Goal: Task Accomplishment & Management: Complete application form

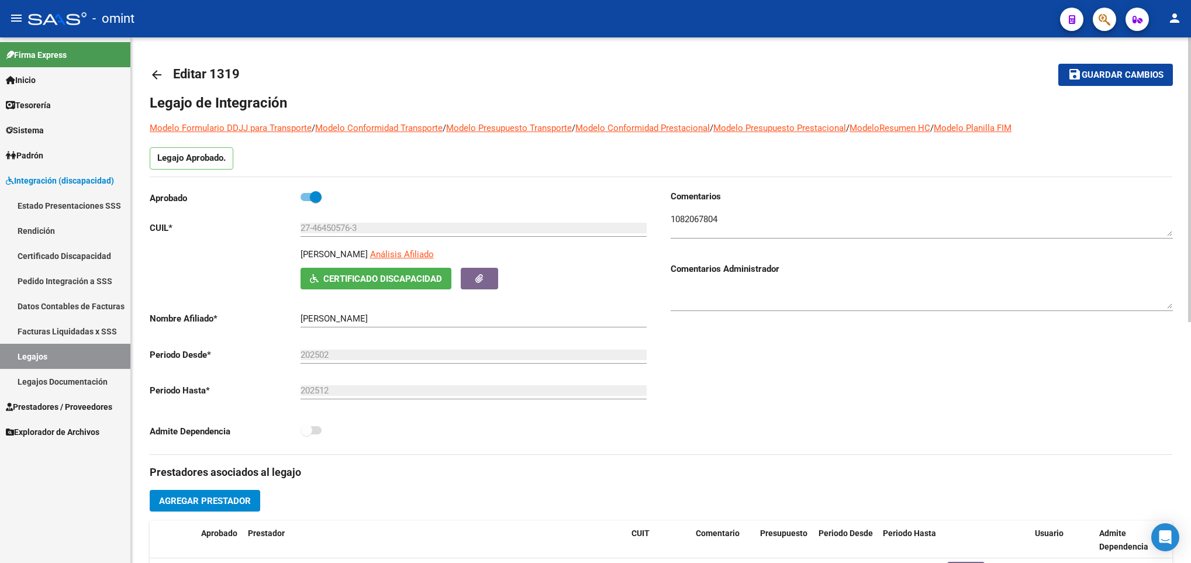
click at [160, 70] on mat-icon "arrow_back" at bounding box center [157, 75] width 14 height 14
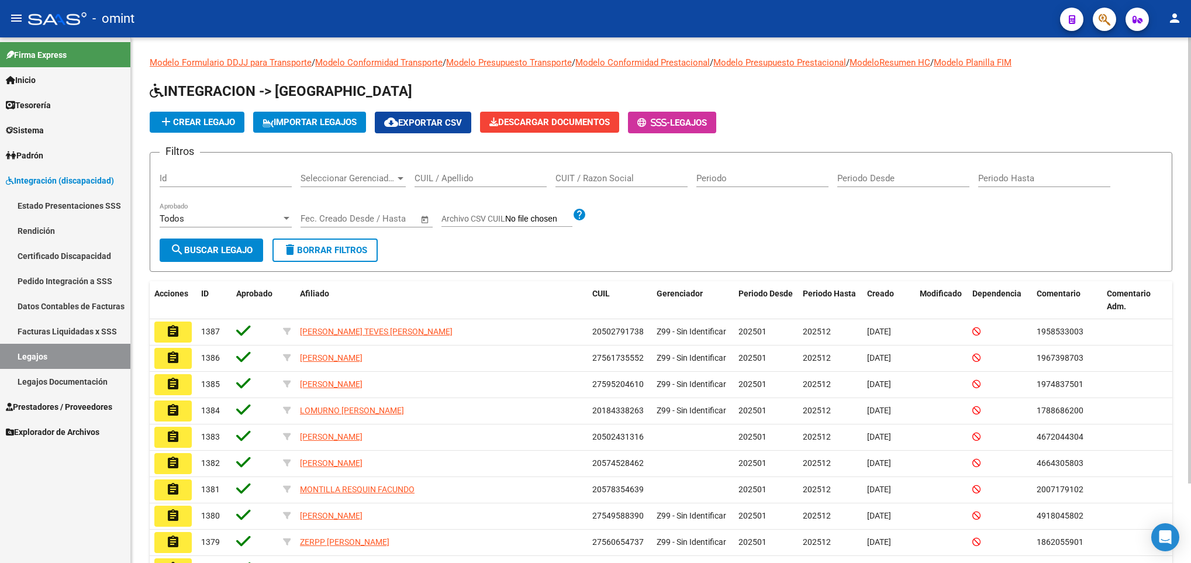
click at [439, 179] on input "CUIL / Apellido" at bounding box center [481, 178] width 132 height 11
paste input "20521294737"
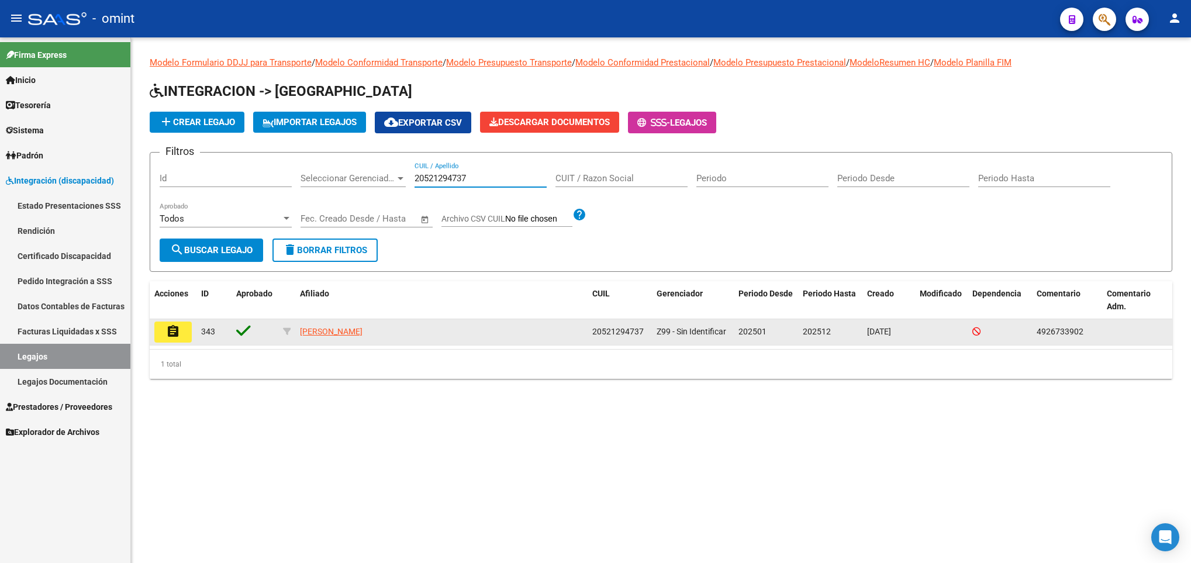
type input "20521294737"
click at [167, 334] on mat-icon "assignment" at bounding box center [173, 332] width 14 height 14
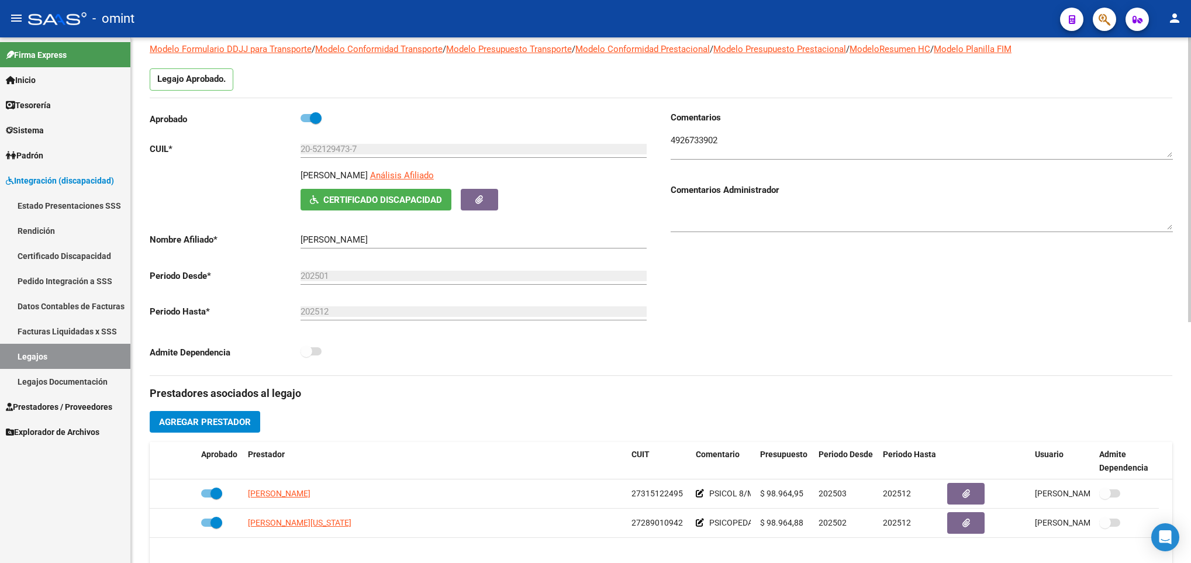
scroll to position [175, 0]
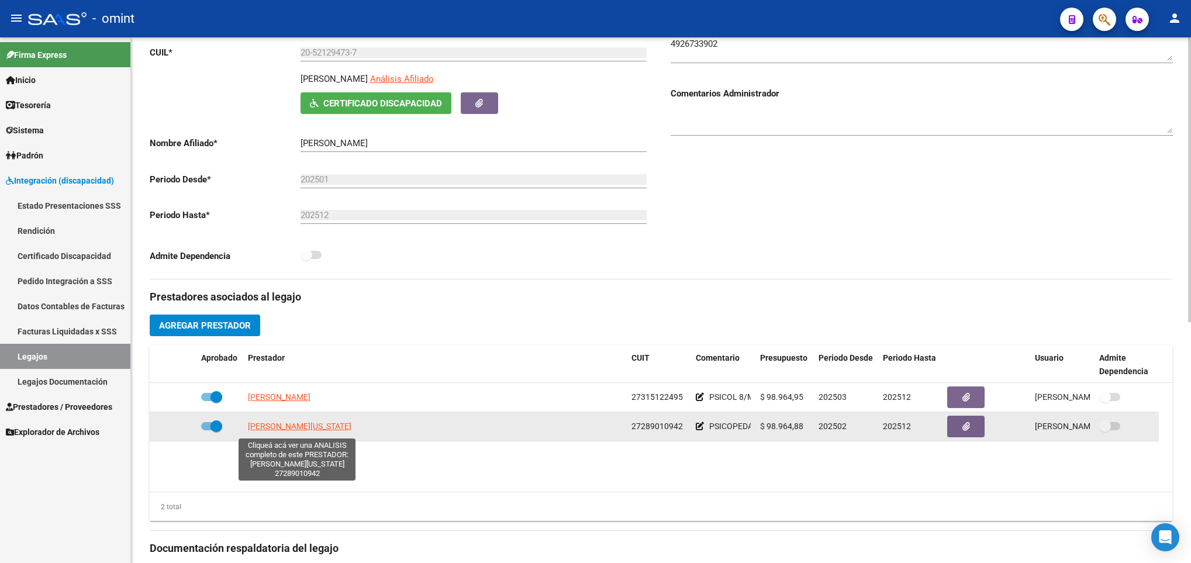
click at [328, 427] on span "CORDON VIRGINIA EMILCE" at bounding box center [300, 426] width 104 height 9
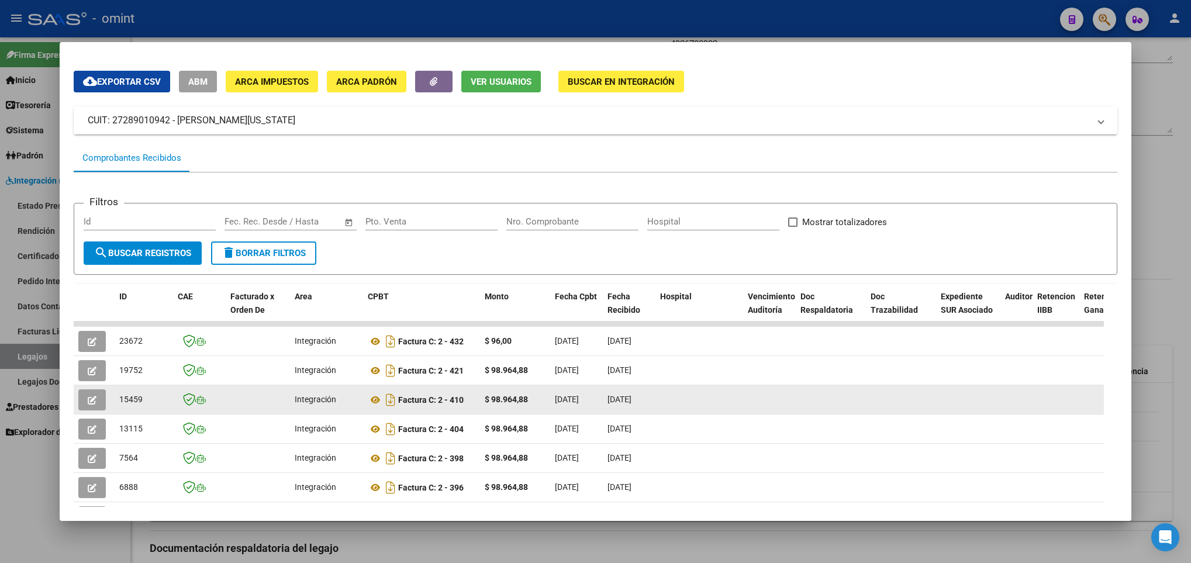
scroll to position [0, 0]
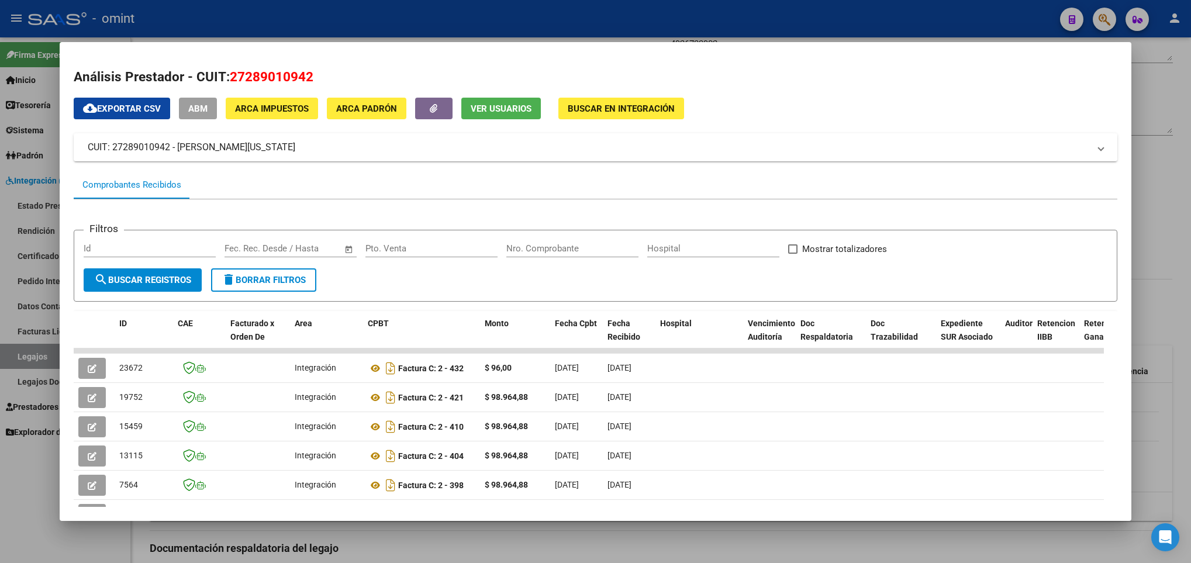
click at [1169, 279] on div at bounding box center [595, 281] width 1191 height 563
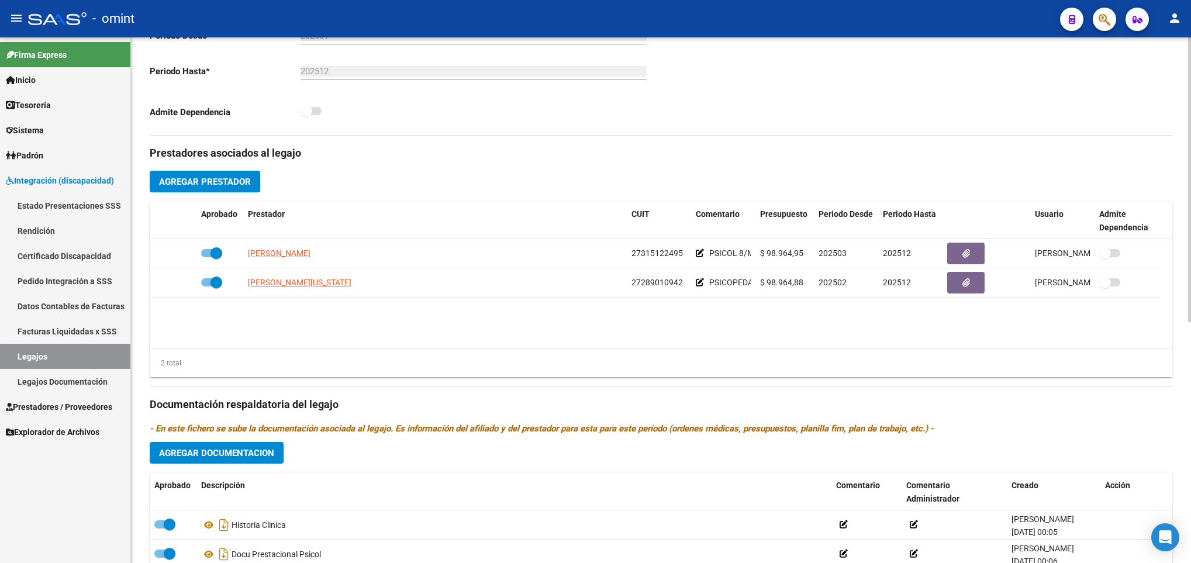
scroll to position [351, 0]
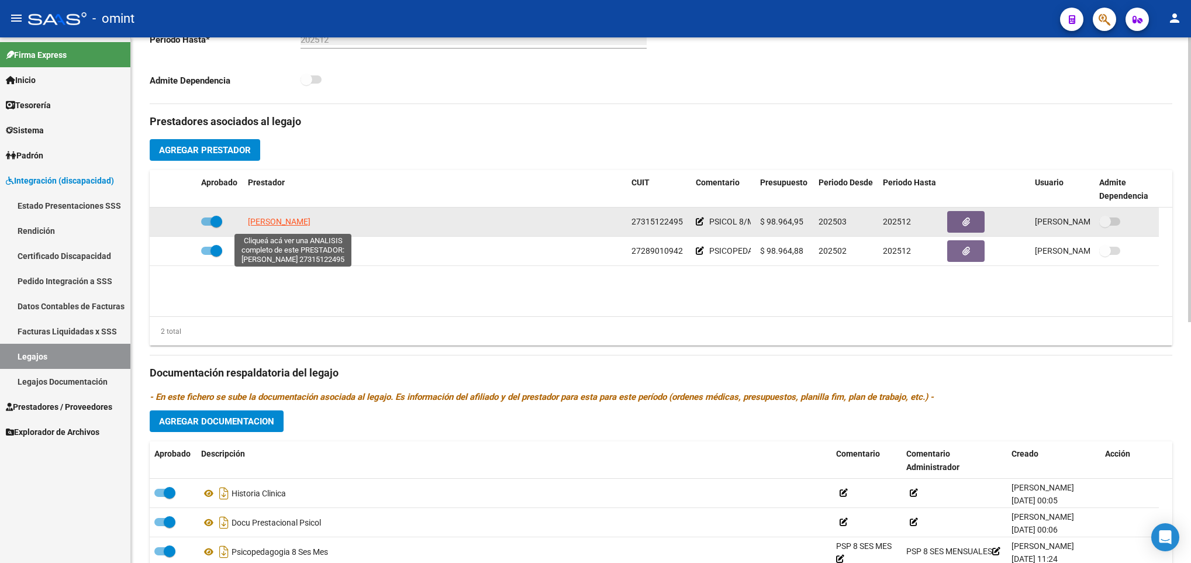
click at [311, 226] on span "ROMERO YESICA PAOLA" at bounding box center [279, 221] width 63 height 9
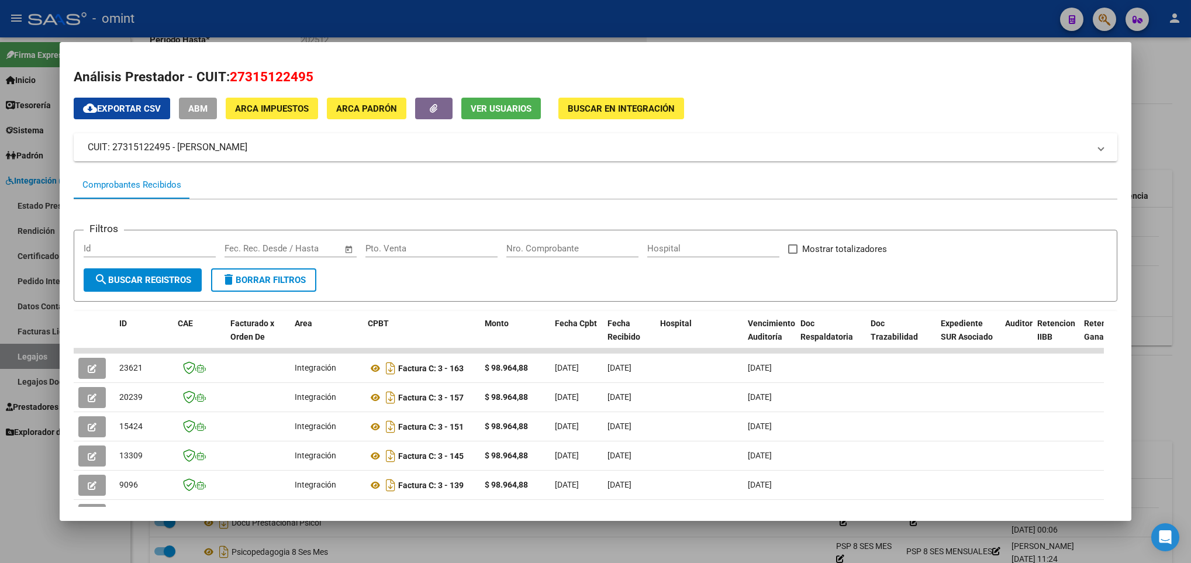
click at [1139, 316] on div at bounding box center [595, 281] width 1191 height 563
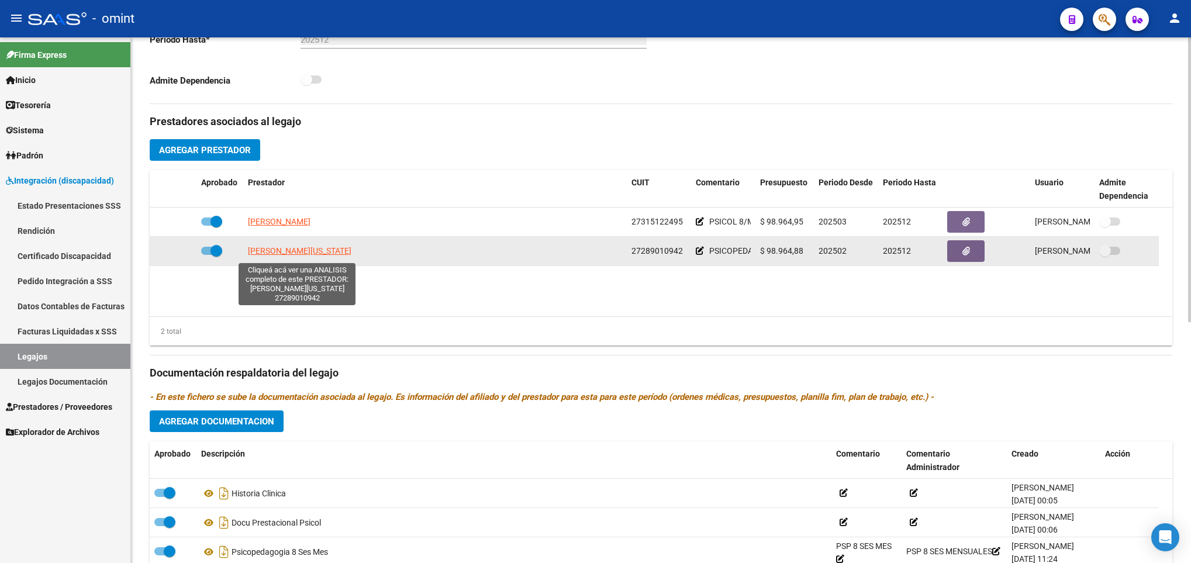
click at [318, 250] on span "CORDON VIRGINIA EMILCE" at bounding box center [300, 250] width 104 height 9
type textarea "27289010942"
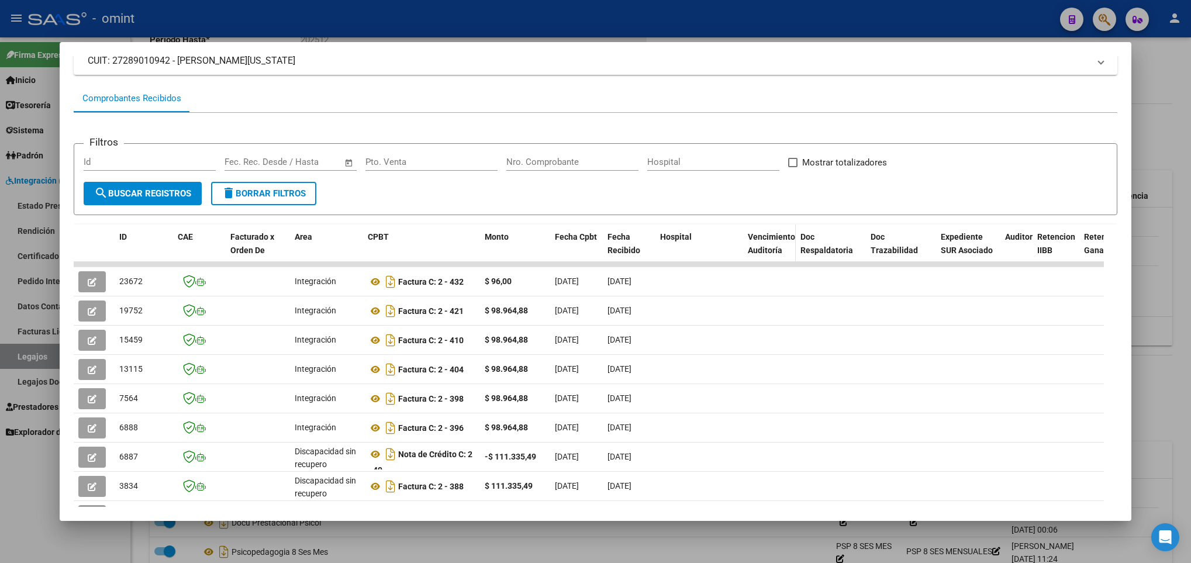
scroll to position [88, 0]
click at [1154, 239] on div at bounding box center [595, 281] width 1191 height 563
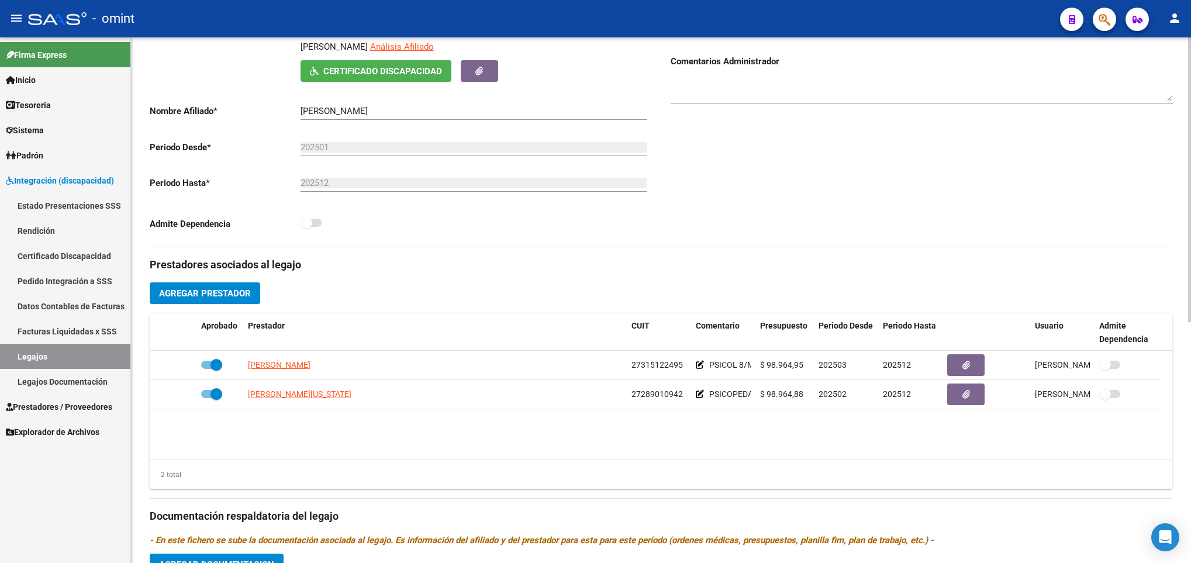
scroll to position [0, 0]
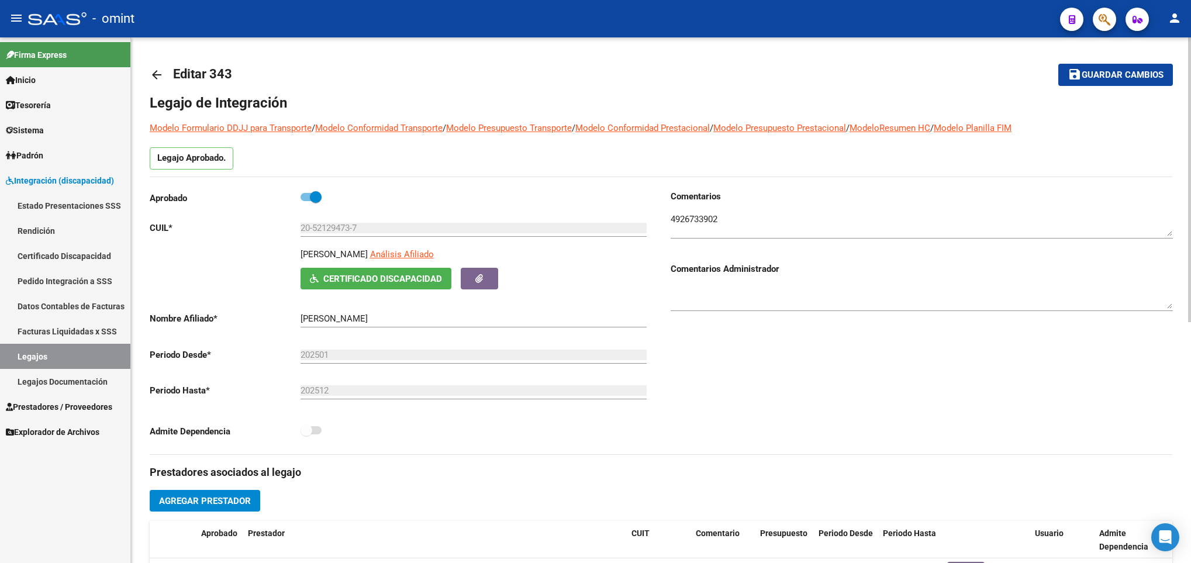
click at [158, 71] on mat-icon "arrow_back" at bounding box center [157, 75] width 14 height 14
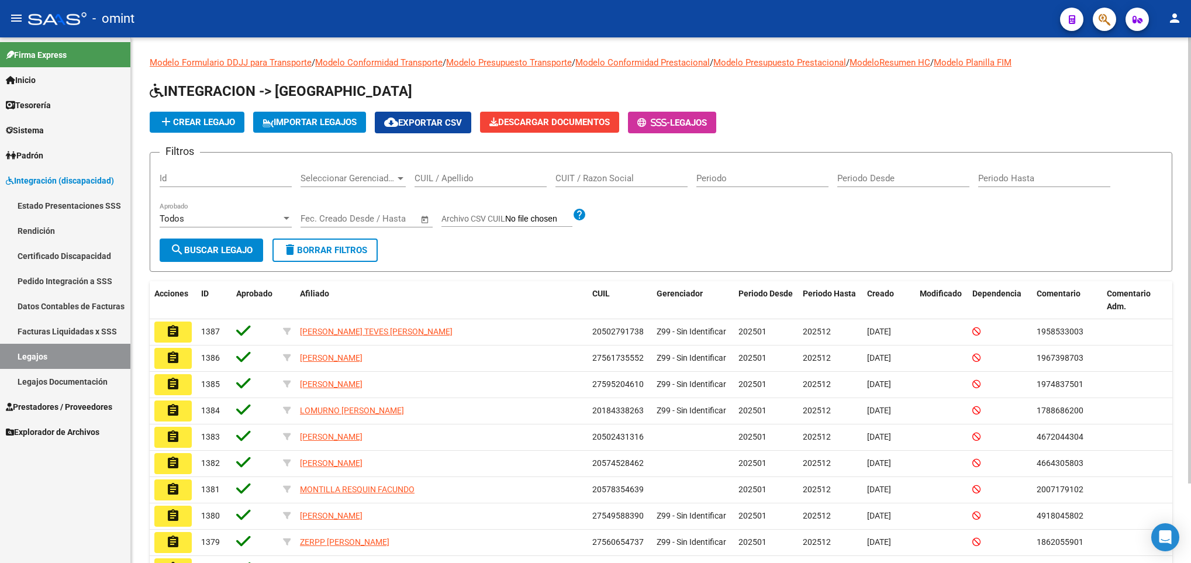
click at [475, 184] on div "CUIL / Apellido" at bounding box center [481, 174] width 132 height 25
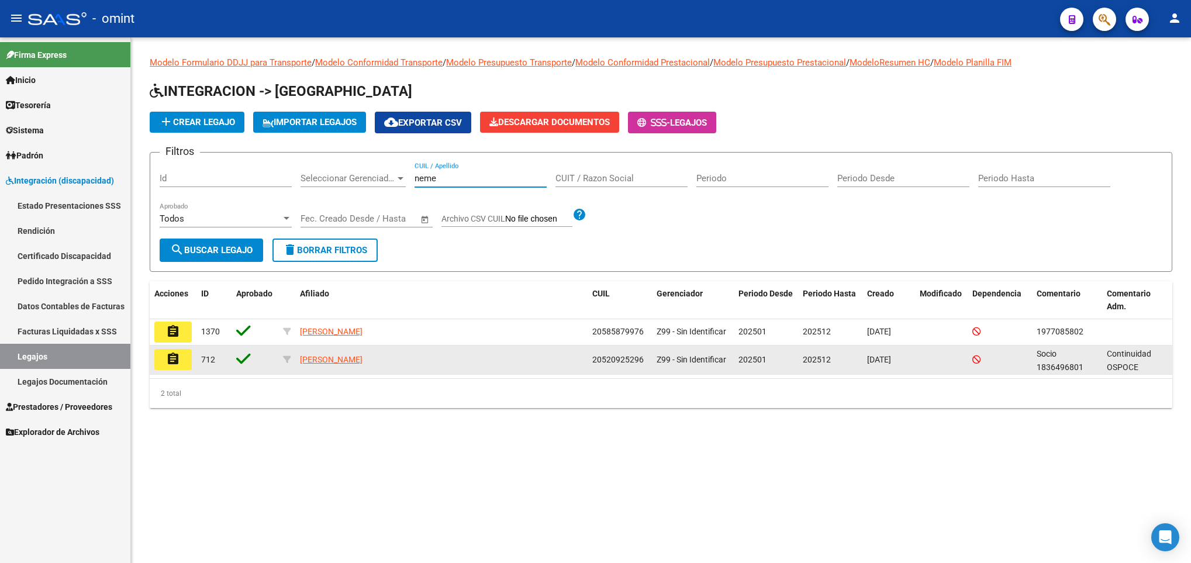
type input "neme"
click at [174, 364] on mat-icon "assignment" at bounding box center [173, 359] width 14 height 14
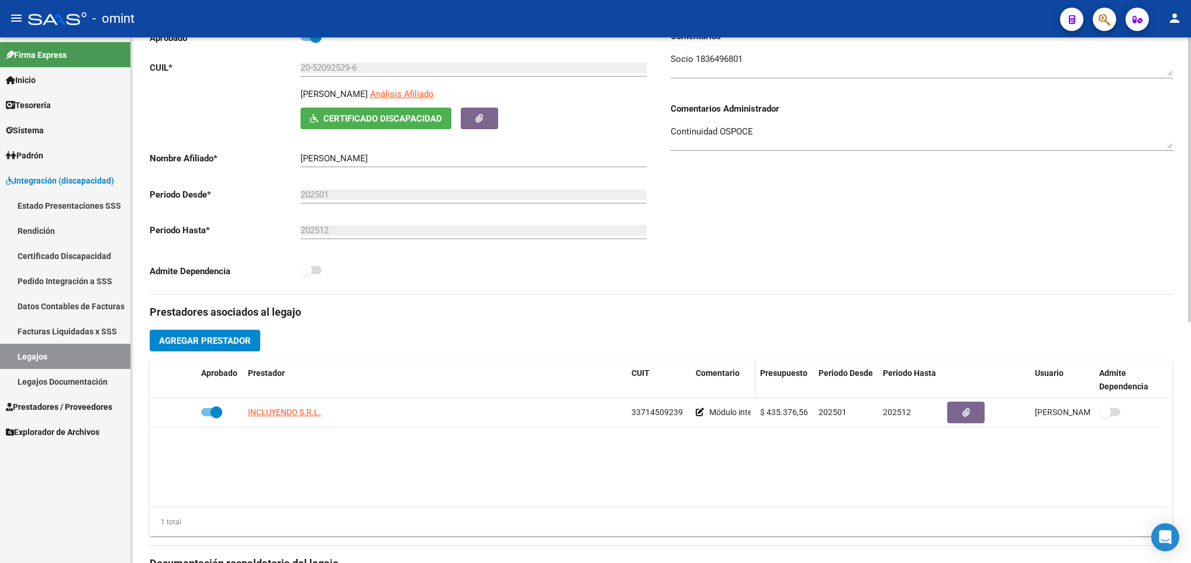
scroll to position [175, 0]
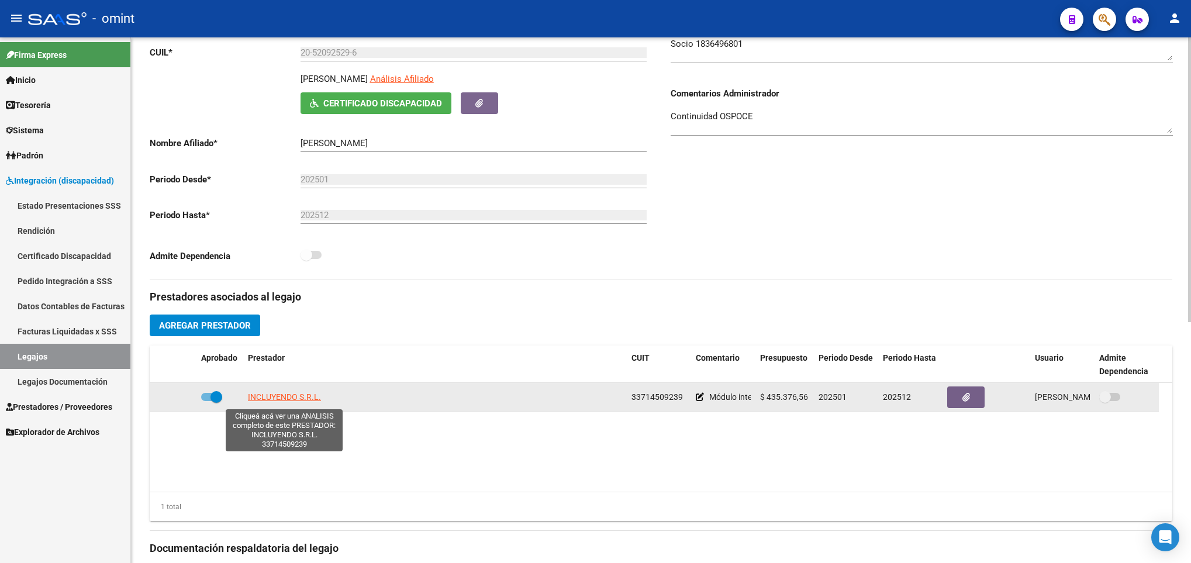
click at [307, 397] on span "INCLUYENDO S.R.L." at bounding box center [284, 396] width 73 height 9
type textarea "33714509239"
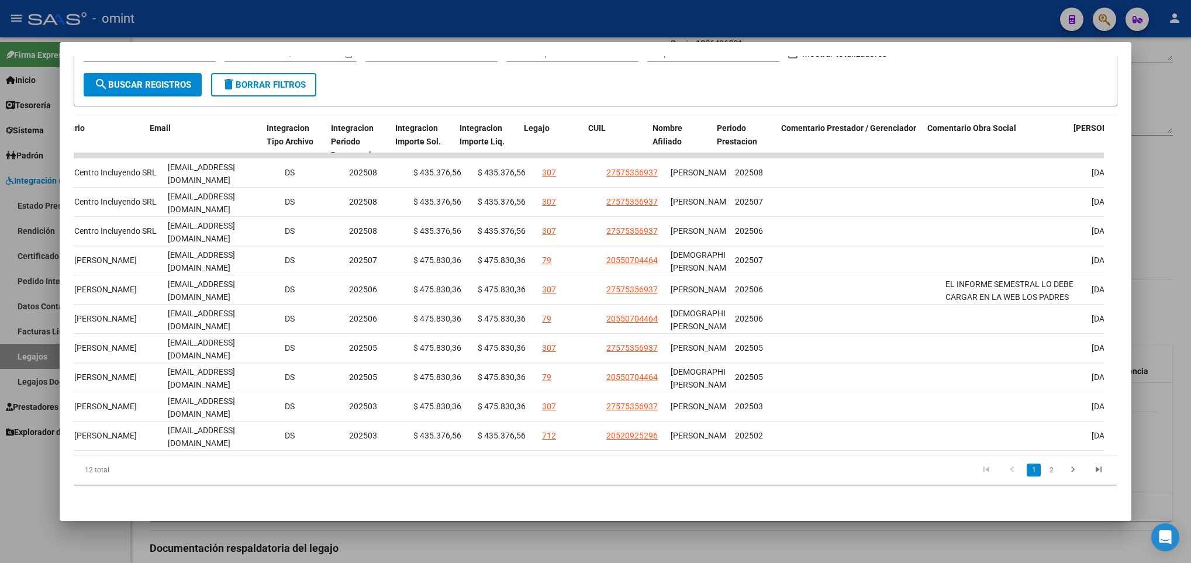
scroll to position [0, 1408]
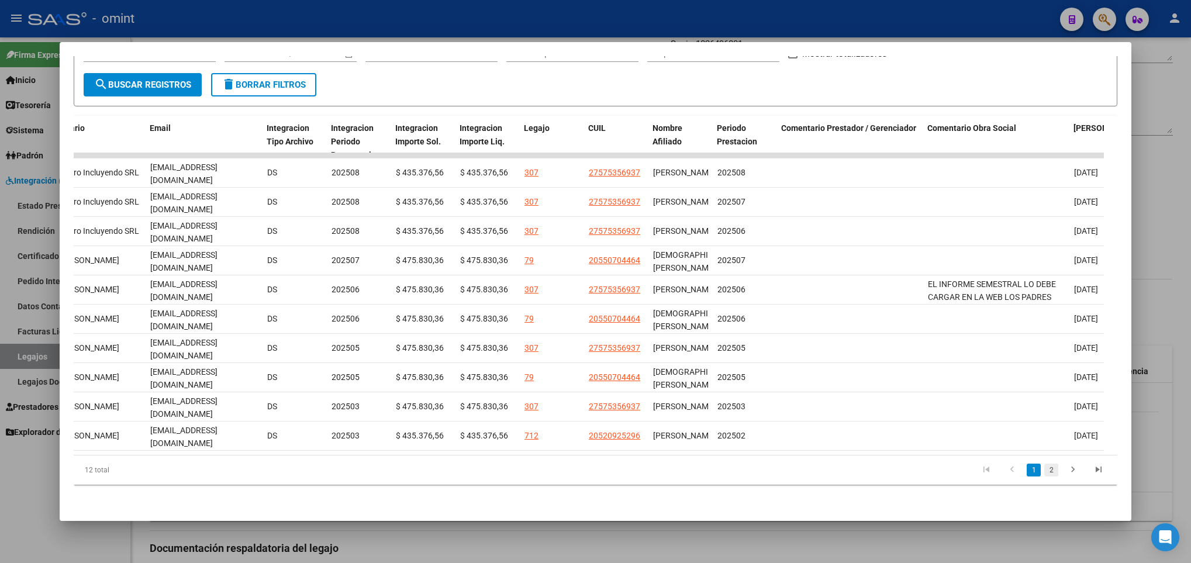
click at [1045, 468] on link "2" at bounding box center [1052, 470] width 14 height 13
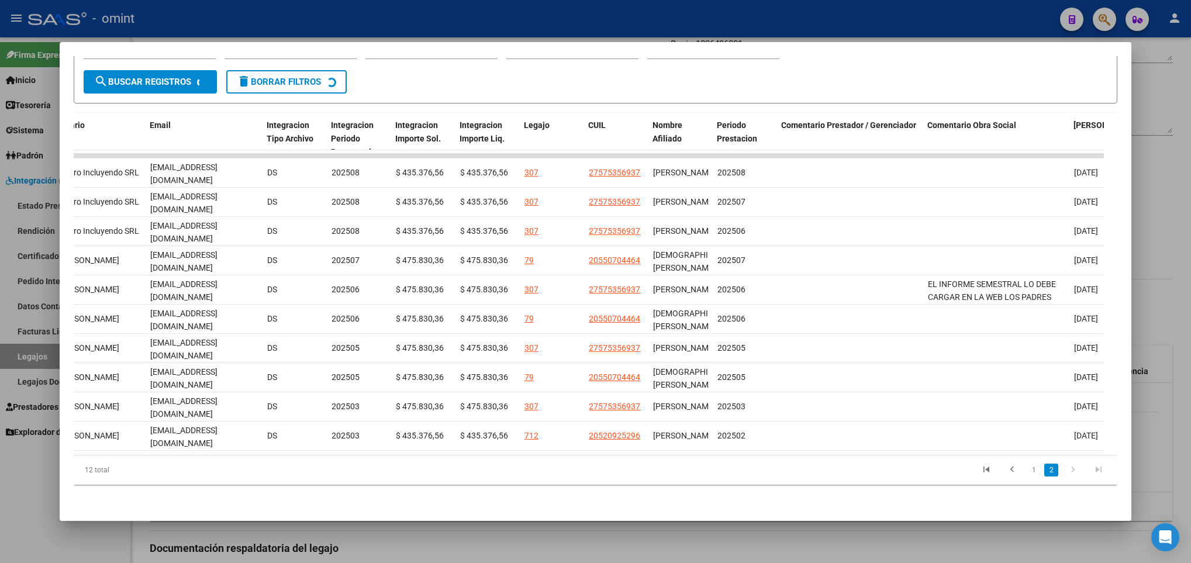
scroll to position [0, 0]
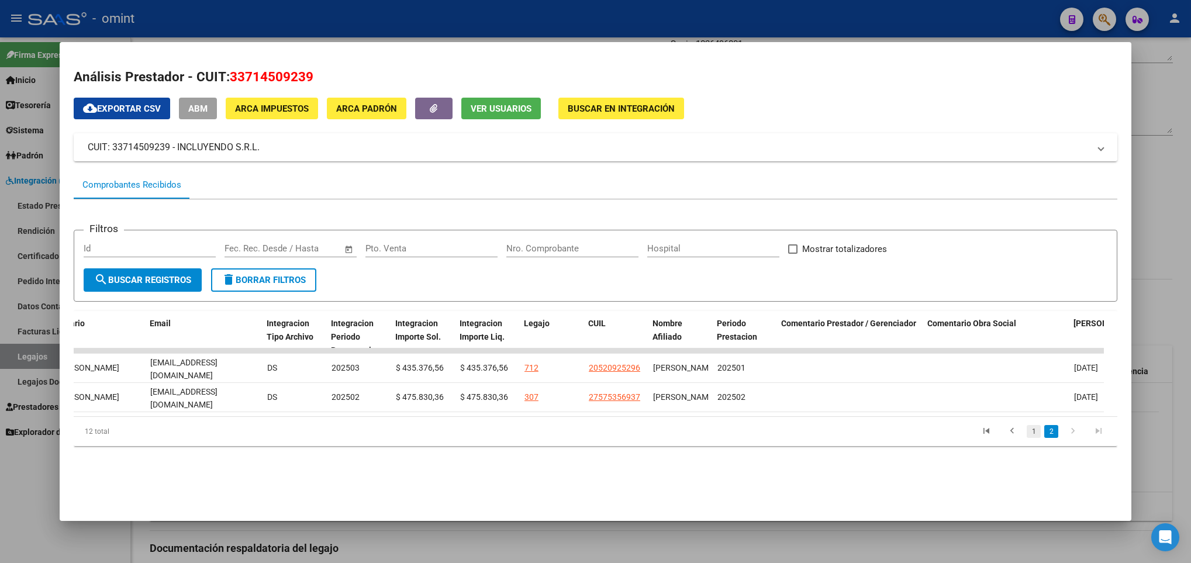
click at [1028, 438] on link "1" at bounding box center [1034, 431] width 14 height 13
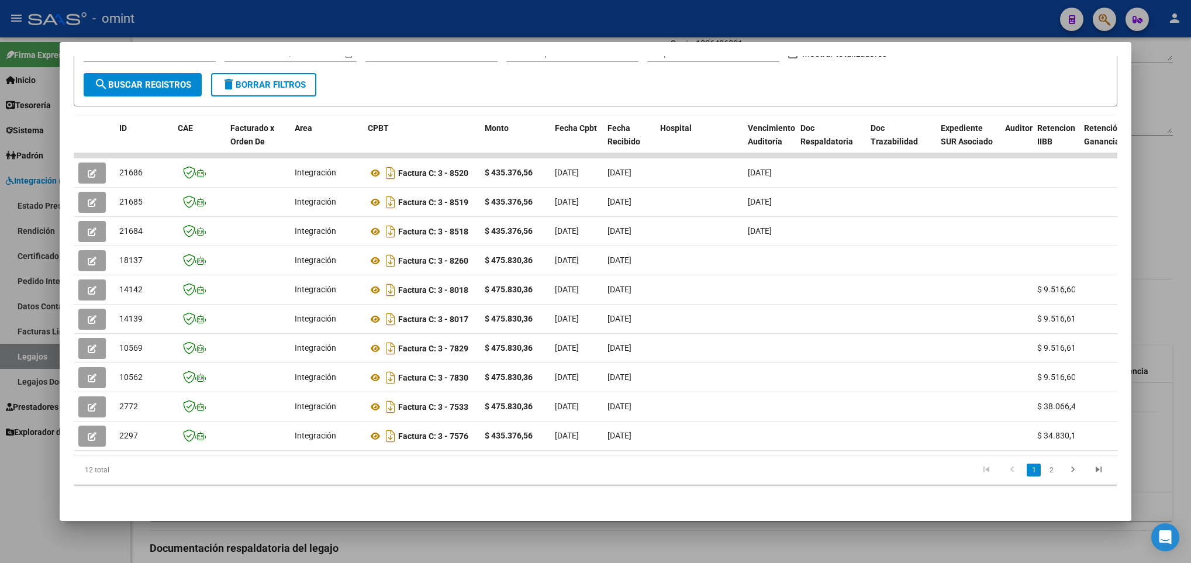
click at [260, 460] on div "12 total" at bounding box center [177, 470] width 206 height 29
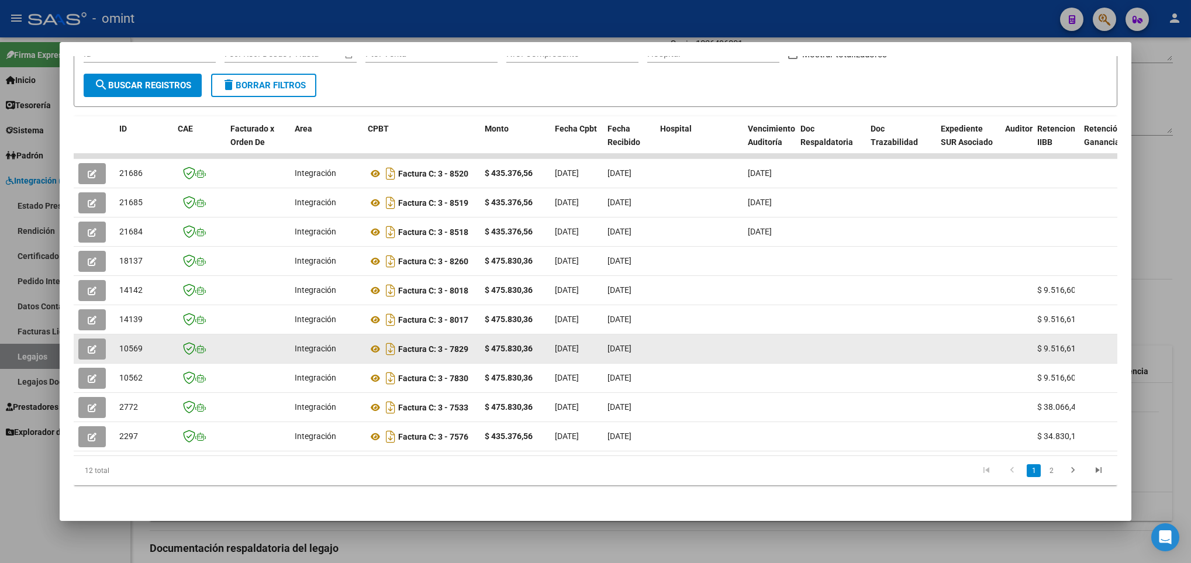
scroll to position [209, 0]
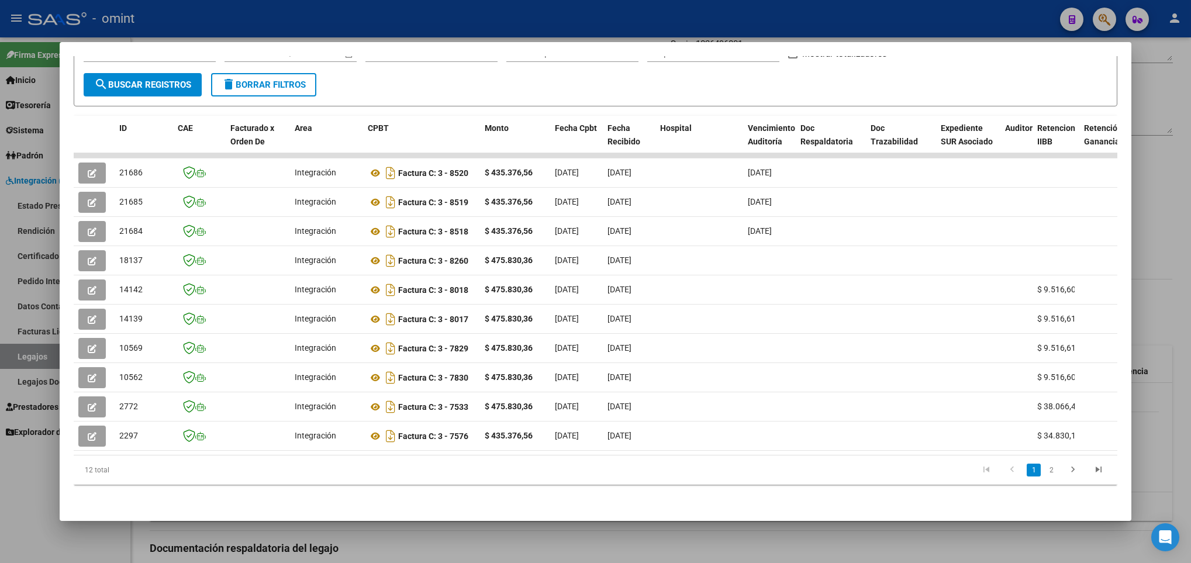
drag, startPoint x: 434, startPoint y: 439, endPoint x: 760, endPoint y: 439, distance: 326.3
click at [760, 443] on datatable-selection "21686 Integración Factura C: 3 - 8520 $ 435.376,56 08/09/2025 18/09/2025 18/09/…" at bounding box center [596, 448] width 1044 height 11
click at [632, 461] on datatable-pager "1 2" at bounding box center [699, 470] width 826 height 20
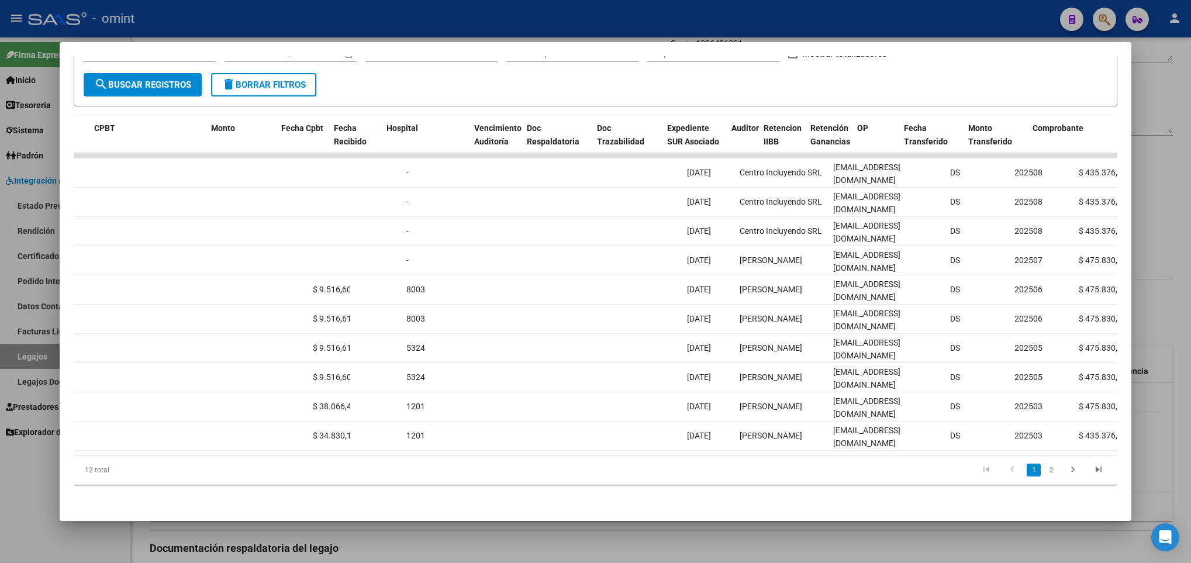
scroll to position [0, 0]
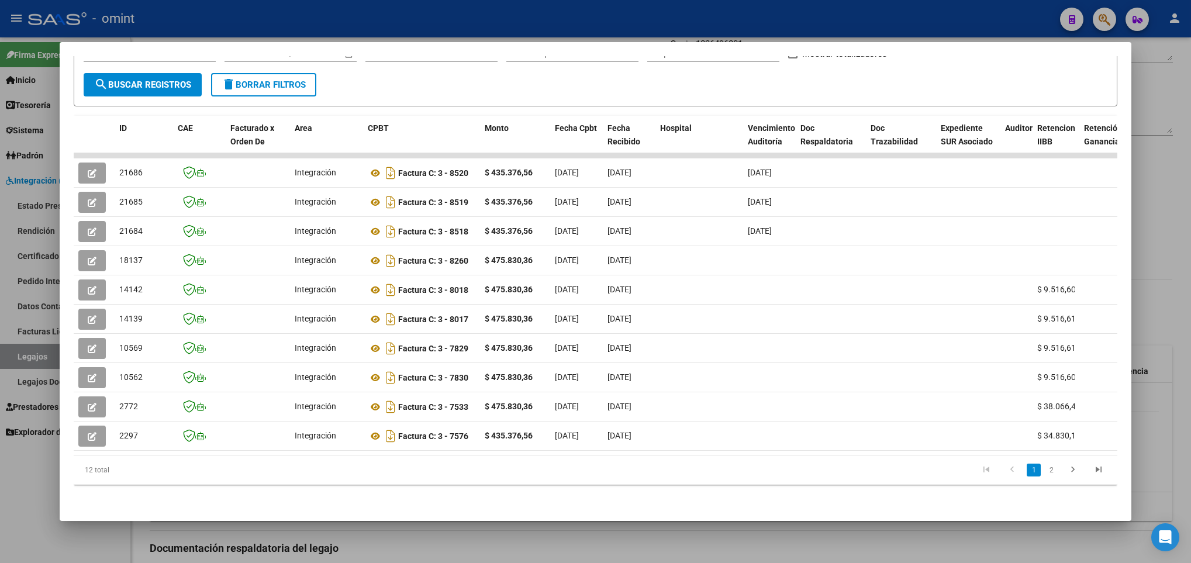
click at [568, 535] on div at bounding box center [595, 281] width 1191 height 563
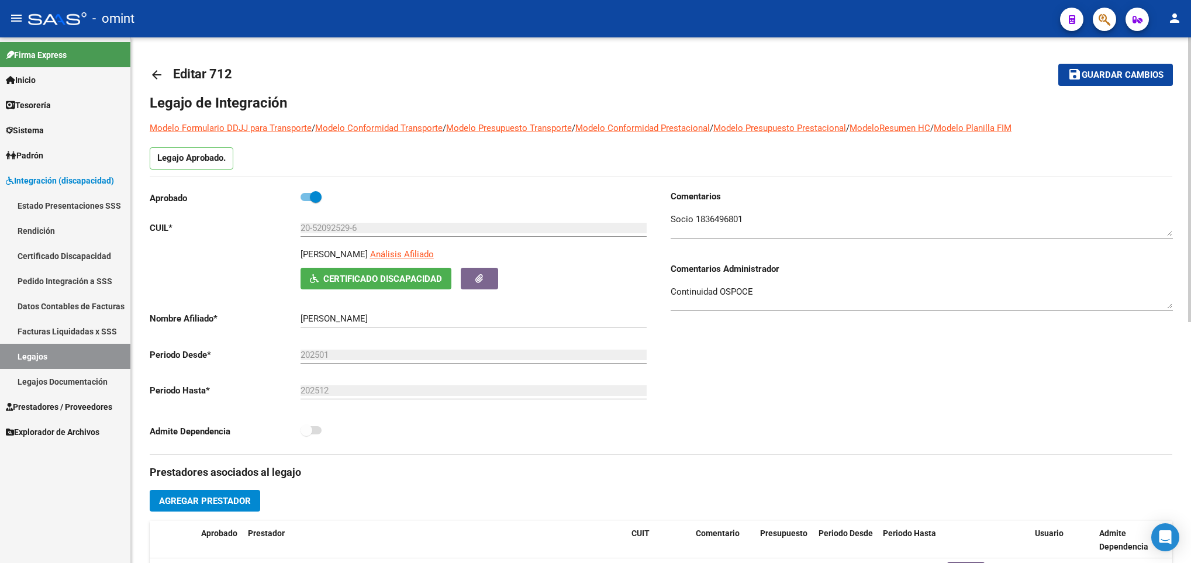
click at [723, 216] on textarea at bounding box center [922, 224] width 502 height 23
click at [151, 68] on mat-icon "arrow_back" at bounding box center [157, 75] width 14 height 14
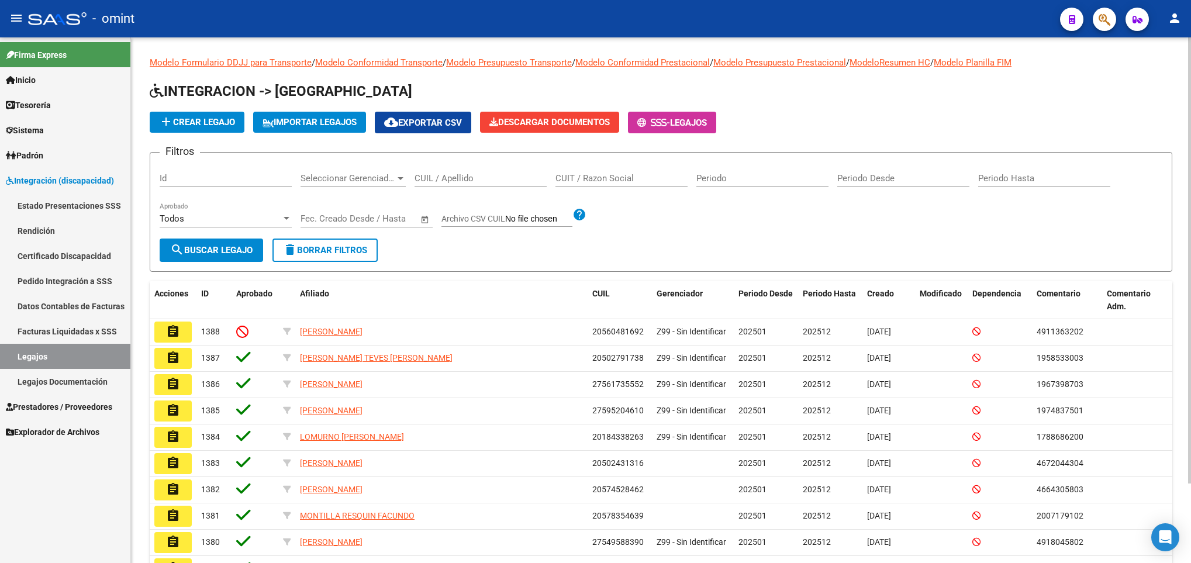
click at [442, 184] on div "CUIL / Apellido" at bounding box center [481, 174] width 132 height 25
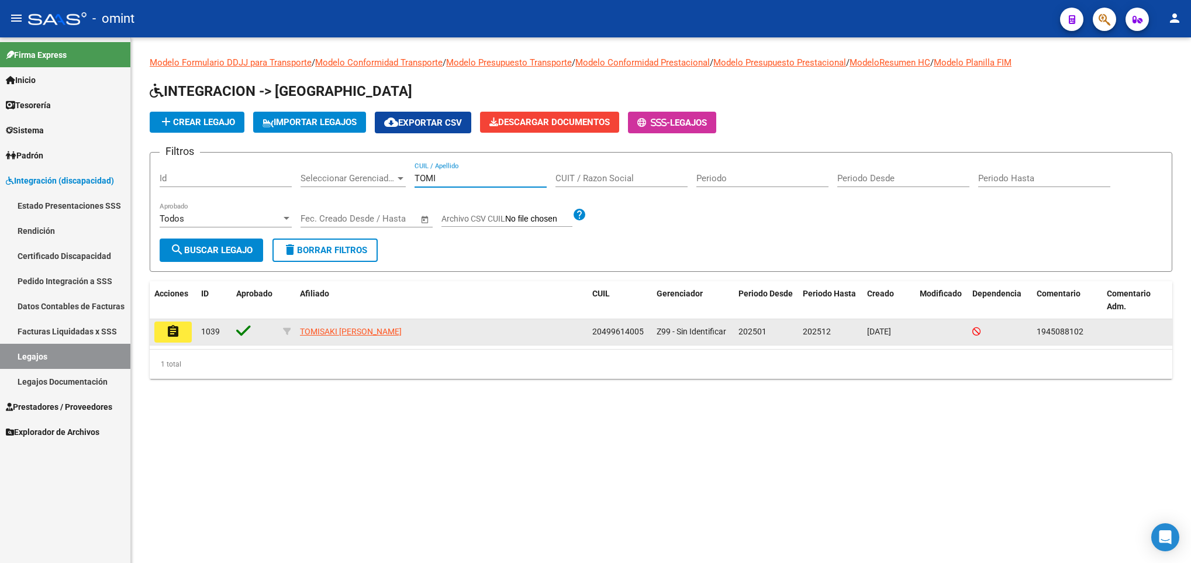
type input "TOMI"
click at [181, 329] on button "assignment" at bounding box center [172, 332] width 37 height 21
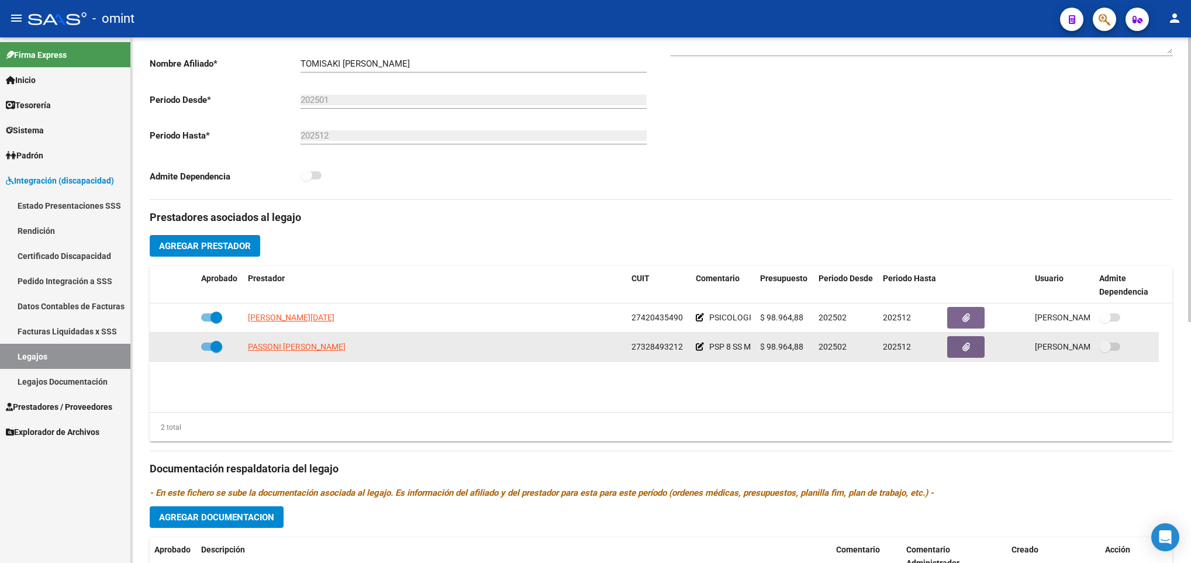
scroll to position [263, 0]
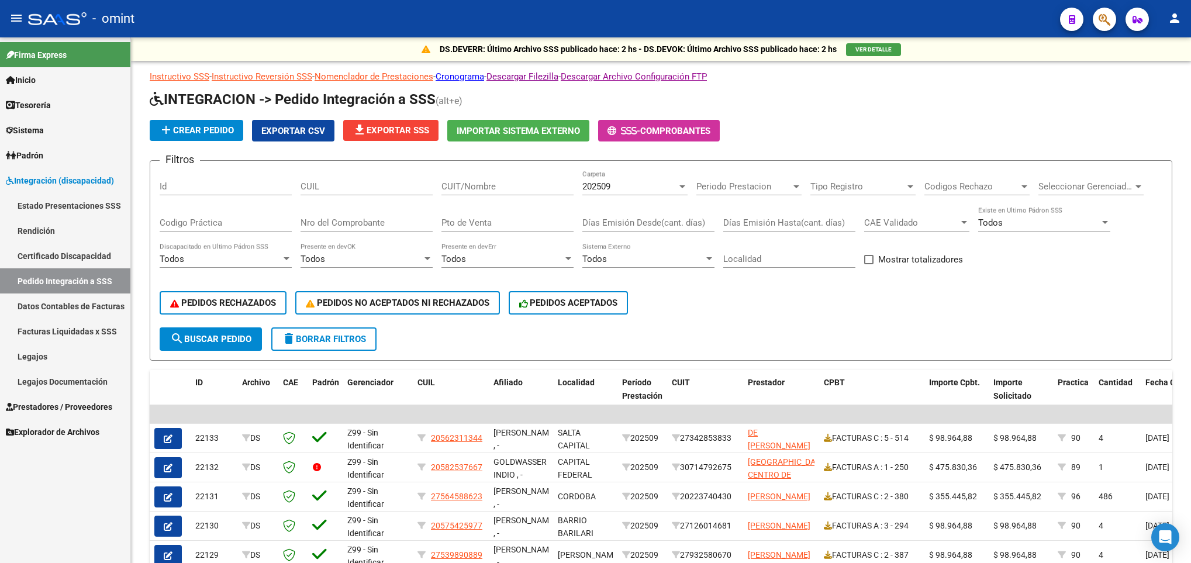
drag, startPoint x: 88, startPoint y: 329, endPoint x: 109, endPoint y: 311, distance: 28.2
click at [88, 329] on link "Facturas Liquidadas x SSS" at bounding box center [65, 331] width 130 height 25
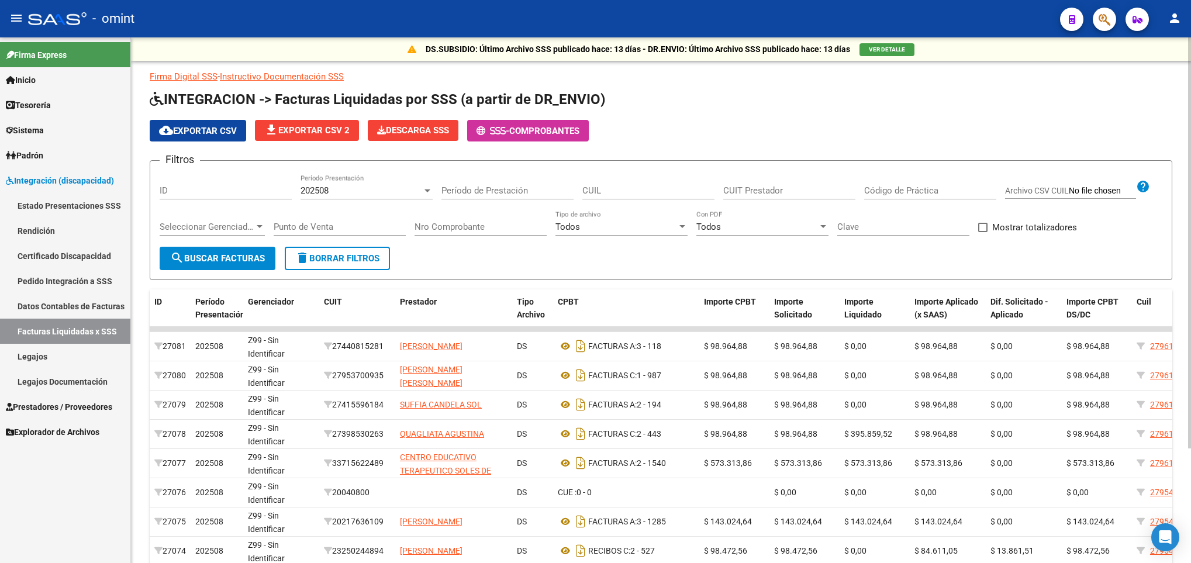
click at [604, 194] on input "CUIL" at bounding box center [648, 190] width 132 height 11
paste input "20-52092529-6"
type input "20-52092529-6"
click at [357, 189] on div "202508" at bounding box center [362, 190] width 122 height 11
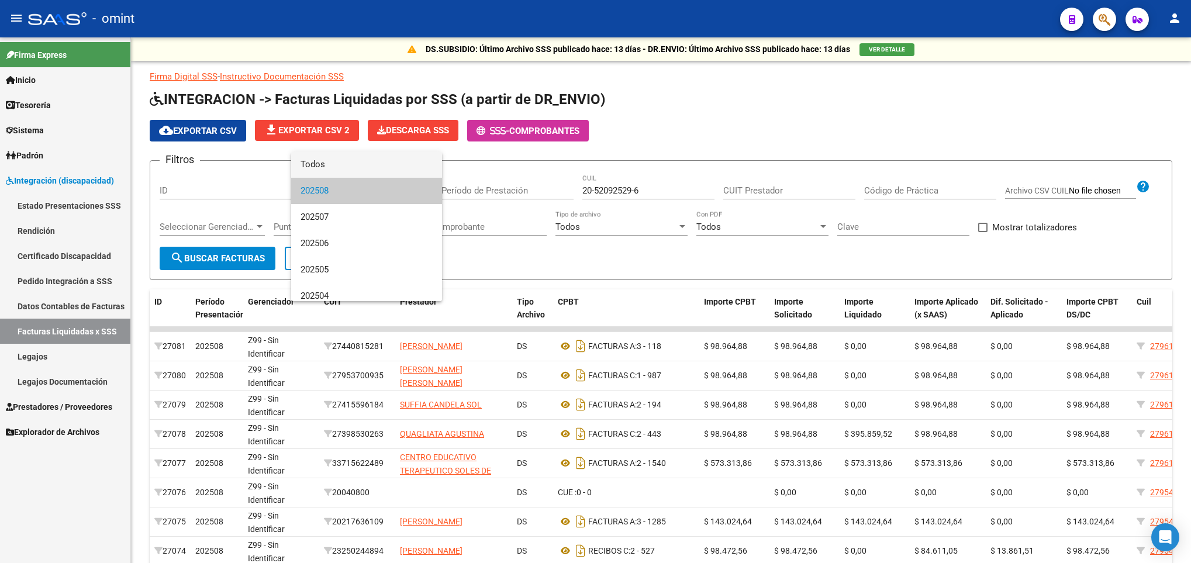
click at [346, 165] on span "Todos" at bounding box center [367, 164] width 132 height 26
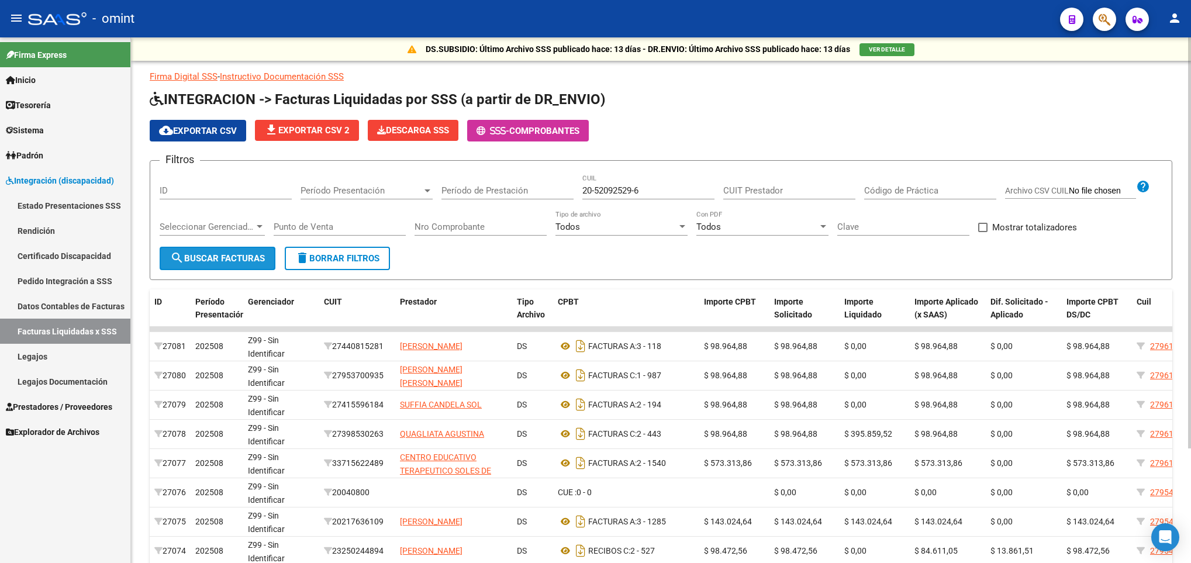
click at [246, 250] on button "search Buscar Facturas" at bounding box center [218, 258] width 116 height 23
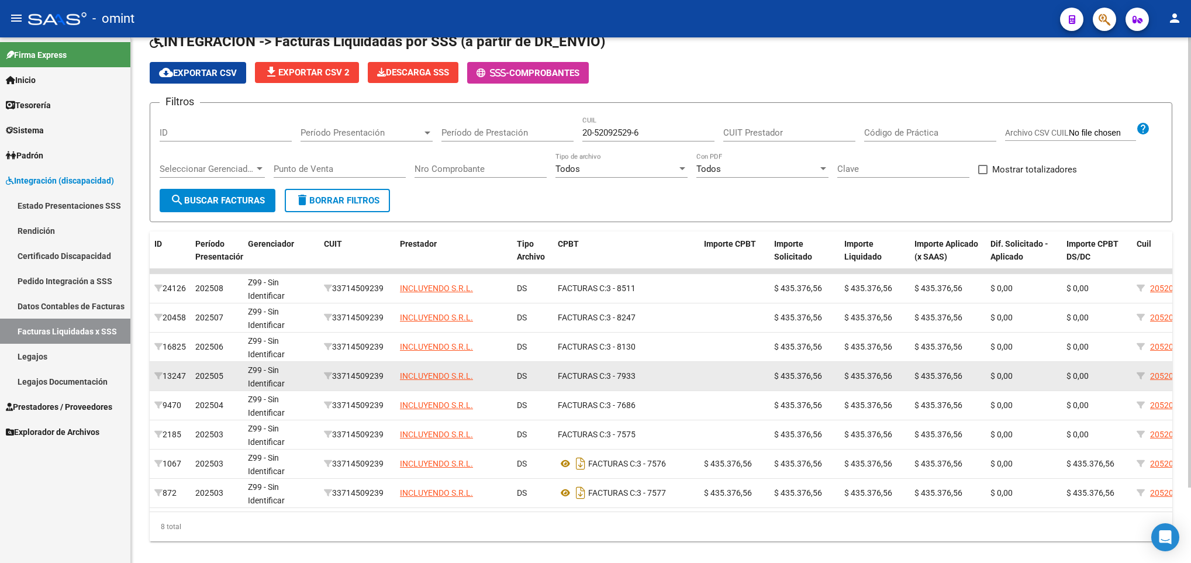
scroll to position [88, 0]
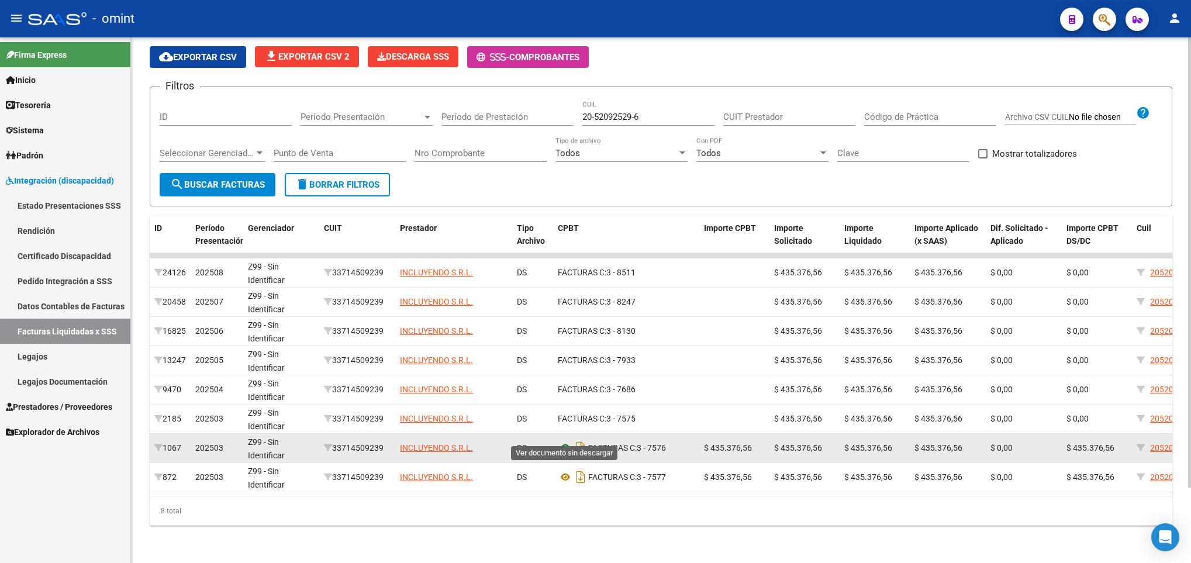
click at [563, 441] on icon at bounding box center [565, 448] width 15 height 14
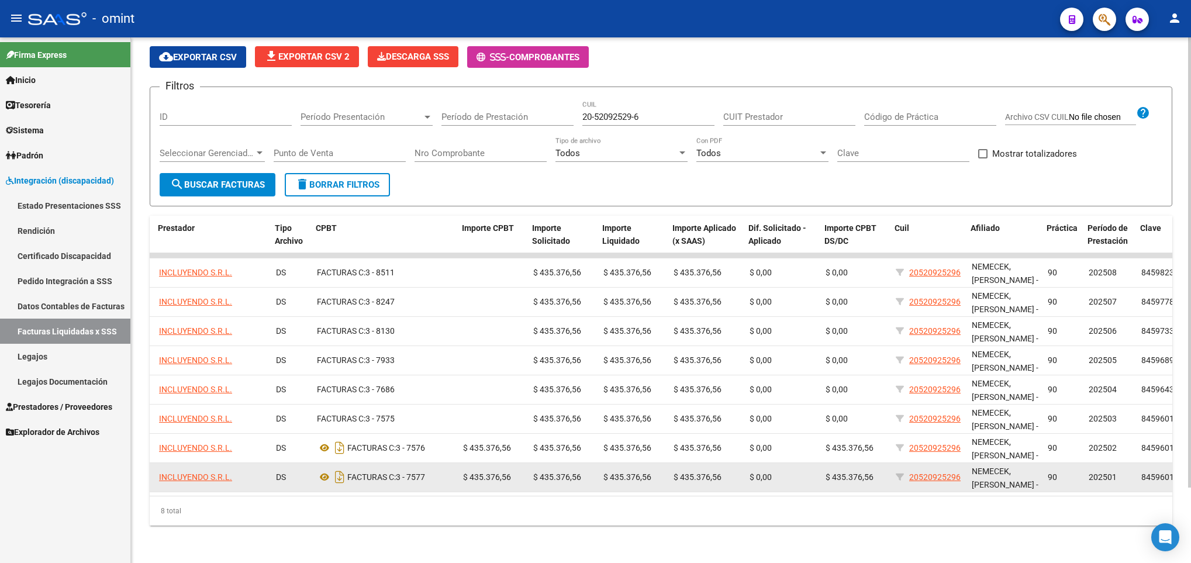
scroll to position [0, 242]
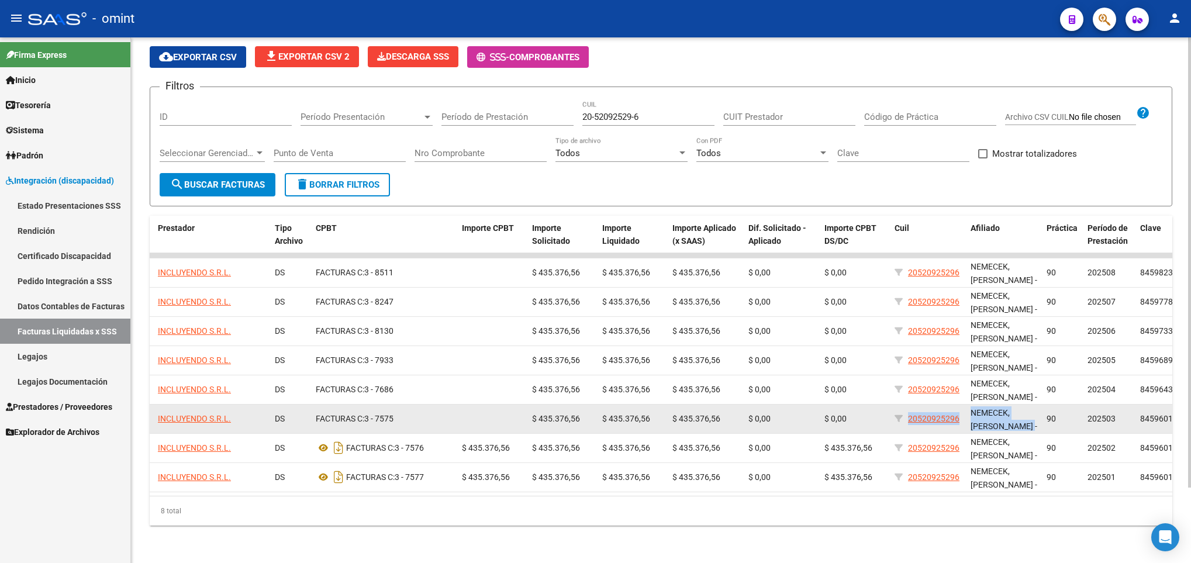
drag, startPoint x: 908, startPoint y: 411, endPoint x: 1011, endPoint y: 416, distance: 103.1
click at [1011, 416] on div "2185 202503 Z99 - Sin Identificar 33714509239 INCLUYENDO S.R.L. DS FACTURAS C: …" at bounding box center [566, 419] width 1316 height 29
copy div "20520925296 NEMECEK, LUCA ANDRES -"
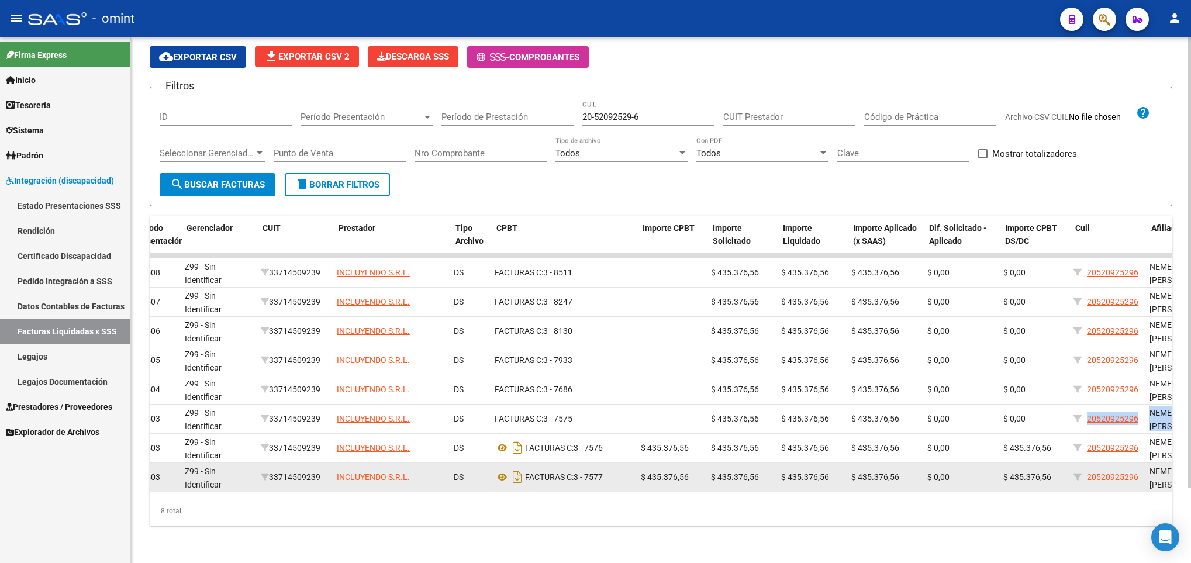
scroll to position [0, 61]
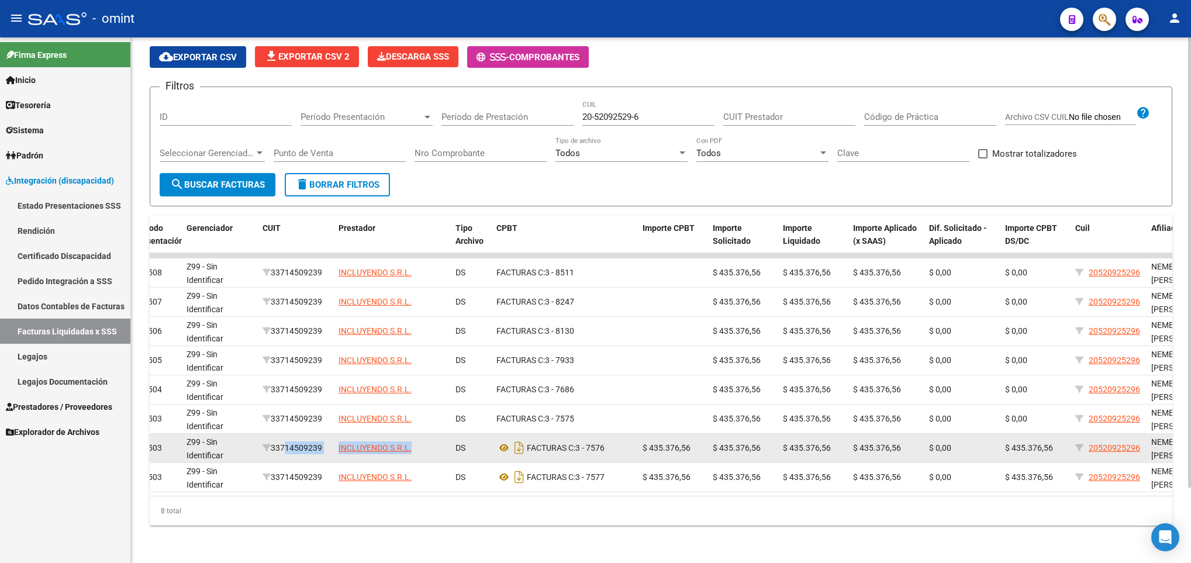
drag, startPoint x: 278, startPoint y: 437, endPoint x: 418, endPoint y: 437, distance: 140.4
click at [418, 437] on div "1067 202503 Z99 - Sin Identificar 33714509239 INCLUYENDO S.R.L. DS FACTURAS C: …" at bounding box center [746, 448] width 1316 height 29
copy div "33714509239 INCLUYENDO S.R.L."
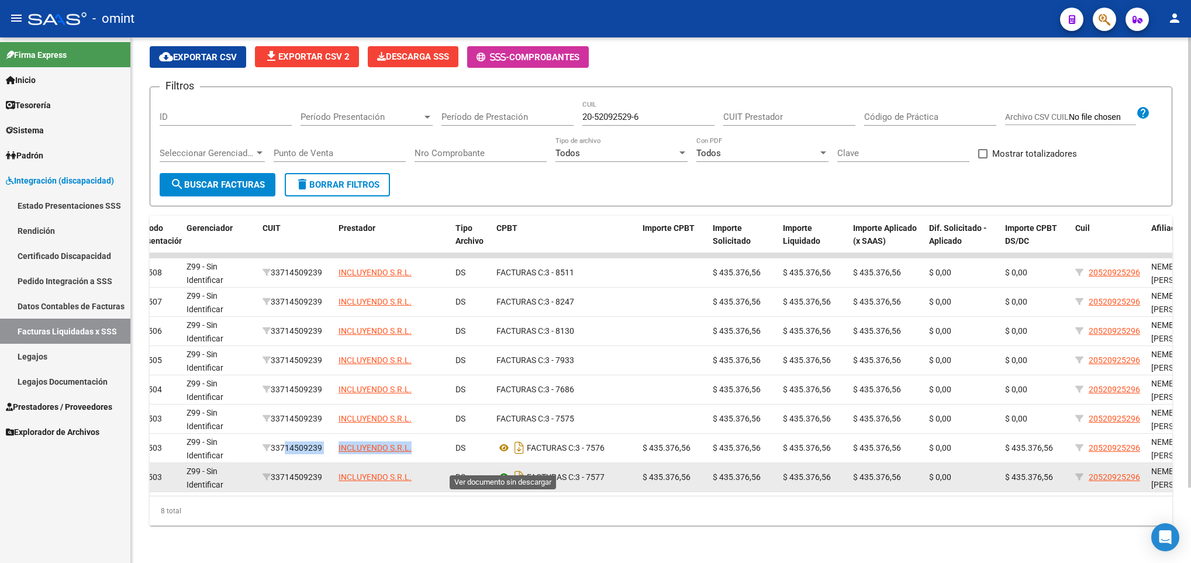
click at [502, 470] on icon at bounding box center [504, 477] width 15 height 14
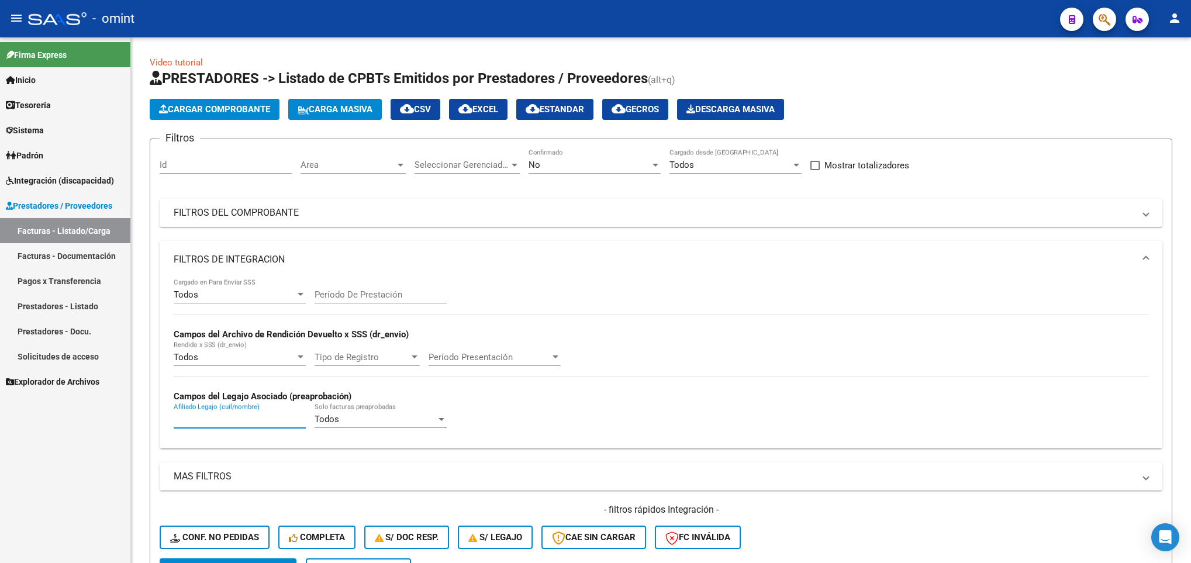
click at [223, 418] on input "Afiliado Legajo (cuil/nombre)" at bounding box center [240, 419] width 132 height 11
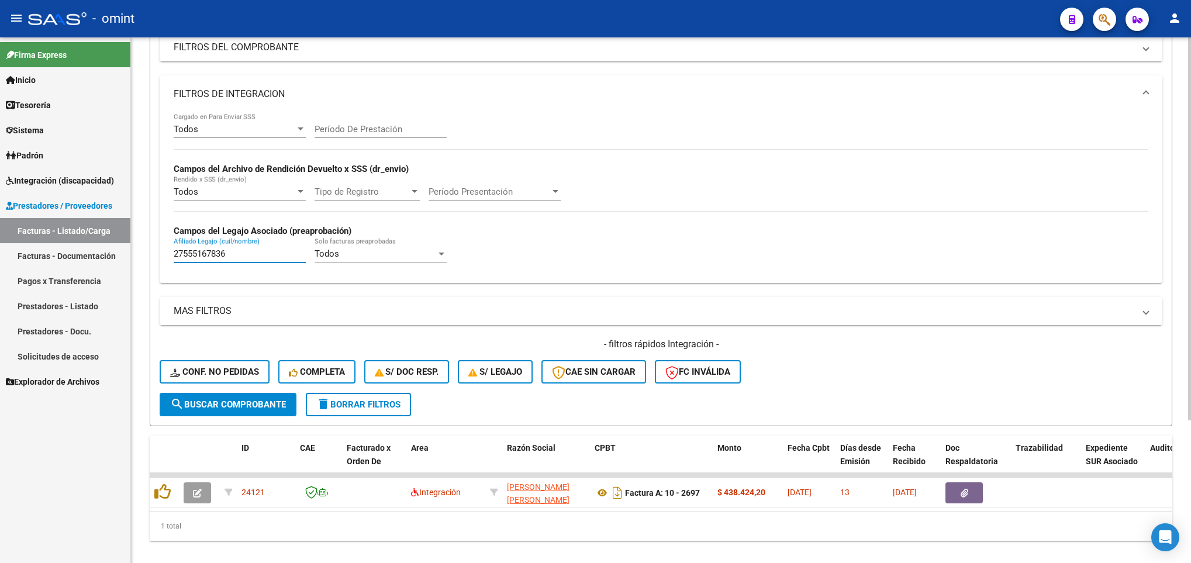
scroll to position [175, 0]
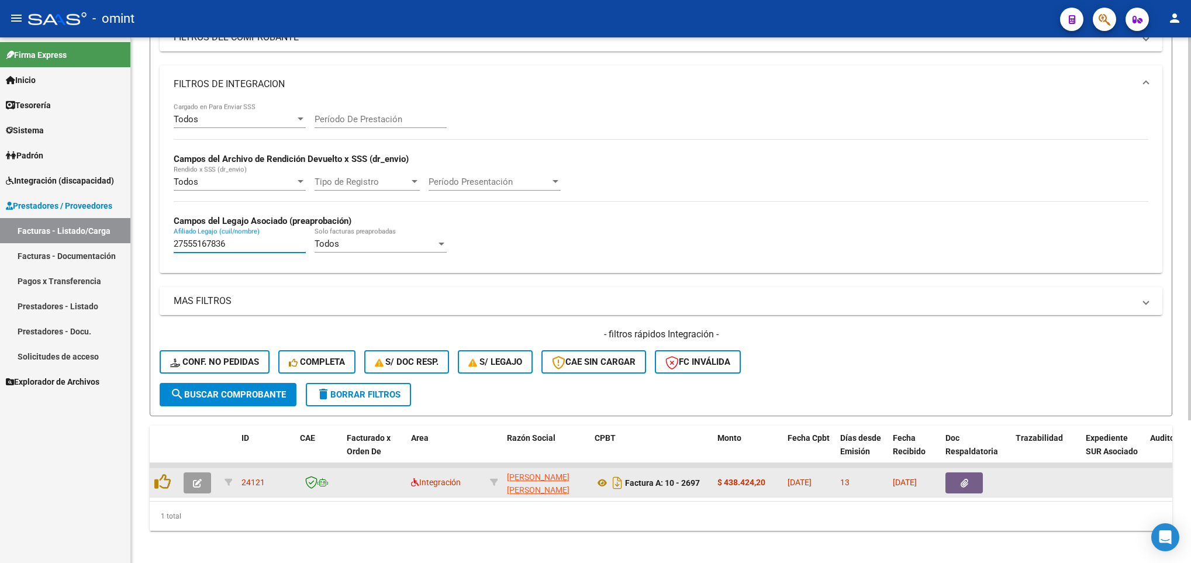
type input "27555167836"
click at [201, 485] on icon "button" at bounding box center [197, 483] width 9 height 9
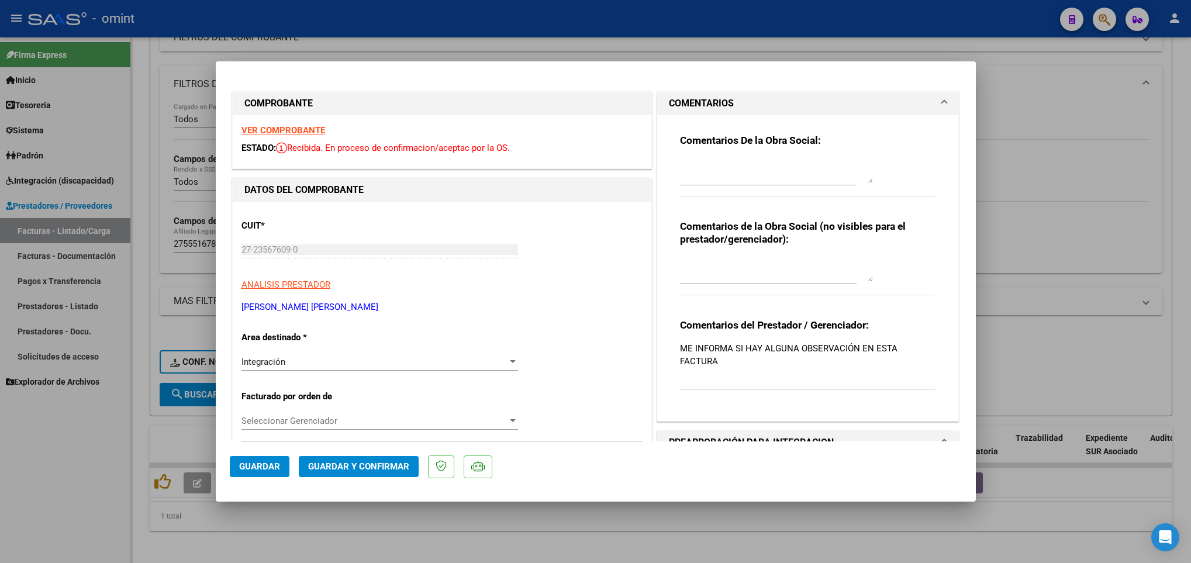
click at [300, 129] on strong "VER COMPROBANTE" at bounding box center [284, 130] width 84 height 11
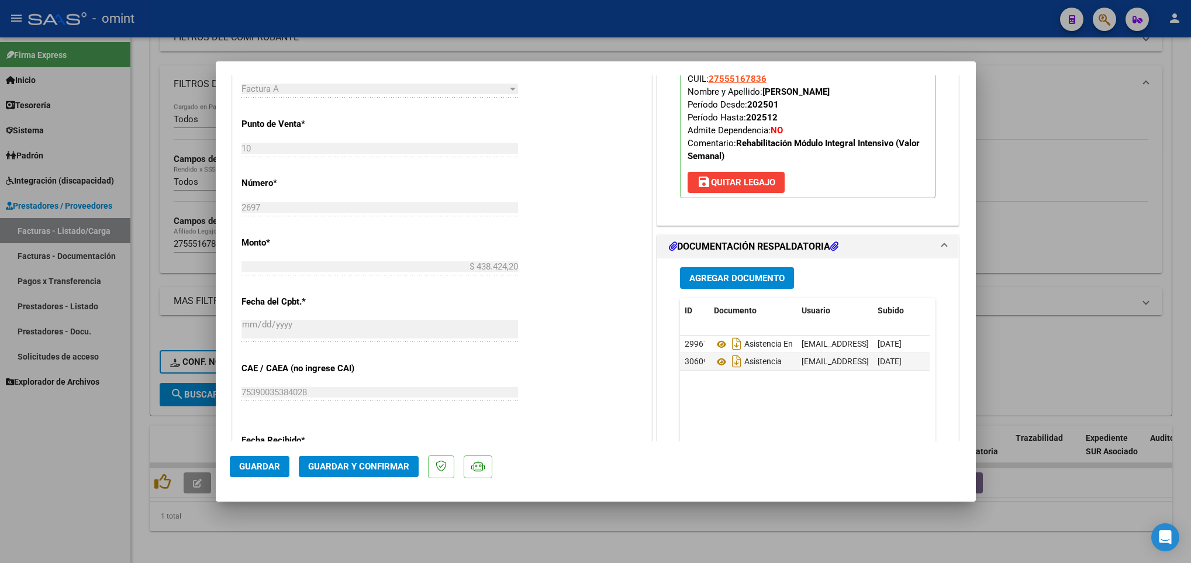
scroll to position [416, 0]
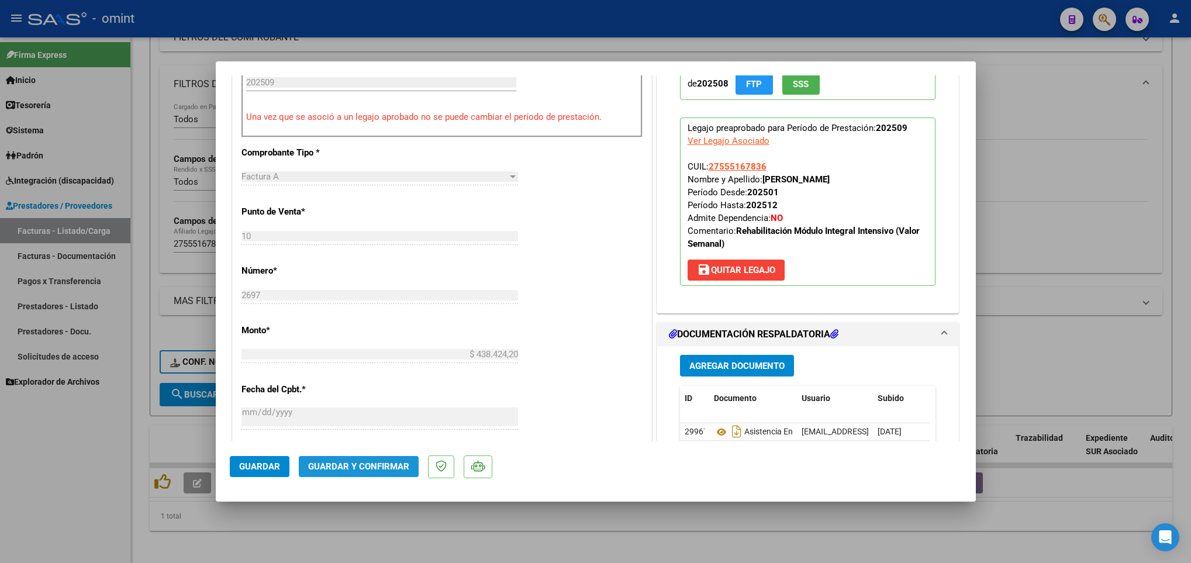
click at [380, 469] on span "Guardar y Confirmar" at bounding box center [358, 466] width 101 height 11
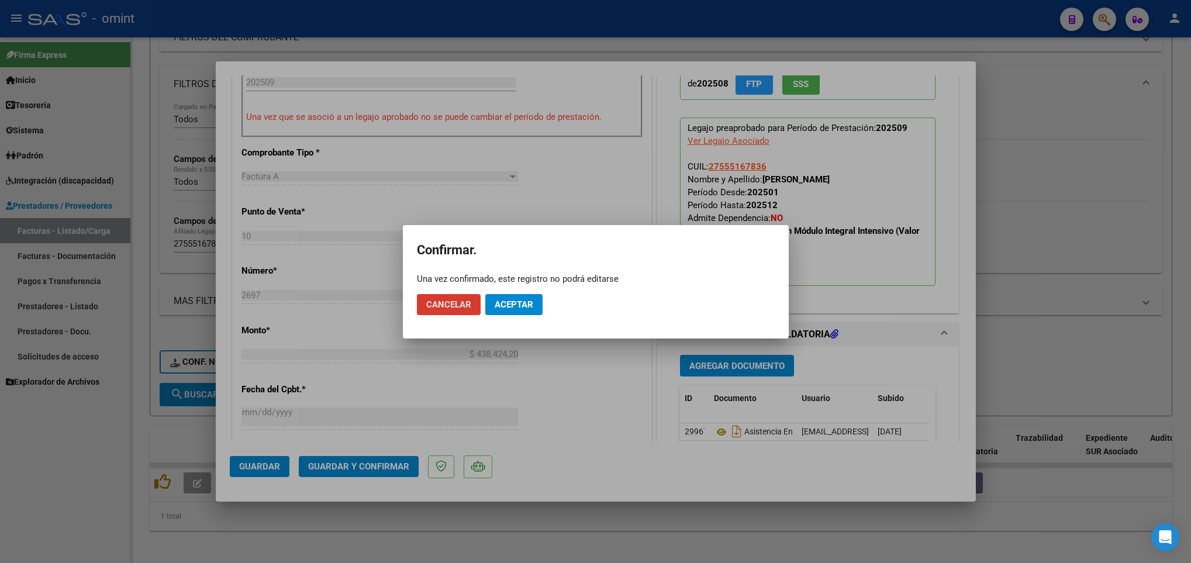
click at [508, 305] on span "Aceptar" at bounding box center [514, 304] width 39 height 11
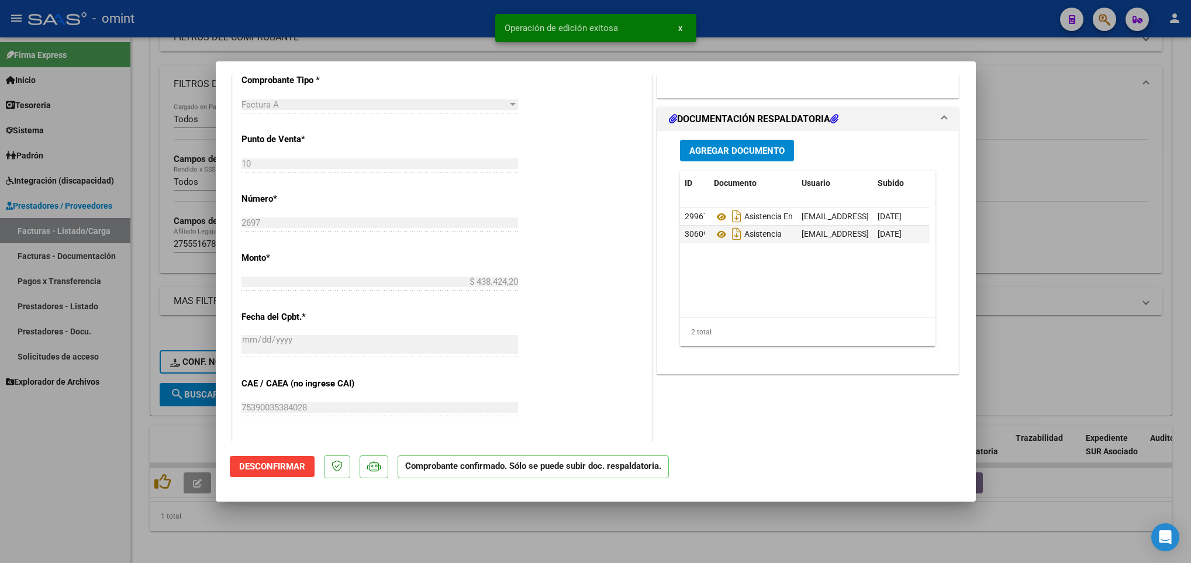
click at [158, 332] on div at bounding box center [595, 281] width 1191 height 563
type input "$ 0,00"
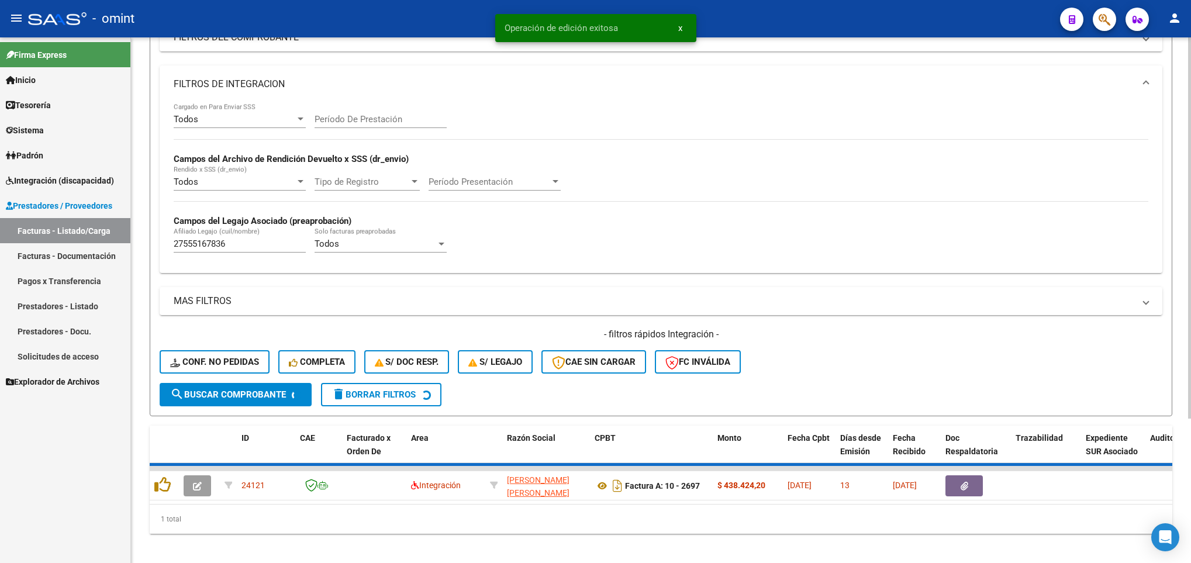
scroll to position [174, 0]
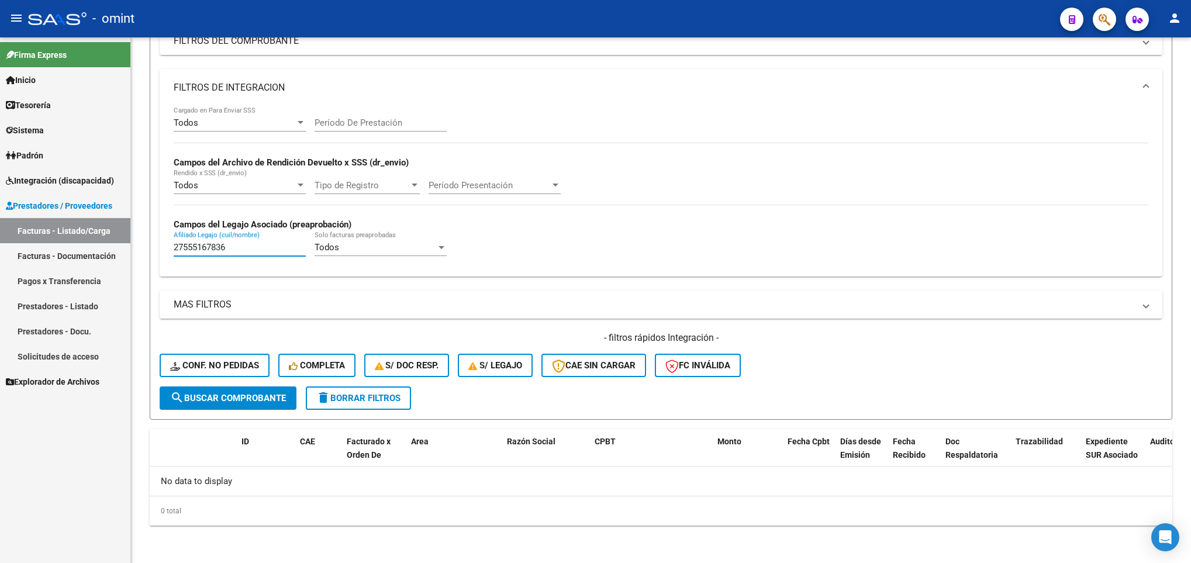
drag, startPoint x: 266, startPoint y: 248, endPoint x: 101, endPoint y: 232, distance: 165.7
click at [101, 232] on mat-sidenav-container "Firma Express Inicio Calendario SSS Instructivos Contacto OS Tesorería Extracto…" at bounding box center [595, 300] width 1191 height 526
paste input "0560744057"
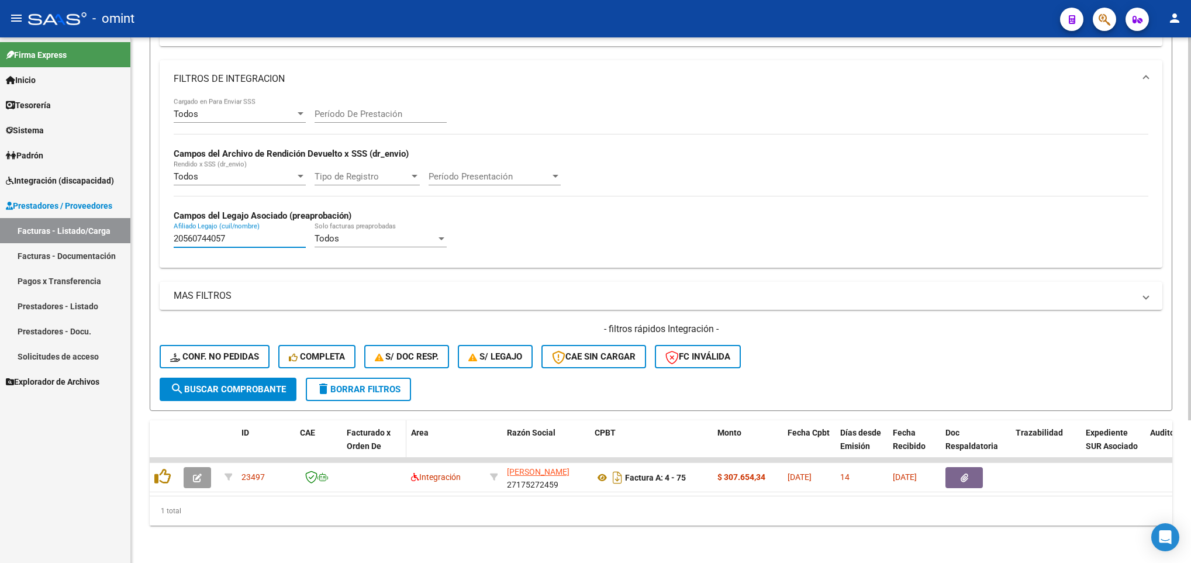
scroll to position [197, 0]
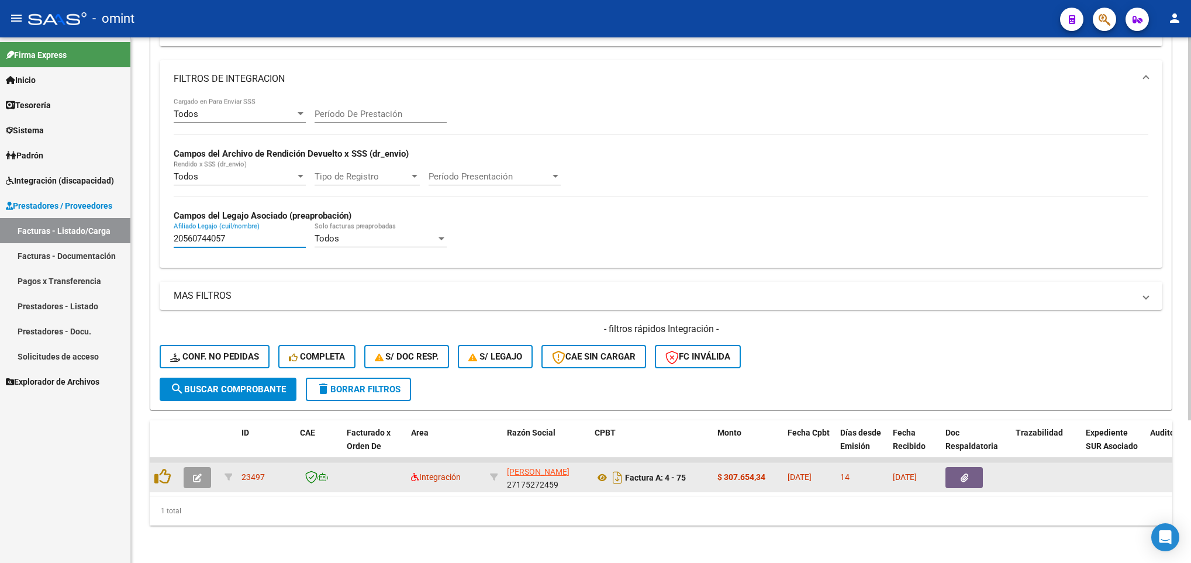
type input "20560744057"
click at [202, 467] on button "button" at bounding box center [197, 477] width 27 height 21
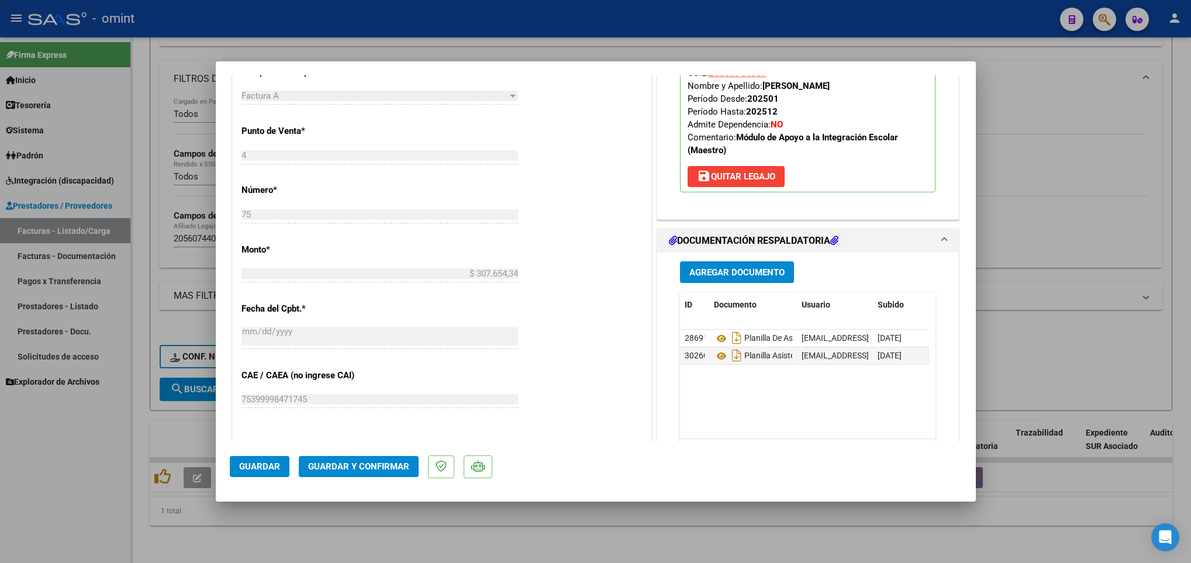
scroll to position [526, 0]
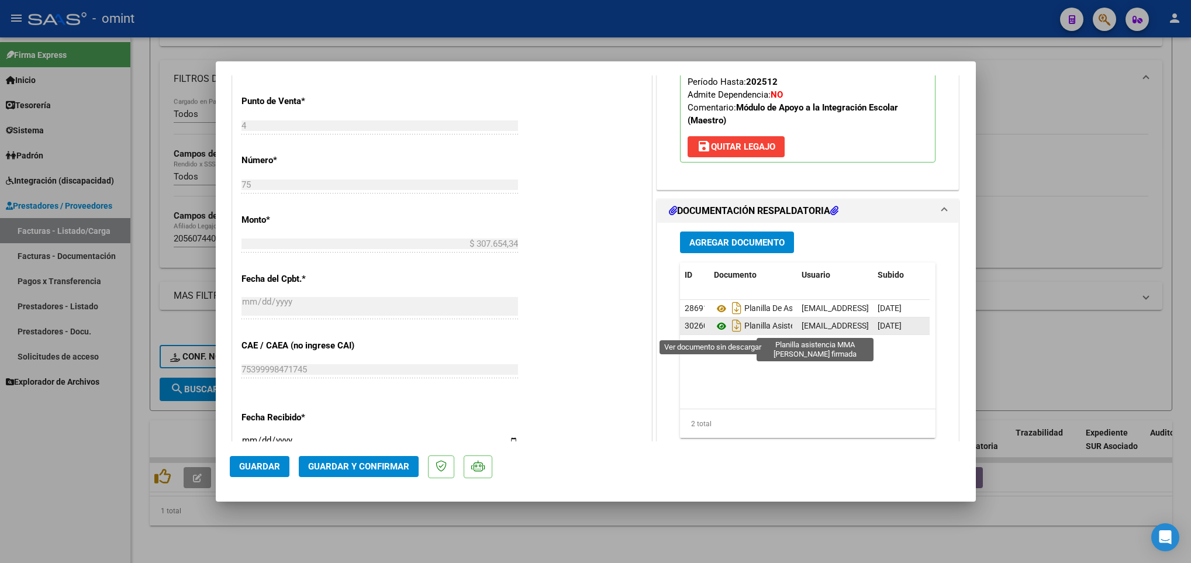
click at [719, 330] on icon at bounding box center [721, 326] width 15 height 14
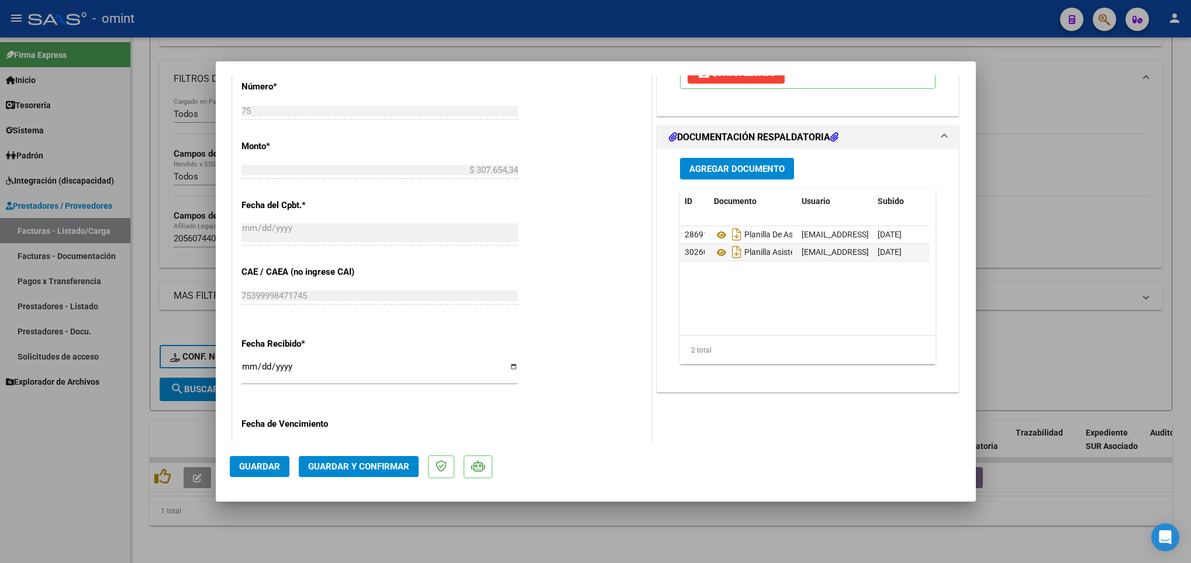
scroll to position [767, 0]
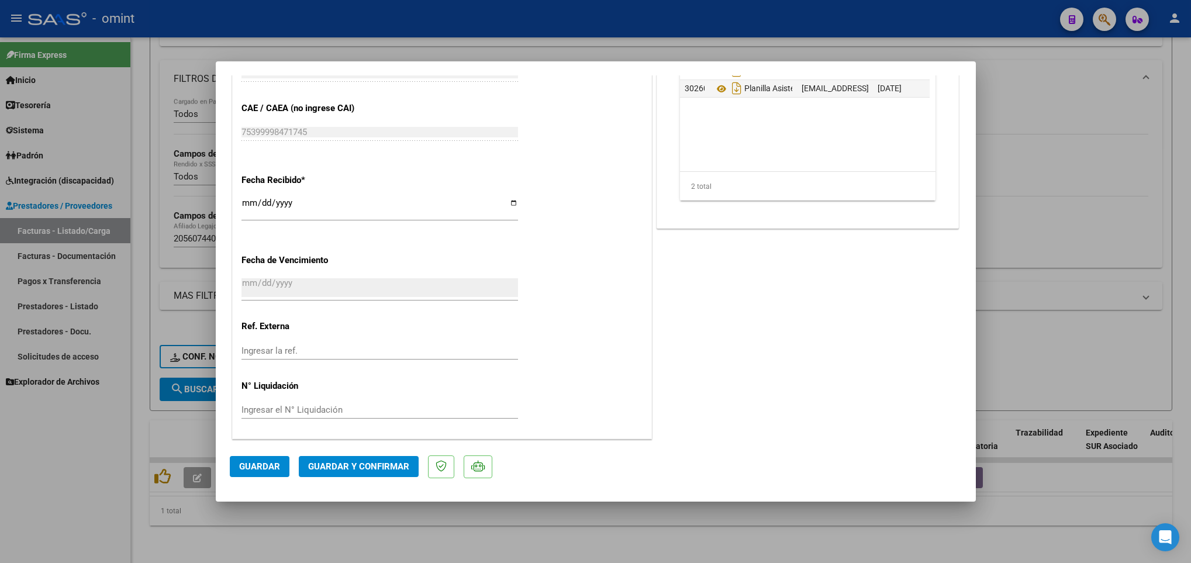
click at [349, 462] on button "Guardar y Confirmar" at bounding box center [359, 466] width 120 height 21
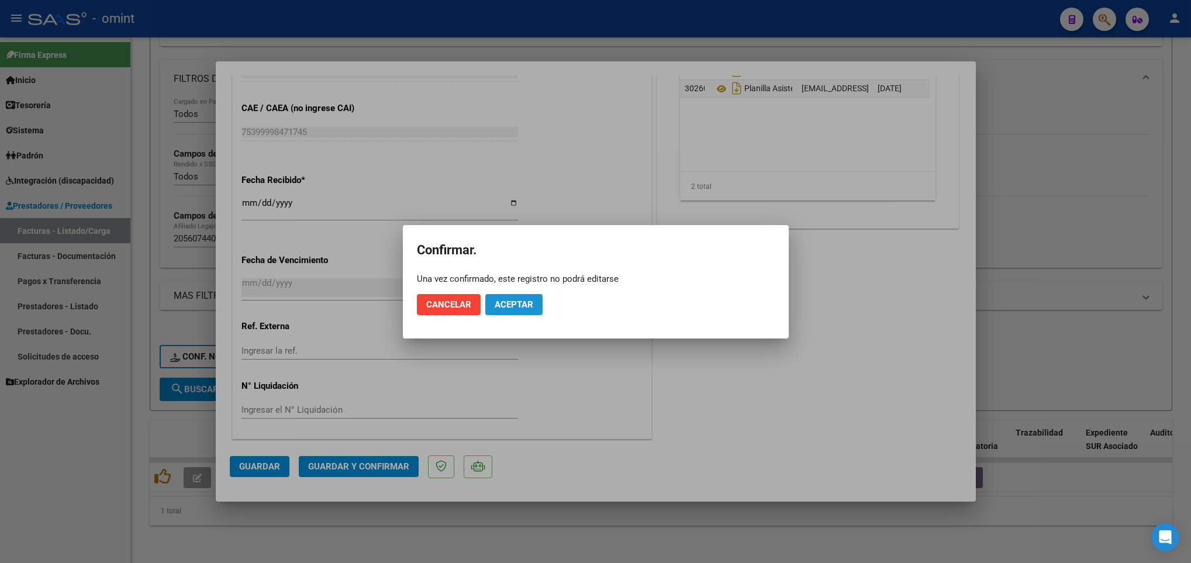
click at [509, 297] on button "Aceptar" at bounding box center [513, 304] width 57 height 21
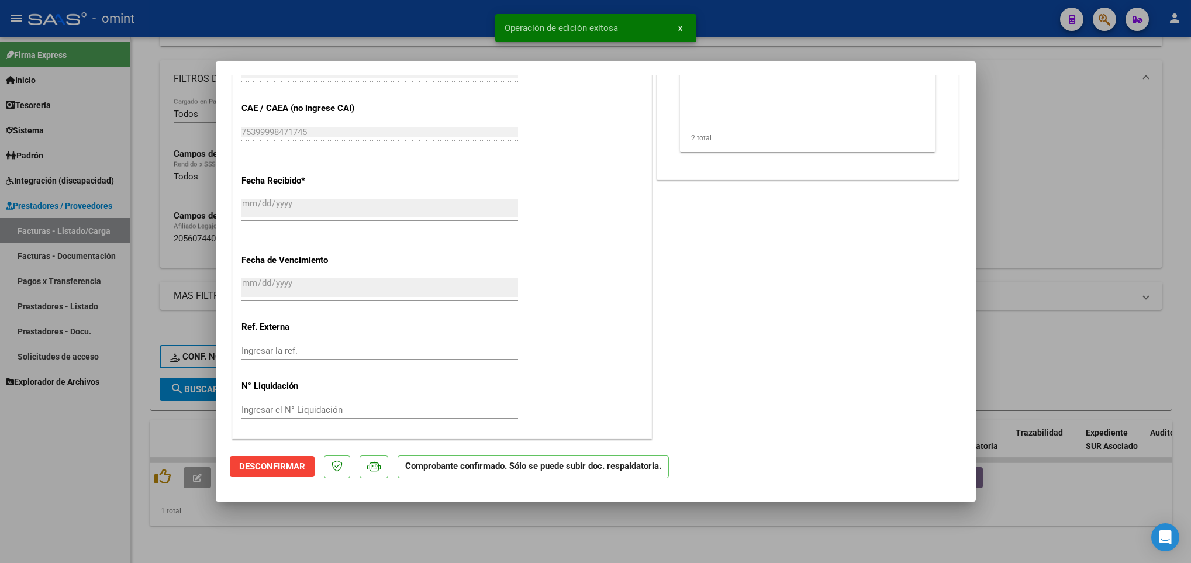
click at [187, 414] on div at bounding box center [595, 281] width 1191 height 563
type input "$ 0,00"
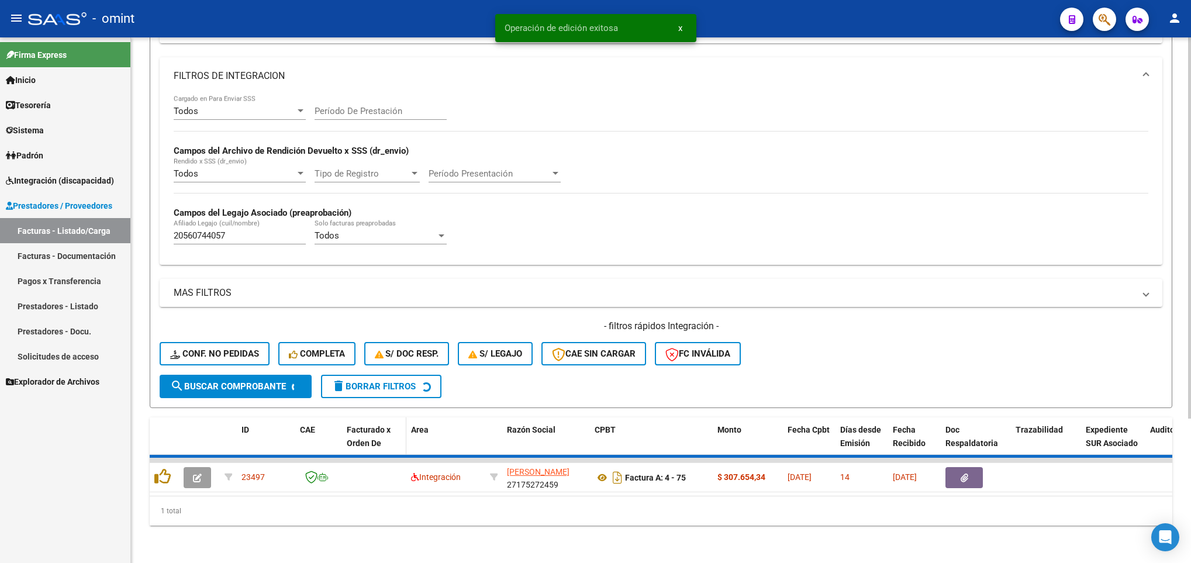
scroll to position [174, 0]
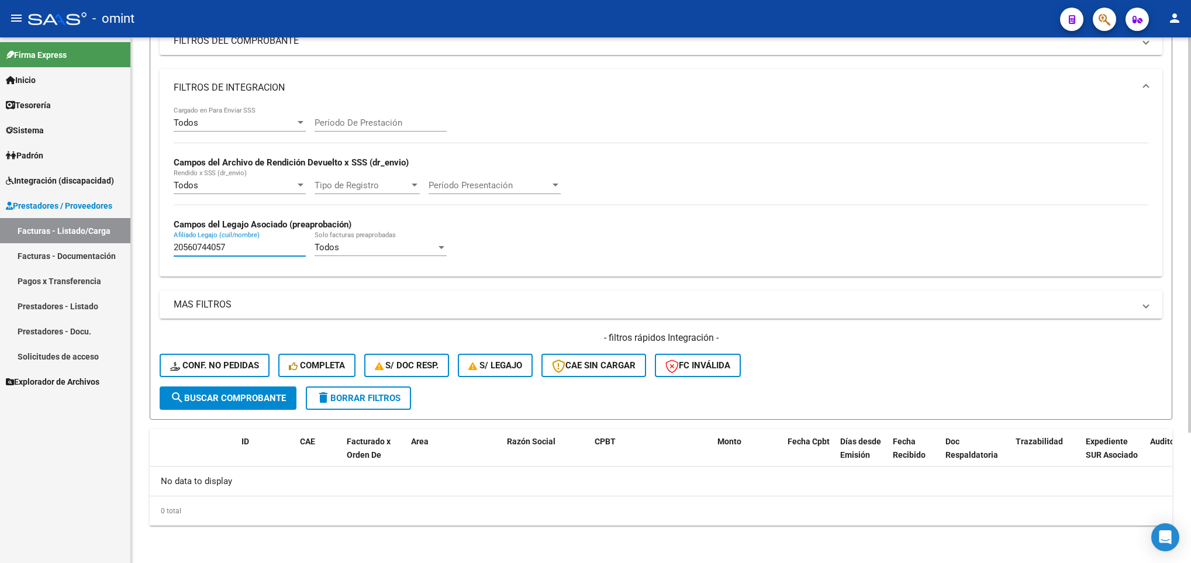
drag, startPoint x: 246, startPoint y: 243, endPoint x: 146, endPoint y: 239, distance: 99.5
click at [150, 239] on form "Filtros Id Area Area Seleccionar Gerenciador Seleccionar Gerenciador No Confirm…" at bounding box center [661, 193] width 1023 height 453
paste input "499614005"
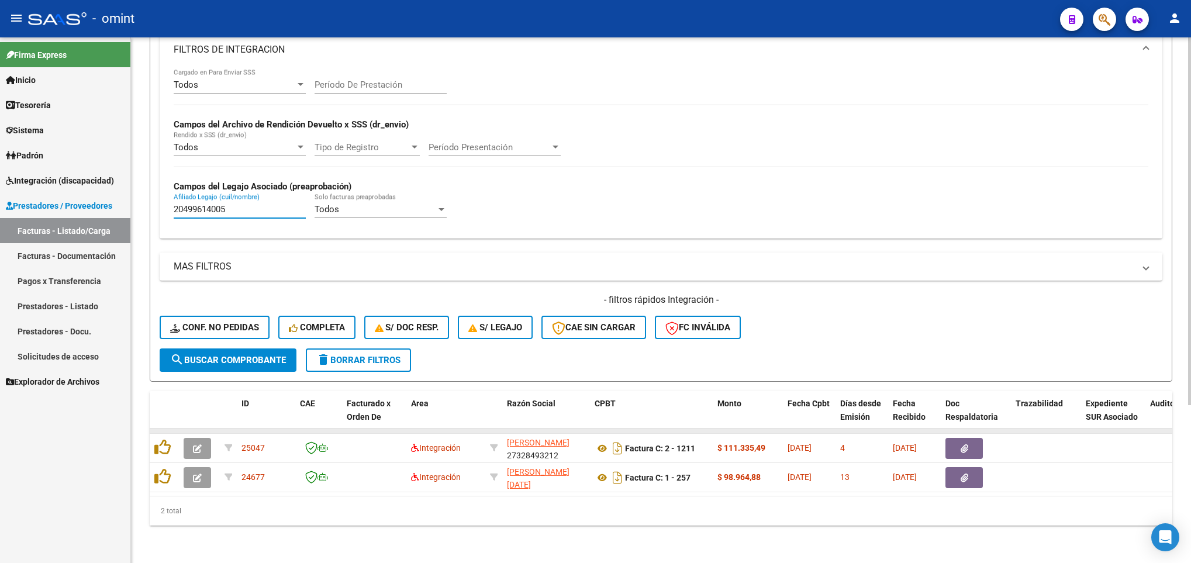
scroll to position [225, 0]
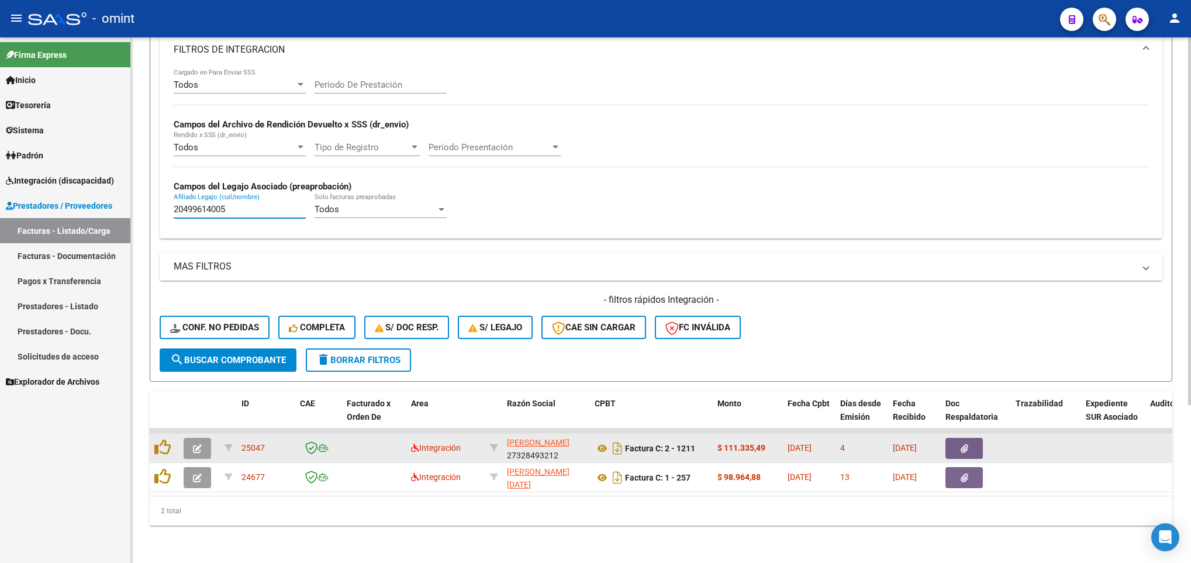
type input "20499614005"
click at [202, 438] on button "button" at bounding box center [197, 448] width 27 height 21
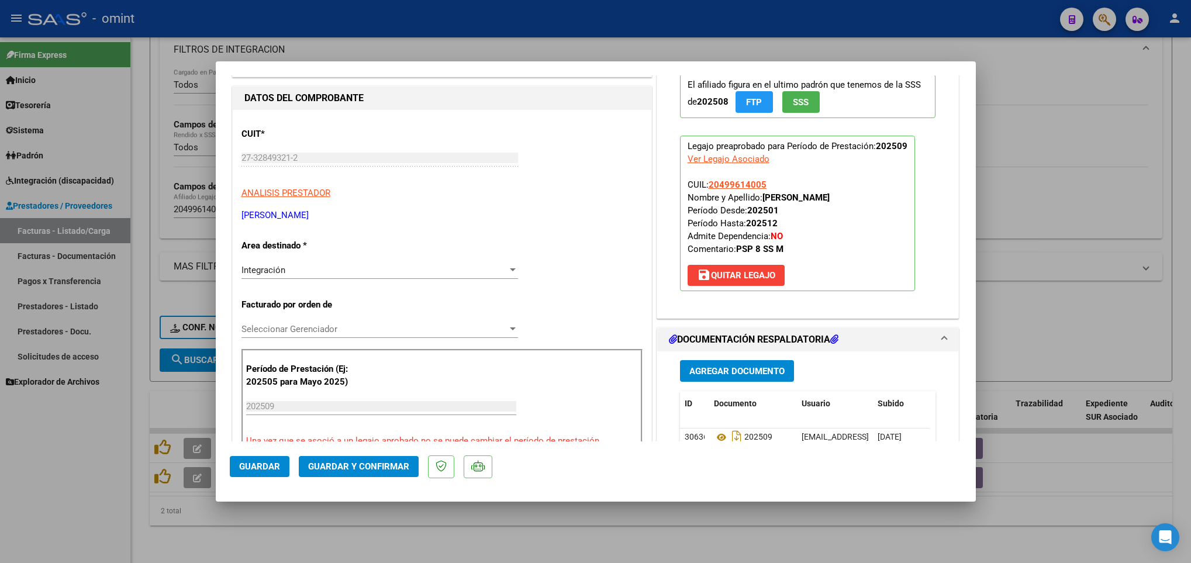
scroll to position [263, 0]
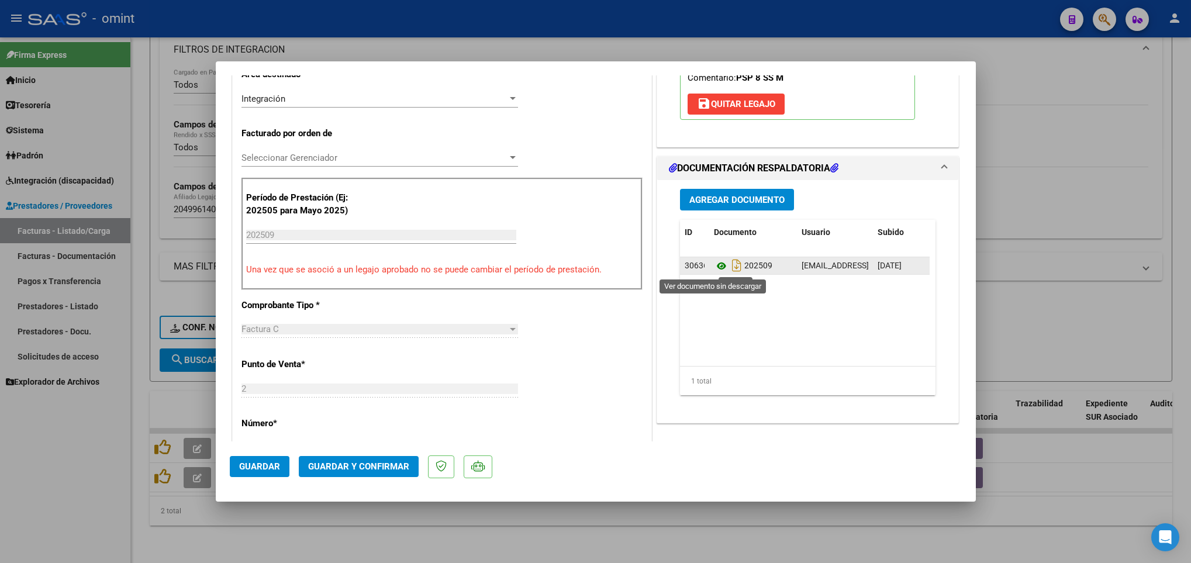
click at [716, 267] on icon at bounding box center [721, 266] width 15 height 14
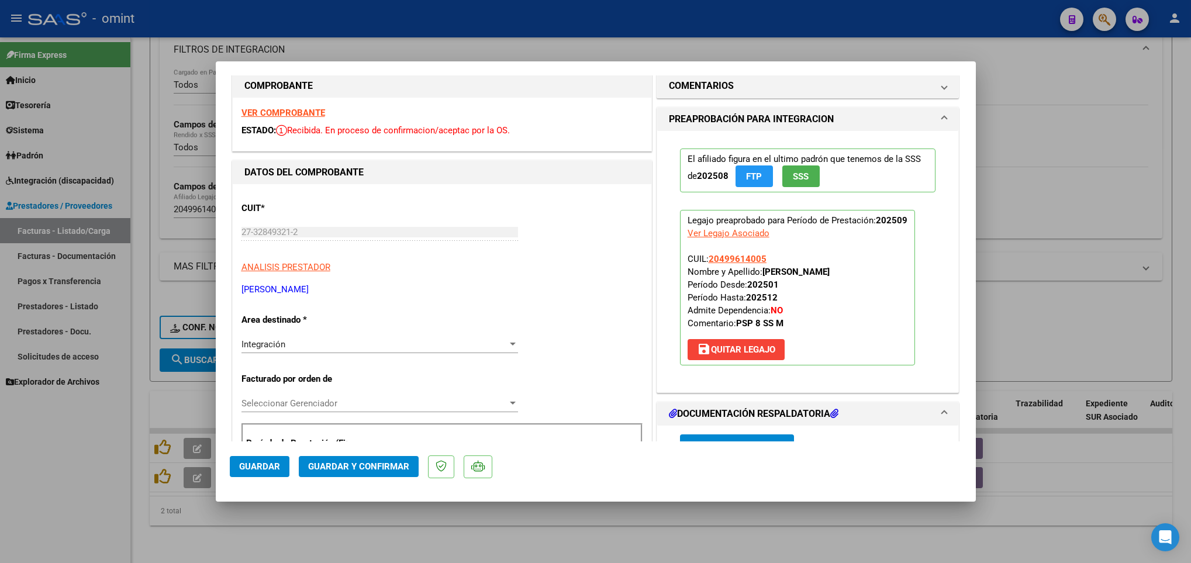
scroll to position [0, 0]
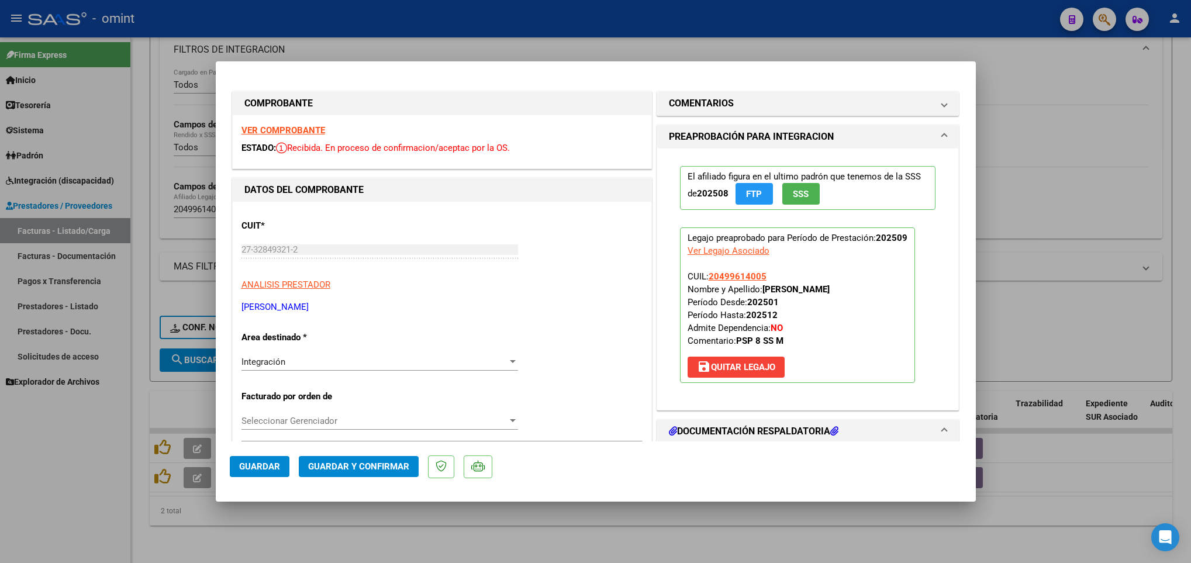
click at [314, 132] on strong "VER COMPROBANTE" at bounding box center [284, 130] width 84 height 11
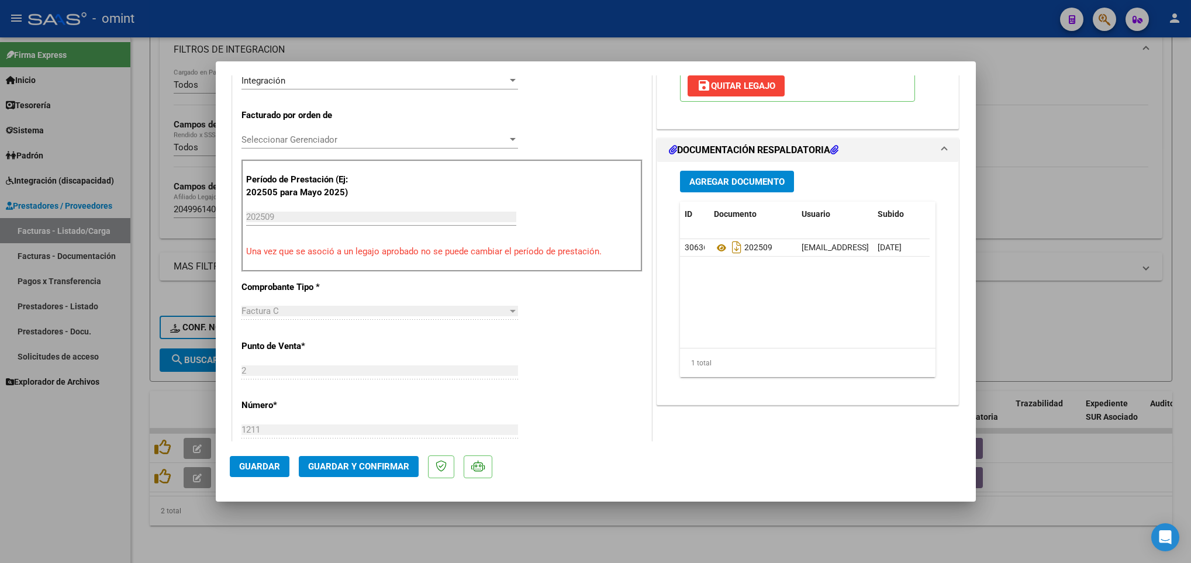
scroll to position [351, 0]
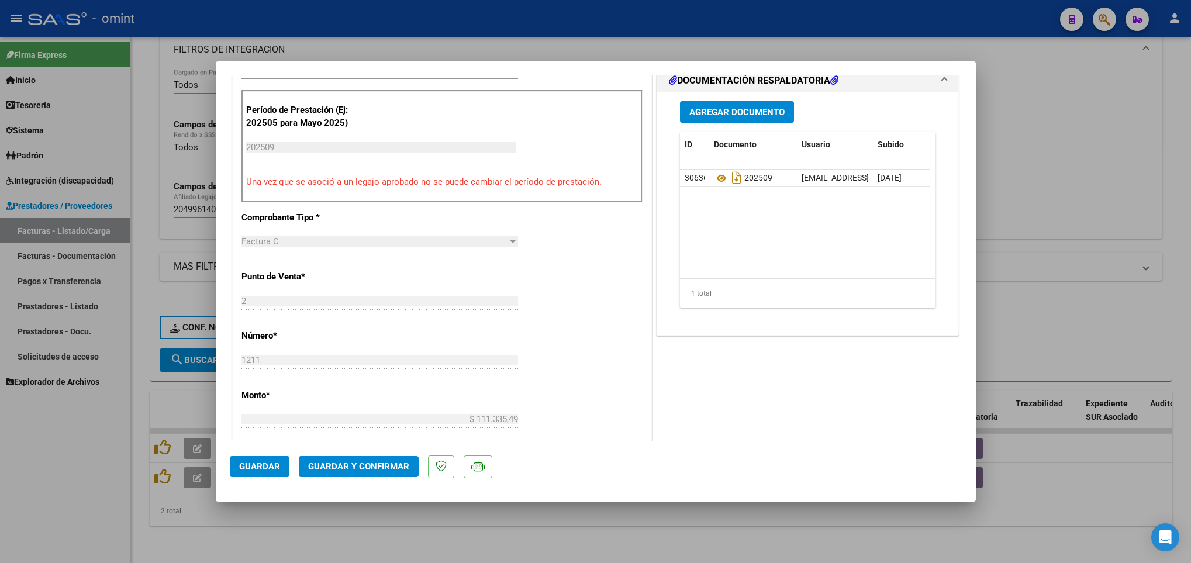
click at [362, 465] on span "Guardar y Confirmar" at bounding box center [358, 466] width 101 height 11
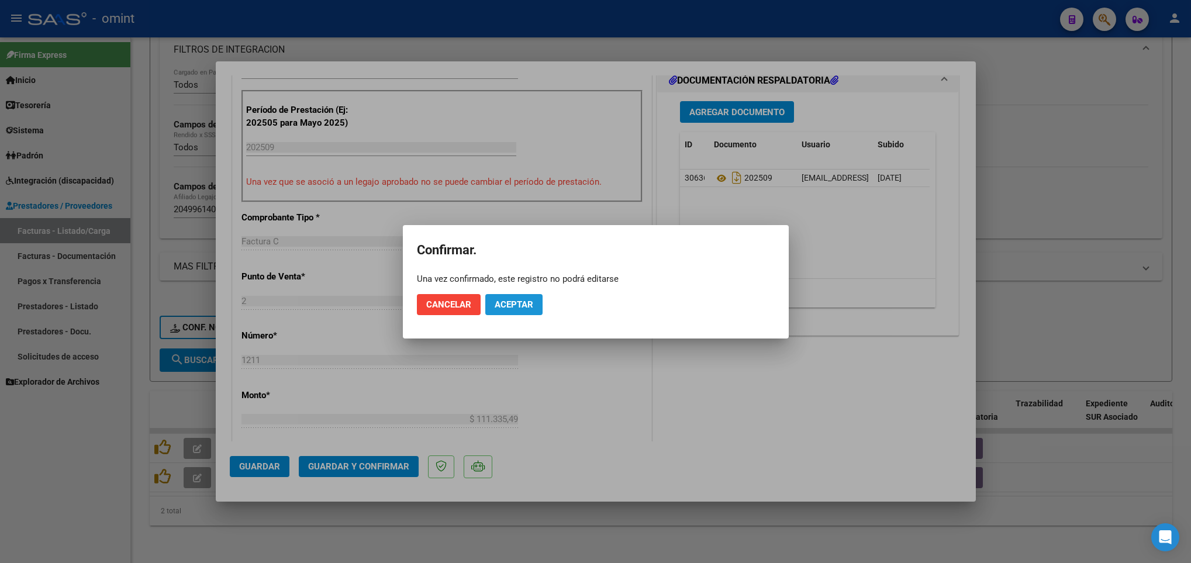
click at [511, 304] on span "Aceptar" at bounding box center [514, 304] width 39 height 11
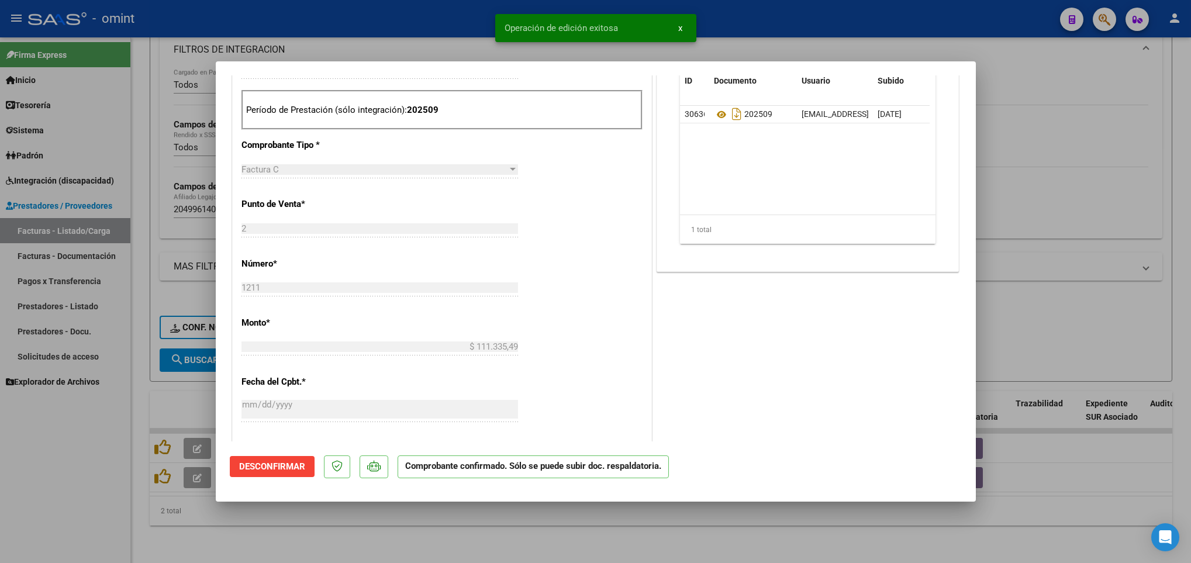
click at [511, 548] on div at bounding box center [595, 281] width 1191 height 563
type input "$ 0,00"
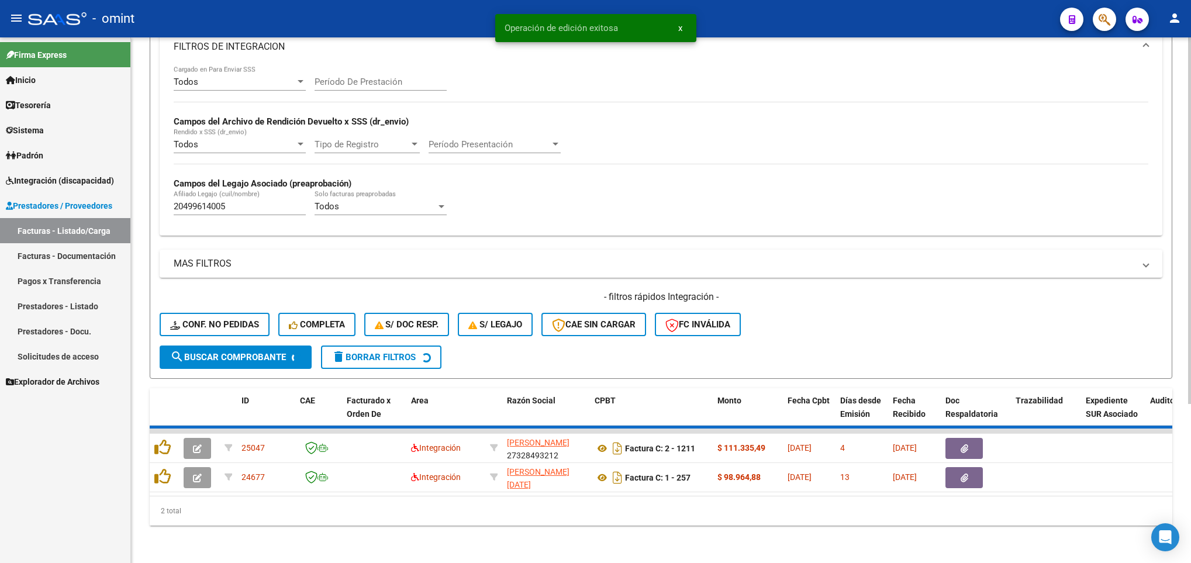
scroll to position [197, 0]
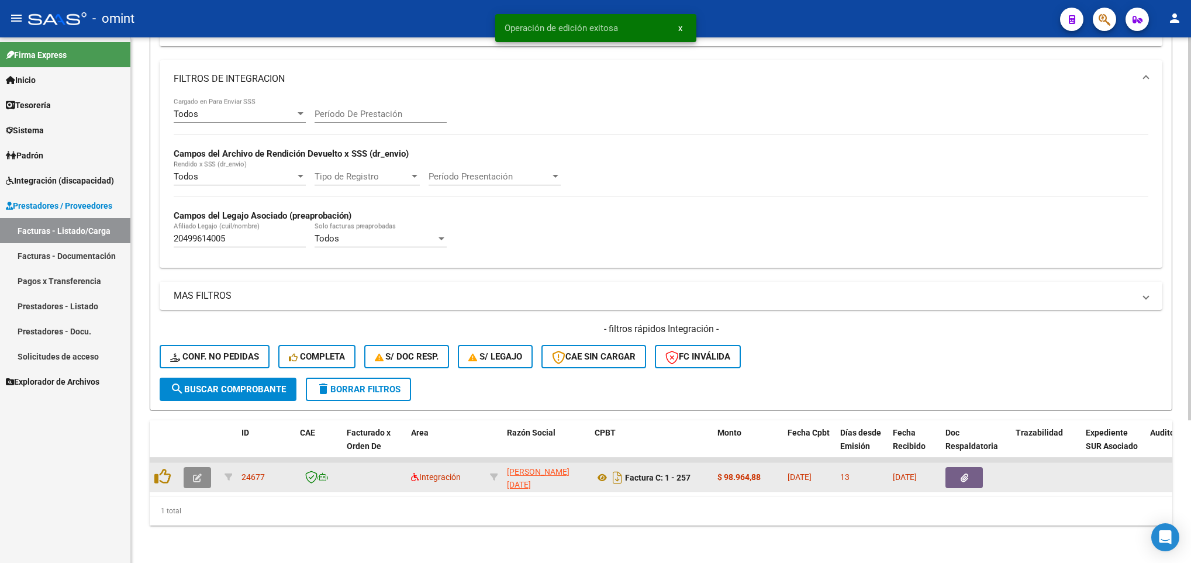
click at [208, 467] on button "button" at bounding box center [197, 477] width 27 height 21
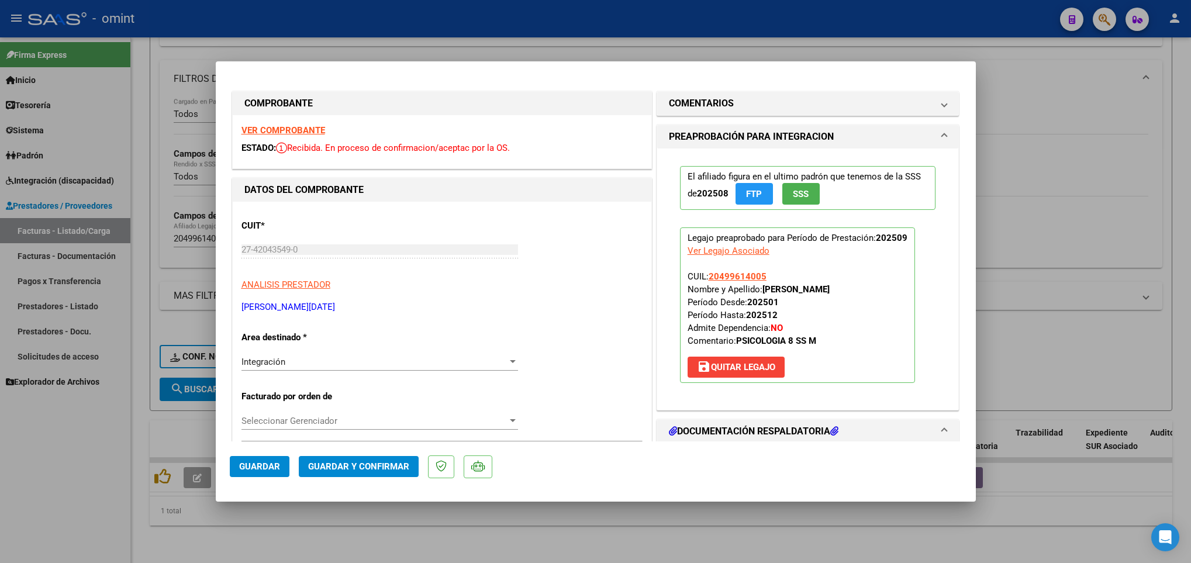
click at [300, 132] on strong "VER COMPROBANTE" at bounding box center [284, 130] width 84 height 11
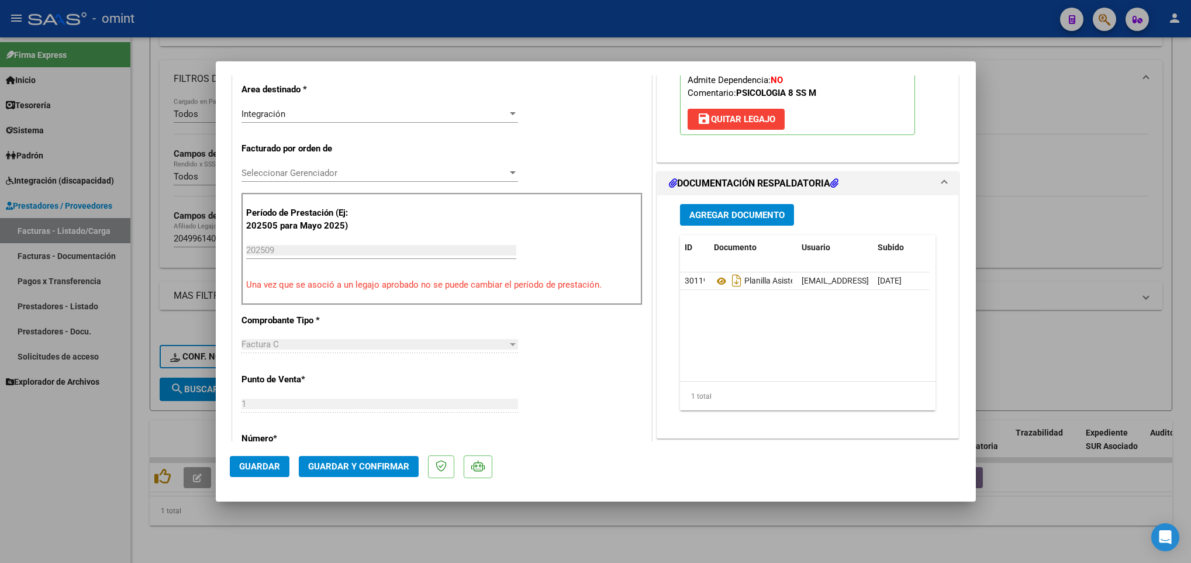
scroll to position [263, 0]
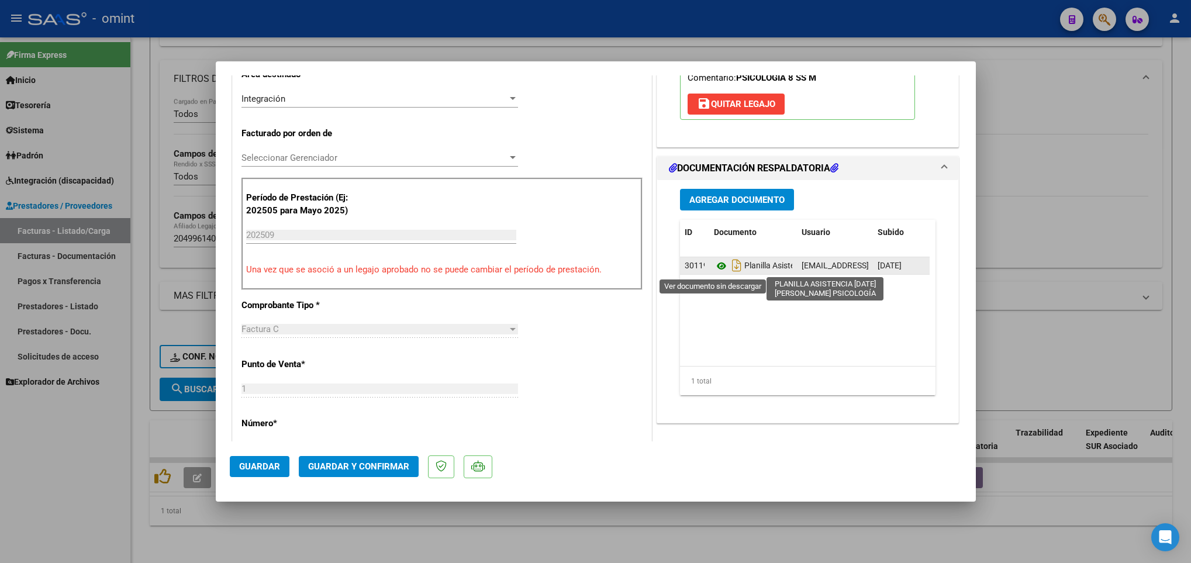
click at [714, 268] on icon at bounding box center [721, 266] width 15 height 14
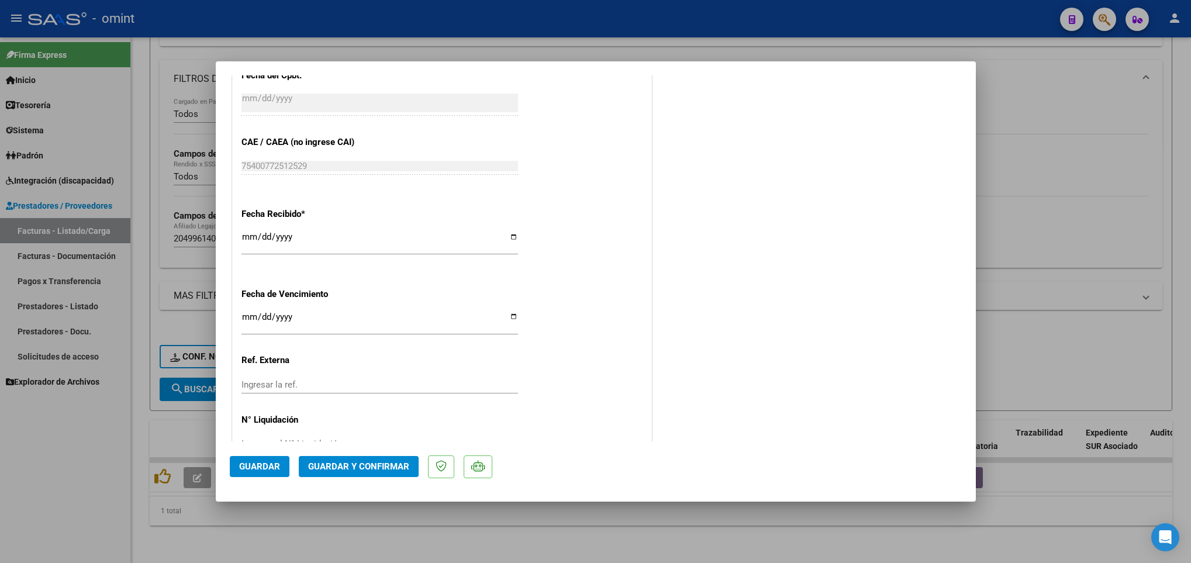
scroll to position [767, 0]
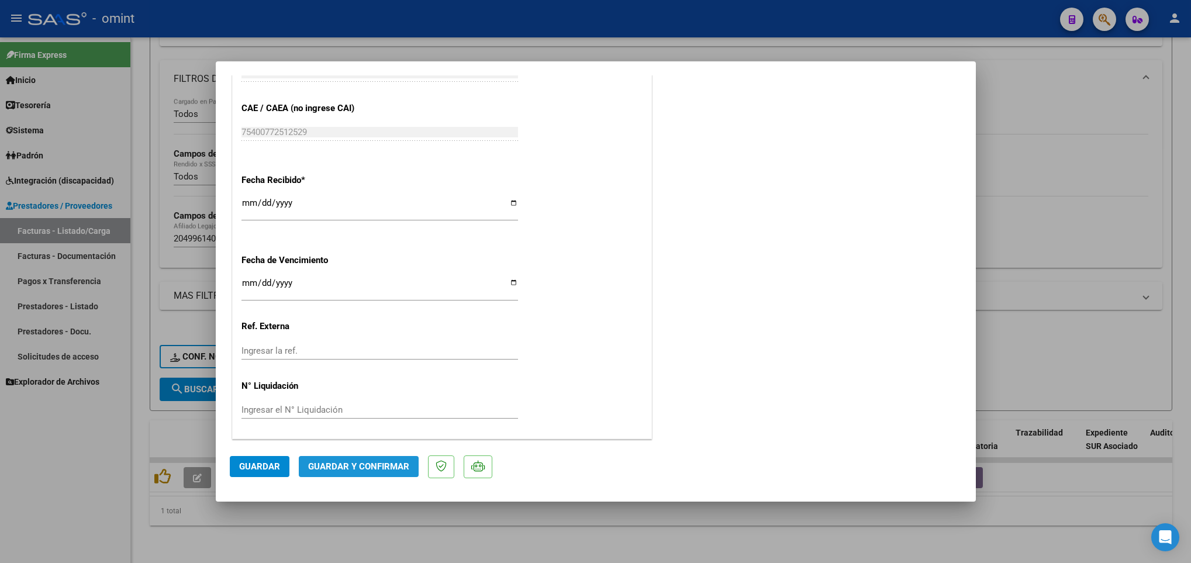
click at [376, 467] on span "Guardar y Confirmar" at bounding box center [358, 466] width 101 height 11
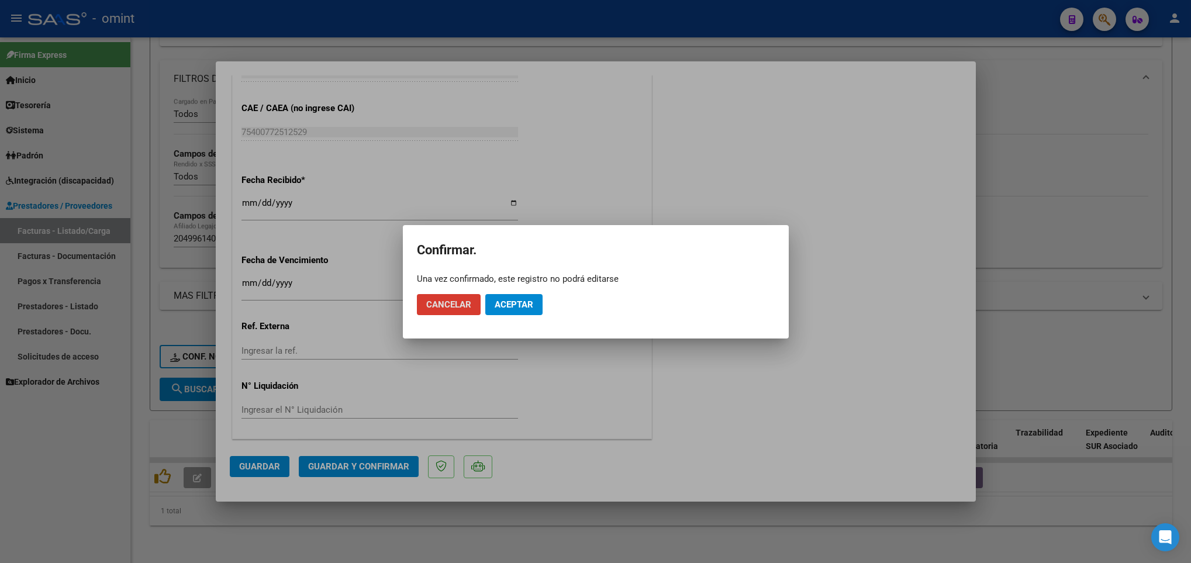
click at [519, 299] on span "Aceptar" at bounding box center [514, 304] width 39 height 11
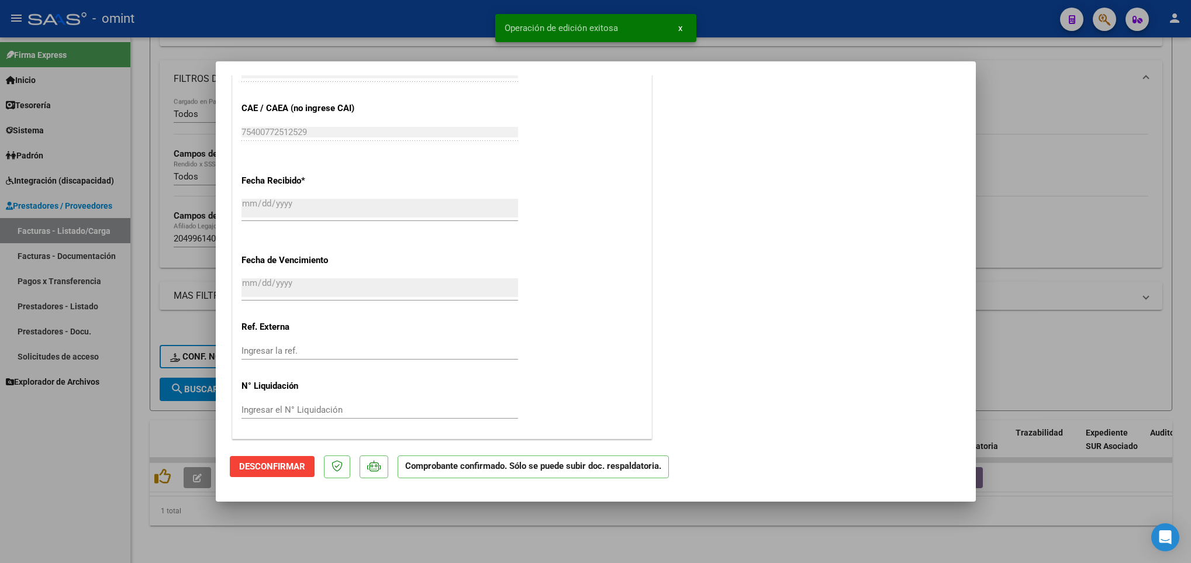
click at [560, 530] on div at bounding box center [595, 281] width 1191 height 563
type input "$ 0,00"
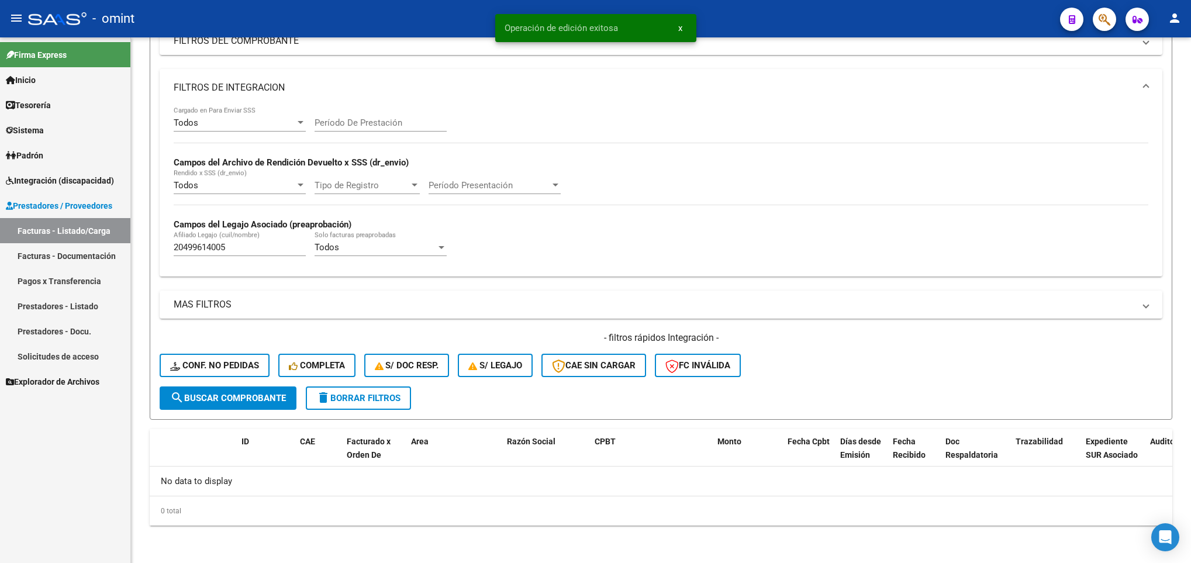
scroll to position [174, 0]
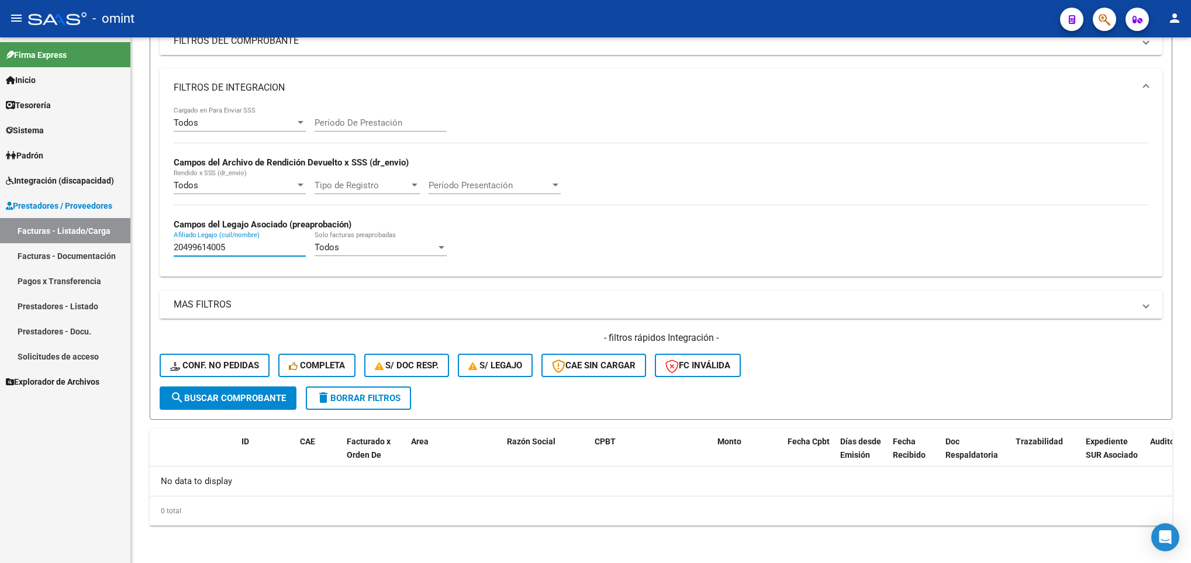
drag, startPoint x: 249, startPoint y: 250, endPoint x: 82, endPoint y: 230, distance: 167.9
click at [86, 232] on mat-sidenav-container "Firma Express Inicio Calendario SSS Instructivos Contacto OS Tesorería Extracto…" at bounding box center [595, 300] width 1191 height 526
paste input "543880982"
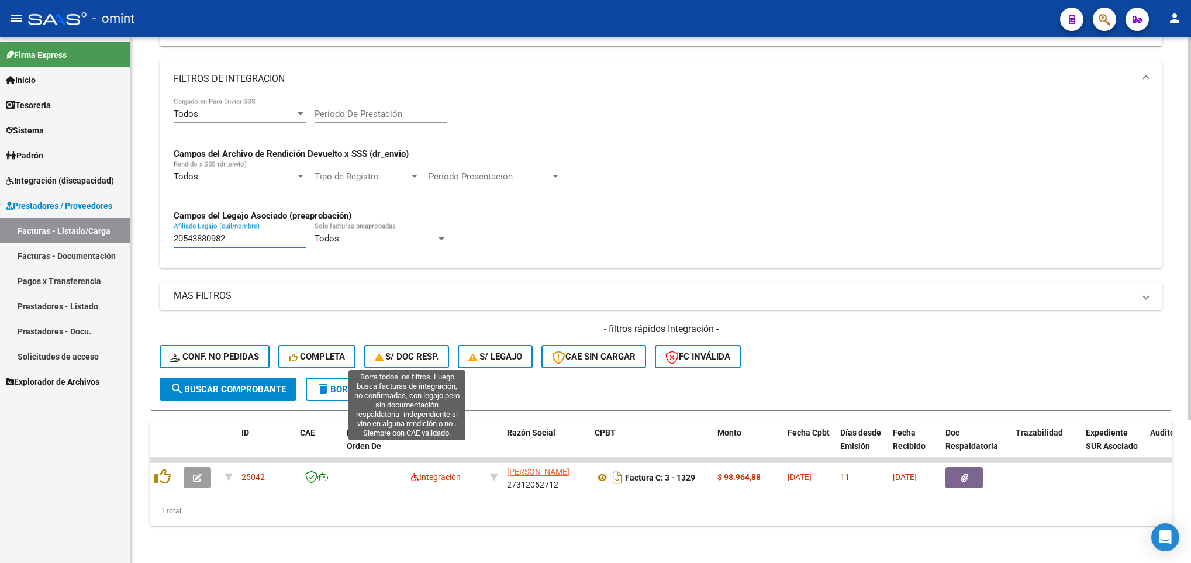
scroll to position [197, 0]
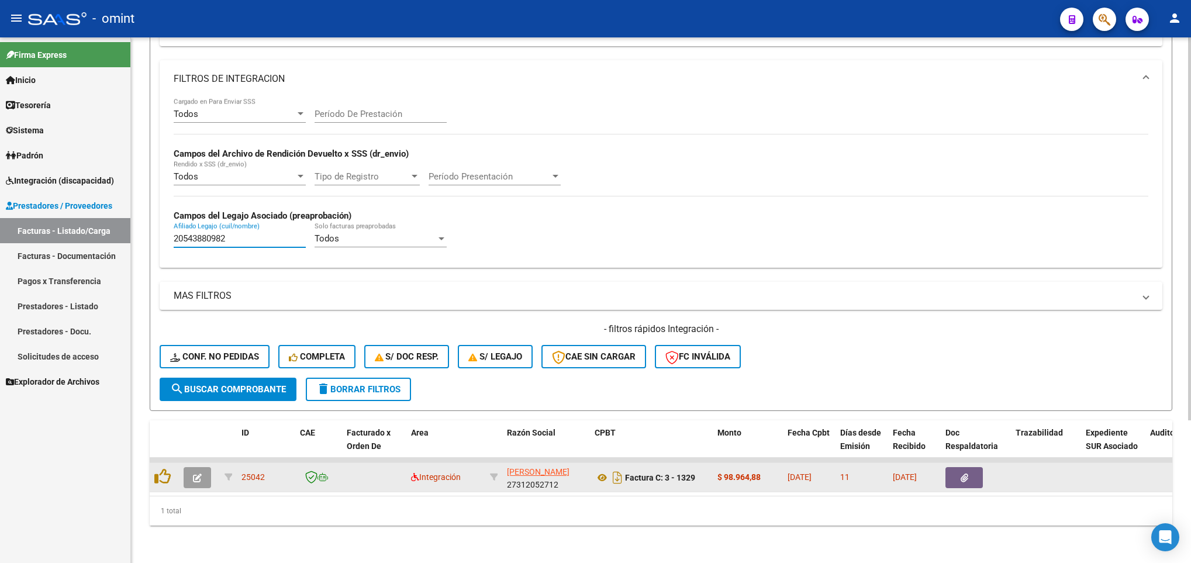
type input "20543880982"
click at [200, 474] on icon "button" at bounding box center [197, 478] width 9 height 9
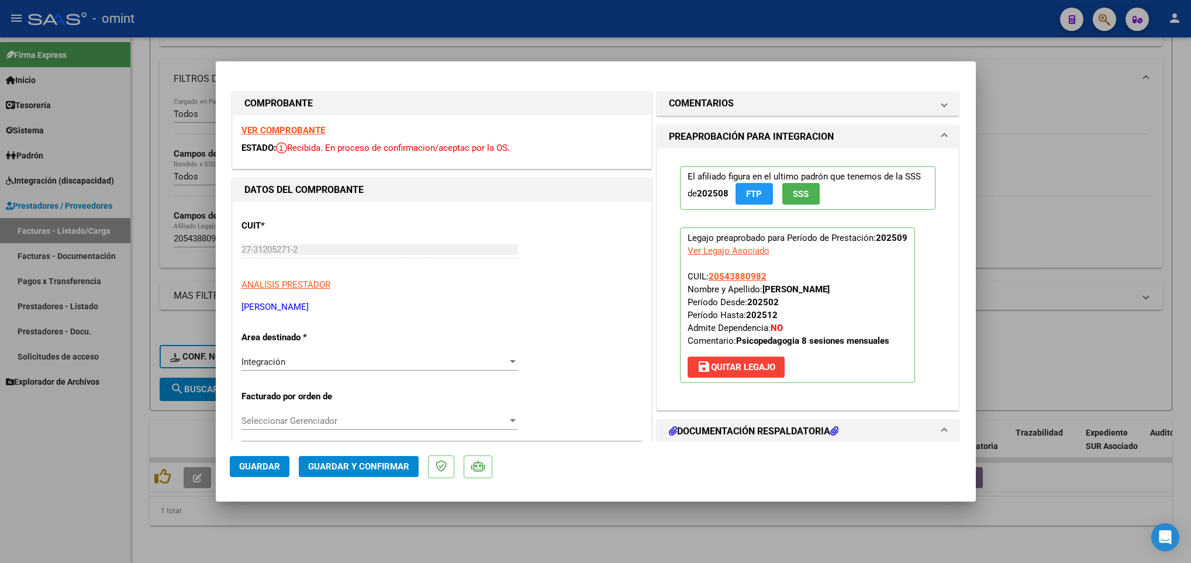
click at [316, 130] on strong "VER COMPROBANTE" at bounding box center [284, 130] width 84 height 11
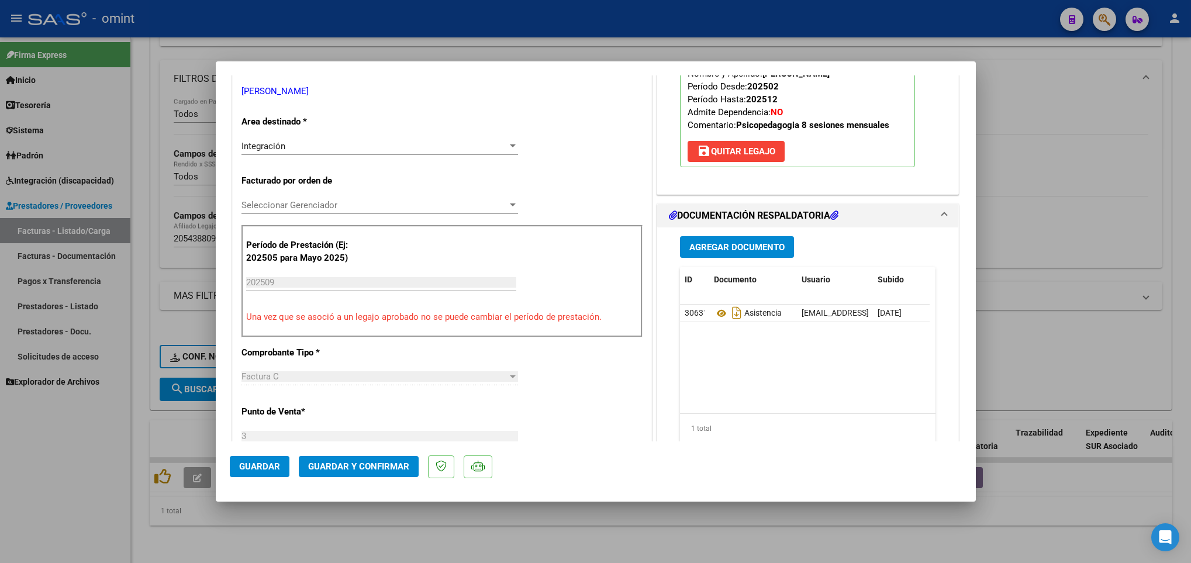
scroll to position [263, 0]
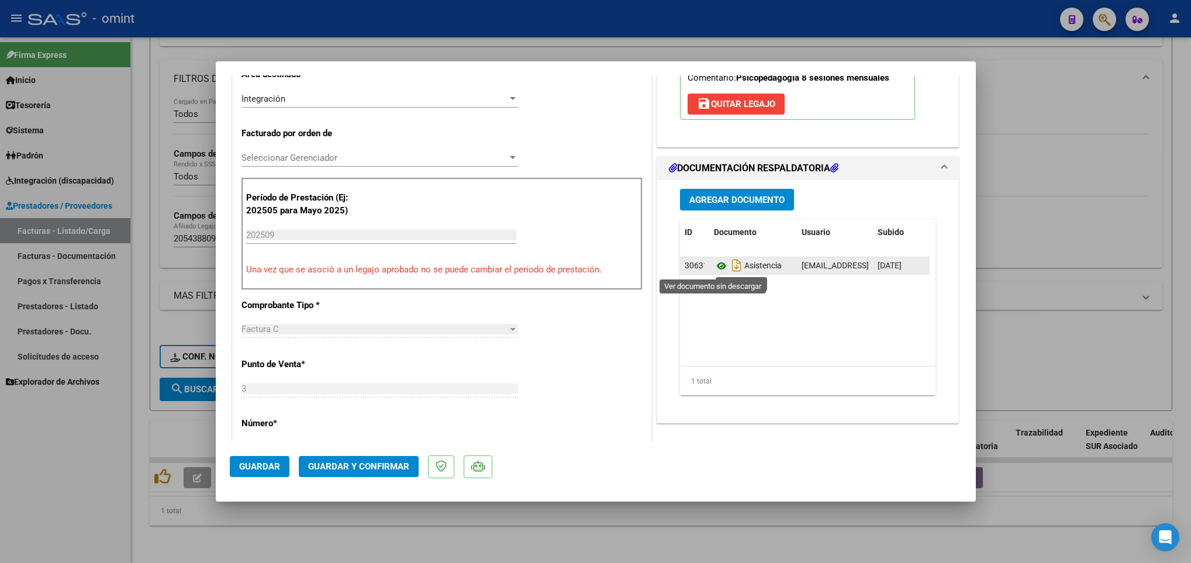
click at [714, 268] on icon at bounding box center [721, 266] width 15 height 14
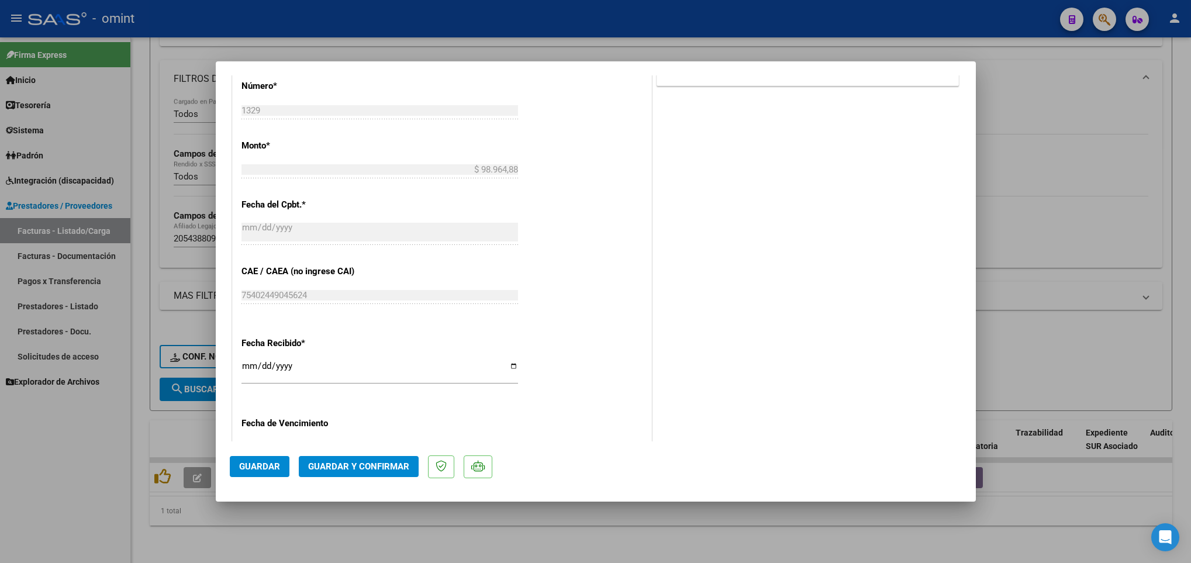
scroll to position [614, 0]
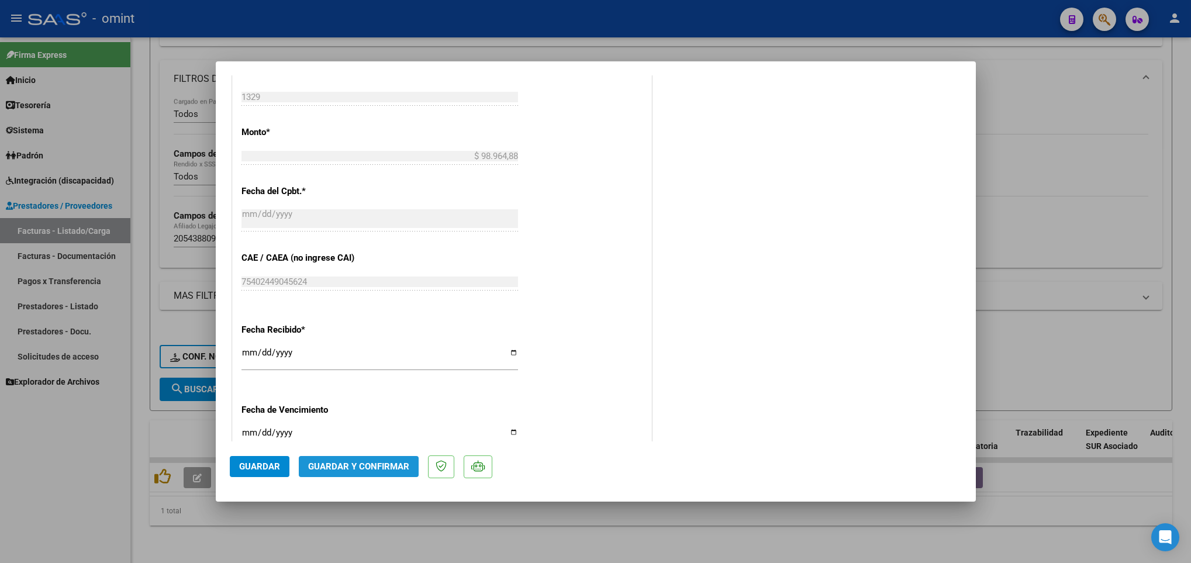
click at [400, 462] on span "Guardar y Confirmar" at bounding box center [358, 466] width 101 height 11
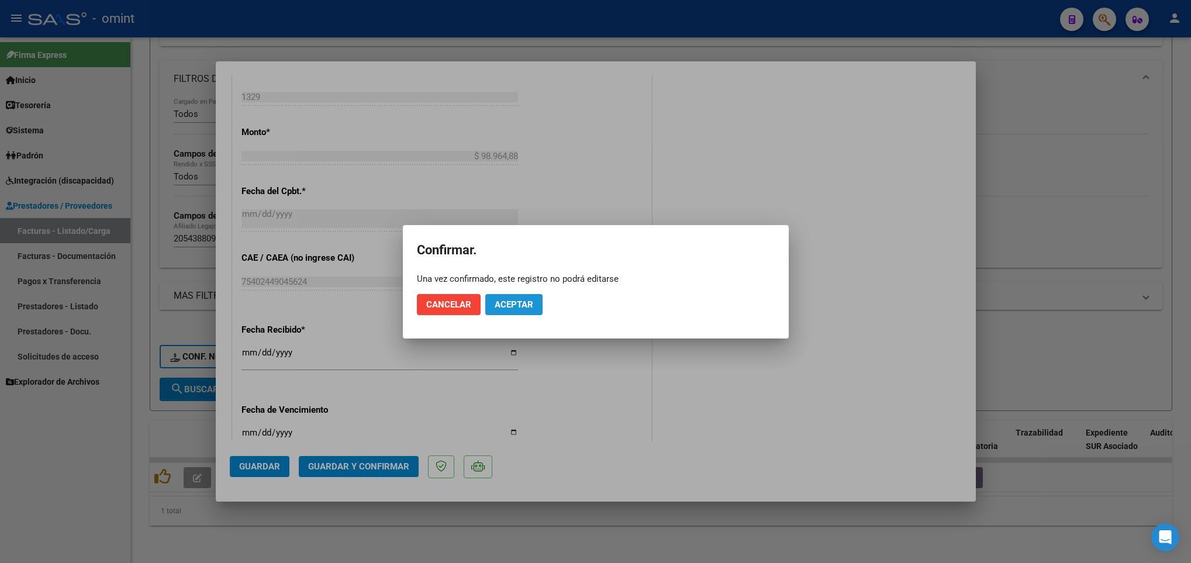
click at [532, 312] on button "Aceptar" at bounding box center [513, 304] width 57 height 21
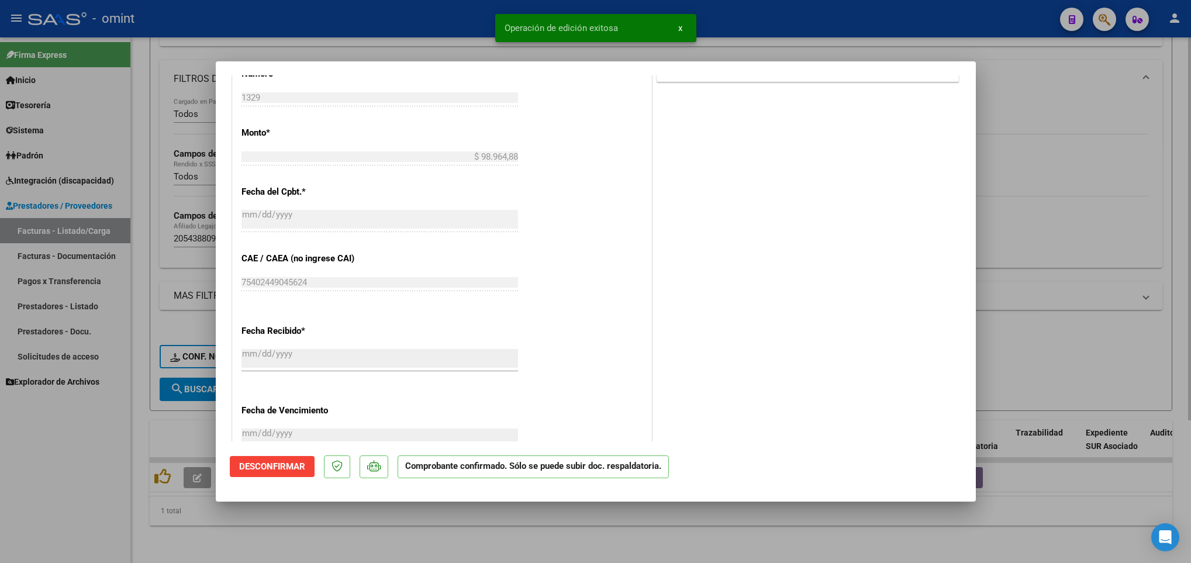
click at [295, 527] on div at bounding box center [595, 281] width 1191 height 563
type input "$ 0,00"
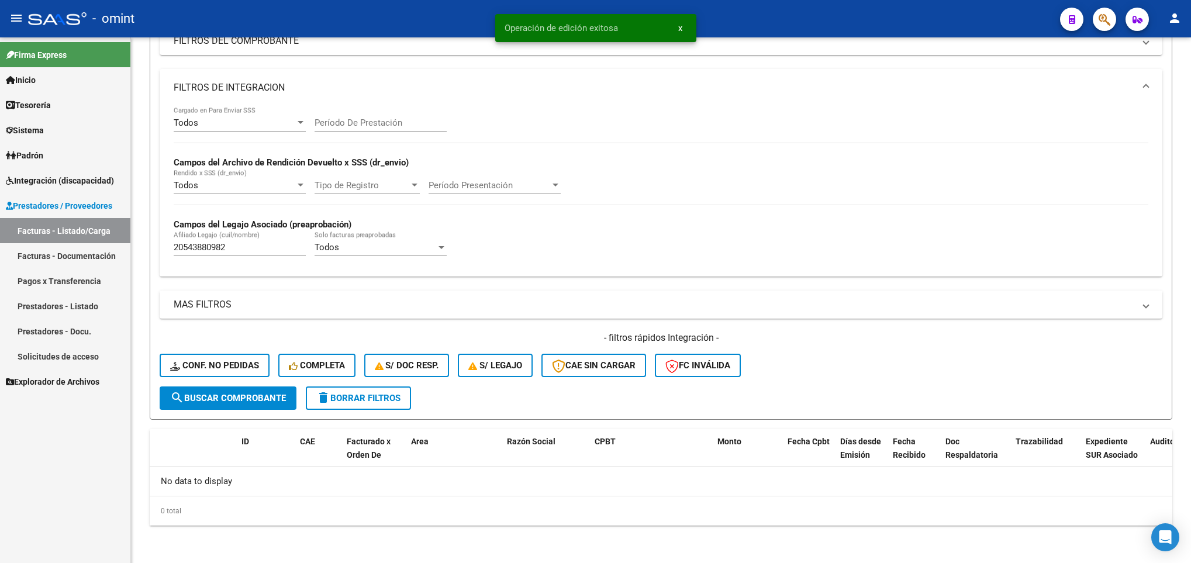
scroll to position [174, 0]
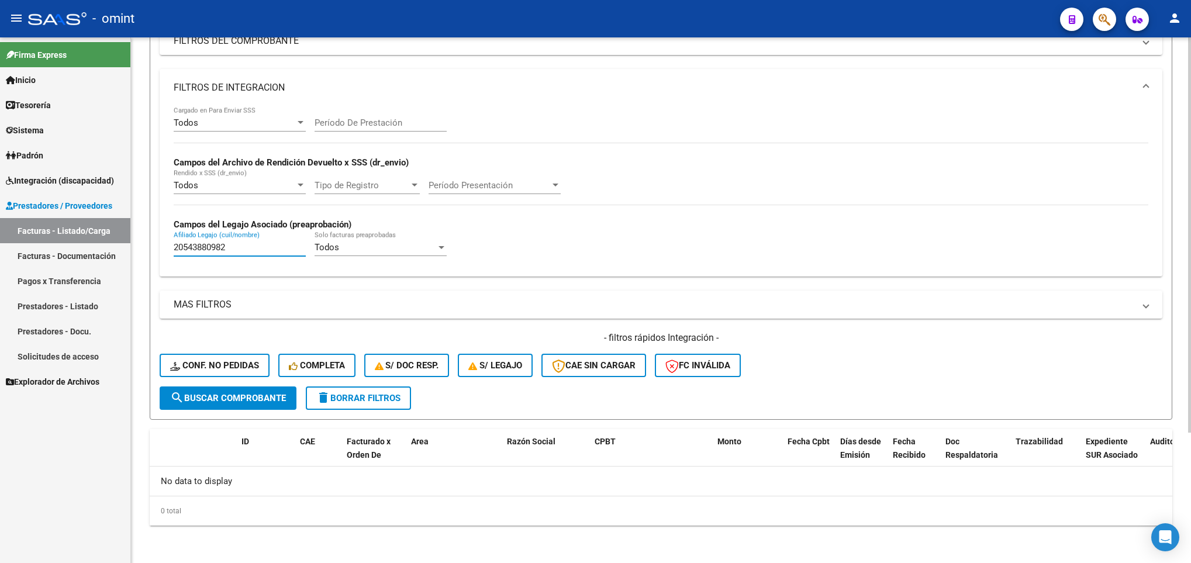
click at [253, 244] on input "20543880982" at bounding box center [240, 247] width 132 height 11
paste input "54826033"
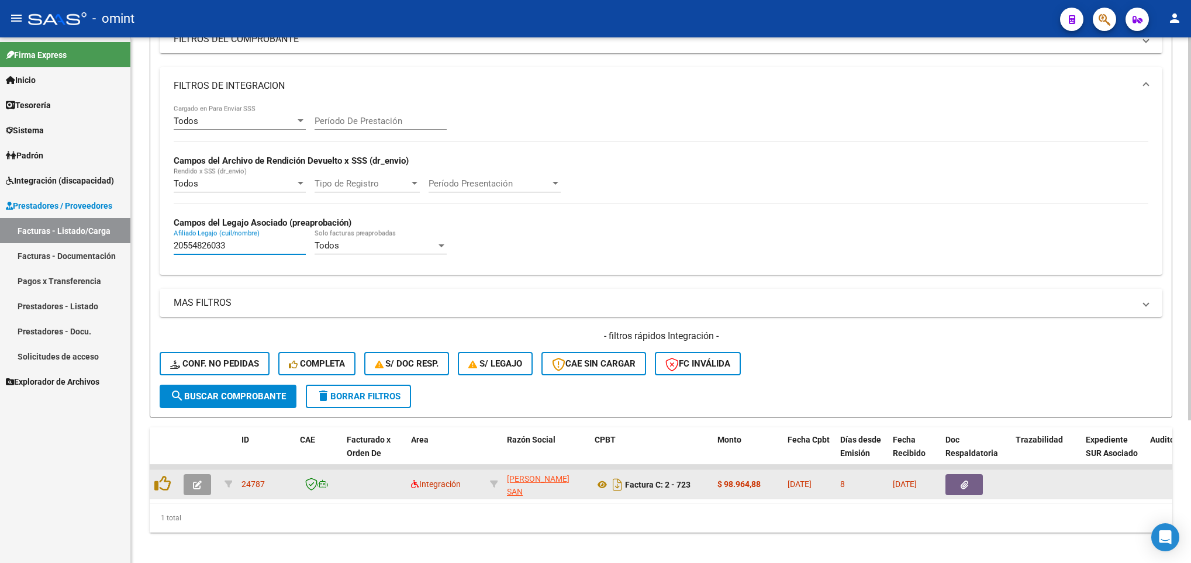
type input "20554826033"
click at [198, 481] on icon "button" at bounding box center [197, 485] width 9 height 9
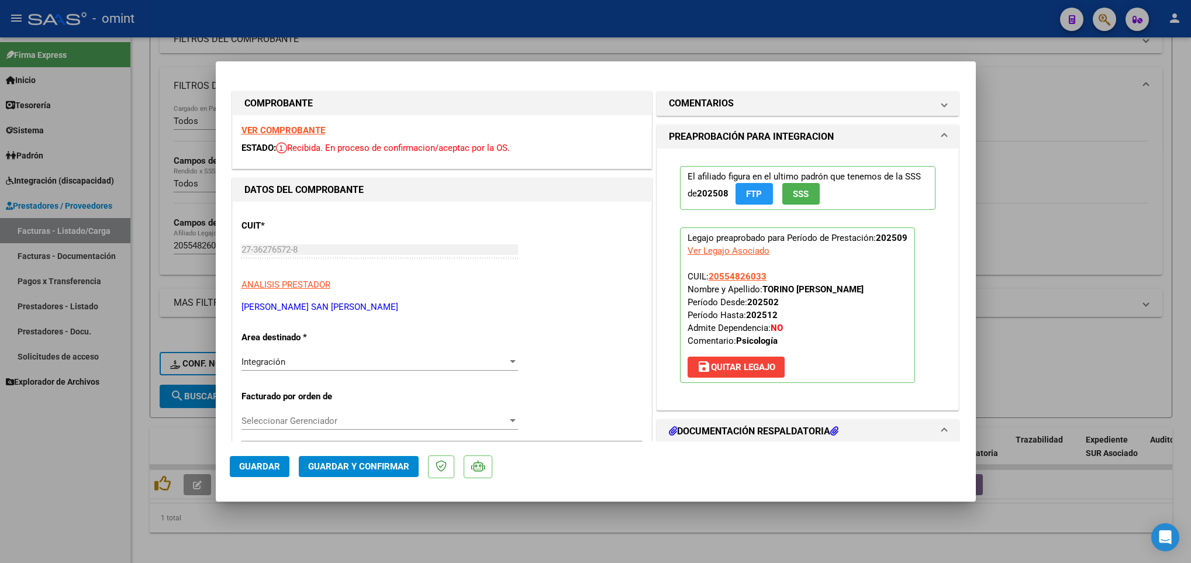
click at [295, 125] on strong "VER COMPROBANTE" at bounding box center [284, 130] width 84 height 11
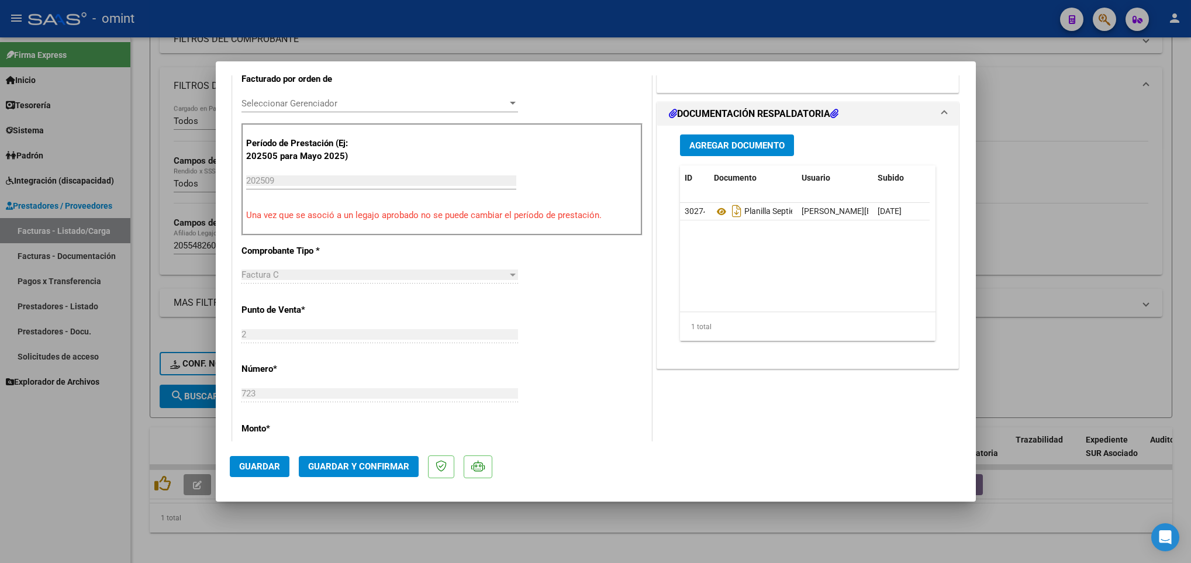
scroll to position [351, 0]
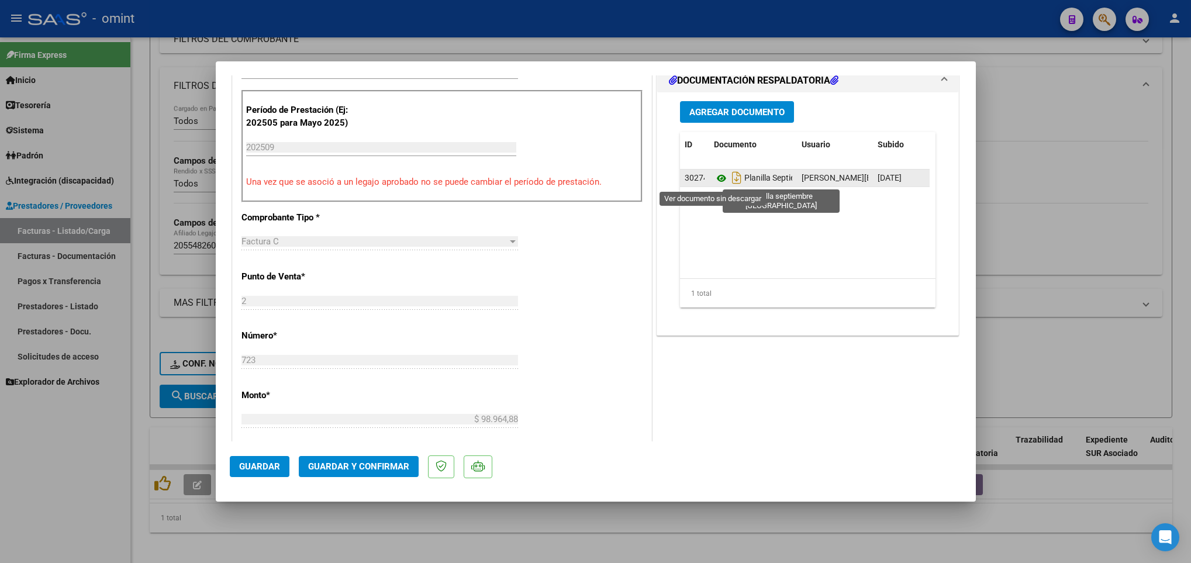
click at [716, 182] on icon at bounding box center [721, 178] width 15 height 14
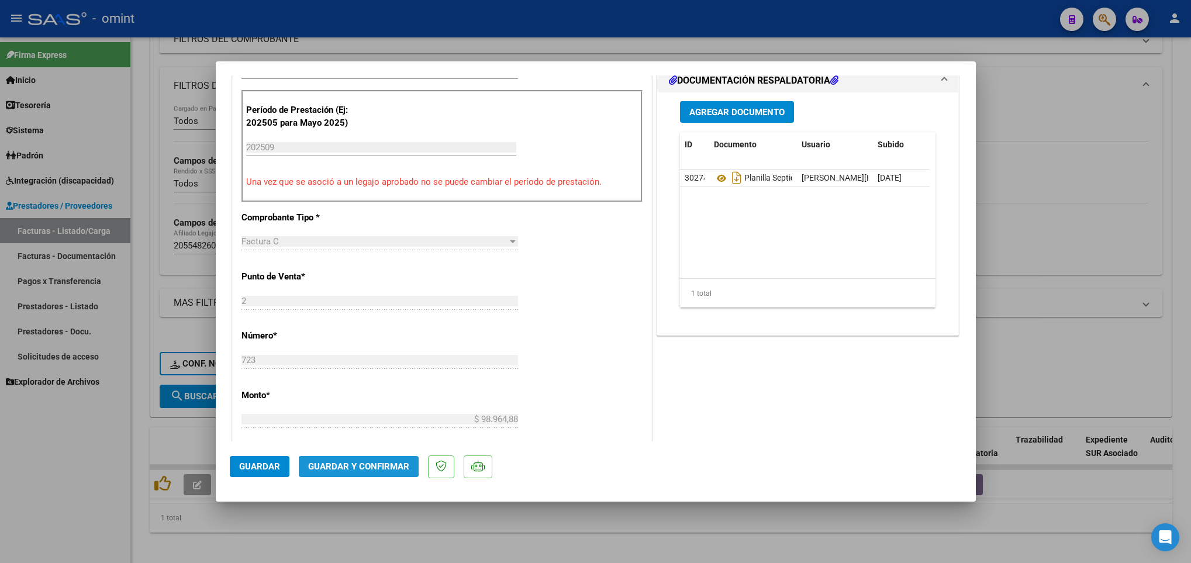
click at [391, 465] on span "Guardar y Confirmar" at bounding box center [358, 466] width 101 height 11
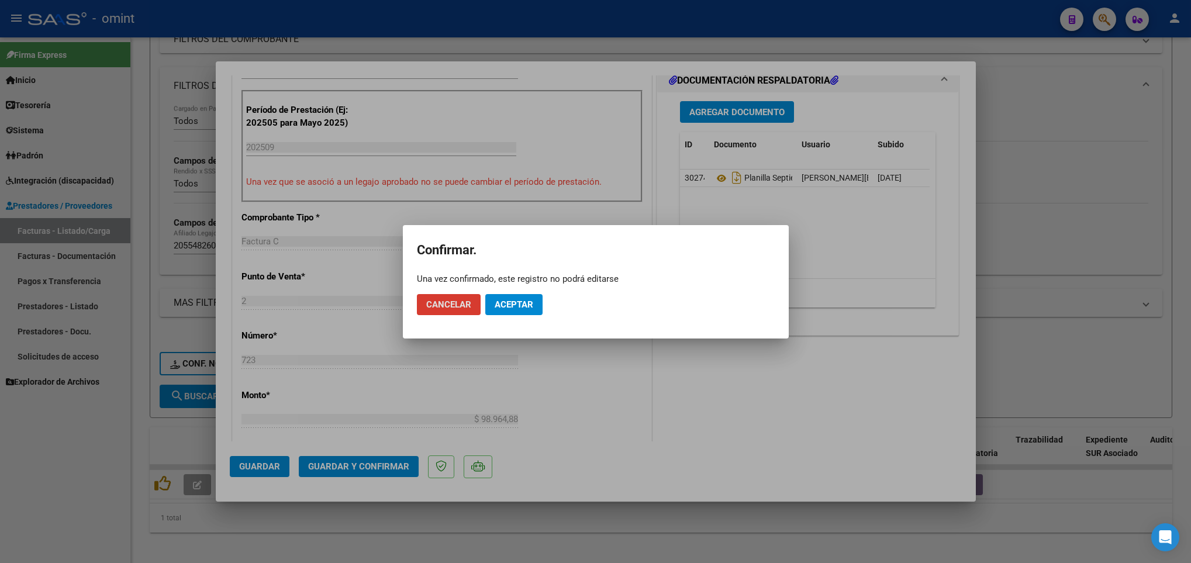
click at [532, 308] on span "Aceptar" at bounding box center [514, 304] width 39 height 11
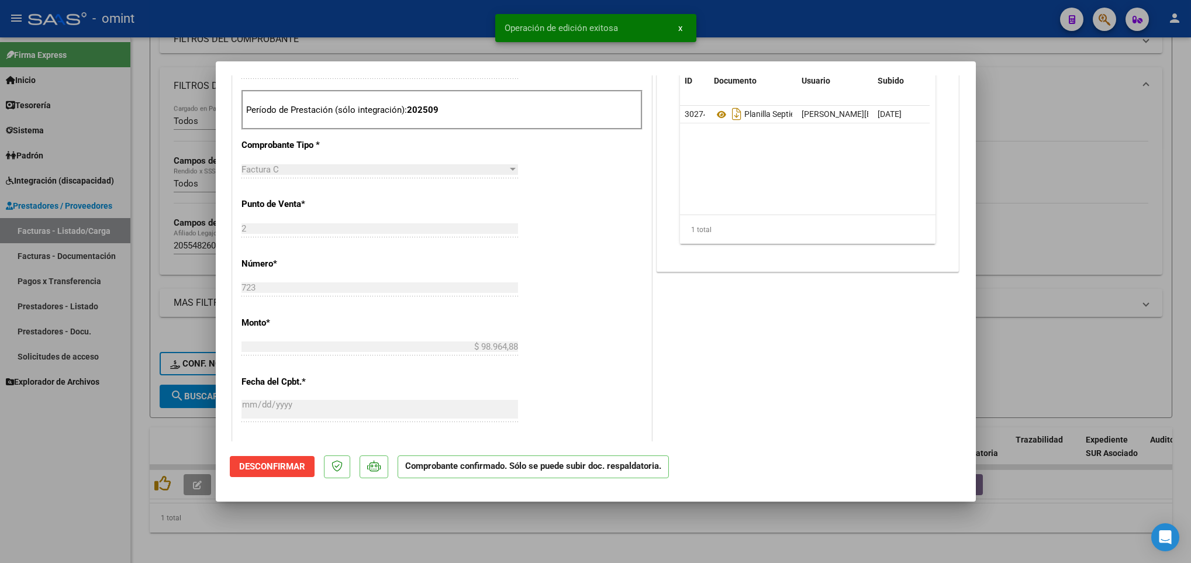
click at [481, 537] on div at bounding box center [595, 281] width 1191 height 563
type input "$ 0,00"
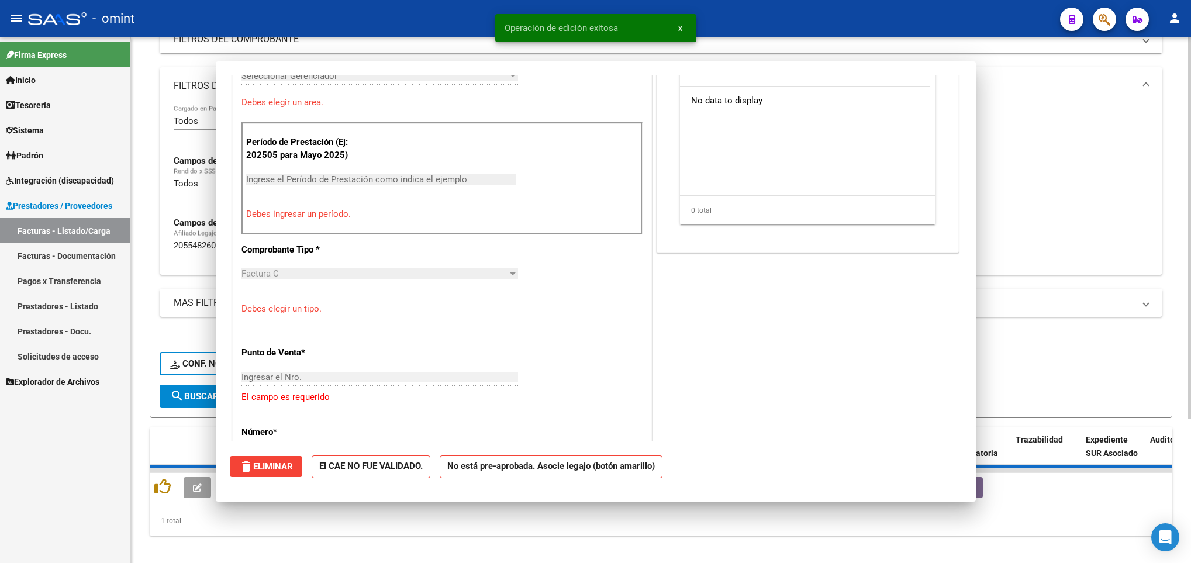
scroll to position [0, 0]
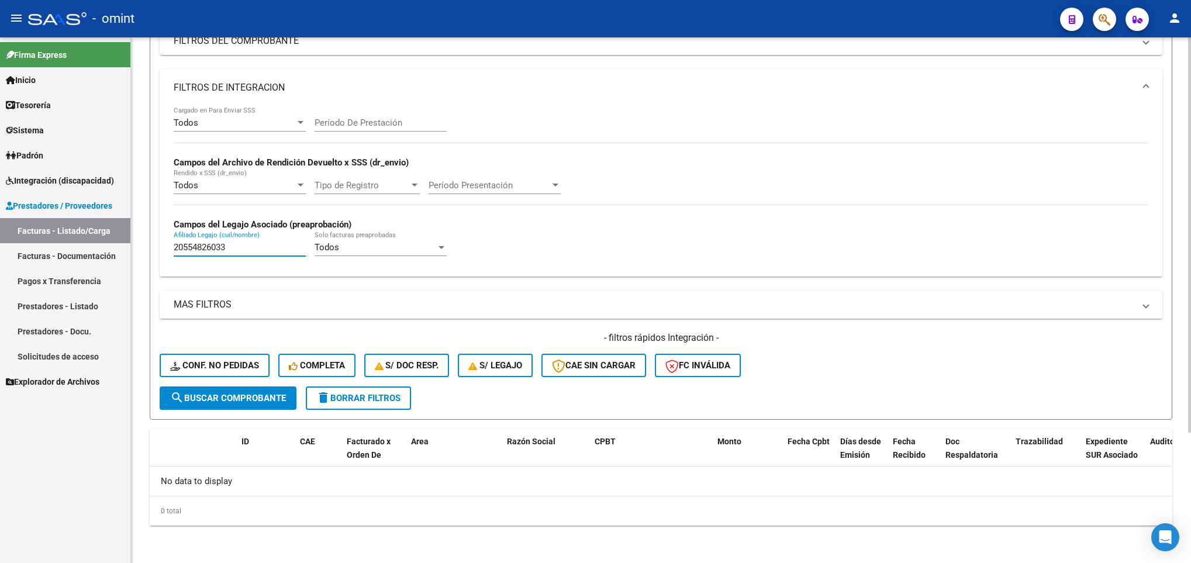
drag, startPoint x: 267, startPoint y: 242, endPoint x: 257, endPoint y: 244, distance: 10.1
click at [257, 244] on input "20554826033" at bounding box center [240, 247] width 132 height 11
drag, startPoint x: 160, startPoint y: 247, endPoint x: 108, endPoint y: 247, distance: 52.1
click at [108, 247] on mat-sidenav-container "Firma Express Inicio Calendario SSS Instructivos Contacto OS Tesorería Extracto…" at bounding box center [595, 300] width 1191 height 526
paste input "75436839"
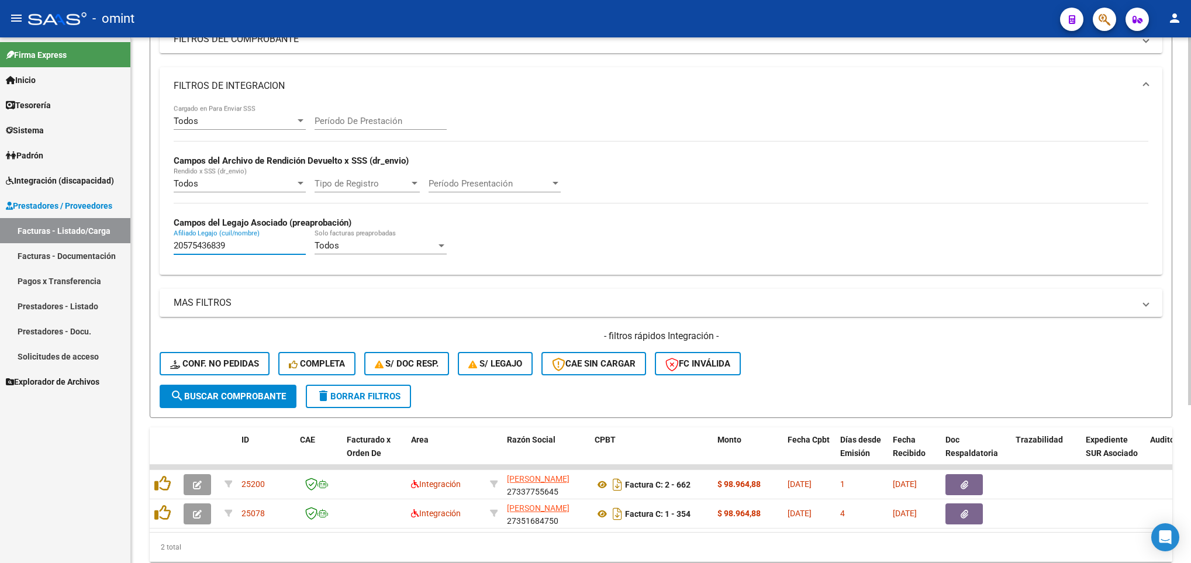
scroll to position [225, 0]
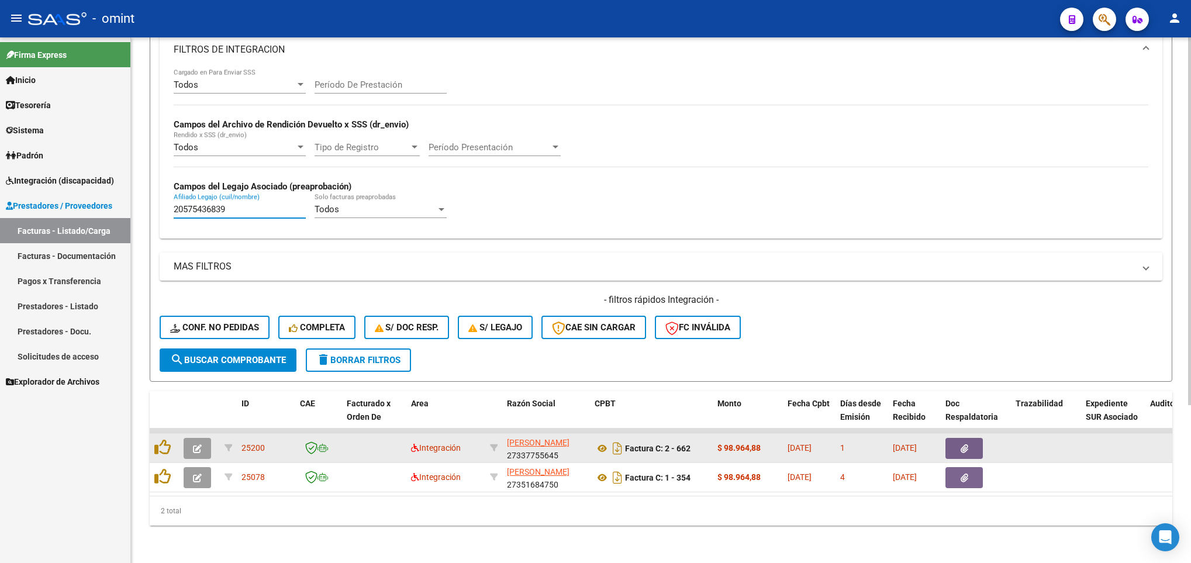
type input "20575436839"
click at [200, 444] on icon "button" at bounding box center [197, 448] width 9 height 9
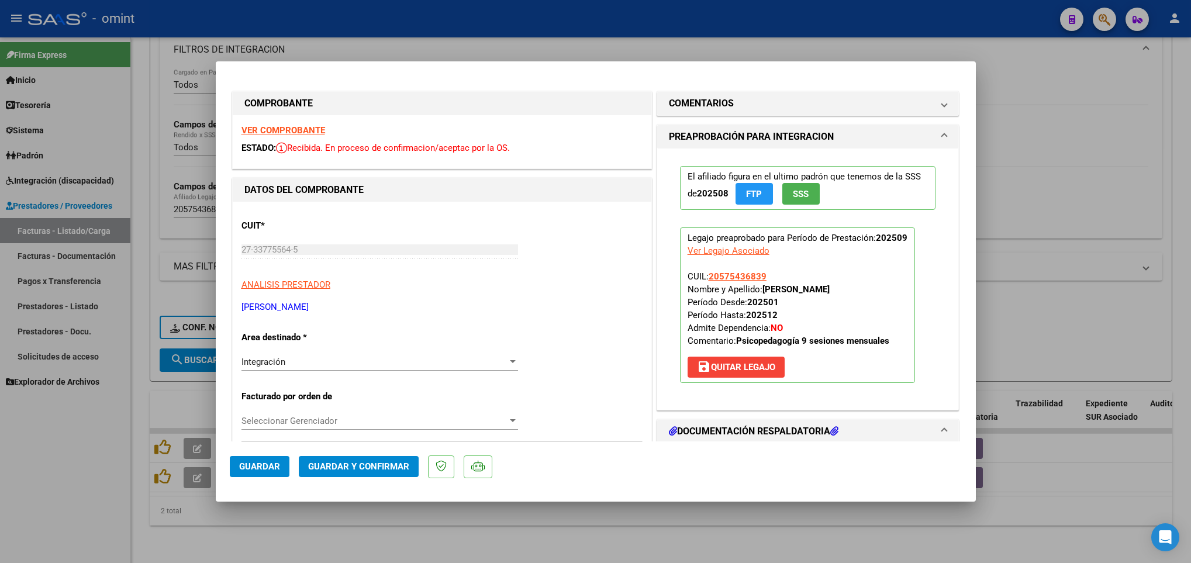
click at [290, 132] on strong "VER COMPROBANTE" at bounding box center [284, 130] width 84 height 11
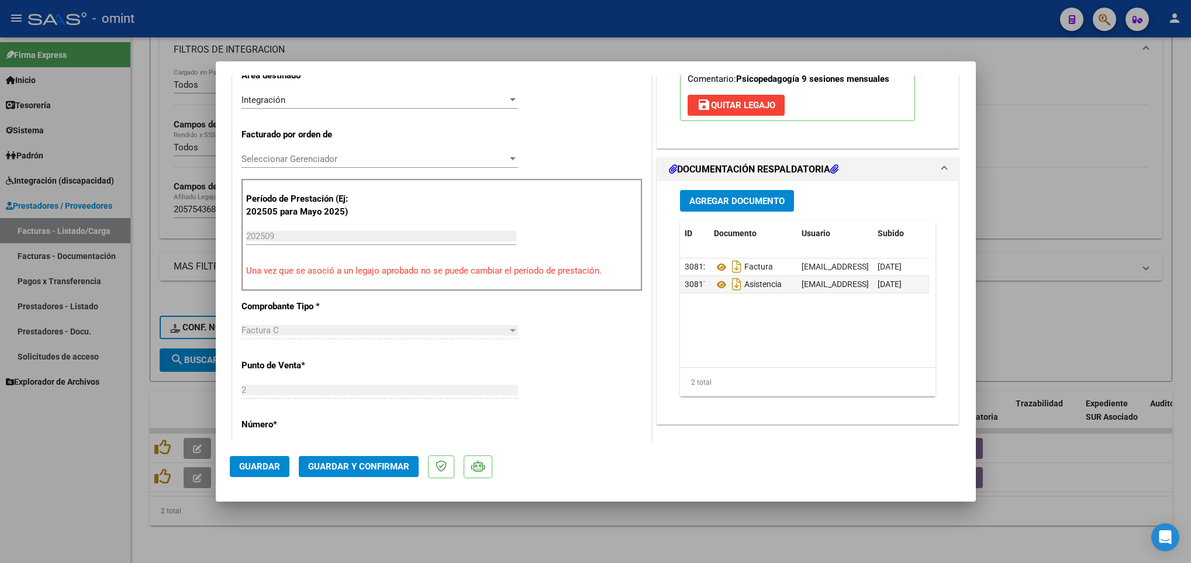
scroll to position [351, 0]
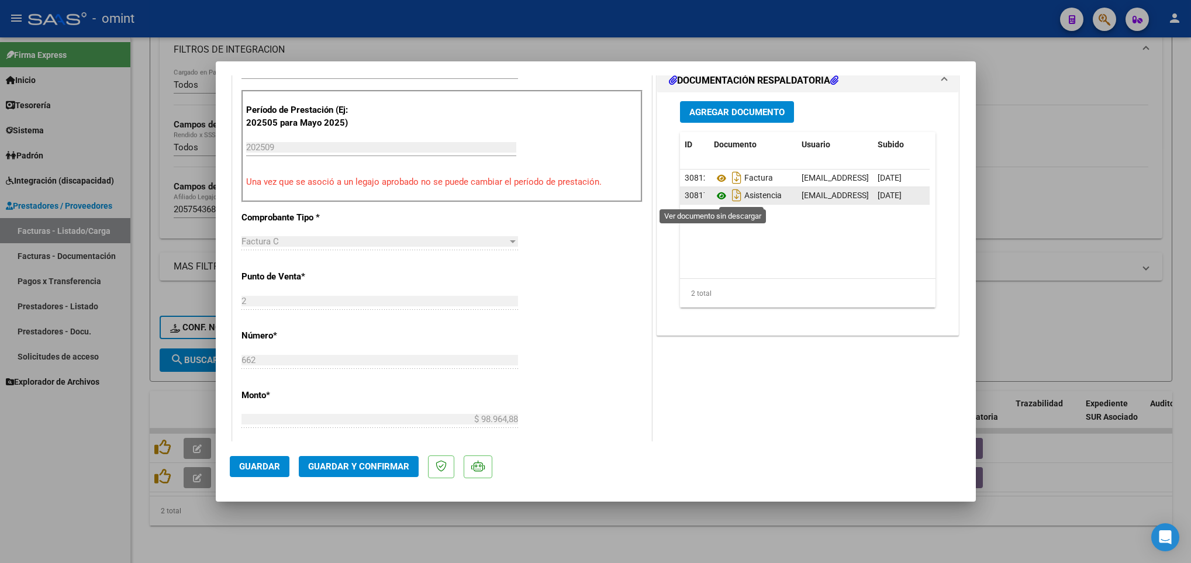
click at [716, 193] on icon at bounding box center [721, 196] width 15 height 14
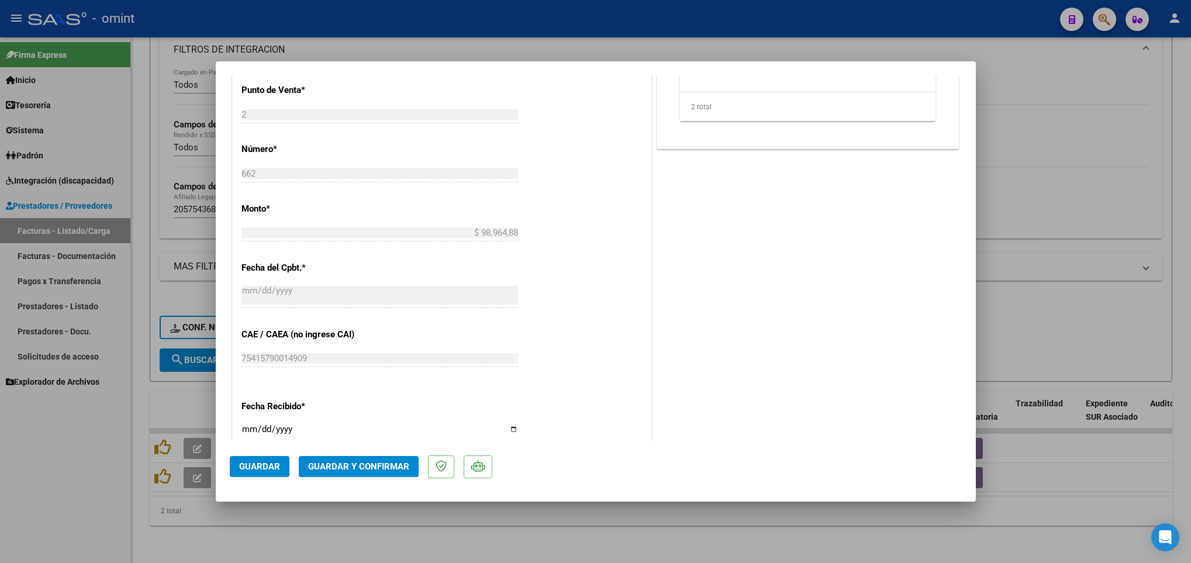
scroll to position [767, 0]
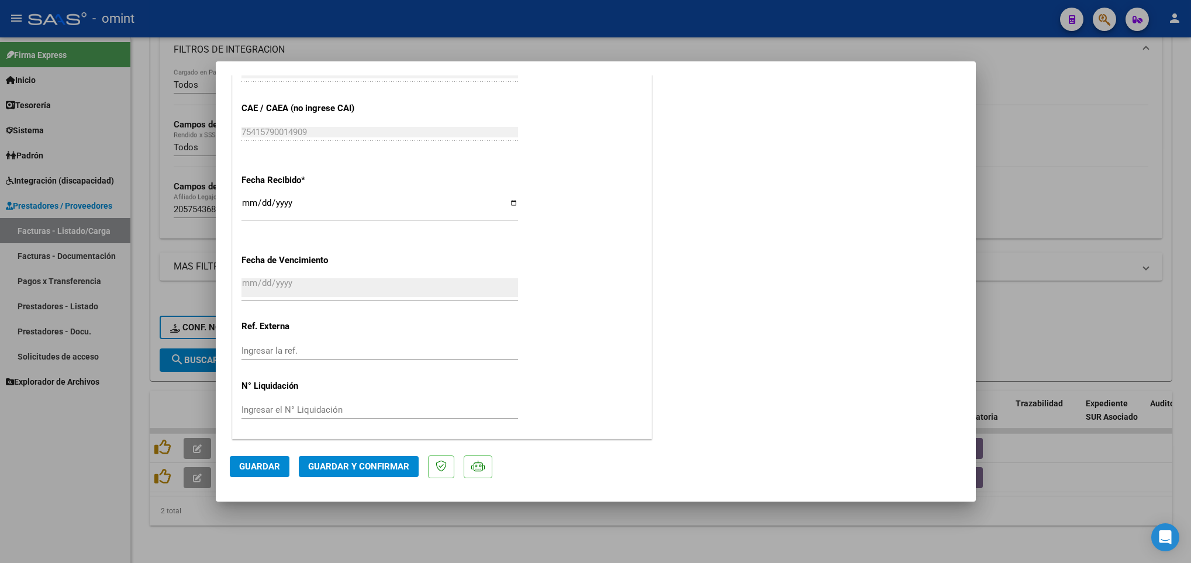
click at [380, 462] on span "Guardar y Confirmar" at bounding box center [358, 466] width 101 height 11
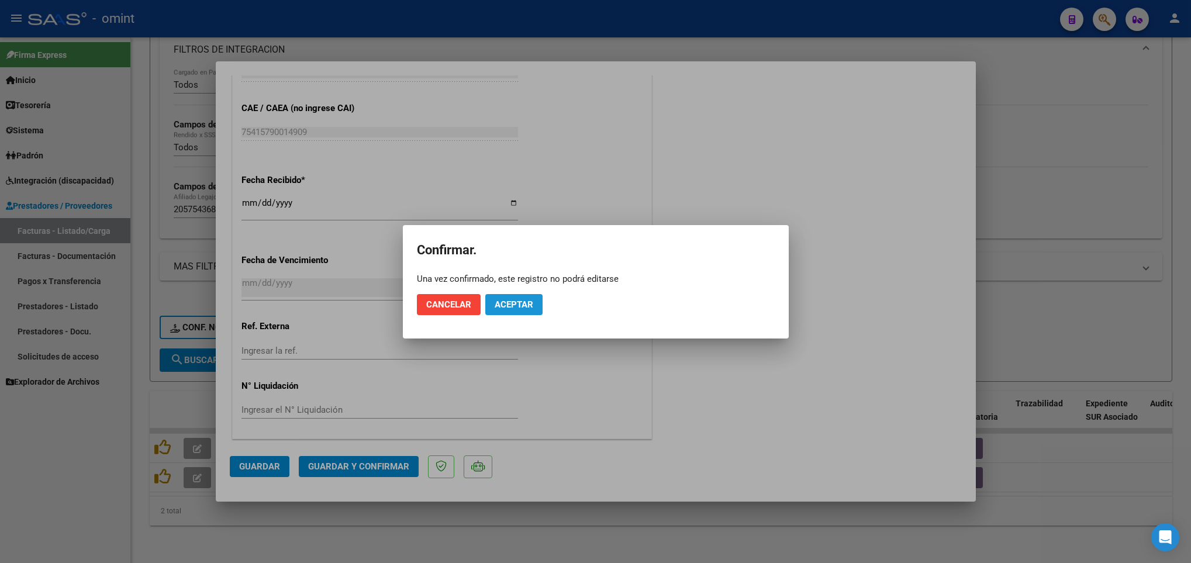
click at [518, 301] on span "Aceptar" at bounding box center [514, 304] width 39 height 11
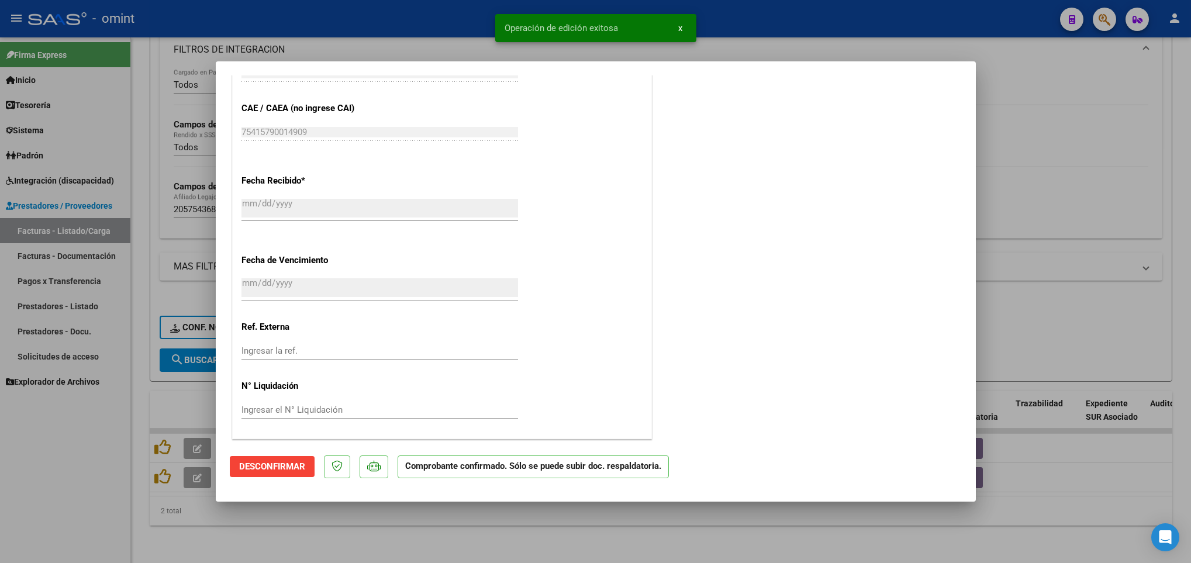
click at [578, 525] on div at bounding box center [595, 281] width 1191 height 563
type input "$ 0,00"
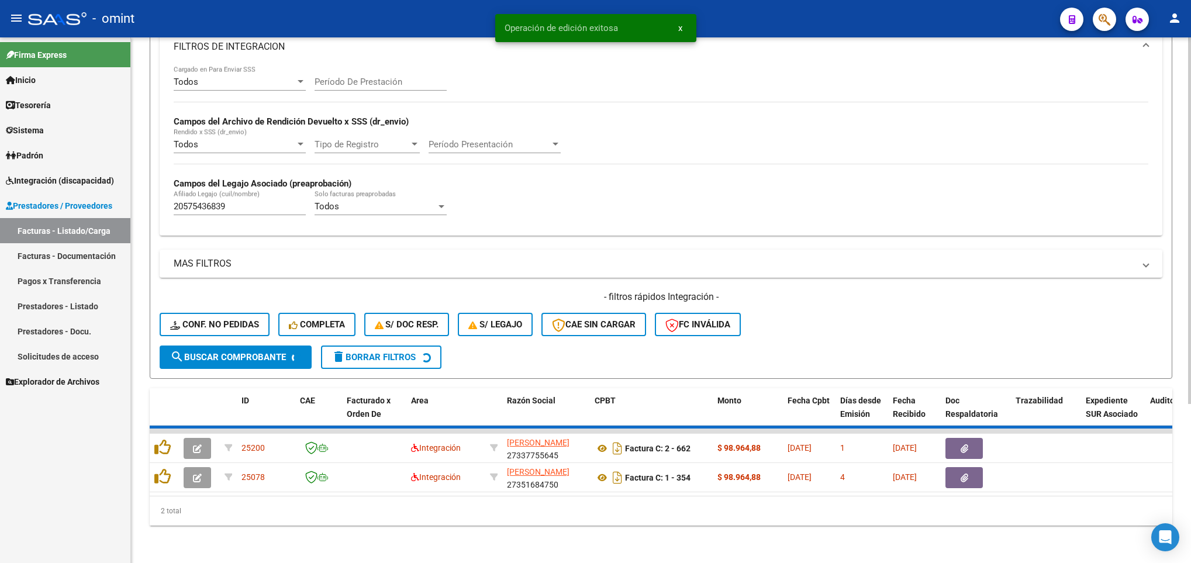
scroll to position [197, 0]
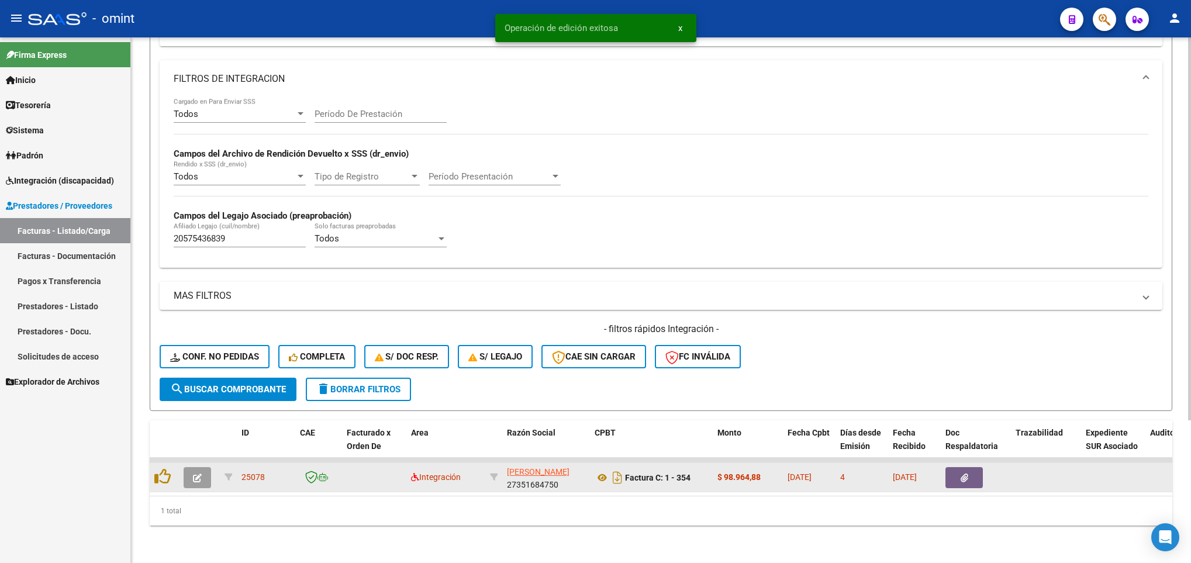
click at [202, 467] on button "button" at bounding box center [197, 477] width 27 height 21
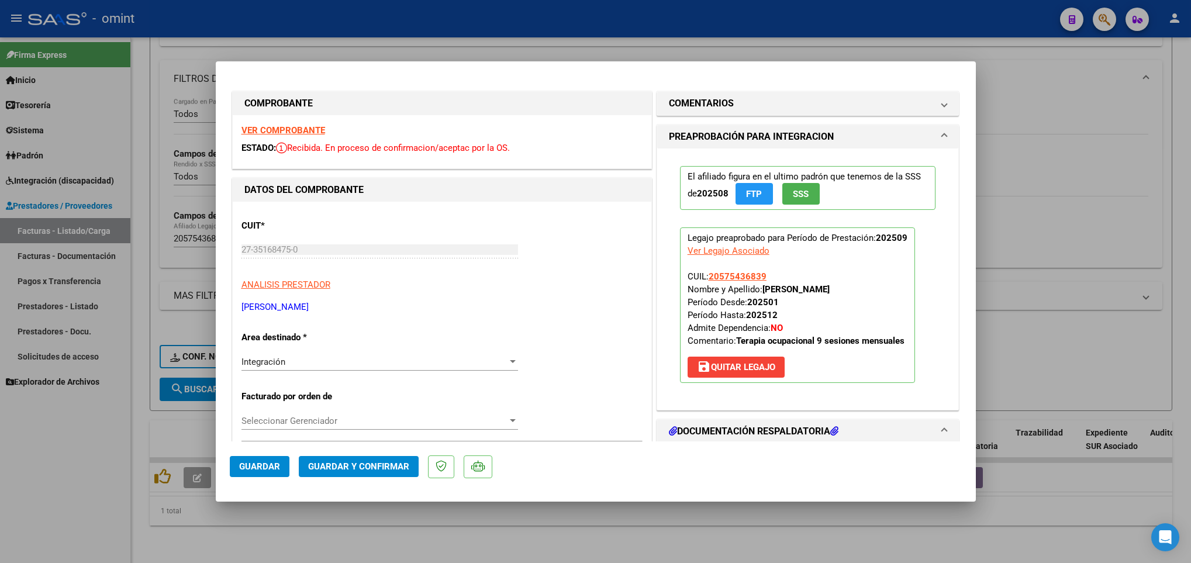
click at [318, 132] on strong "VER COMPROBANTE" at bounding box center [284, 130] width 84 height 11
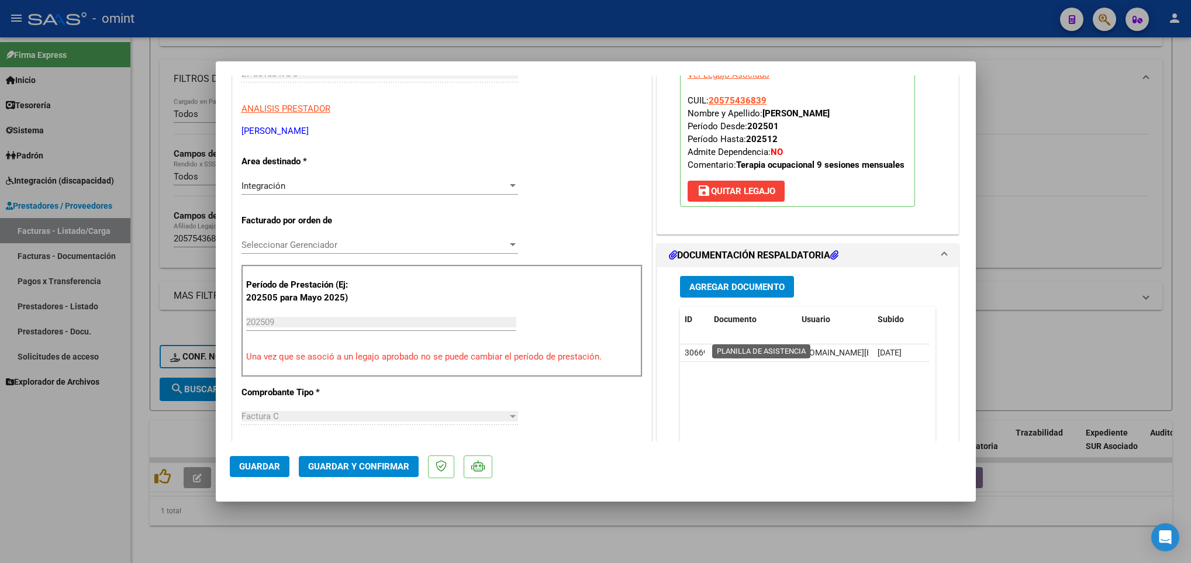
scroll to position [351, 0]
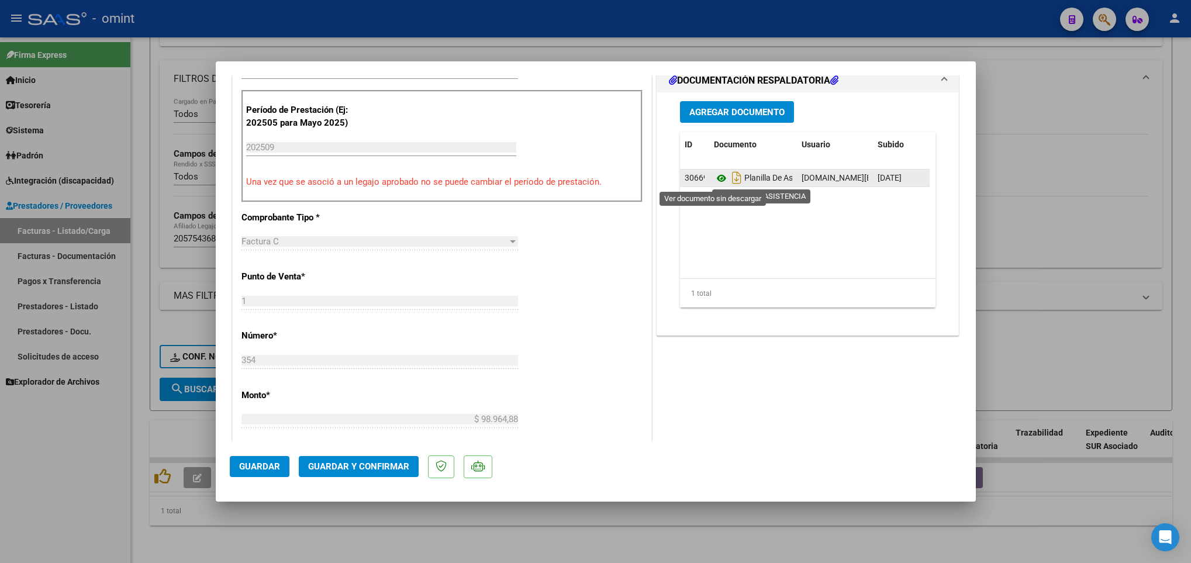
click at [714, 173] on icon at bounding box center [721, 178] width 15 height 14
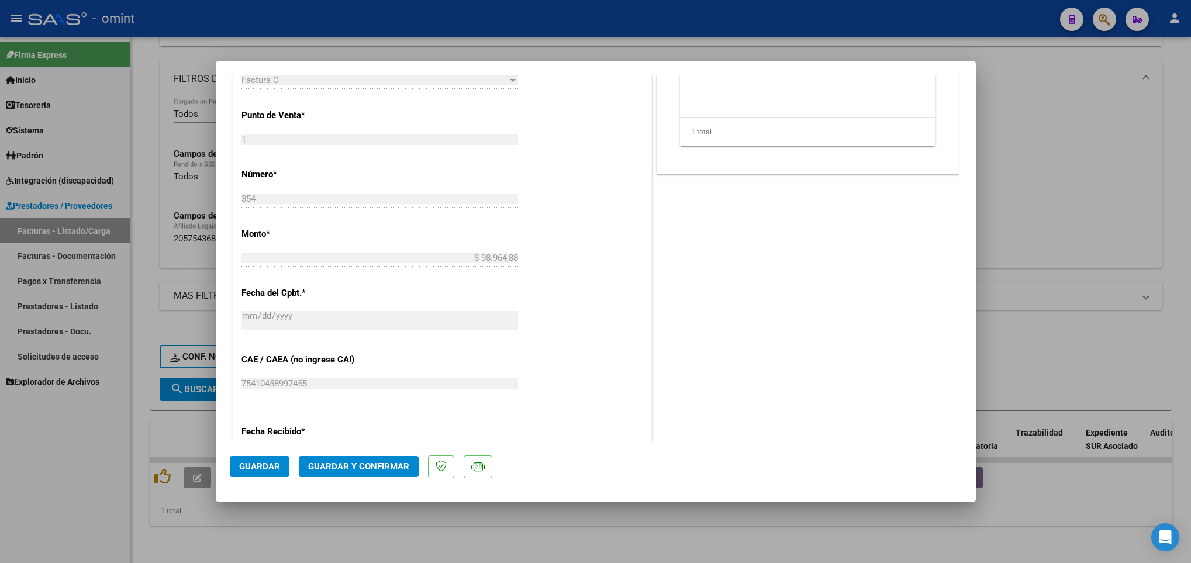
scroll to position [767, 0]
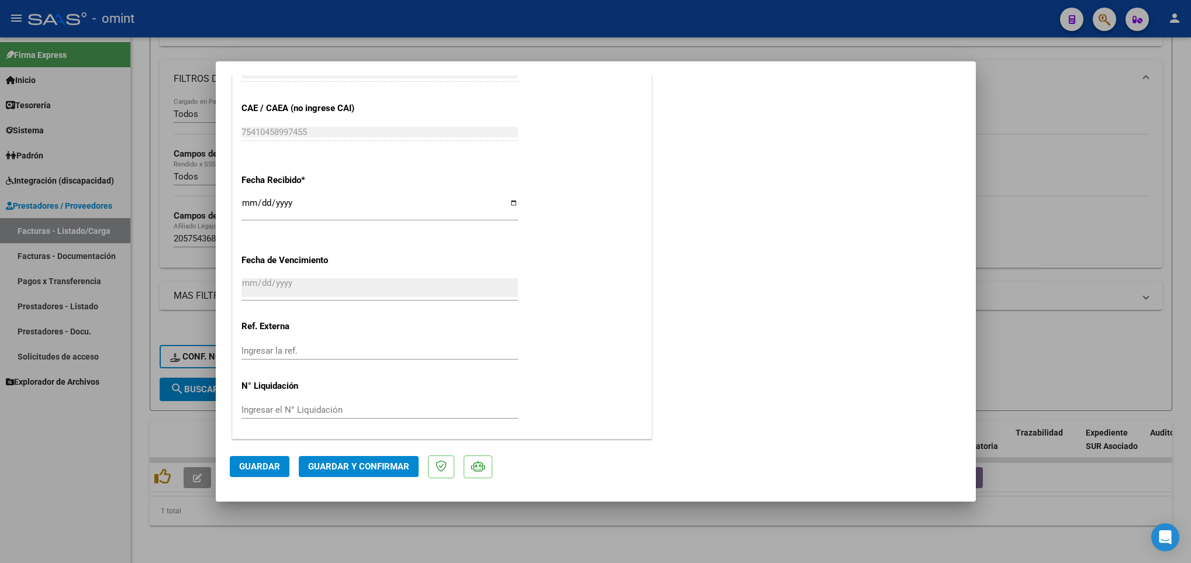
click at [388, 466] on span "Guardar y Confirmar" at bounding box center [358, 466] width 101 height 11
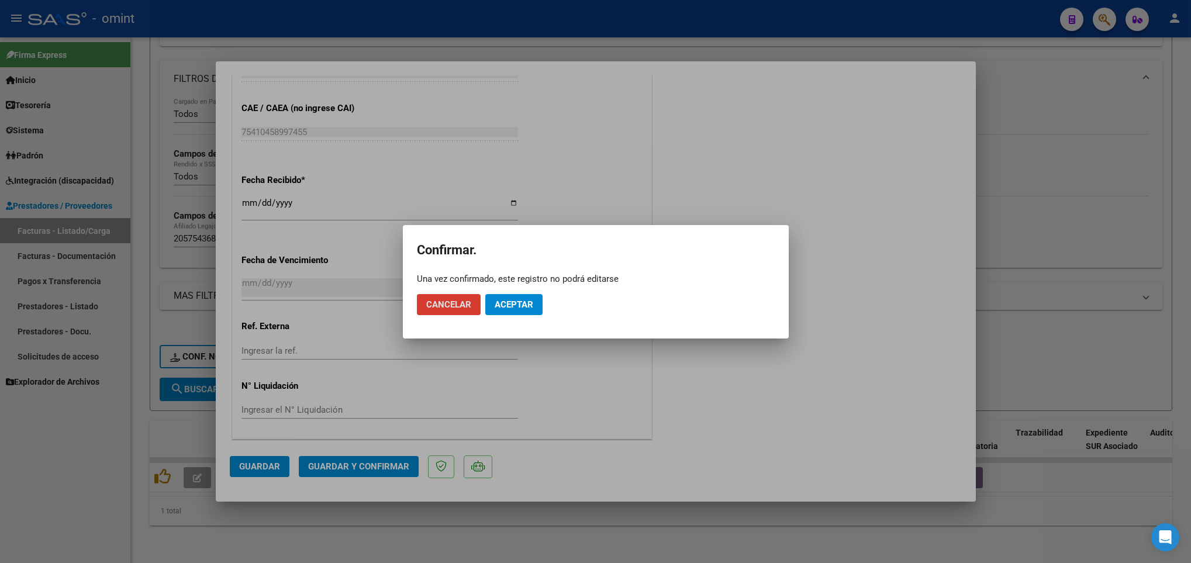
click at [507, 299] on span "Aceptar" at bounding box center [514, 304] width 39 height 11
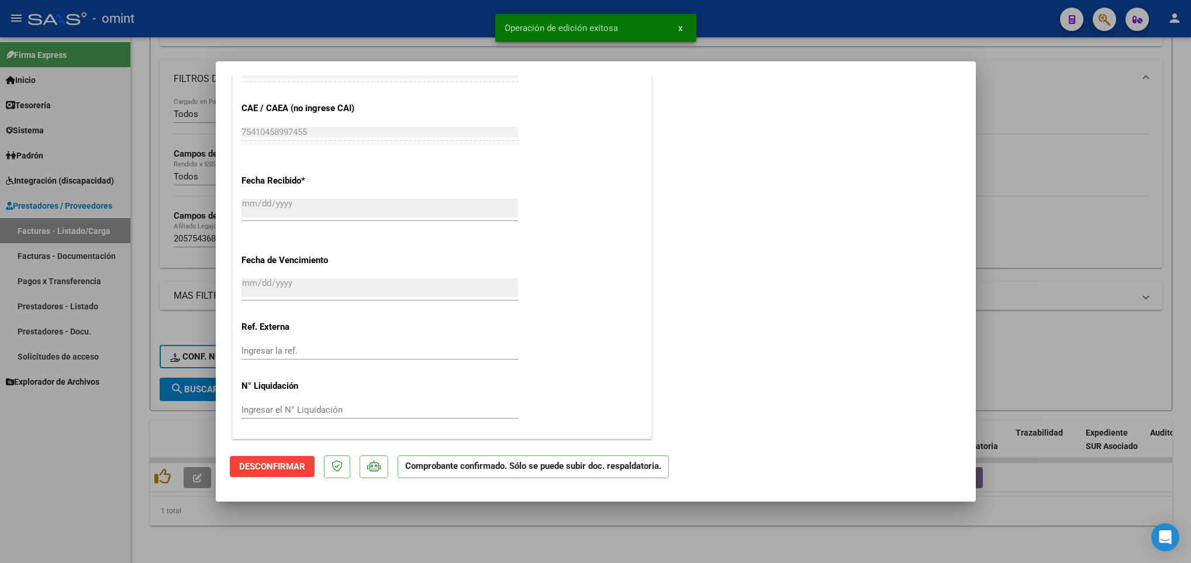
click at [436, 543] on div at bounding box center [595, 281] width 1191 height 563
type input "$ 0,00"
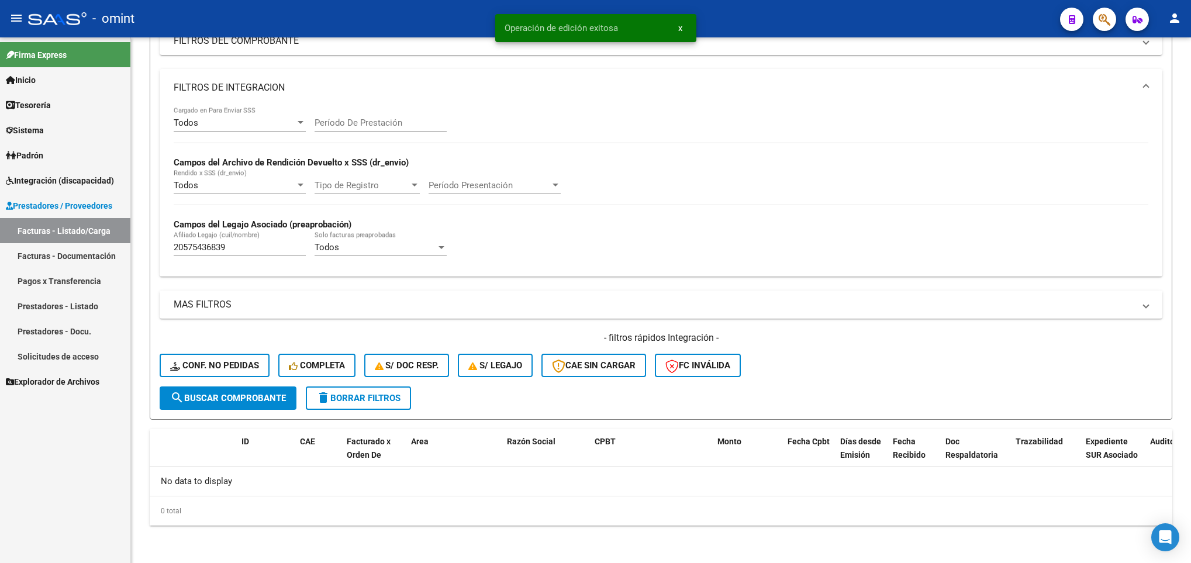
scroll to position [174, 0]
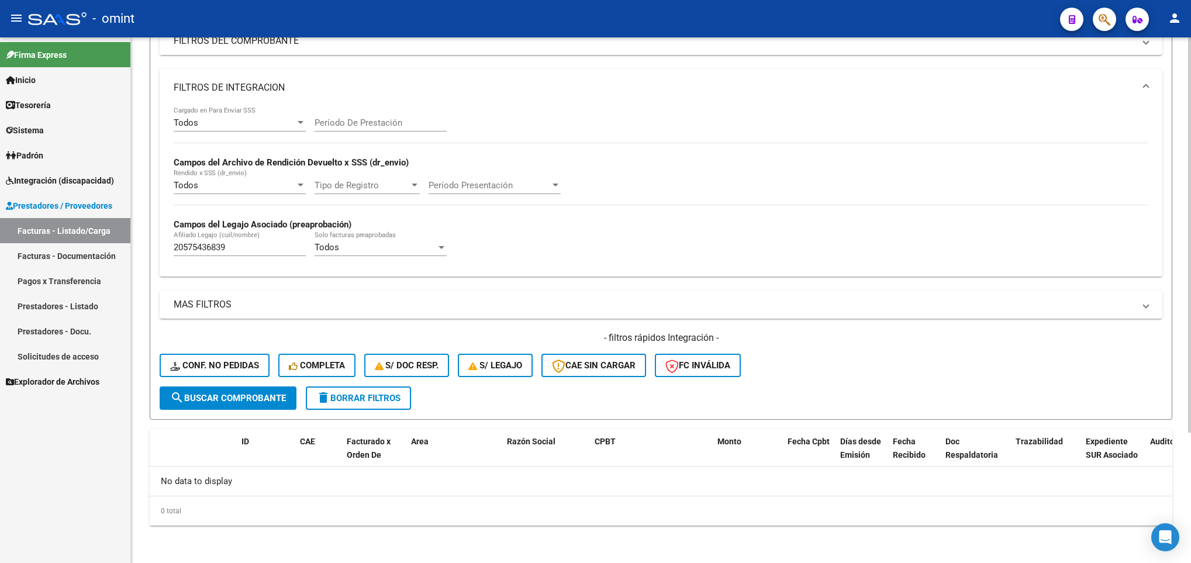
click at [236, 237] on div "20575436839 Afiliado Legajo (cuil/nombre)" at bounding box center [240, 243] width 132 height 25
click at [239, 244] on input "20575436839" at bounding box center [240, 247] width 132 height 11
paste input "09970646"
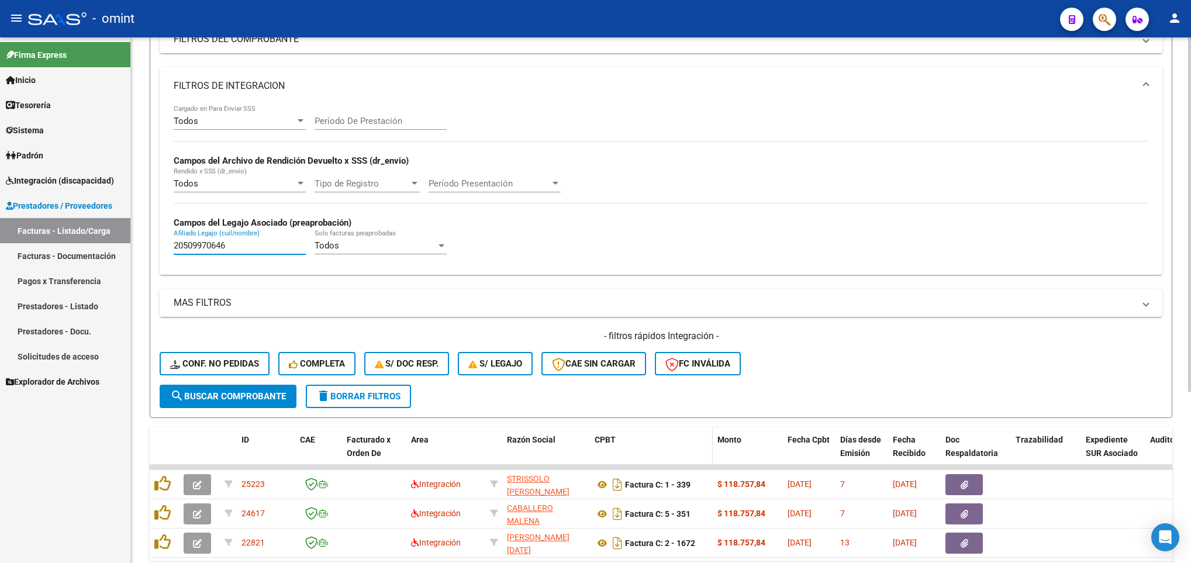
scroll to position [254, 0]
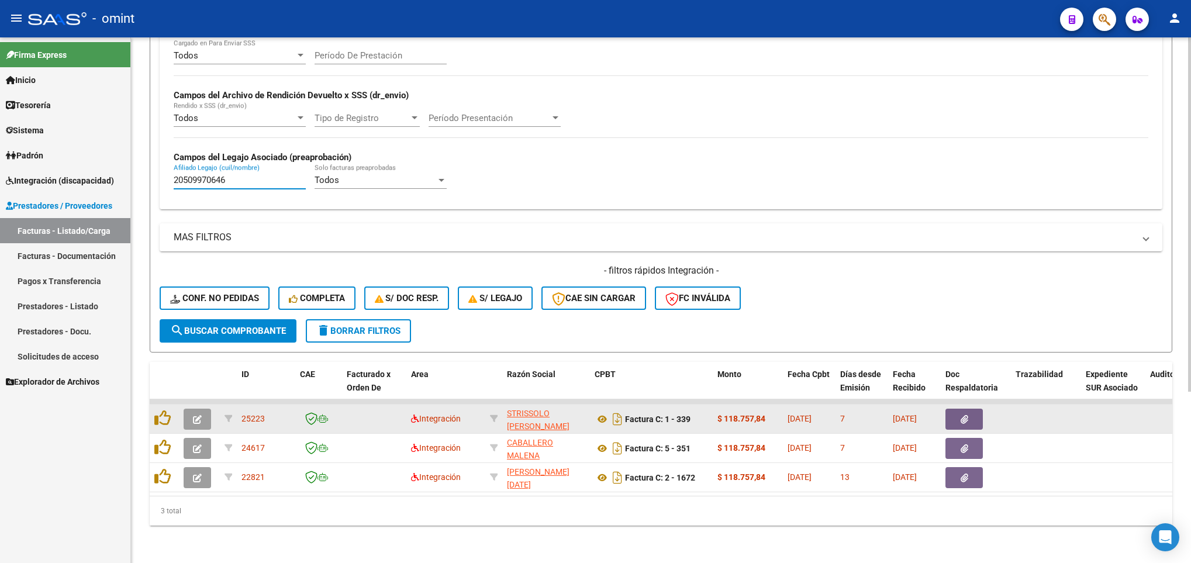
type input "20509970646"
click at [201, 415] on icon "button" at bounding box center [197, 419] width 9 height 9
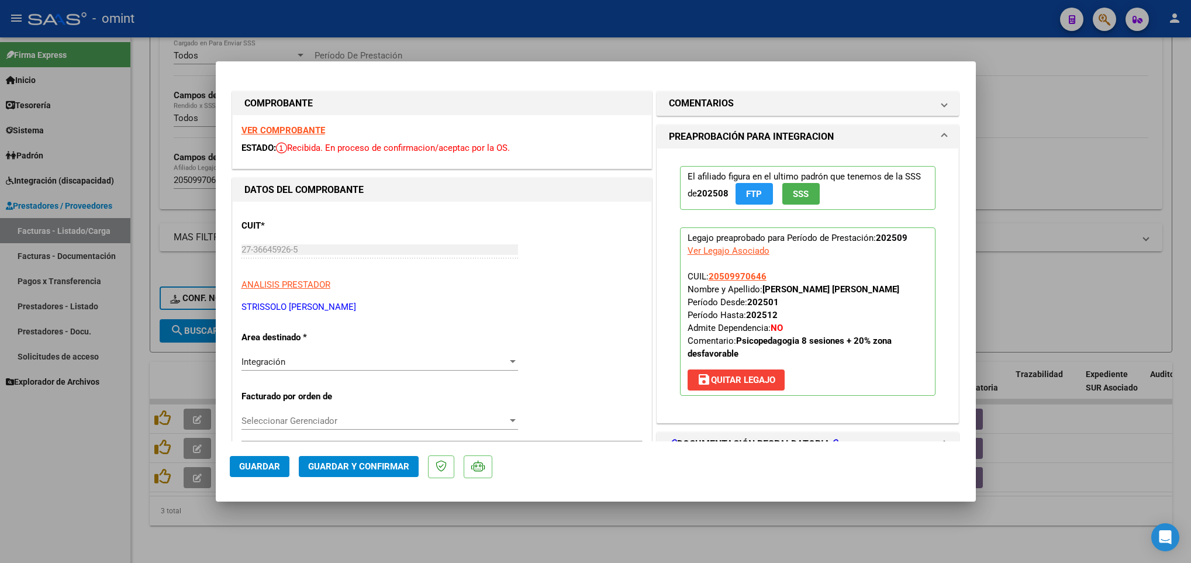
click at [273, 130] on strong "VER COMPROBANTE" at bounding box center [284, 130] width 84 height 11
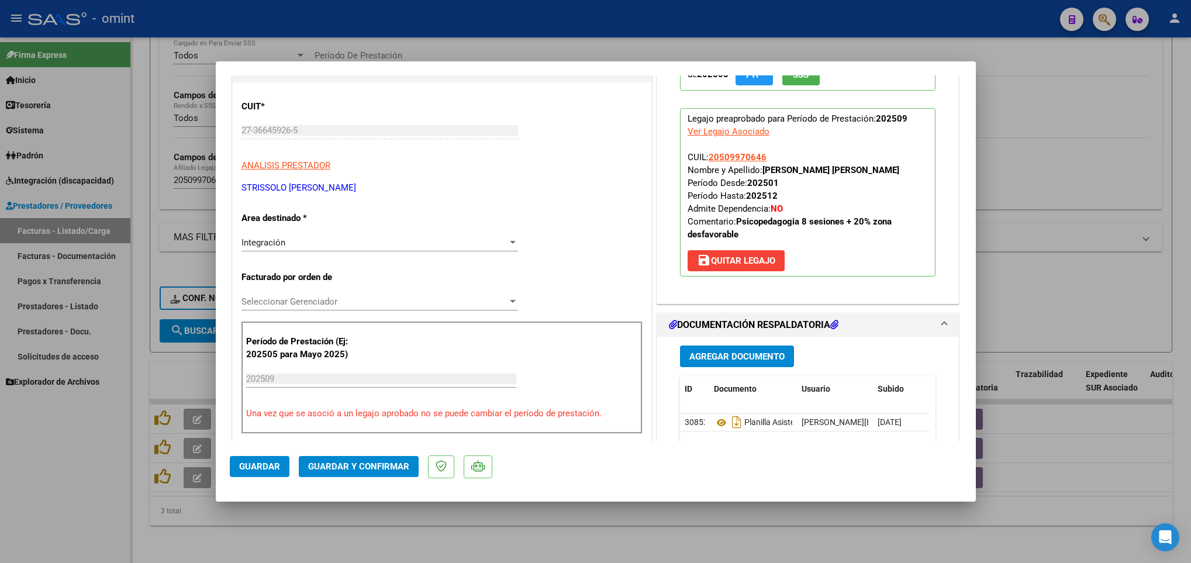
scroll to position [263, 0]
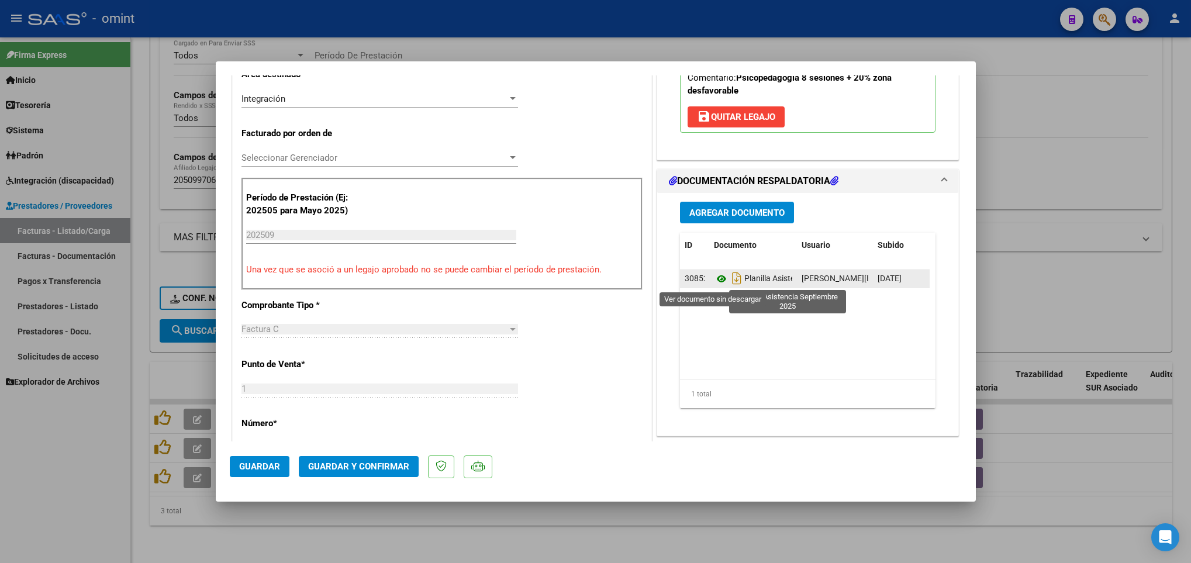
click at [714, 279] on icon at bounding box center [721, 279] width 15 height 14
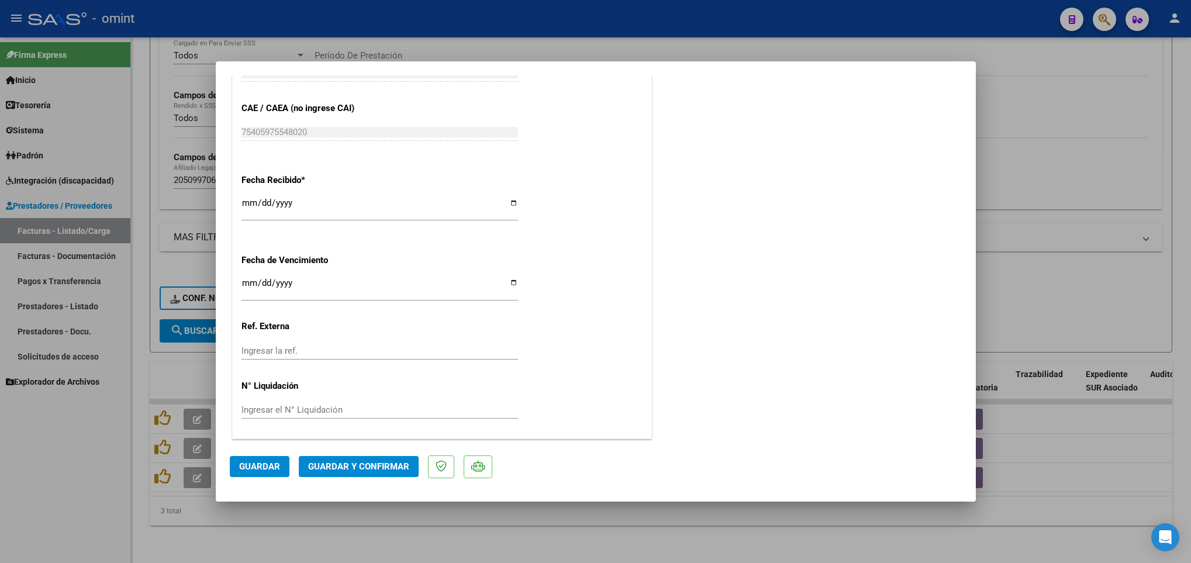
scroll to position [767, 0]
click at [380, 463] on span "Guardar y Confirmar" at bounding box center [358, 466] width 101 height 11
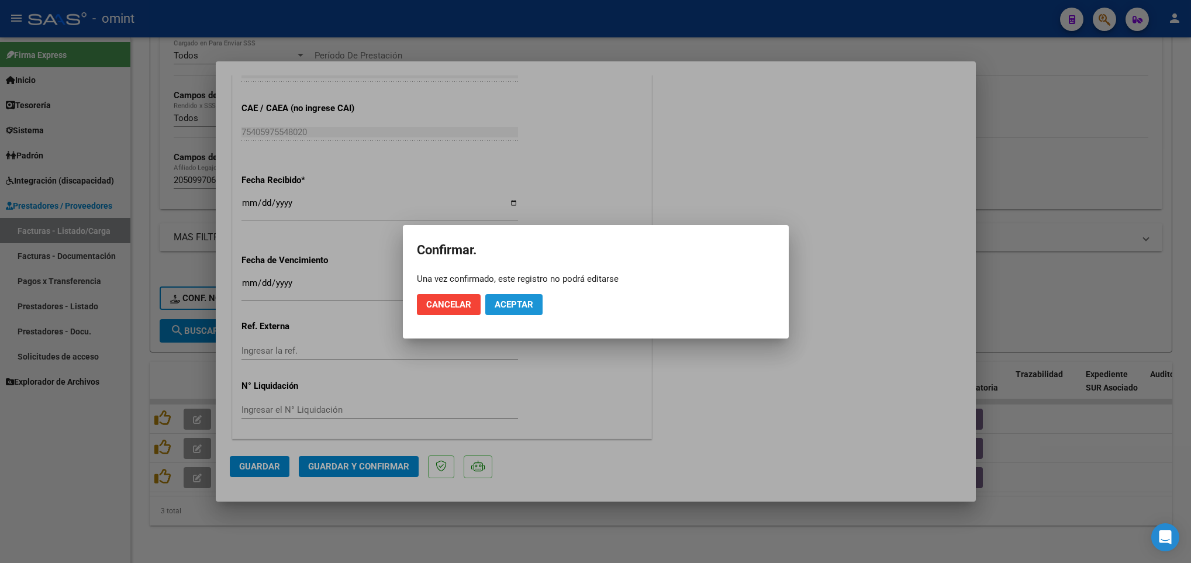
click at [527, 309] on span "Aceptar" at bounding box center [514, 304] width 39 height 11
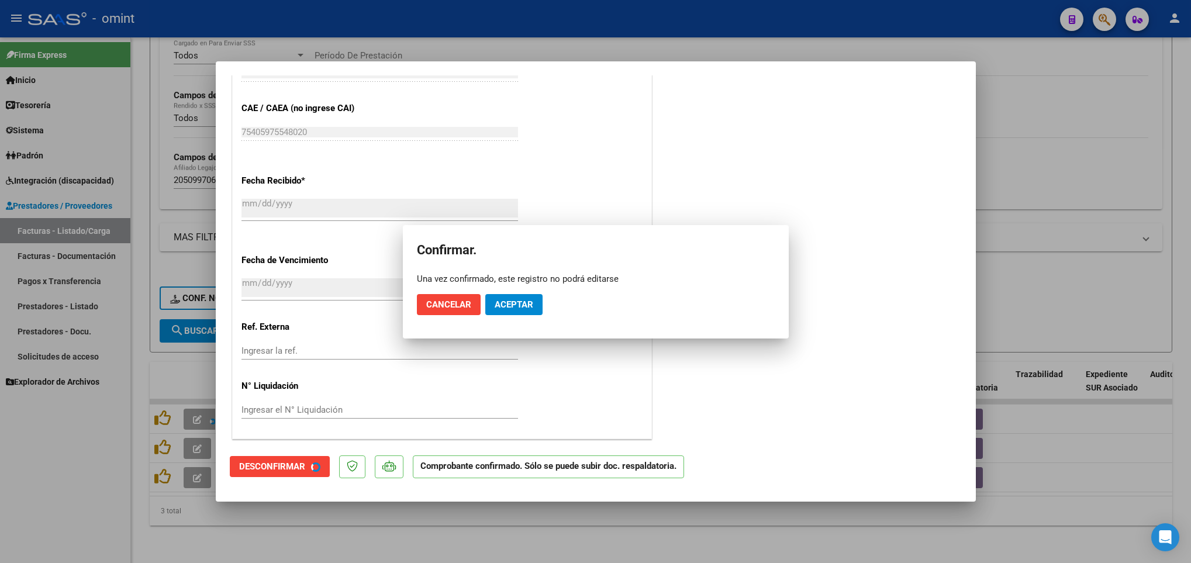
scroll to position [694, 0]
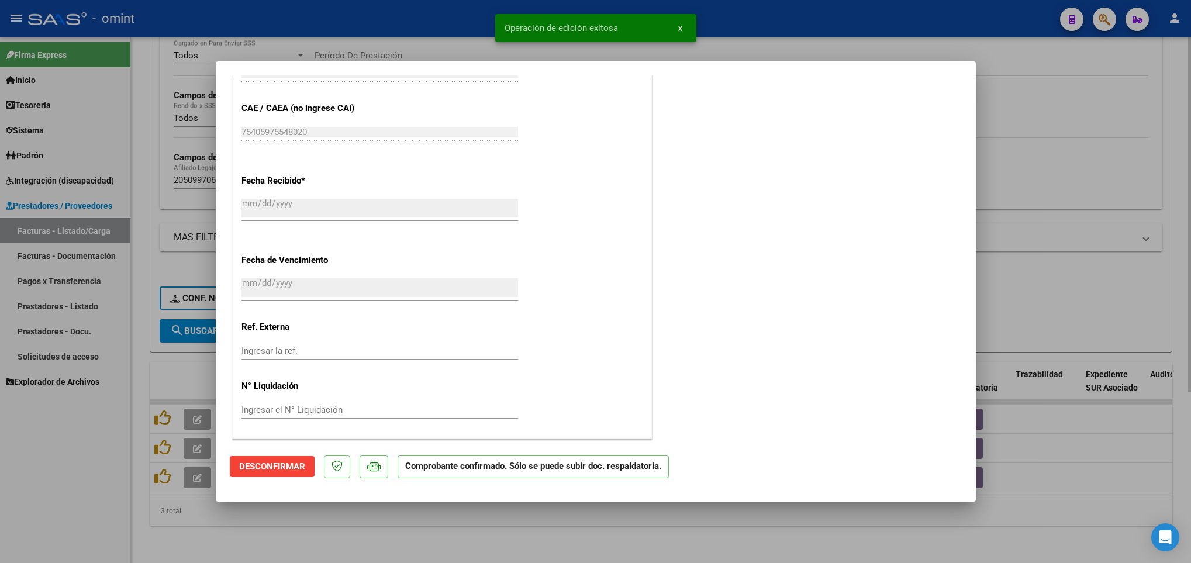
click at [267, 521] on div at bounding box center [595, 281] width 1191 height 563
type input "$ 0,00"
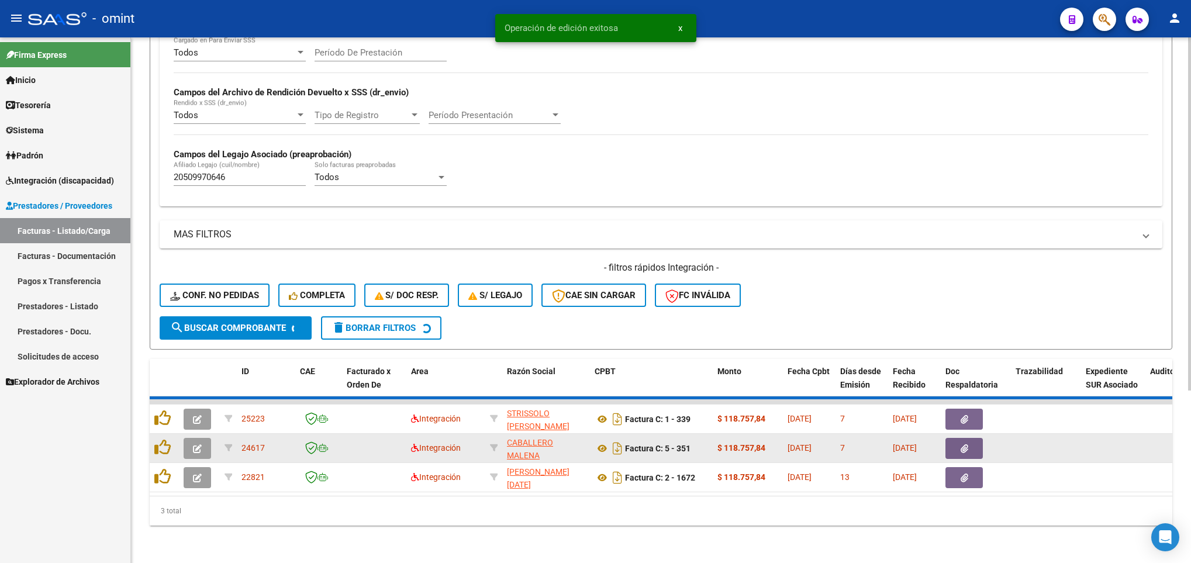
scroll to position [225, 0]
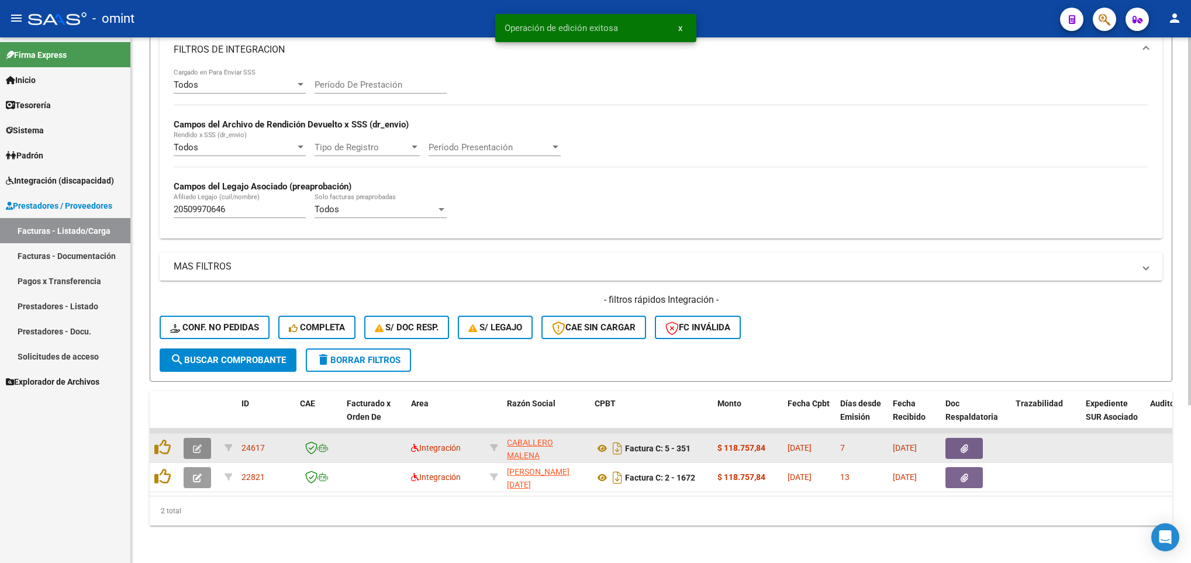
click at [195, 443] on span "button" at bounding box center [197, 448] width 9 height 11
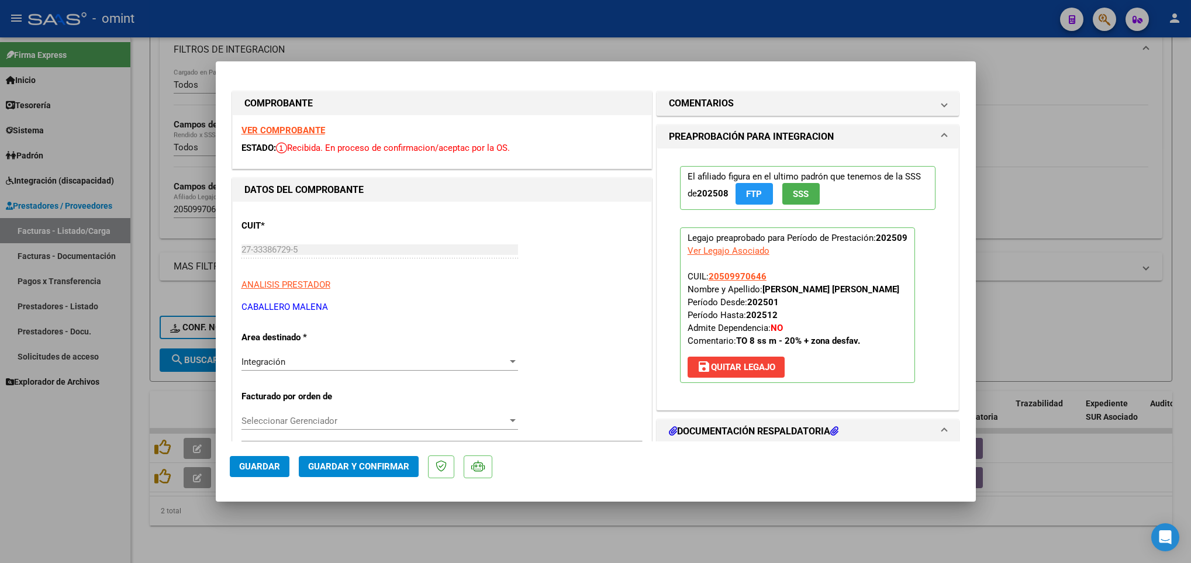
click at [277, 128] on strong "VER COMPROBANTE" at bounding box center [284, 130] width 84 height 11
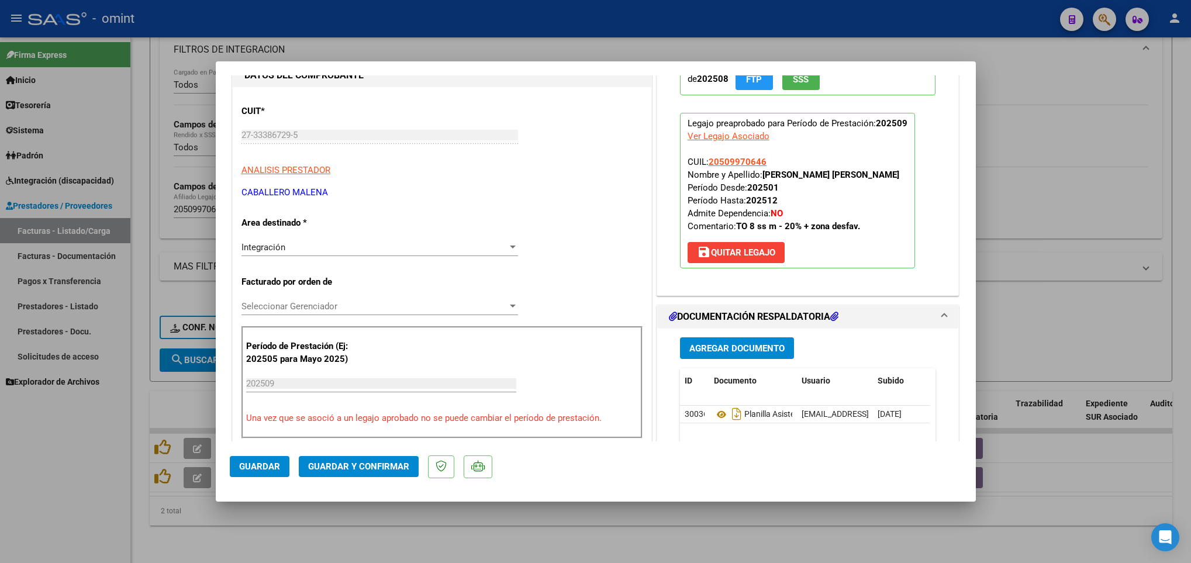
scroll to position [263, 0]
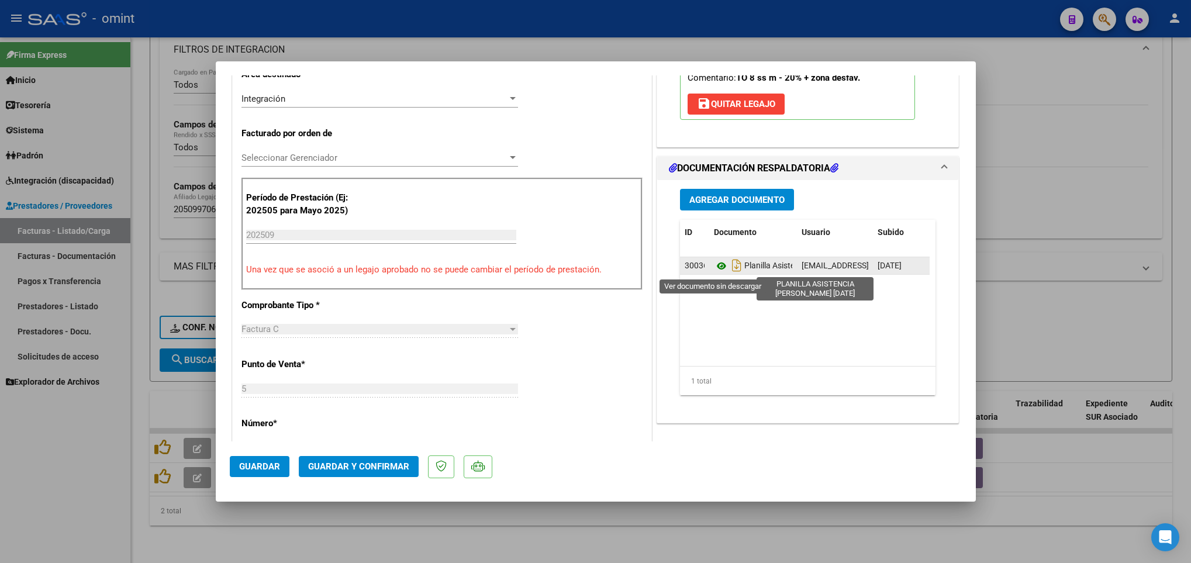
click at [714, 267] on icon at bounding box center [721, 266] width 15 height 14
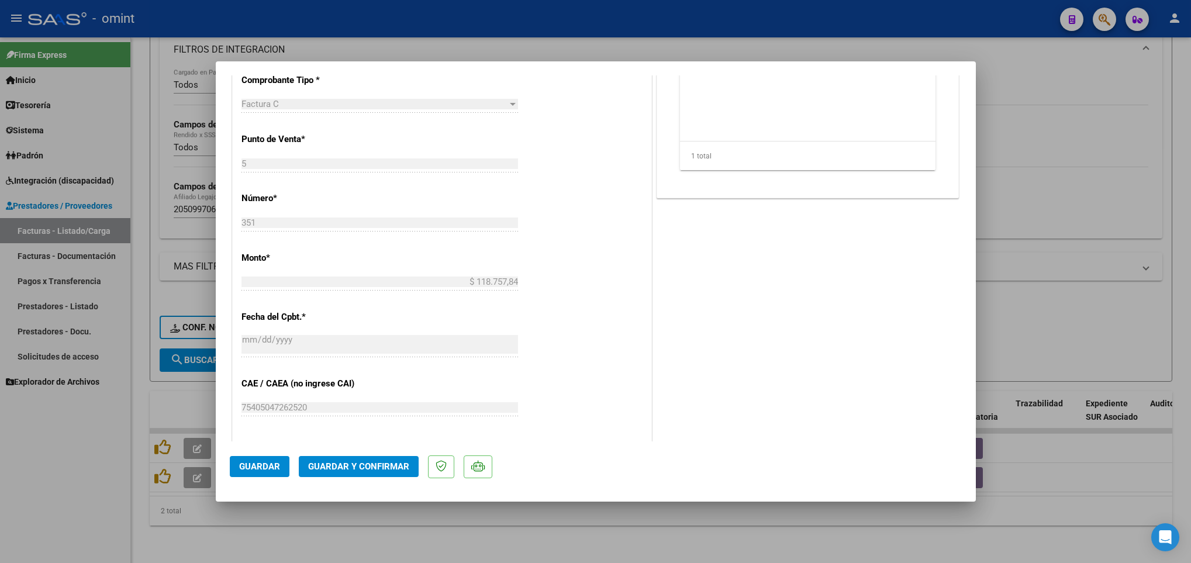
scroll to position [526, 0]
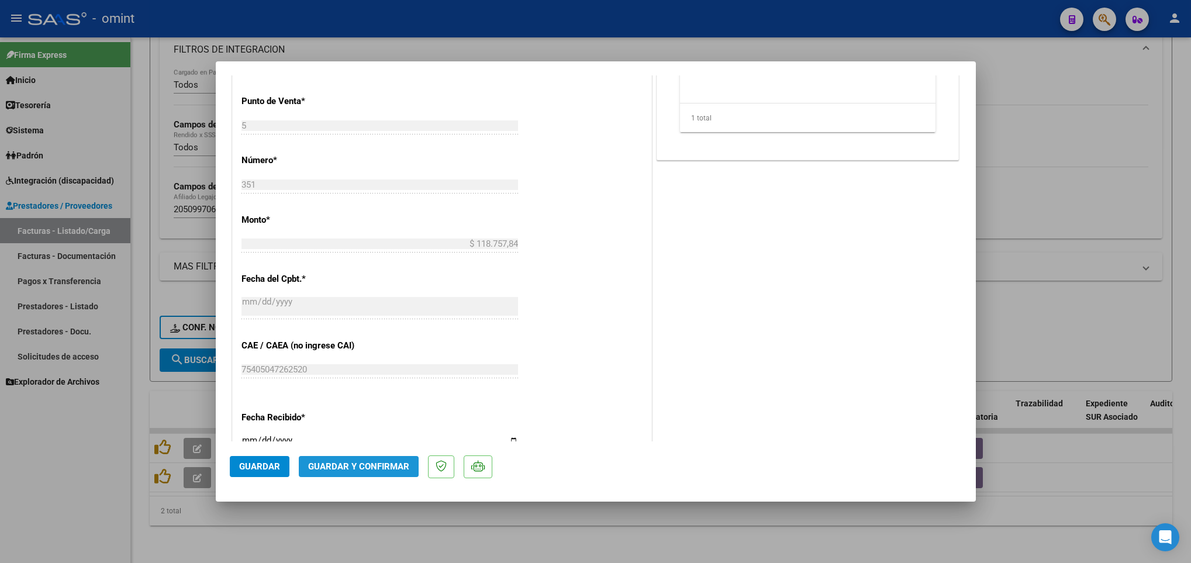
click at [397, 461] on span "Guardar y Confirmar" at bounding box center [358, 466] width 101 height 11
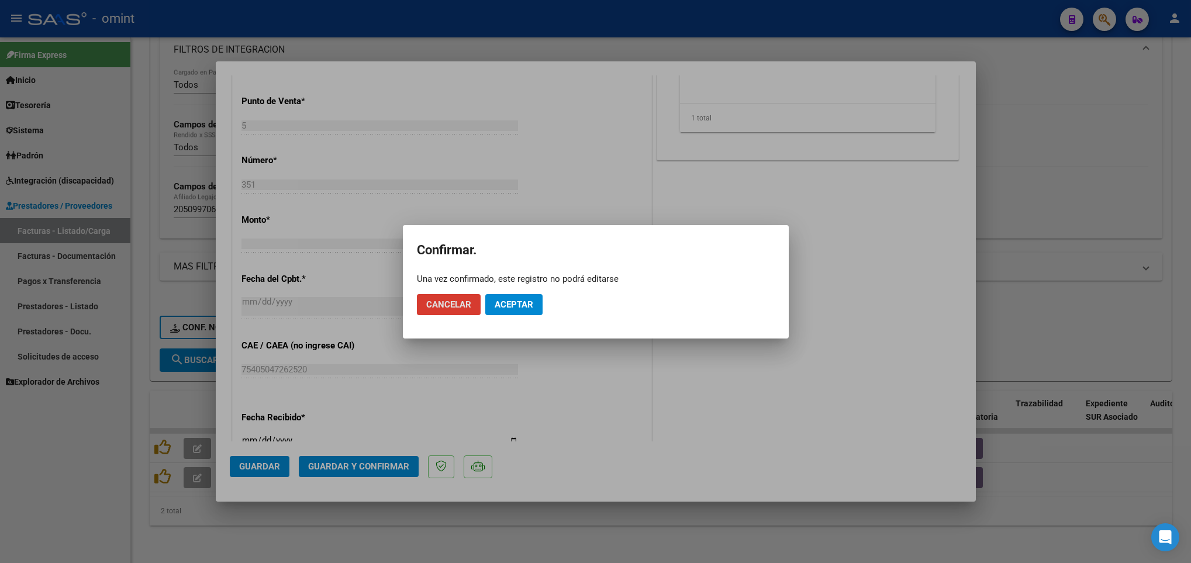
click at [502, 304] on span "Aceptar" at bounding box center [514, 304] width 39 height 11
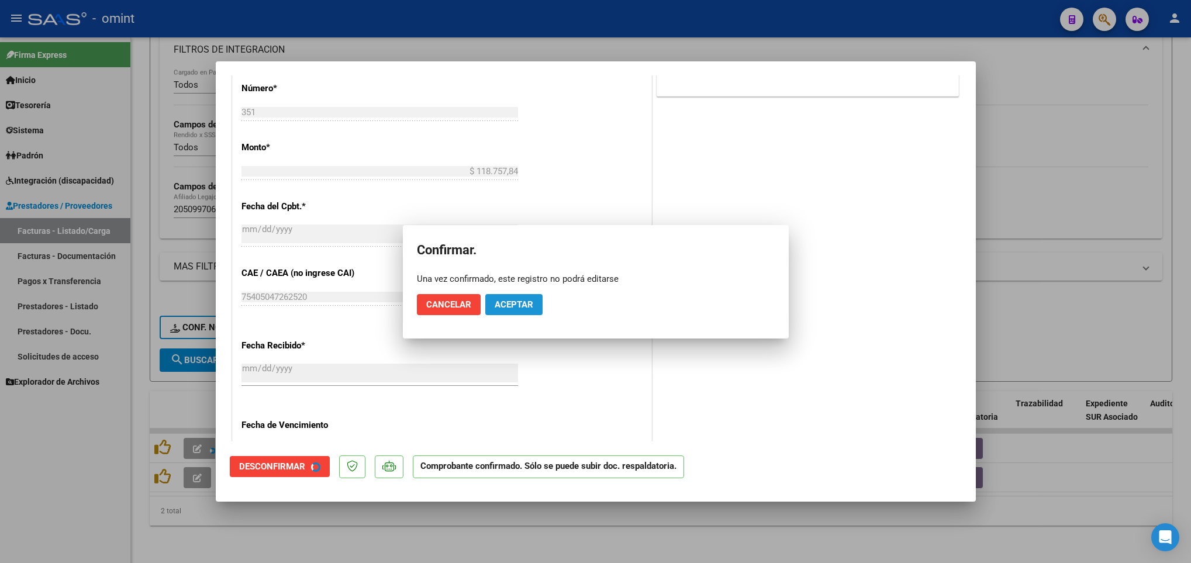
scroll to position [453, 0]
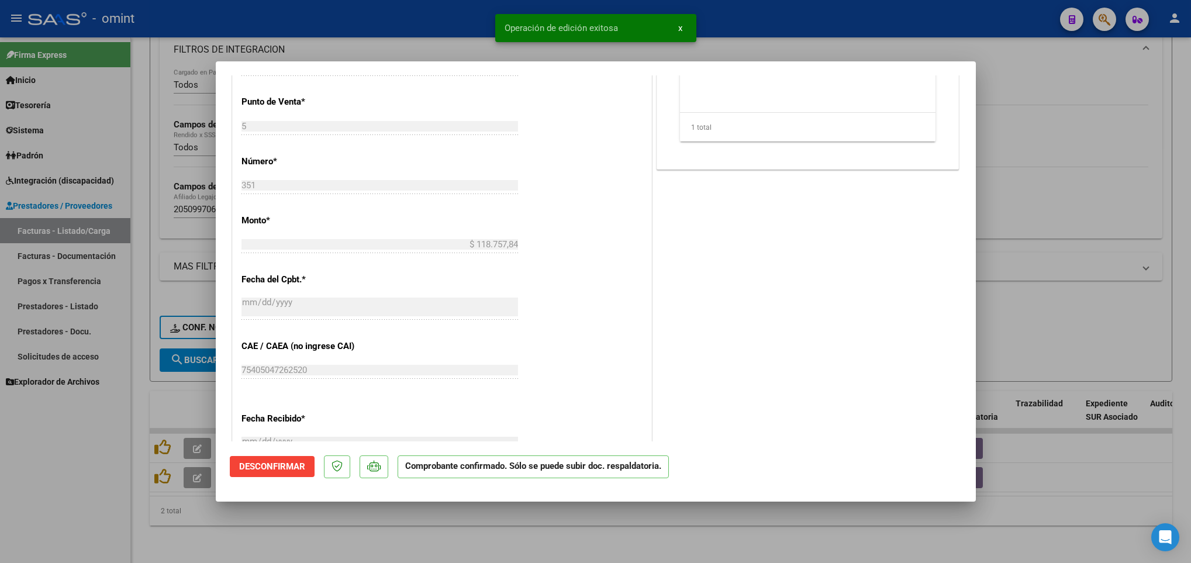
click at [439, 537] on div at bounding box center [595, 281] width 1191 height 563
type input "$ 0,00"
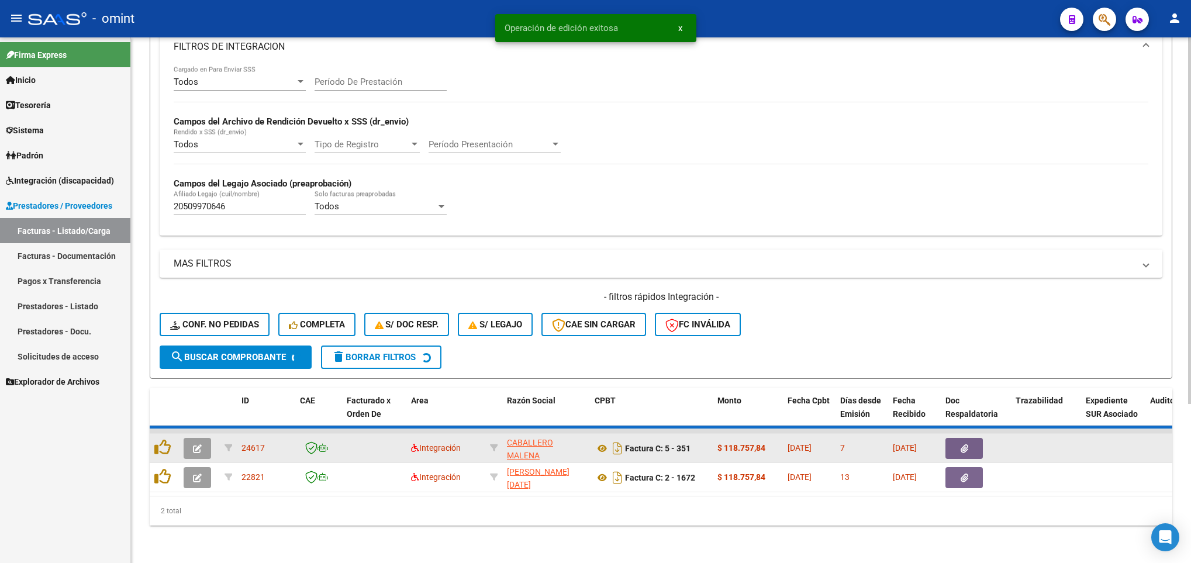
scroll to position [197, 0]
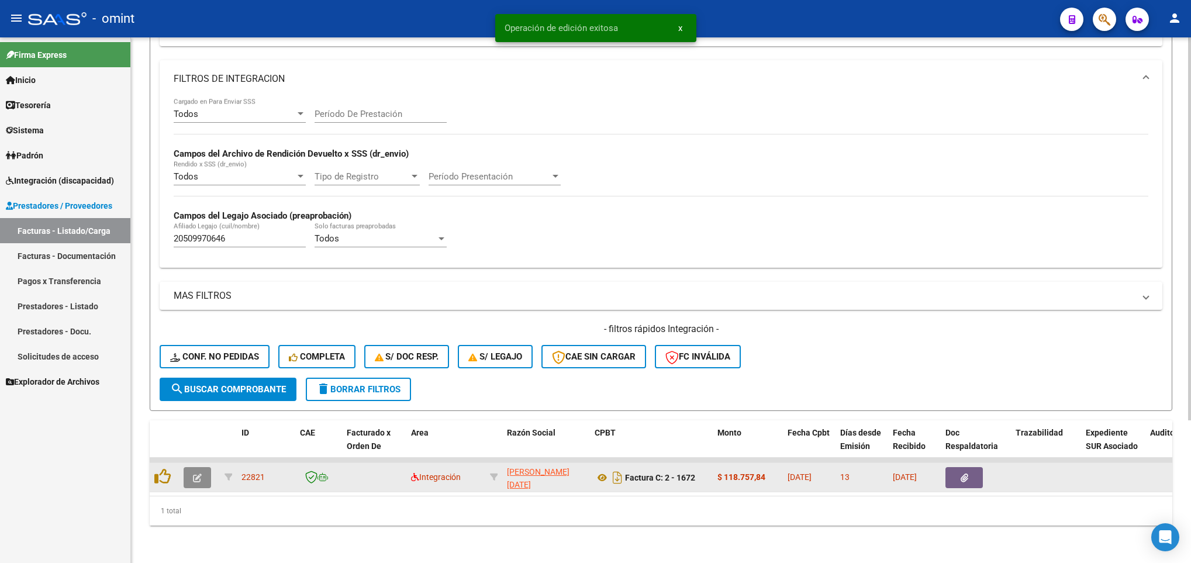
click at [197, 474] on icon "button" at bounding box center [197, 478] width 9 height 9
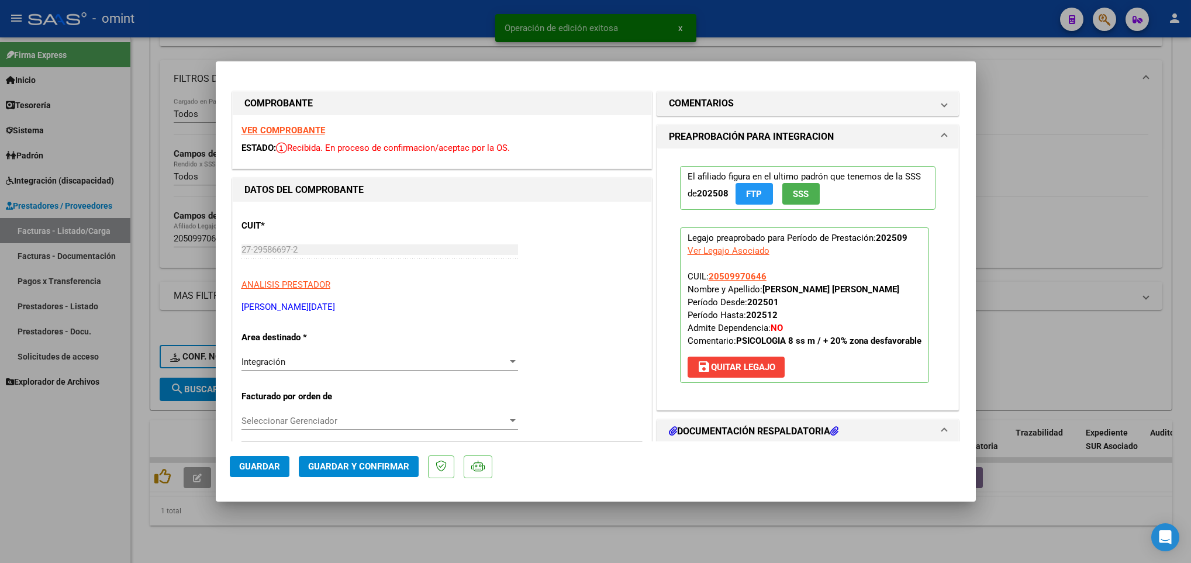
click at [302, 129] on strong "VER COMPROBANTE" at bounding box center [284, 130] width 84 height 11
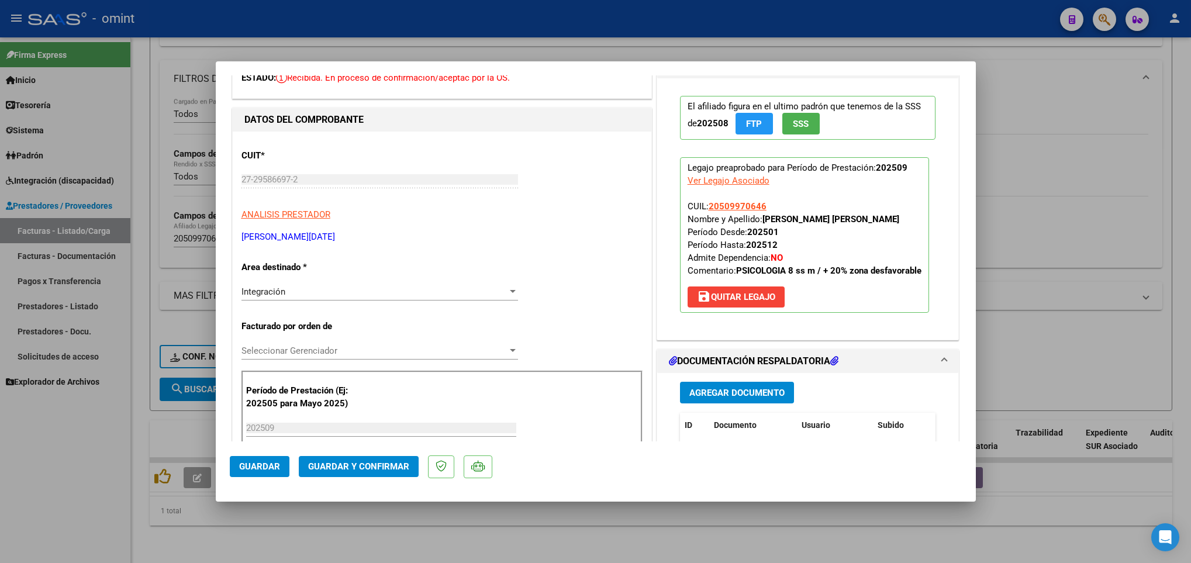
scroll to position [175, 0]
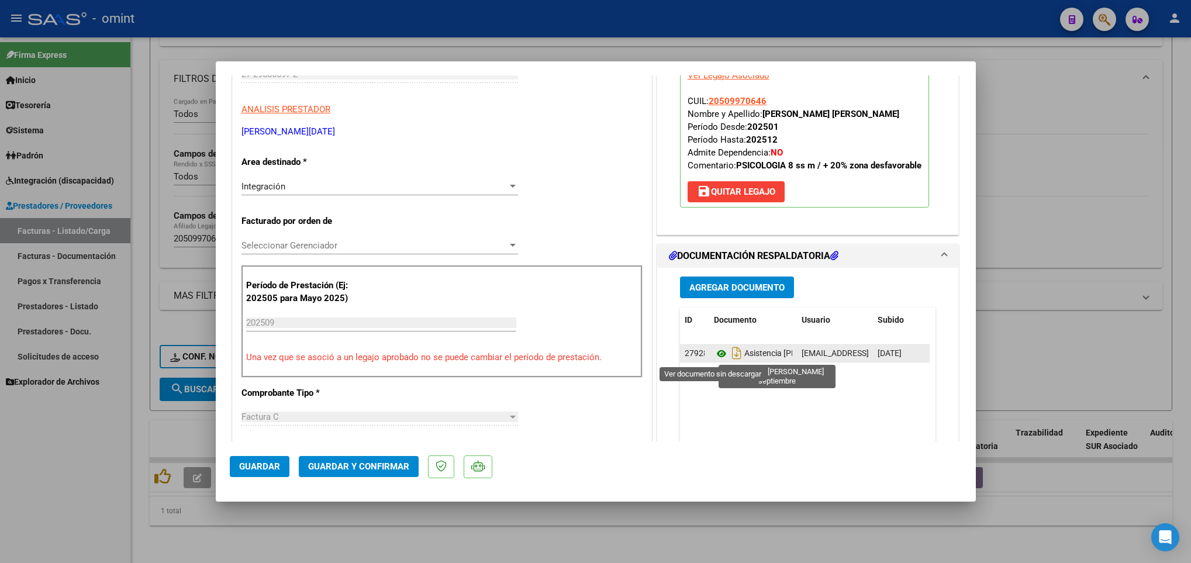
click at [714, 358] on icon at bounding box center [721, 354] width 15 height 14
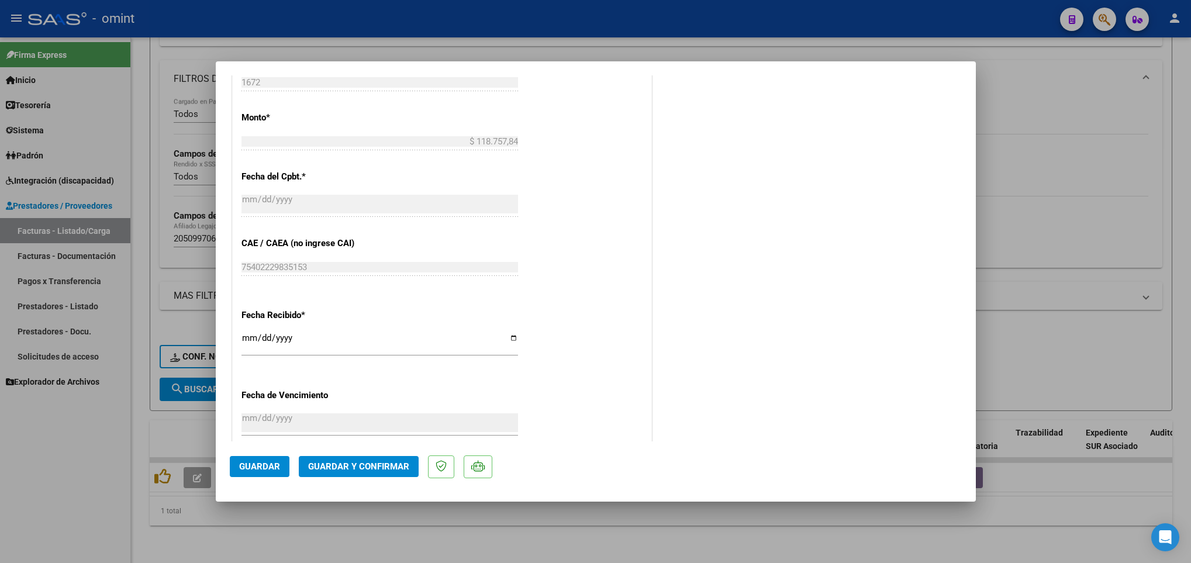
scroll to position [439, 0]
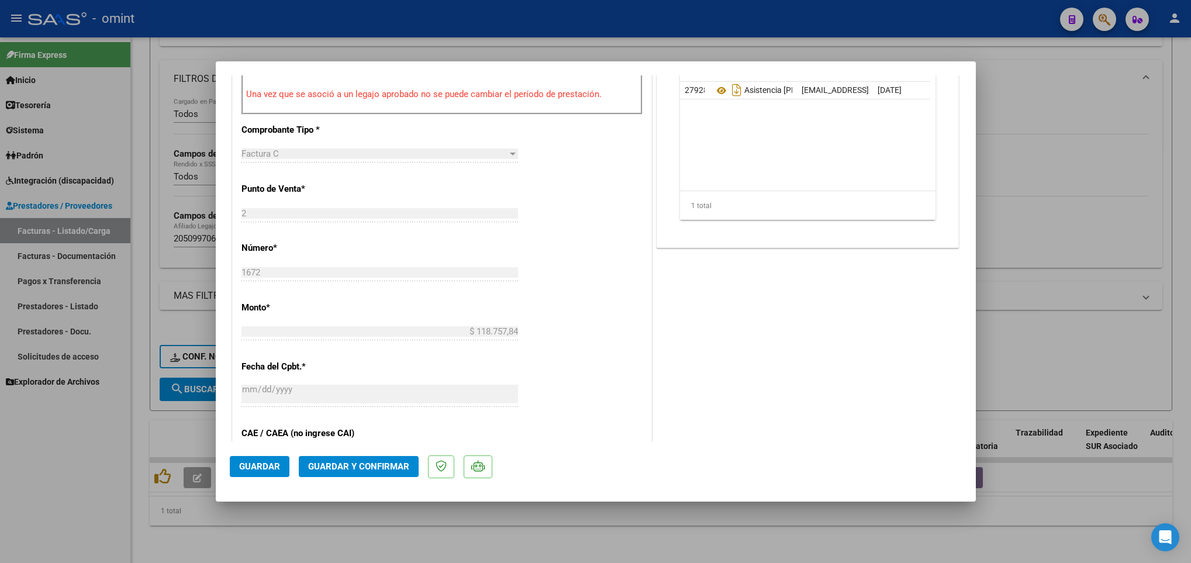
click at [371, 461] on span "Guardar y Confirmar" at bounding box center [358, 466] width 101 height 11
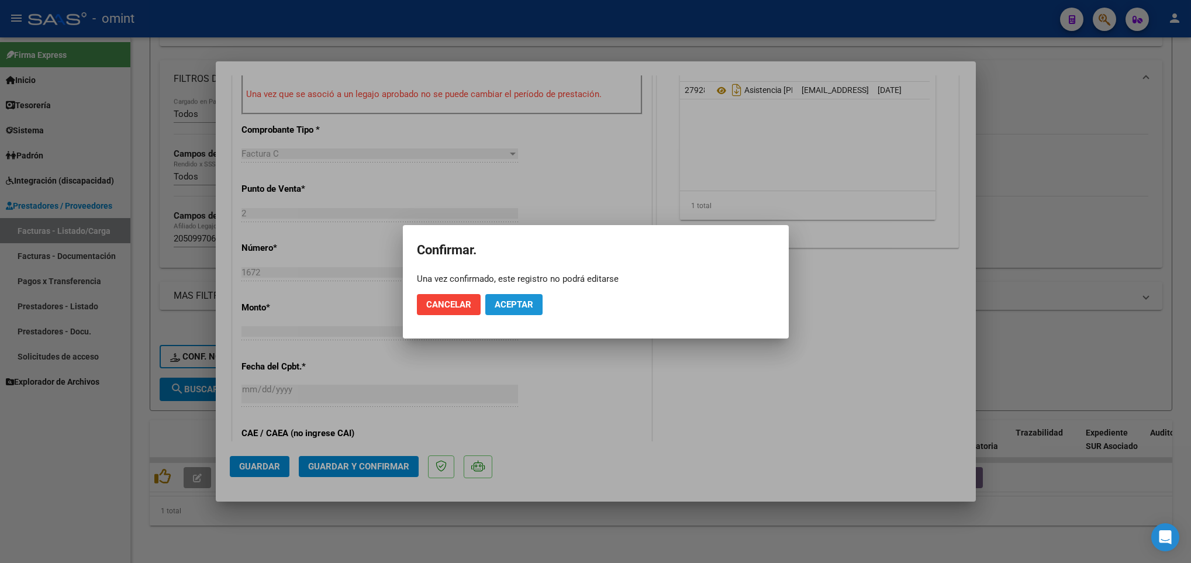
click at [502, 302] on span "Aceptar" at bounding box center [514, 304] width 39 height 11
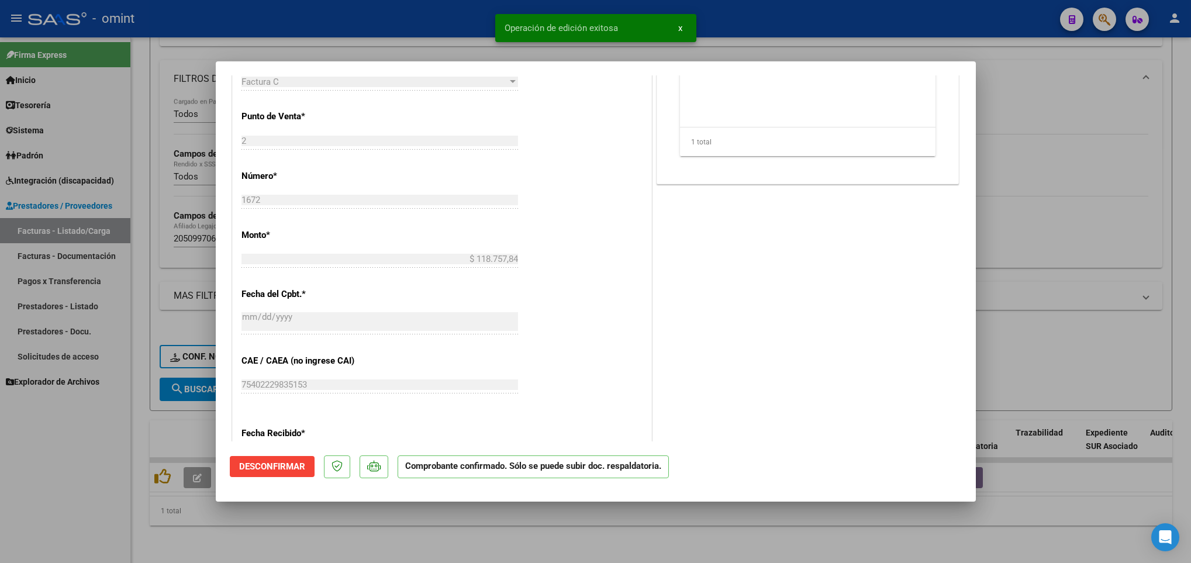
drag, startPoint x: 311, startPoint y: 543, endPoint x: 301, endPoint y: 265, distance: 278.0
click at [311, 542] on div at bounding box center [595, 281] width 1191 height 563
type input "$ 0,00"
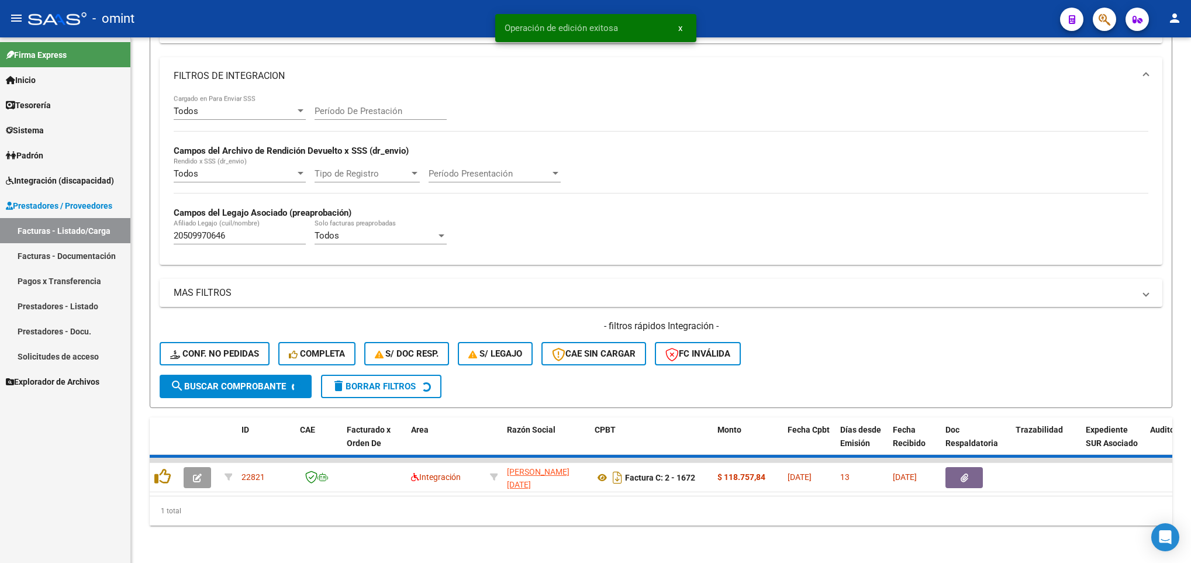
scroll to position [174, 0]
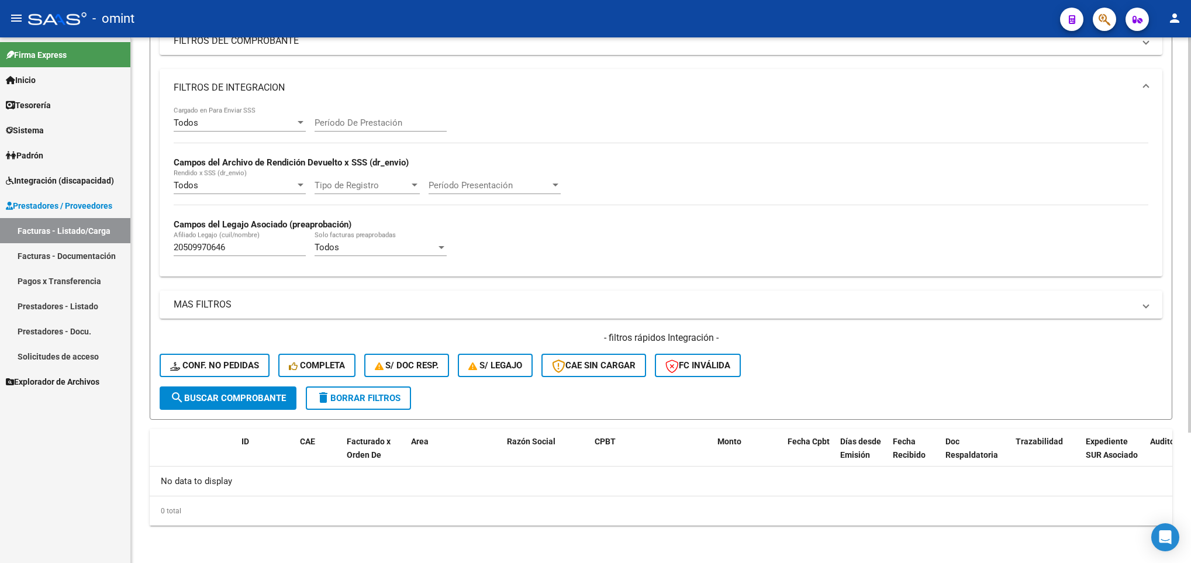
click at [240, 248] on input "20509970646" at bounding box center [240, 247] width 132 height 11
paste input "743671279"
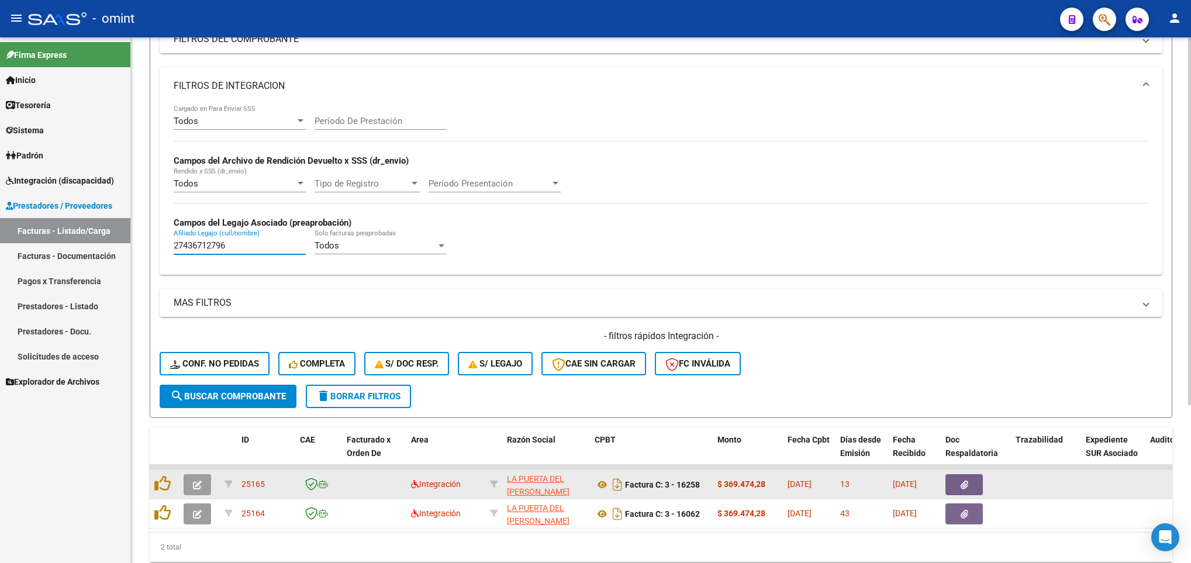
type input "27436712796"
click at [194, 482] on icon "button" at bounding box center [197, 485] width 9 height 9
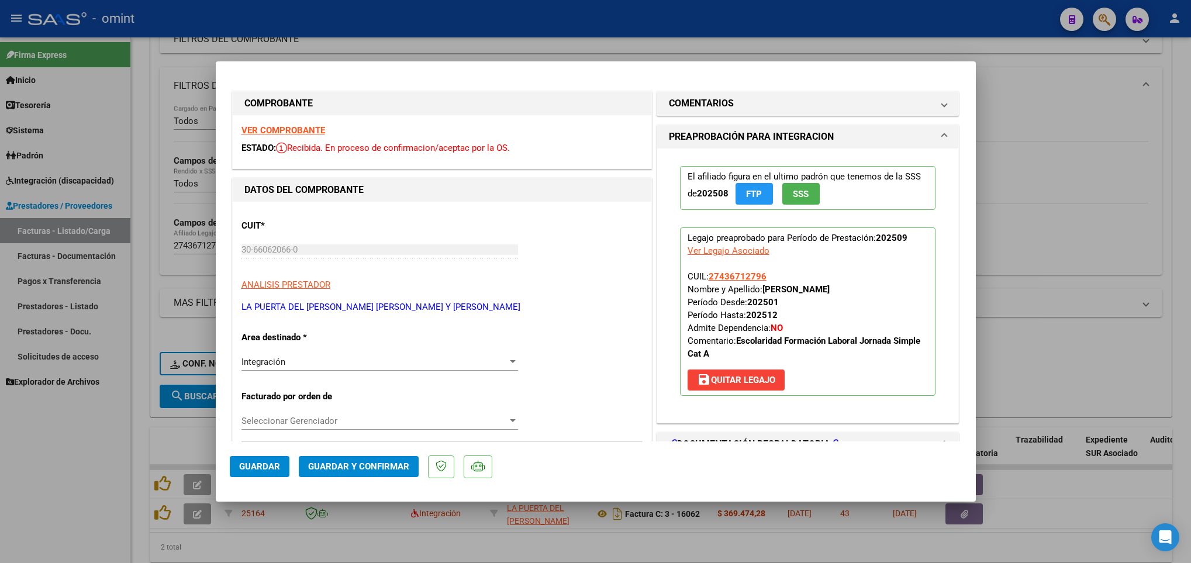
click at [292, 129] on strong "VER COMPROBANTE" at bounding box center [284, 130] width 84 height 11
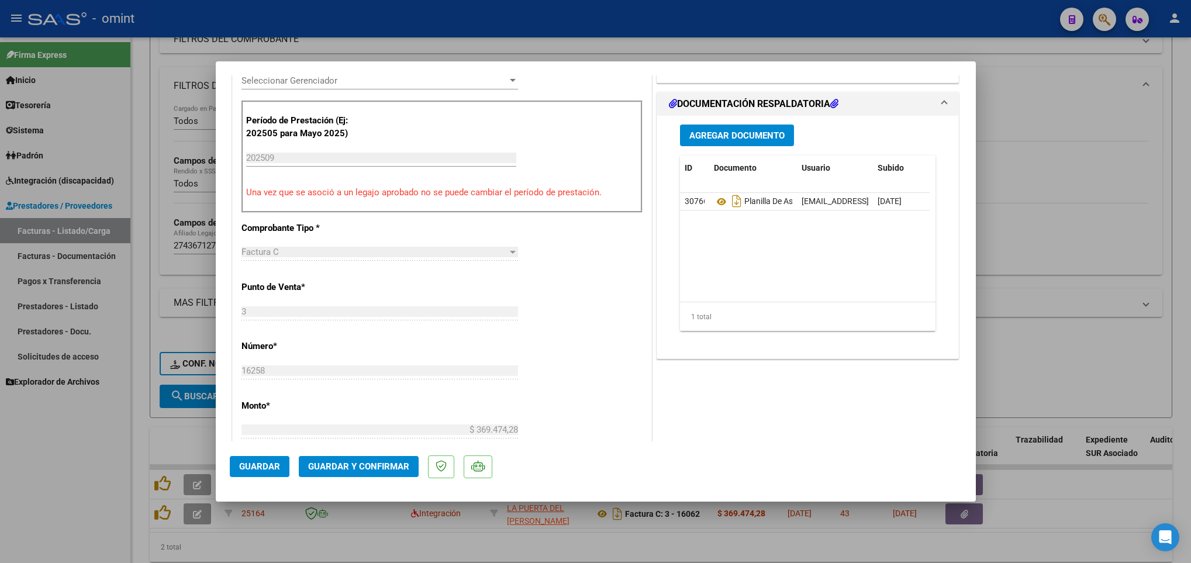
scroll to position [351, 0]
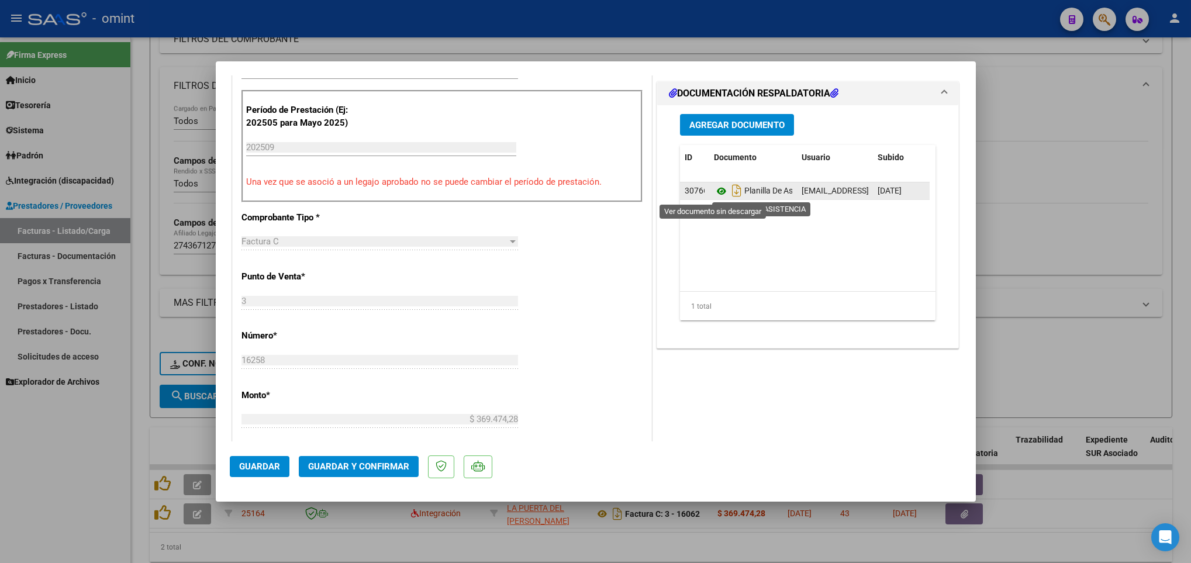
click at [715, 193] on icon at bounding box center [721, 191] width 15 height 14
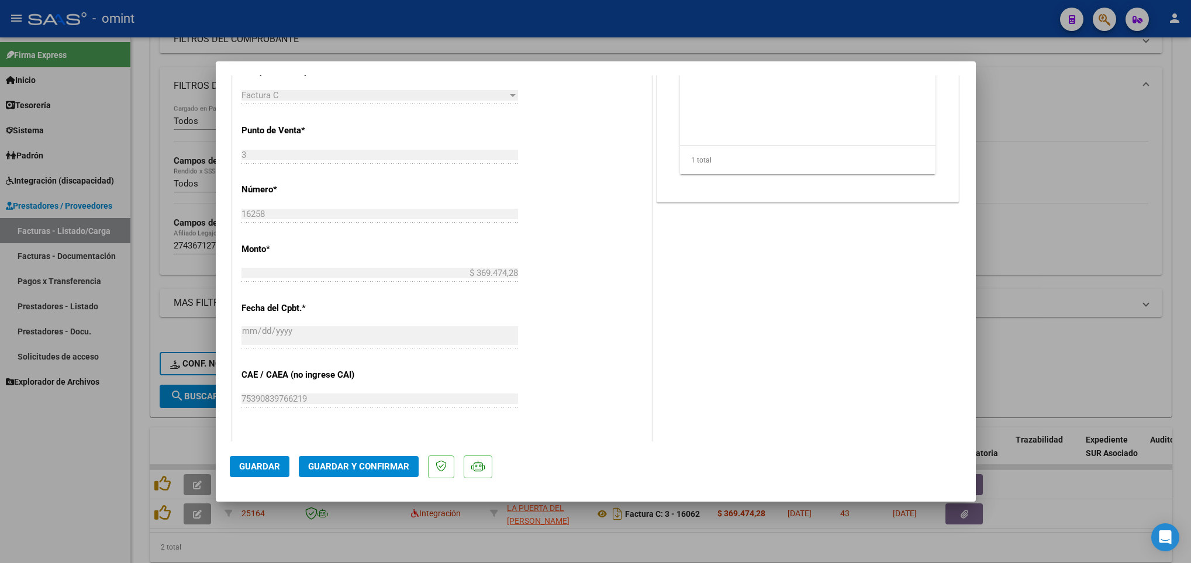
scroll to position [526, 0]
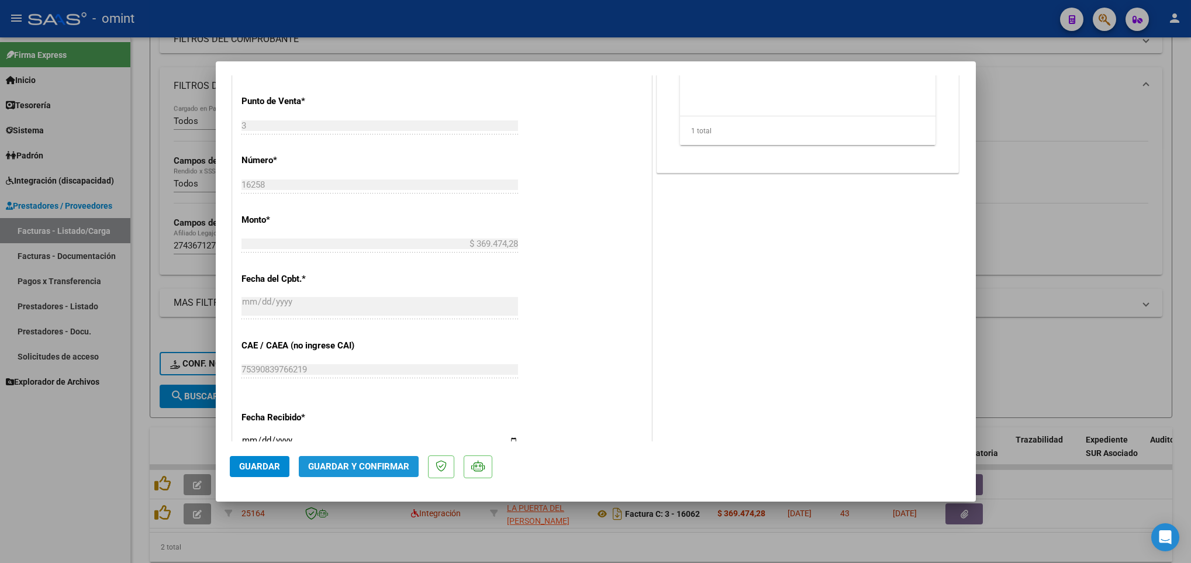
click at [398, 467] on span "Guardar y Confirmar" at bounding box center [358, 466] width 101 height 11
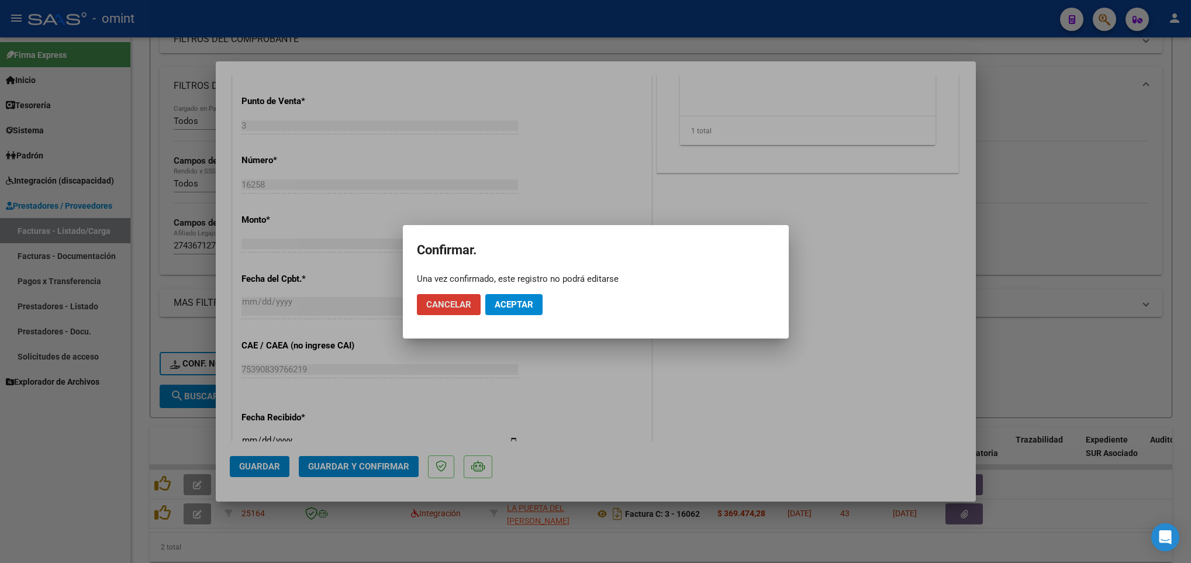
click at [507, 306] on span "Aceptar" at bounding box center [514, 304] width 39 height 11
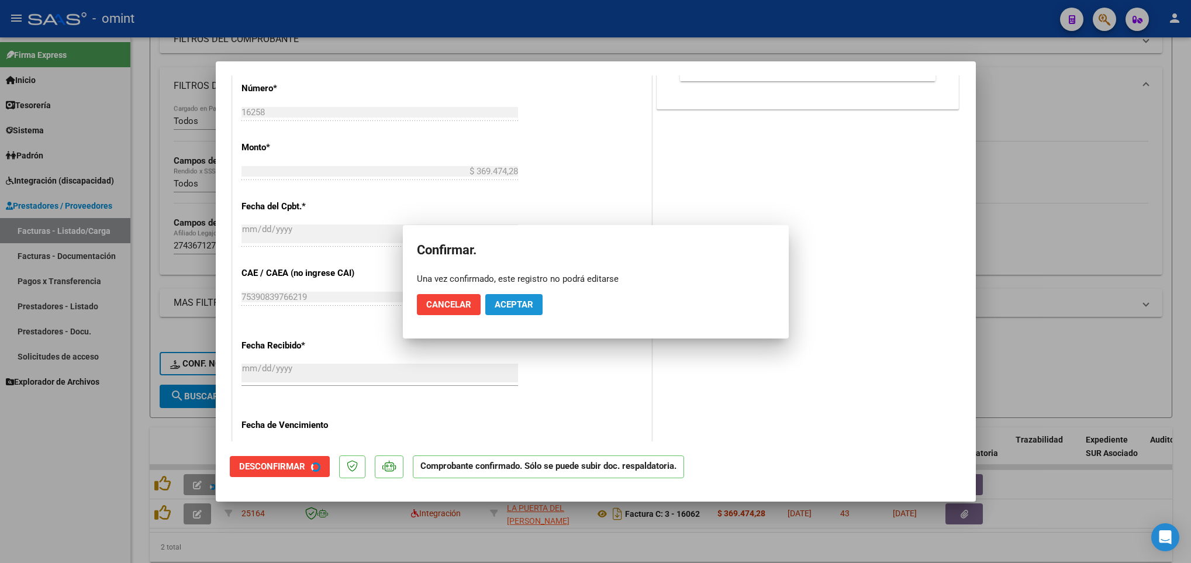
scroll to position [453, 0]
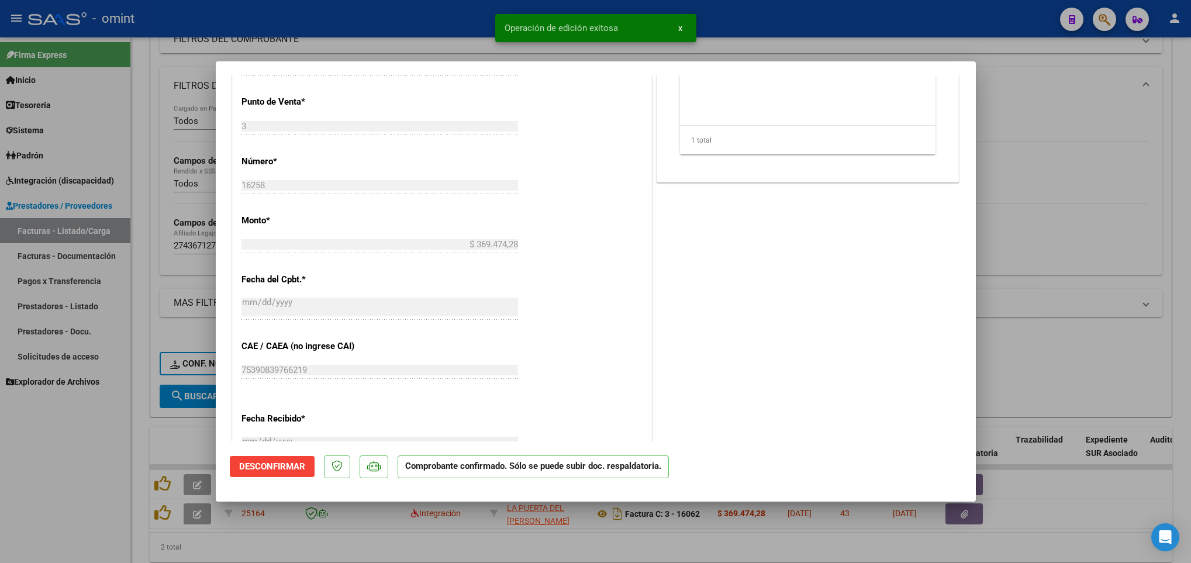
click at [175, 439] on div at bounding box center [595, 281] width 1191 height 563
type input "$ 0,00"
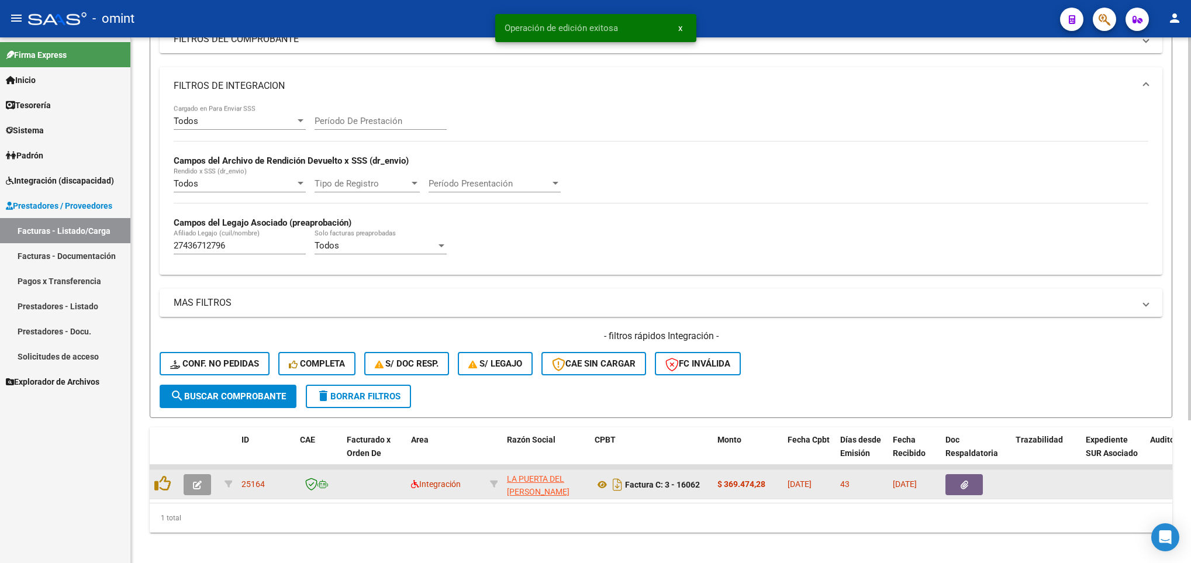
click at [190, 490] on button "button" at bounding box center [197, 484] width 27 height 21
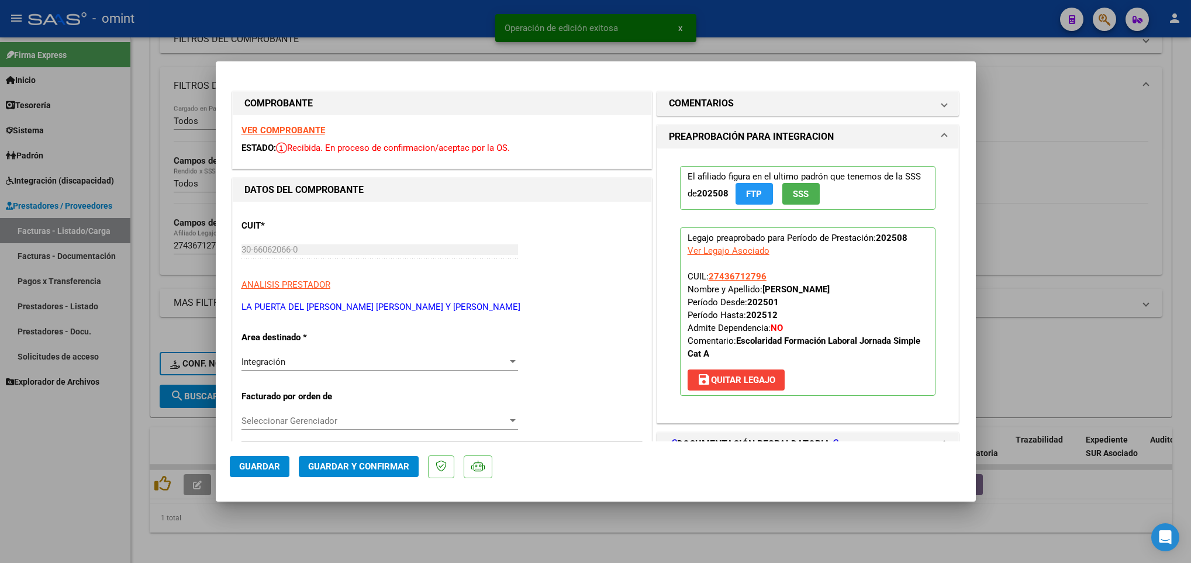
click at [306, 132] on strong "VER COMPROBANTE" at bounding box center [284, 130] width 84 height 11
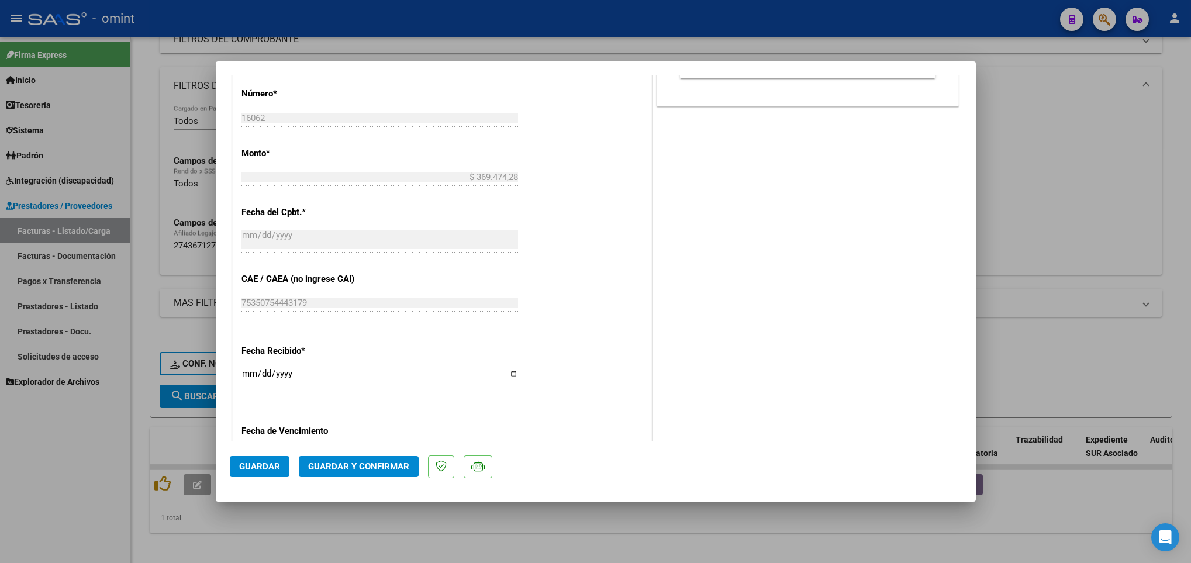
scroll to position [614, 0]
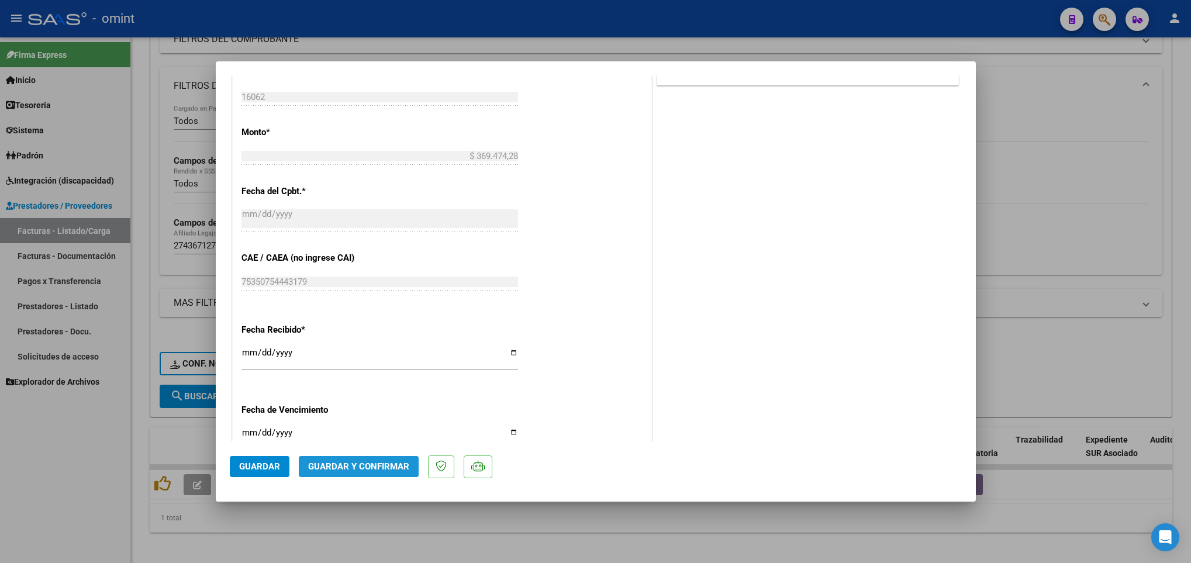
click at [367, 467] on span "Guardar y Confirmar" at bounding box center [358, 466] width 101 height 11
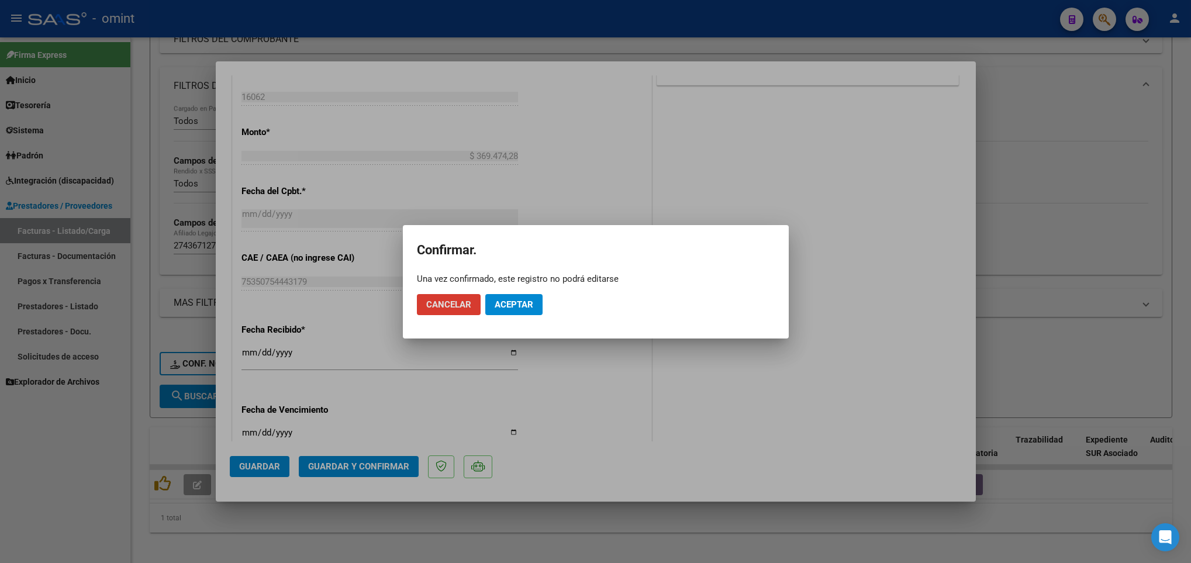
click at [529, 302] on span "Aceptar" at bounding box center [514, 304] width 39 height 11
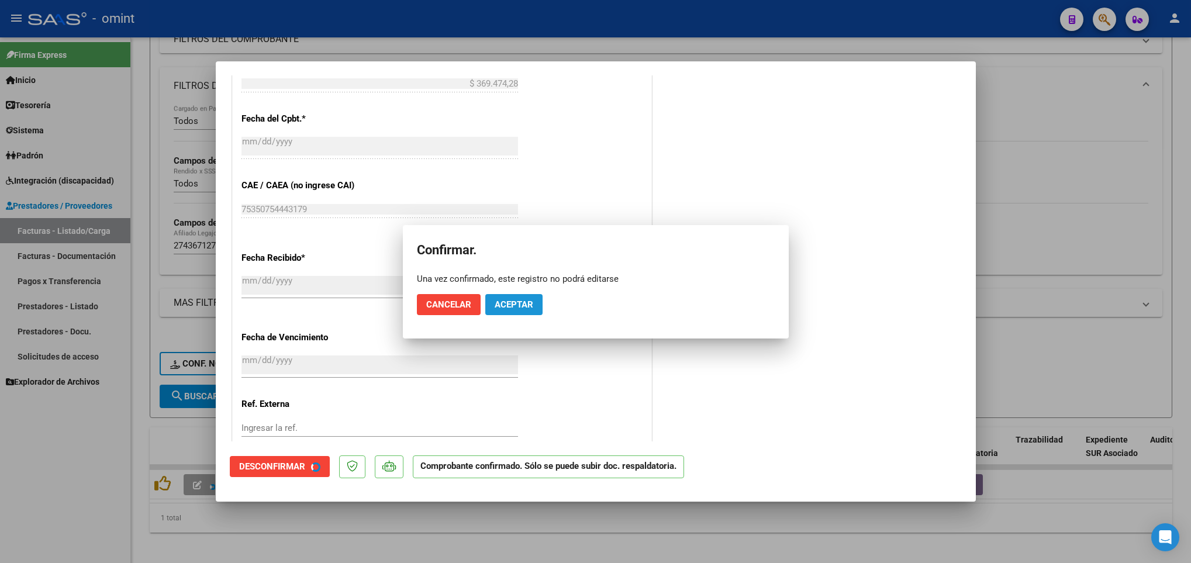
scroll to position [541, 0]
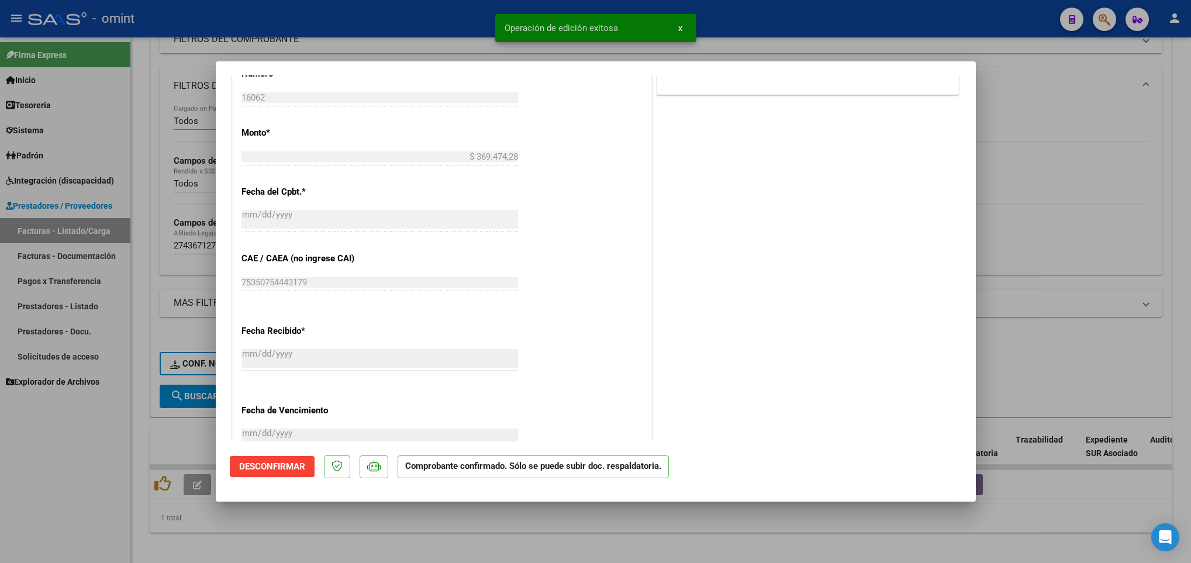
click at [189, 423] on div at bounding box center [595, 281] width 1191 height 563
type input "$ 0,00"
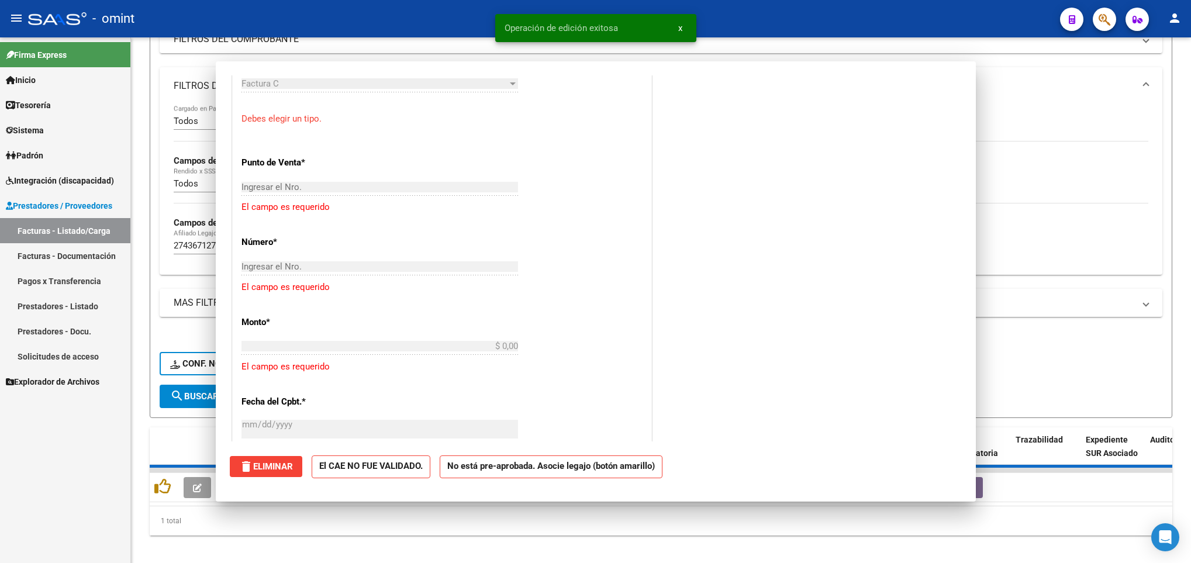
scroll to position [0, 0]
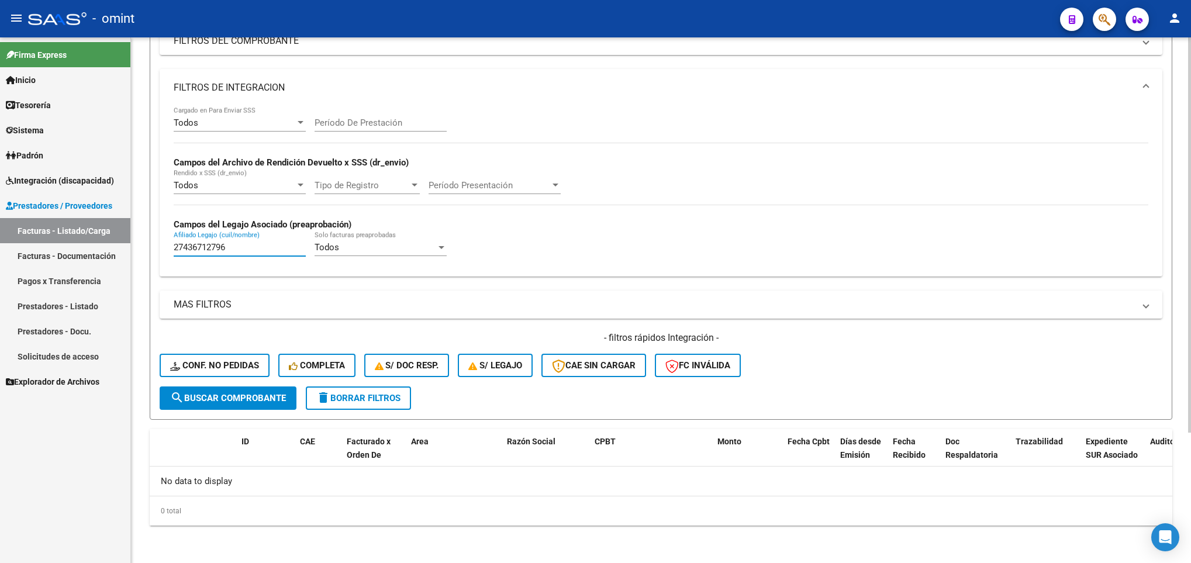
click at [258, 253] on input "27436712796" at bounding box center [240, 247] width 132 height 11
click at [258, 251] on input "27436712796" at bounding box center [240, 247] width 132 height 11
paste input "0587104904"
type input "20587104904"
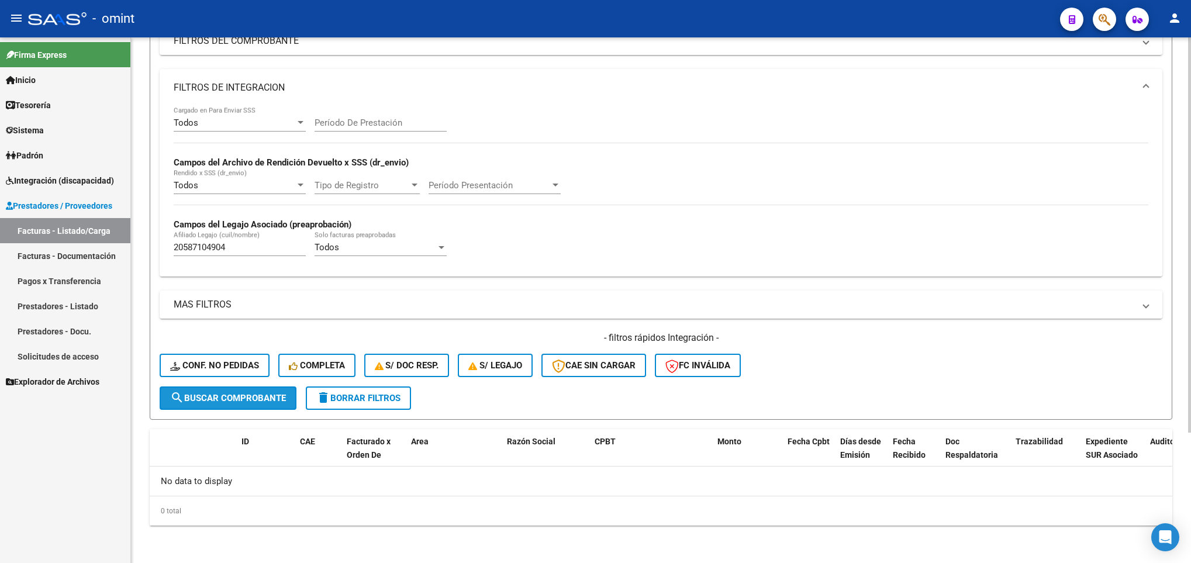
click at [261, 400] on span "search Buscar Comprobante" at bounding box center [228, 398] width 116 height 11
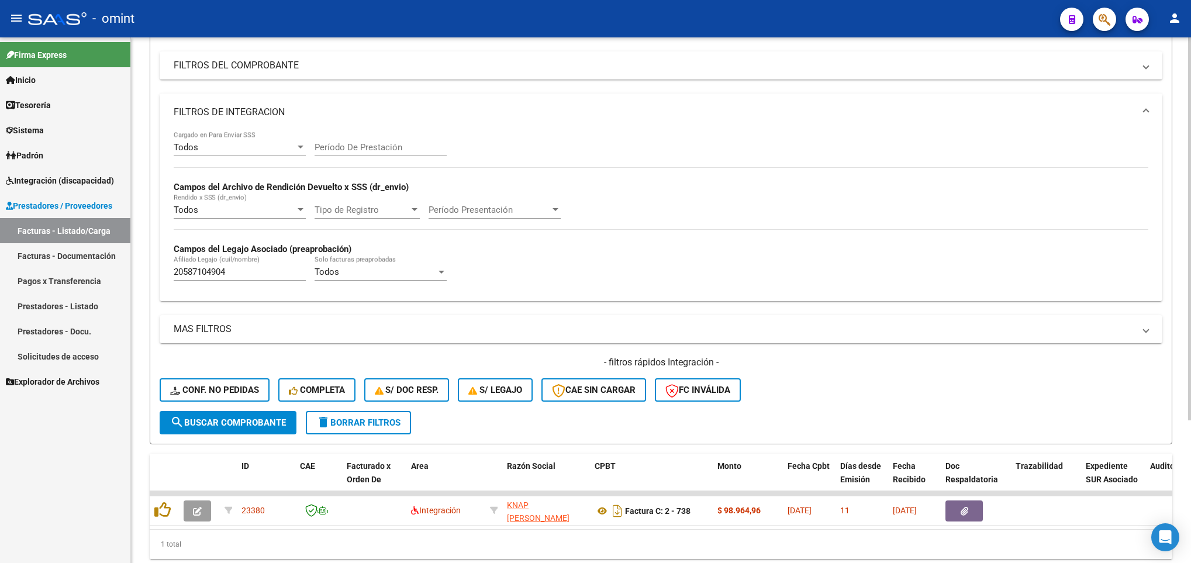
scroll to position [174, 0]
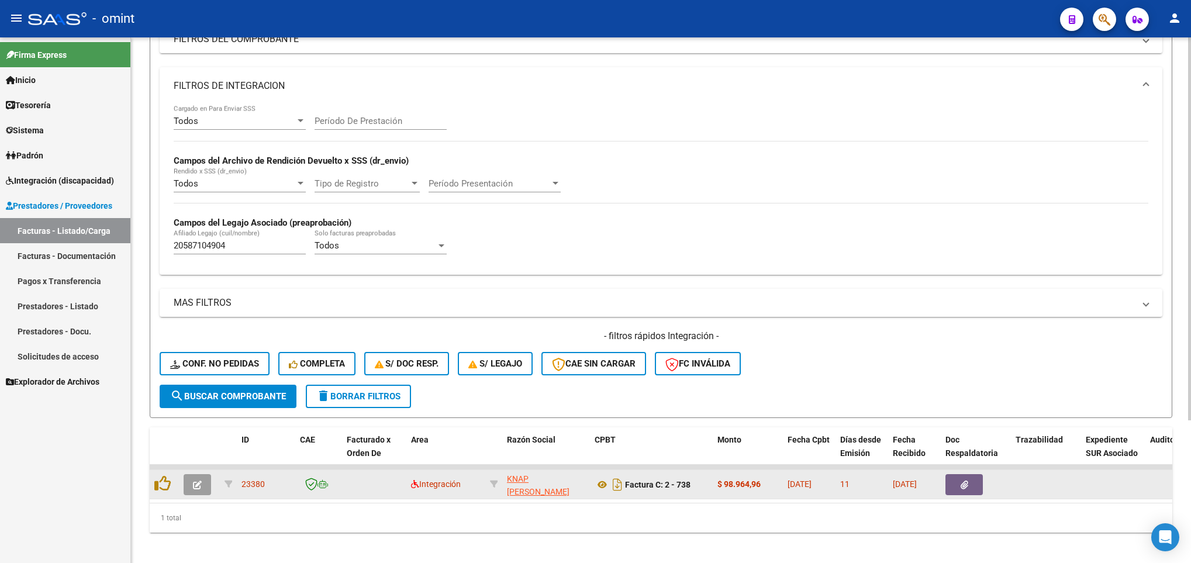
click at [204, 484] on button "button" at bounding box center [197, 484] width 27 height 21
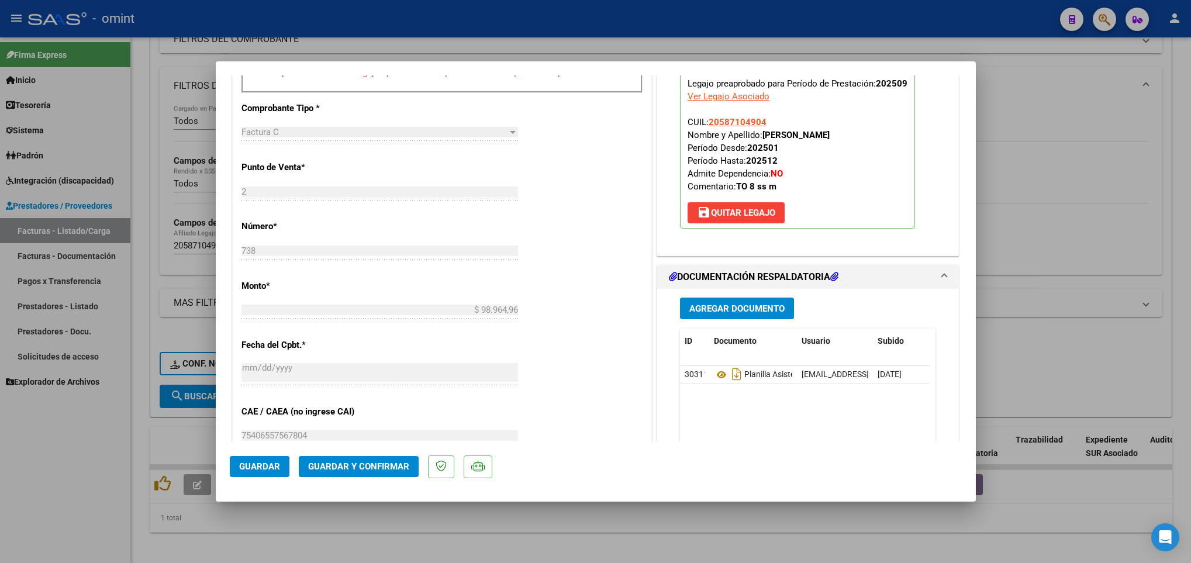
scroll to position [526, 0]
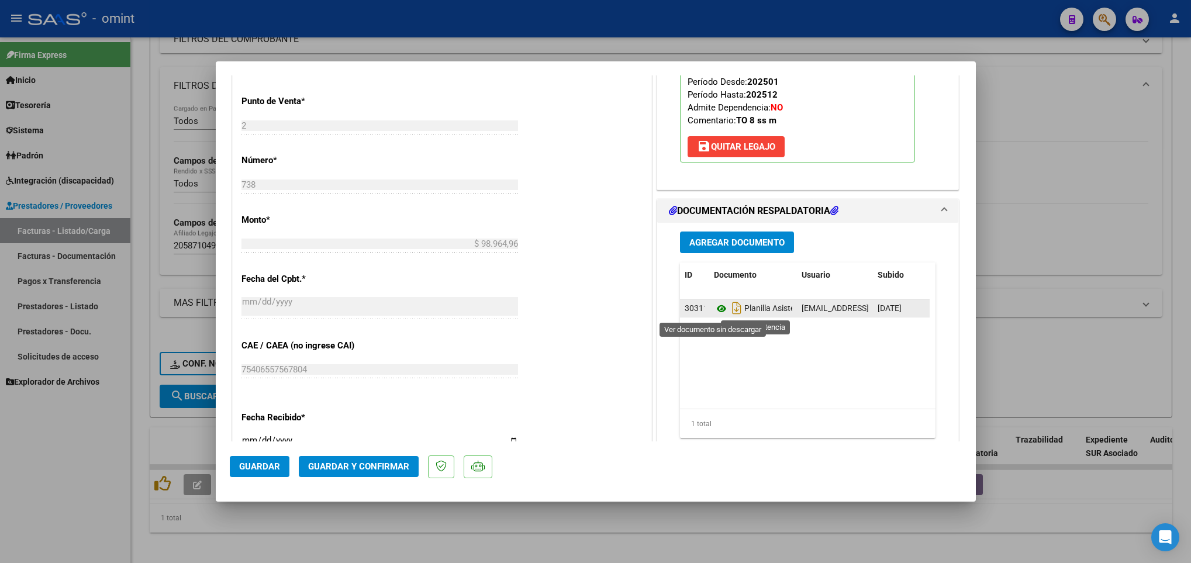
click at [714, 309] on icon at bounding box center [721, 309] width 15 height 14
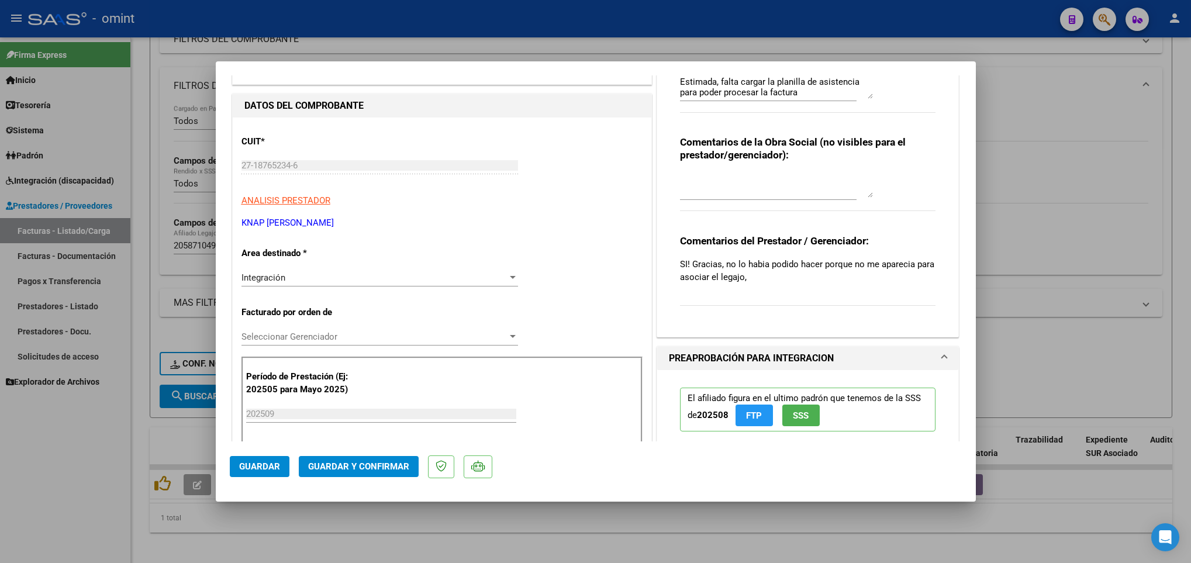
scroll to position [0, 0]
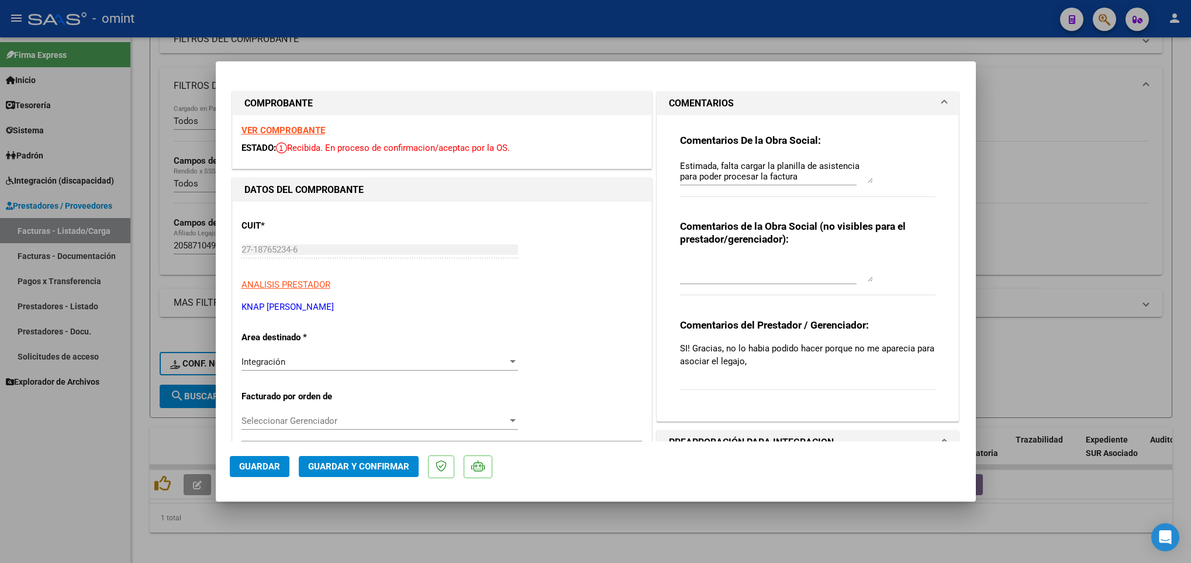
click at [285, 127] on strong "VER COMPROBANTE" at bounding box center [284, 130] width 84 height 11
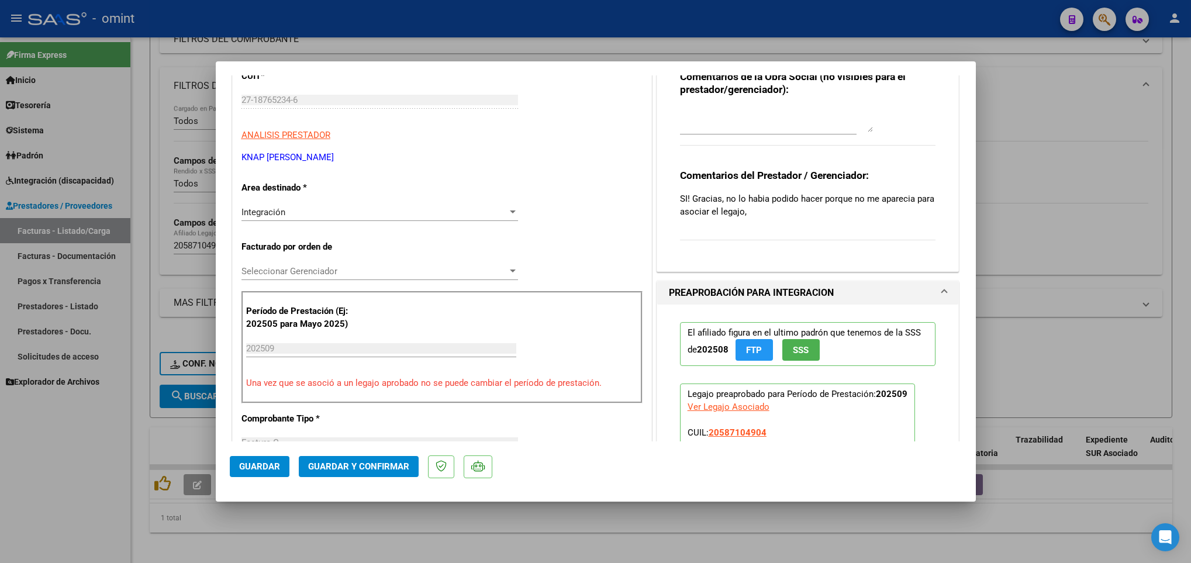
scroll to position [263, 0]
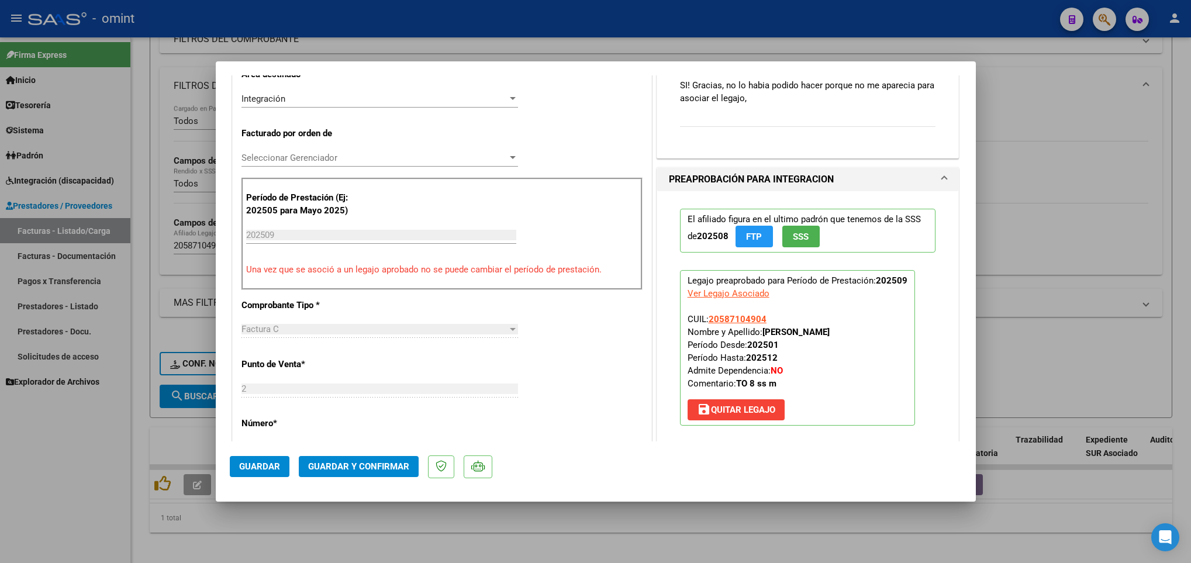
click at [367, 463] on span "Guardar y Confirmar" at bounding box center [358, 466] width 101 height 11
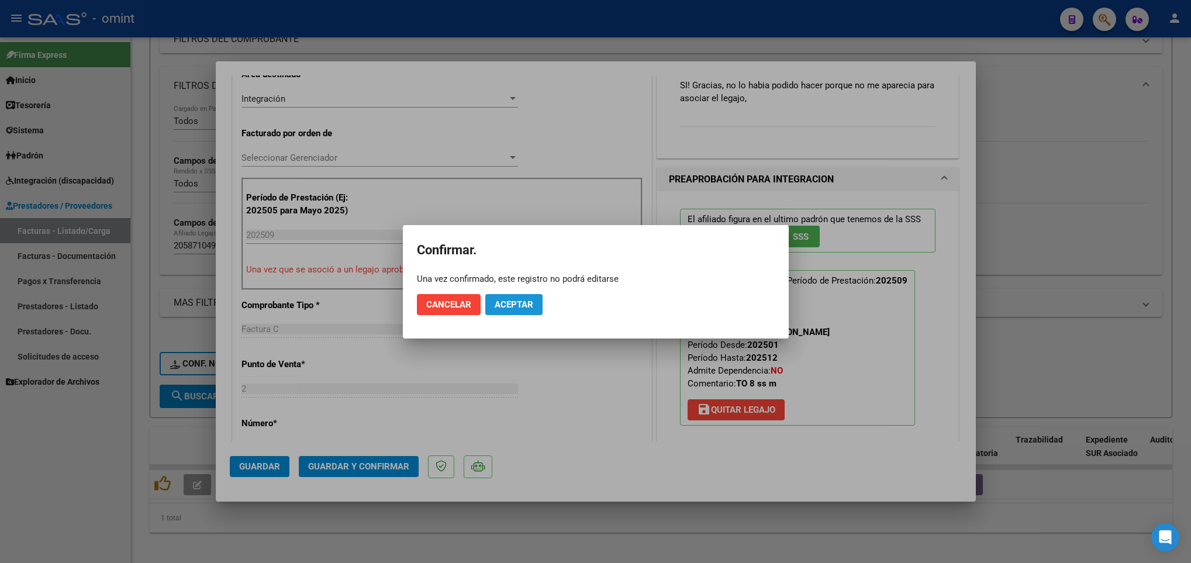
click at [521, 295] on button "Aceptar" at bounding box center [513, 304] width 57 height 21
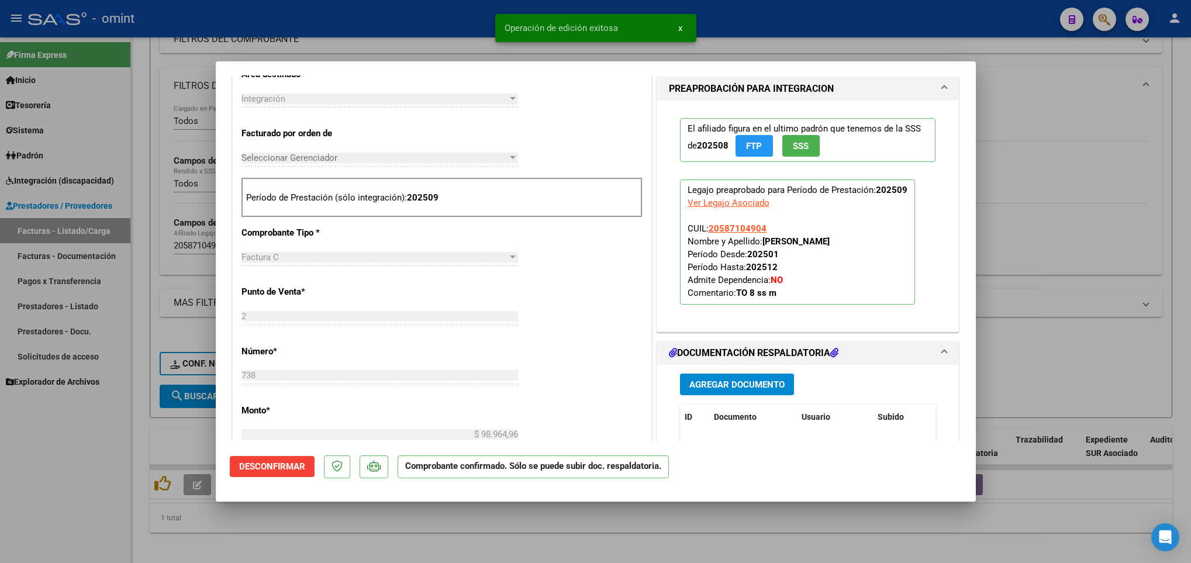
click at [189, 443] on div at bounding box center [595, 281] width 1191 height 563
type input "$ 0,00"
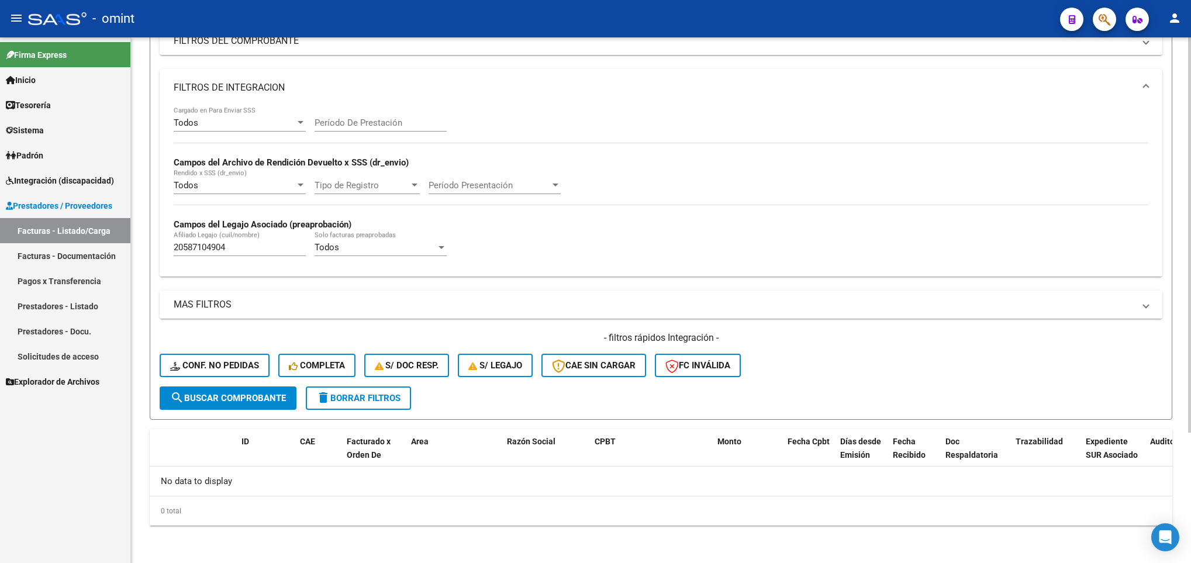
click at [228, 243] on input "20587104904" at bounding box center [240, 247] width 132 height 11
paste input "62553380"
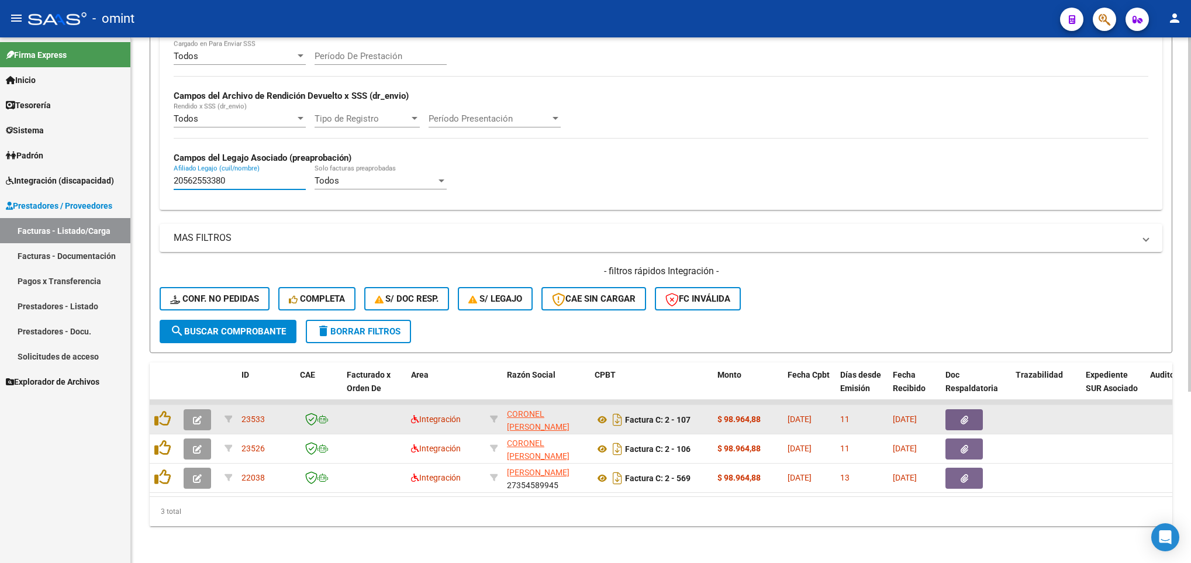
scroll to position [254, 0]
type input "20562553380"
click at [204, 409] on button "button" at bounding box center [197, 419] width 27 height 21
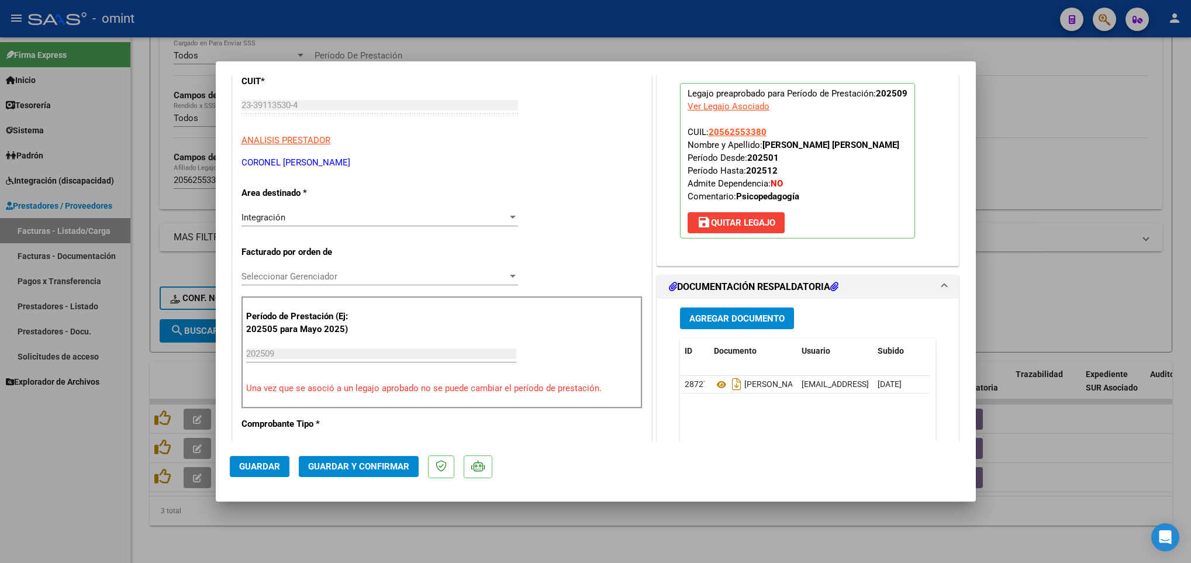
scroll to position [175, 0]
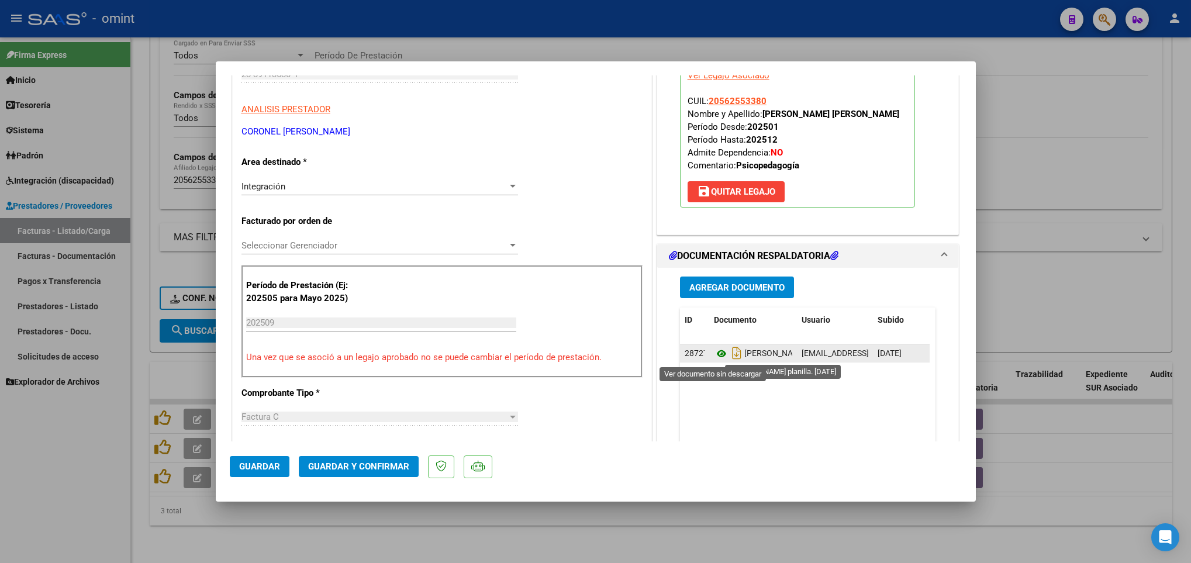
click at [716, 354] on icon at bounding box center [721, 354] width 15 height 14
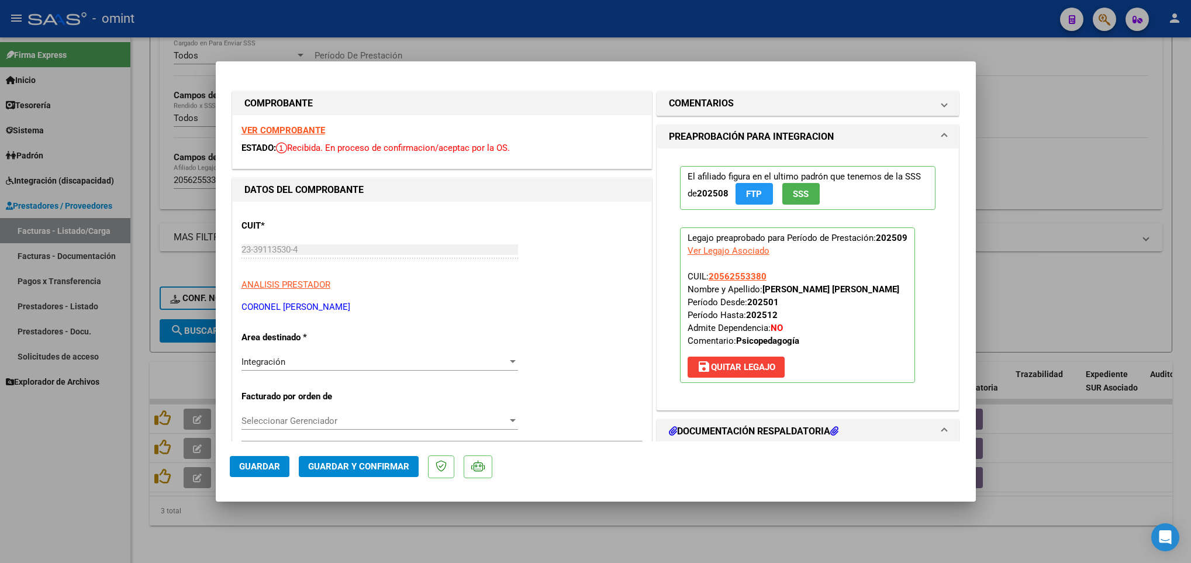
click at [299, 130] on strong "VER COMPROBANTE" at bounding box center [284, 130] width 84 height 11
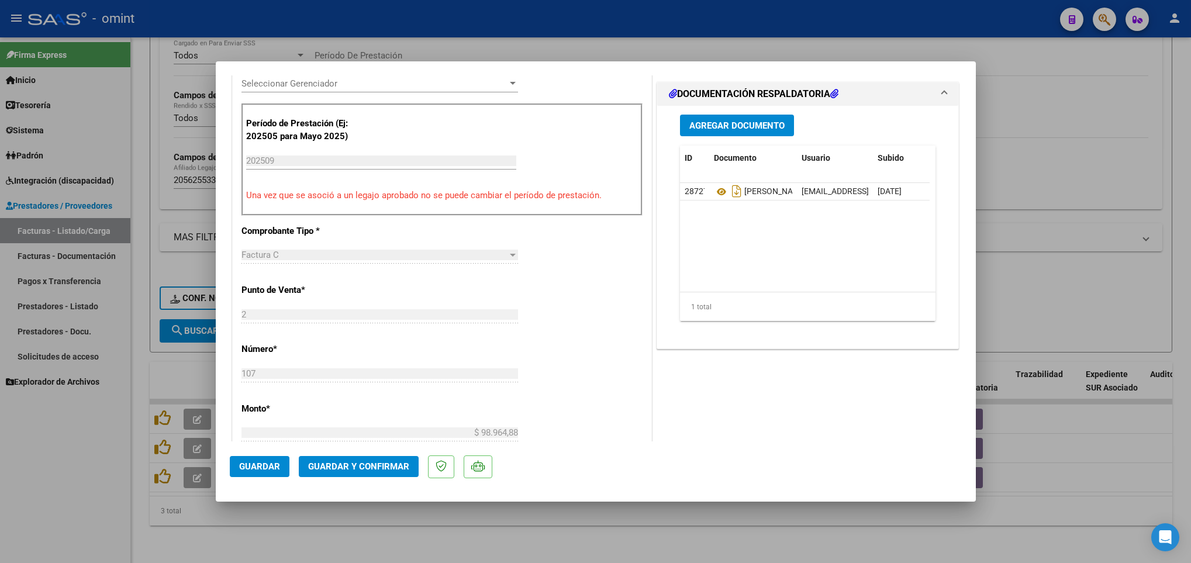
scroll to position [351, 0]
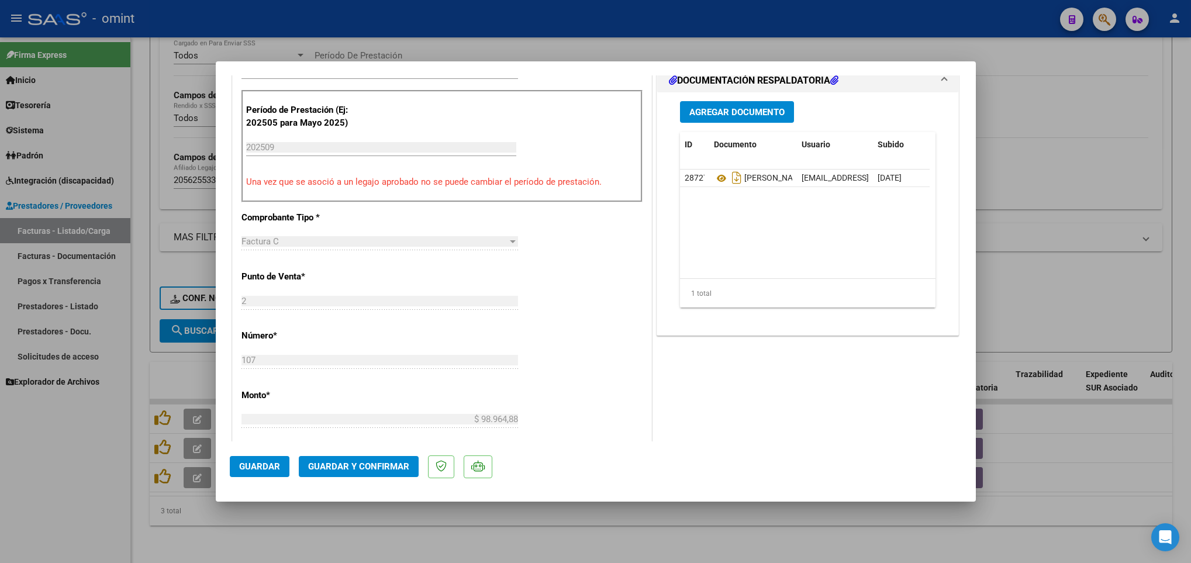
click at [392, 468] on span "Guardar y Confirmar" at bounding box center [358, 466] width 101 height 11
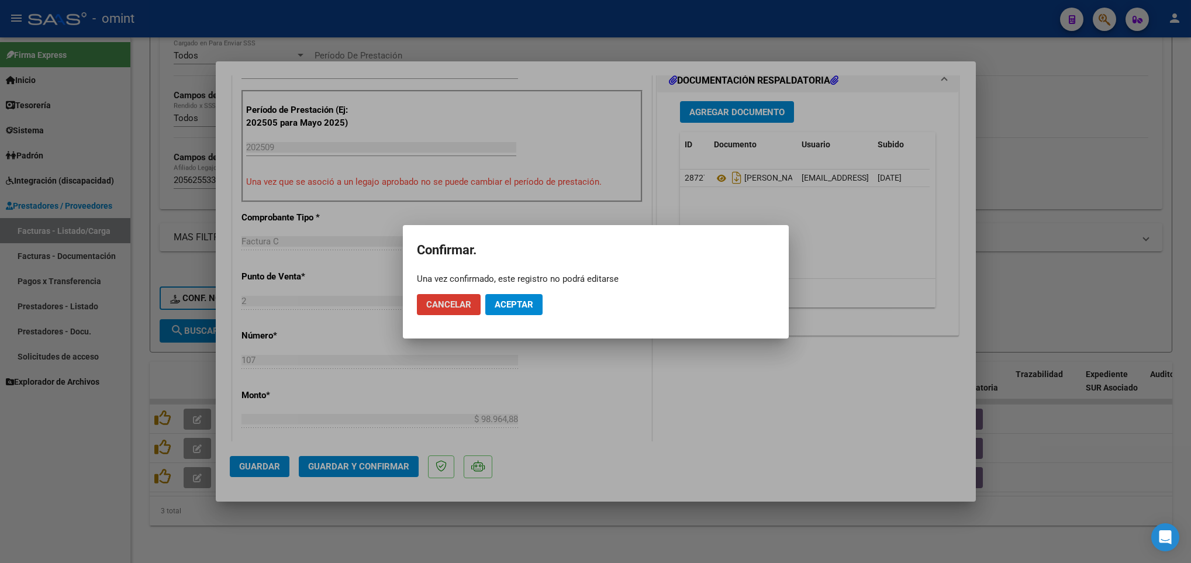
click at [499, 299] on span "Aceptar" at bounding box center [514, 304] width 39 height 11
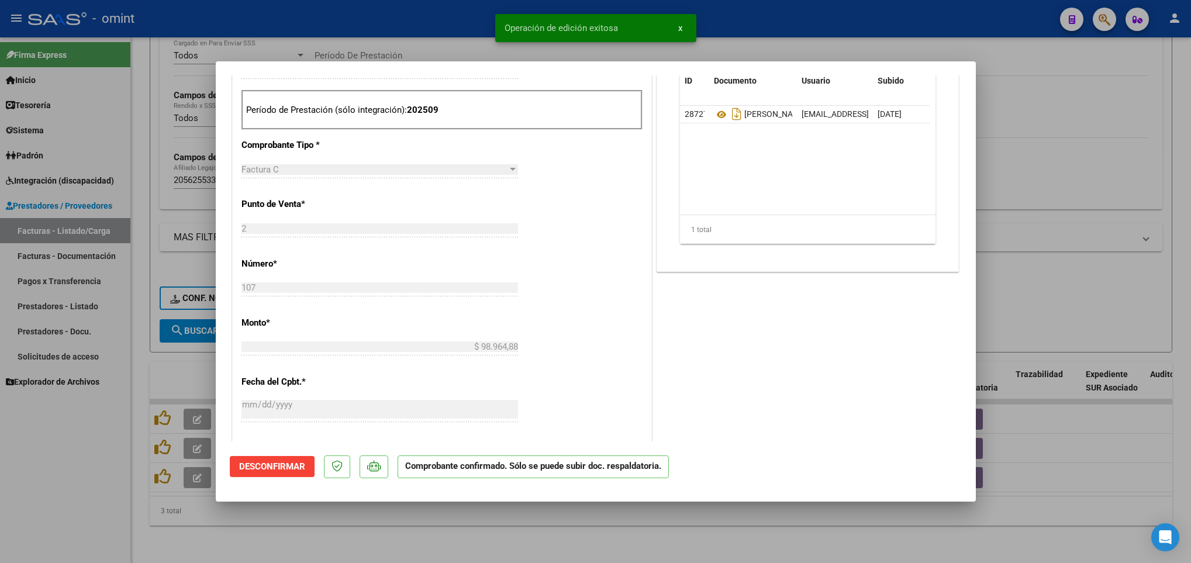
click at [439, 528] on div at bounding box center [595, 281] width 1191 height 563
type input "$ 0,00"
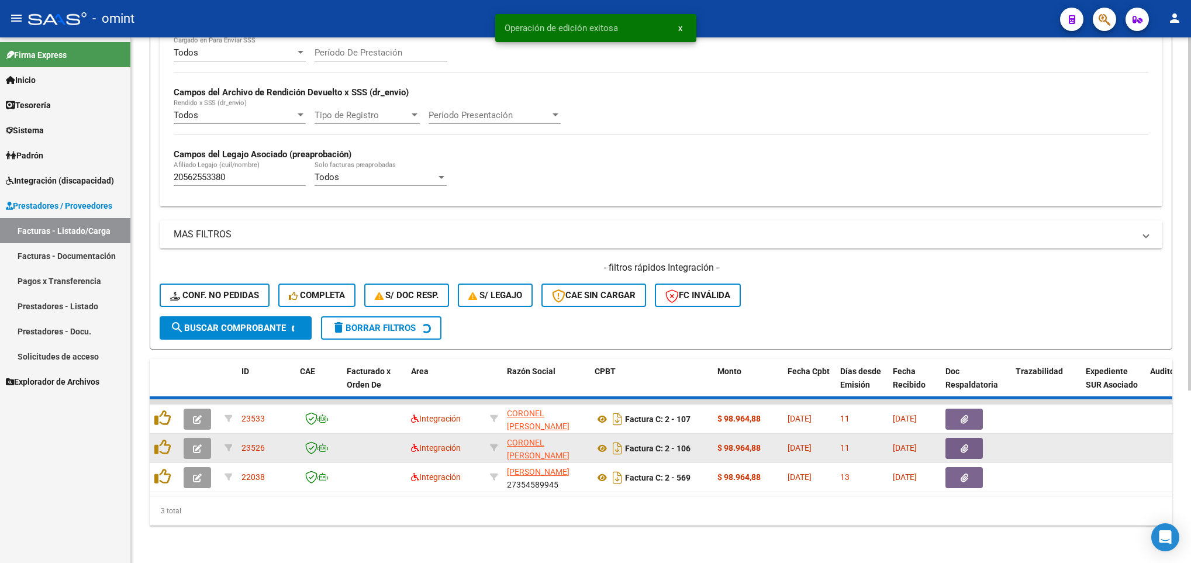
scroll to position [225, 0]
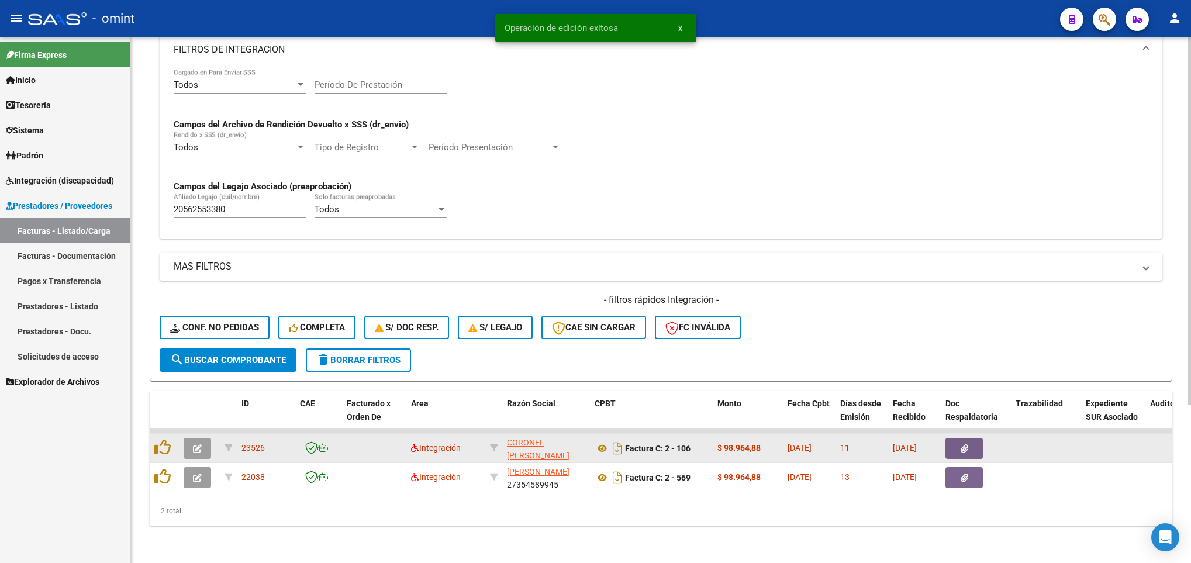
click at [197, 444] on icon "button" at bounding box center [197, 448] width 9 height 9
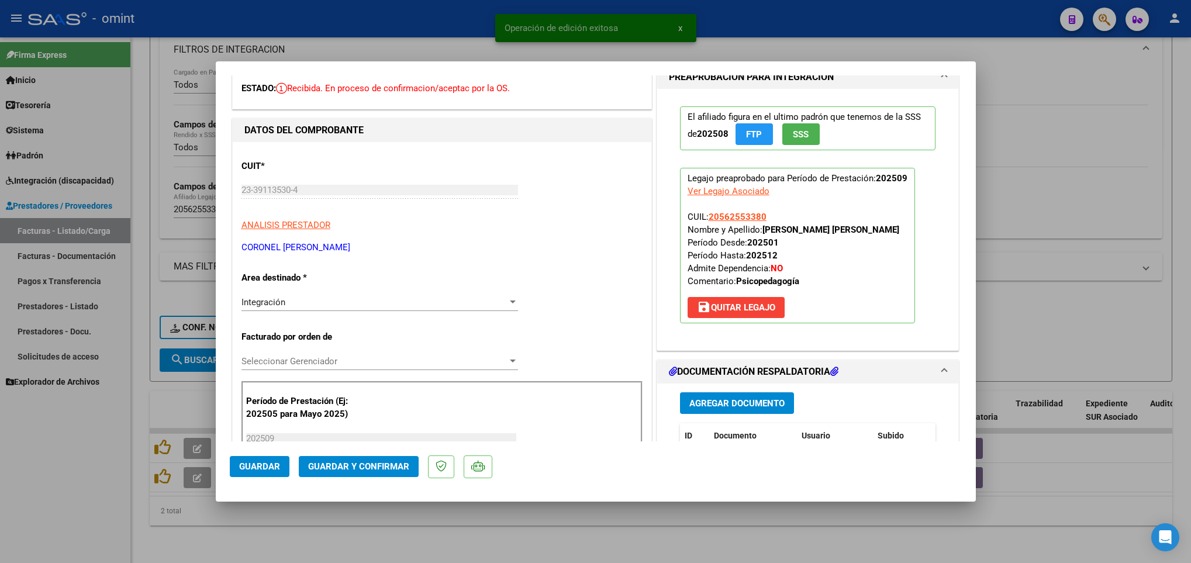
scroll to position [175, 0]
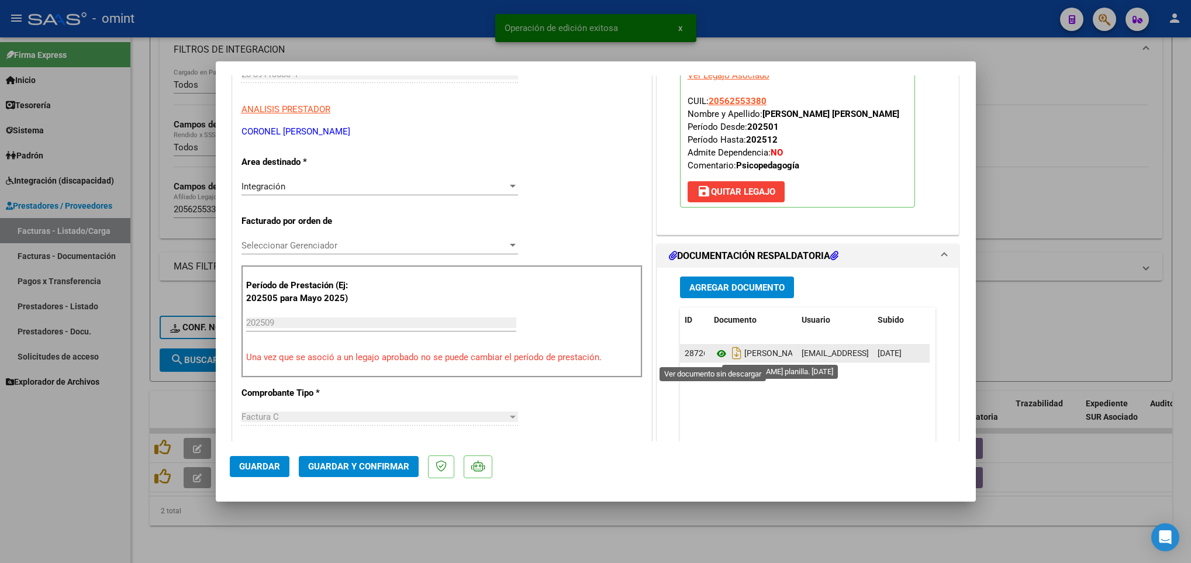
click at [718, 354] on icon at bounding box center [721, 354] width 15 height 14
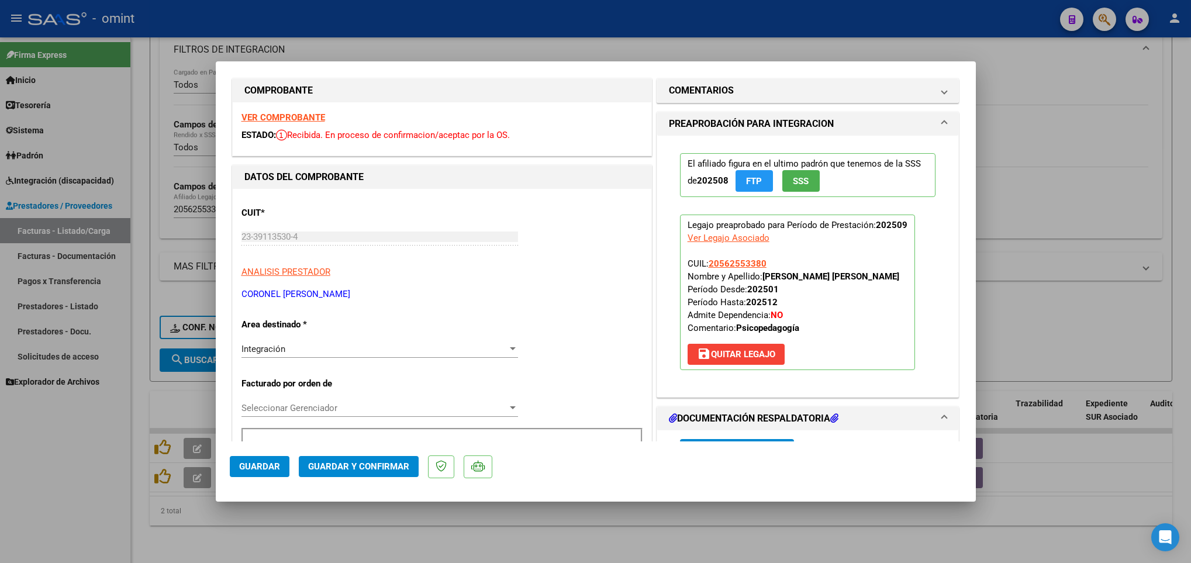
scroll to position [0, 0]
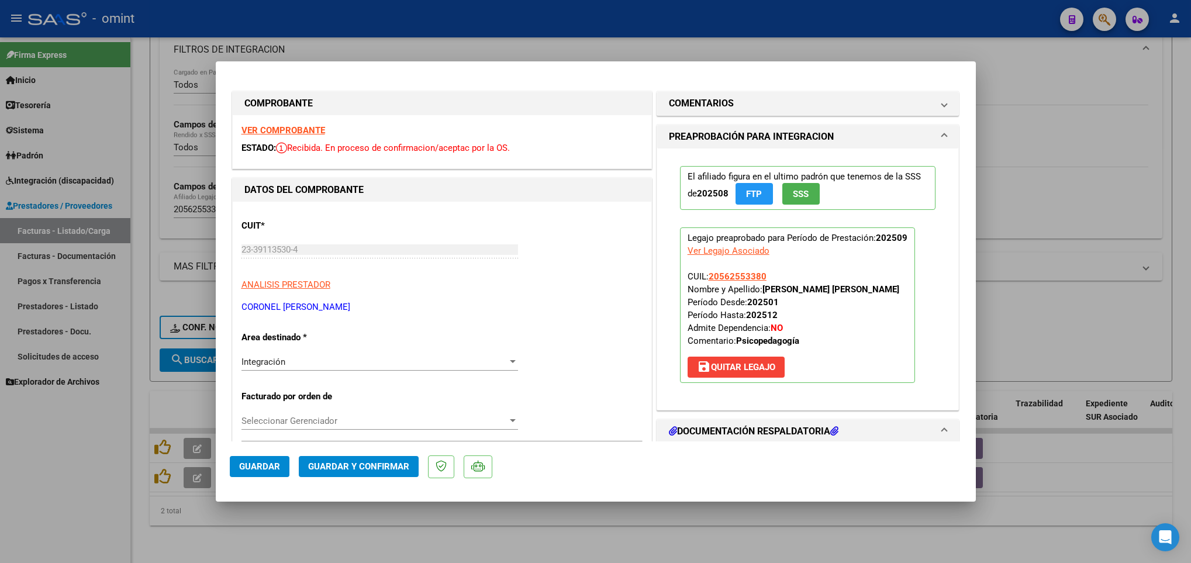
click at [294, 127] on strong "VER COMPROBANTE" at bounding box center [284, 130] width 84 height 11
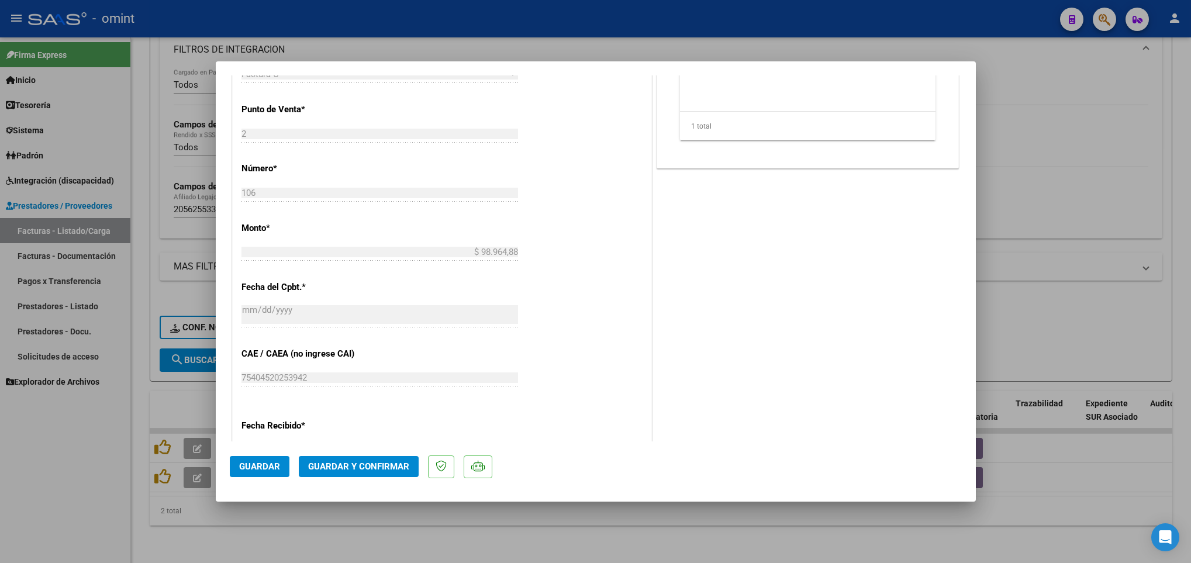
scroll to position [526, 0]
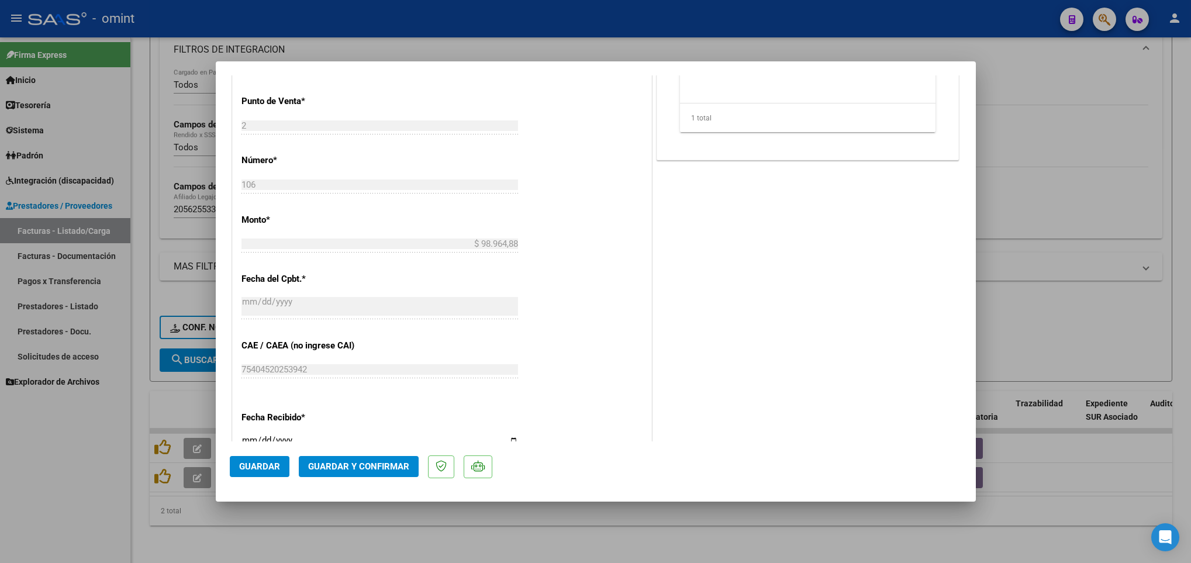
click at [386, 464] on span "Guardar y Confirmar" at bounding box center [358, 466] width 101 height 11
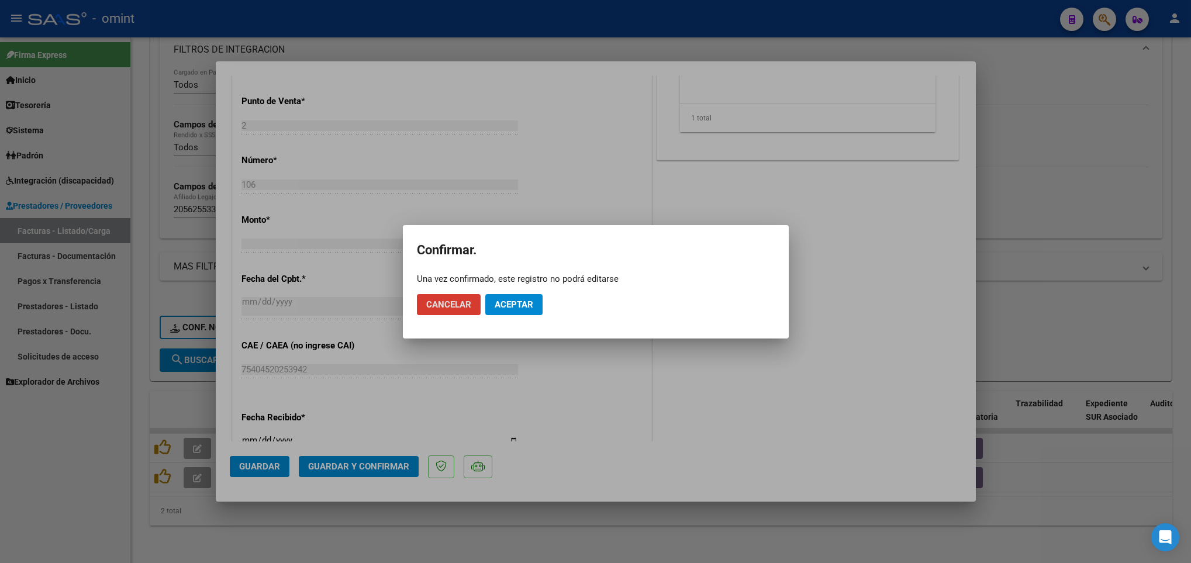
click at [506, 313] on button "Aceptar" at bounding box center [513, 304] width 57 height 21
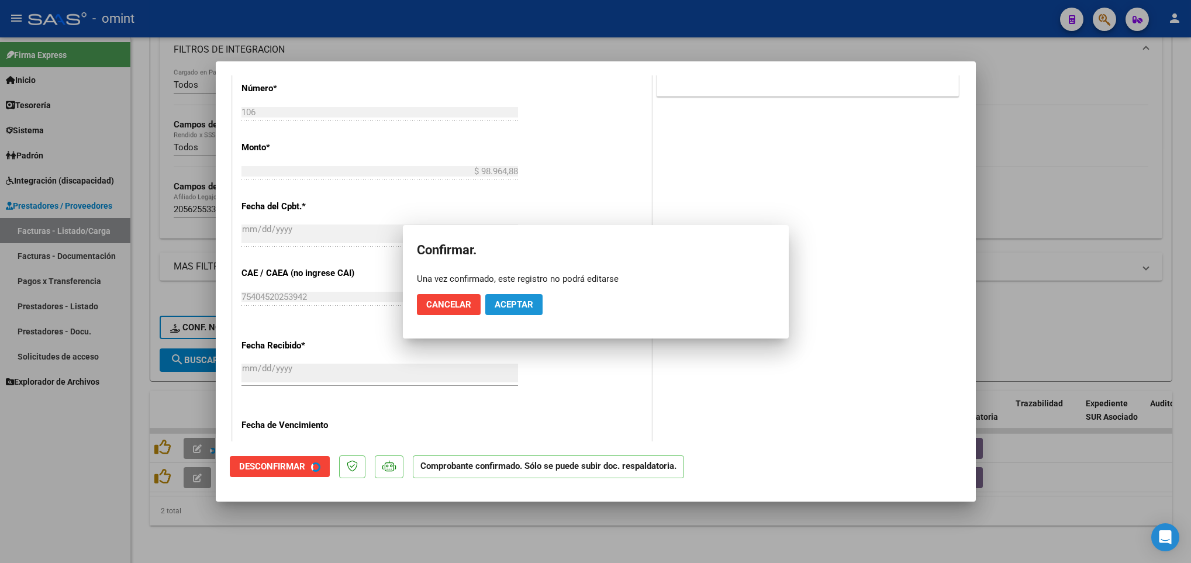
scroll to position [453, 0]
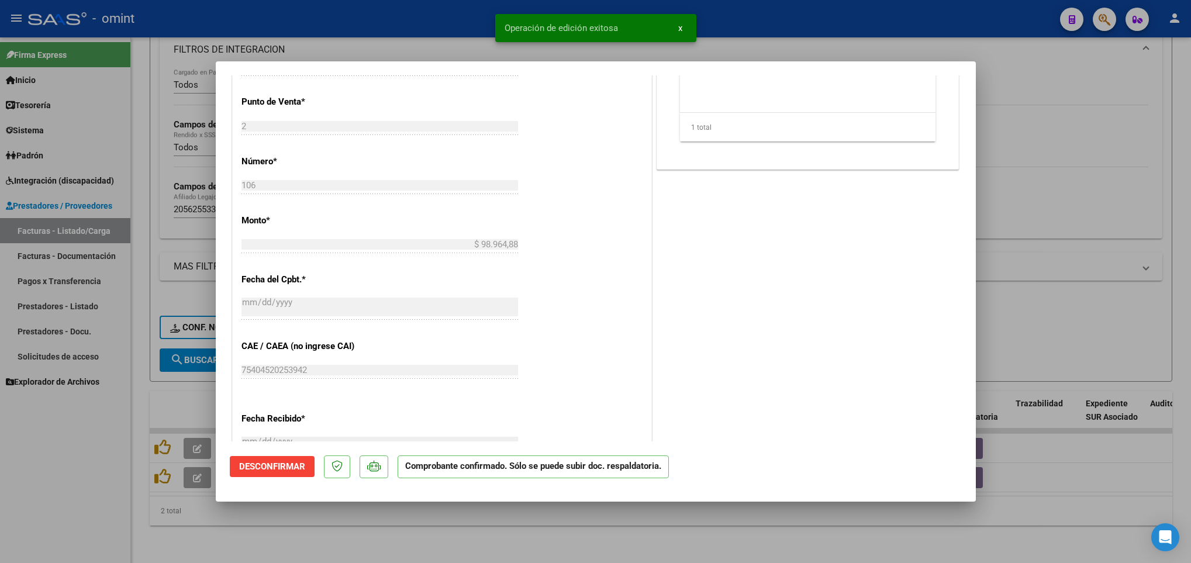
click at [400, 530] on div at bounding box center [595, 281] width 1191 height 563
type input "$ 0,00"
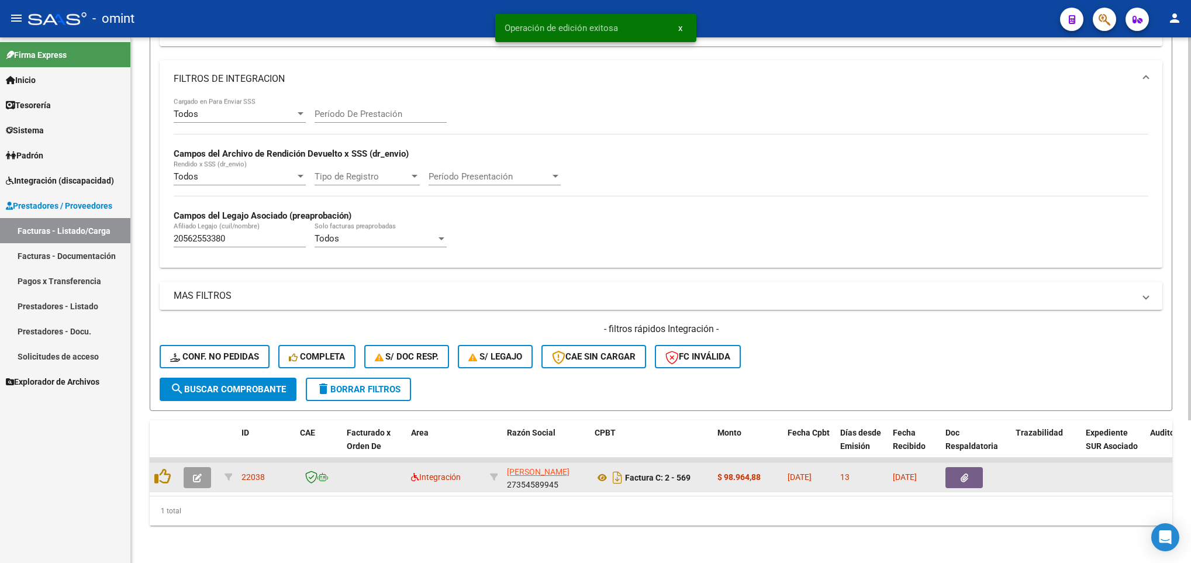
scroll to position [197, 0]
click at [197, 474] on icon "button" at bounding box center [197, 478] width 9 height 9
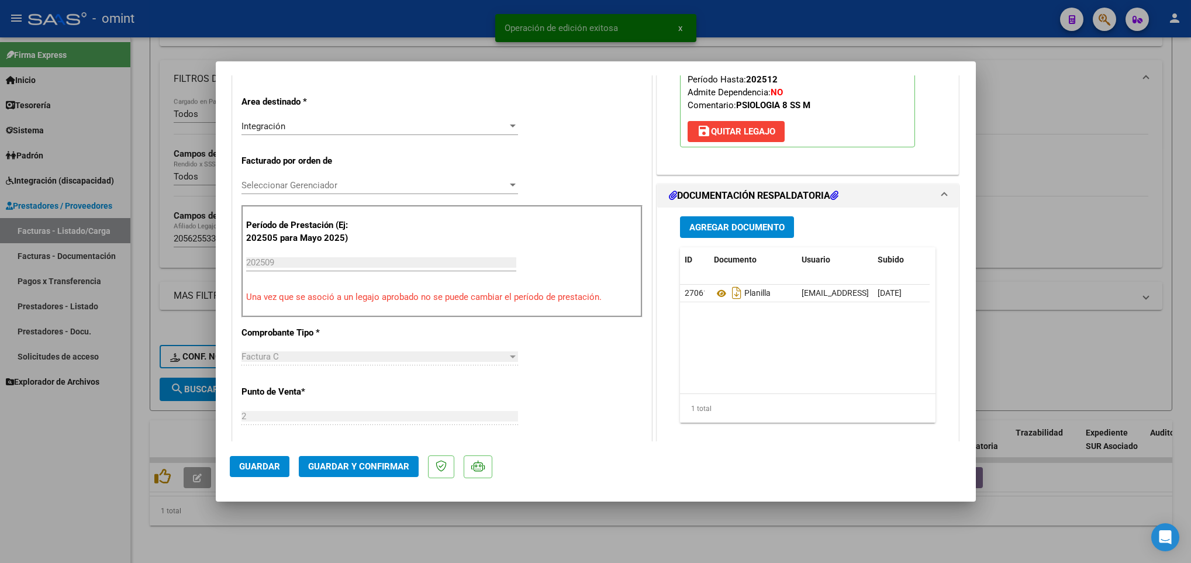
scroll to position [263, 0]
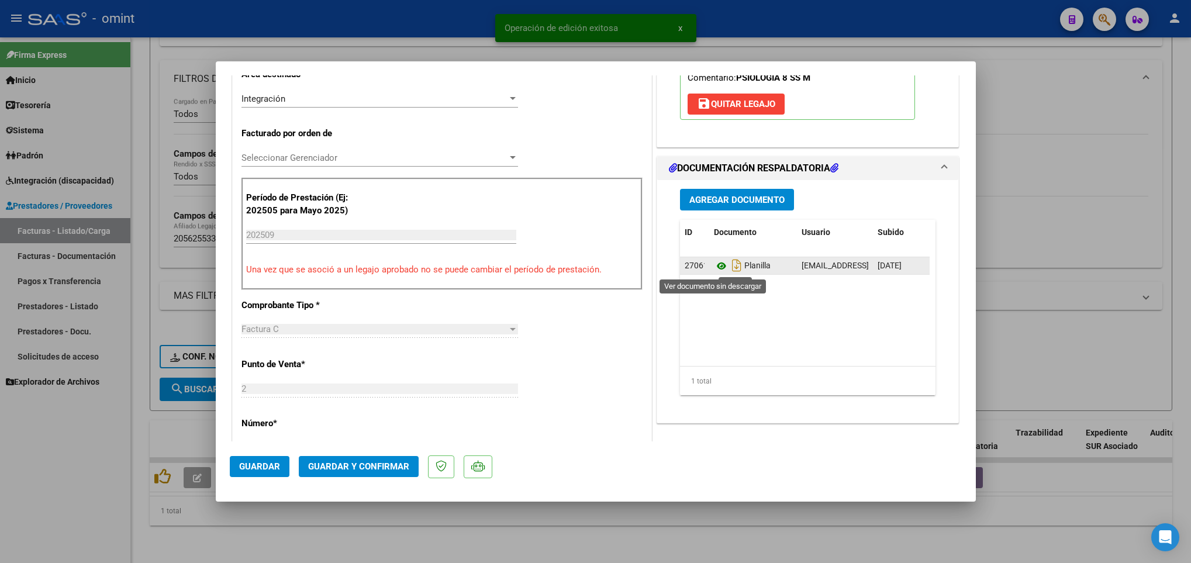
click at [714, 269] on icon at bounding box center [721, 266] width 15 height 14
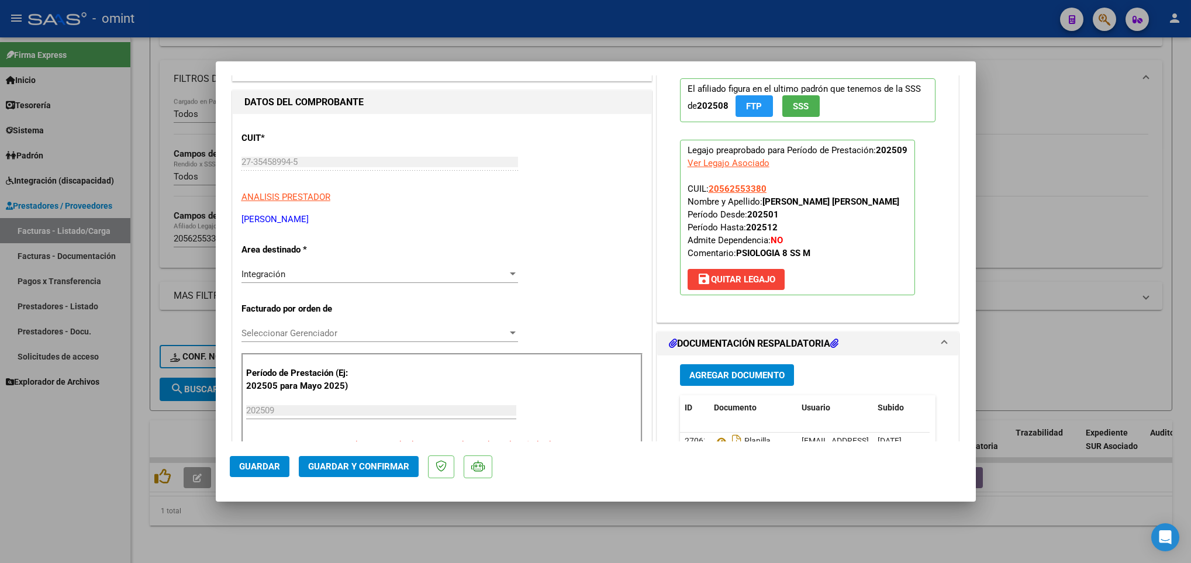
scroll to position [0, 0]
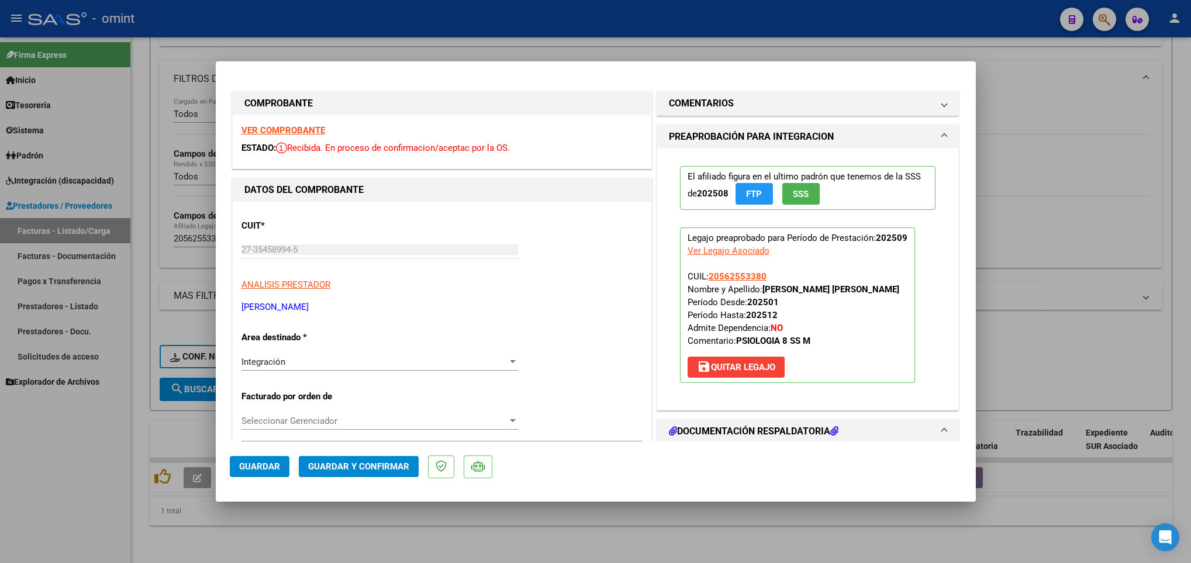
click at [316, 128] on strong "VER COMPROBANTE" at bounding box center [284, 130] width 84 height 11
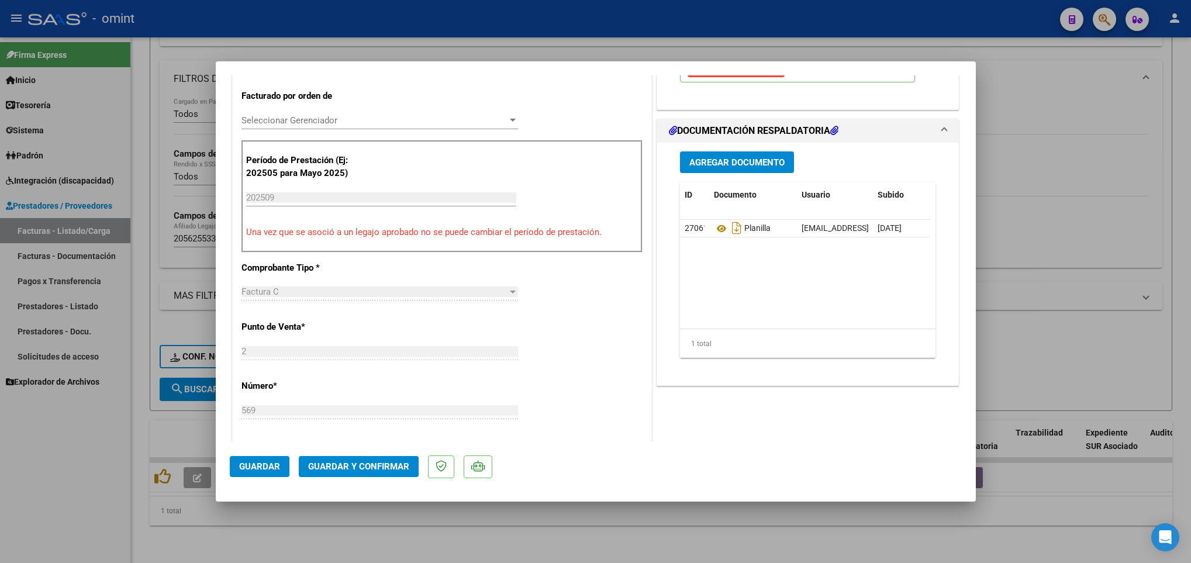
scroll to position [351, 0]
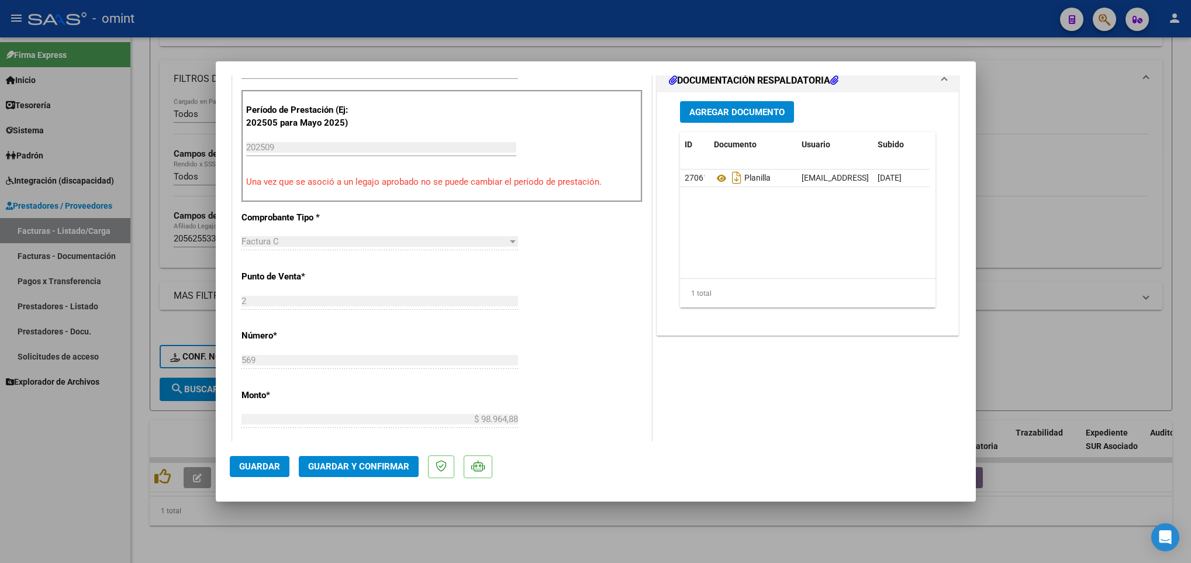
click at [378, 457] on button "Guardar y Confirmar" at bounding box center [359, 466] width 120 height 21
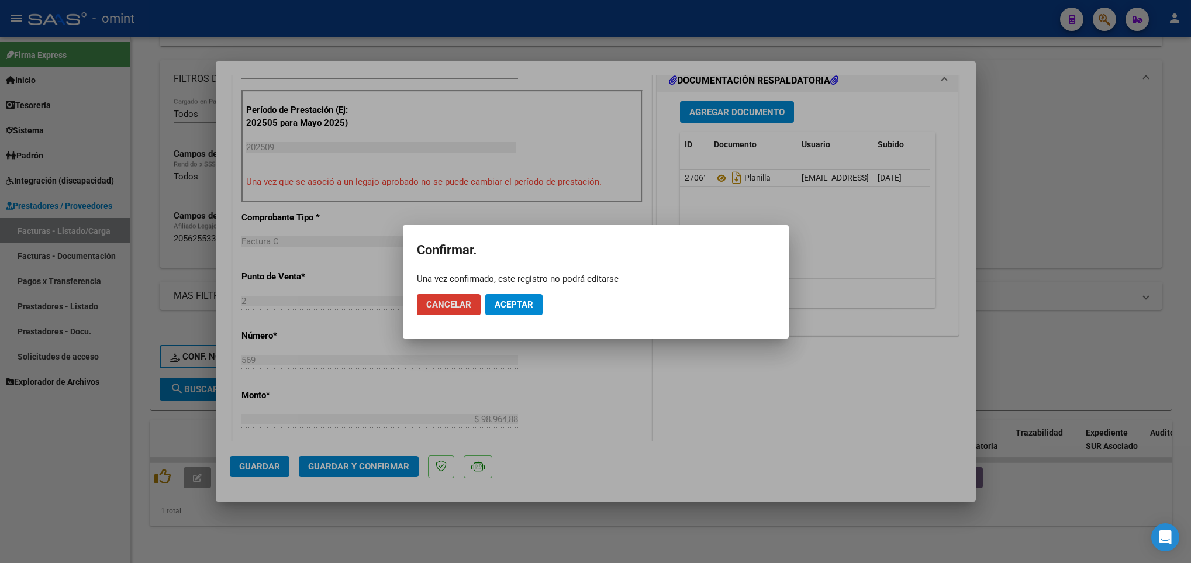
click at [518, 297] on button "Aceptar" at bounding box center [513, 304] width 57 height 21
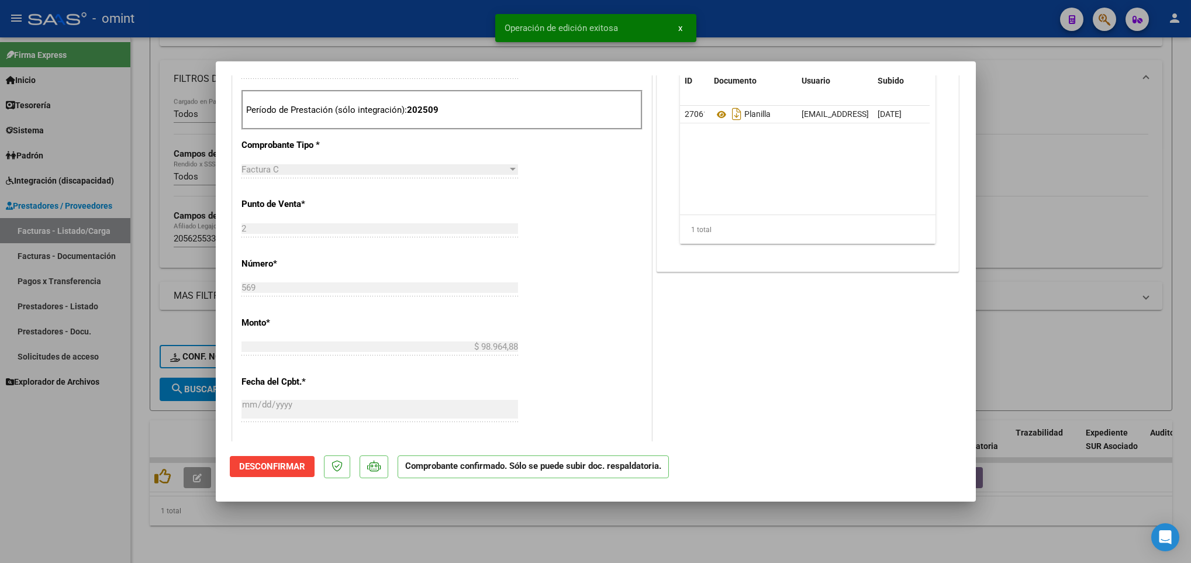
click at [404, 525] on div at bounding box center [595, 281] width 1191 height 563
type input "$ 0,00"
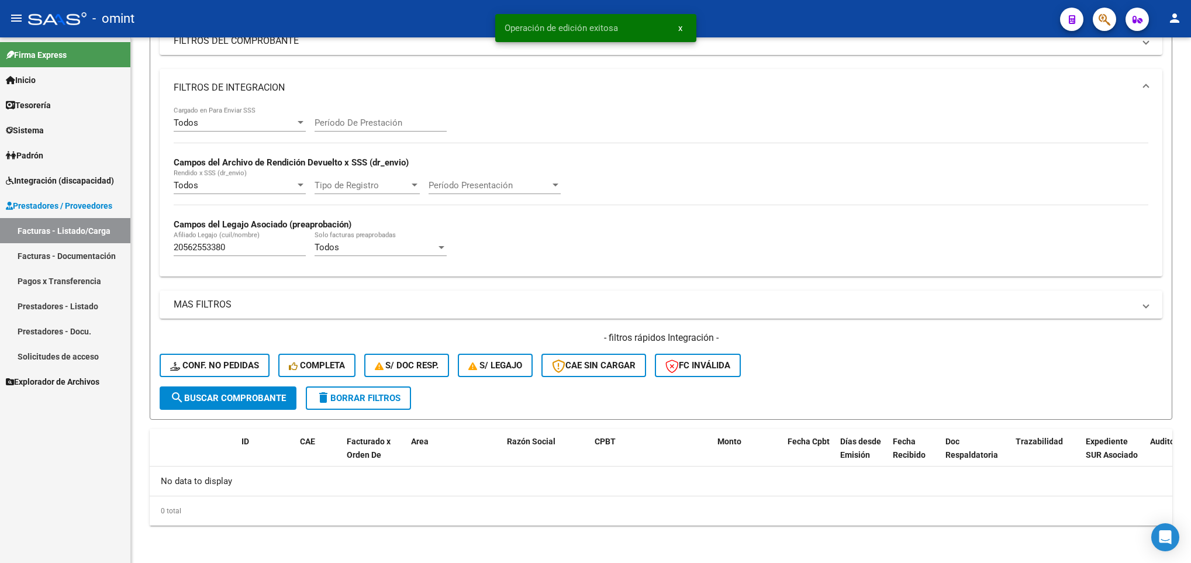
scroll to position [174, 0]
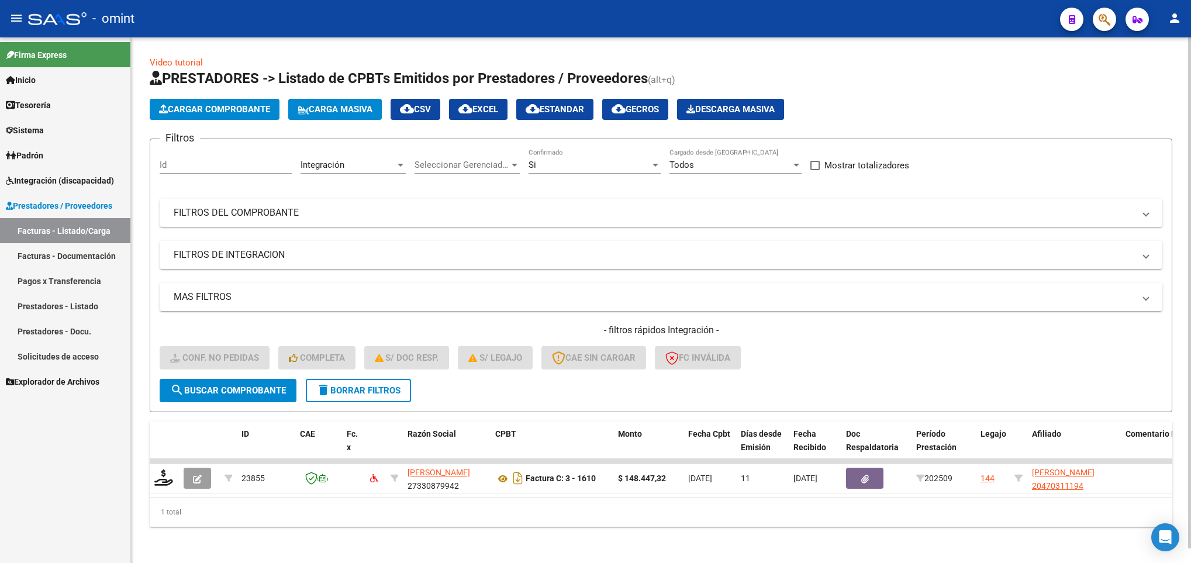
click at [360, 392] on span "delete Borrar Filtros" at bounding box center [358, 390] width 84 height 11
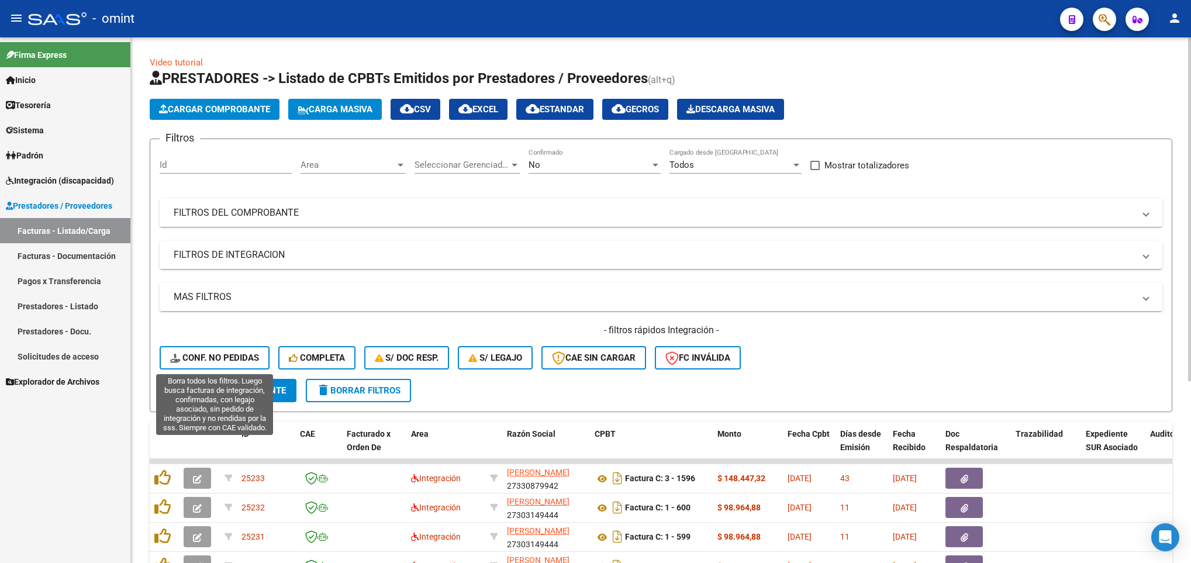
click at [257, 358] on span "Conf. no pedidas" at bounding box center [214, 358] width 89 height 11
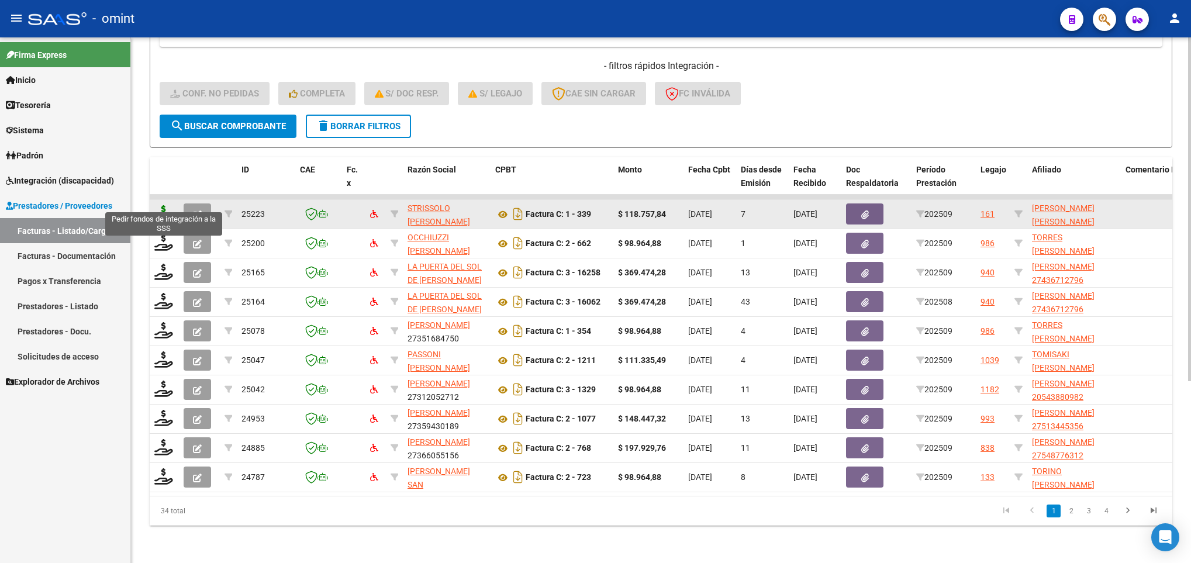
click at [162, 205] on icon at bounding box center [163, 213] width 19 height 16
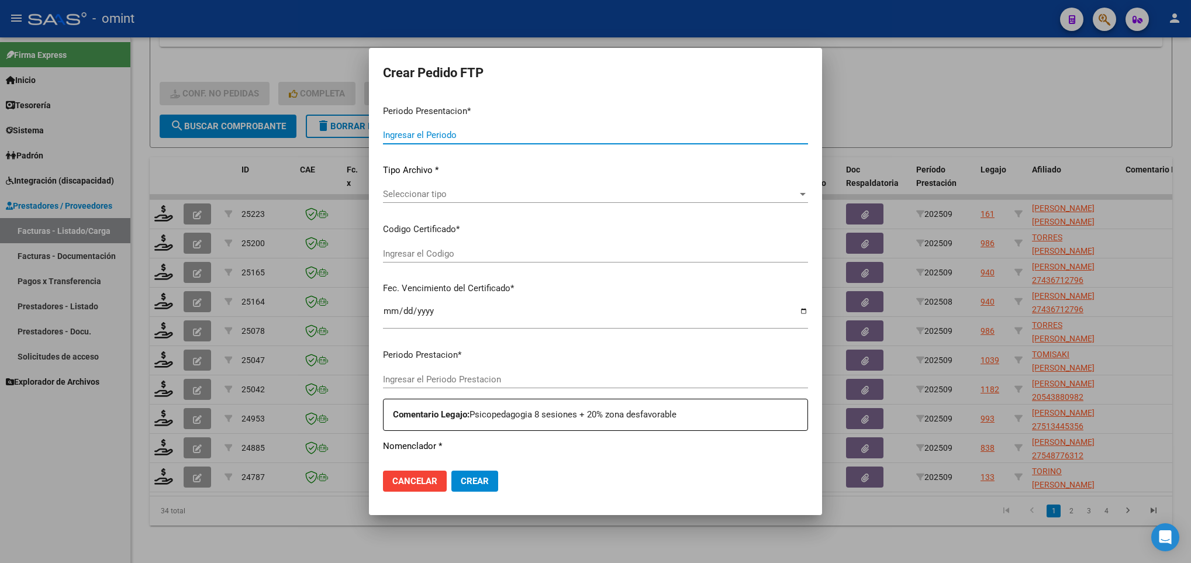
type input "202509"
type input "$ 118.757,84"
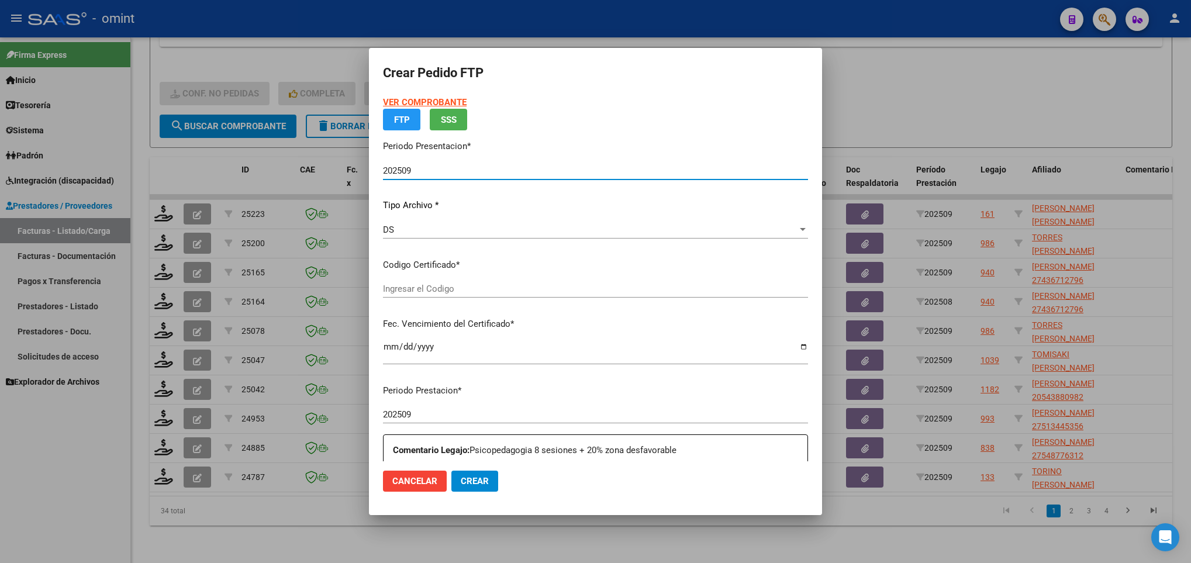
type input "9505846558"
type input "[DATE]"
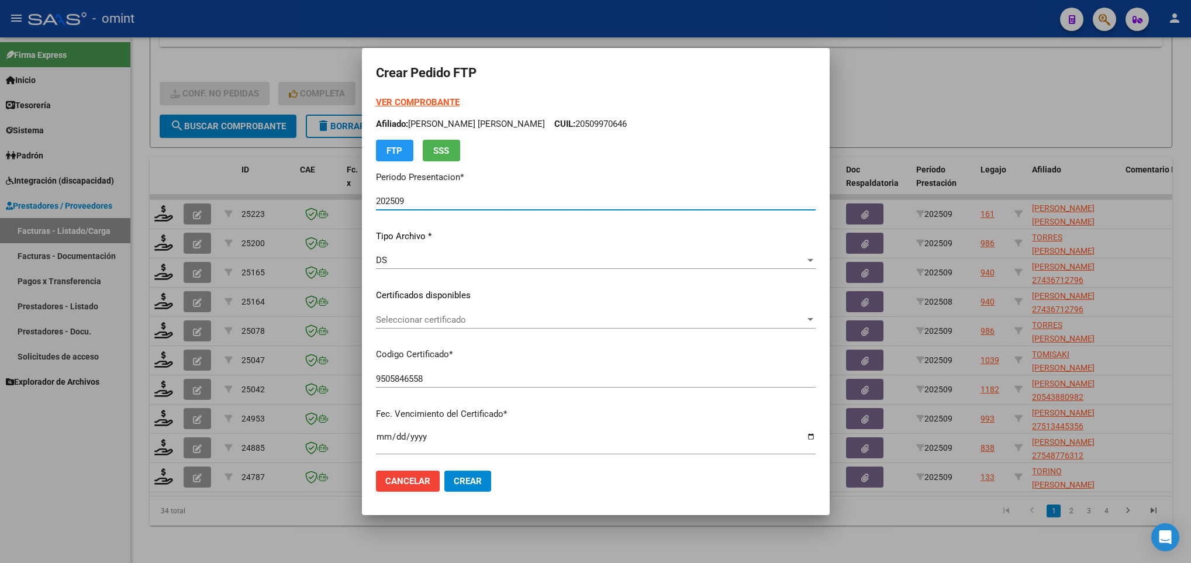
click at [618, 321] on span "Seleccionar certificado" at bounding box center [590, 320] width 429 height 11
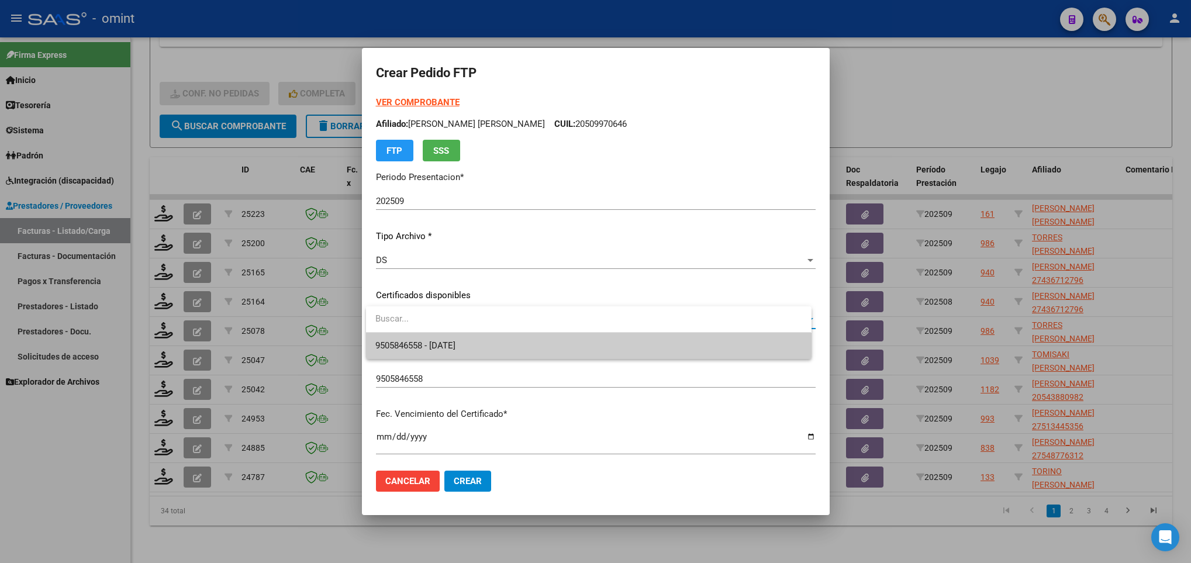
click at [604, 344] on span "9505846558 - [DATE]" at bounding box center [588, 346] width 426 height 26
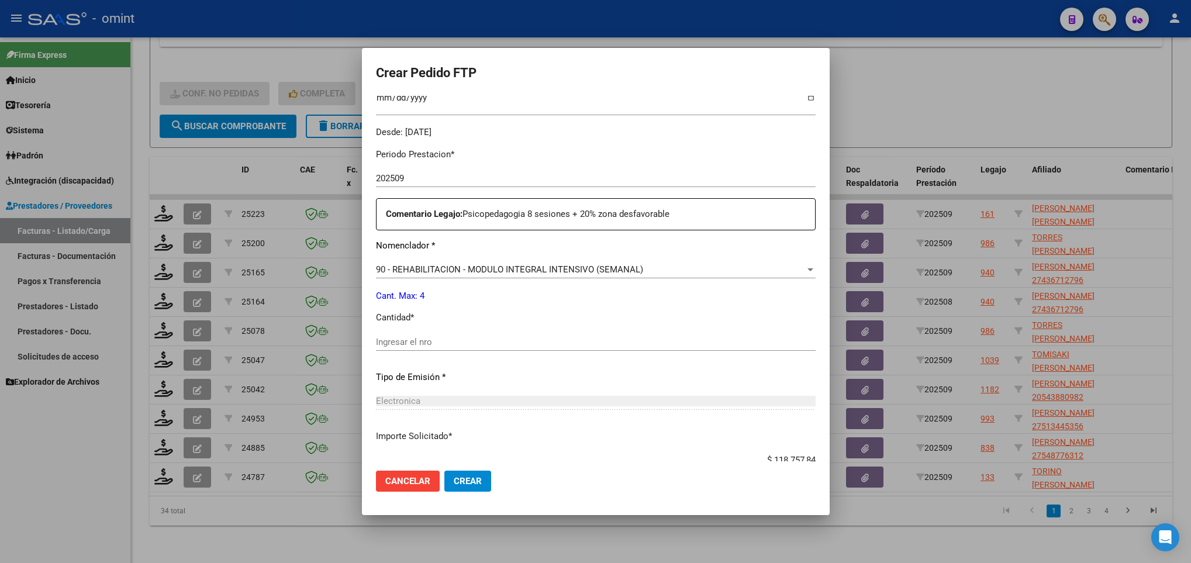
scroll to position [351, 0]
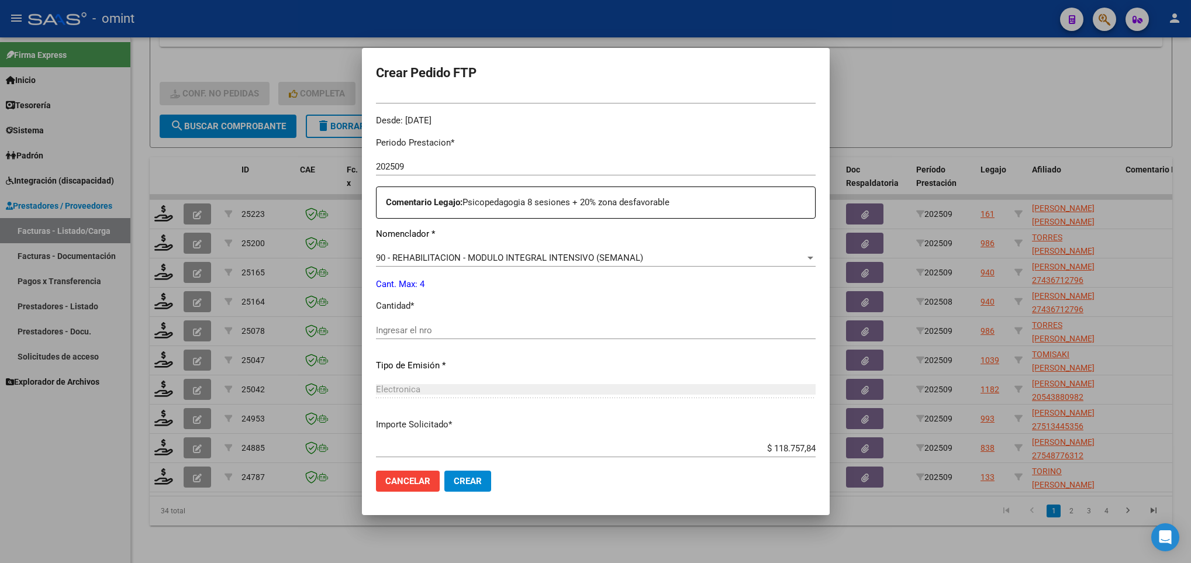
click at [451, 328] on input "Ingresar el nro" at bounding box center [596, 330] width 440 height 11
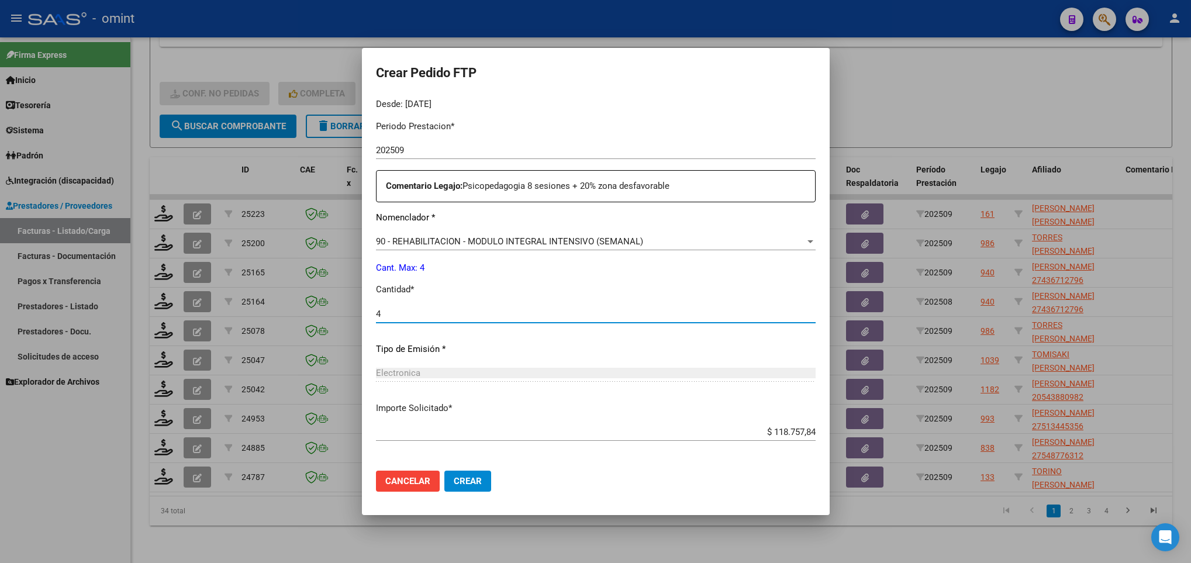
scroll to position [418, 0]
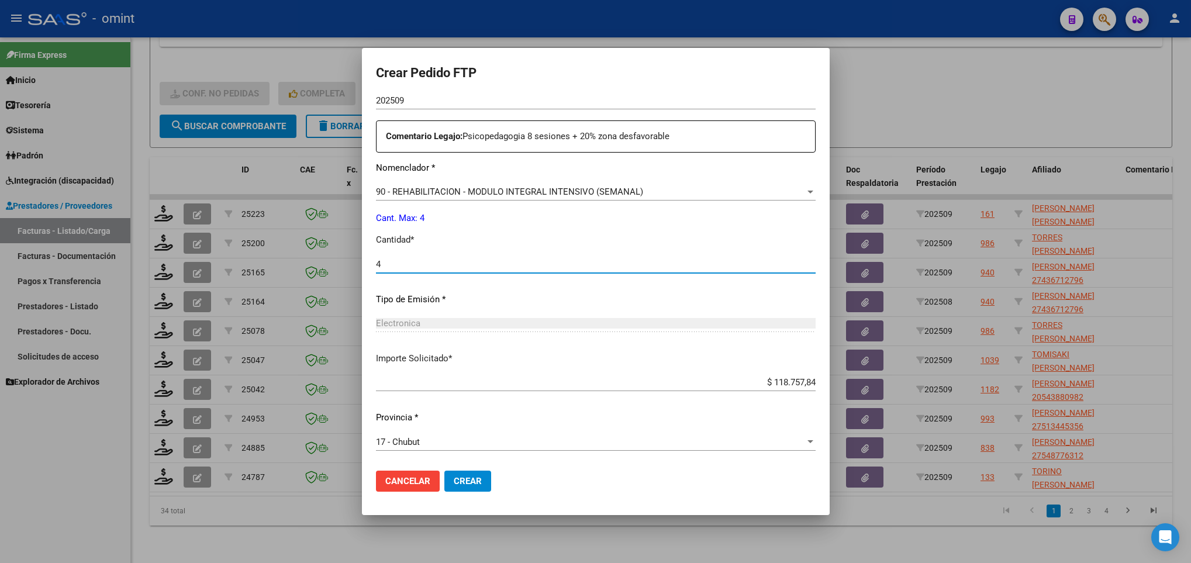
type input "4"
click at [460, 480] on span "Crear" at bounding box center [468, 481] width 28 height 11
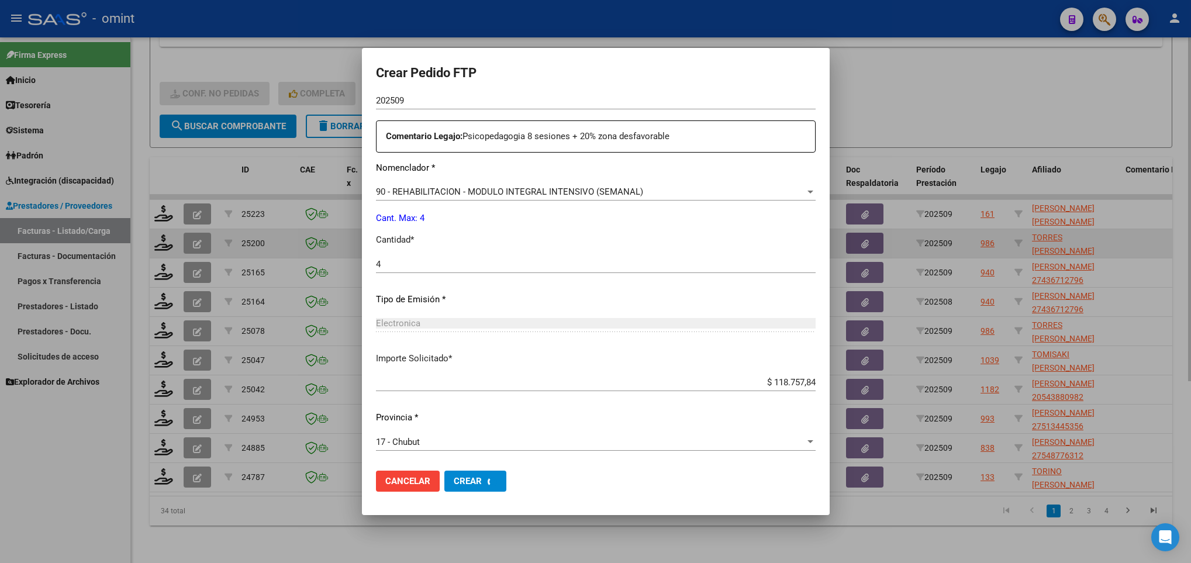
scroll to position [0, 0]
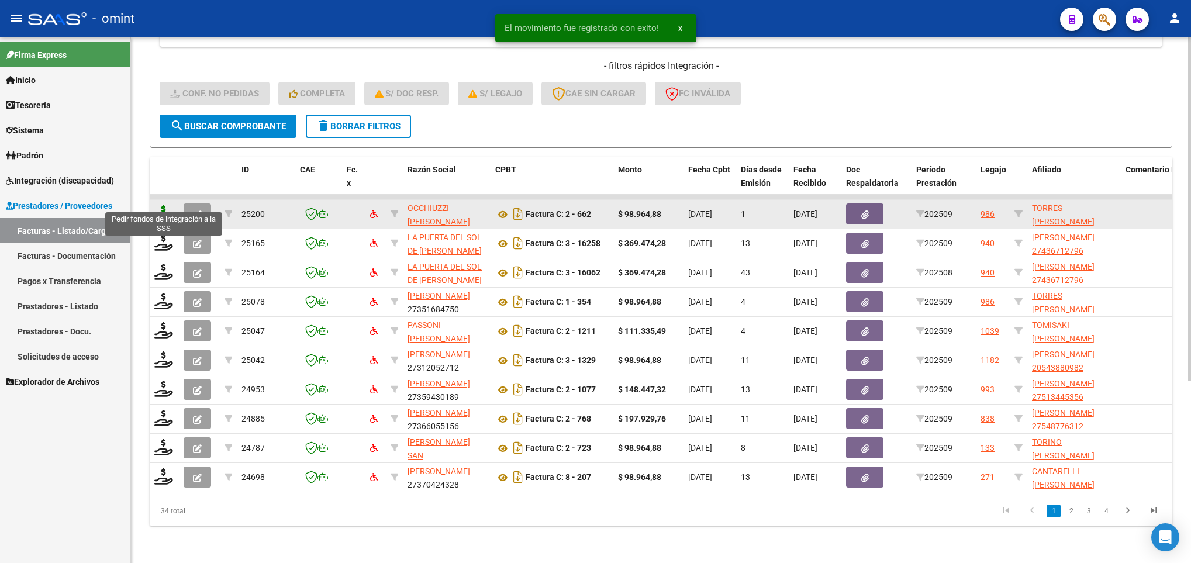
click at [161, 205] on icon at bounding box center [163, 213] width 19 height 16
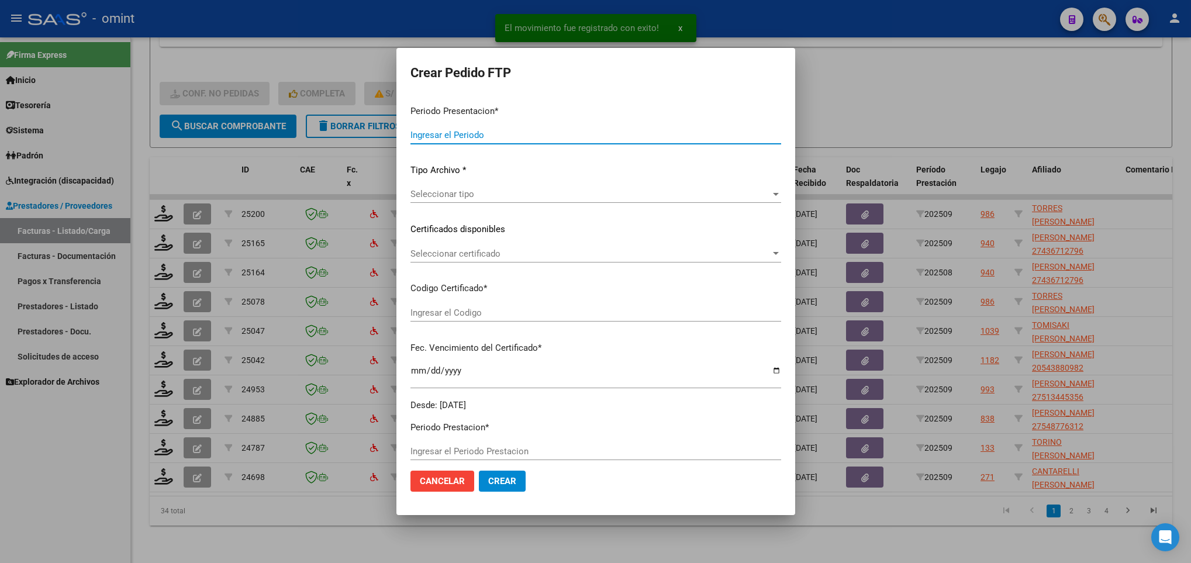
type input "202509"
type input "$ 98.964,88"
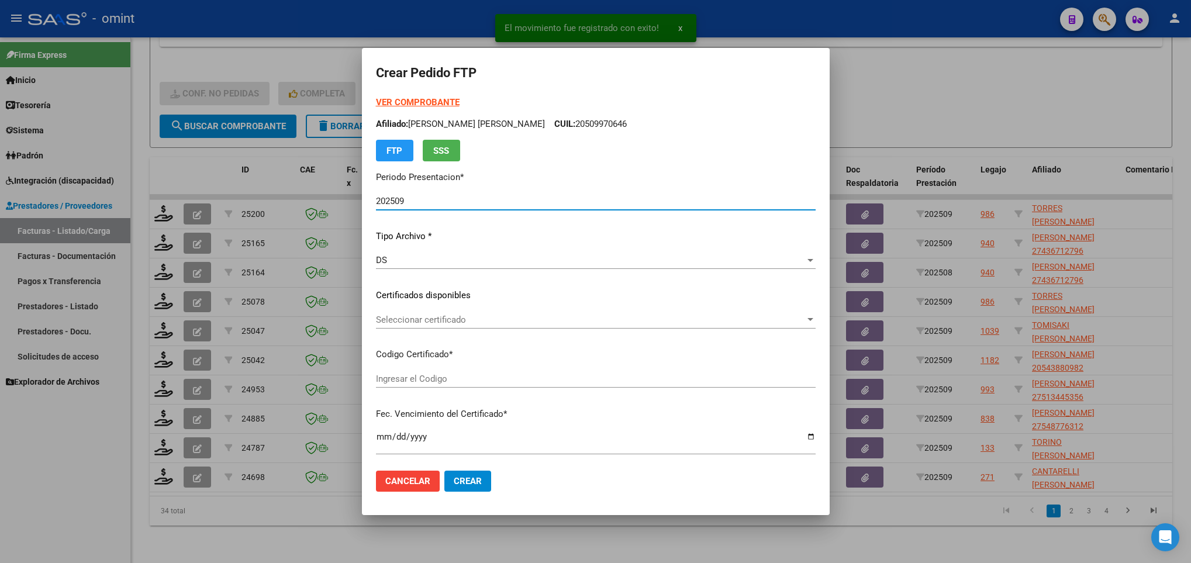
type input "9999840469"
type input "2026-05-31"
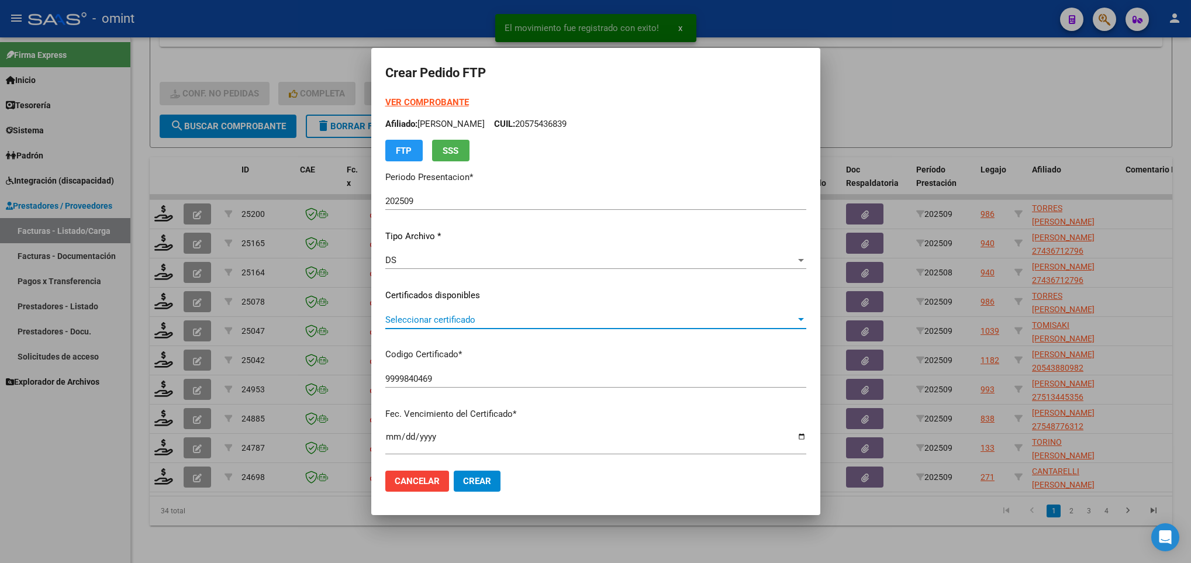
click at [523, 323] on span "Seleccionar certificado" at bounding box center [590, 320] width 411 height 11
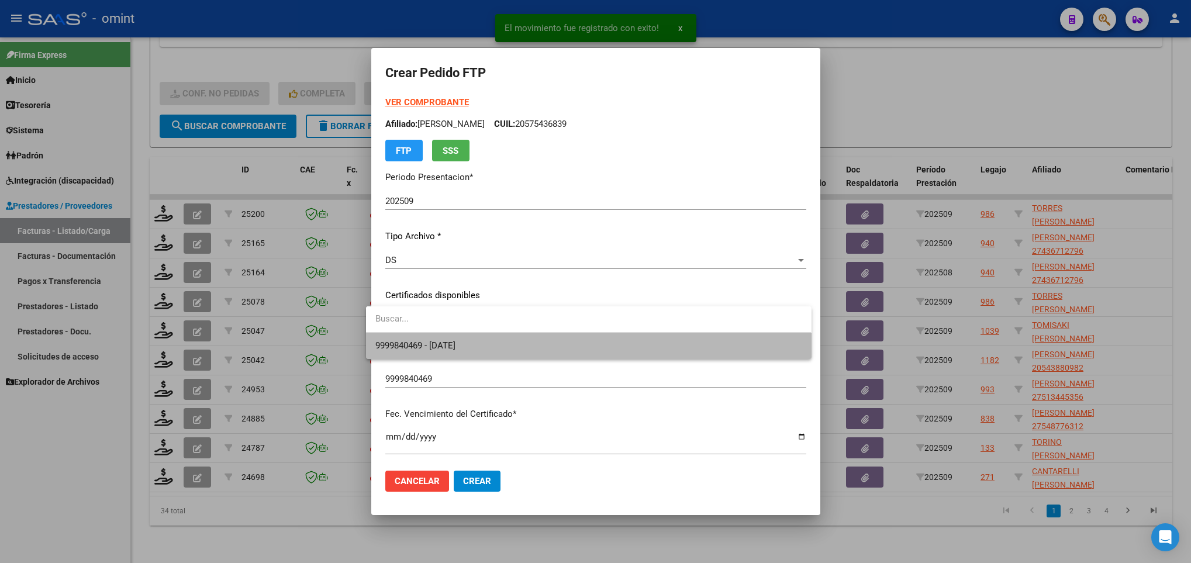
click at [529, 348] on span "9999840469 - 2026-05-31" at bounding box center [588, 346] width 426 height 26
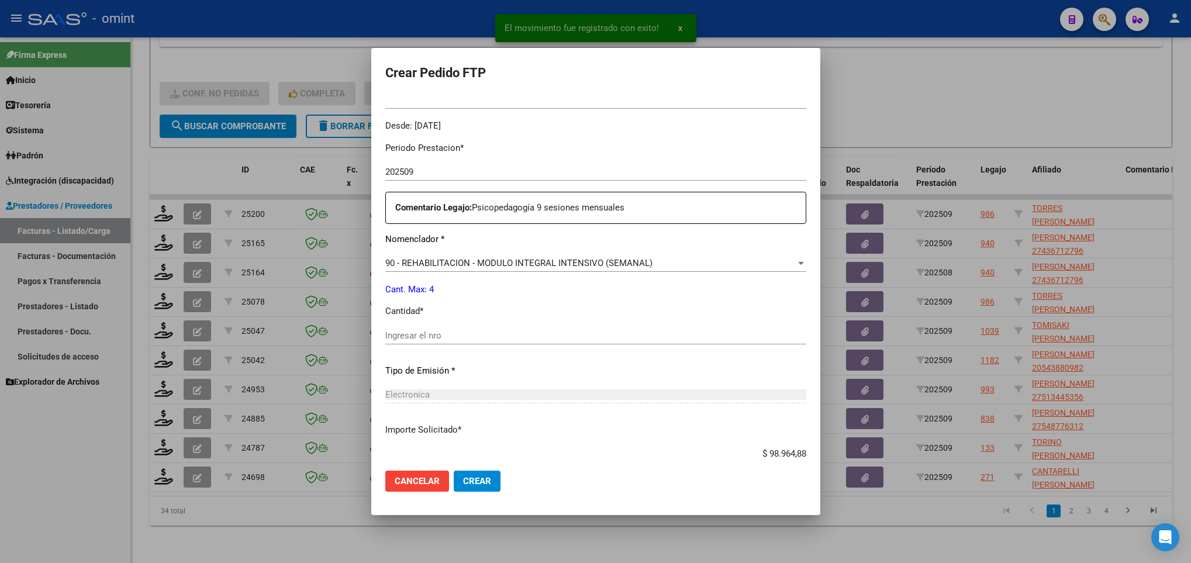
scroll to position [351, 0]
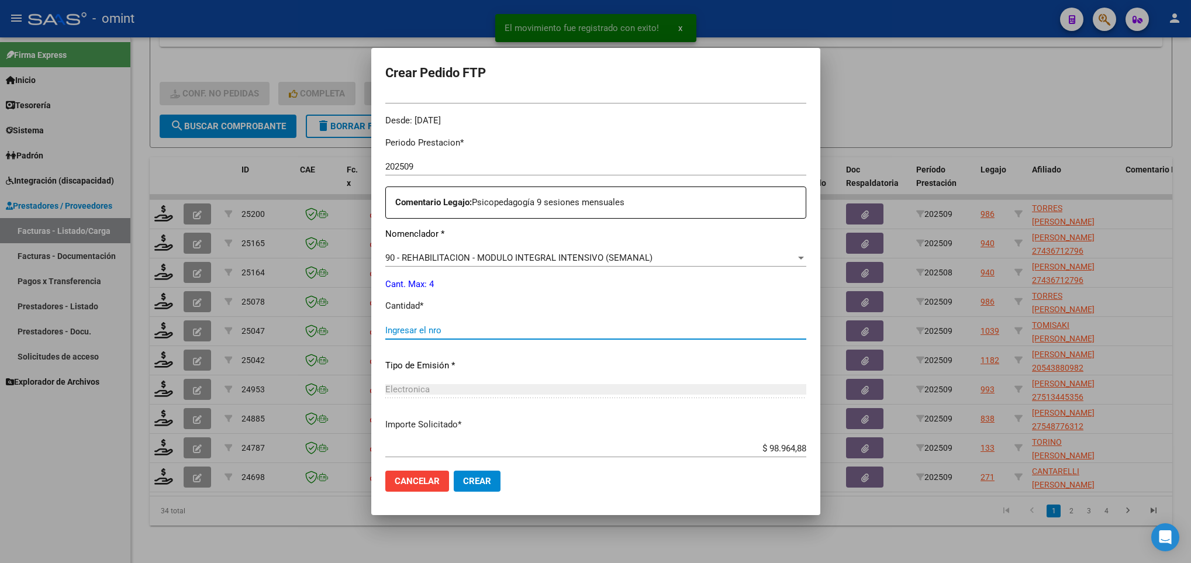
click at [429, 327] on input "Ingresar el nro" at bounding box center [595, 330] width 421 height 11
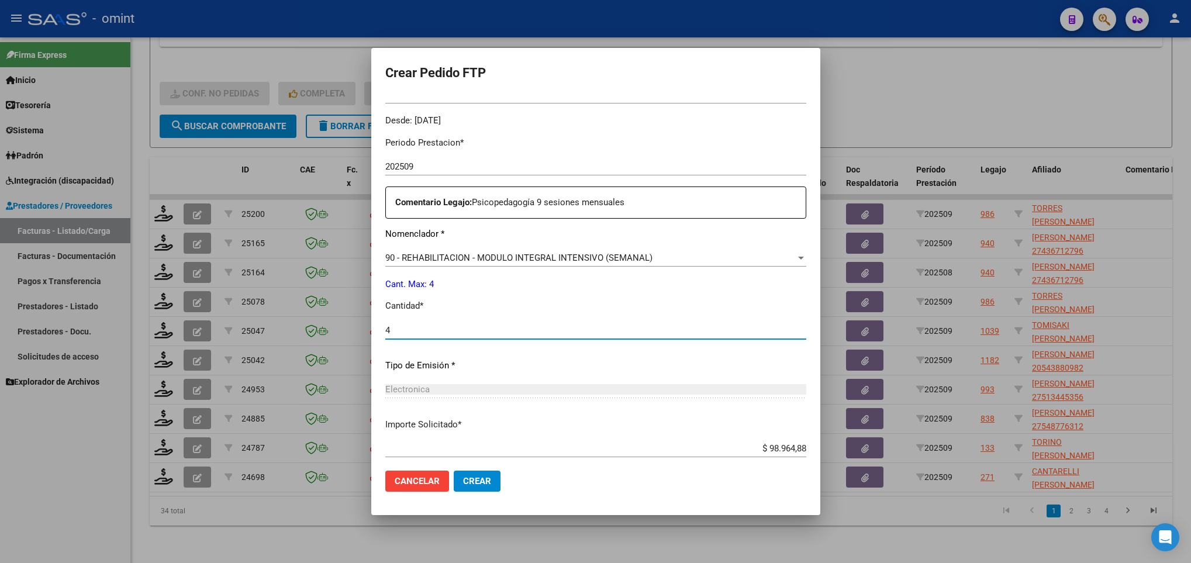
type input "4"
click at [471, 477] on span "Crear" at bounding box center [477, 481] width 28 height 11
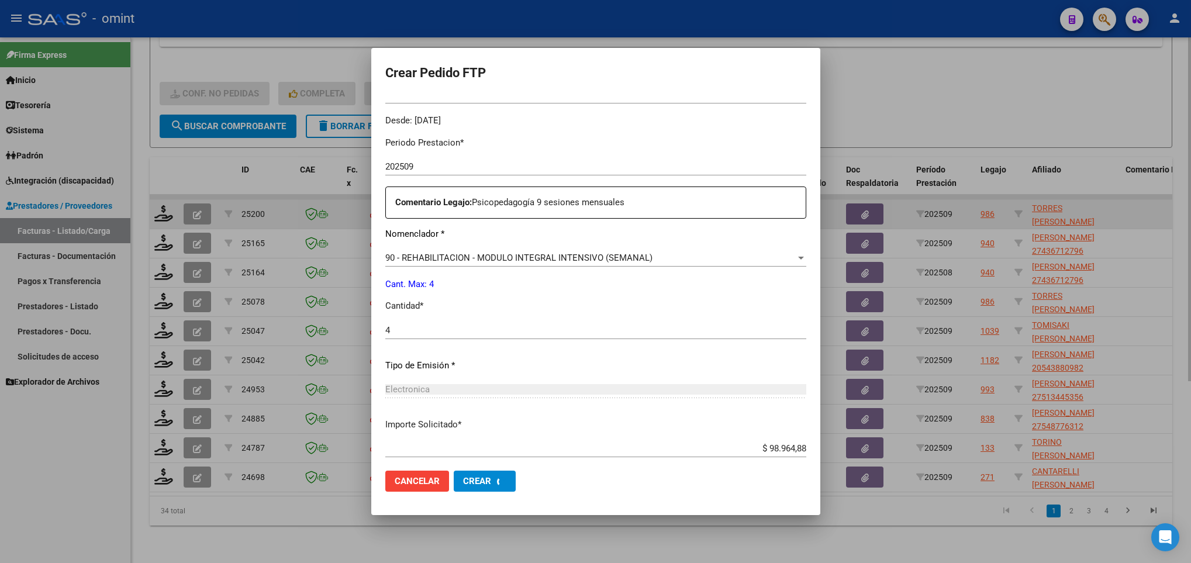
scroll to position [285, 0]
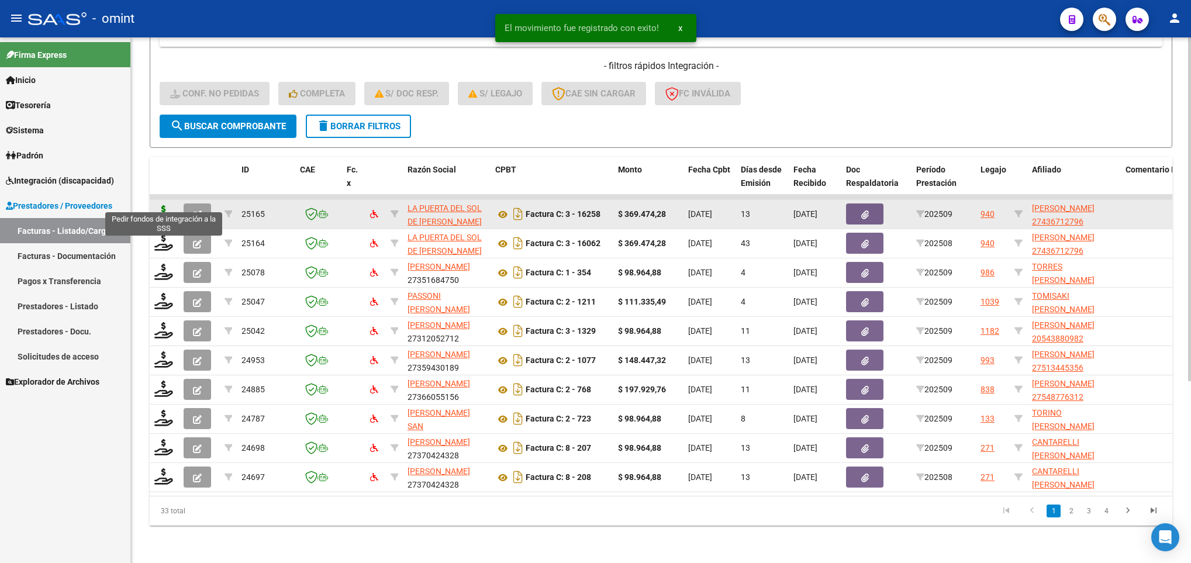
click at [161, 205] on icon at bounding box center [163, 213] width 19 height 16
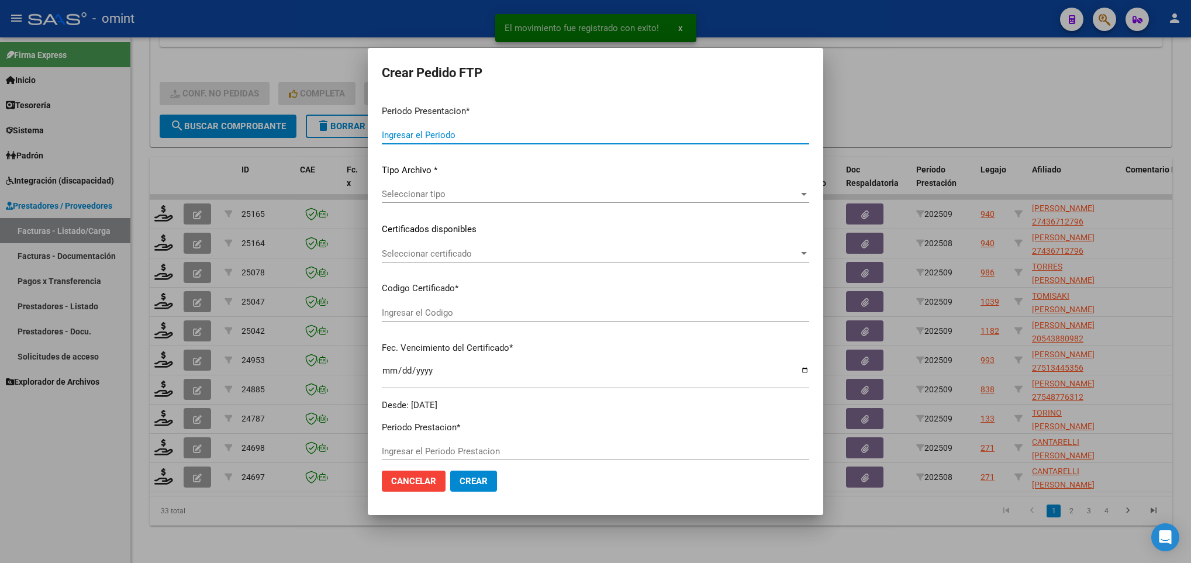
type input "202509"
type input "$ 369.474,28"
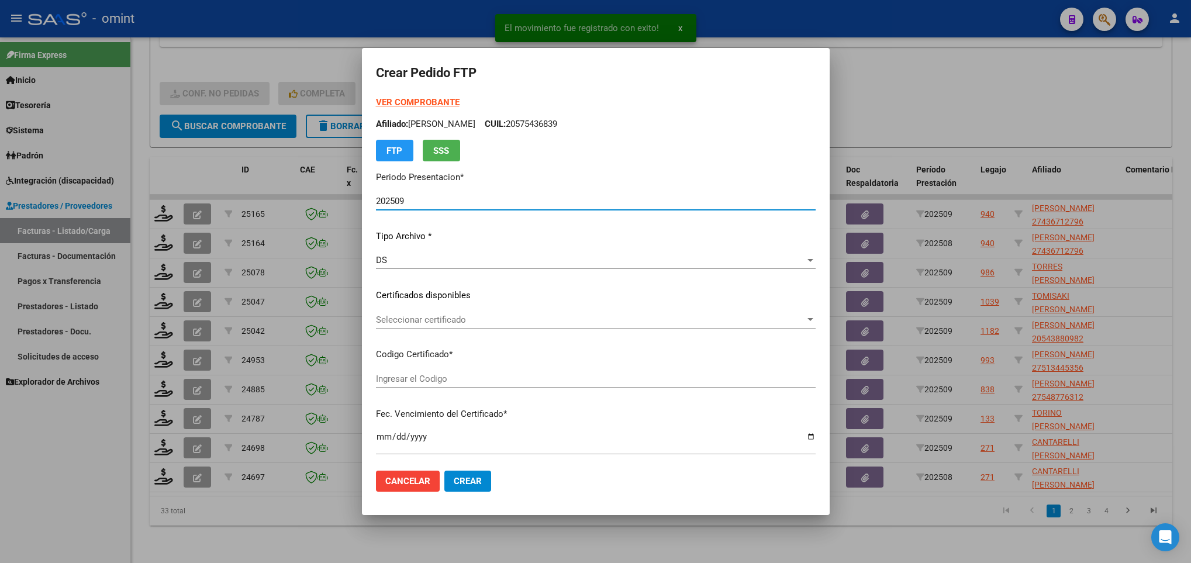
type input "1391902887"
type input "2029-12-09"
click at [460, 316] on span "Seleccionar certificado" at bounding box center [590, 320] width 429 height 11
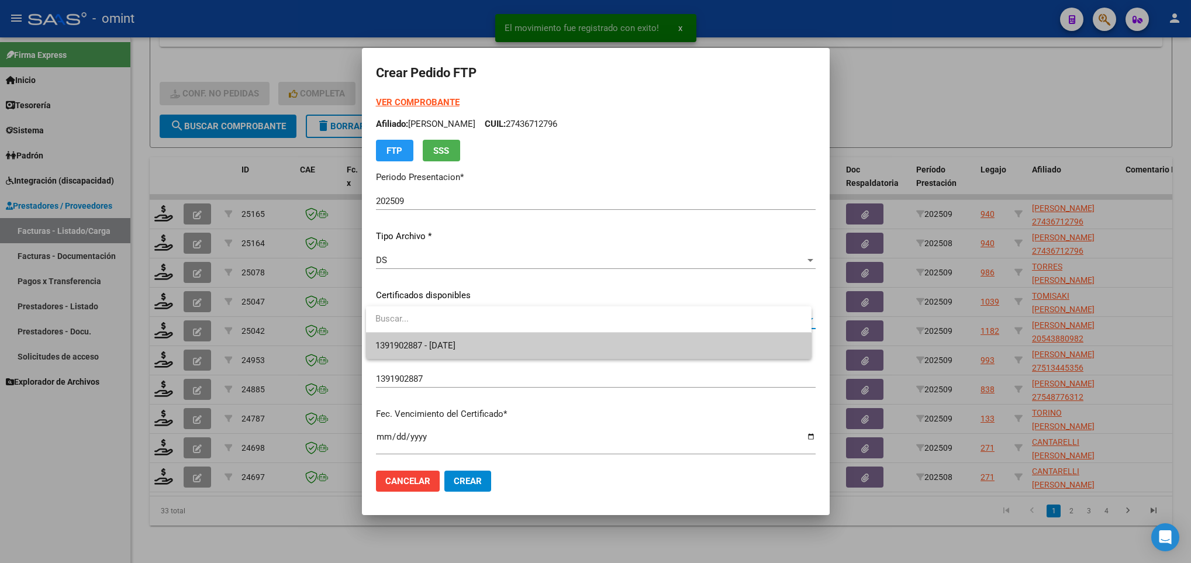
click at [476, 353] on span "1391902887 - 2029-12-09" at bounding box center [588, 346] width 426 height 26
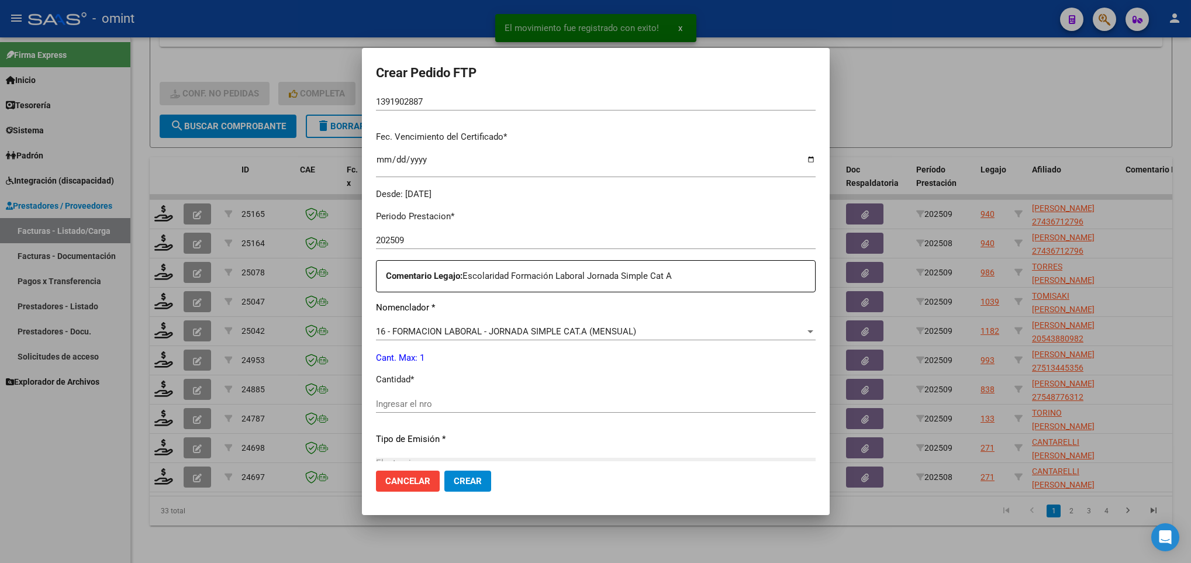
scroll to position [351, 0]
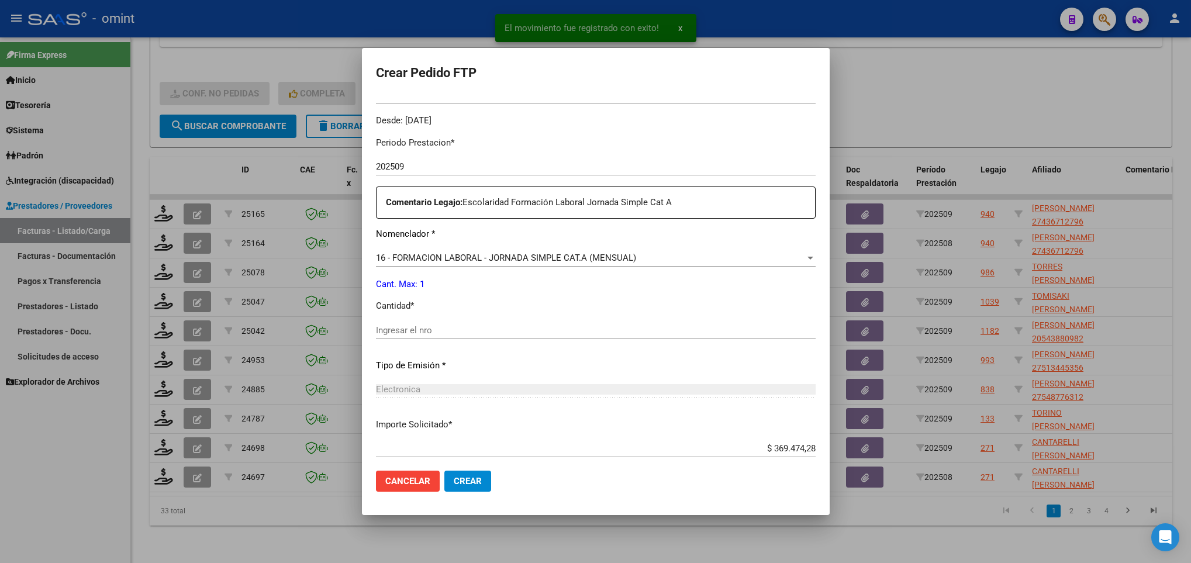
click at [471, 319] on div "Periodo Prestacion * 202509 Ingresar el Periodo Prestacion Comentario Legajo: E…" at bounding box center [596, 327] width 440 height 401
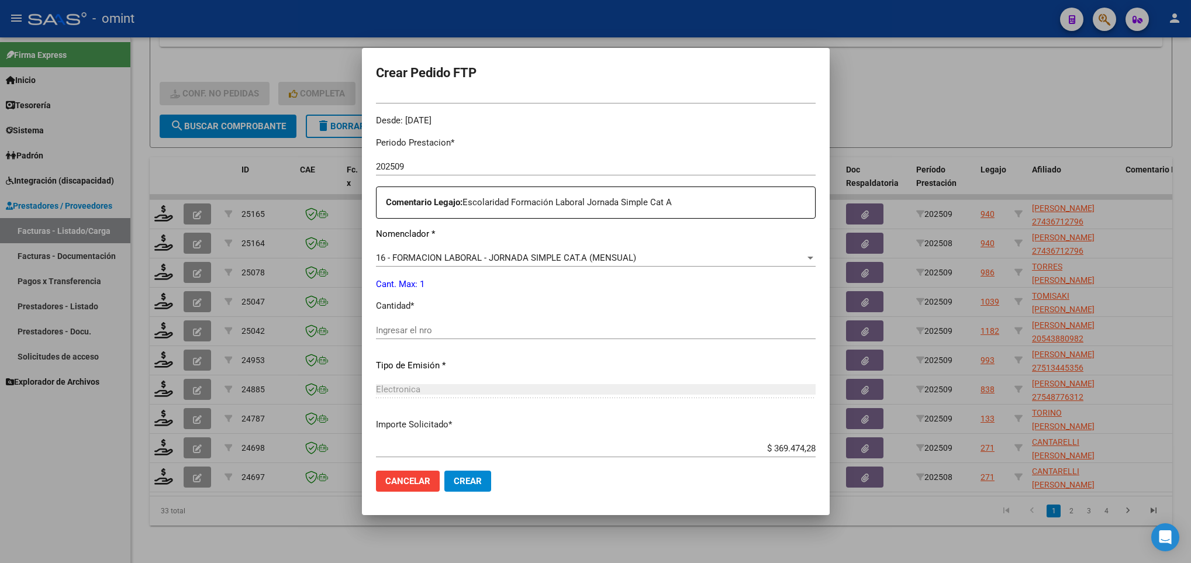
drag, startPoint x: 425, startPoint y: 319, endPoint x: 427, endPoint y: 332, distance: 12.4
click at [425, 322] on div "Periodo Prestacion * 202509 Ingresar el Periodo Prestacion Comentario Legajo: E…" at bounding box center [596, 327] width 440 height 401
click at [427, 332] on input "Ingresar el nro" at bounding box center [596, 330] width 440 height 11
type input "1"
click at [469, 480] on span "Crear" at bounding box center [468, 481] width 28 height 11
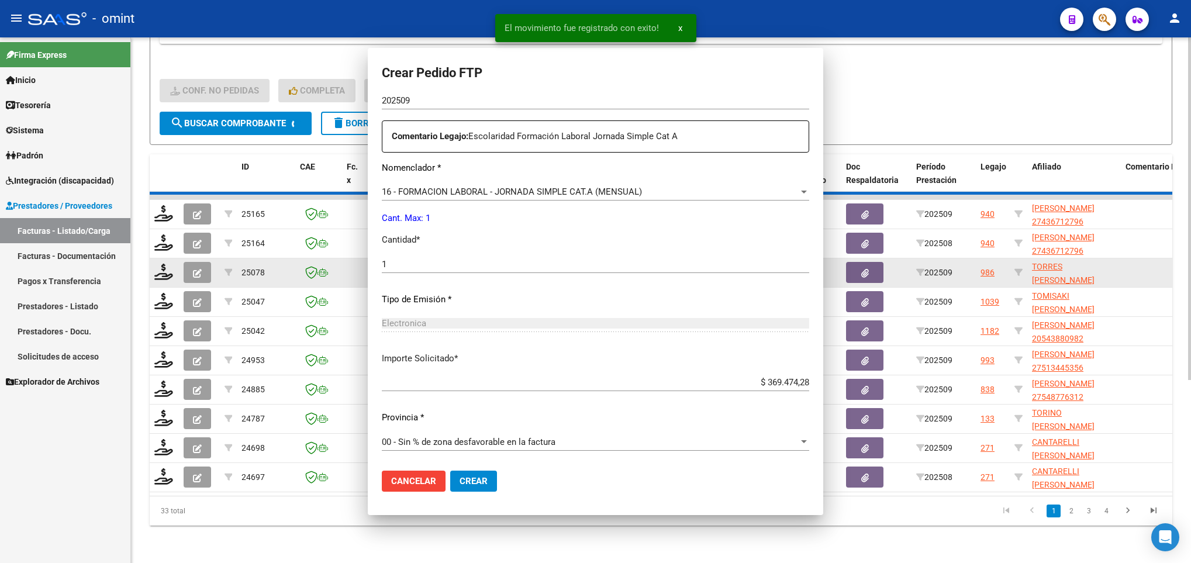
scroll to position [285, 0]
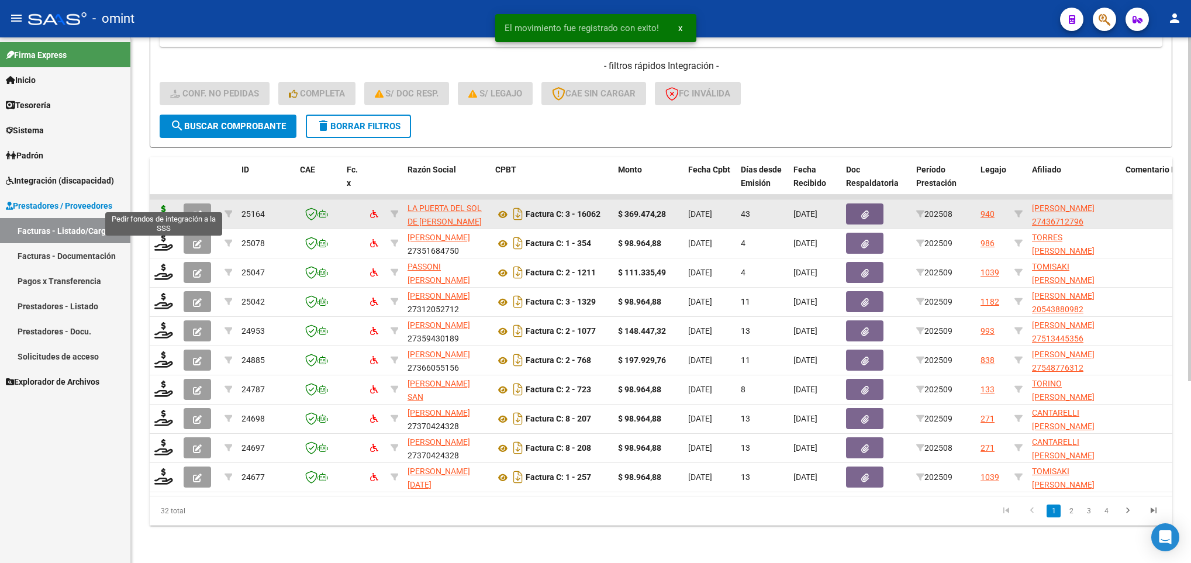
click at [160, 205] on icon at bounding box center [163, 213] width 19 height 16
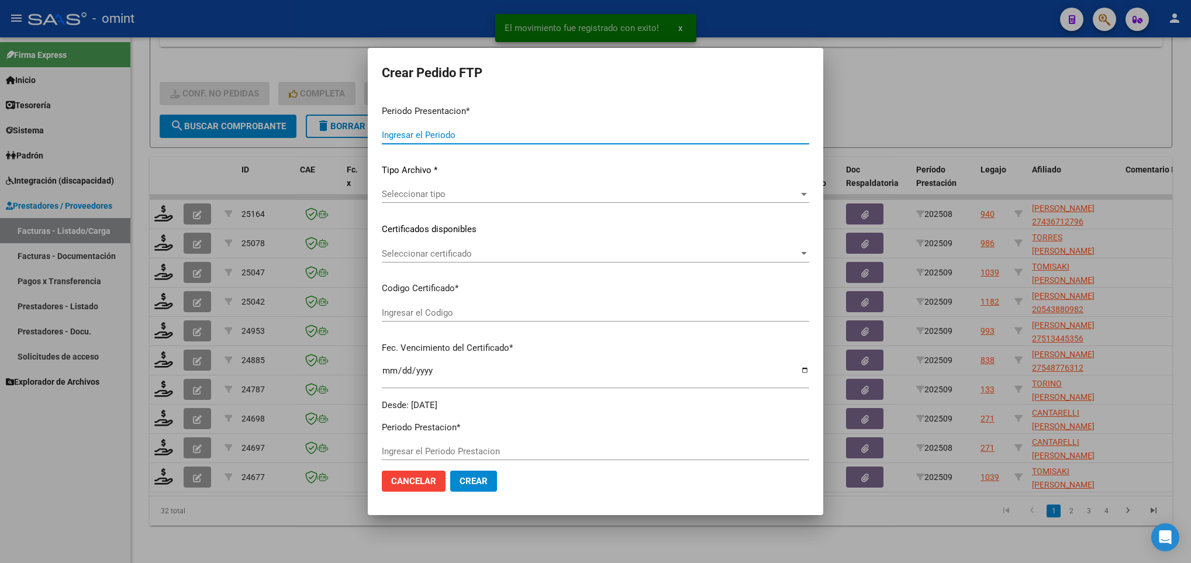
type input "202509"
type input "202508"
type input "$ 369.474,28"
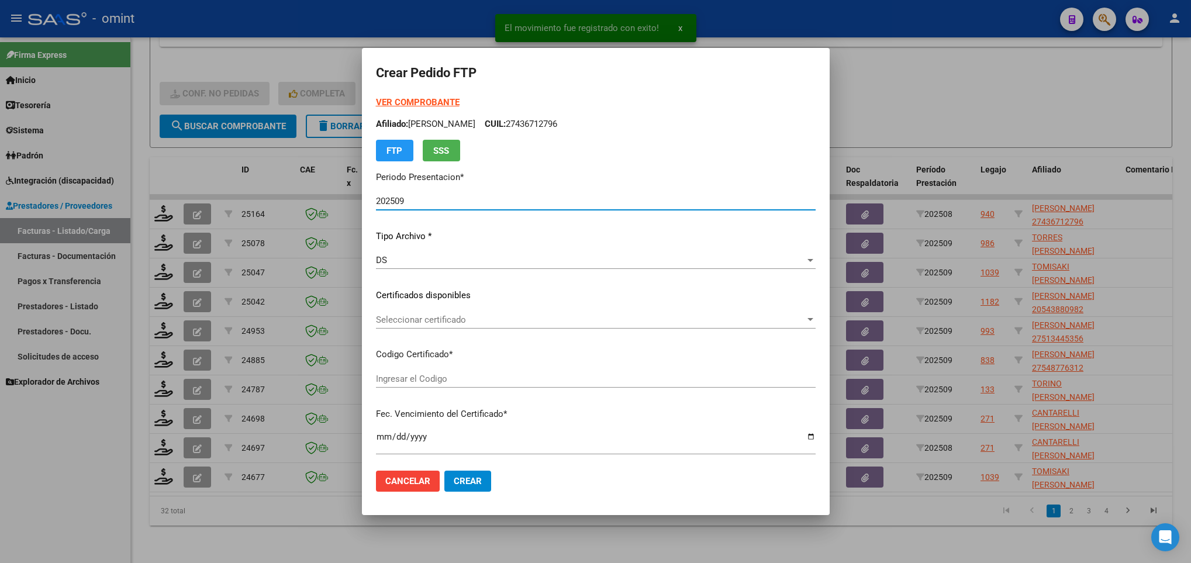
type input "1391902887"
type input "2029-12-09"
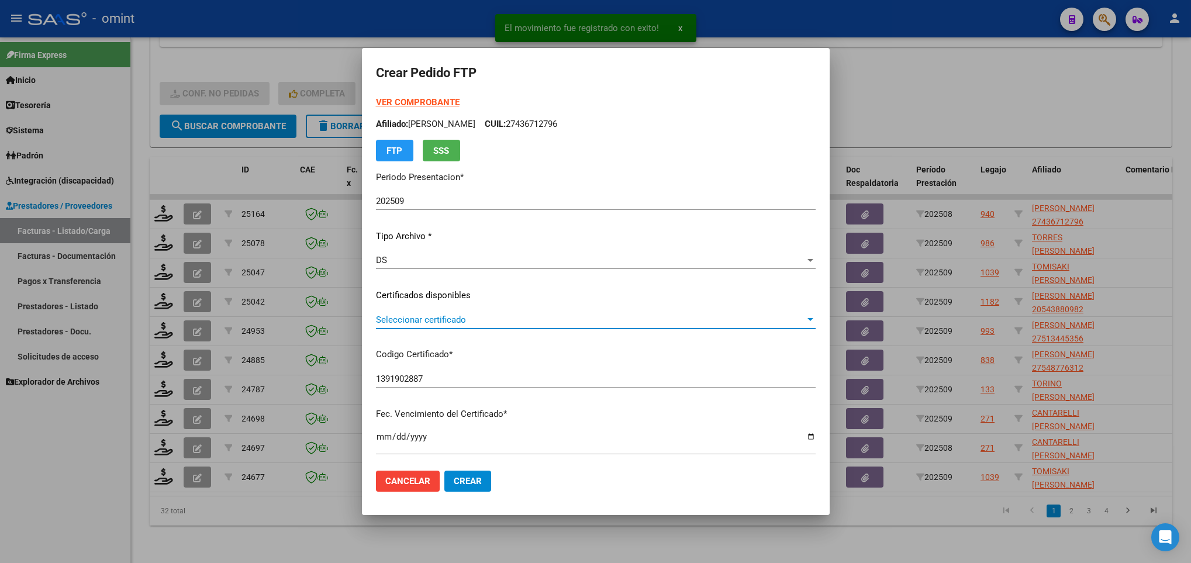
click at [428, 316] on span "Seleccionar certificado" at bounding box center [590, 320] width 429 height 11
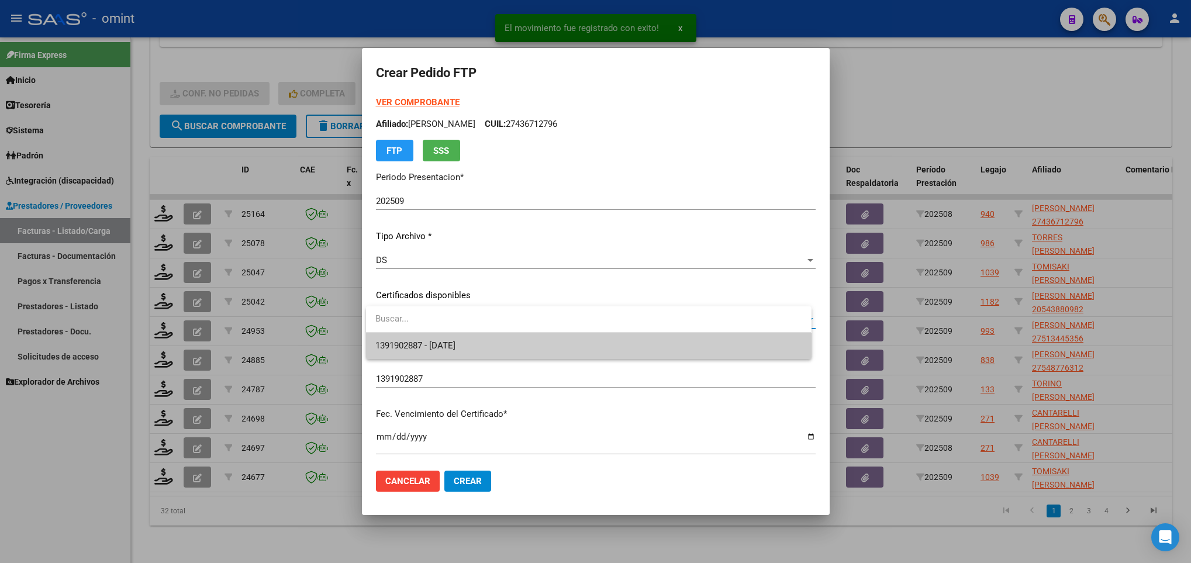
click at [436, 339] on span "1391902887 - 2029-12-09" at bounding box center [588, 346] width 426 height 26
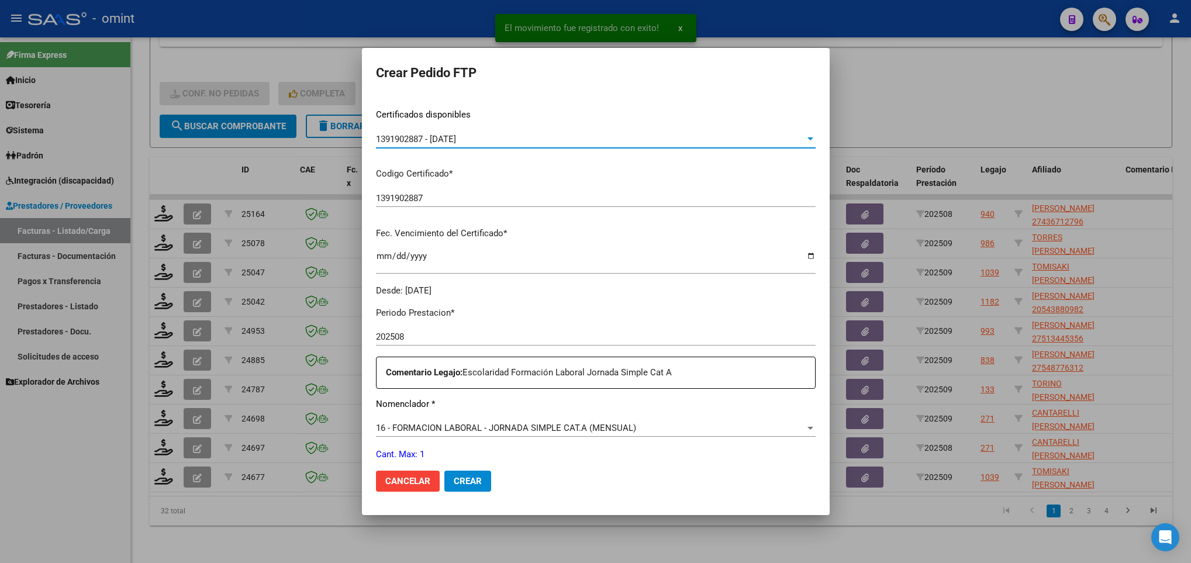
scroll to position [418, 0]
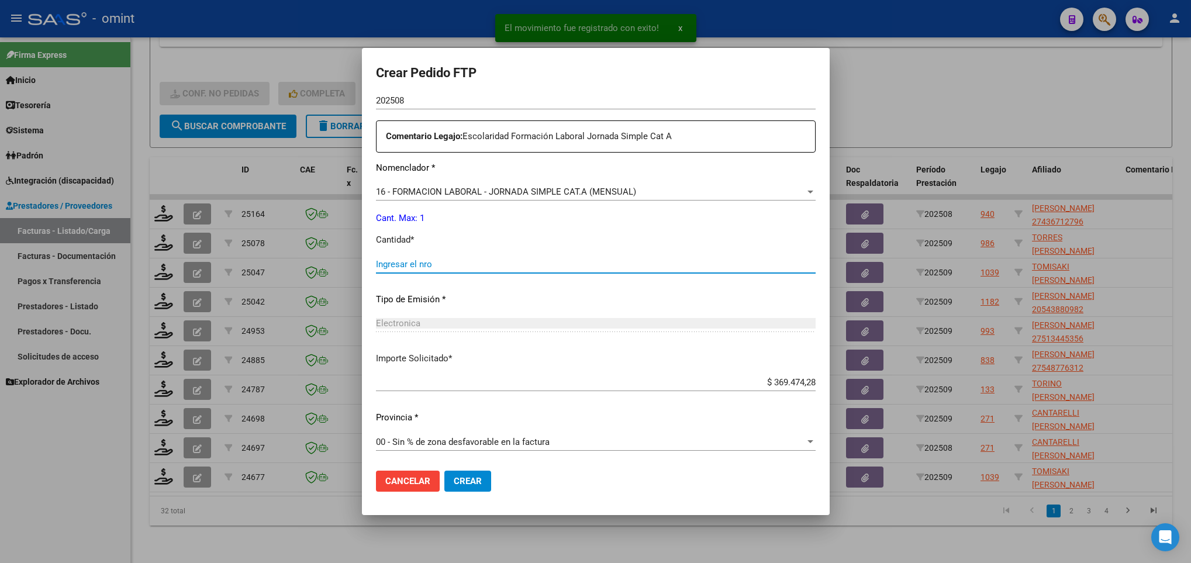
click at [440, 265] on input "Ingresar el nro" at bounding box center [596, 264] width 440 height 11
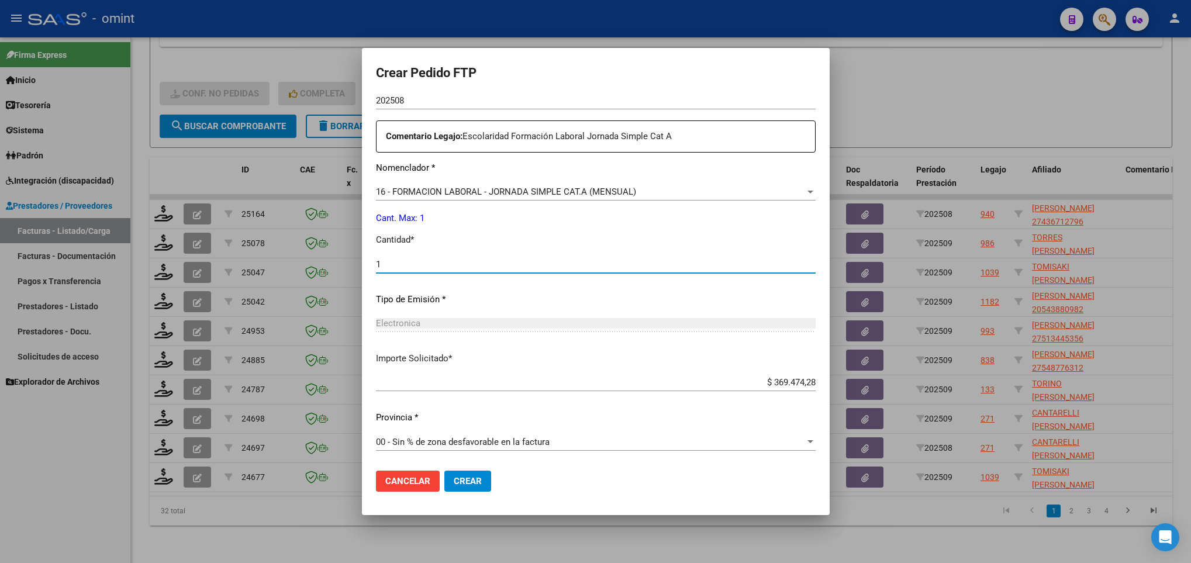
type input "1"
click at [465, 481] on span "Crear" at bounding box center [468, 481] width 28 height 11
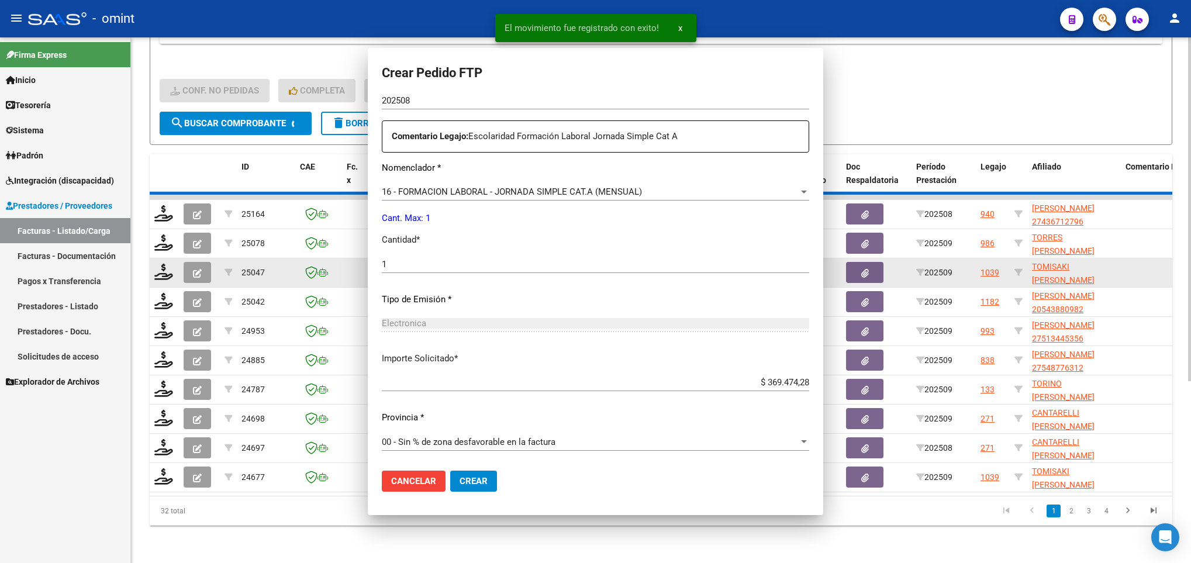
scroll to position [351, 0]
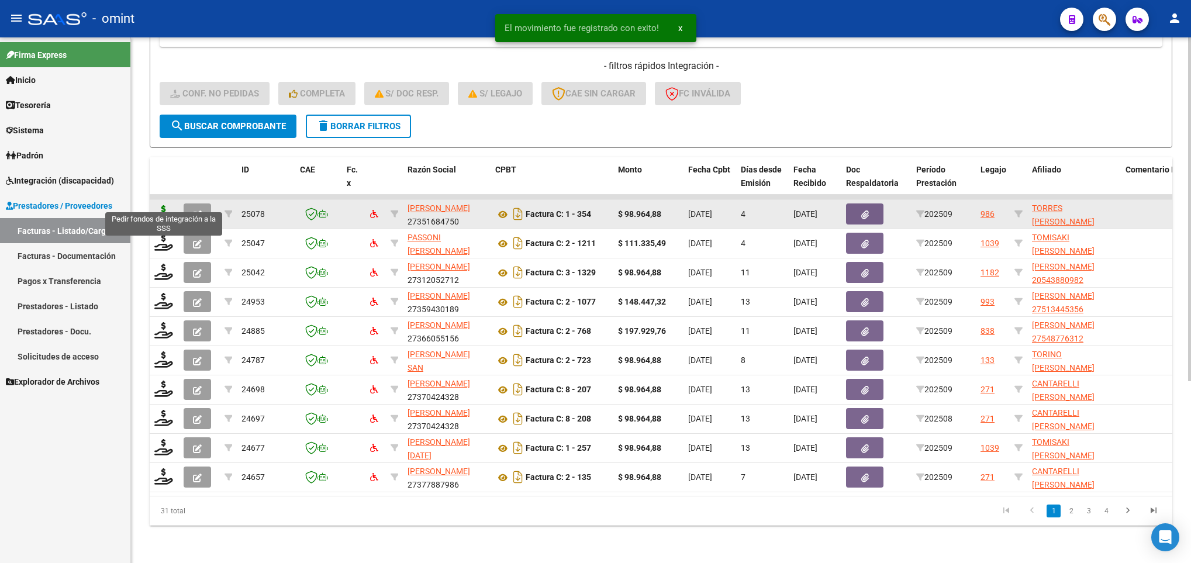
click at [160, 205] on icon at bounding box center [163, 213] width 19 height 16
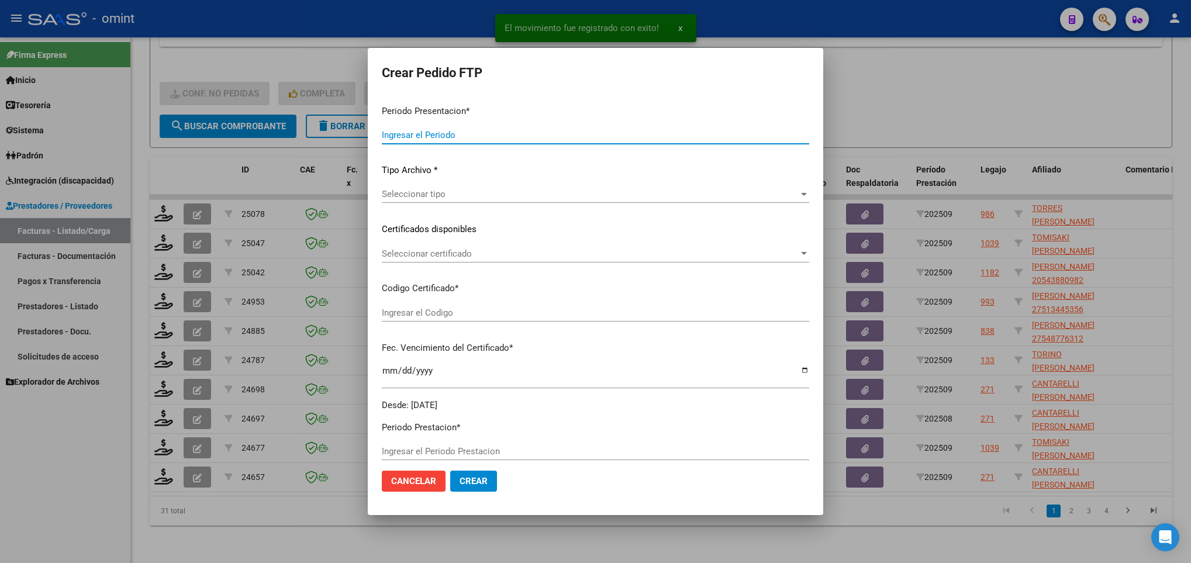
type input "202509"
type input "$ 98.964,88"
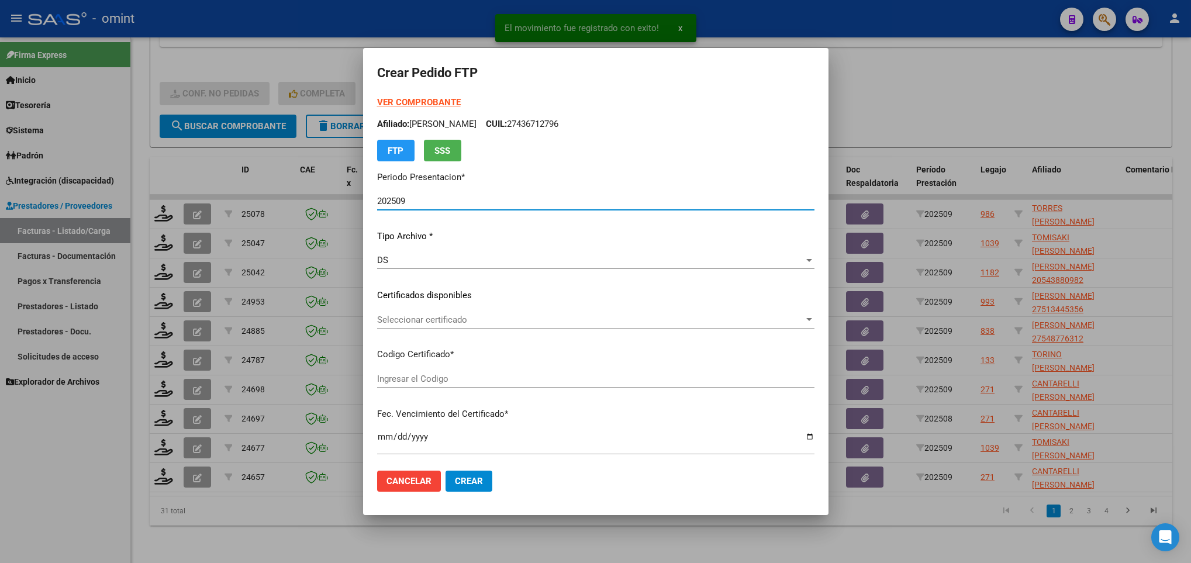
type input "9999840469"
type input "2026-05-31"
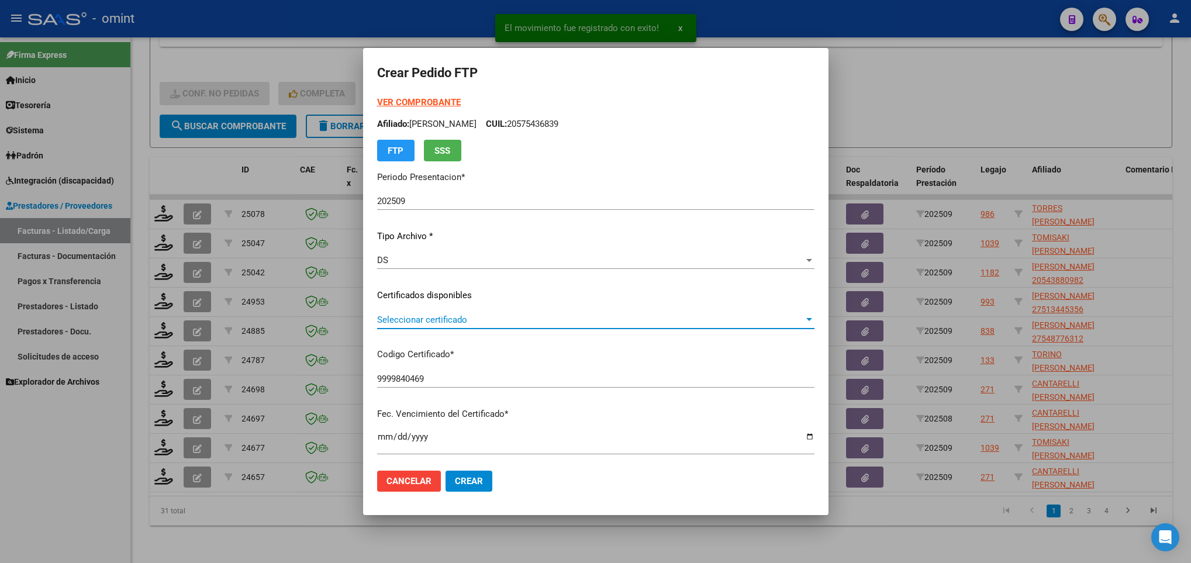
click at [487, 323] on span "Seleccionar certificado" at bounding box center [590, 320] width 427 height 11
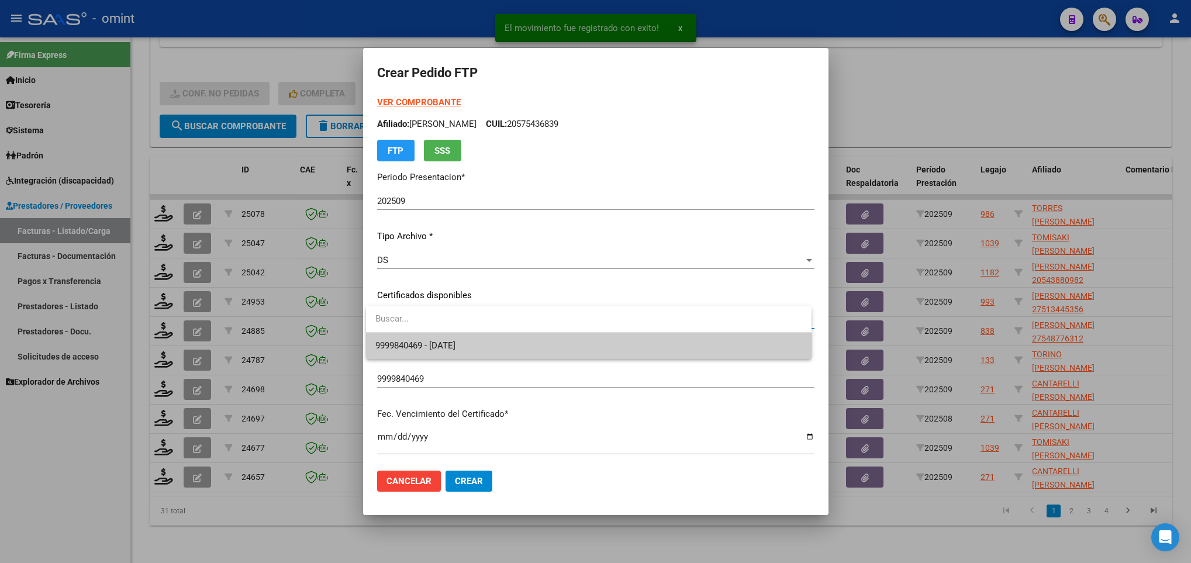
click at [487, 336] on span "9999840469 - 2026-05-31" at bounding box center [588, 346] width 426 height 26
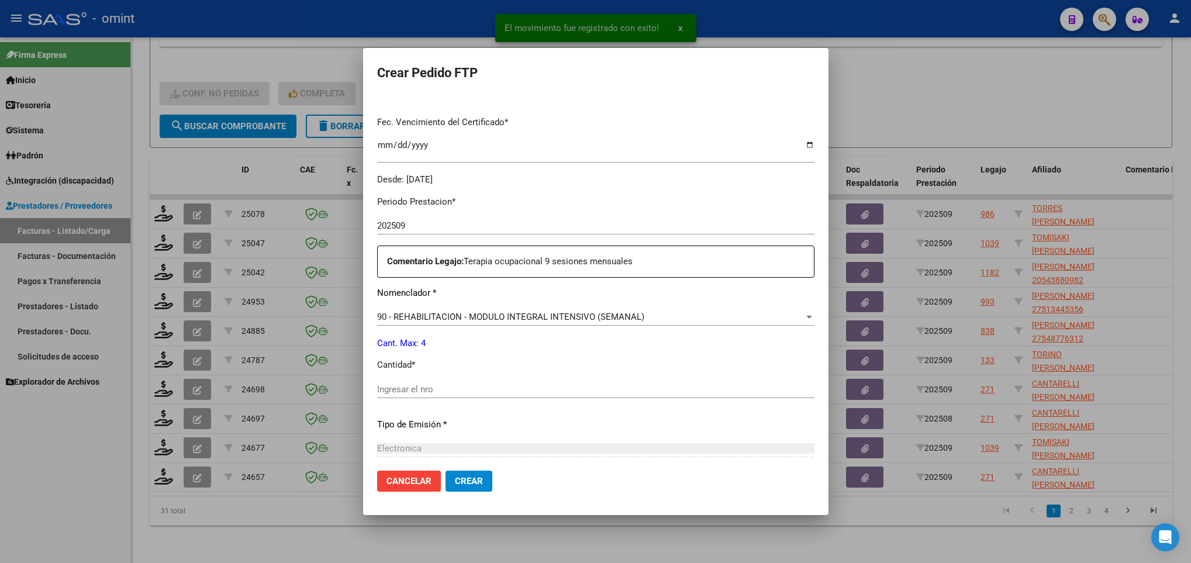
scroll to position [351, 0]
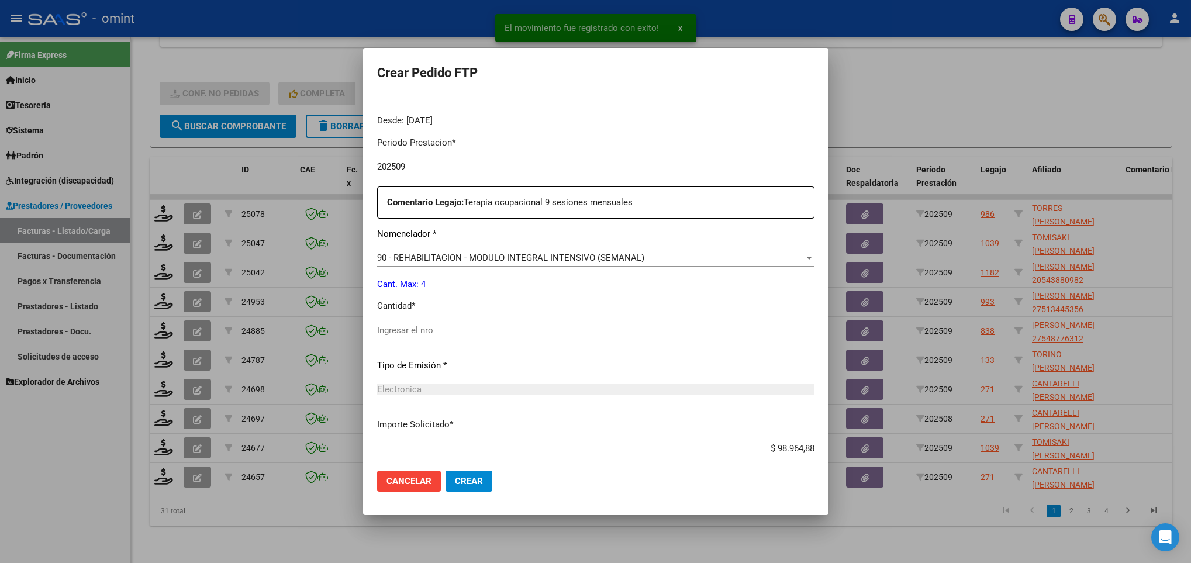
click at [487, 337] on div "Ingresar el nro" at bounding box center [595, 331] width 437 height 18
type input "1"
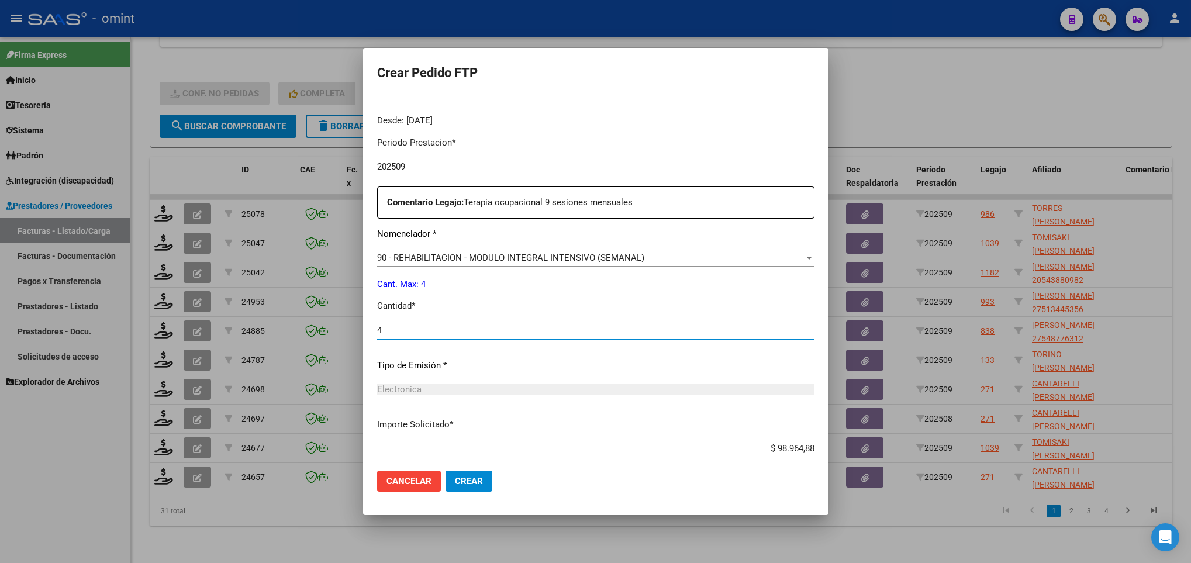
type input "4"
click at [475, 483] on span "Crear" at bounding box center [469, 481] width 28 height 11
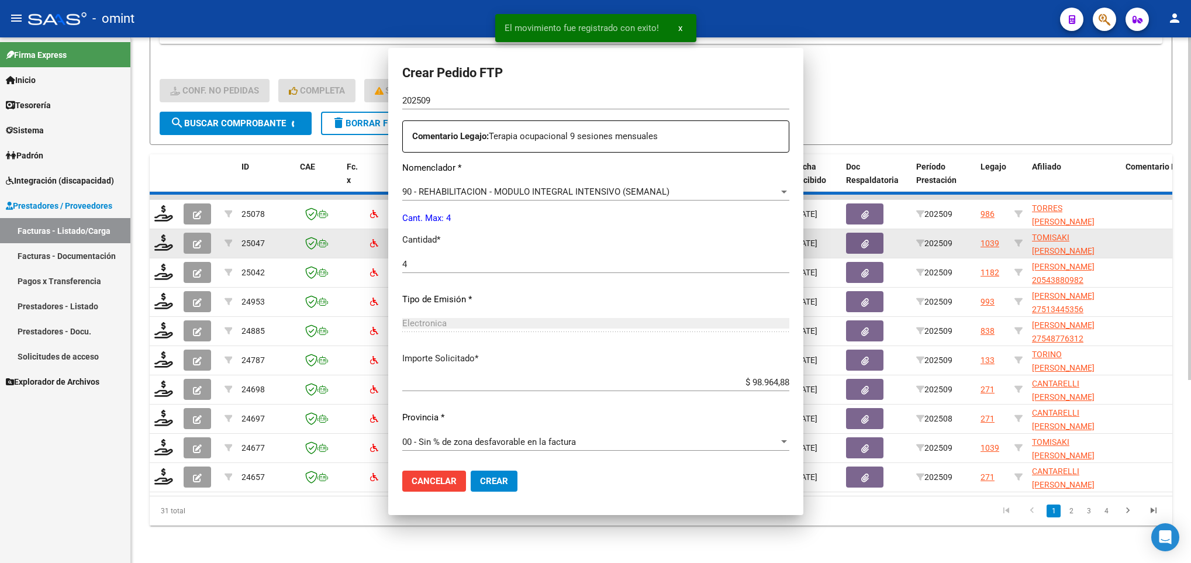
scroll to position [0, 0]
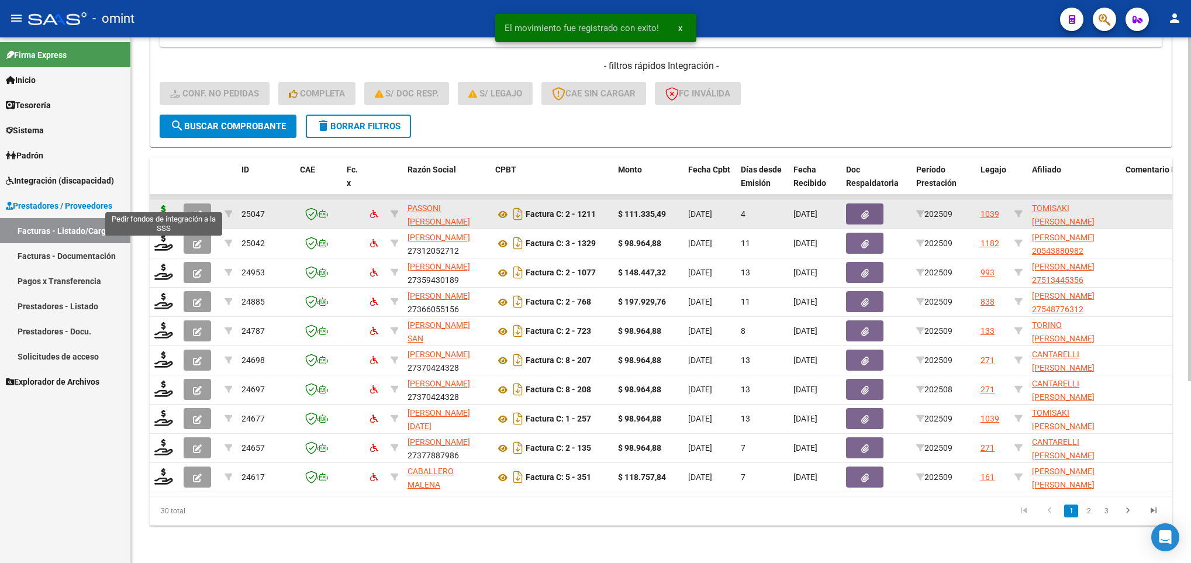
click at [167, 205] on icon at bounding box center [163, 213] width 19 height 16
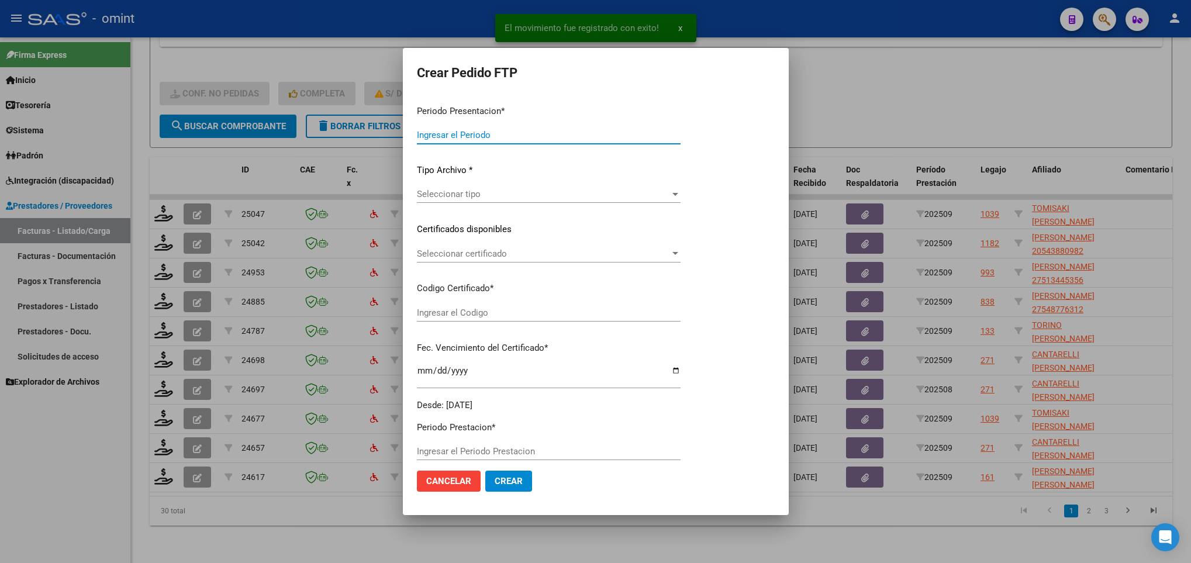
type input "202509"
type input "$ 111.335,49"
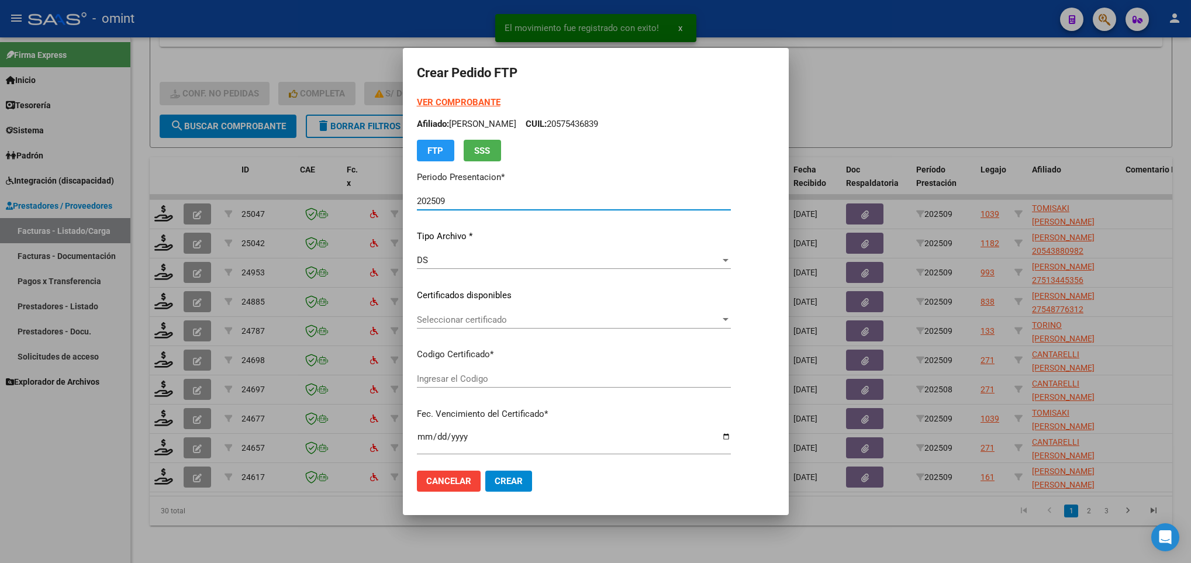
type input "3593677493"
type input "2026-09-08"
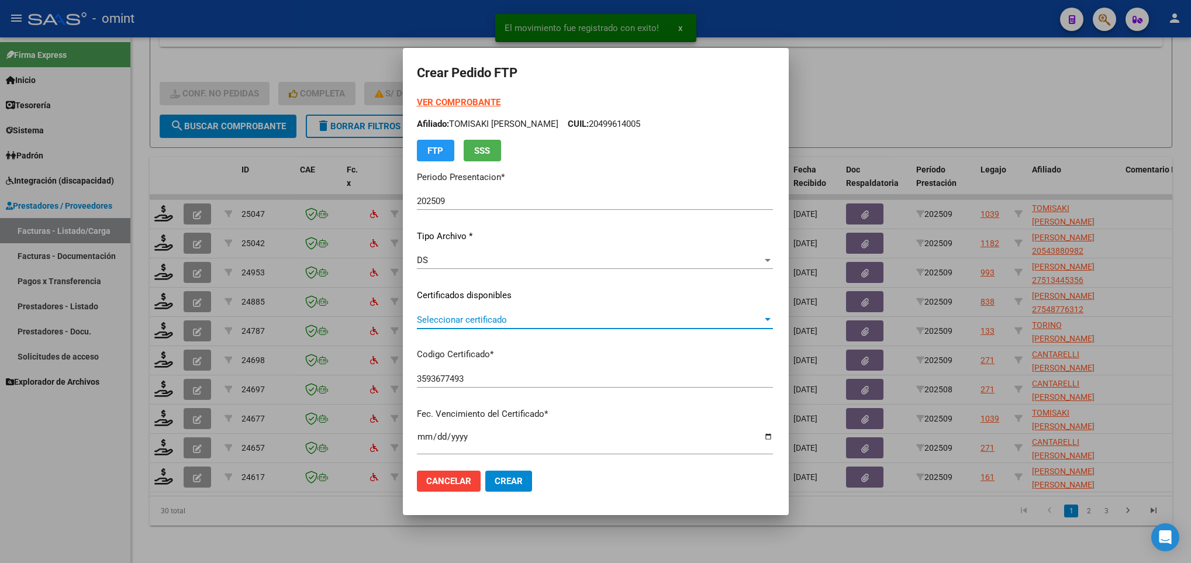
click at [461, 318] on span "Seleccionar certificado" at bounding box center [590, 320] width 346 height 11
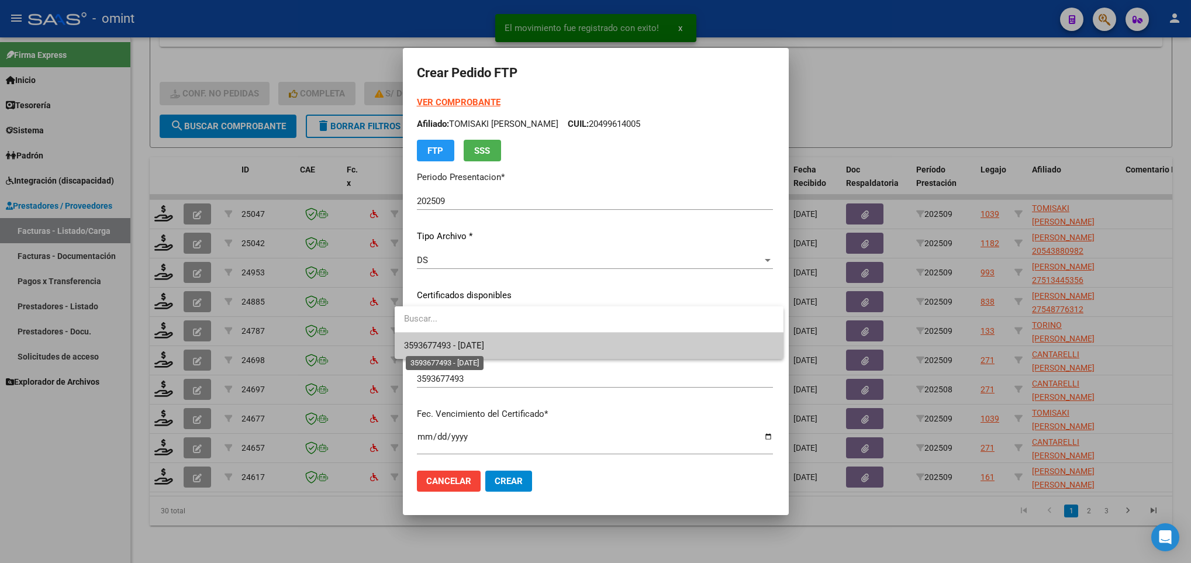
click at [471, 346] on span "3593677493 - 2026-09-08" at bounding box center [444, 345] width 80 height 11
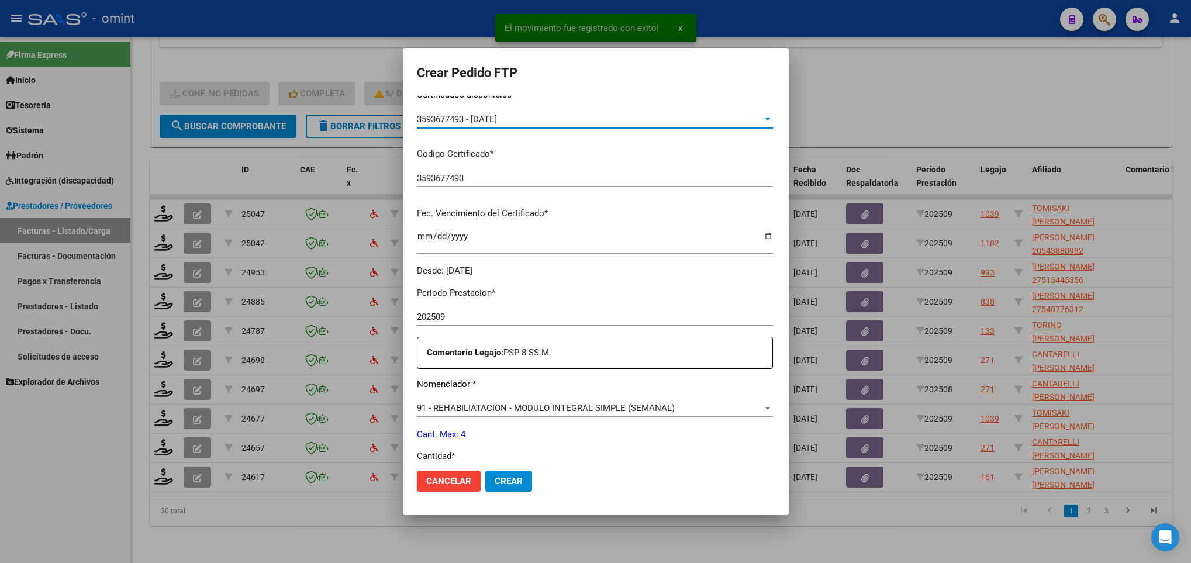
scroll to position [351, 0]
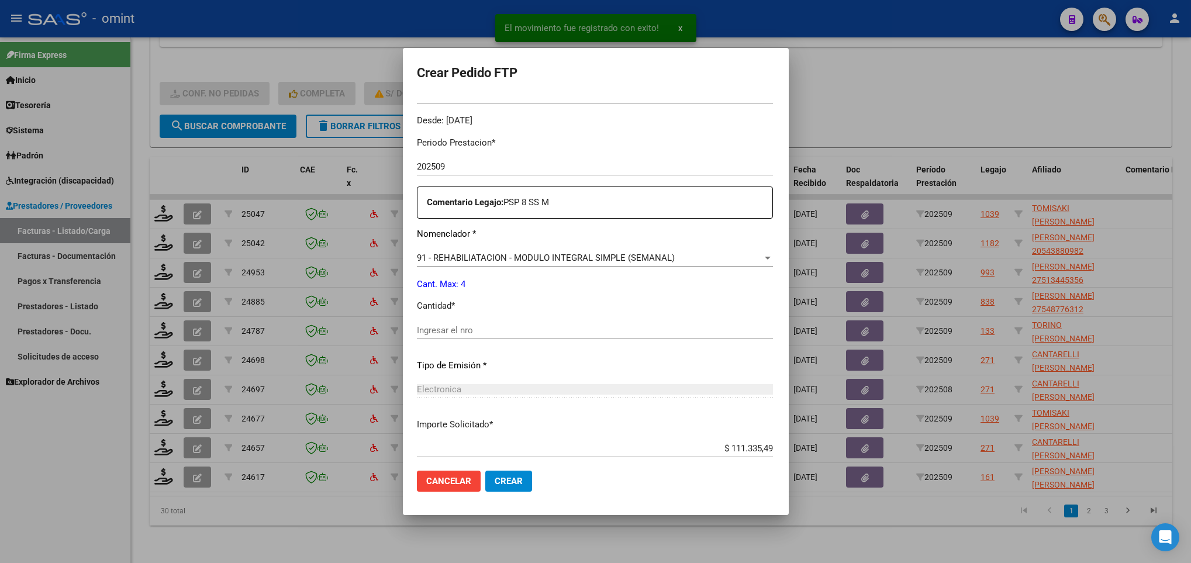
click at [460, 325] on input "Ingresar el nro" at bounding box center [595, 330] width 356 height 11
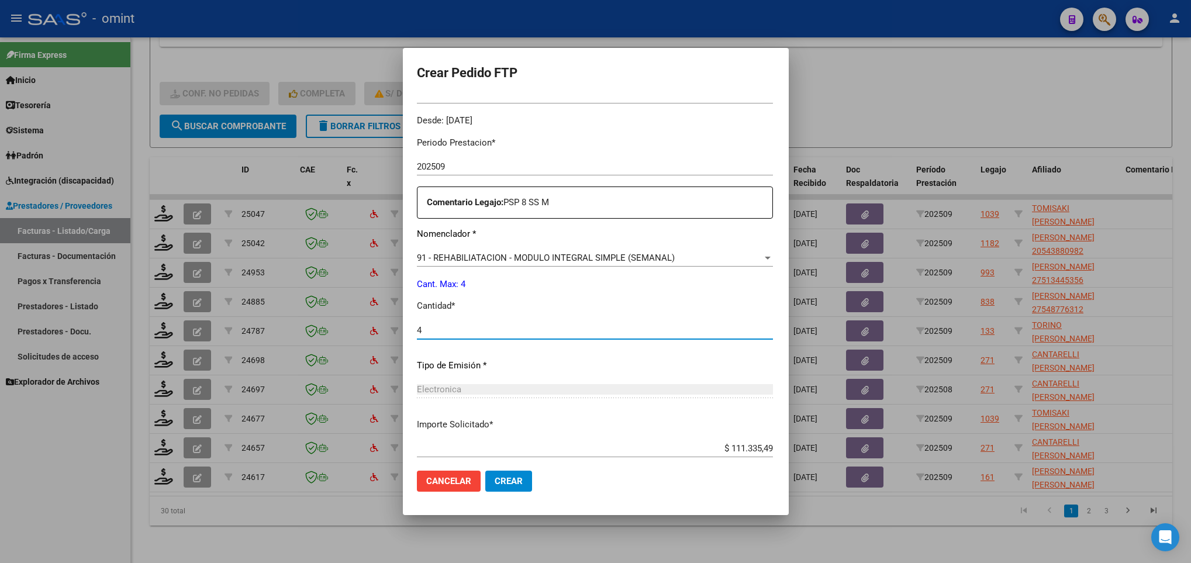
type input "4"
click at [501, 479] on span "Crear" at bounding box center [509, 481] width 28 height 11
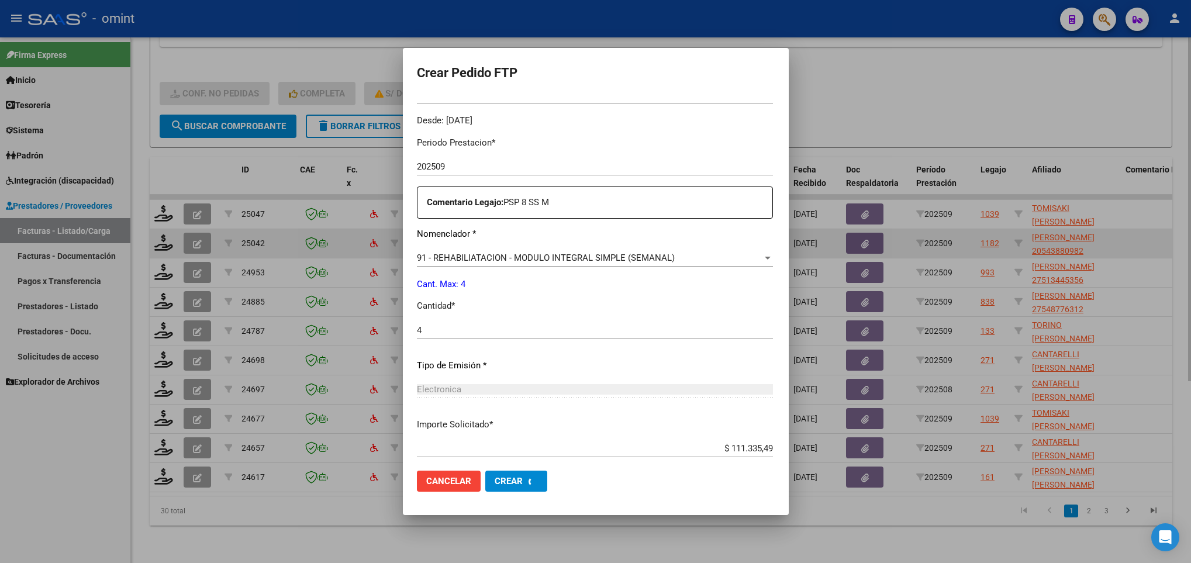
scroll to position [0, 0]
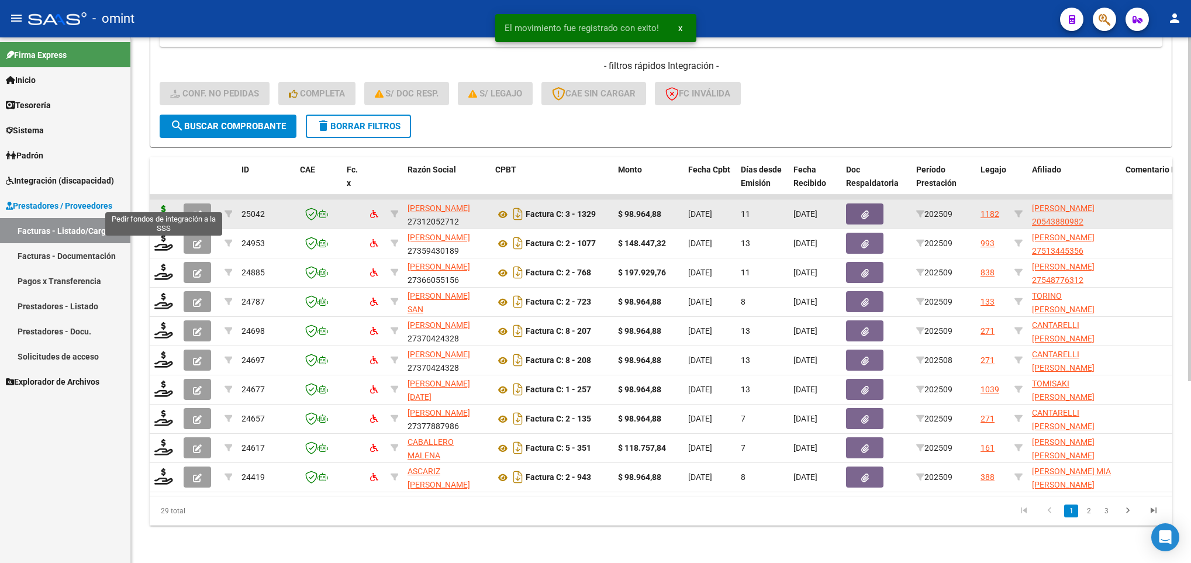
click at [158, 205] on icon at bounding box center [163, 213] width 19 height 16
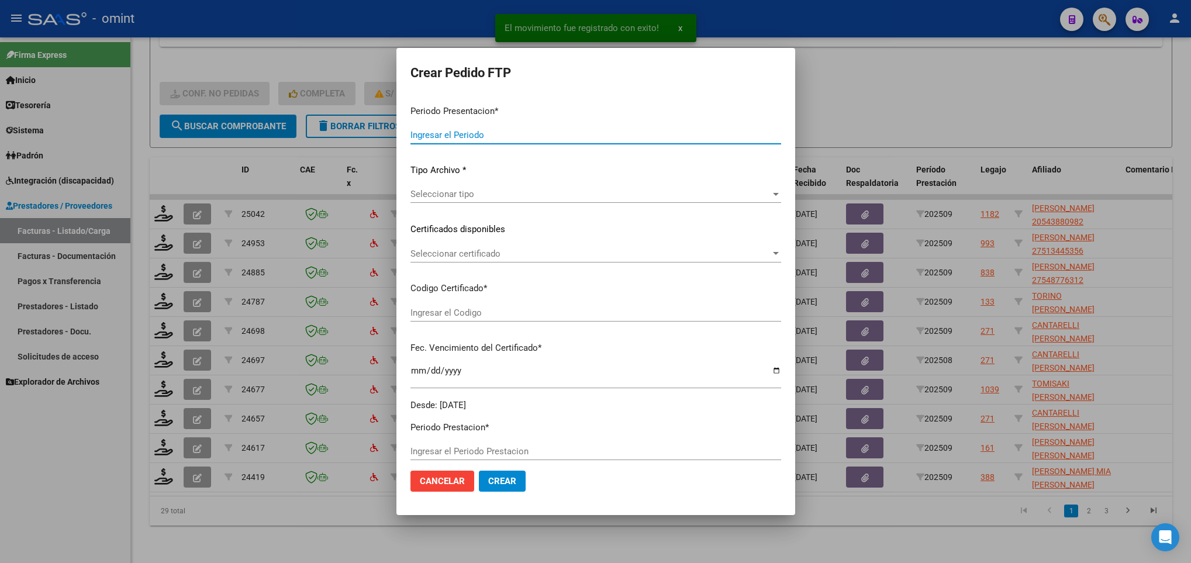
type input "202509"
type input "$ 98.964,88"
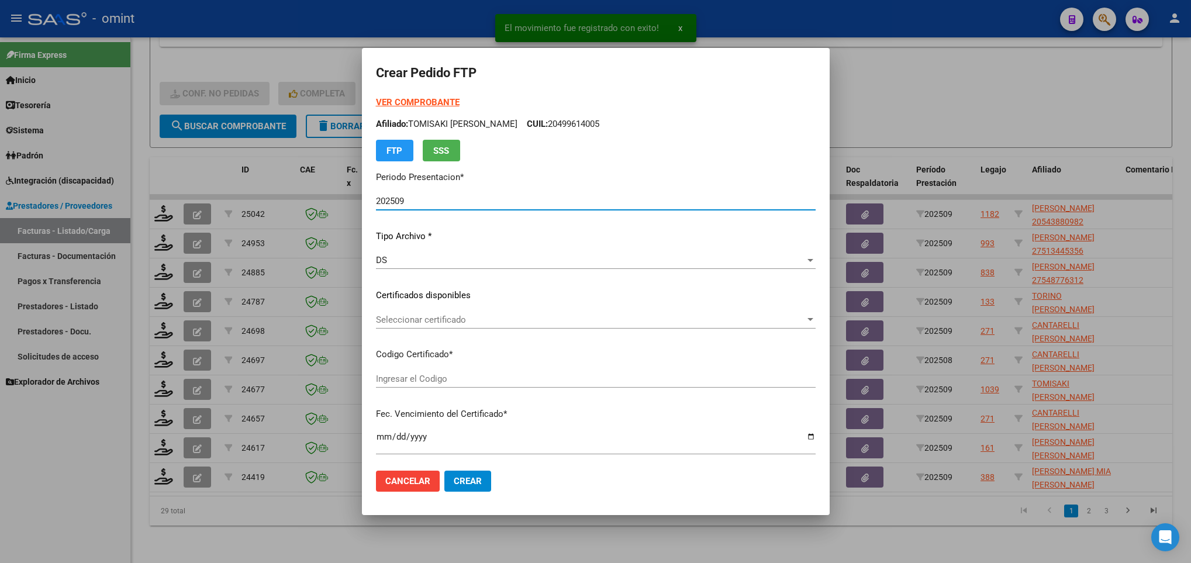
type input "8601801273"
type input "2025-09-19"
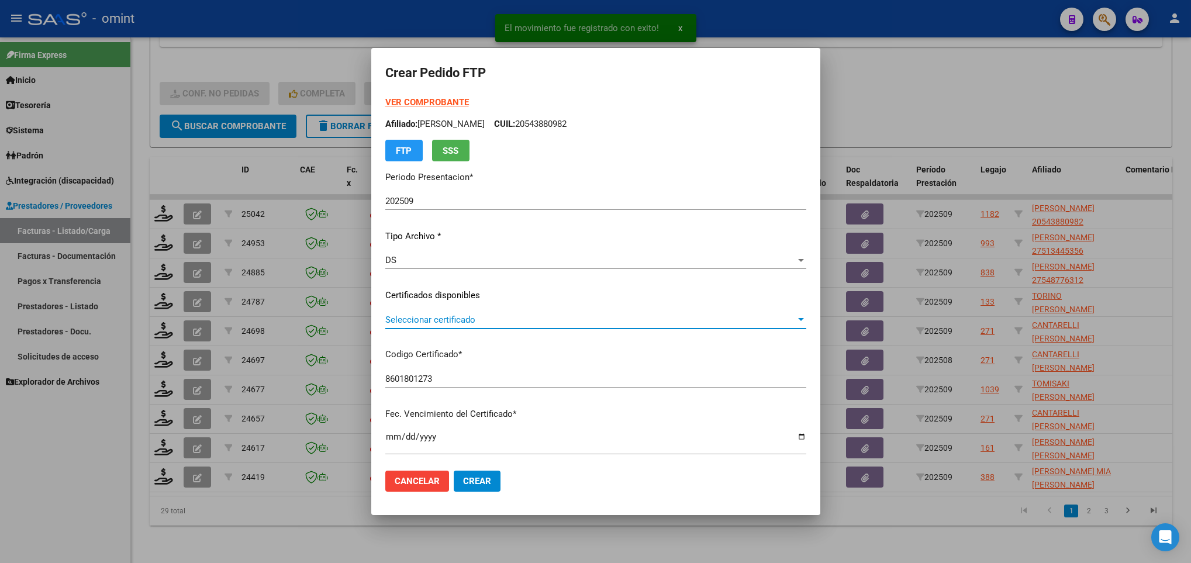
click at [506, 318] on span "Seleccionar certificado" at bounding box center [590, 320] width 411 height 11
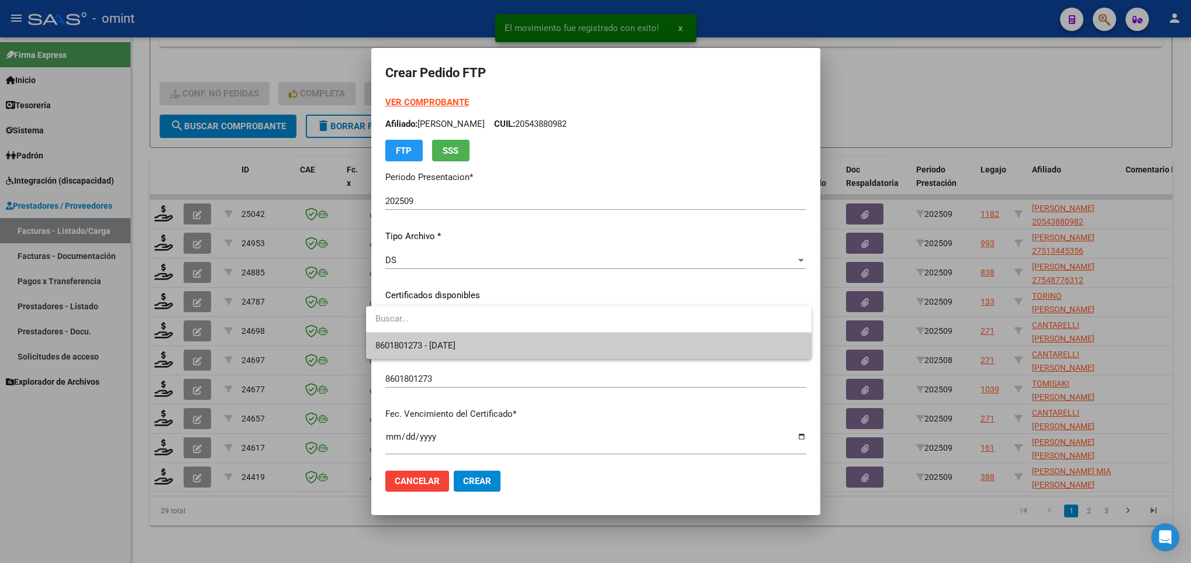
click at [509, 347] on span "8601801273 - 2025-09-19" at bounding box center [588, 346] width 426 height 26
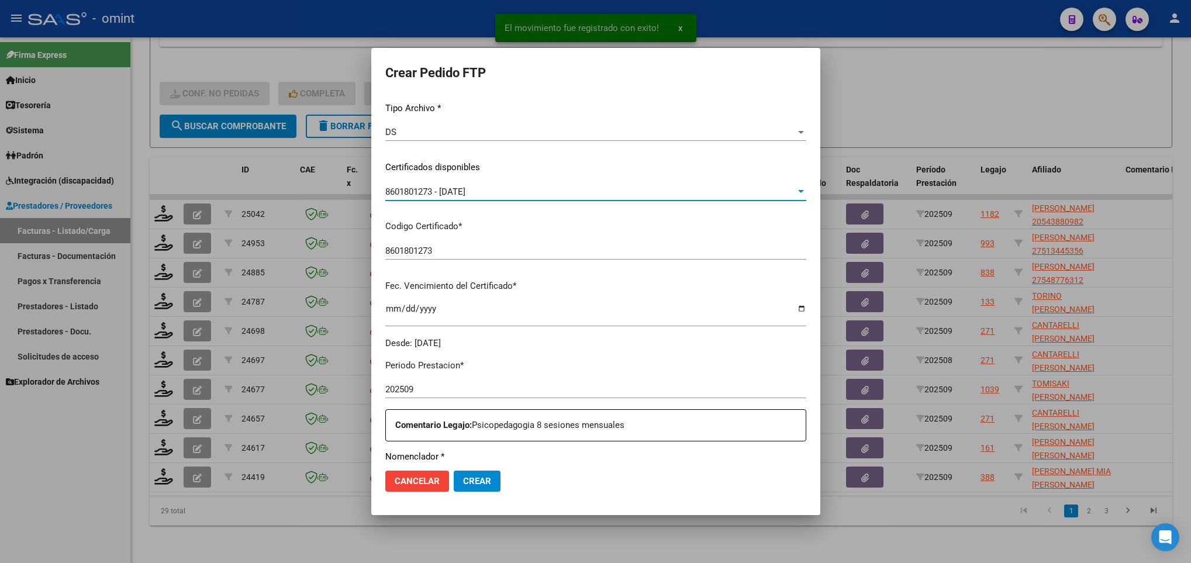
scroll to position [351, 0]
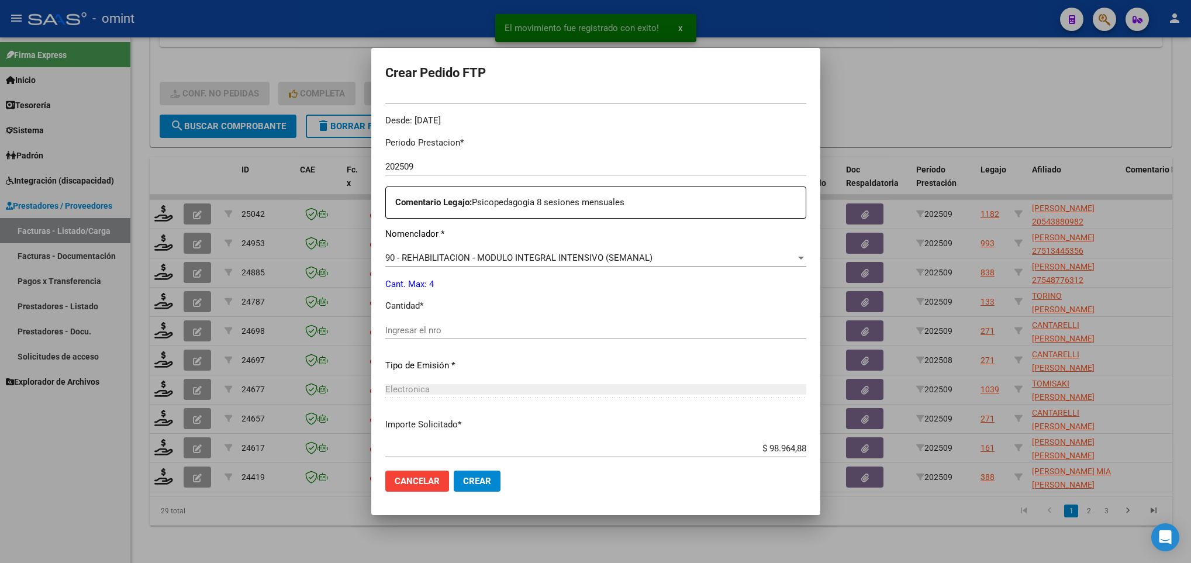
click at [432, 332] on input "Ingresar el nro" at bounding box center [595, 330] width 421 height 11
type input "4"
click at [468, 484] on span "Crear" at bounding box center [477, 481] width 28 height 11
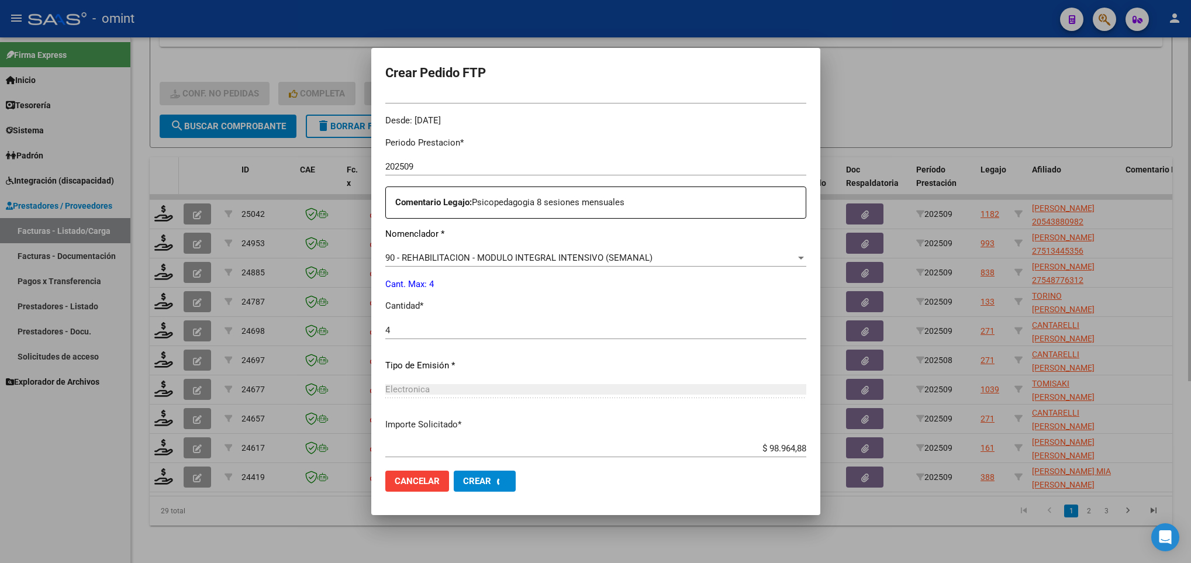
scroll to position [0, 0]
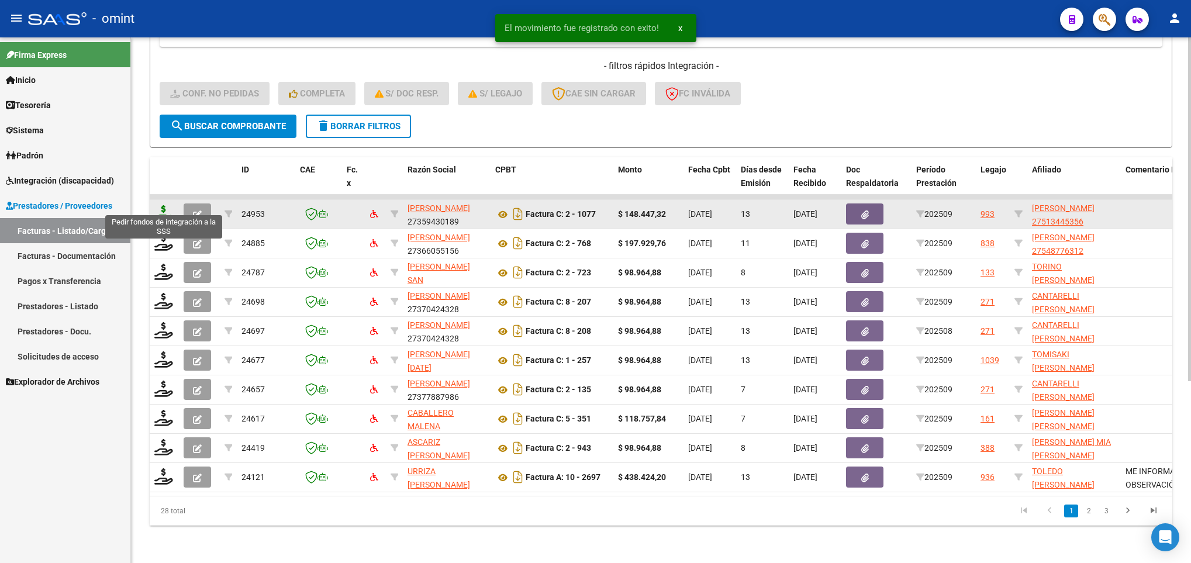
click at [157, 207] on icon at bounding box center [163, 213] width 19 height 16
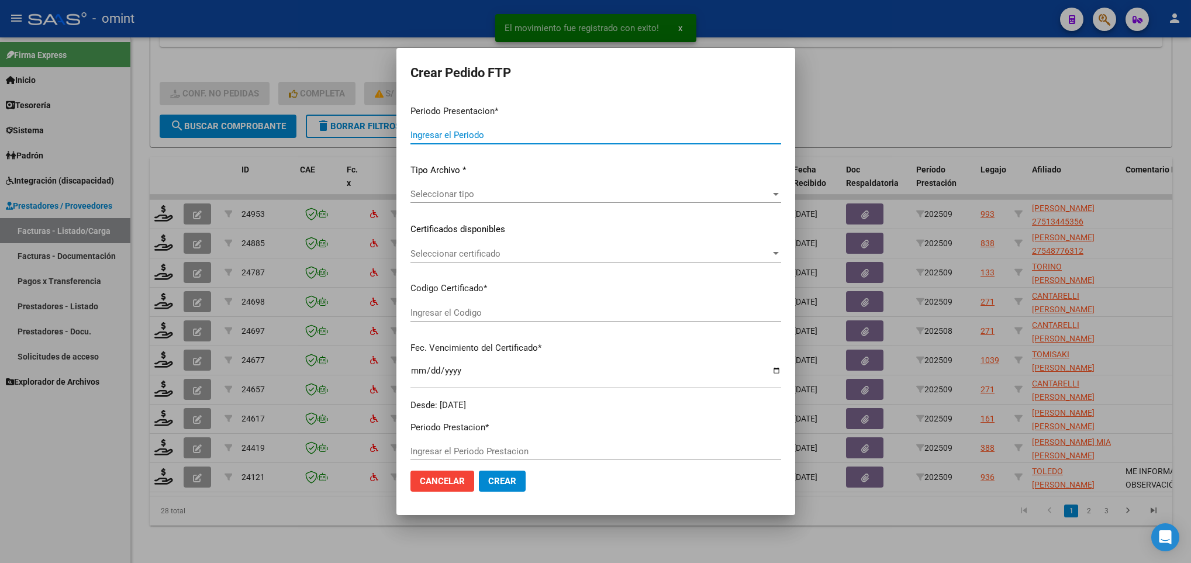
type input "202509"
type input "$ 148.447,32"
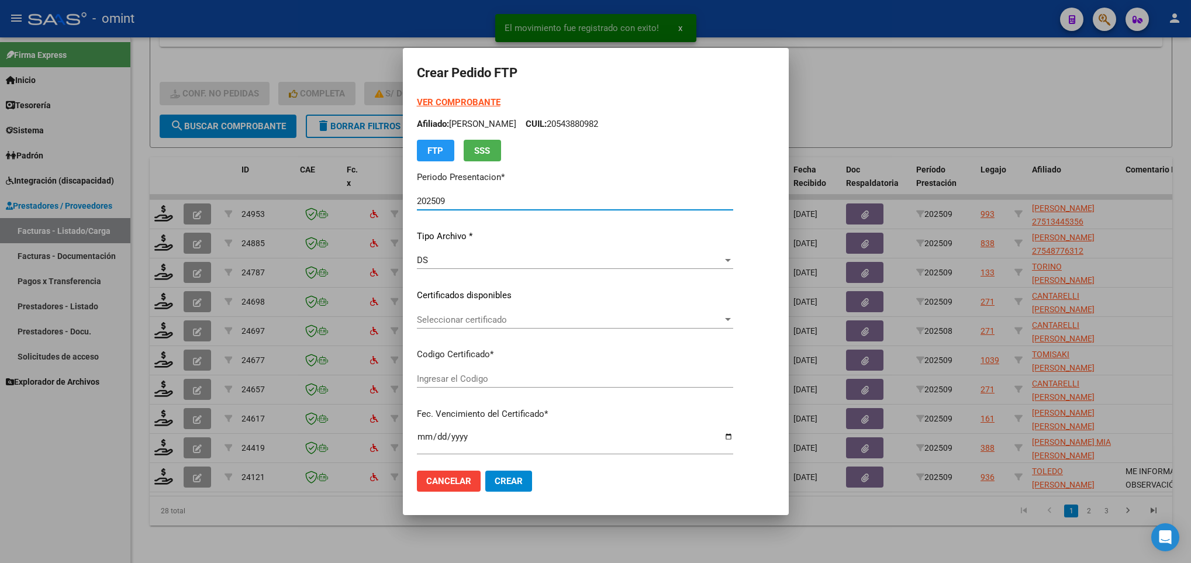
type input "5967403268"
type input "2025-01-27"
click at [542, 320] on span "Seleccionar certificado" at bounding box center [570, 320] width 306 height 11
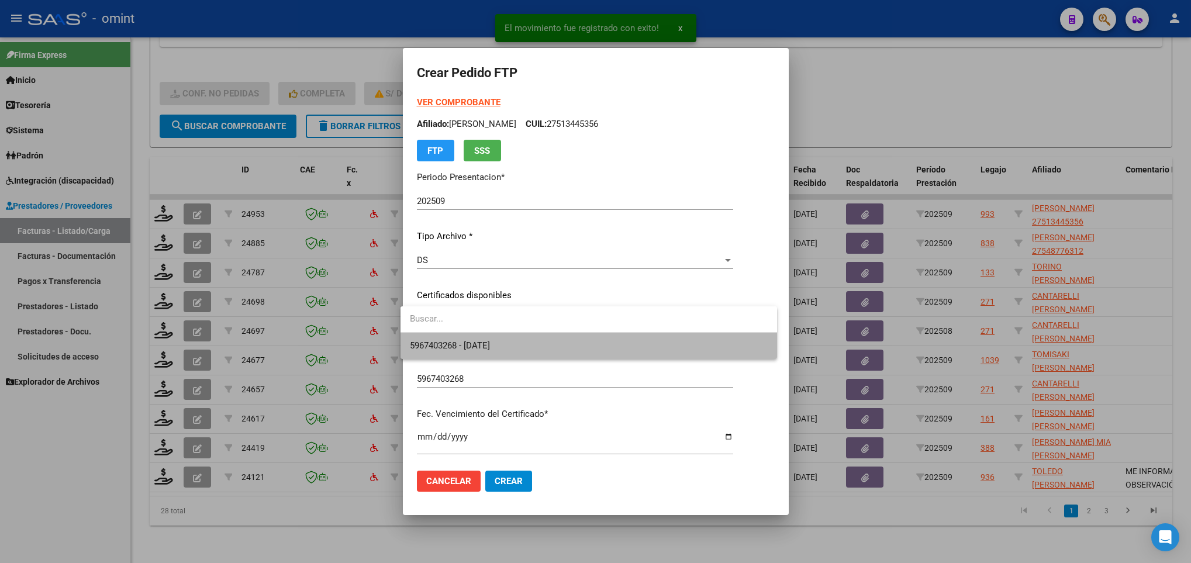
click at [551, 353] on span "5967403268 - 2025-01-27" at bounding box center [589, 346] width 358 height 26
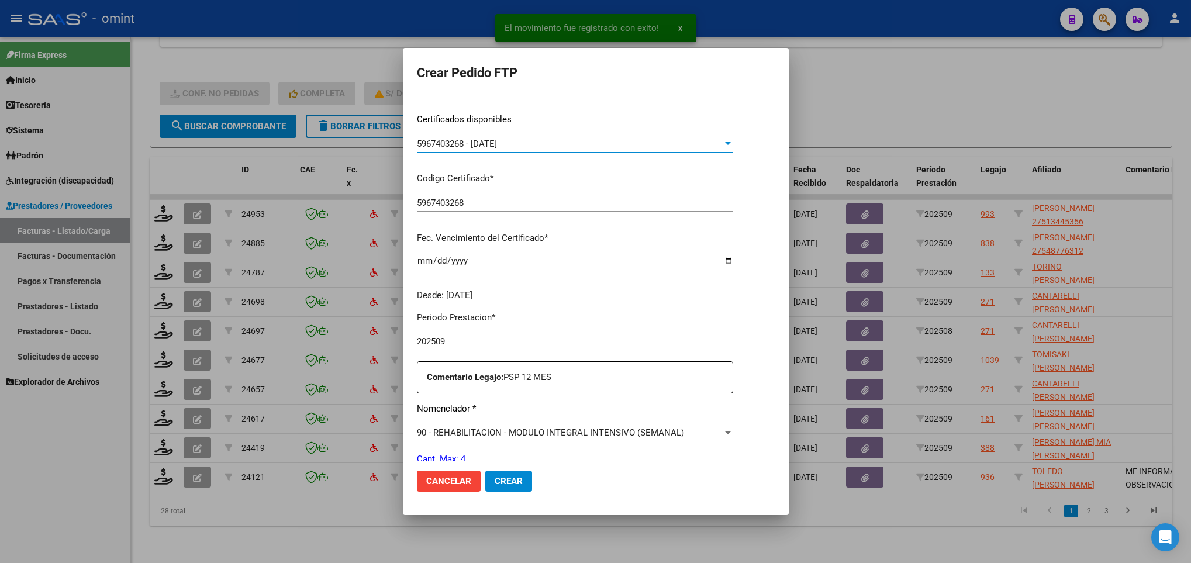
scroll to position [351, 0]
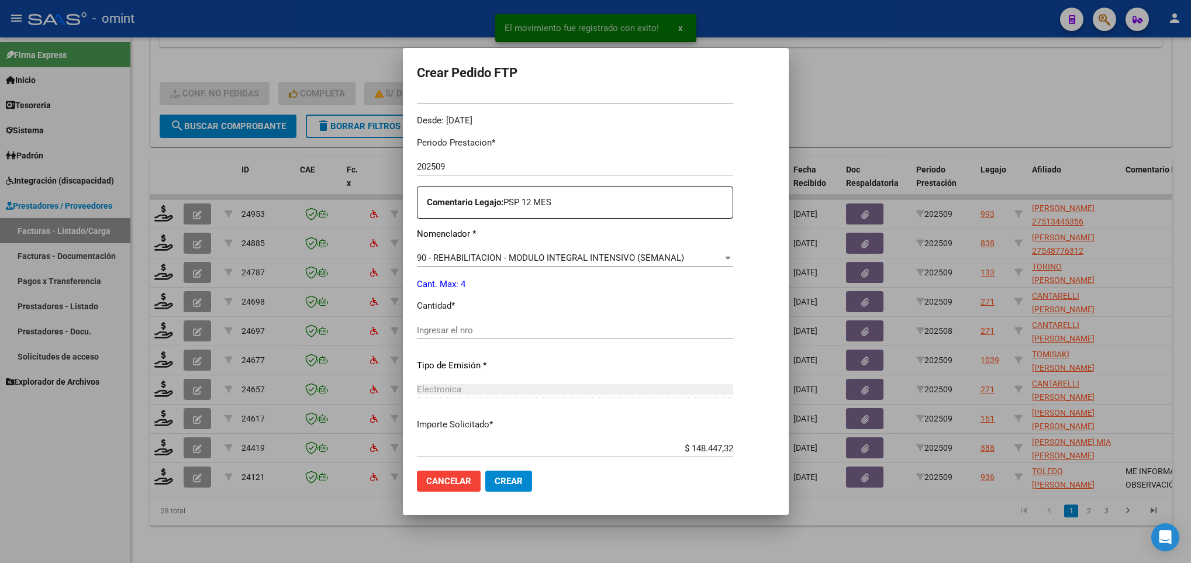
click at [529, 320] on div "Periodo Prestacion * 202509 Ingresar el Periodo Prestacion Comentario Legajo: P…" at bounding box center [575, 327] width 316 height 401
click at [511, 336] on div "Ingresar el nro" at bounding box center [575, 331] width 316 height 18
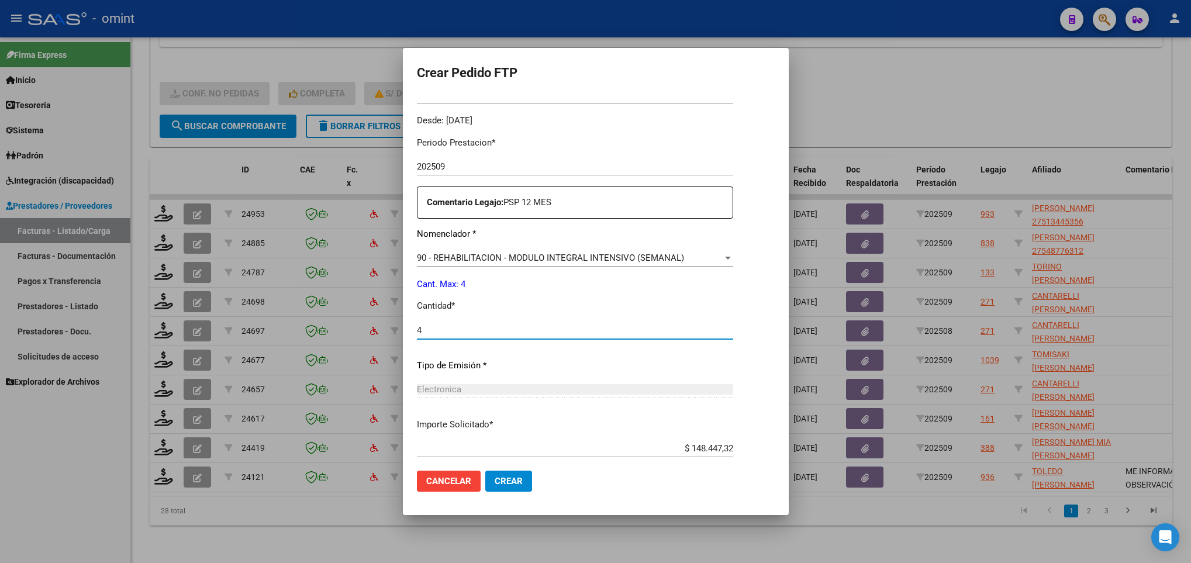
type input "4"
click at [511, 478] on span "Crear" at bounding box center [509, 481] width 28 height 11
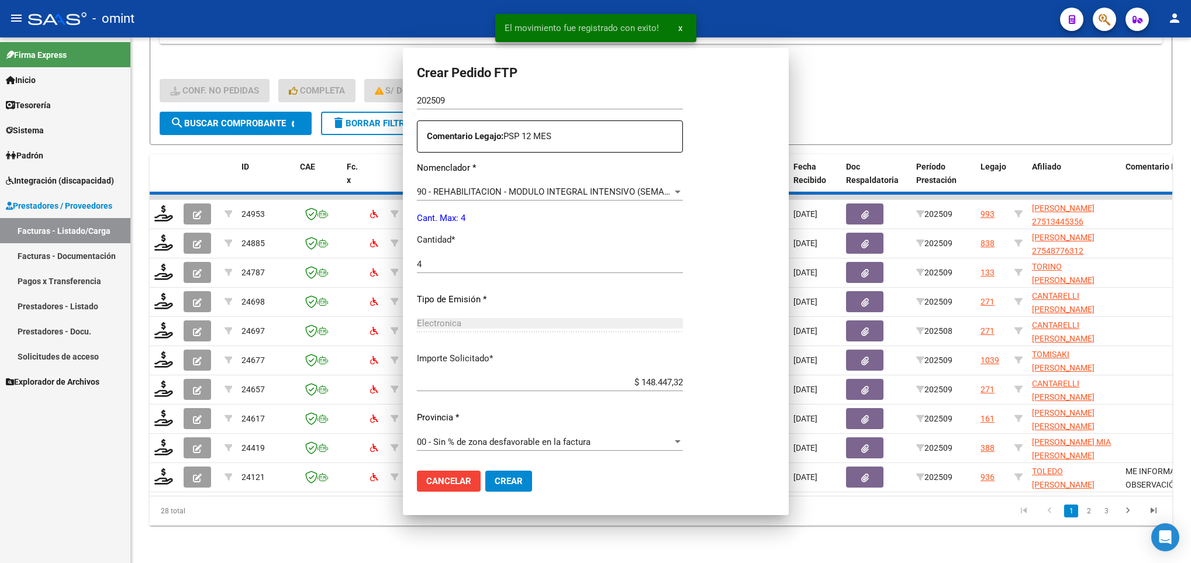
scroll to position [285, 0]
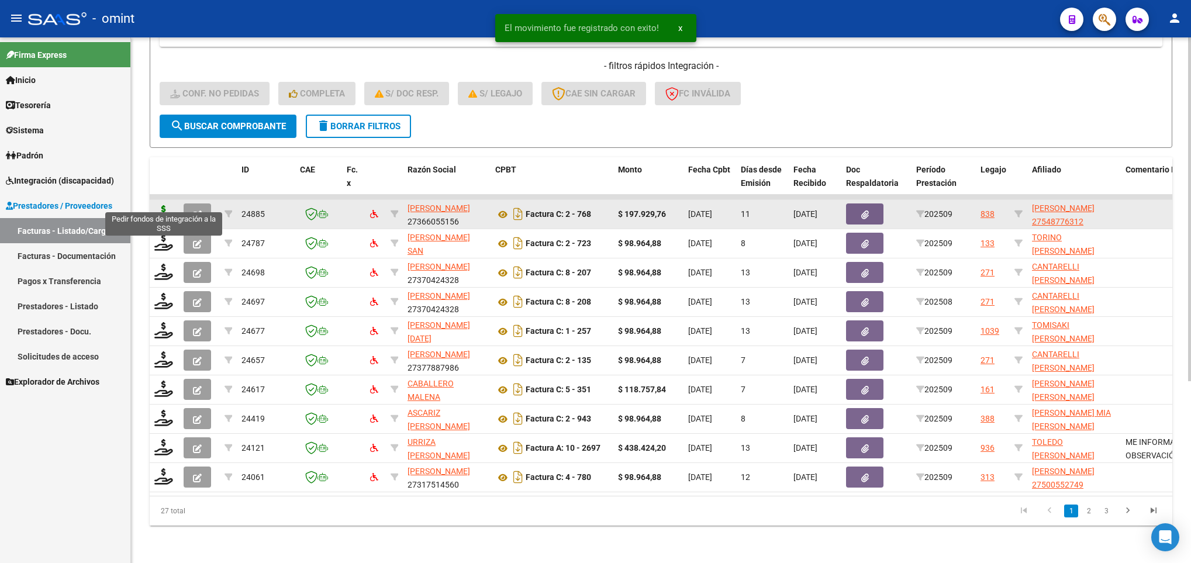
click at [165, 205] on icon at bounding box center [163, 213] width 19 height 16
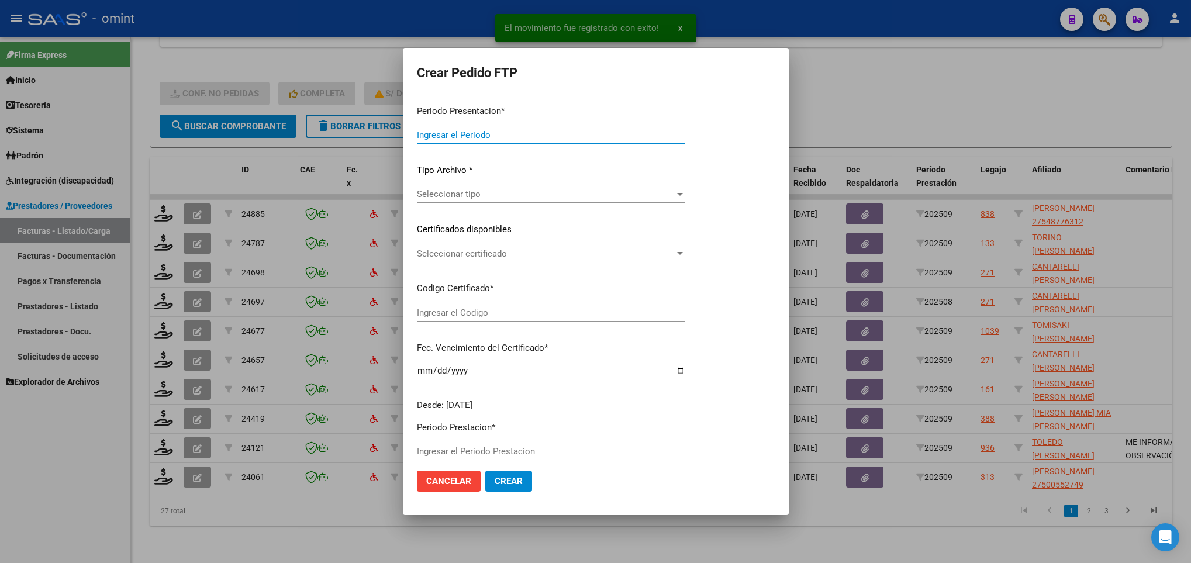
type input "202509"
type input "$ 197.929,76"
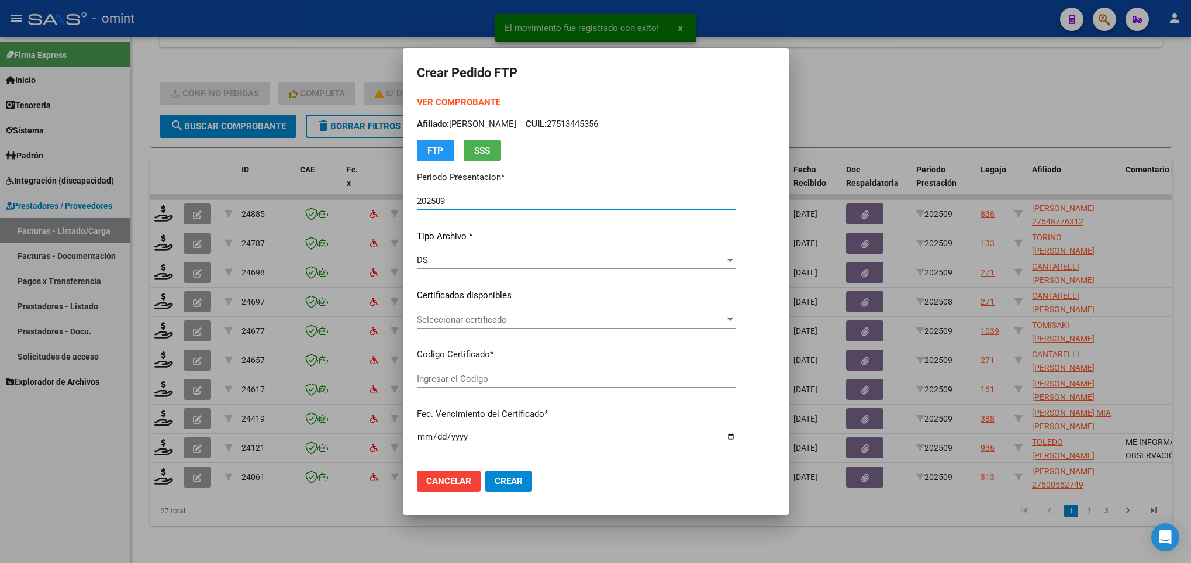
type input "5228407323"
type input "2027-10-30"
click at [474, 315] on span "Seleccionar certificado" at bounding box center [571, 320] width 308 height 11
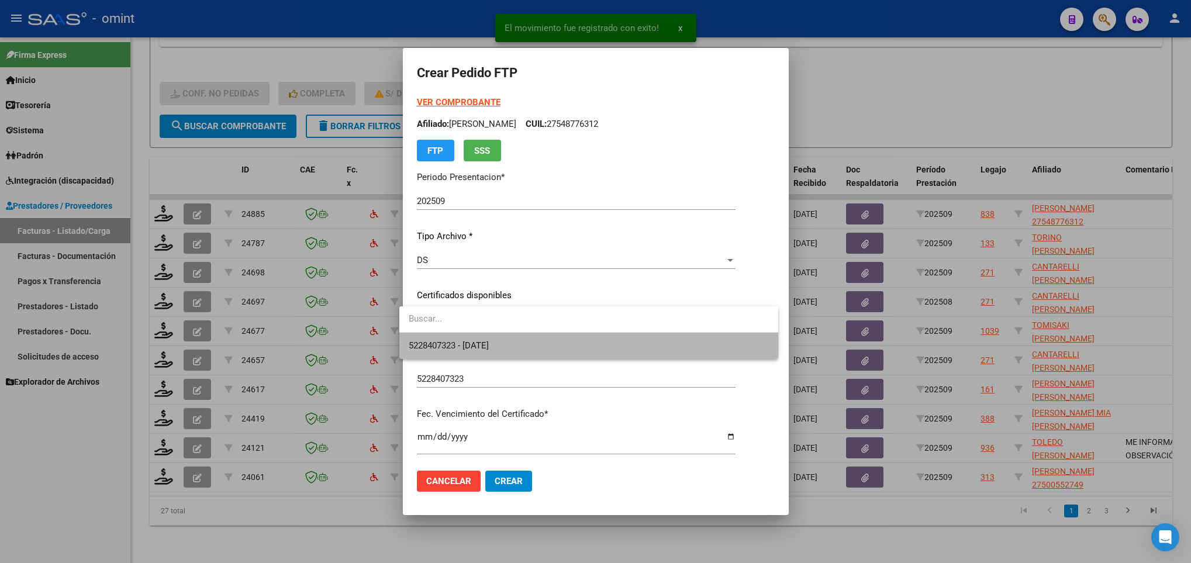
click at [486, 334] on span "5228407323 - 2027-10-30" at bounding box center [589, 346] width 360 height 26
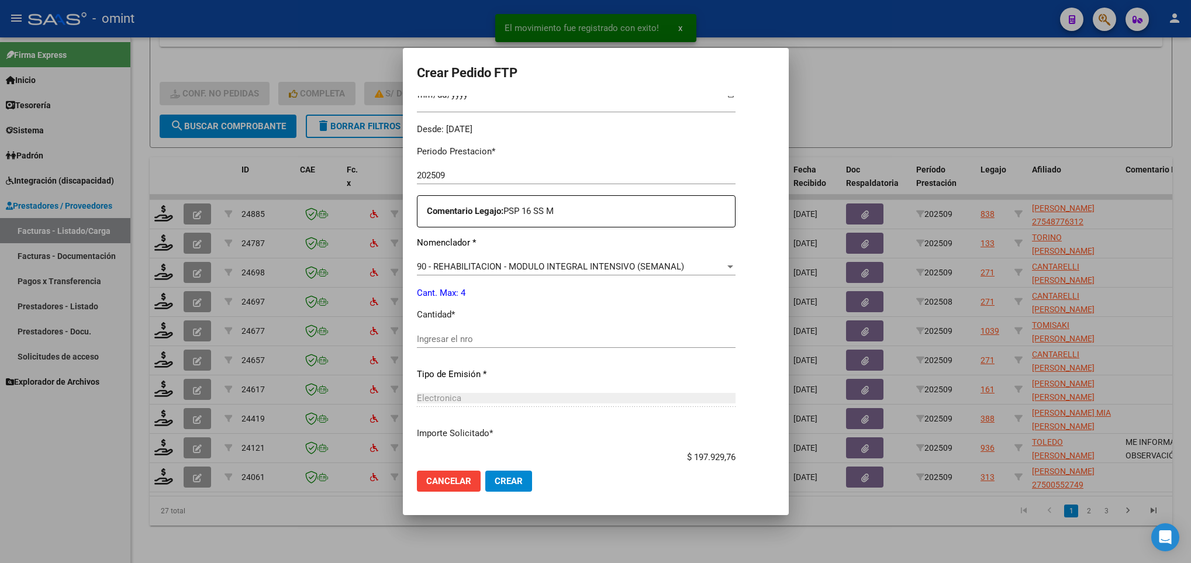
scroll to position [351, 0]
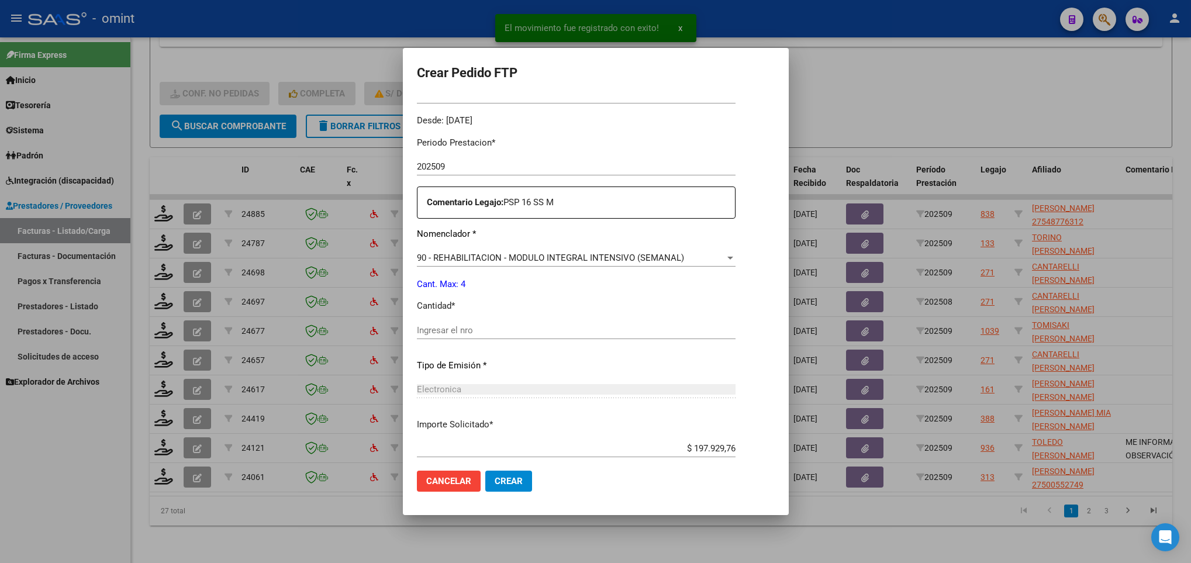
click at [474, 335] on input "Ingresar el nro" at bounding box center [576, 330] width 319 height 11
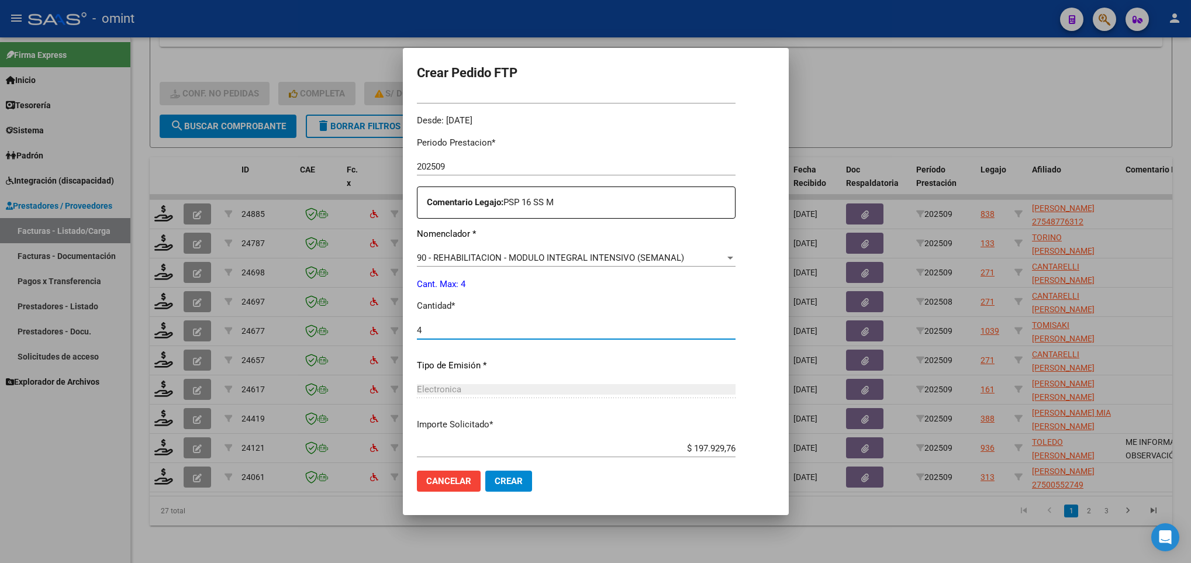
type input "4"
click at [518, 478] on button "Crear" at bounding box center [508, 481] width 47 height 21
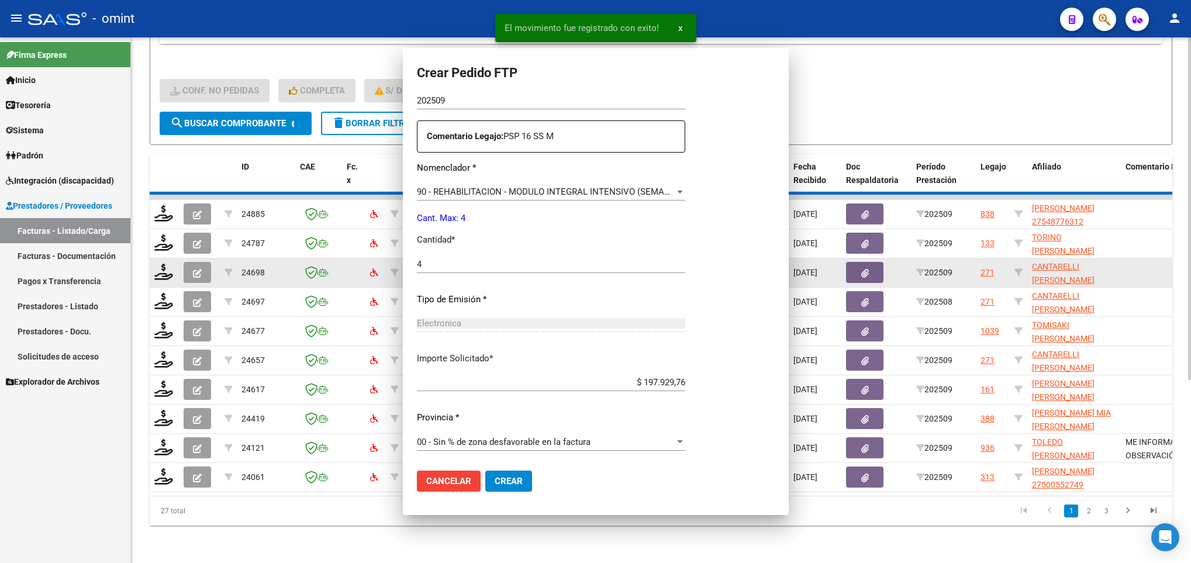
scroll to position [0, 0]
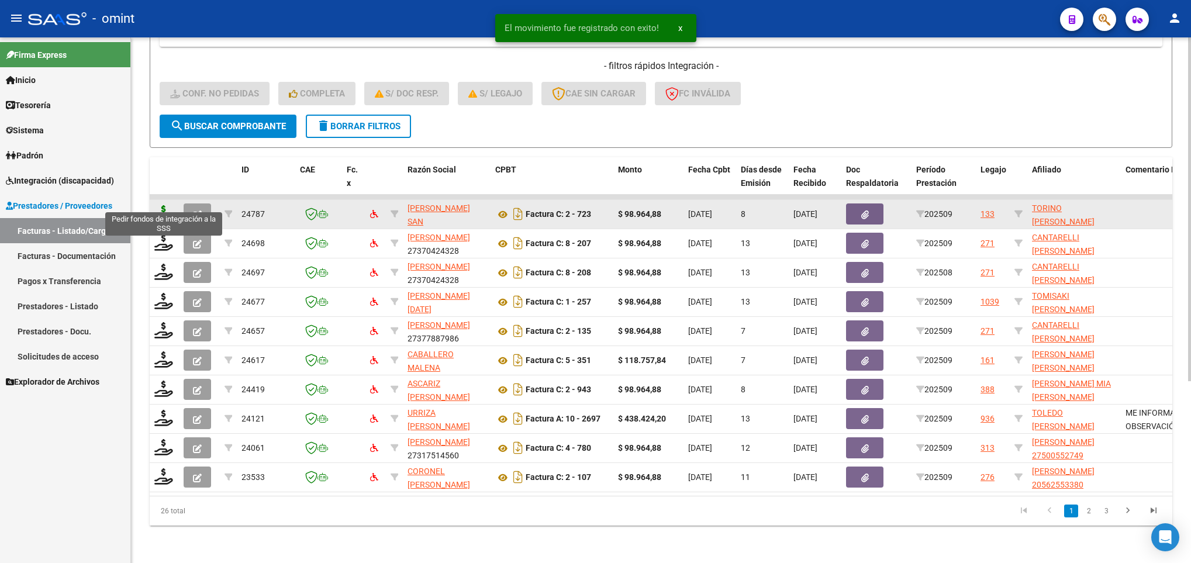
click at [160, 205] on icon at bounding box center [163, 213] width 19 height 16
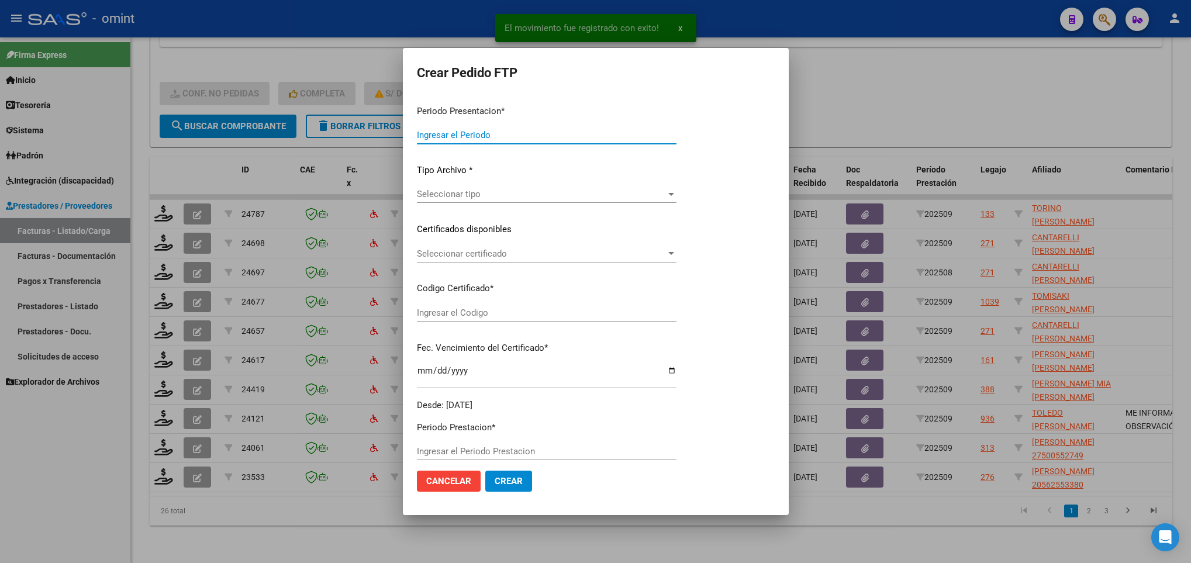
type input "202509"
type input "$ 98.964,88"
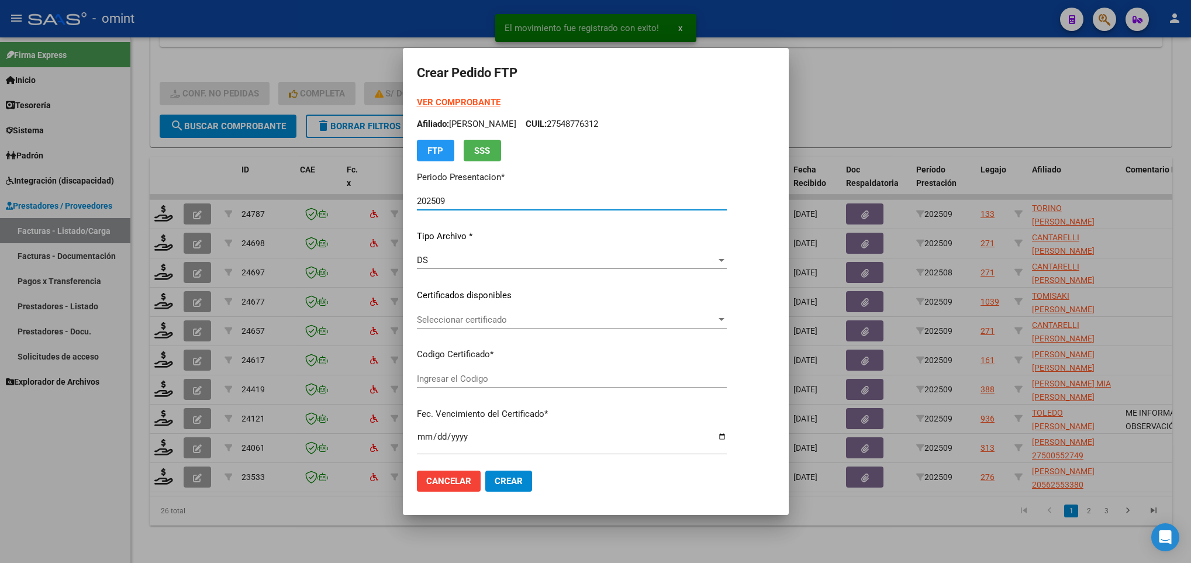
type input "526119075"
type input "2026-09-06"
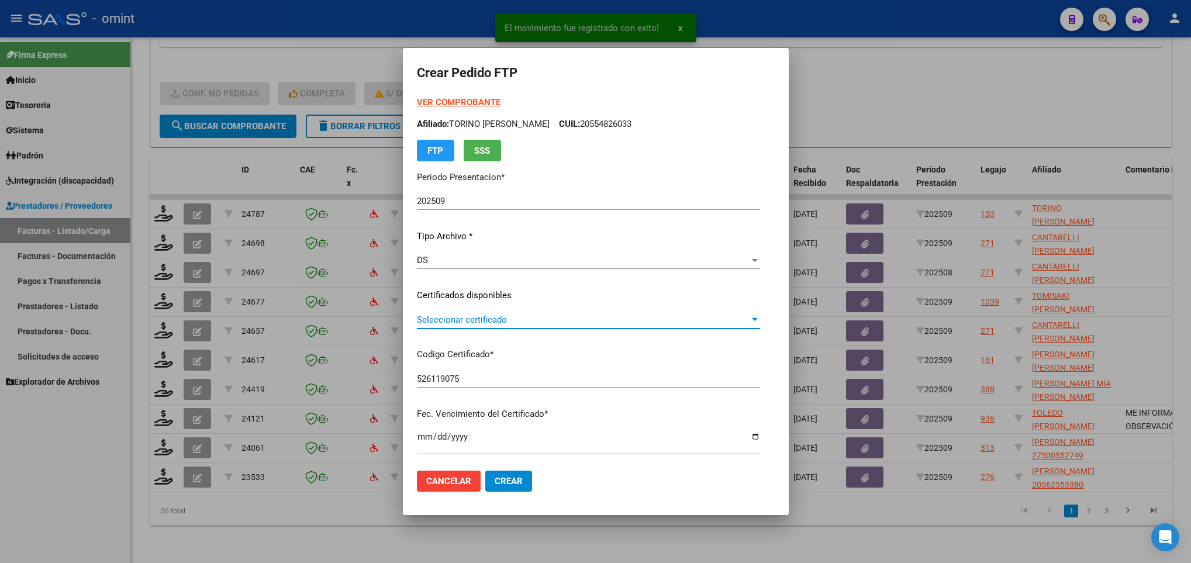
click at [565, 323] on span "Seleccionar certificado" at bounding box center [583, 320] width 333 height 11
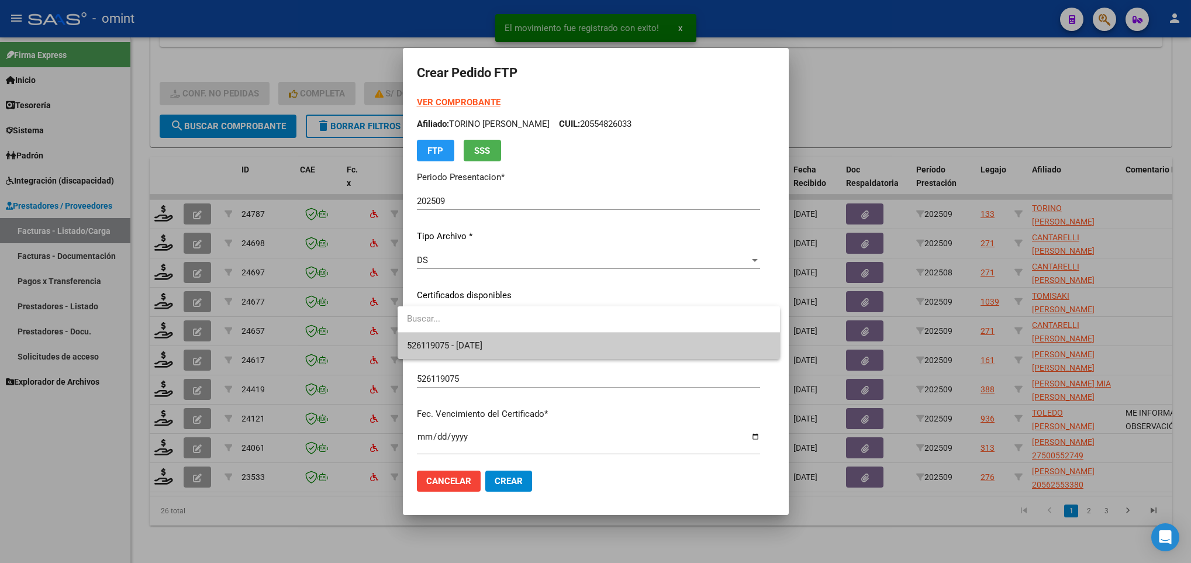
click at [566, 337] on span "526119075 - 2026-09-06" at bounding box center [589, 346] width 364 height 26
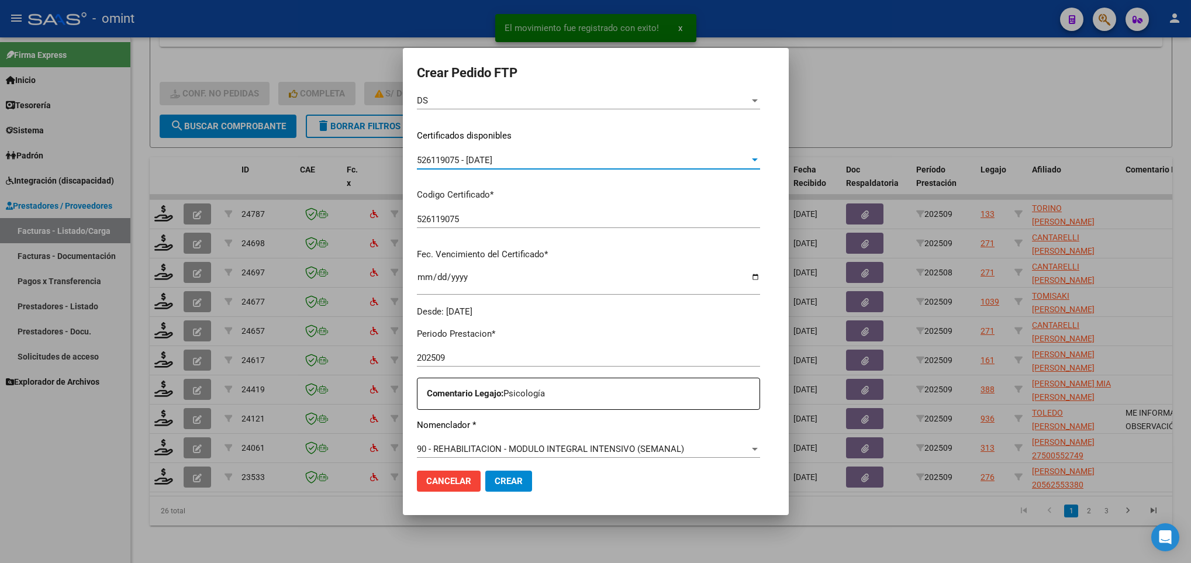
scroll to position [351, 0]
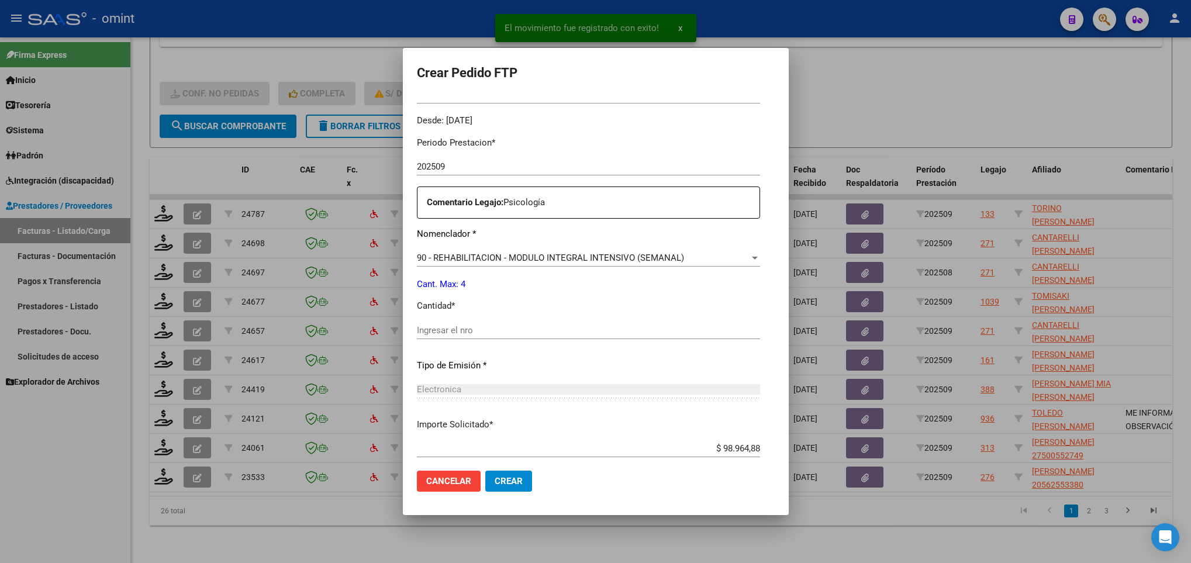
click at [481, 332] on input "Ingresar el nro" at bounding box center [588, 330] width 343 height 11
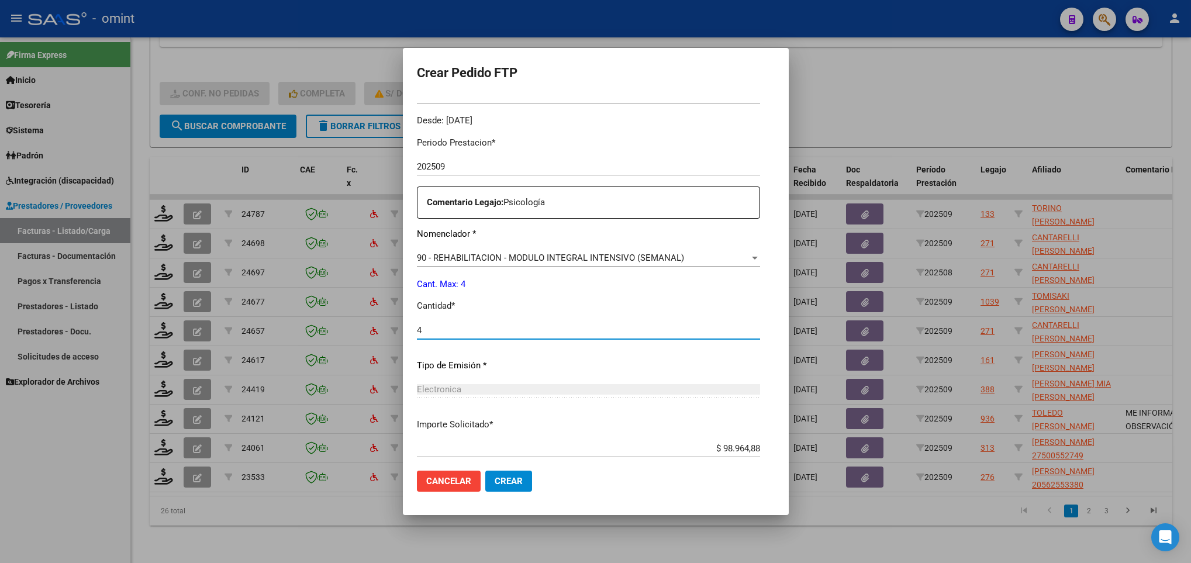
type input "4"
click at [505, 478] on span "Crear" at bounding box center [509, 481] width 28 height 11
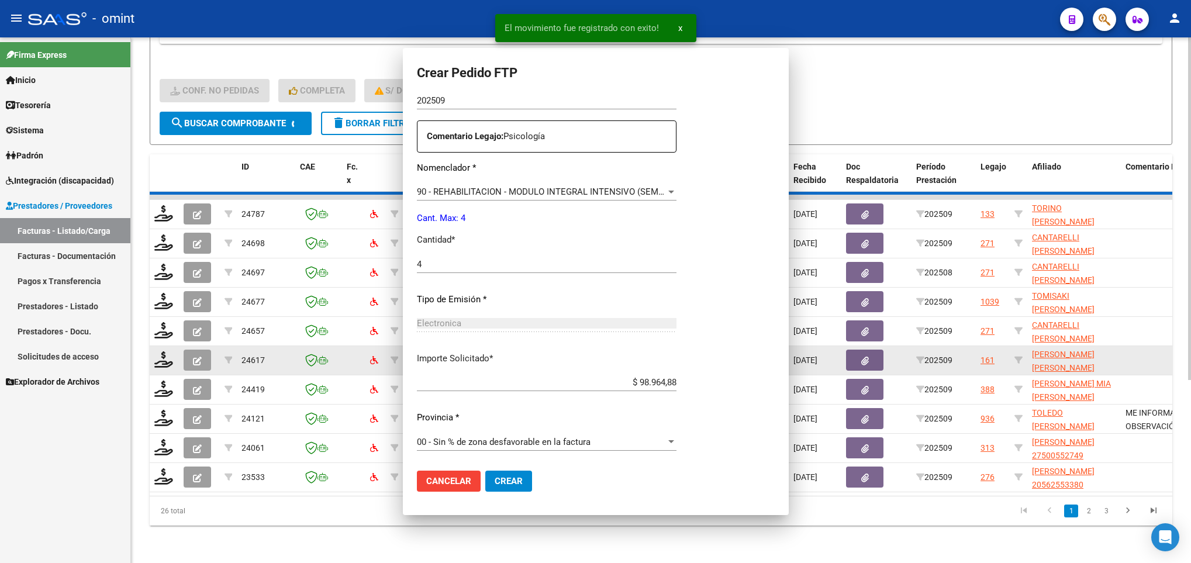
scroll to position [0, 0]
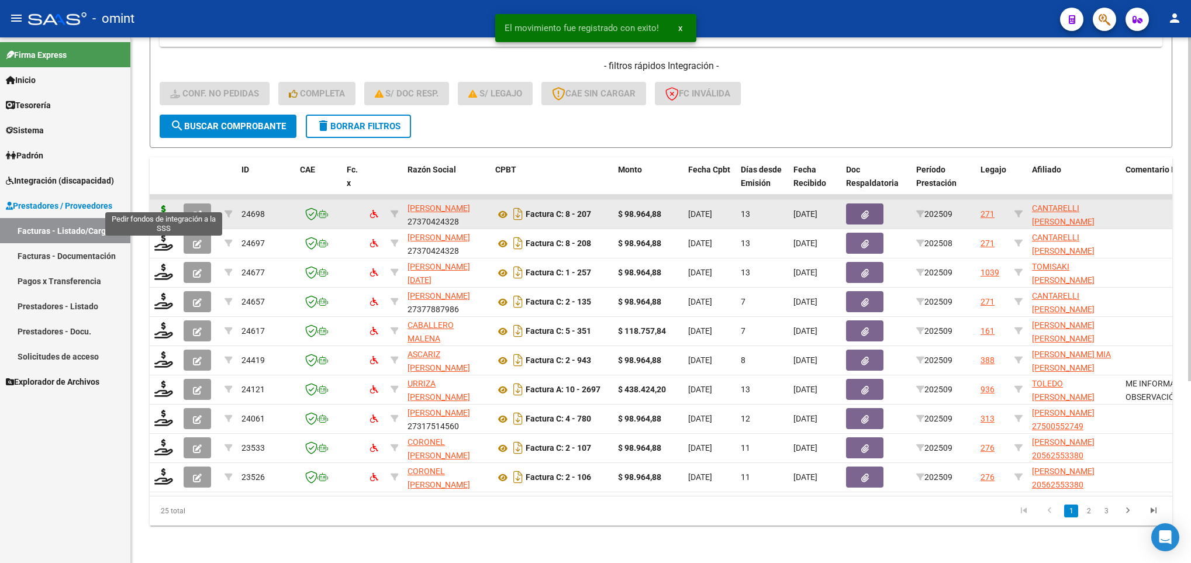
click at [163, 205] on icon at bounding box center [163, 213] width 19 height 16
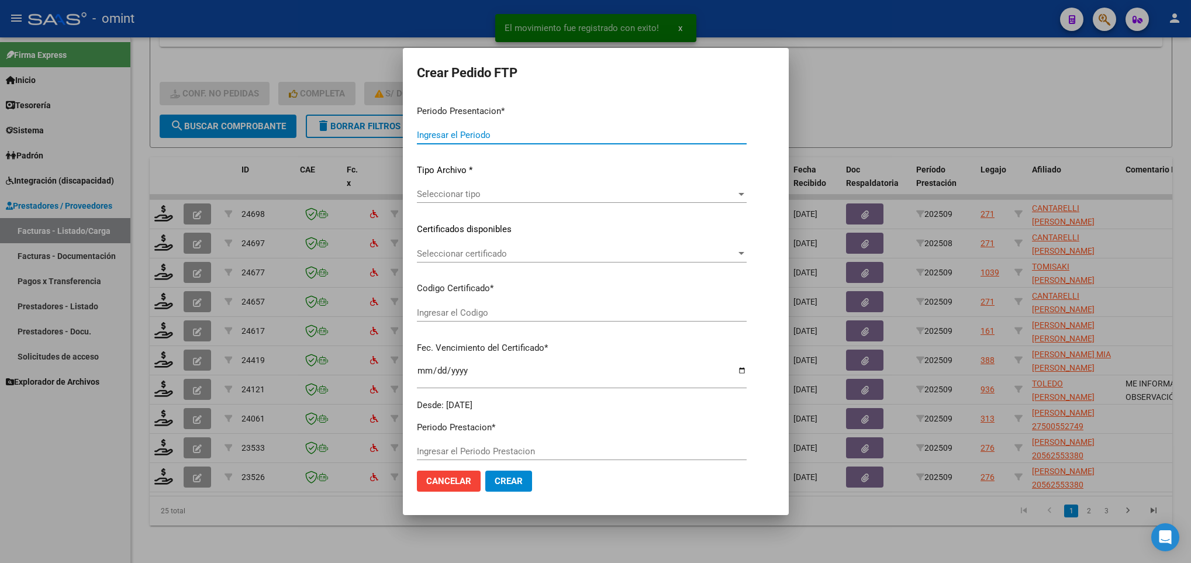
type input "202509"
type input "$ 98.964,88"
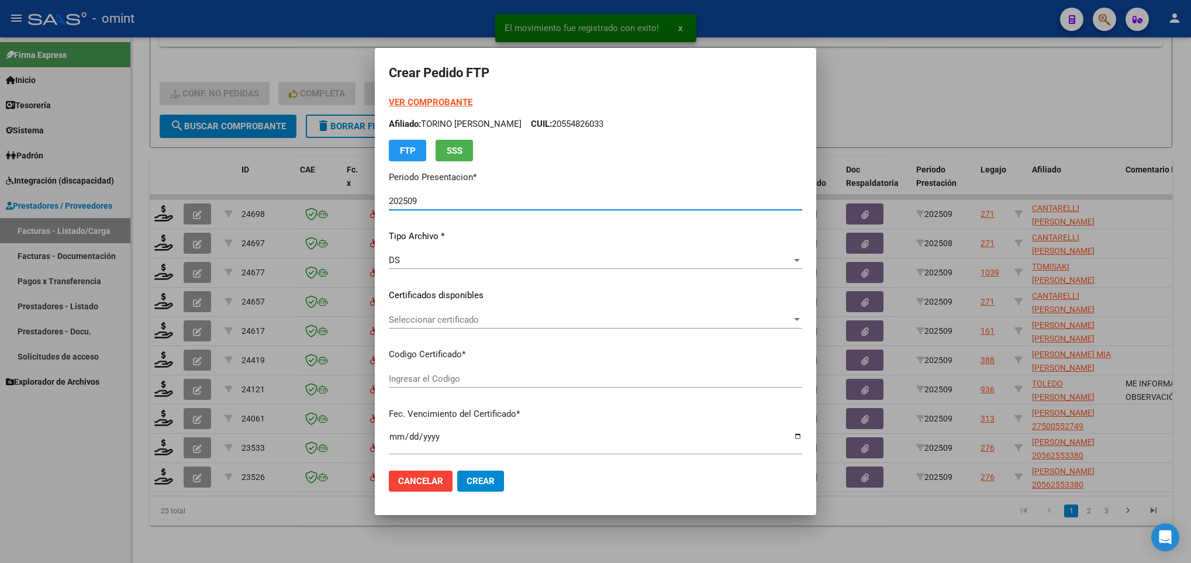
type input "1057682944"
type input "2029-10-08"
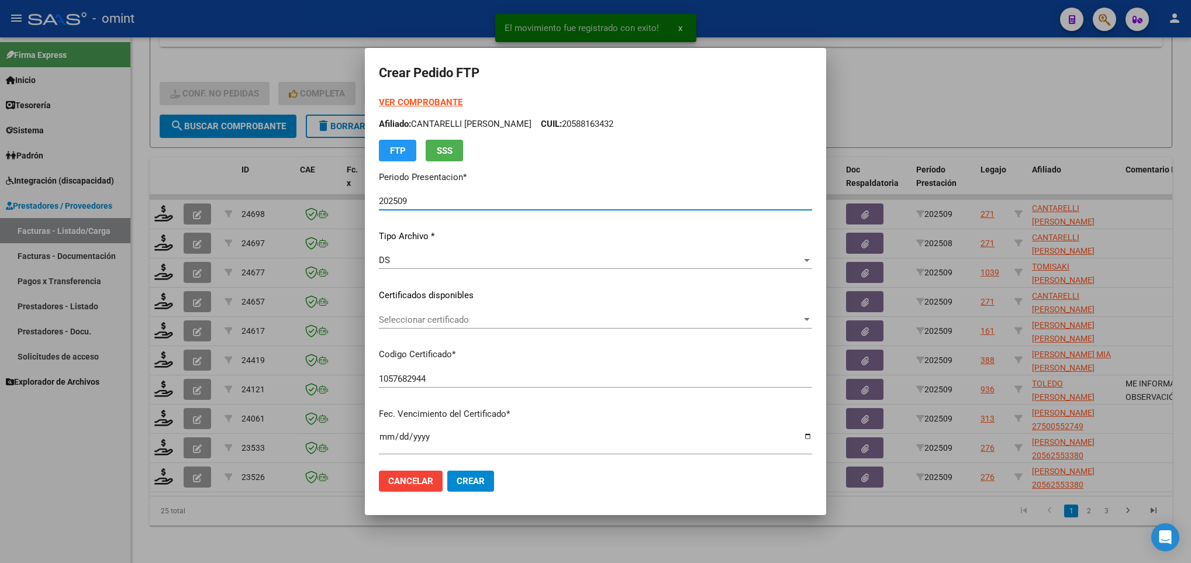
click at [546, 318] on span "Seleccionar certificado" at bounding box center [590, 320] width 423 height 11
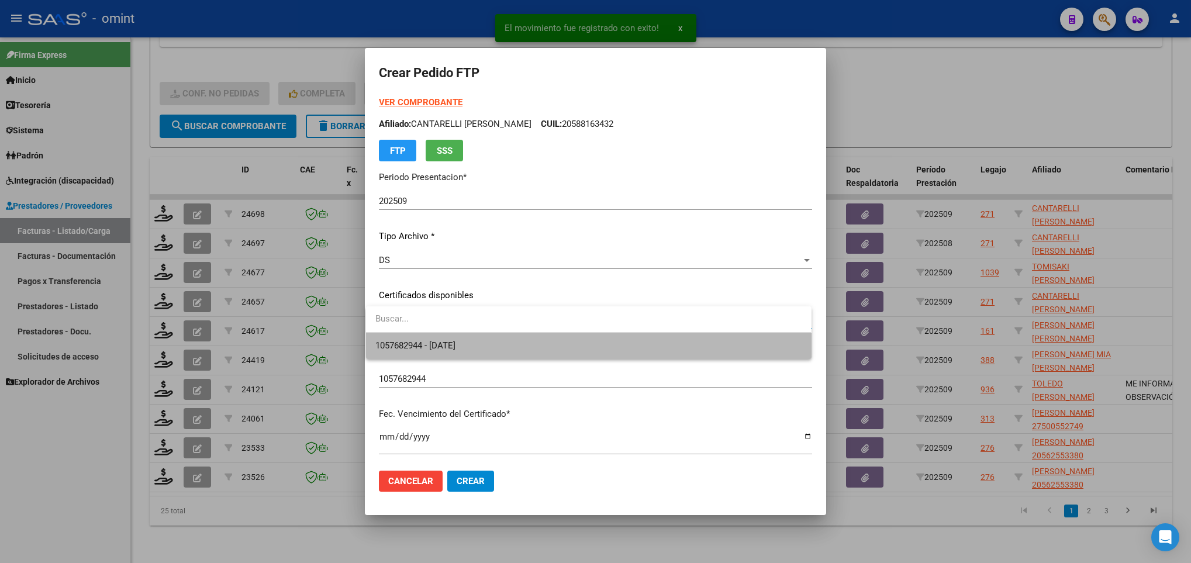
click at [551, 336] on span "1057682944 - 2029-10-08" at bounding box center [588, 346] width 426 height 26
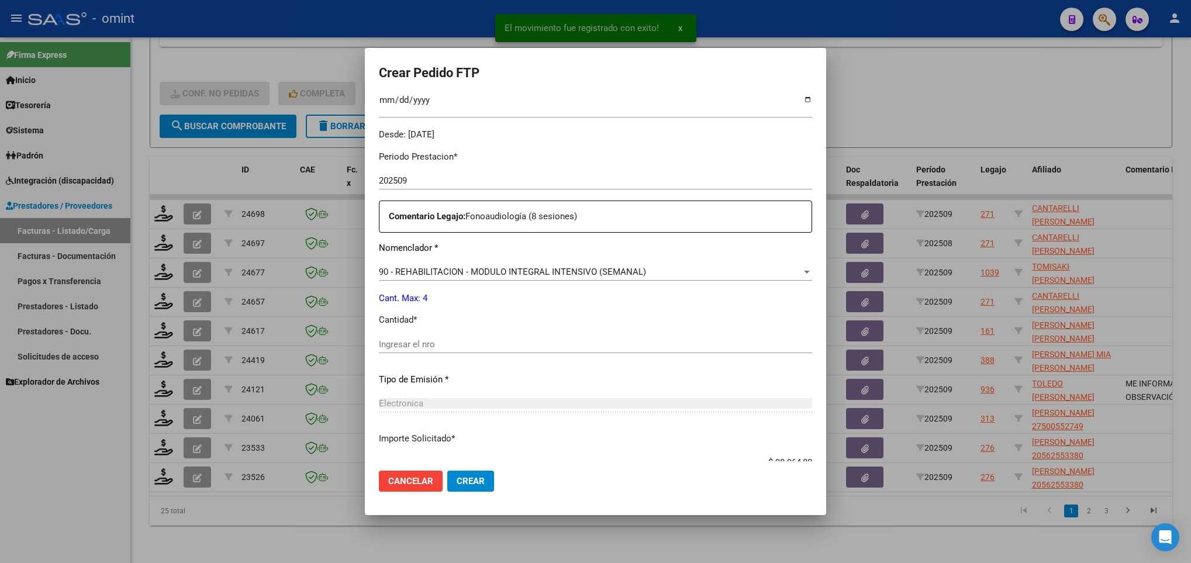
scroll to position [351, 0]
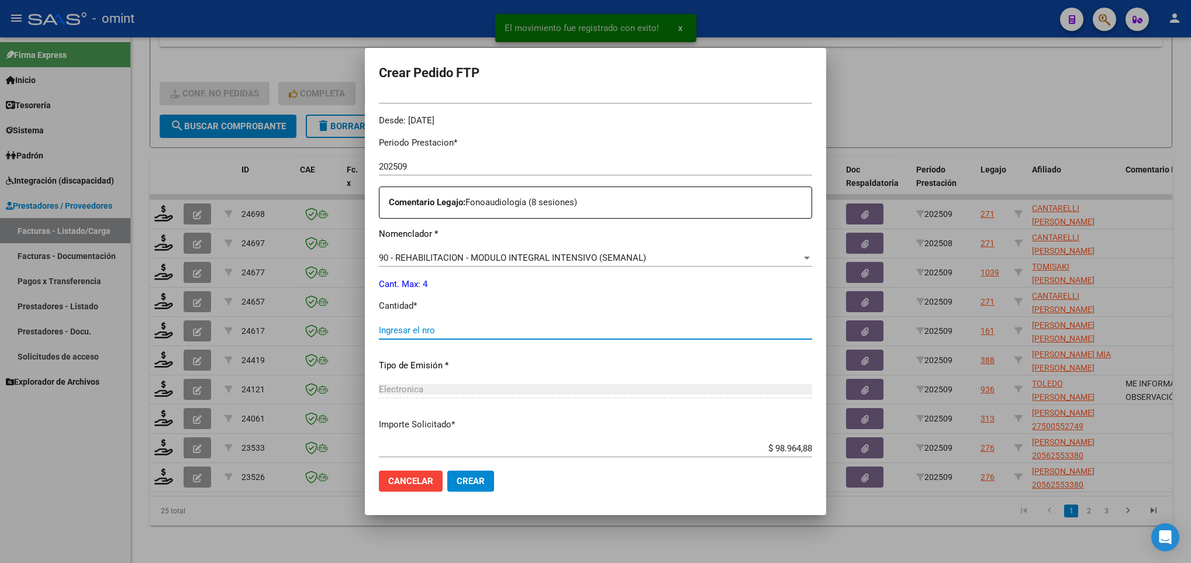
click at [461, 332] on input "Ingresar el nro" at bounding box center [595, 330] width 433 height 11
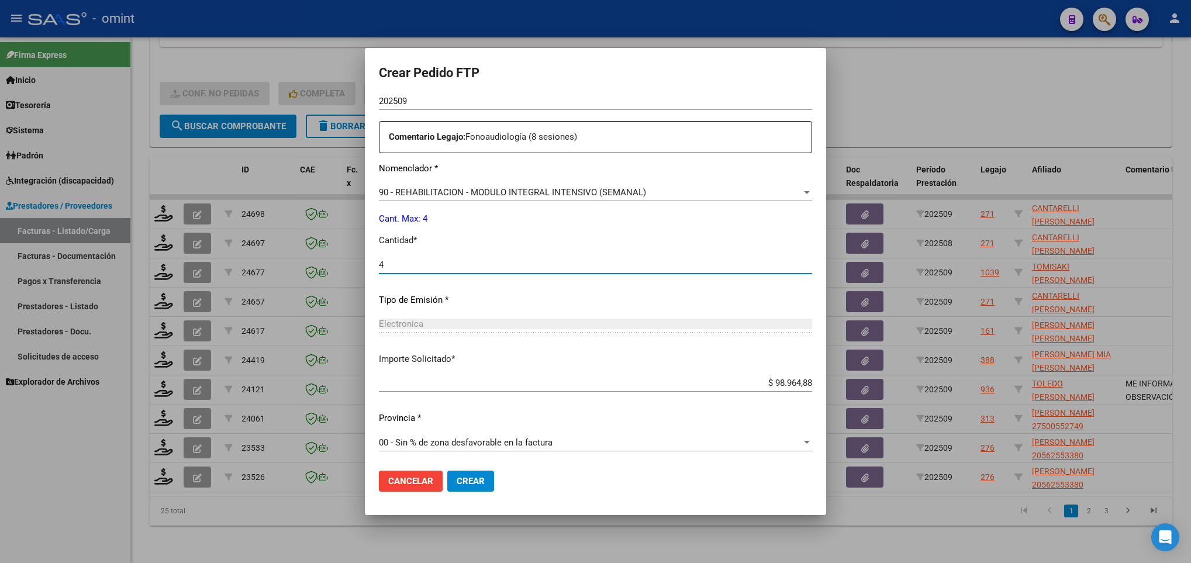
scroll to position [418, 0]
type input "4"
click at [482, 479] on button "Crear" at bounding box center [470, 481] width 47 height 21
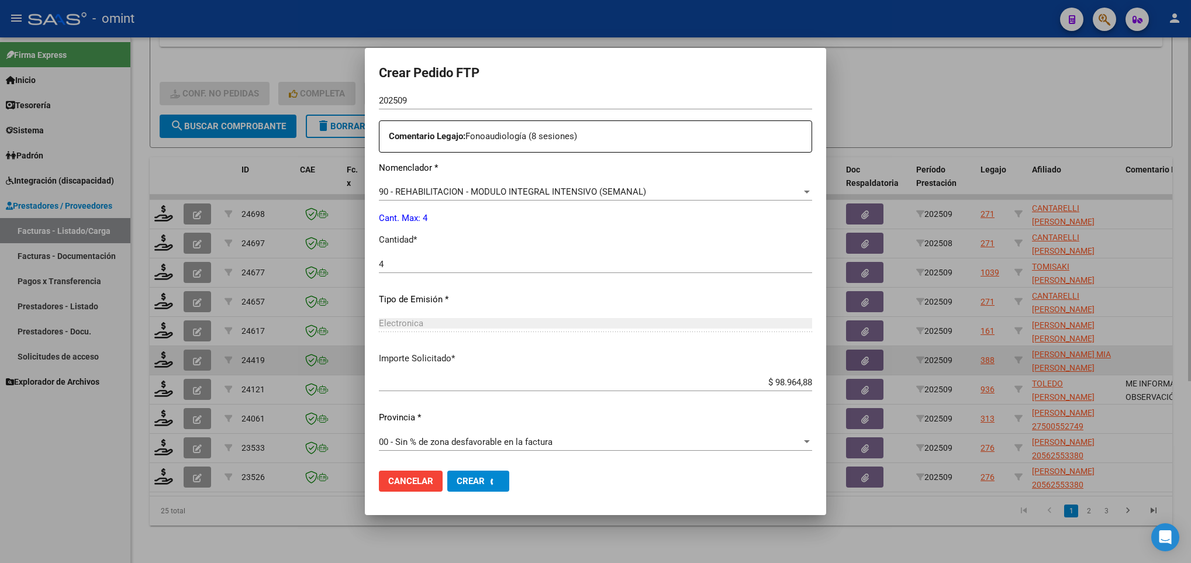
scroll to position [0, 0]
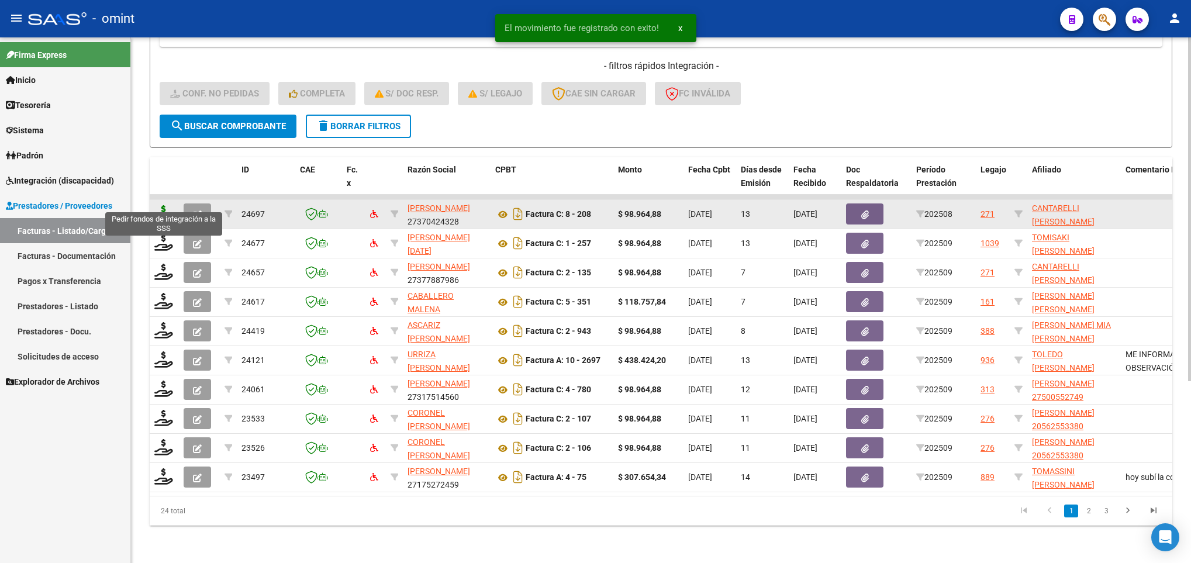
click at [160, 205] on icon at bounding box center [163, 213] width 19 height 16
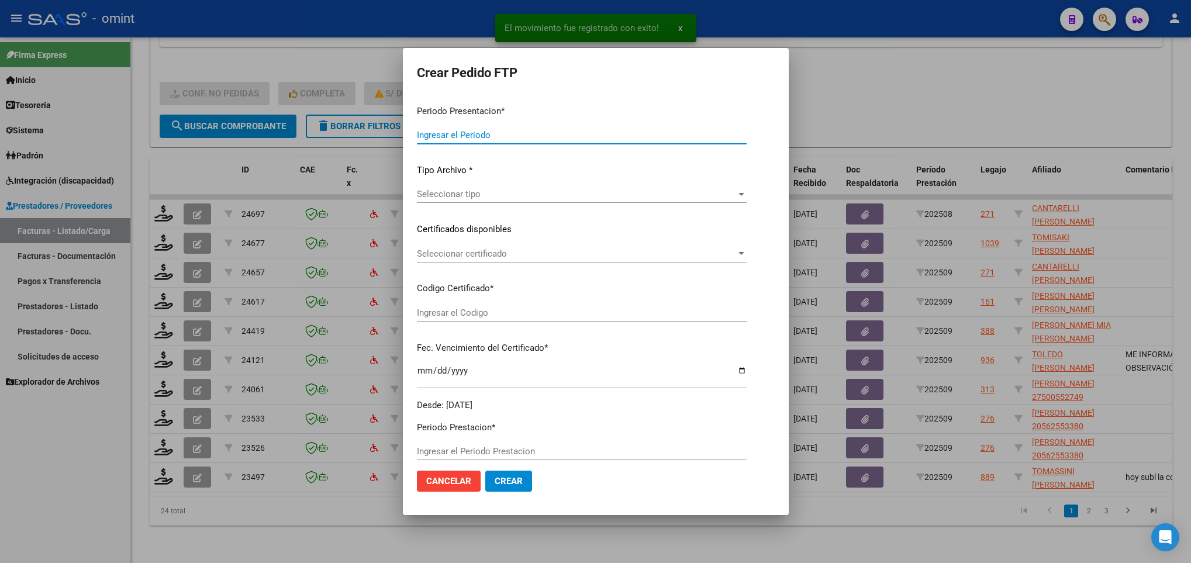
type input "202509"
type input "202508"
type input "$ 98.964,88"
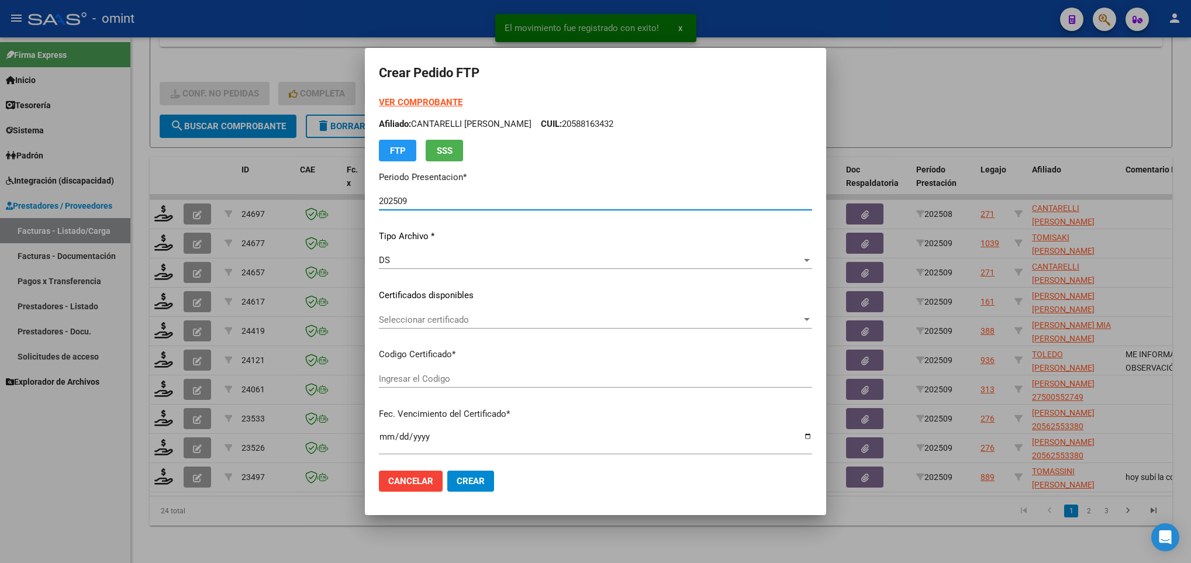
type input "1057682944"
type input "2029-10-08"
click at [502, 312] on div "Seleccionar certificado Seleccionar certificado" at bounding box center [595, 320] width 433 height 18
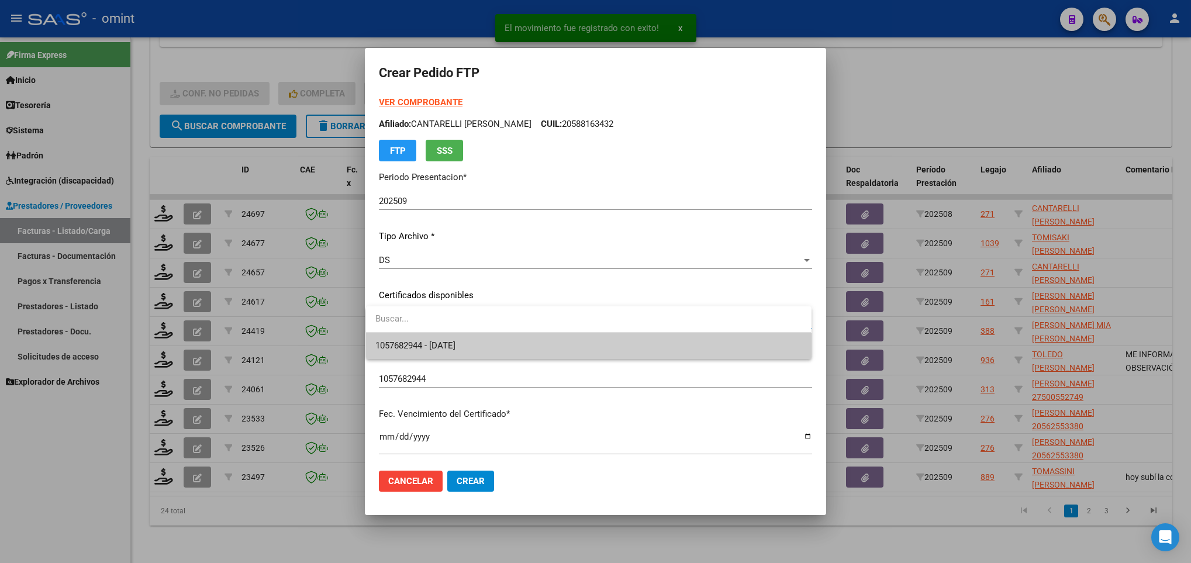
click at [513, 344] on span "1057682944 - 2029-10-08" at bounding box center [588, 346] width 426 height 26
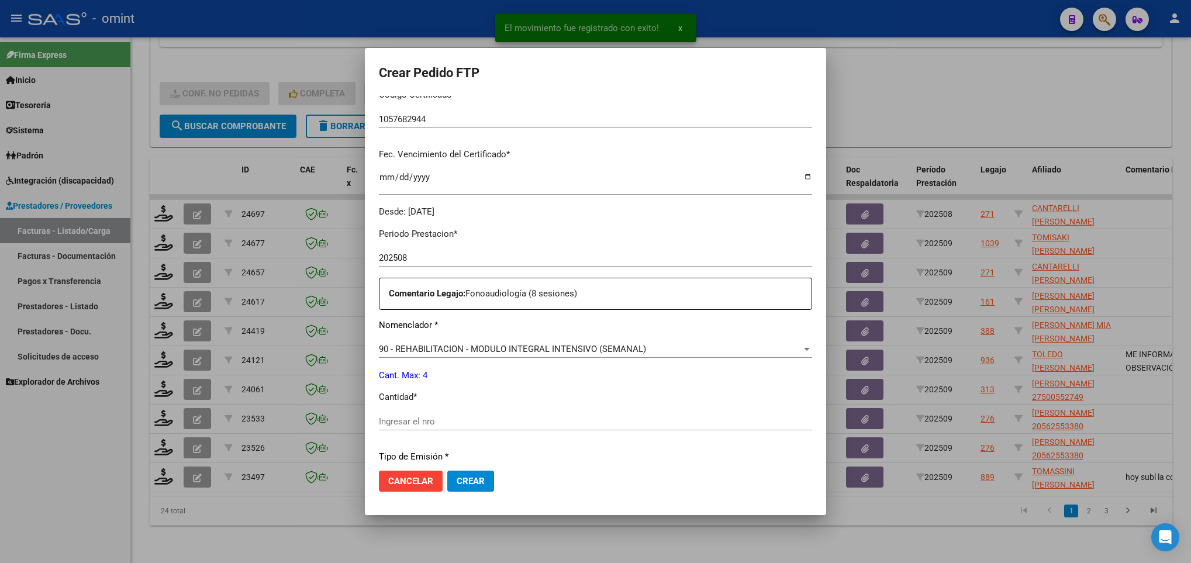
scroll to position [263, 0]
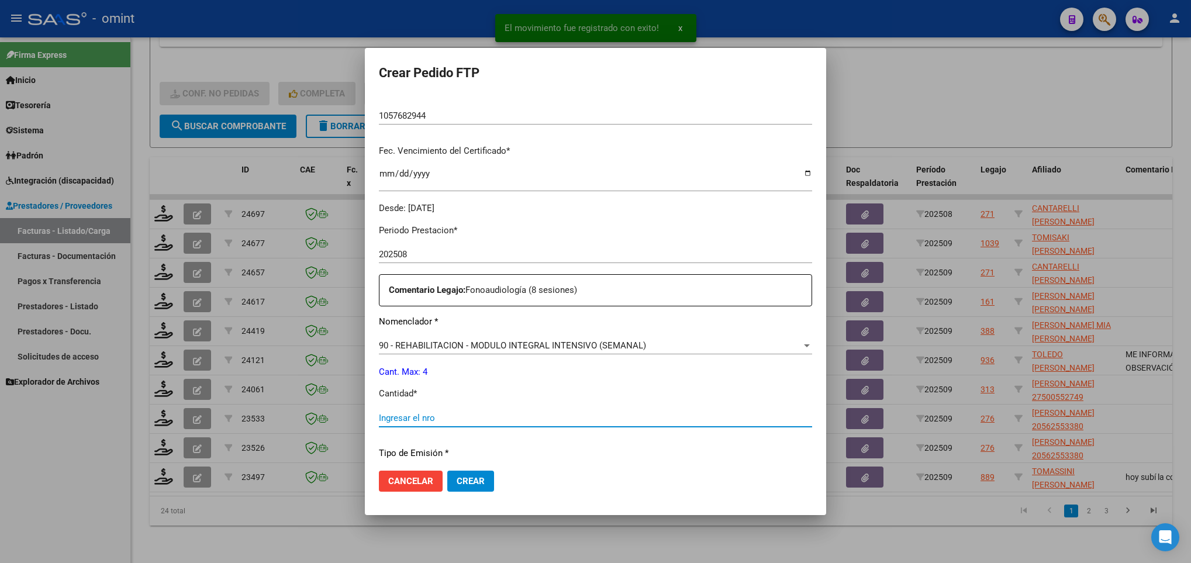
click at [385, 421] on input "Ingresar el nro" at bounding box center [595, 418] width 433 height 11
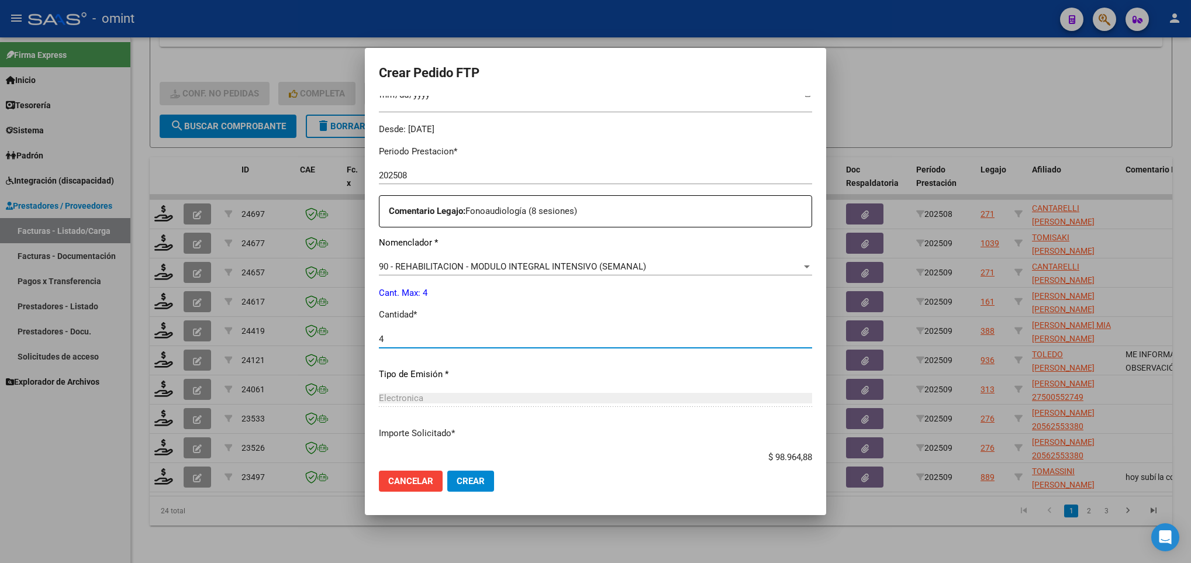
scroll to position [418, 0]
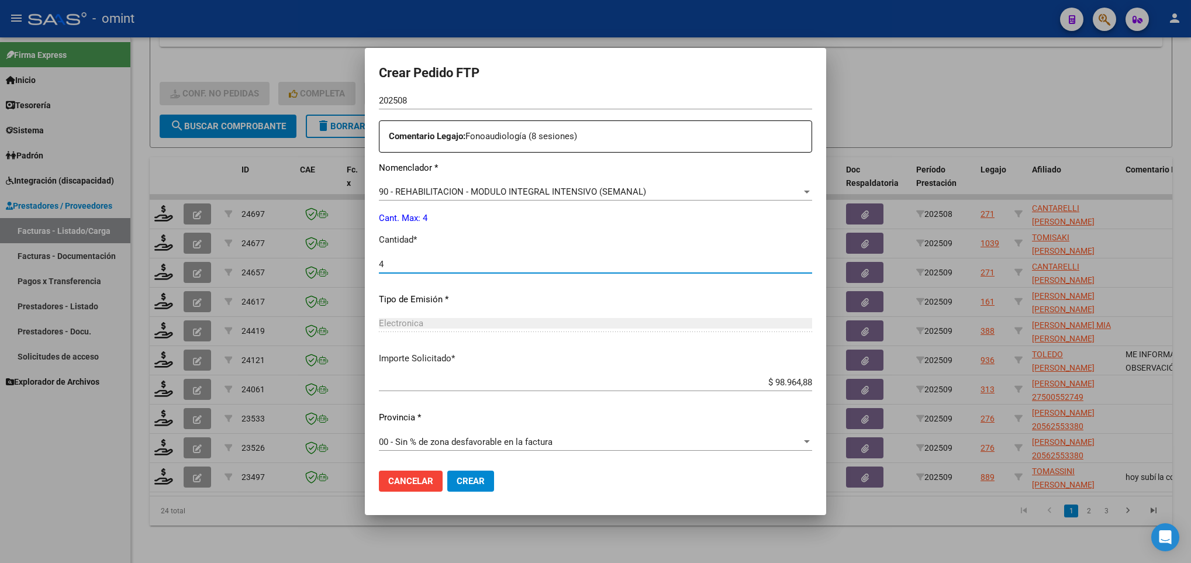
type input "4"
click at [467, 476] on span "Crear" at bounding box center [471, 481] width 28 height 11
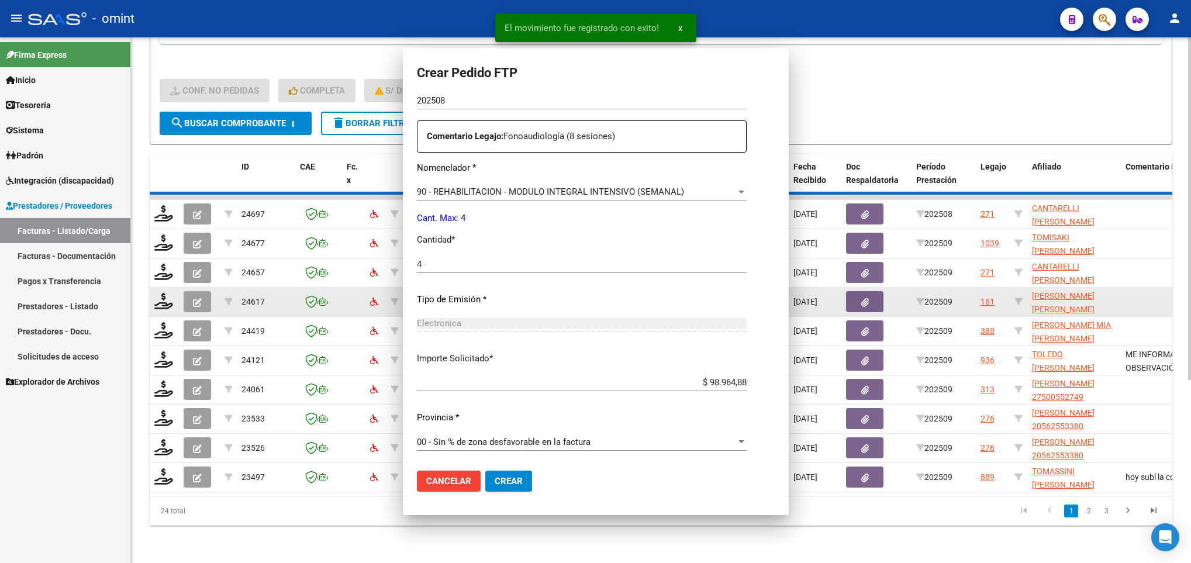
scroll to position [0, 0]
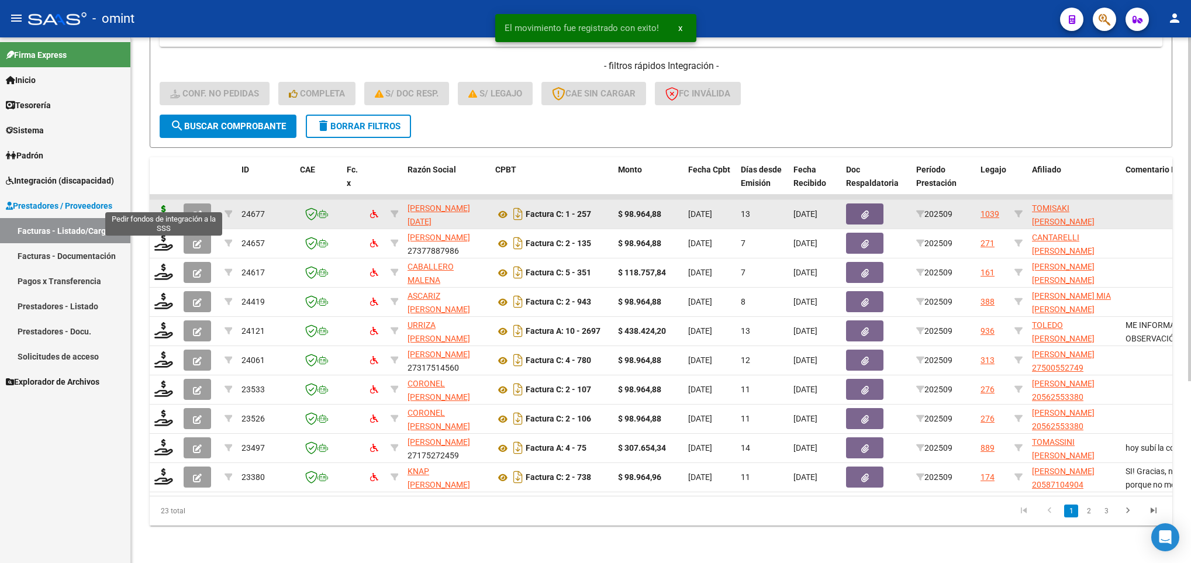
click at [162, 205] on icon at bounding box center [163, 213] width 19 height 16
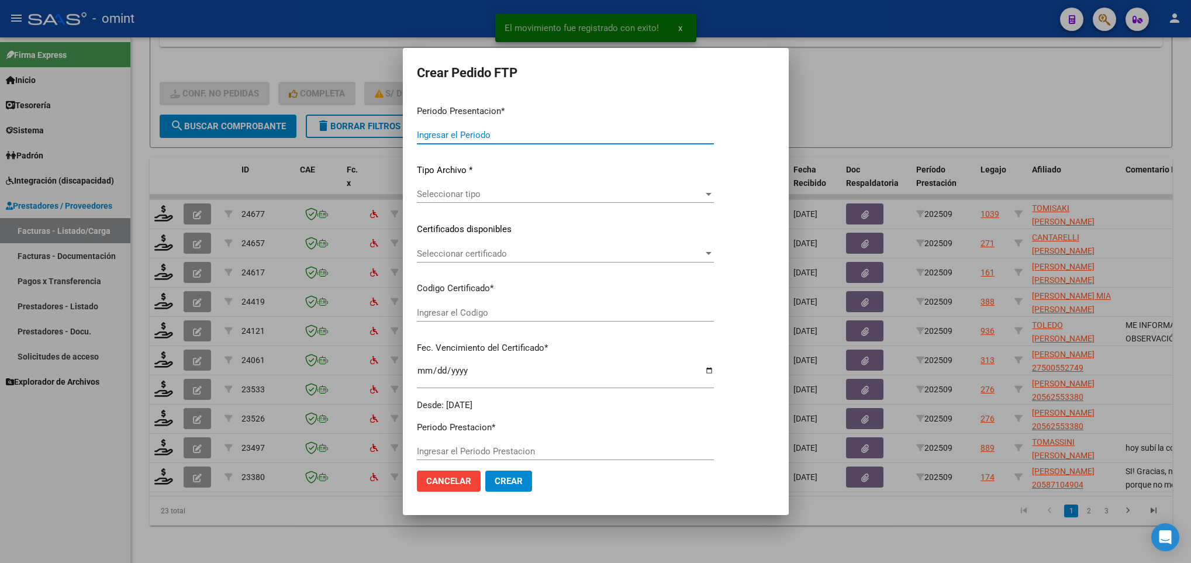
type input "202509"
type input "$ 98.964,88"
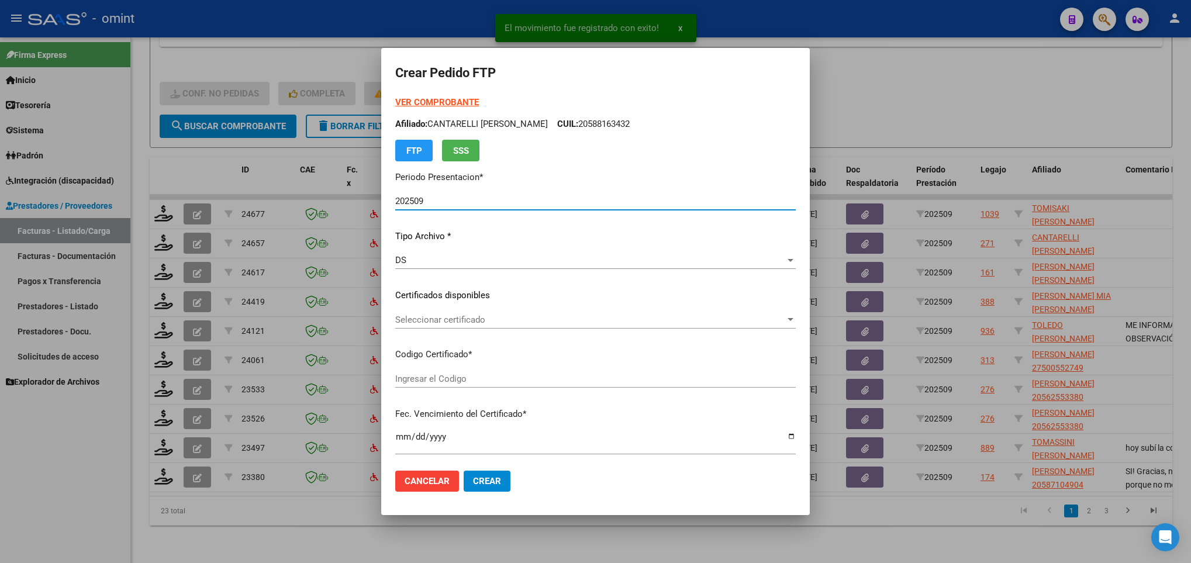
type input "3593677493"
type input "2026-09-08"
click at [481, 309] on div "VER COMPROBANTE ARCA Padrón Afiliado: CANTARELLI FELIPE LINO CUIL: 20588163432 …" at bounding box center [595, 287] width 401 height 382
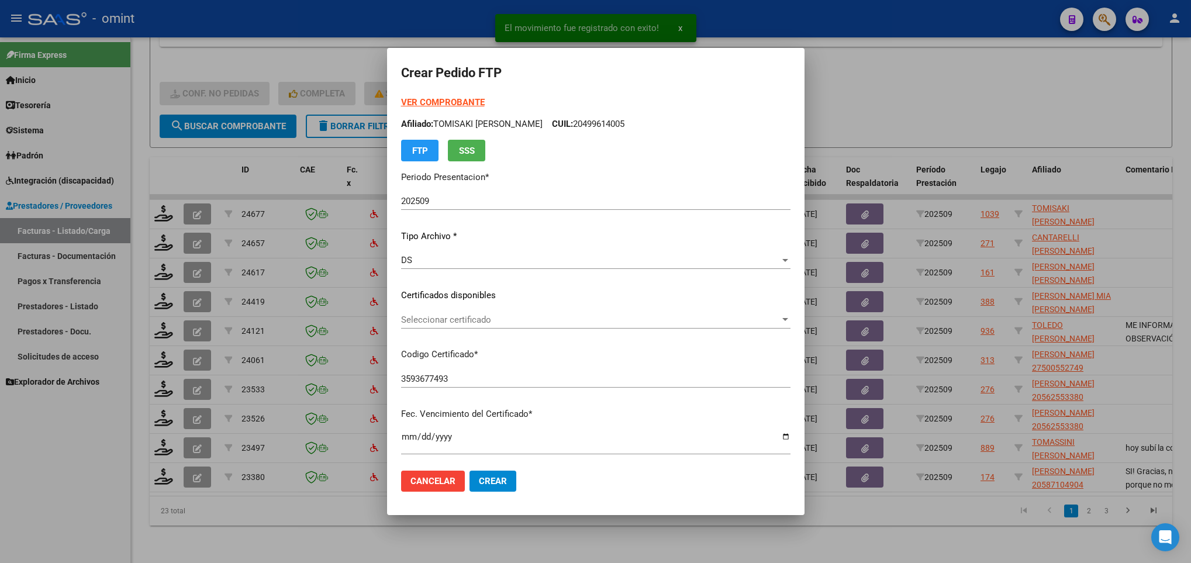
click at [484, 315] on span "Seleccionar certificado" at bounding box center [590, 320] width 379 height 11
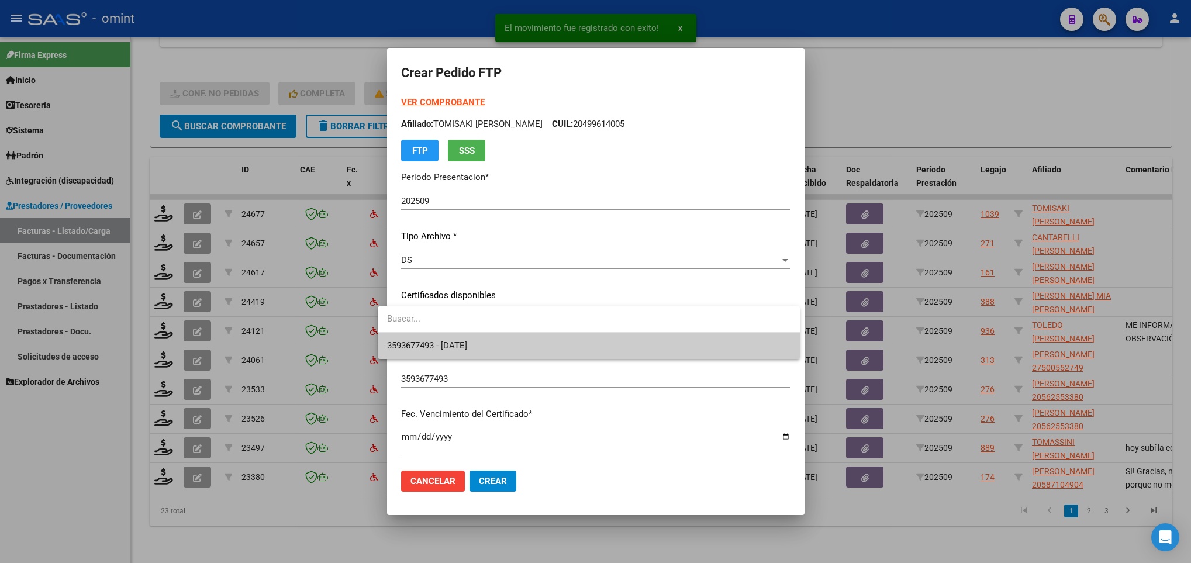
click at [497, 348] on span "3593677493 - 2026-09-08" at bounding box center [589, 346] width 404 height 26
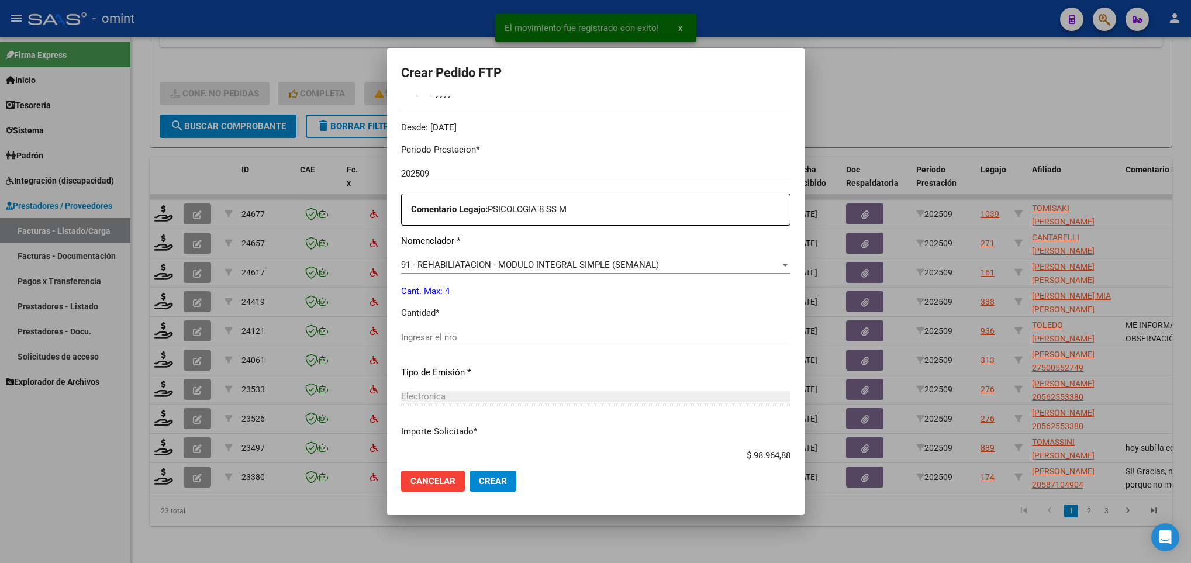
scroll to position [351, 0]
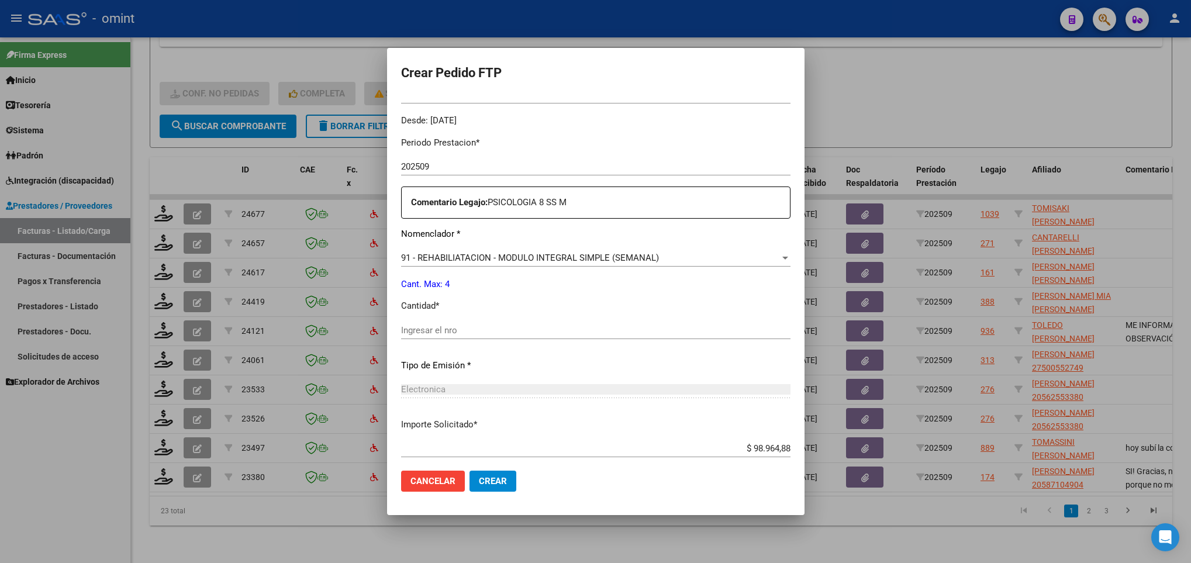
click at [485, 337] on div "Ingresar el nro" at bounding box center [595, 331] width 389 height 18
type input "4"
click at [485, 480] on span "Crear" at bounding box center [493, 481] width 28 height 11
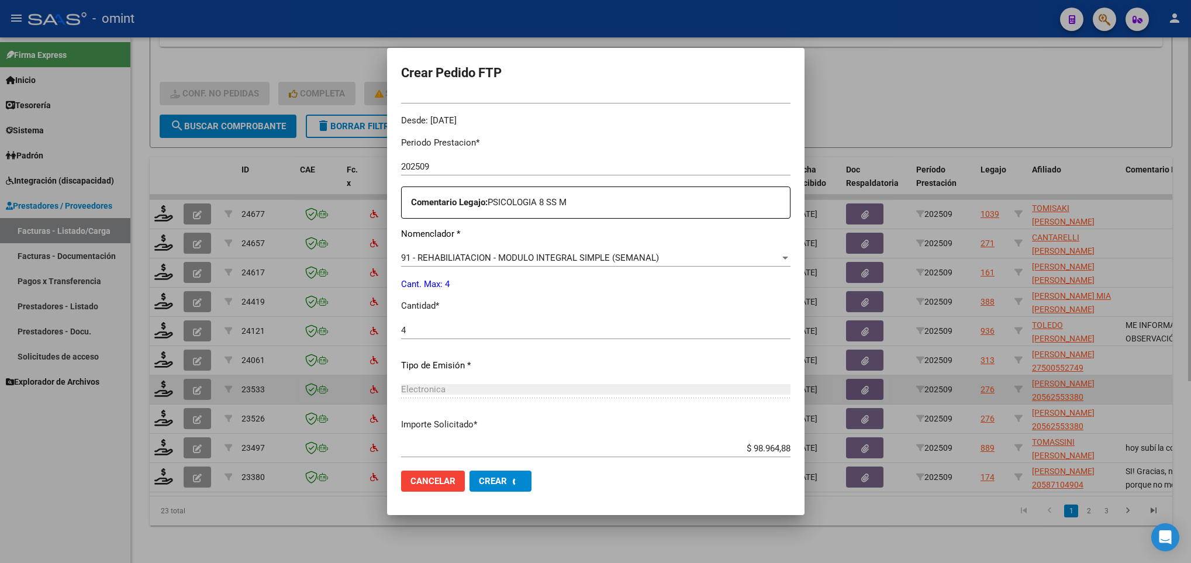
scroll to position [0, 0]
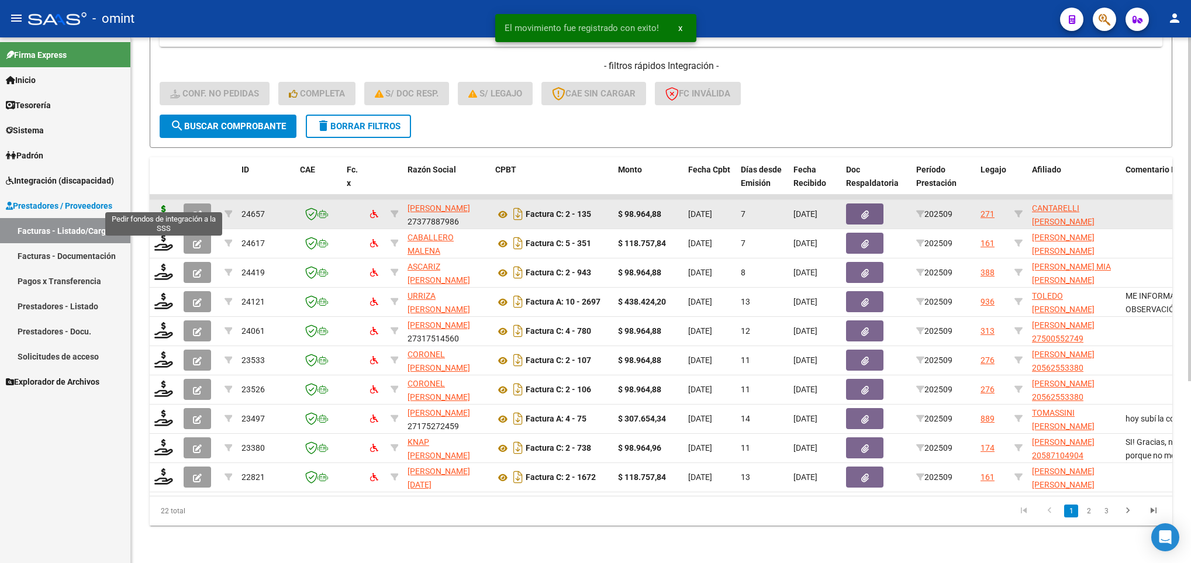
click at [162, 205] on icon at bounding box center [163, 213] width 19 height 16
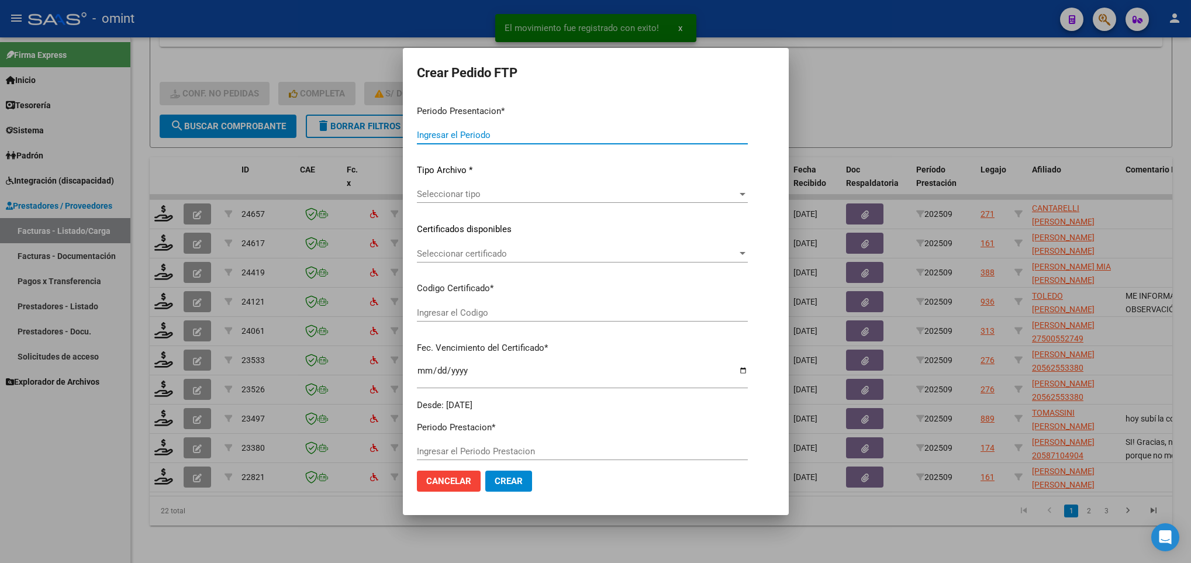
type input "202509"
type input "$ 98.964,88"
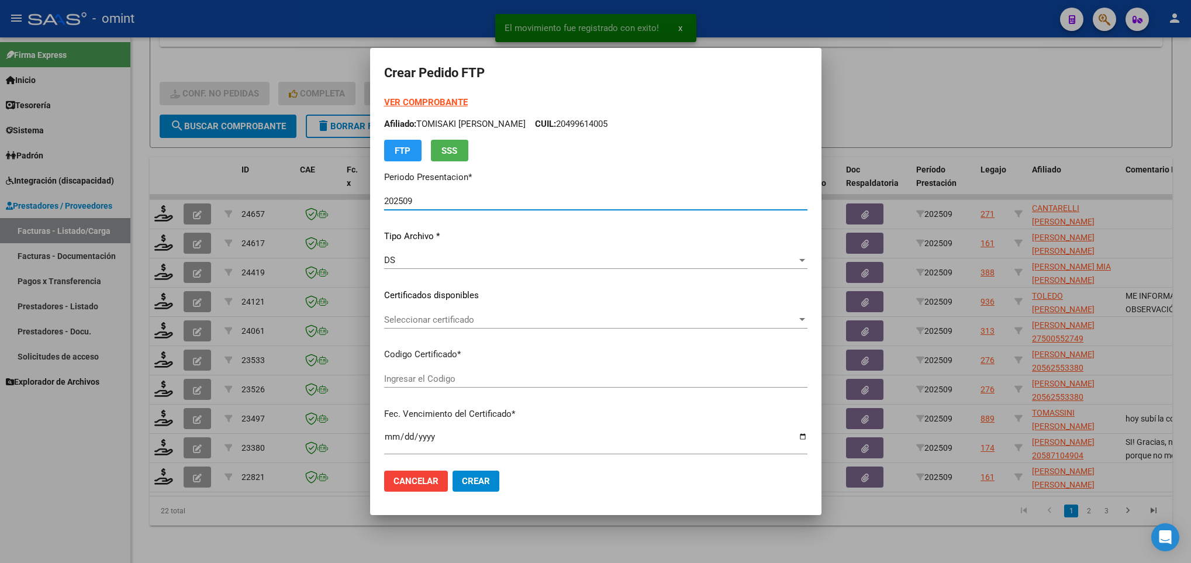
type input "1057682944"
type input "2029-10-08"
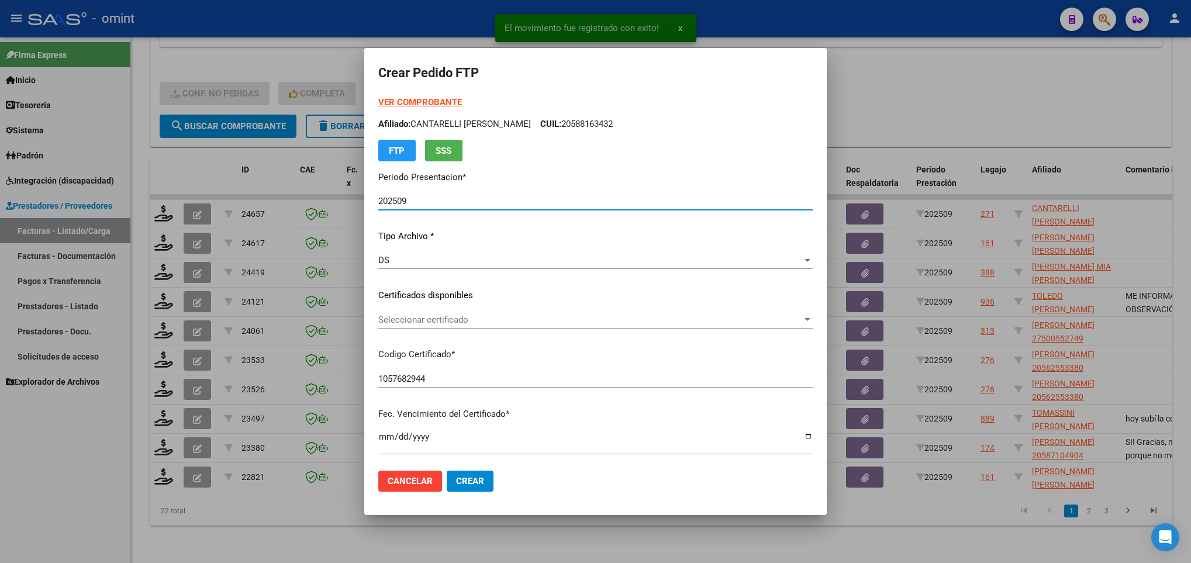
click at [490, 319] on span "Seleccionar certificado" at bounding box center [590, 320] width 424 height 11
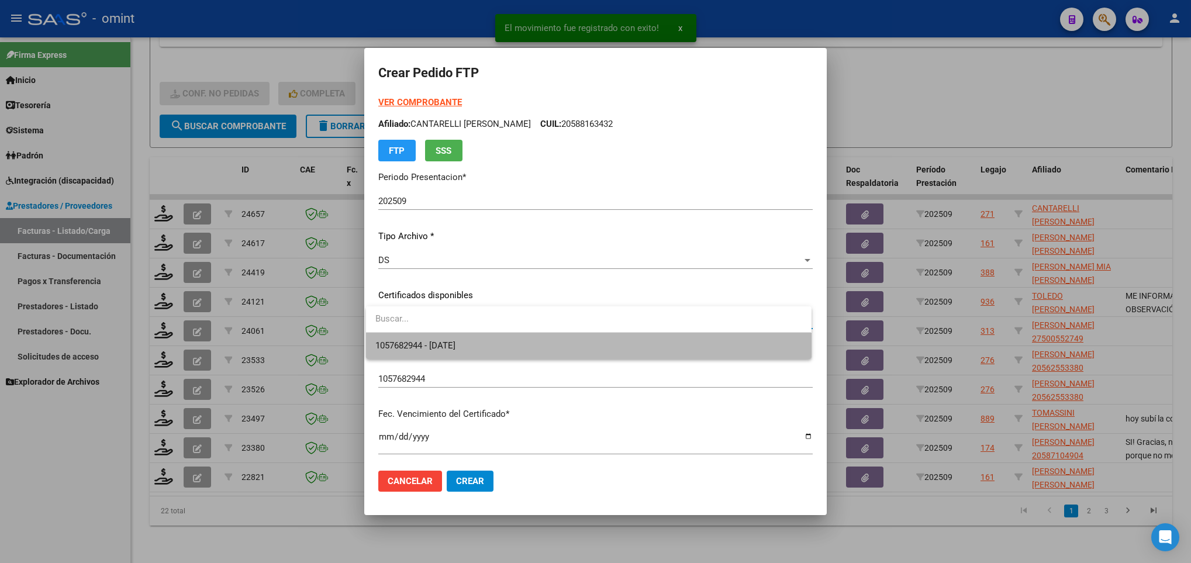
click at [502, 340] on span "1057682944 - 2029-10-08" at bounding box center [588, 346] width 426 height 26
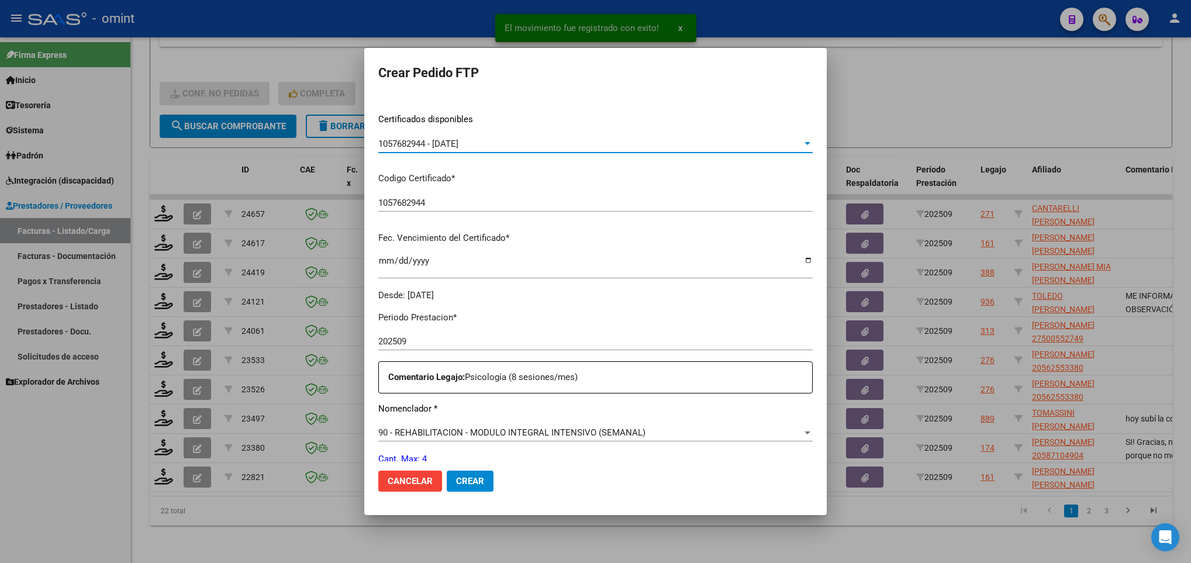
scroll to position [351, 0]
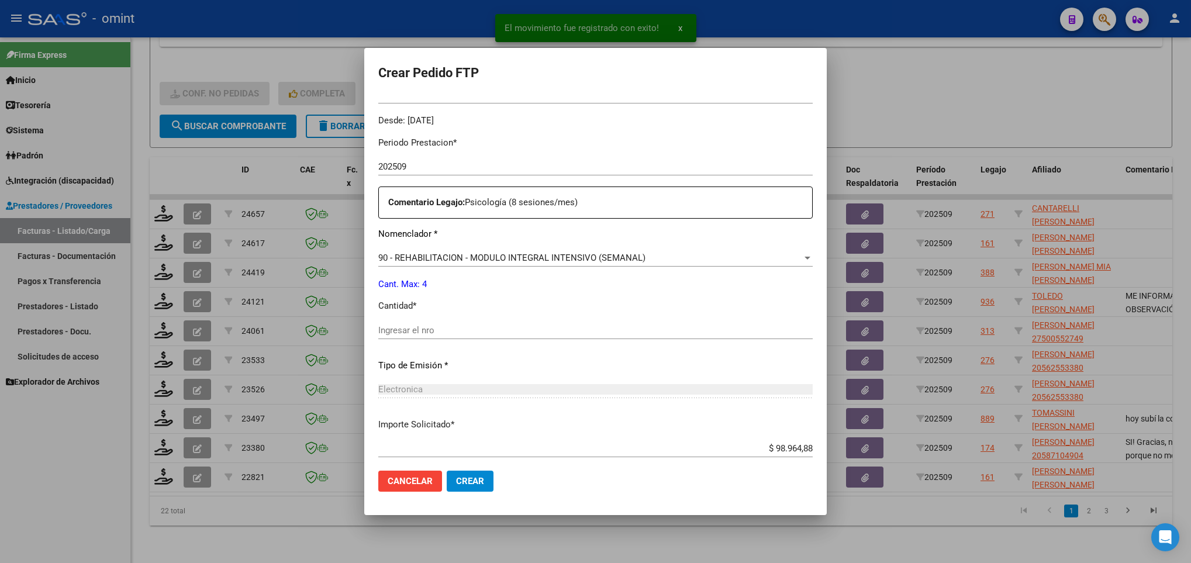
click at [482, 329] on input "Ingresar el nro" at bounding box center [595, 330] width 435 height 11
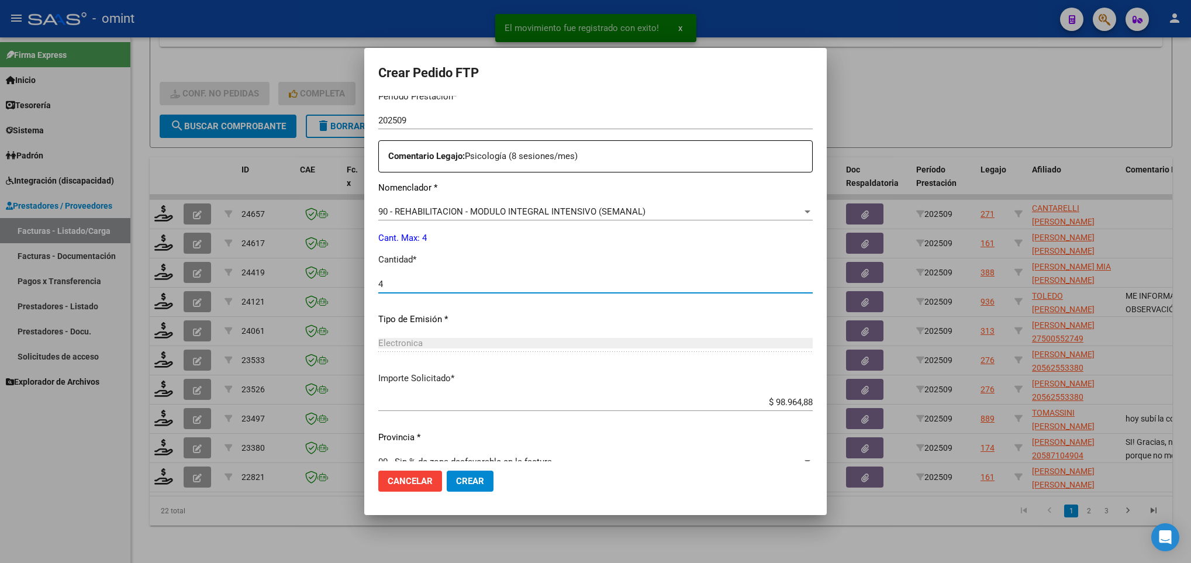
scroll to position [418, 0]
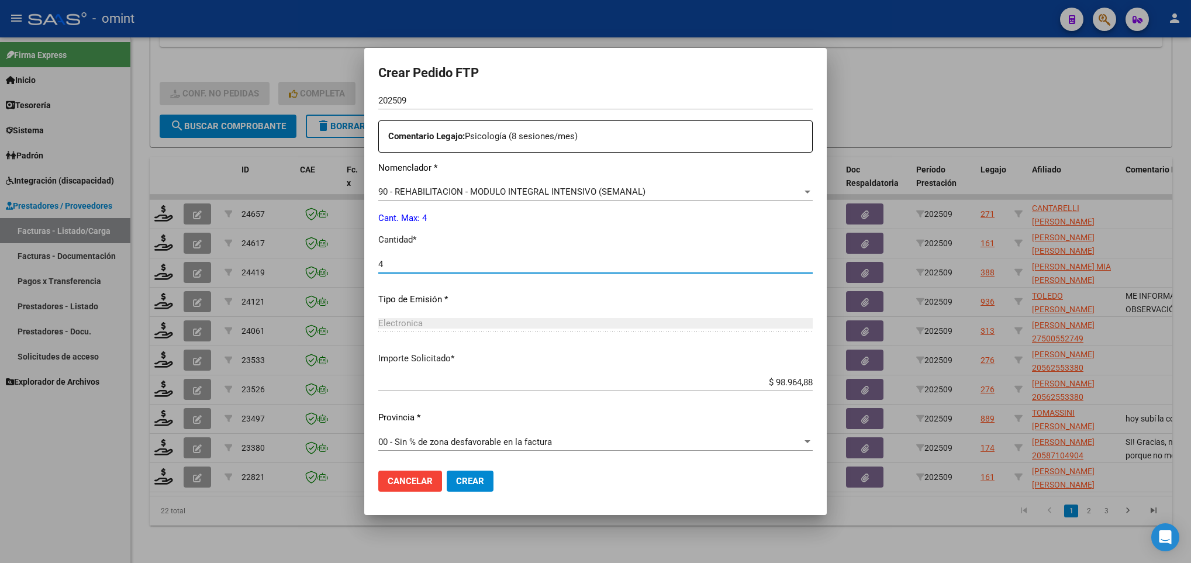
type input "4"
click at [481, 481] on button "Crear" at bounding box center [470, 481] width 47 height 21
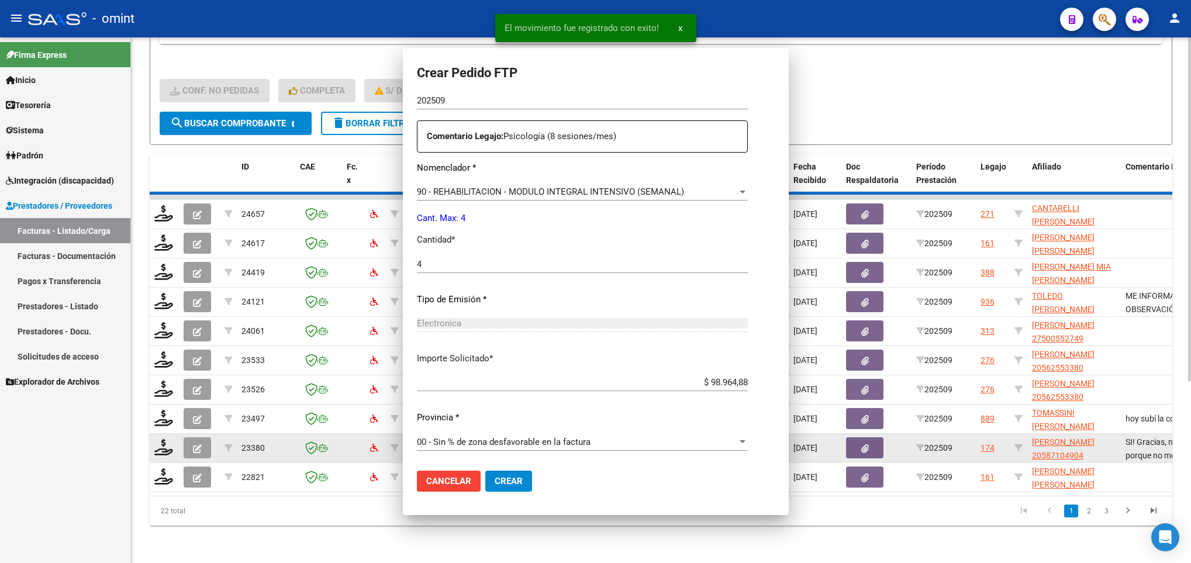
scroll to position [351, 0]
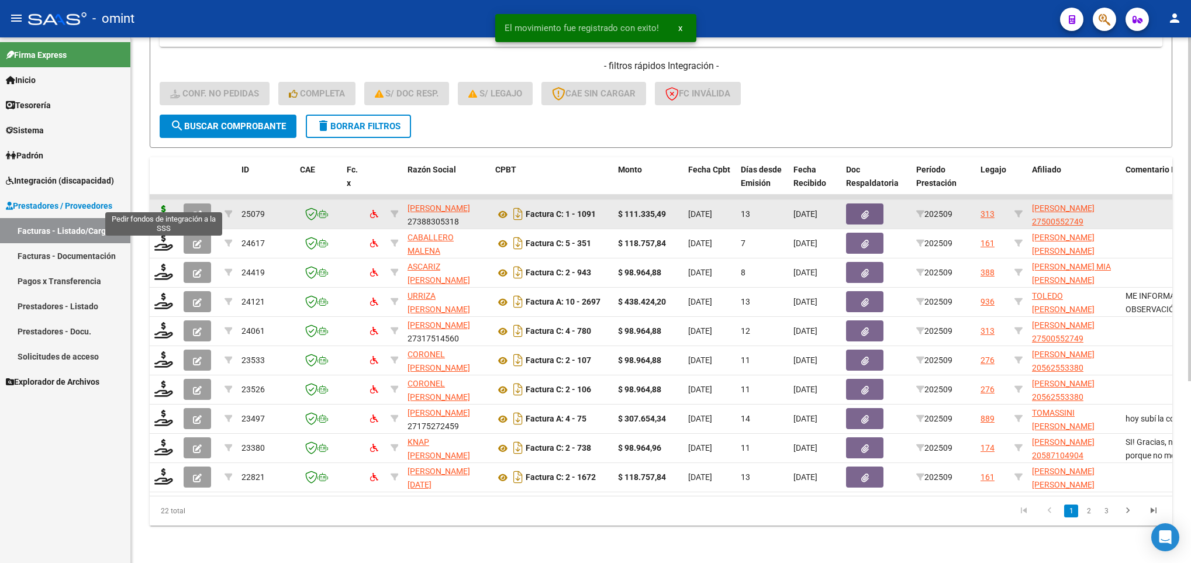
click at [166, 206] on icon at bounding box center [163, 213] width 19 height 16
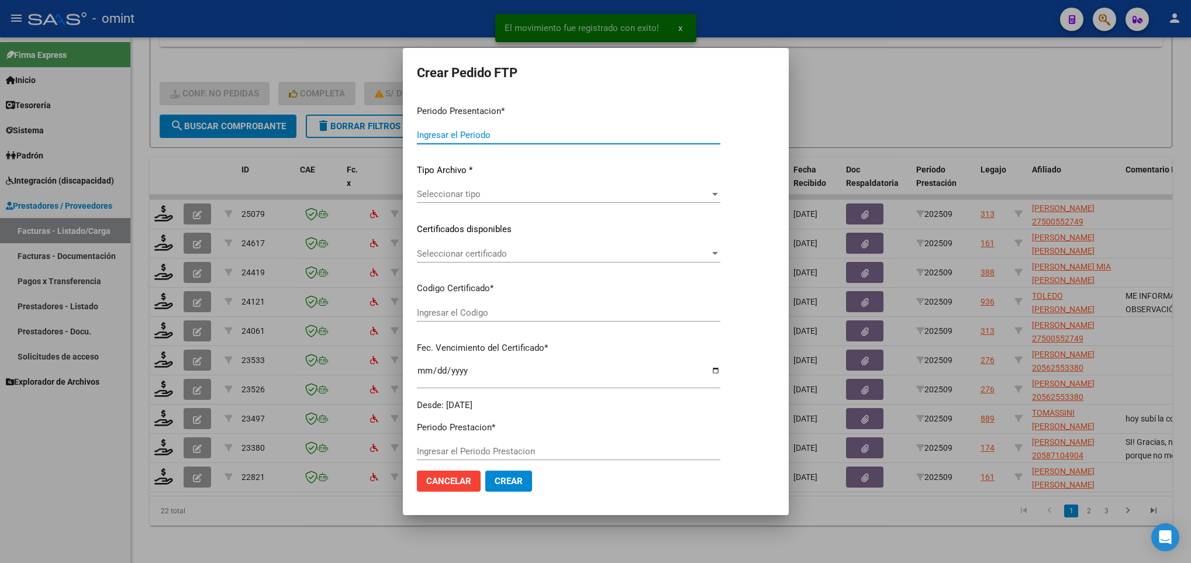
type input "202509"
type input "$ 111.335,49"
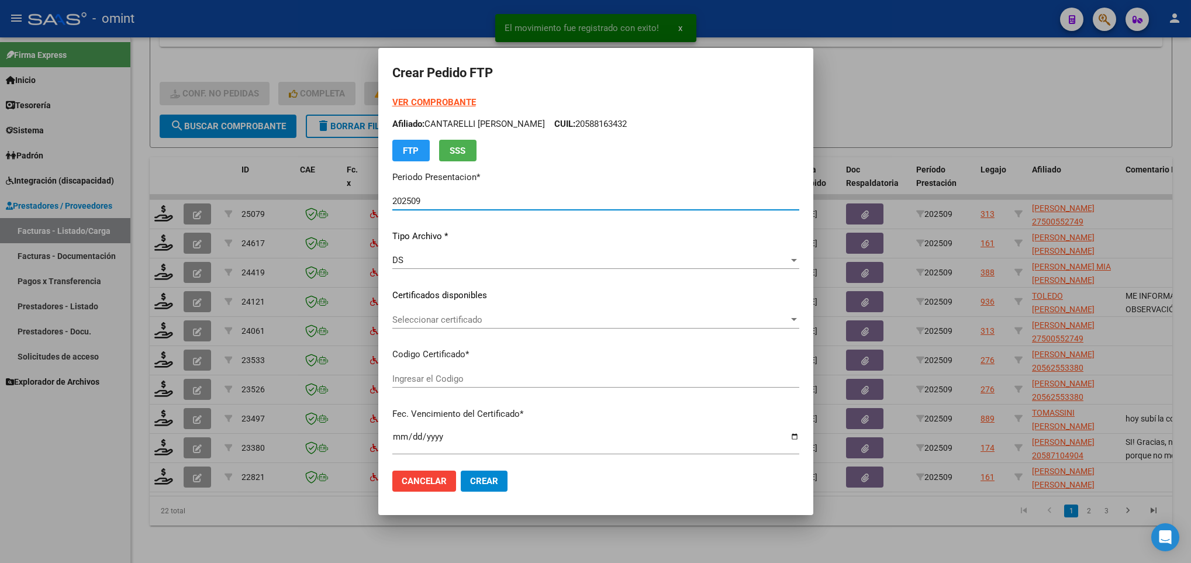
type input "6706553770"
type input "2030-01-20"
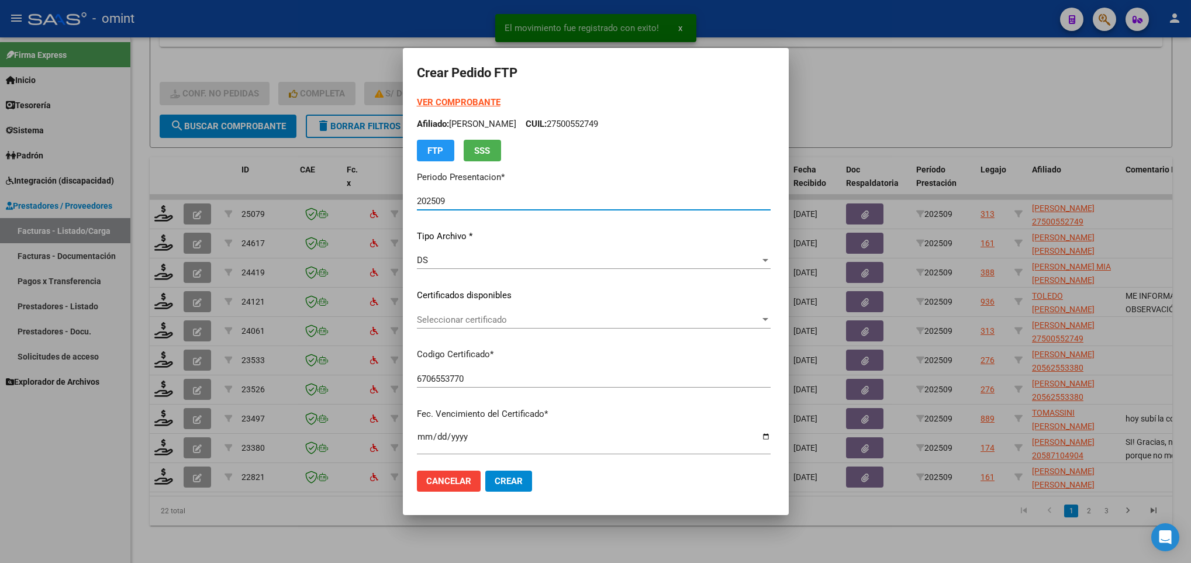
click at [543, 316] on span "Seleccionar certificado" at bounding box center [588, 320] width 343 height 11
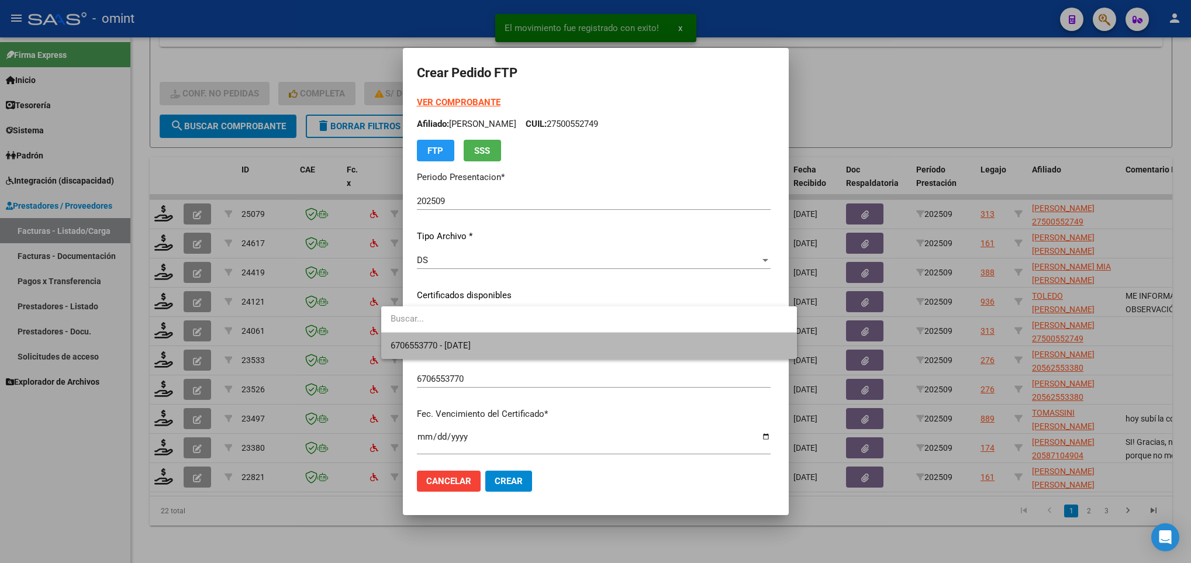
click at [542, 344] on span "6706553770 - 2030-01-20" at bounding box center [589, 346] width 397 height 26
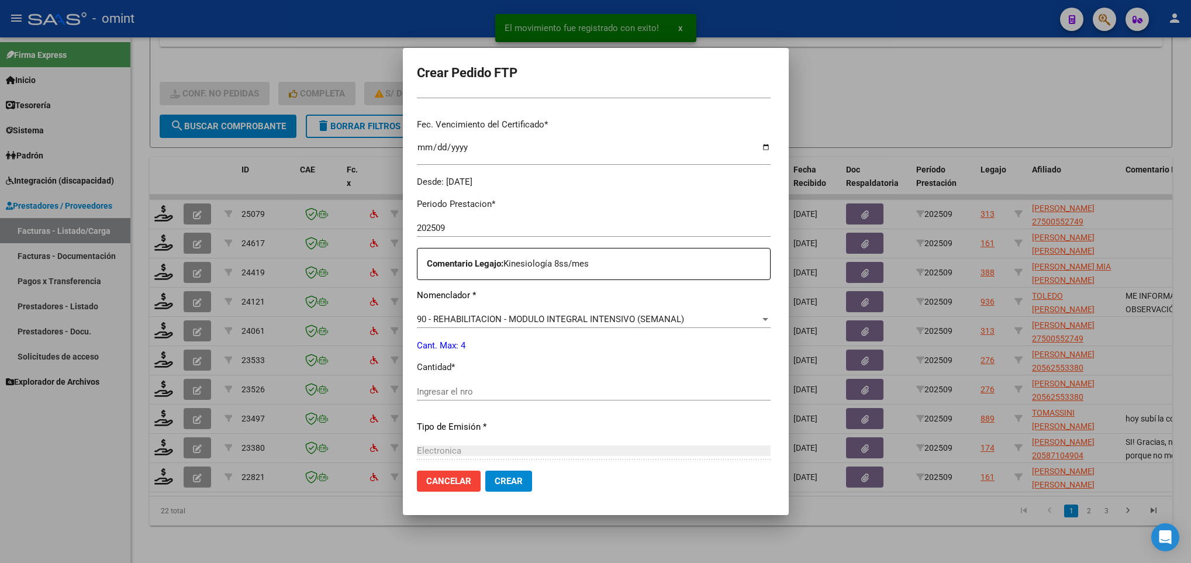
scroll to position [351, 0]
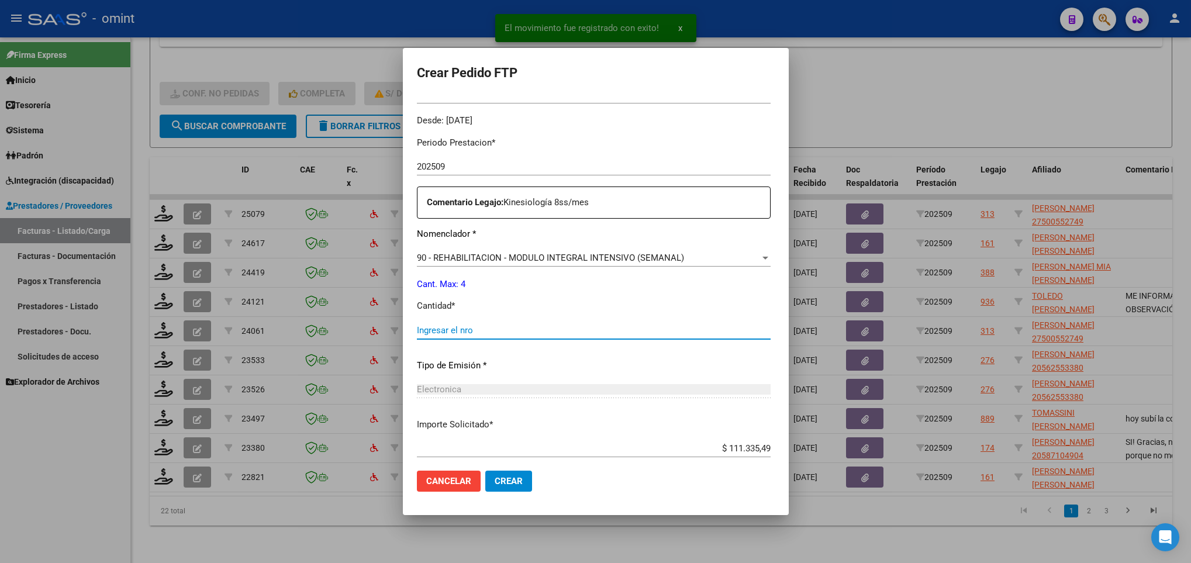
click at [495, 332] on input "Ingresar el nro" at bounding box center [594, 330] width 354 height 11
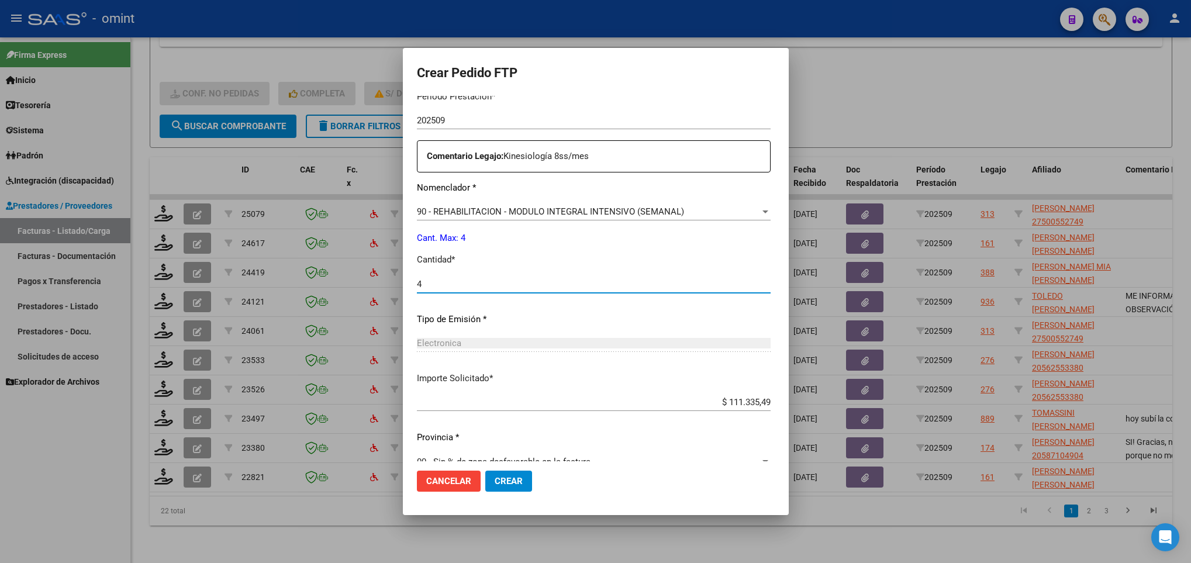
scroll to position [418, 0]
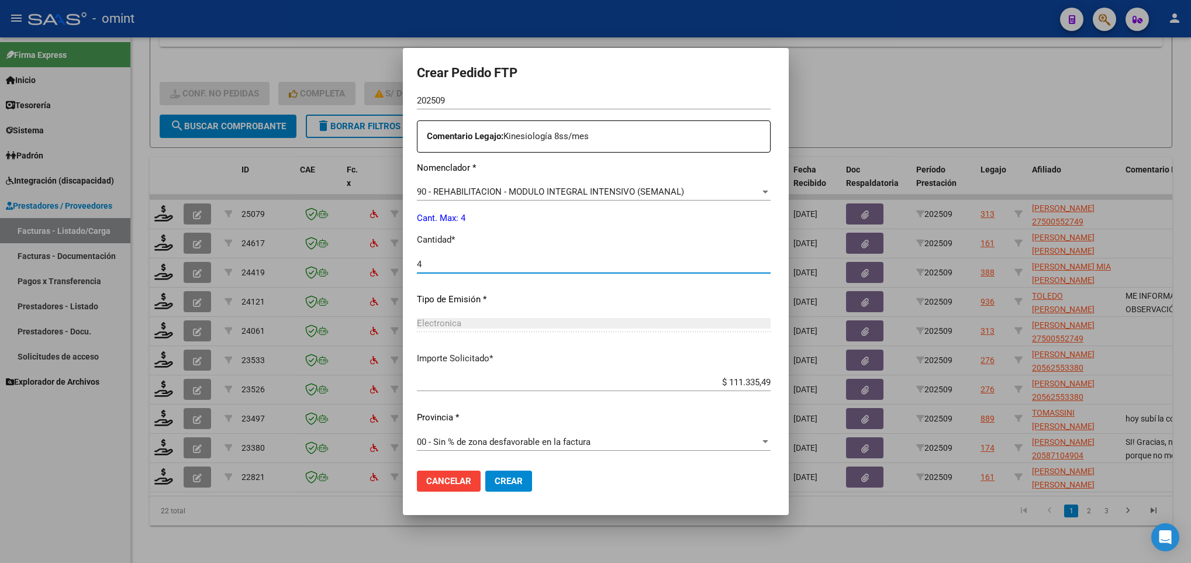
type input "4"
click at [495, 478] on span "Crear" at bounding box center [509, 481] width 28 height 11
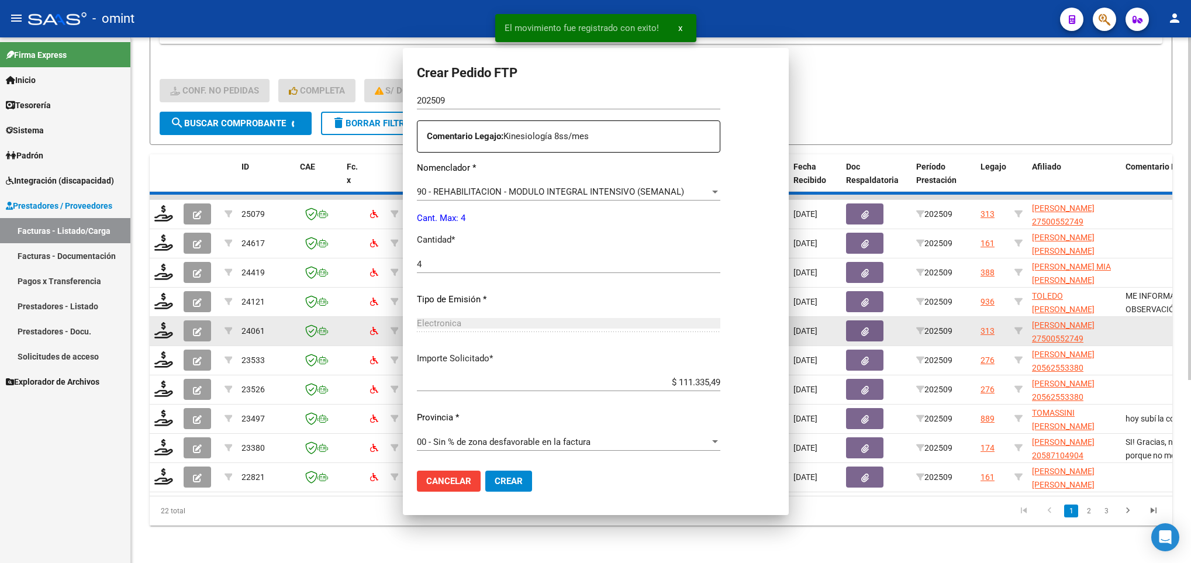
scroll to position [0, 0]
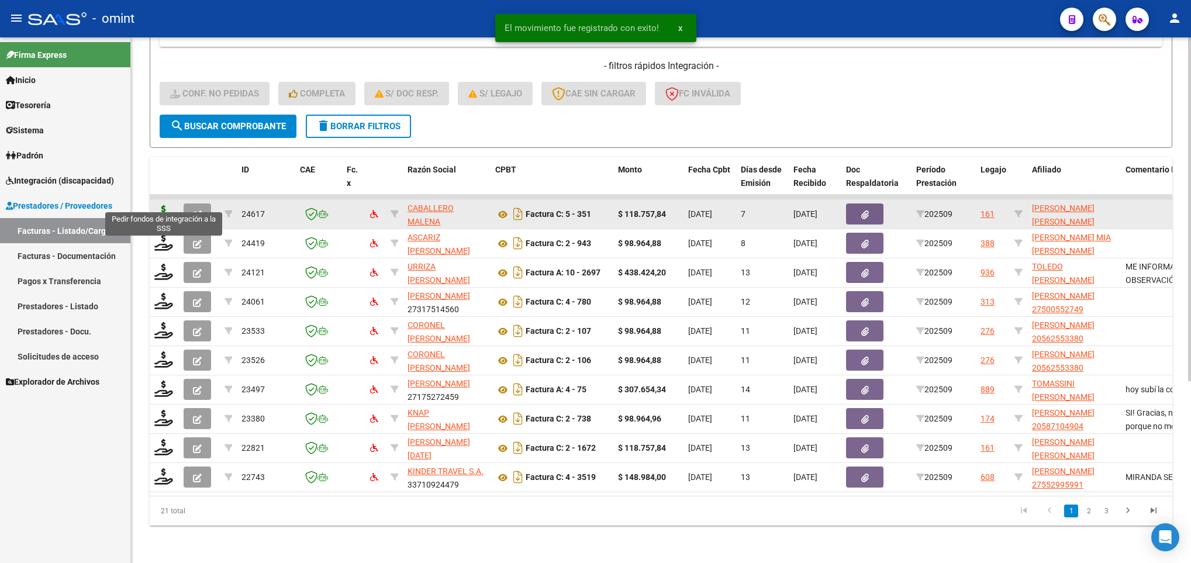
click at [162, 205] on icon at bounding box center [163, 213] width 19 height 16
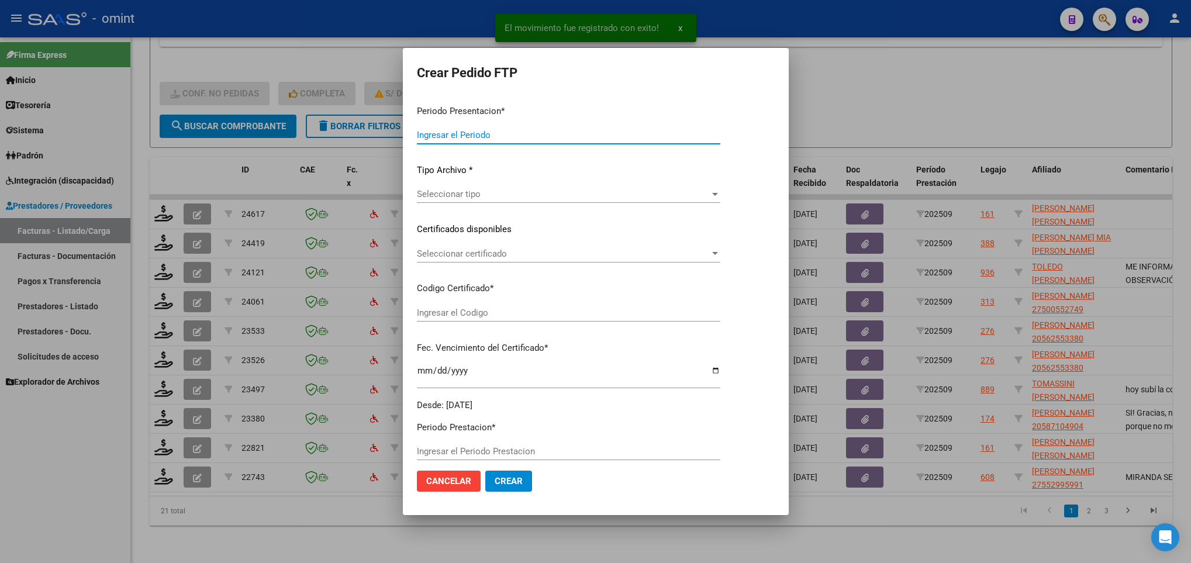
type input "202509"
type input "$ 118.757,84"
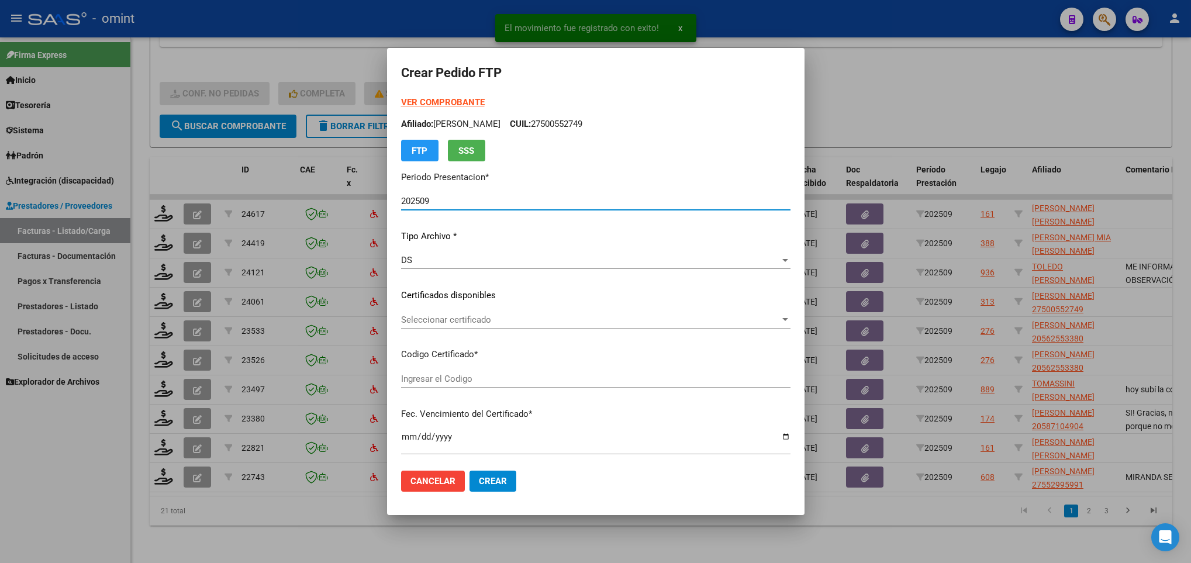
type input "9505846558"
type input "2033-02-08"
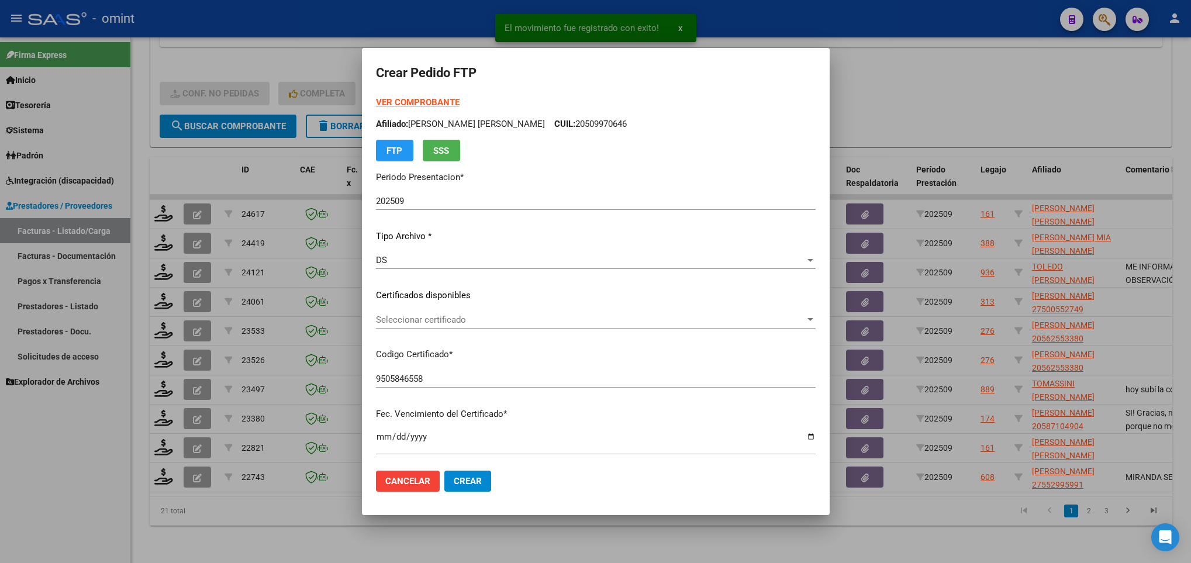
click at [464, 309] on div "VER COMPROBANTE ARCA Padrón Afiliado: TRIVIÑO CARANO ANDRES EZEQUIEL CUIL: 2050…" at bounding box center [596, 287] width 440 height 382
click at [463, 315] on span "Seleccionar certificado" at bounding box center [590, 320] width 429 height 11
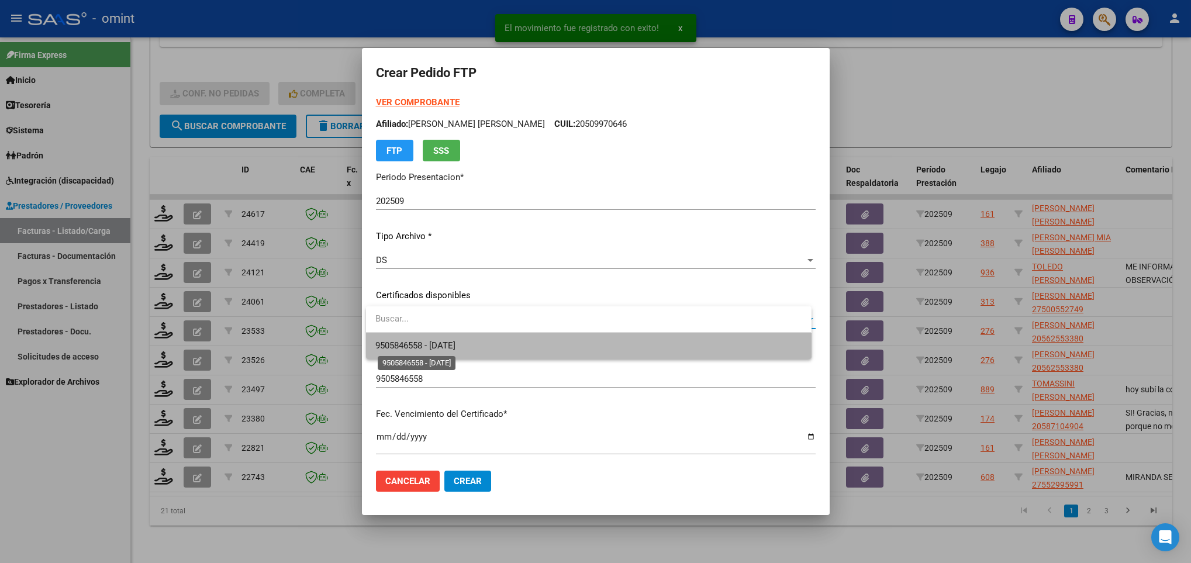
click at [456, 344] on span "9505846558 - 2033-02-08" at bounding box center [415, 345] width 80 height 11
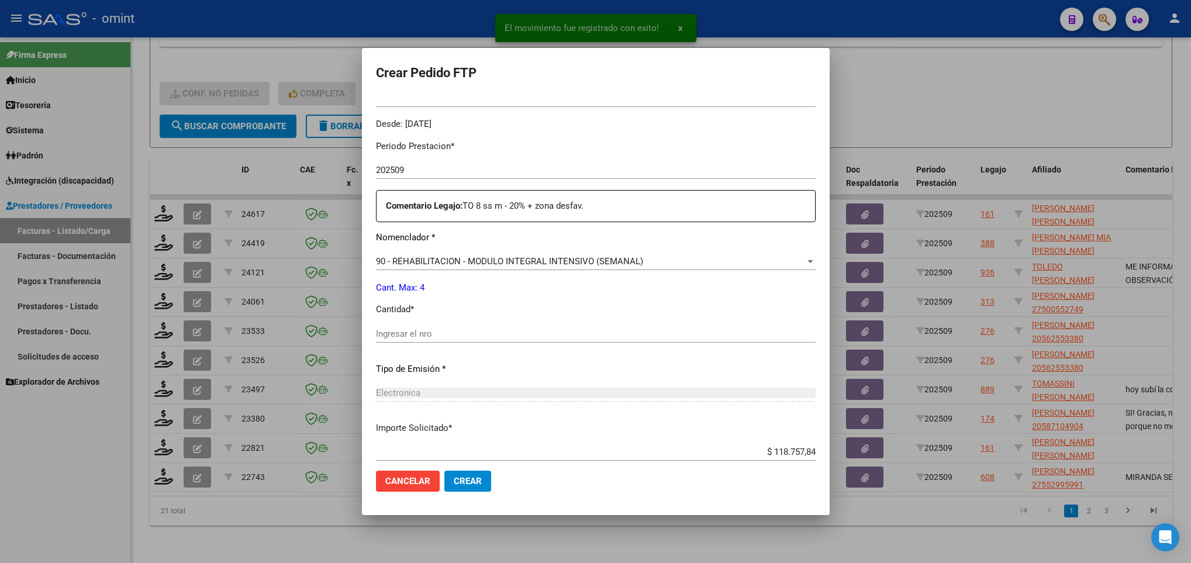
scroll to position [351, 0]
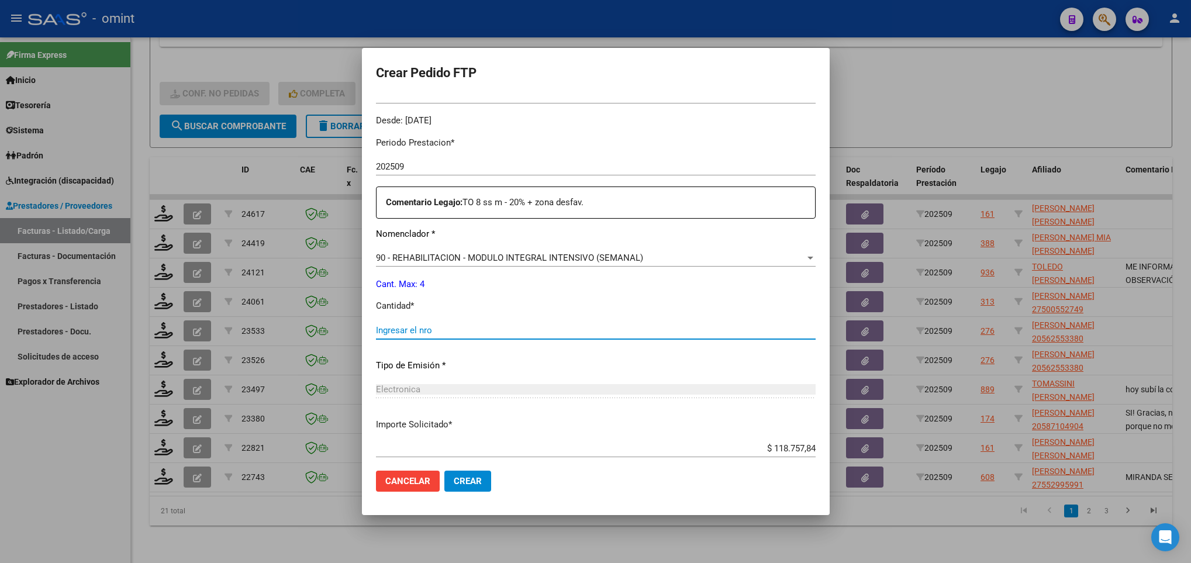
click at [402, 328] on input "Ingresar el nro" at bounding box center [596, 330] width 440 height 11
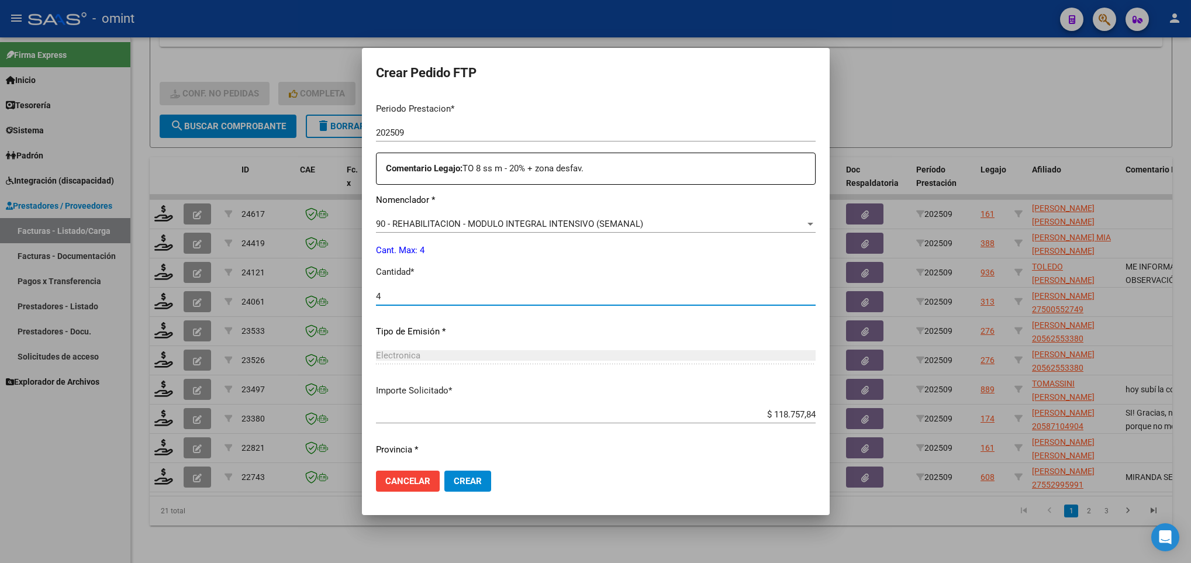
scroll to position [418, 0]
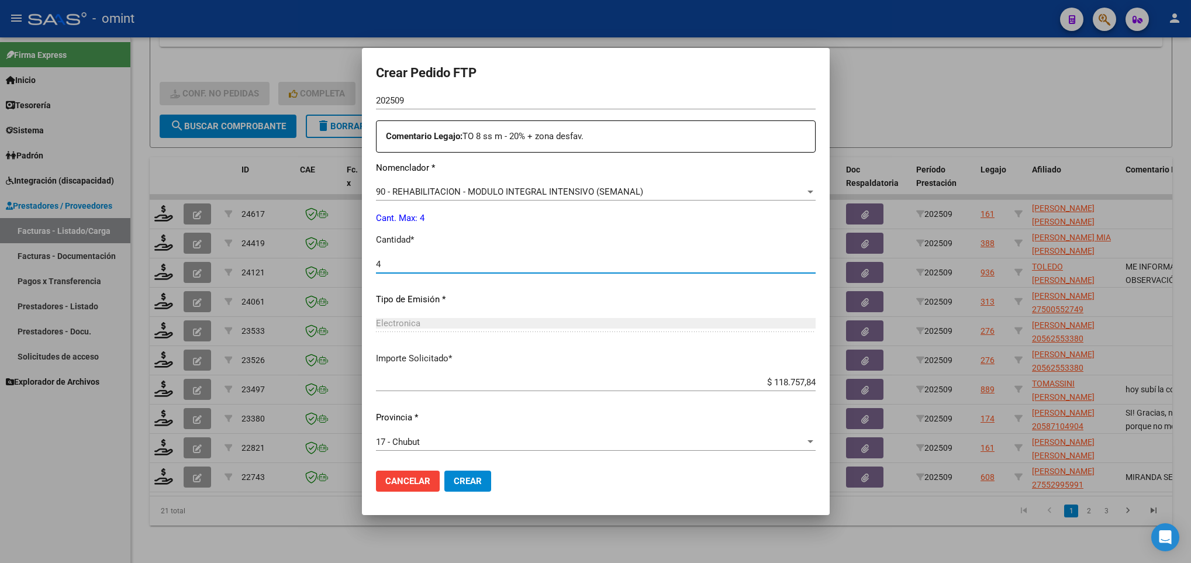
type input "4"
click at [480, 479] on span "Crear" at bounding box center [468, 481] width 28 height 11
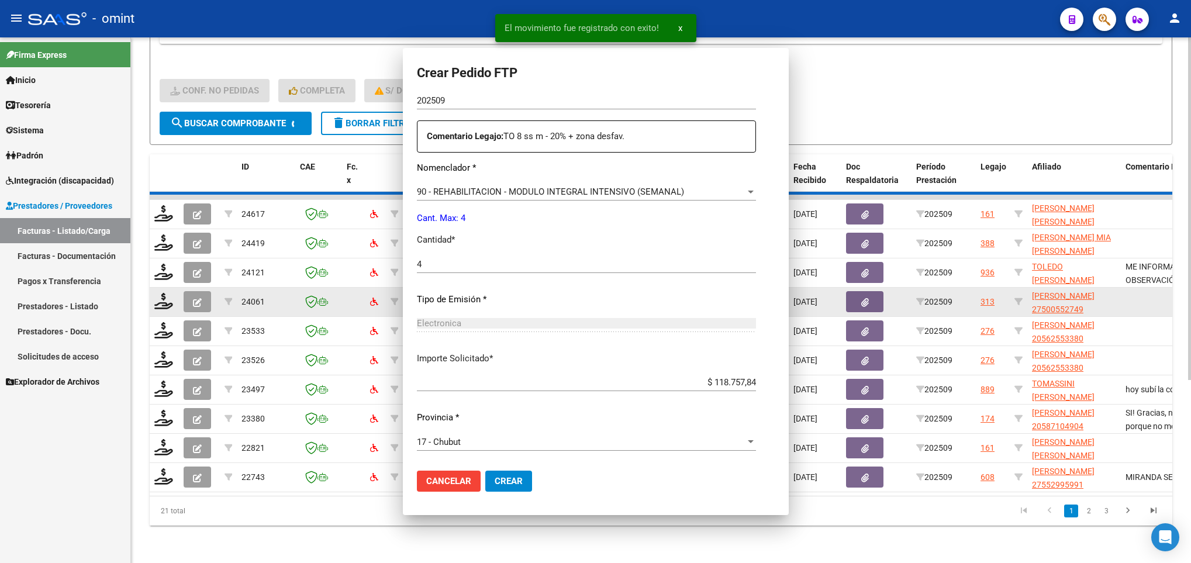
scroll to position [0, 0]
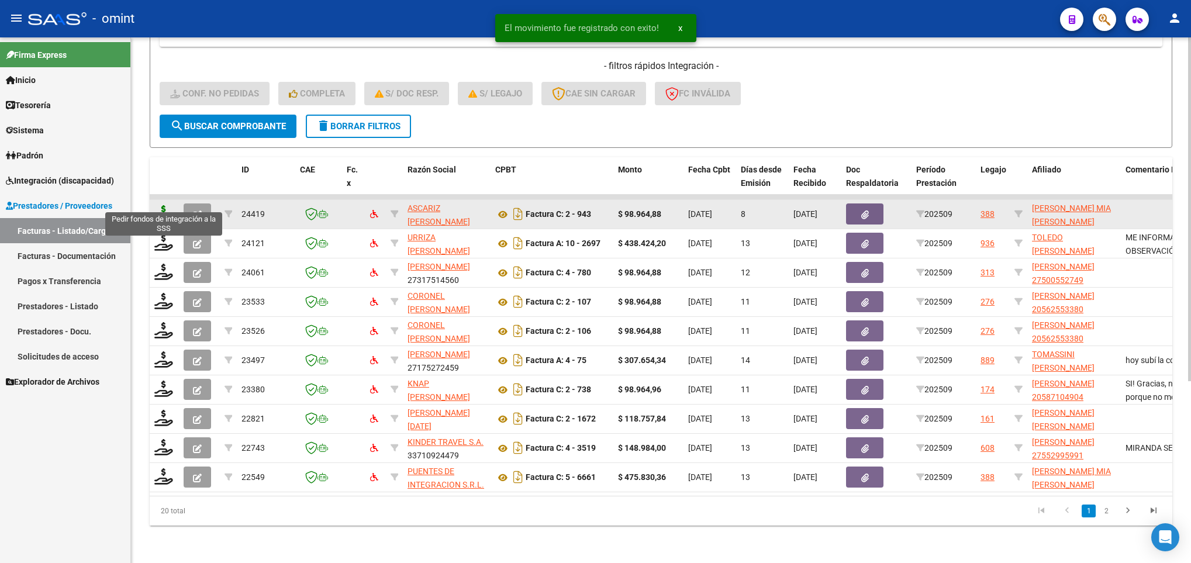
click at [161, 205] on icon at bounding box center [163, 213] width 19 height 16
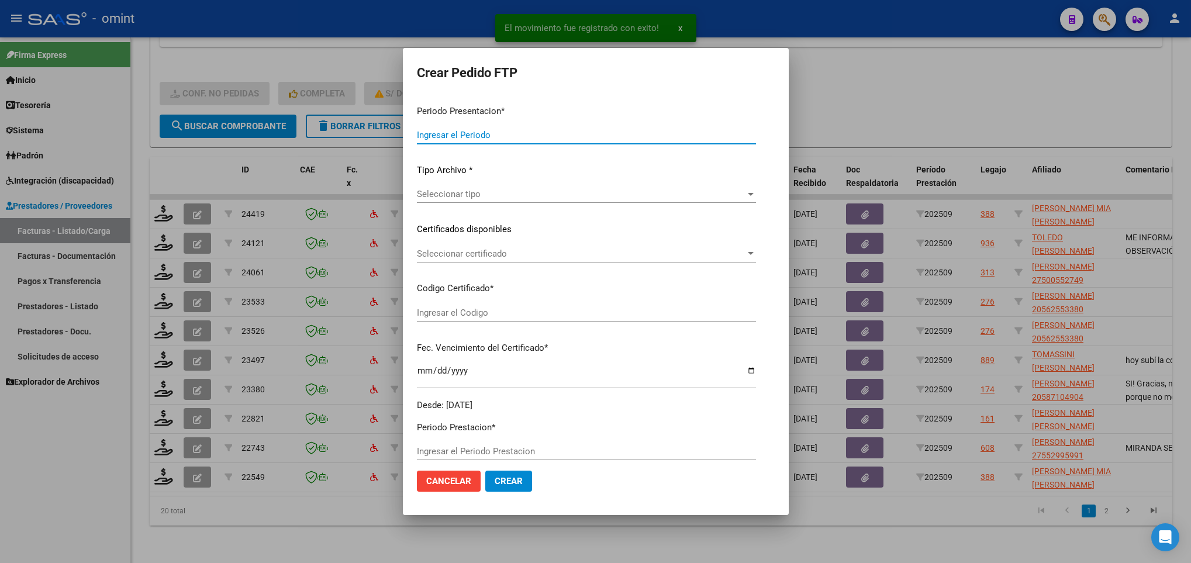
type input "202509"
type input "$ 98.964,88"
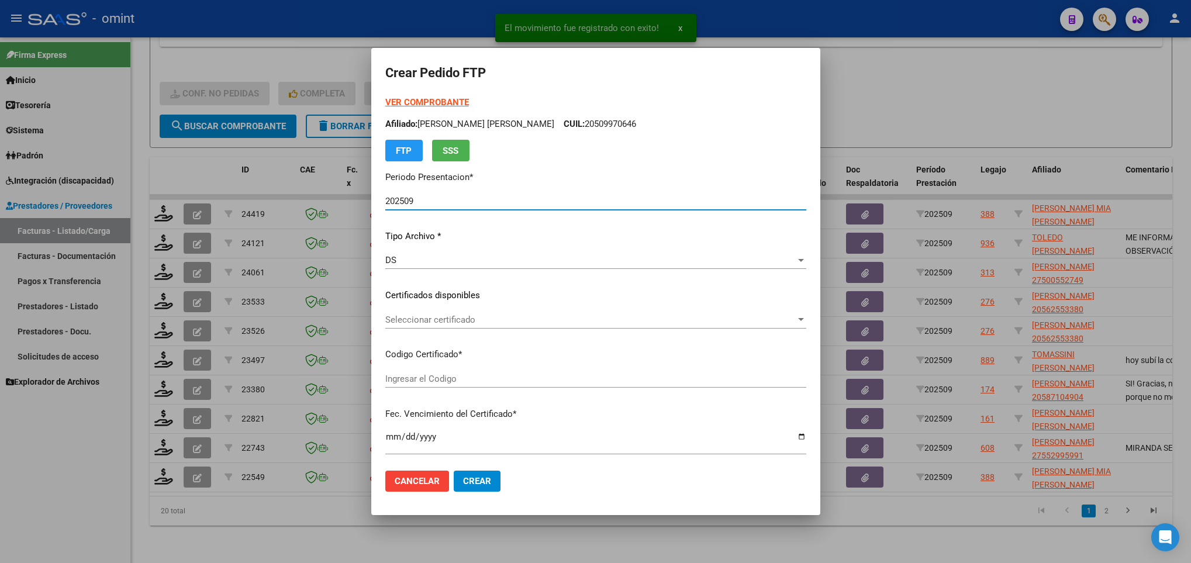
type input "6748658416"
type input "2026-03-13"
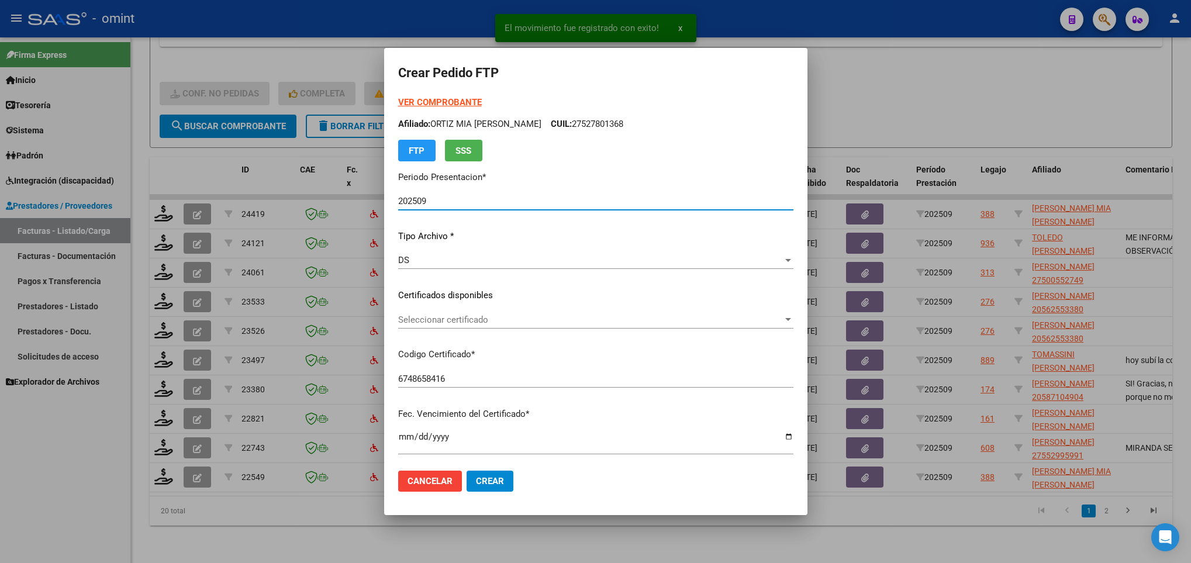
click at [416, 316] on span "Seleccionar certificado" at bounding box center [590, 320] width 385 height 11
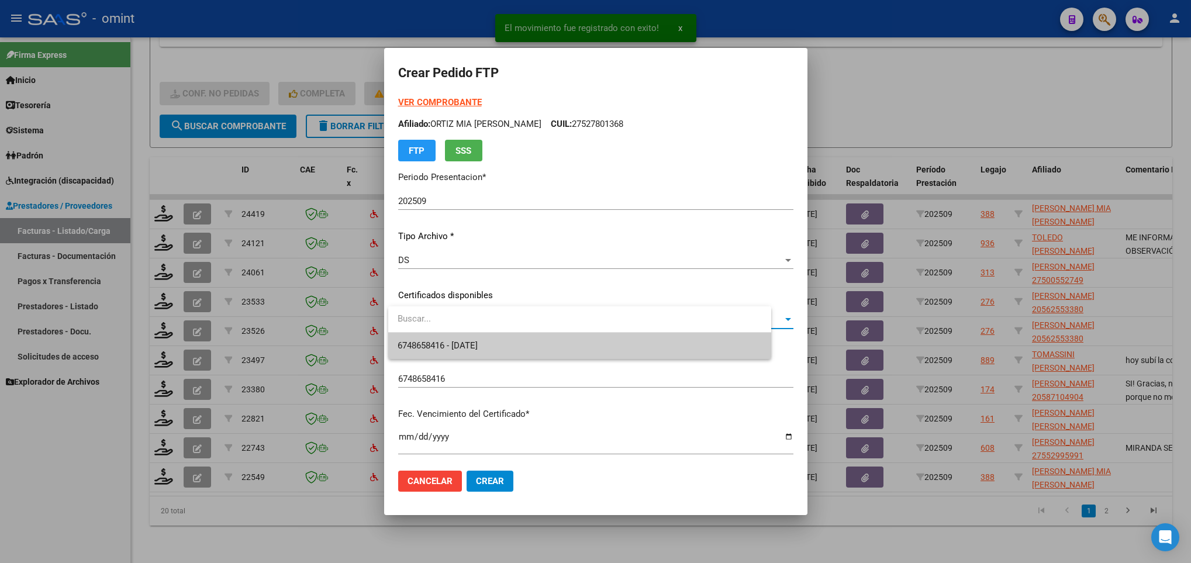
click at [441, 339] on span "6748658416 - 2026-03-13" at bounding box center [580, 346] width 364 height 26
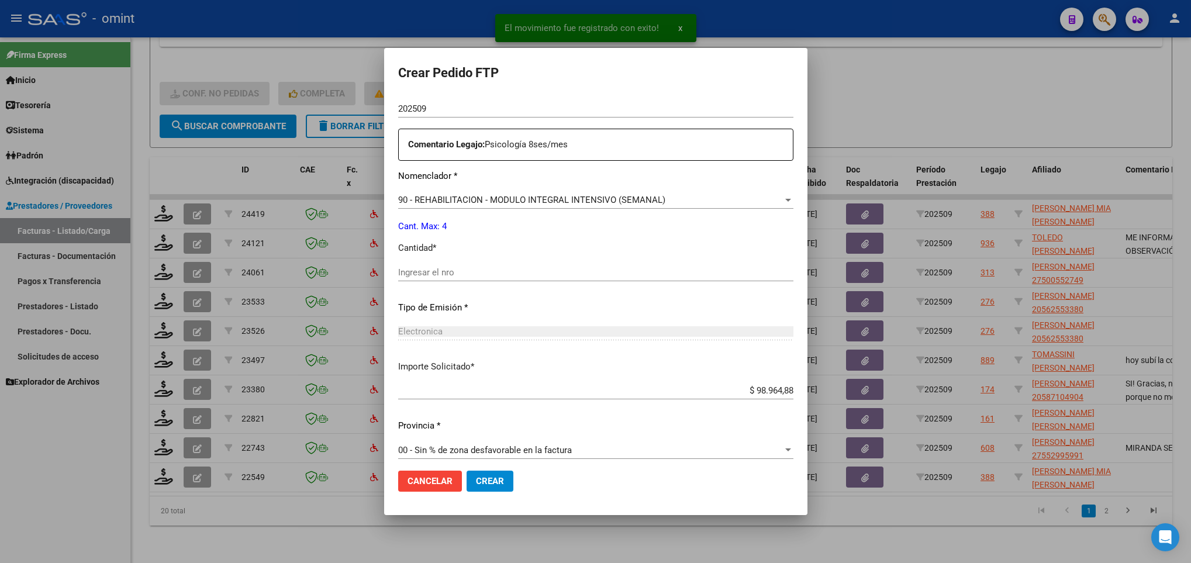
scroll to position [418, 0]
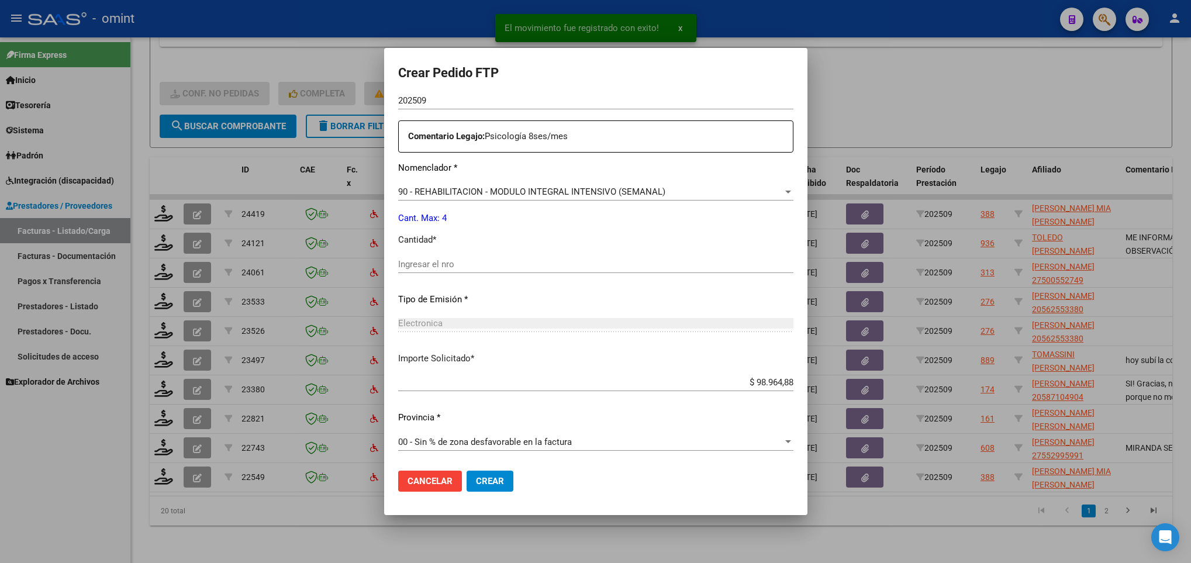
click at [455, 267] on input "Ingresar el nro" at bounding box center [595, 264] width 395 height 11
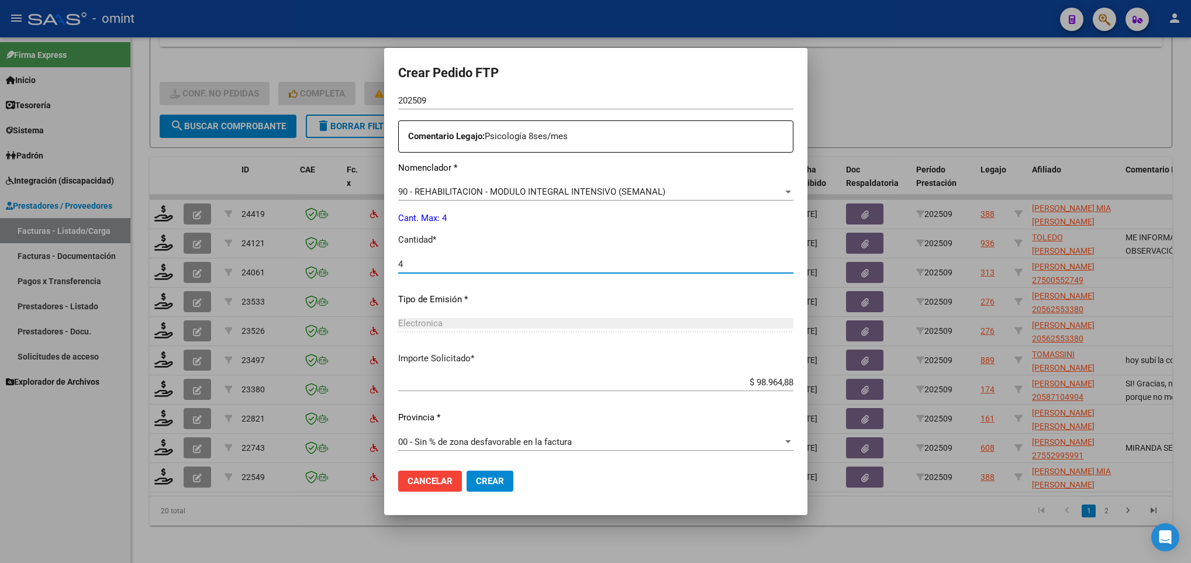
type input "4"
click at [497, 477] on span "Crear" at bounding box center [490, 481] width 28 height 11
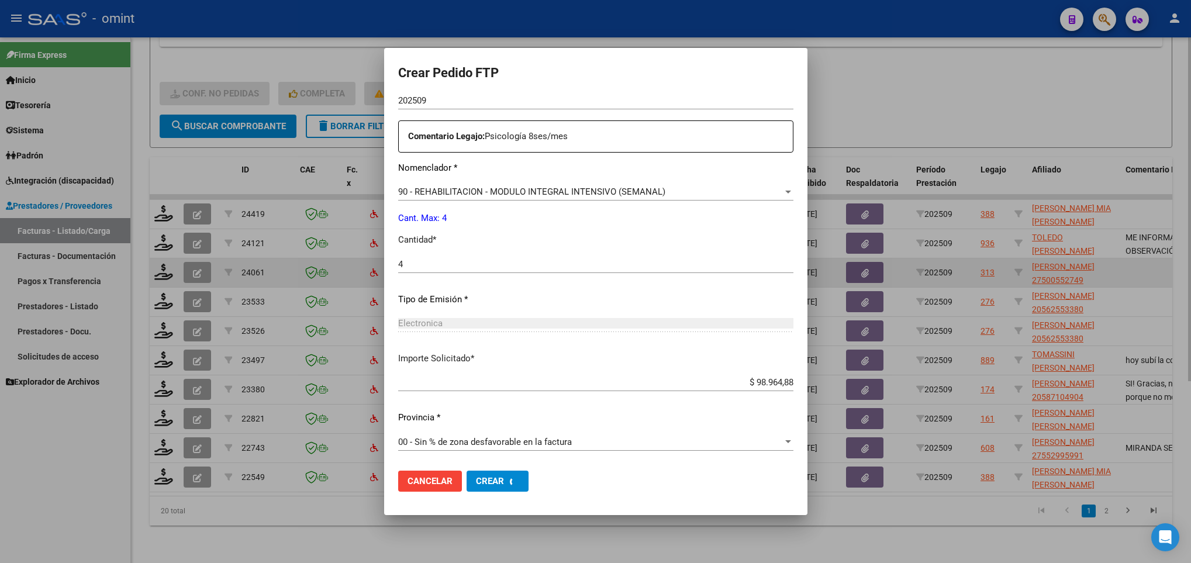
scroll to position [0, 0]
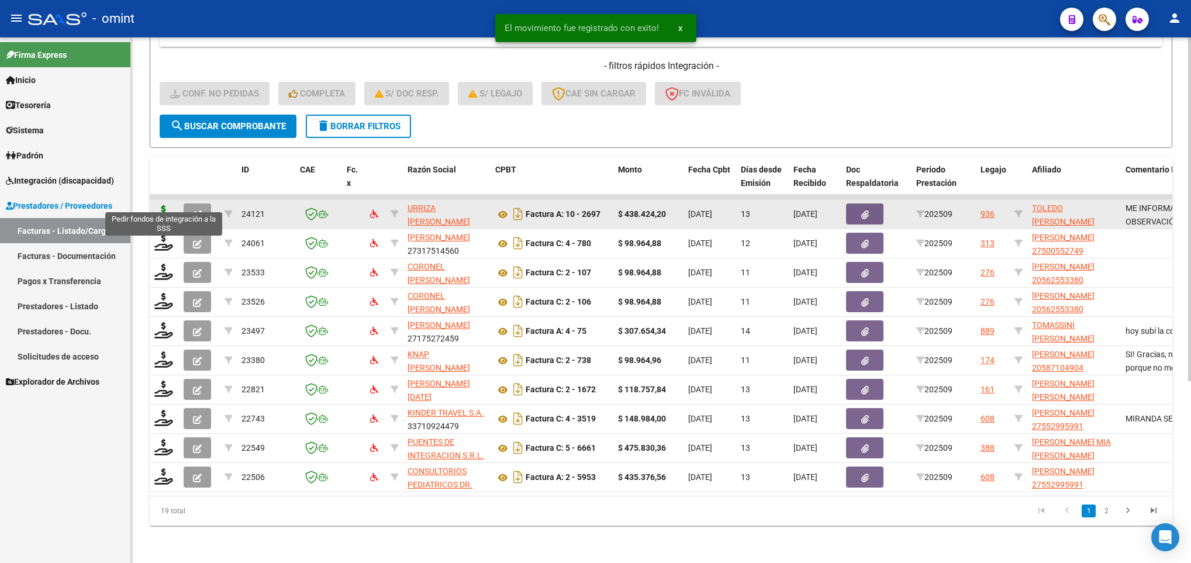
click at [161, 205] on icon at bounding box center [163, 213] width 19 height 16
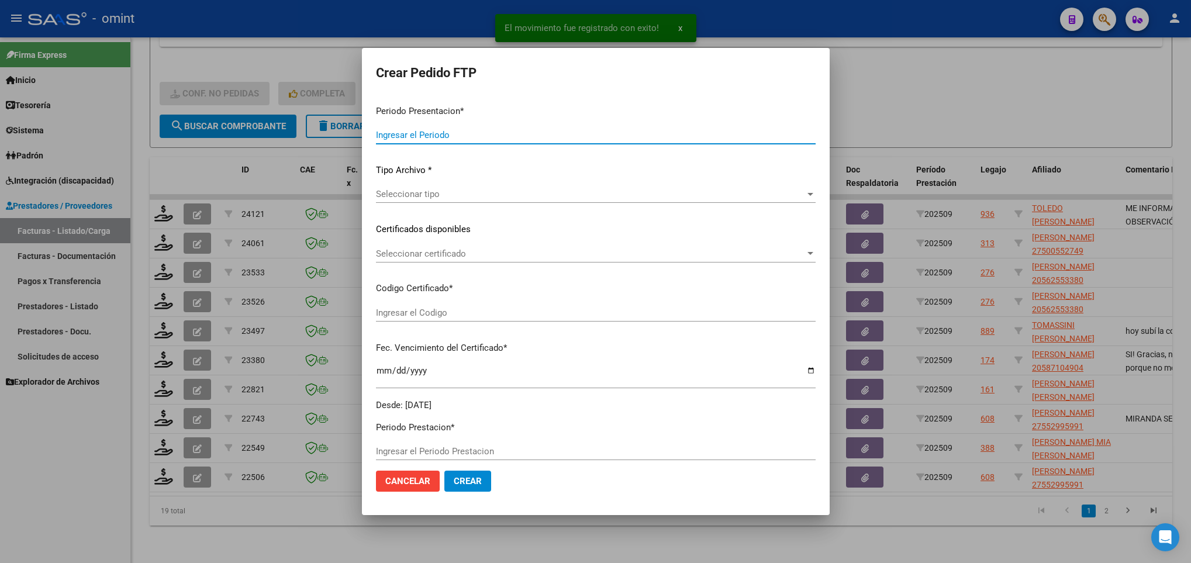
type input "202509"
type input "$ 438.424,20"
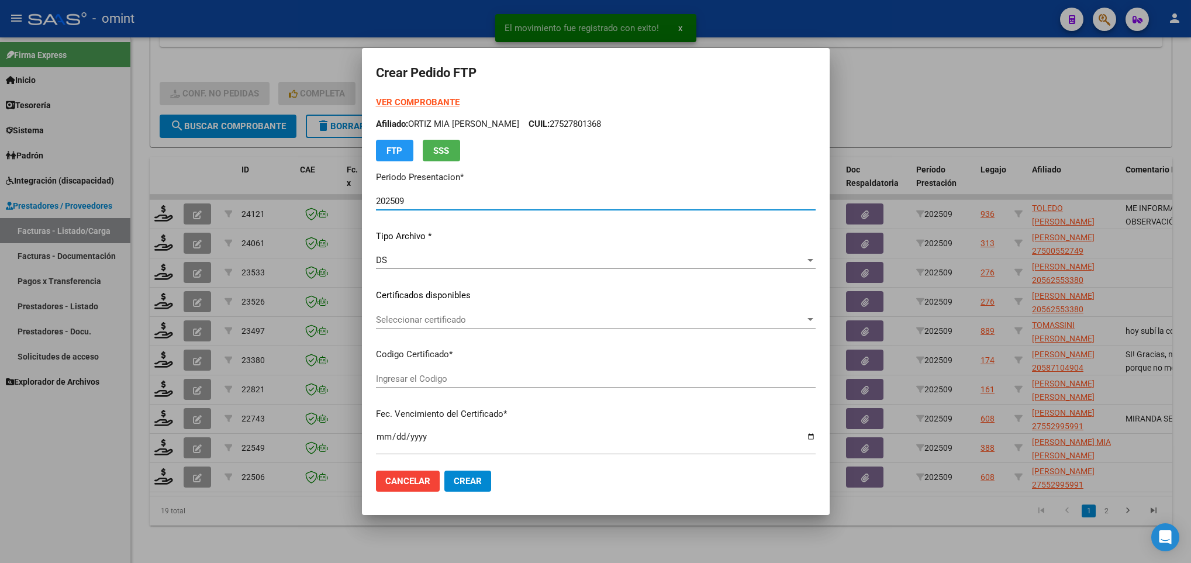
type input "1908632294"
type input "2027-12-26"
click at [426, 322] on span "Seleccionar certificado" at bounding box center [590, 320] width 429 height 11
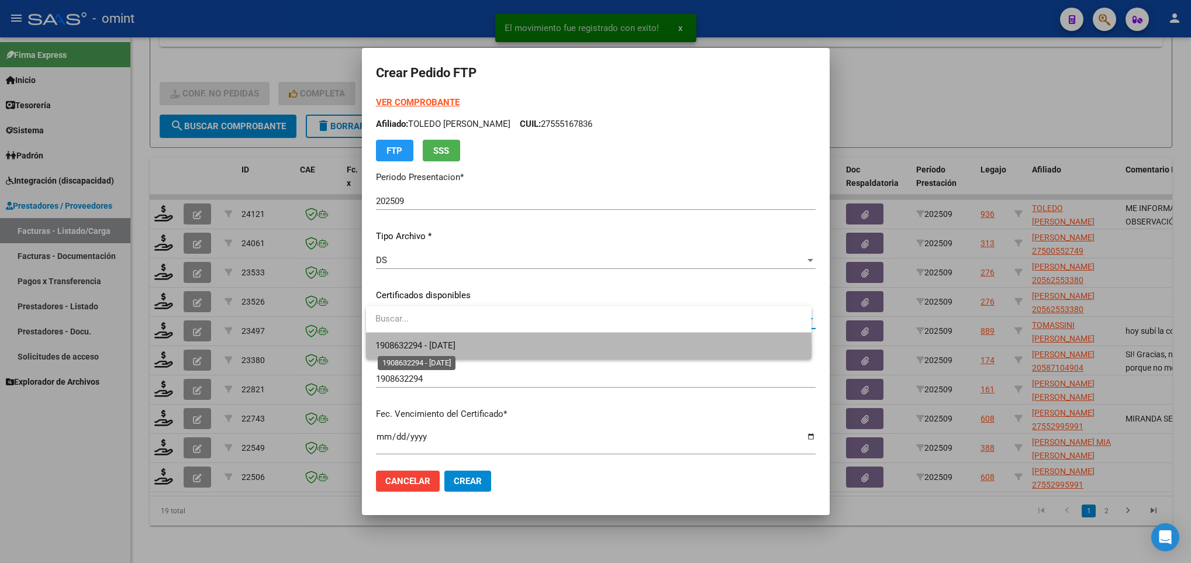
drag, startPoint x: 443, startPoint y: 346, endPoint x: 447, endPoint y: 342, distance: 6.2
click at [444, 346] on span "1908632294 - 2027-12-26" at bounding box center [415, 345] width 80 height 11
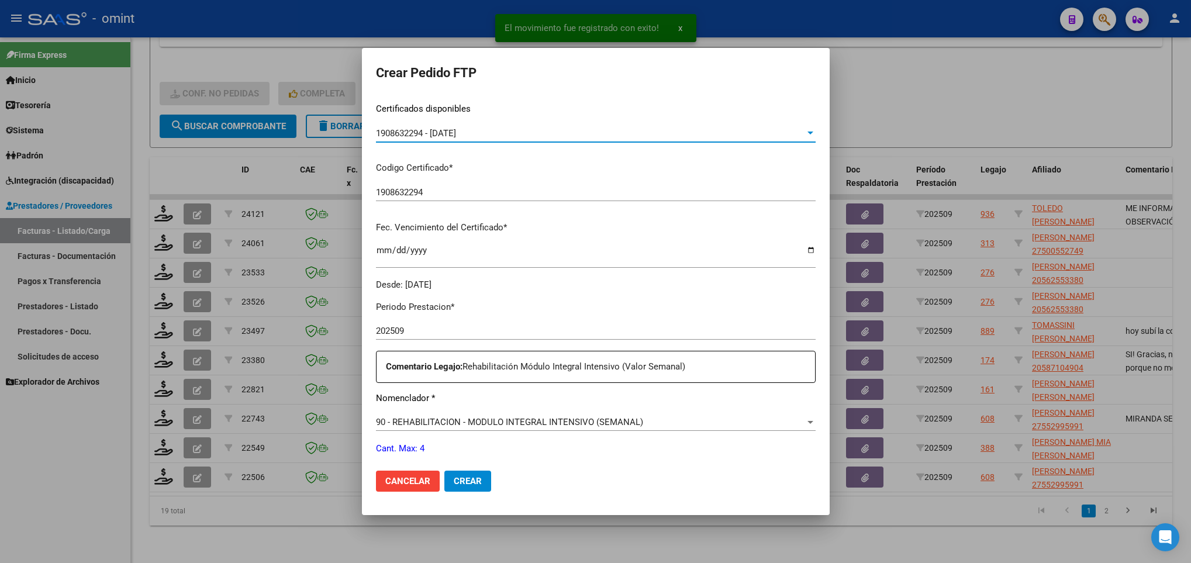
scroll to position [351, 0]
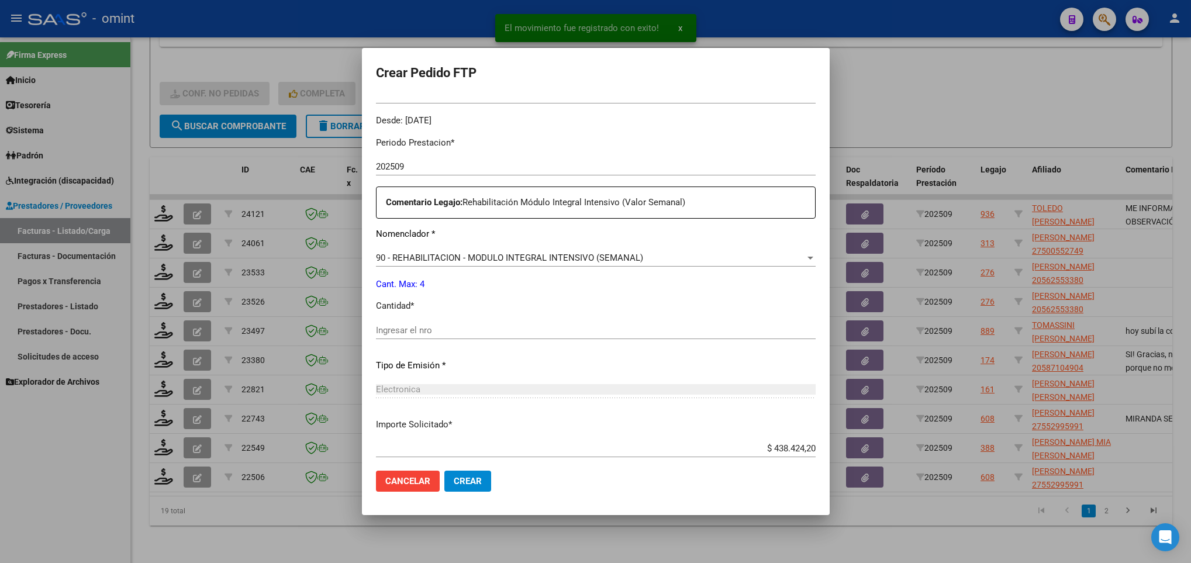
click at [453, 328] on input "Ingresar el nro" at bounding box center [596, 330] width 440 height 11
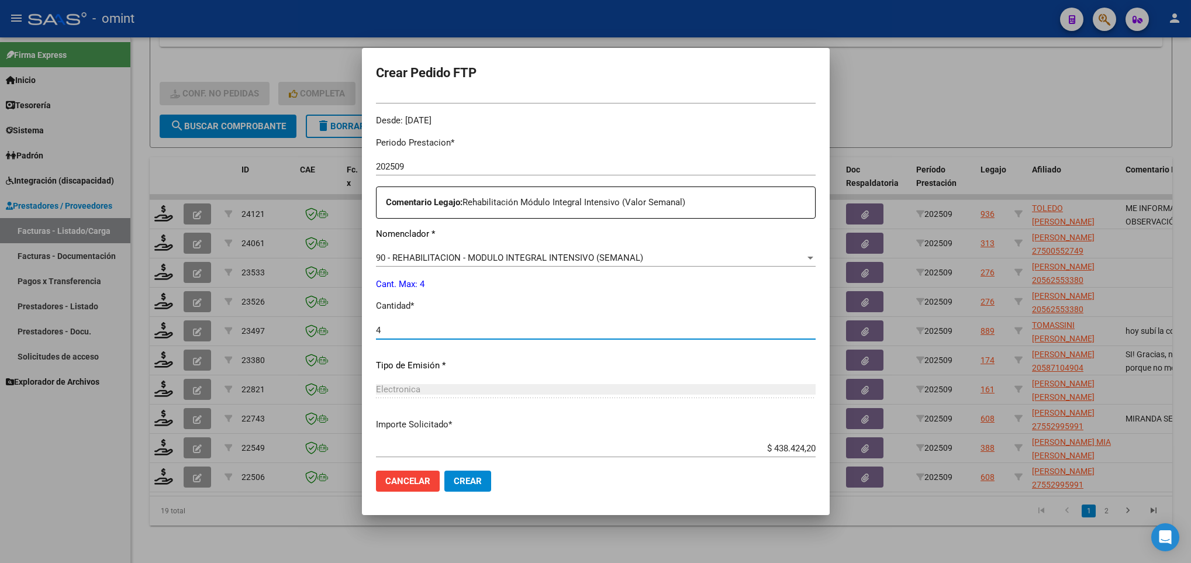
type input "4"
click at [462, 480] on span "Crear" at bounding box center [468, 481] width 28 height 11
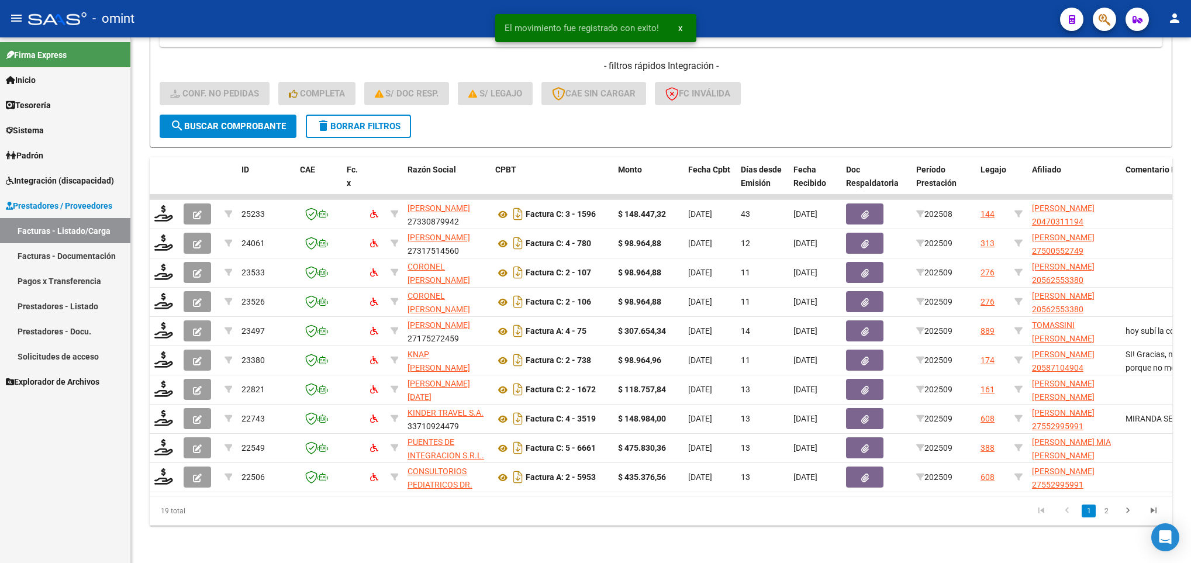
click at [71, 177] on span "Integración (discapacidad)" at bounding box center [60, 180] width 108 height 13
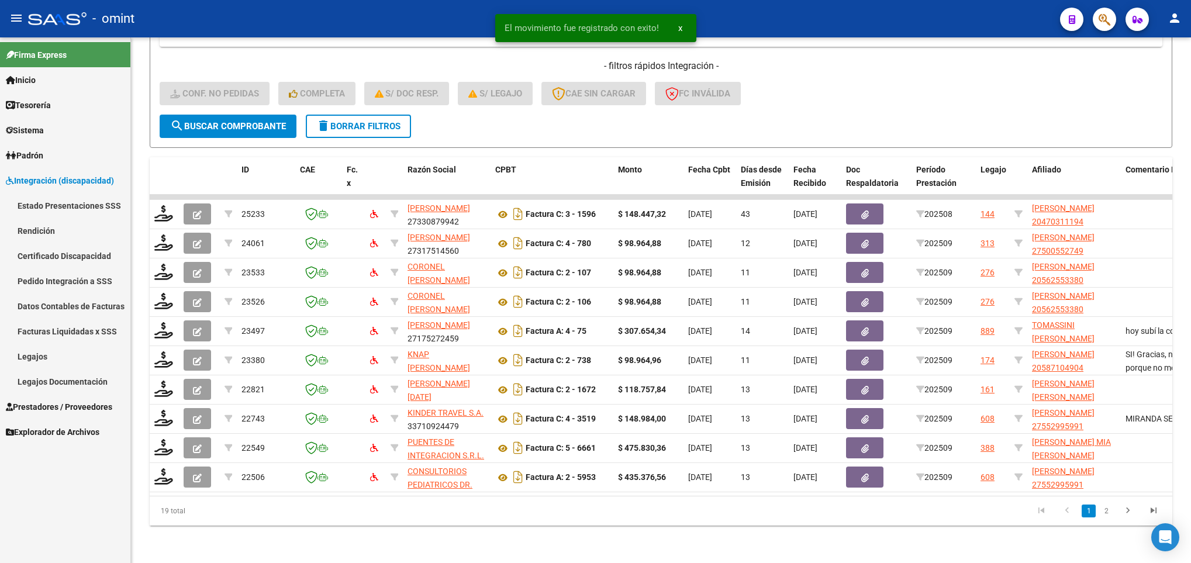
click at [86, 278] on link "Pedido Integración a SSS" at bounding box center [65, 280] width 130 height 25
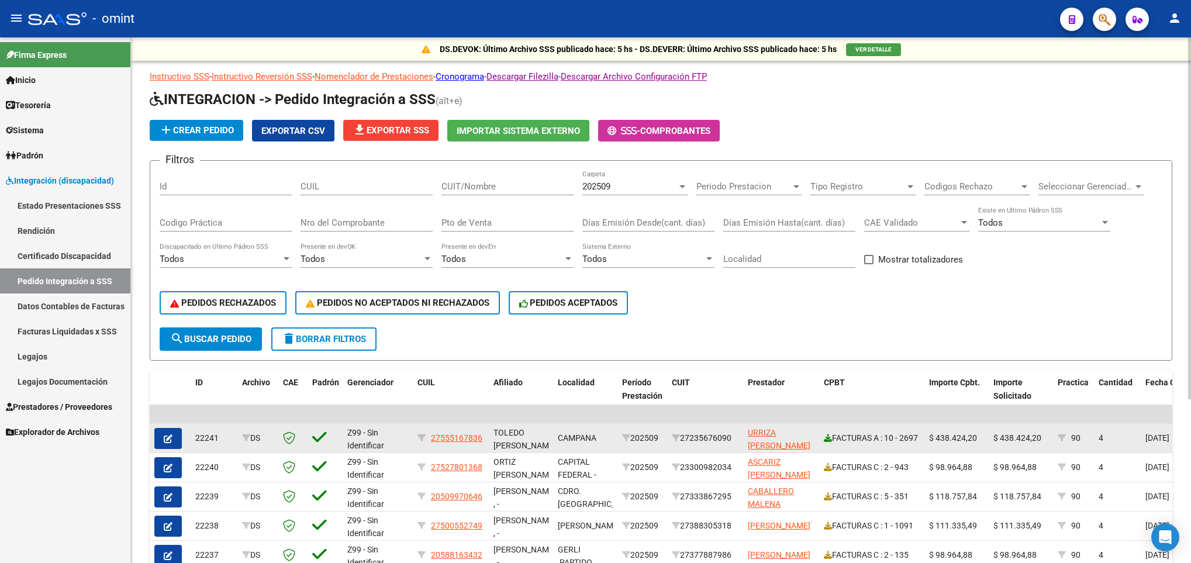
click at [826, 434] on icon at bounding box center [828, 438] width 8 height 8
click at [171, 440] on icon "button" at bounding box center [168, 439] width 9 height 9
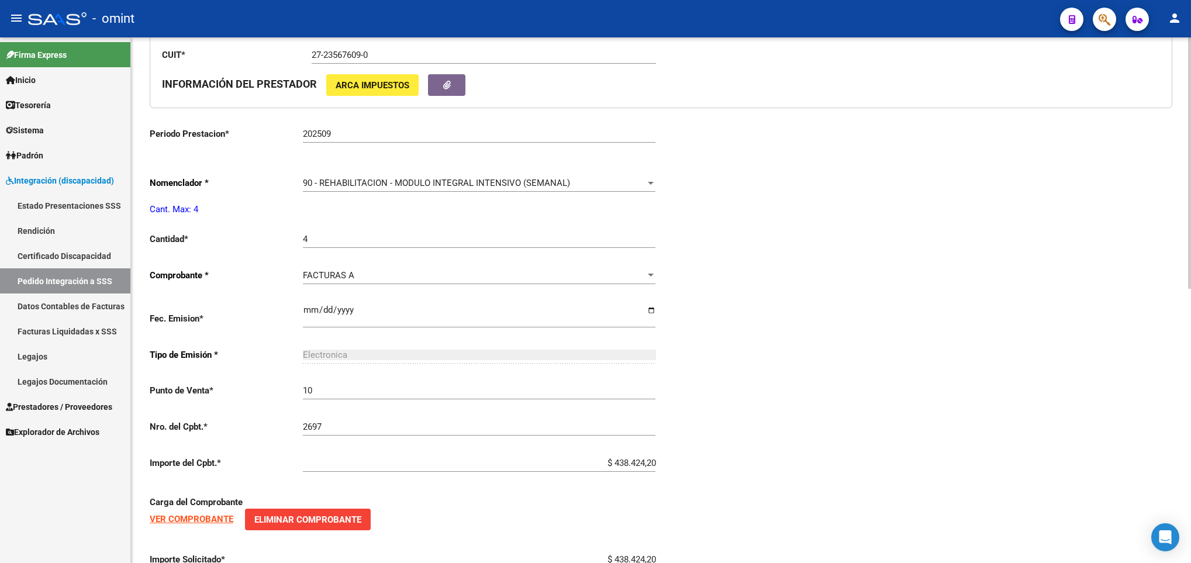
scroll to position [574, 0]
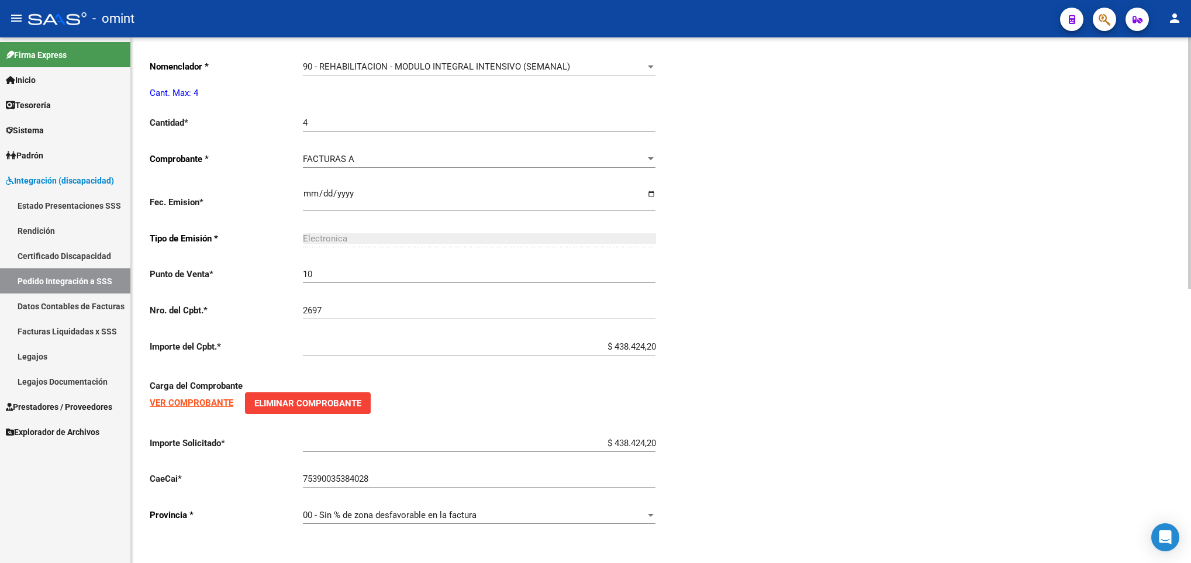
type input "27555167836"
drag, startPoint x: 611, startPoint y: 446, endPoint x: 682, endPoint y: 447, distance: 72.0
click at [682, 447] on div "Periodo Presentacion * 202509 Ingresar el Periodo Tipo Archivo * DS Seleccionar…" at bounding box center [661, 103] width 1023 height 864
paste input "435376,56"
type input "$ 435.376,56"
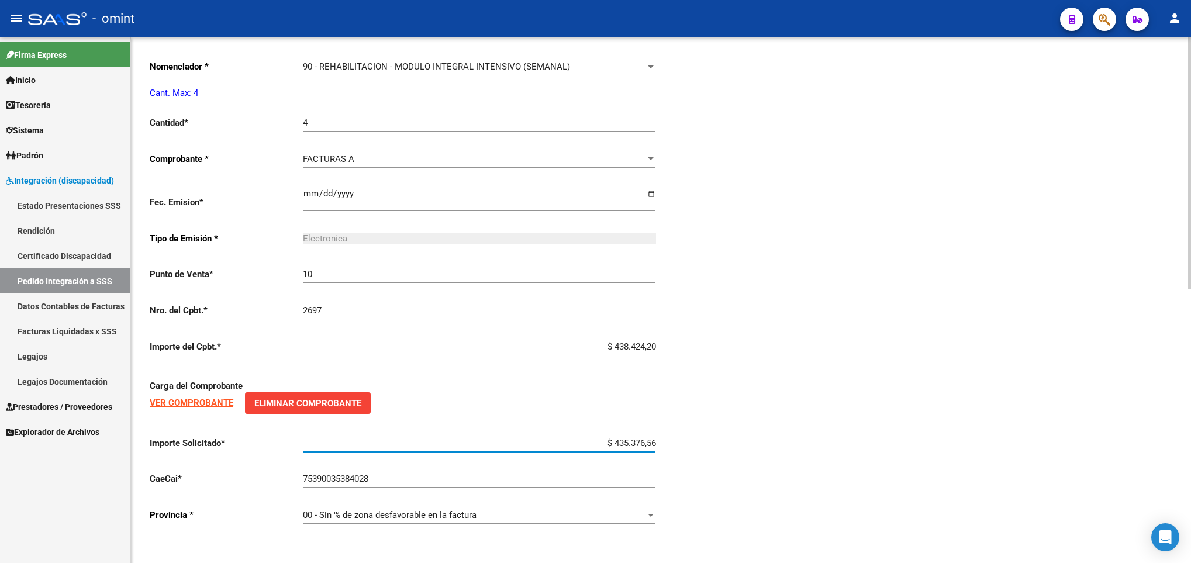
click at [1037, 441] on div "Periodo Presentacion * 202509 Ingresar el Periodo Tipo Archivo * DS Seleccionar…" at bounding box center [661, 103] width 1023 height 864
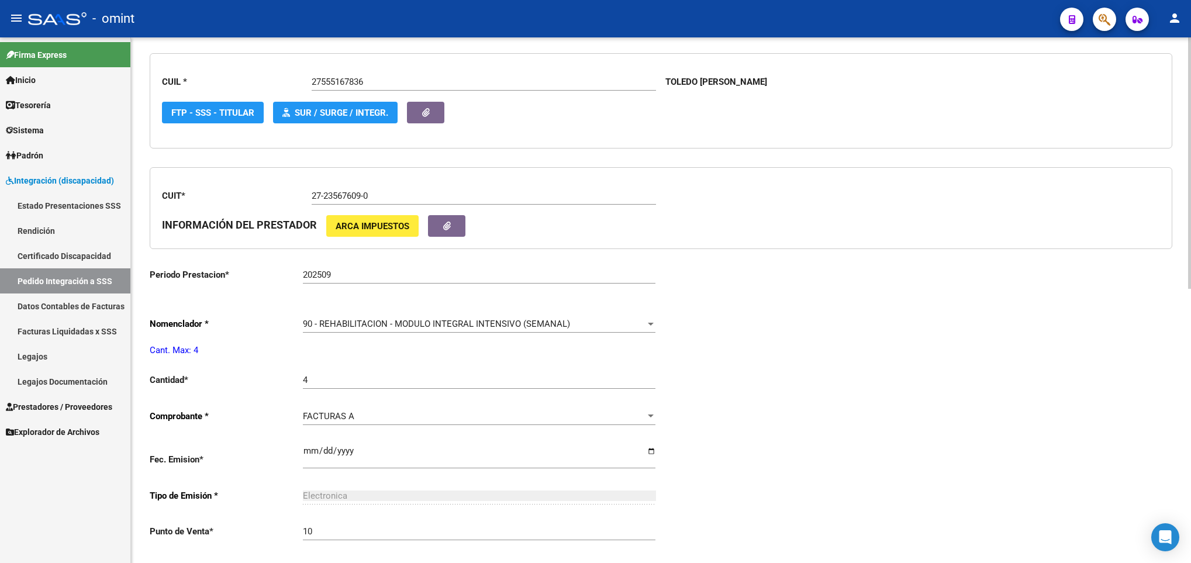
scroll to position [0, 0]
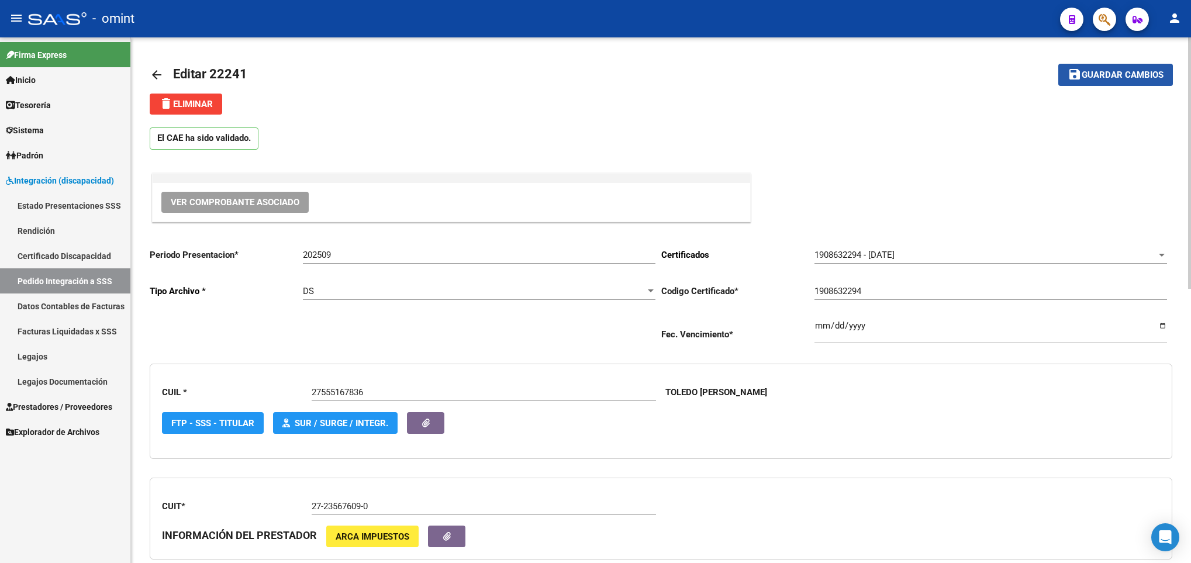
click at [1123, 81] on button "save Guardar cambios" at bounding box center [1116, 75] width 115 height 22
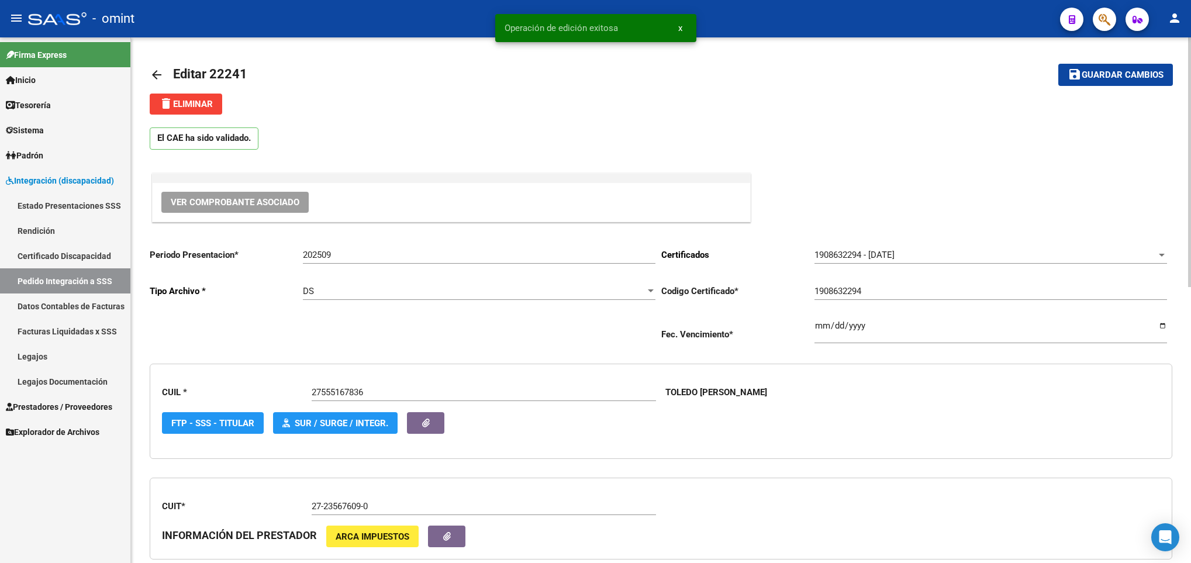
click at [151, 75] on mat-icon "arrow_back" at bounding box center [157, 75] width 14 height 14
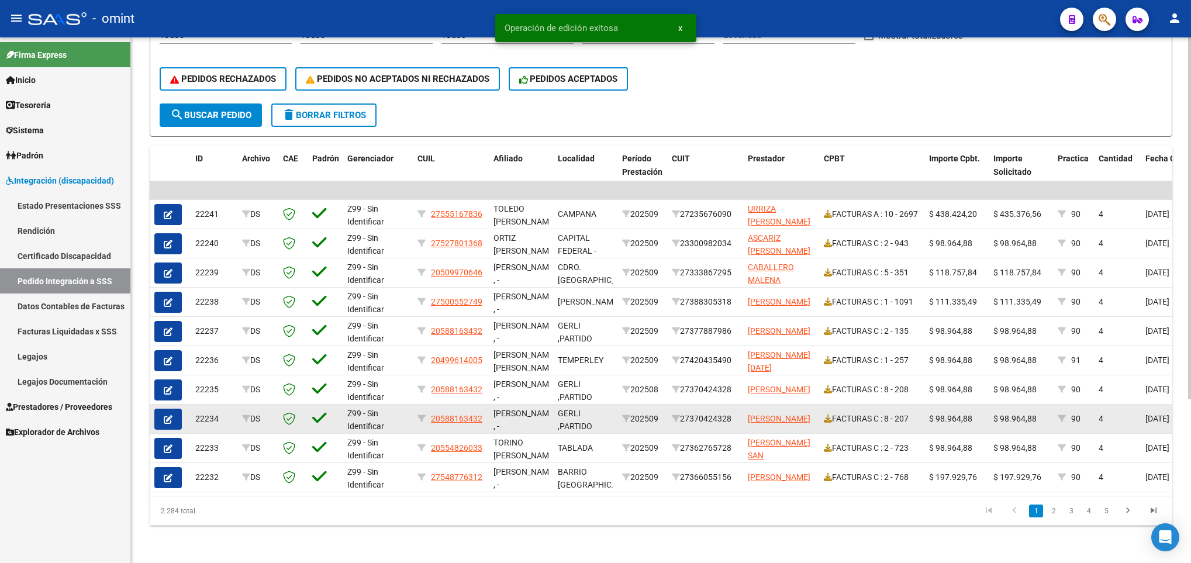
scroll to position [237, 0]
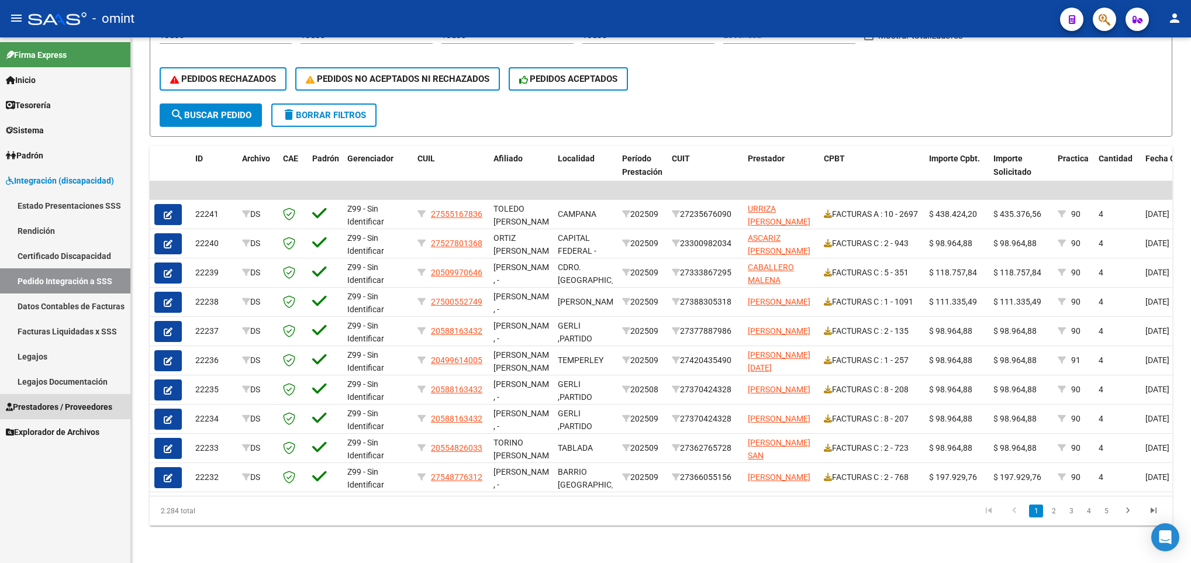
click at [81, 411] on span "Prestadores / Proveedores" at bounding box center [59, 407] width 106 height 13
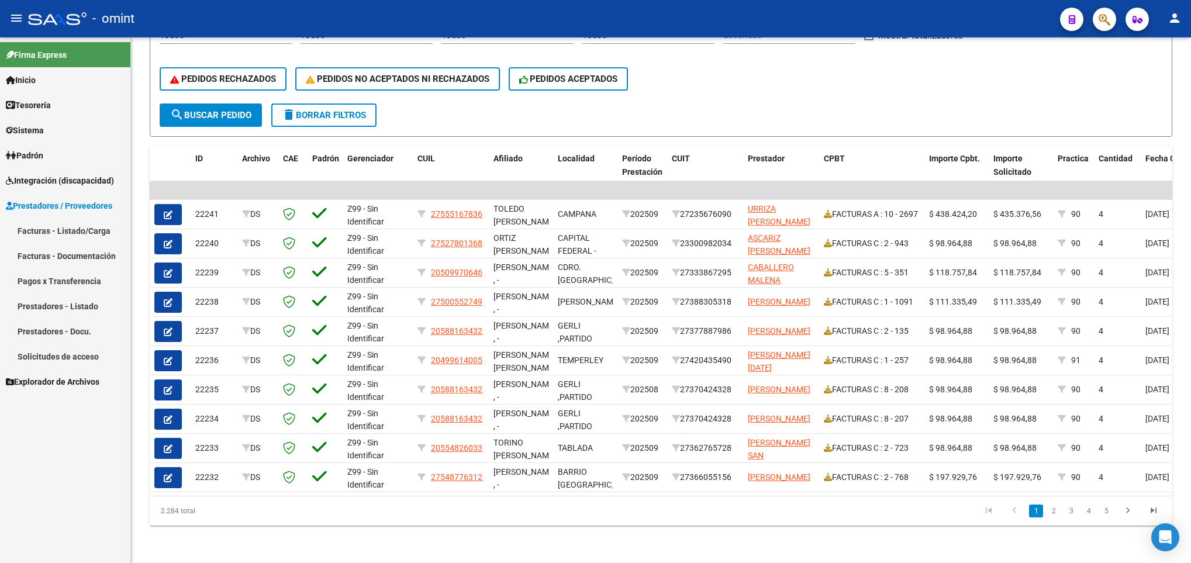
click at [79, 223] on link "Facturas - Listado/Carga" at bounding box center [65, 230] width 130 height 25
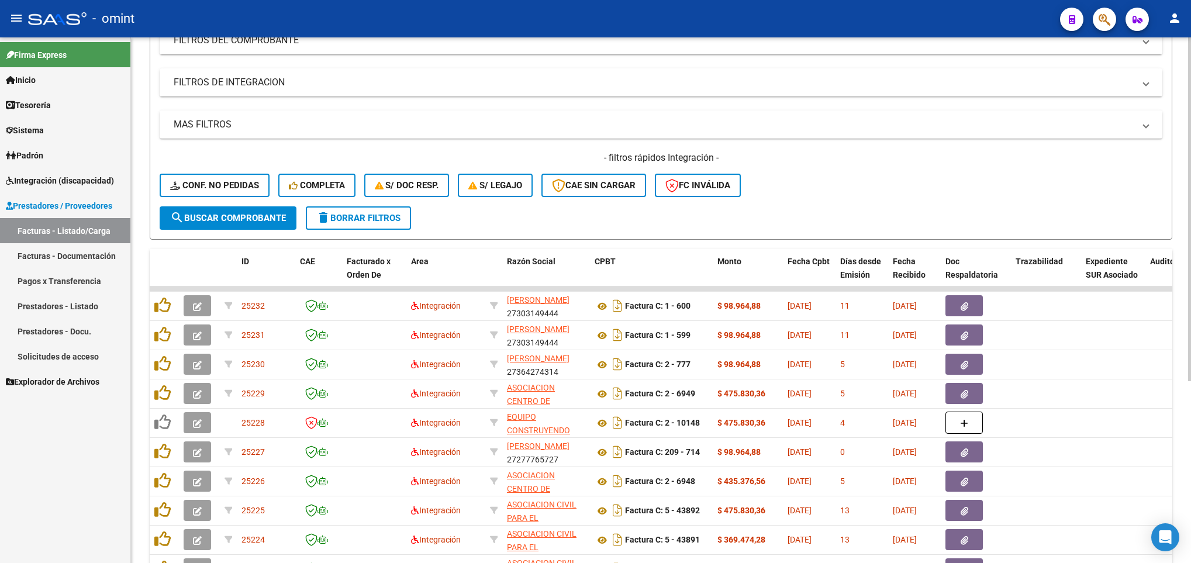
scroll to position [175, 0]
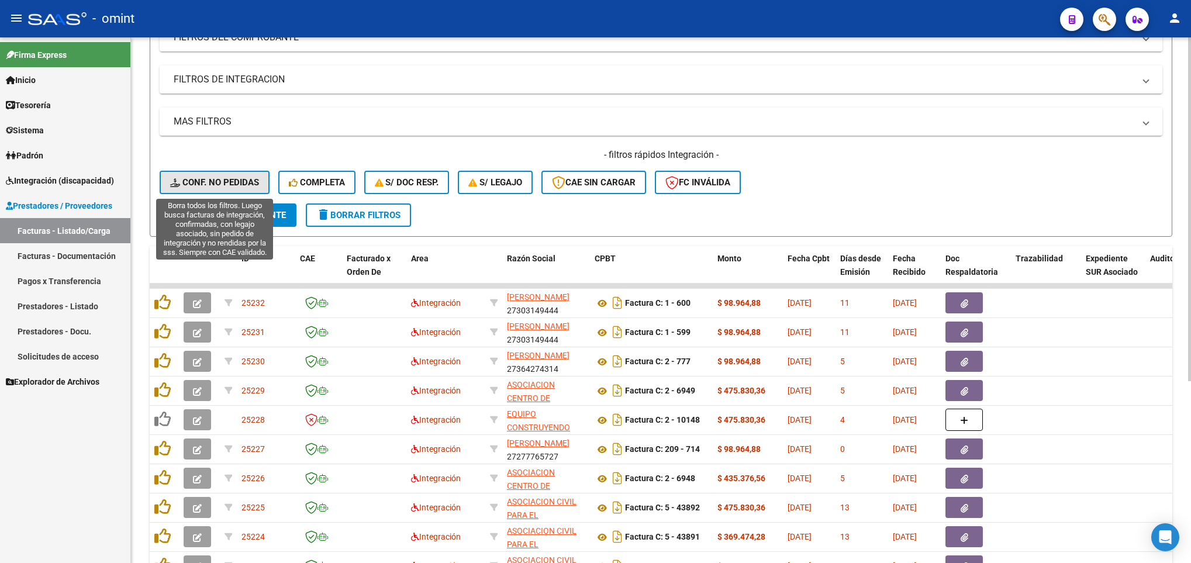
click at [232, 186] on span "Conf. no pedidas" at bounding box center [214, 182] width 89 height 11
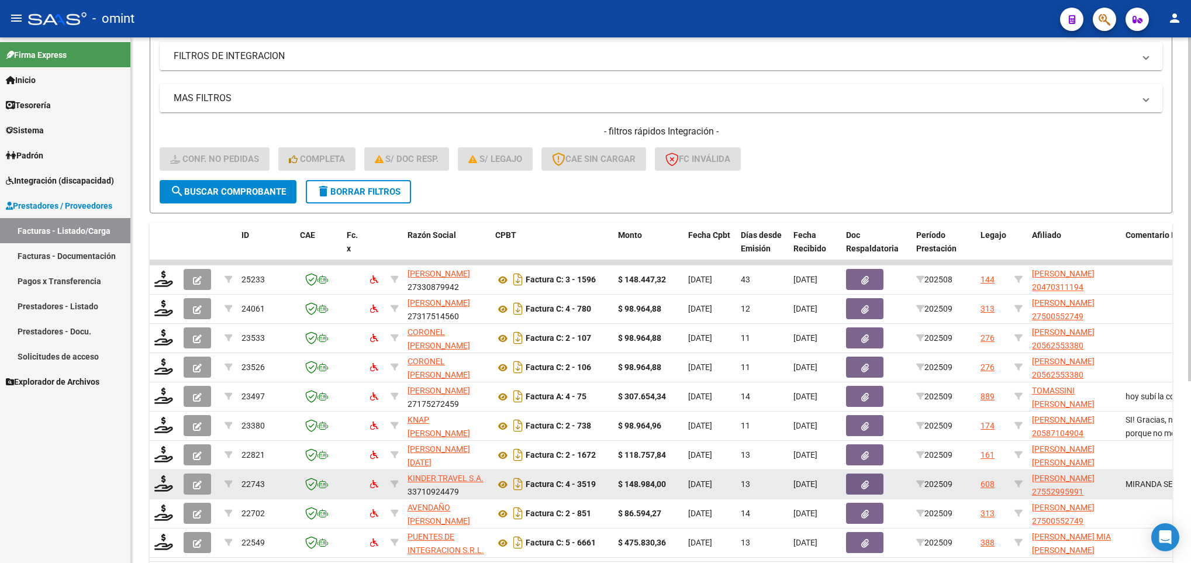
scroll to position [263, 0]
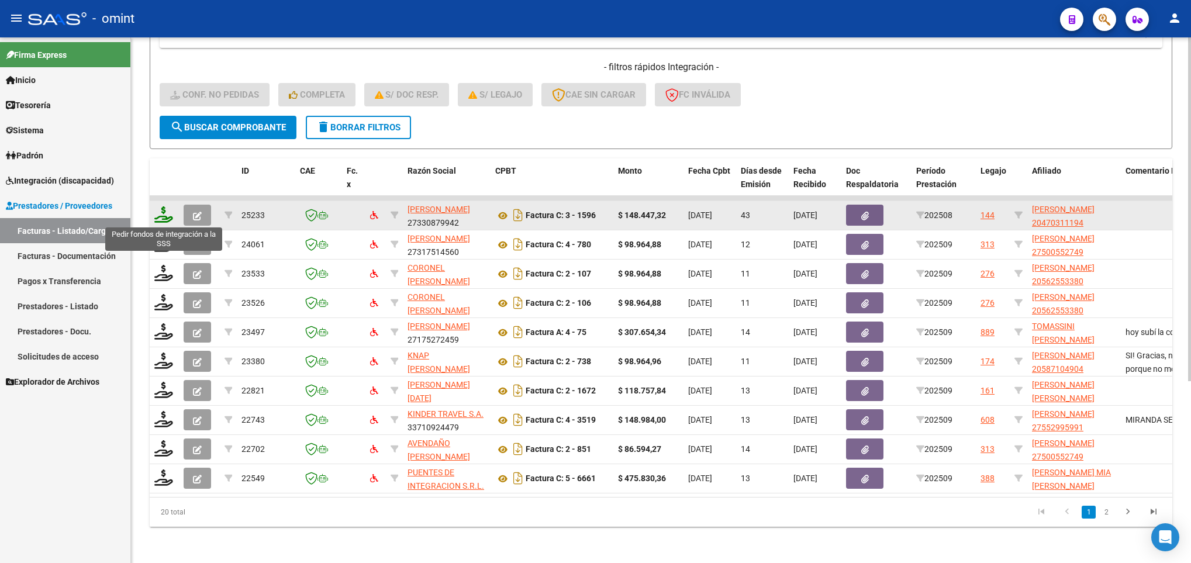
click at [160, 218] on icon at bounding box center [163, 214] width 19 height 16
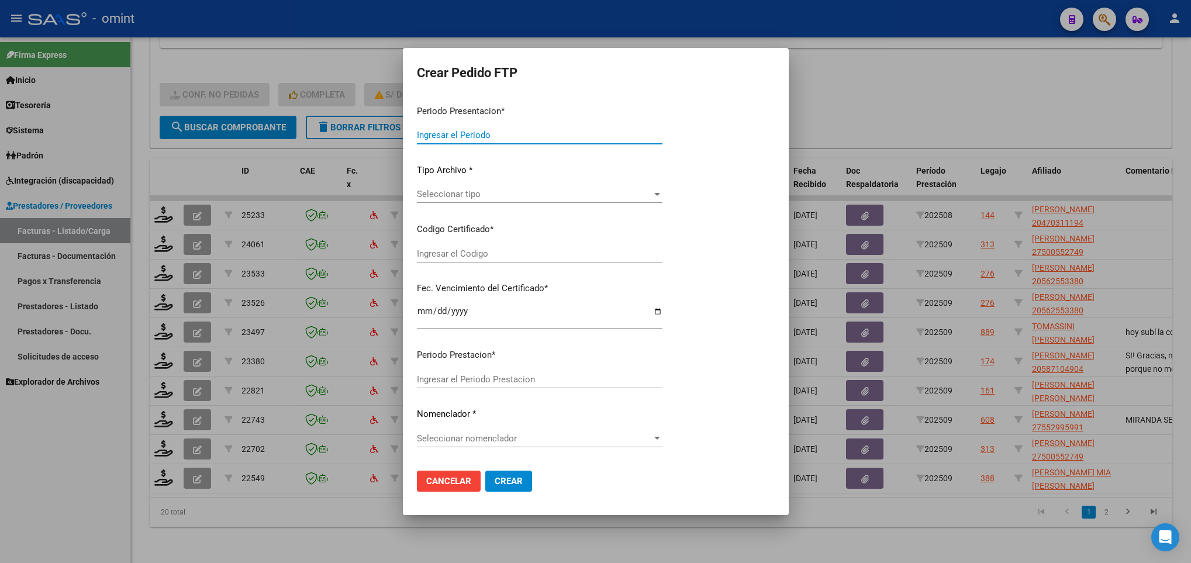
type input "202509"
type input "202508"
type input "$ 148.447,32"
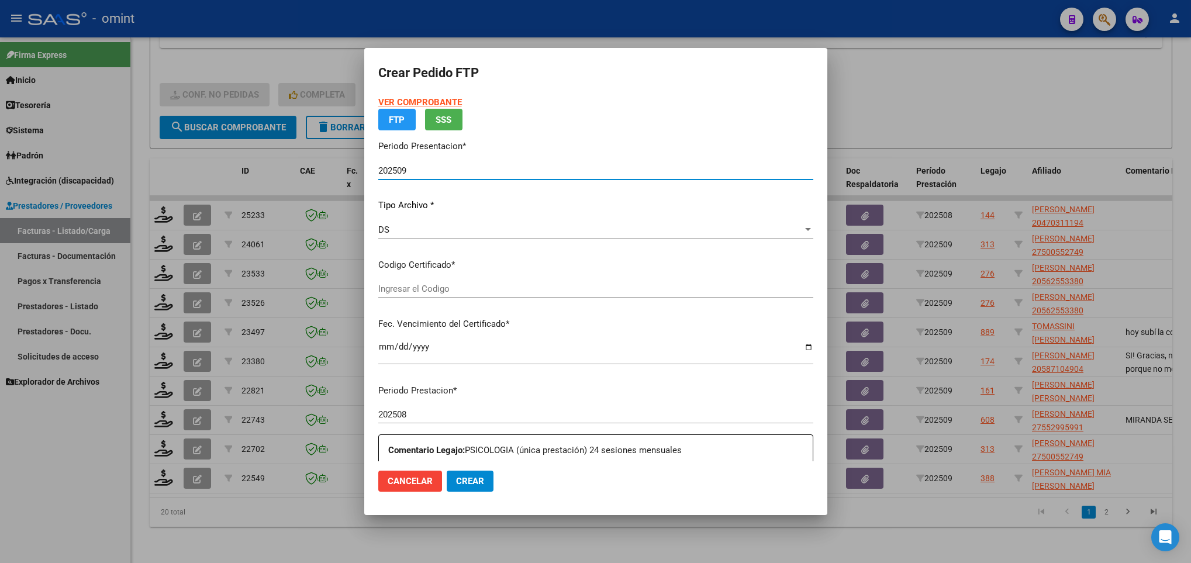
type input "226603740"
type input "2028-11-02"
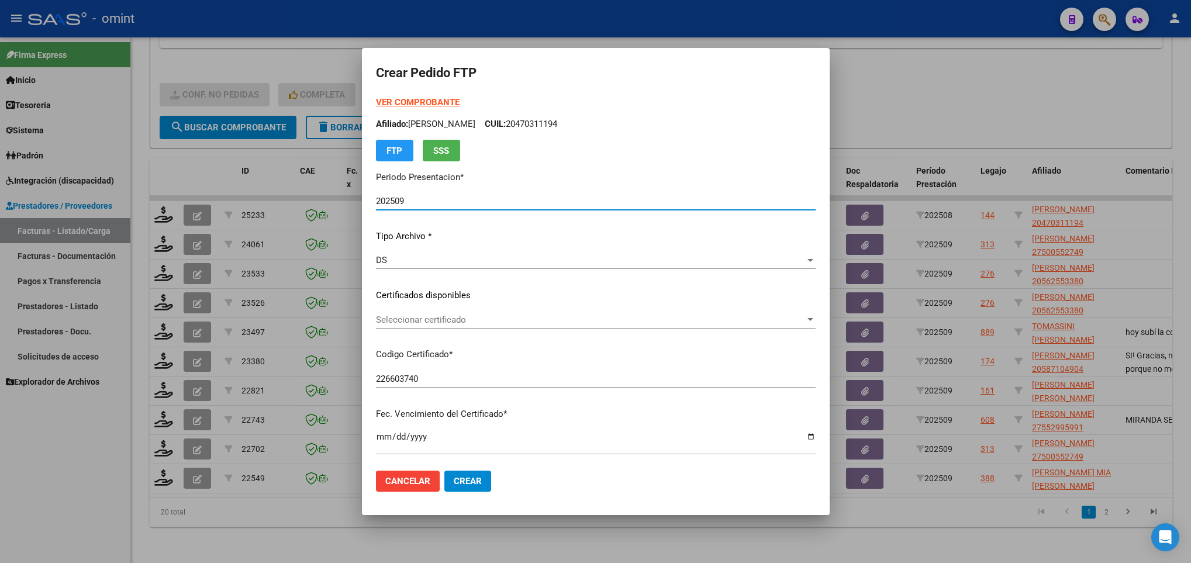
click at [544, 316] on span "Seleccionar certificado" at bounding box center [590, 320] width 429 height 11
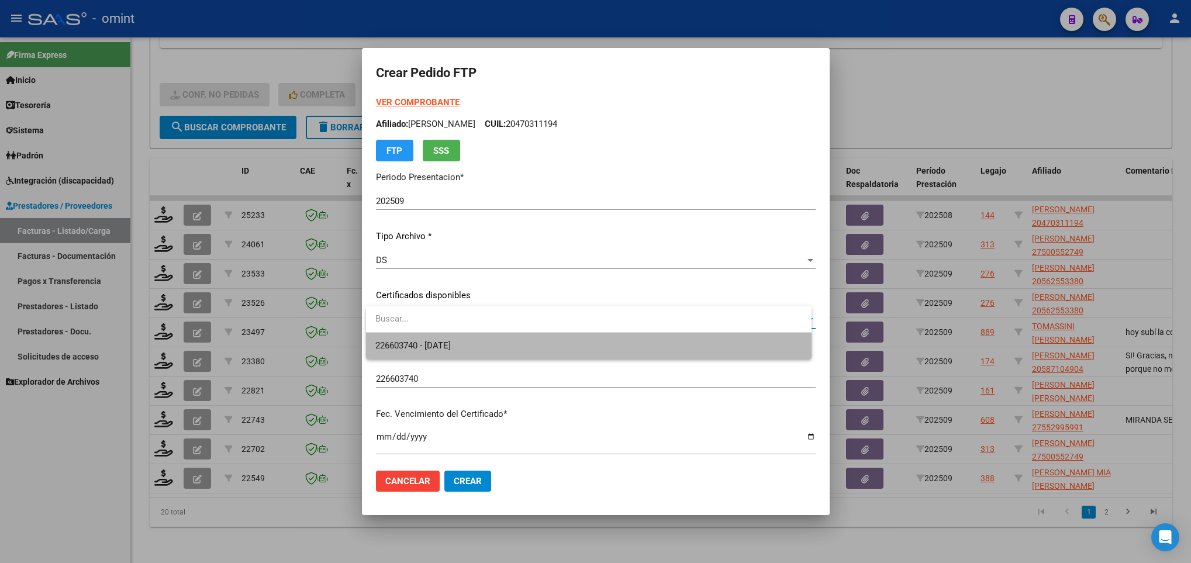
click at [546, 341] on span "226603740 - 2028-11-02" at bounding box center [588, 346] width 426 height 26
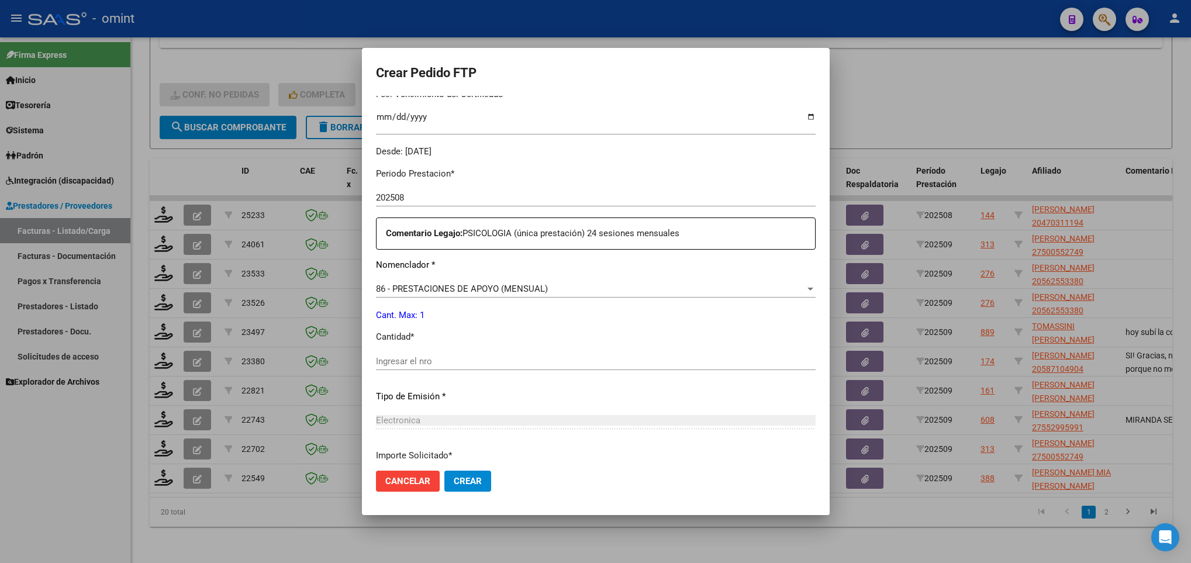
scroll to position [351, 0]
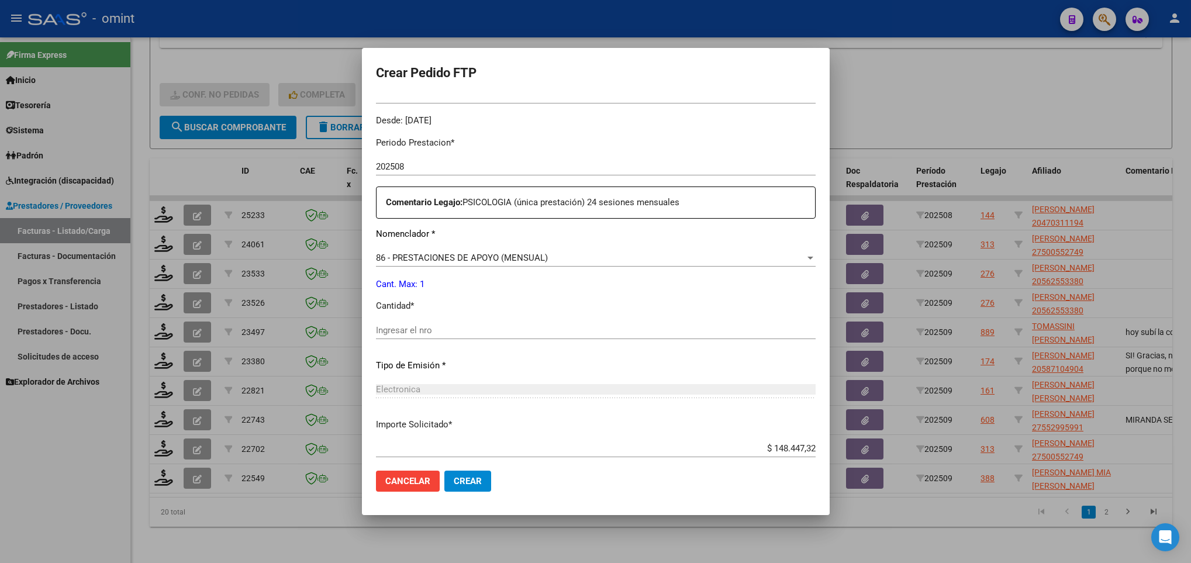
click at [492, 332] on input "Ingresar el nro" at bounding box center [596, 330] width 440 height 11
type input "1"
click at [474, 484] on span "Crear" at bounding box center [468, 481] width 28 height 11
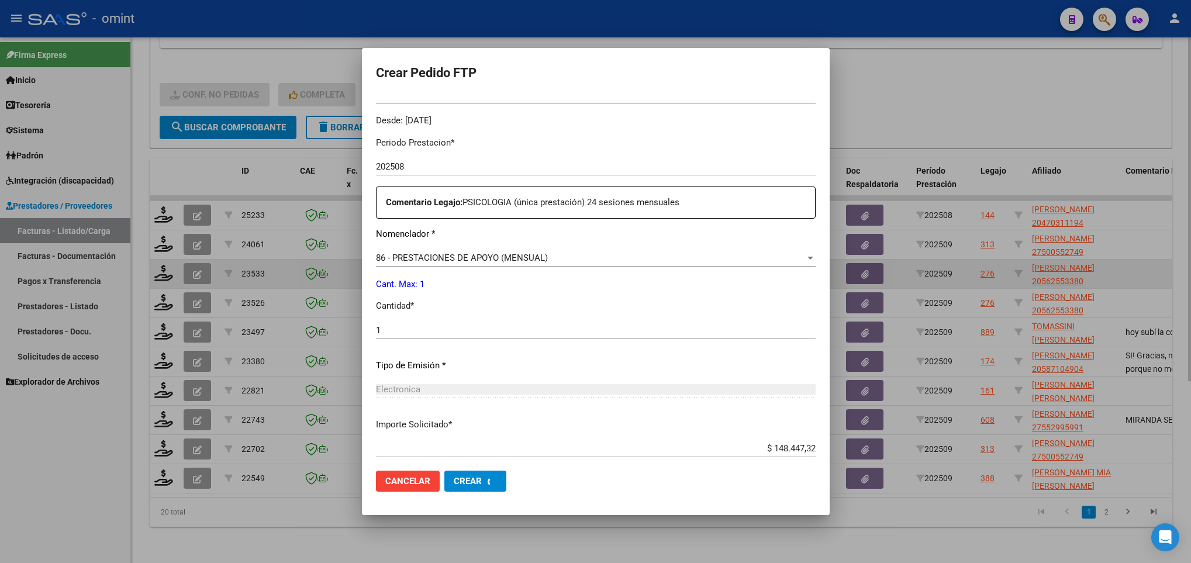
scroll to position [0, 0]
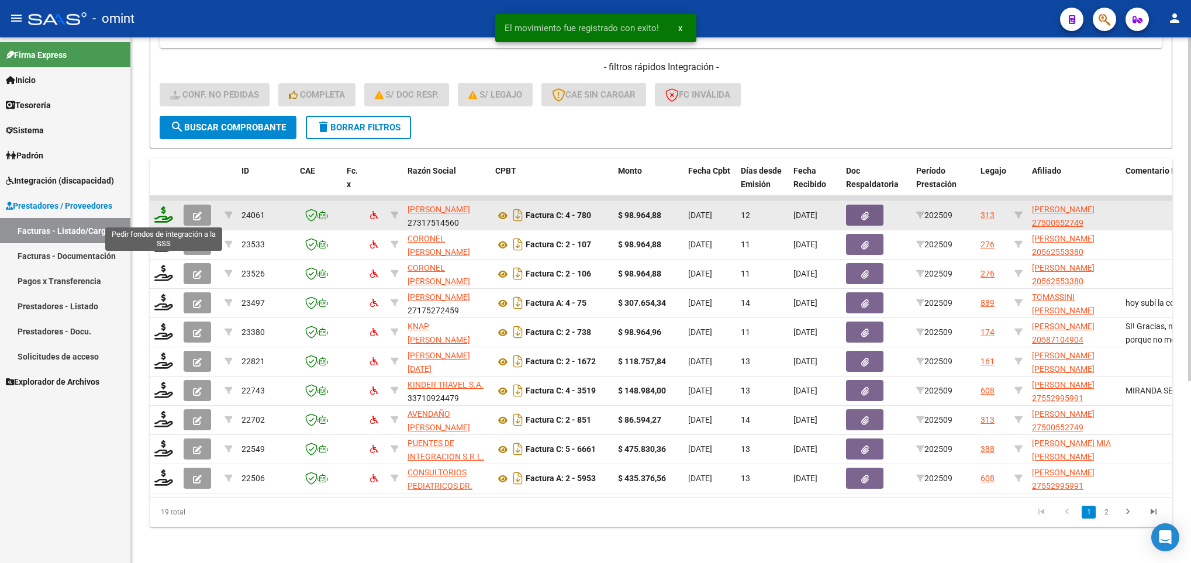
click at [164, 215] on icon at bounding box center [163, 214] width 19 height 16
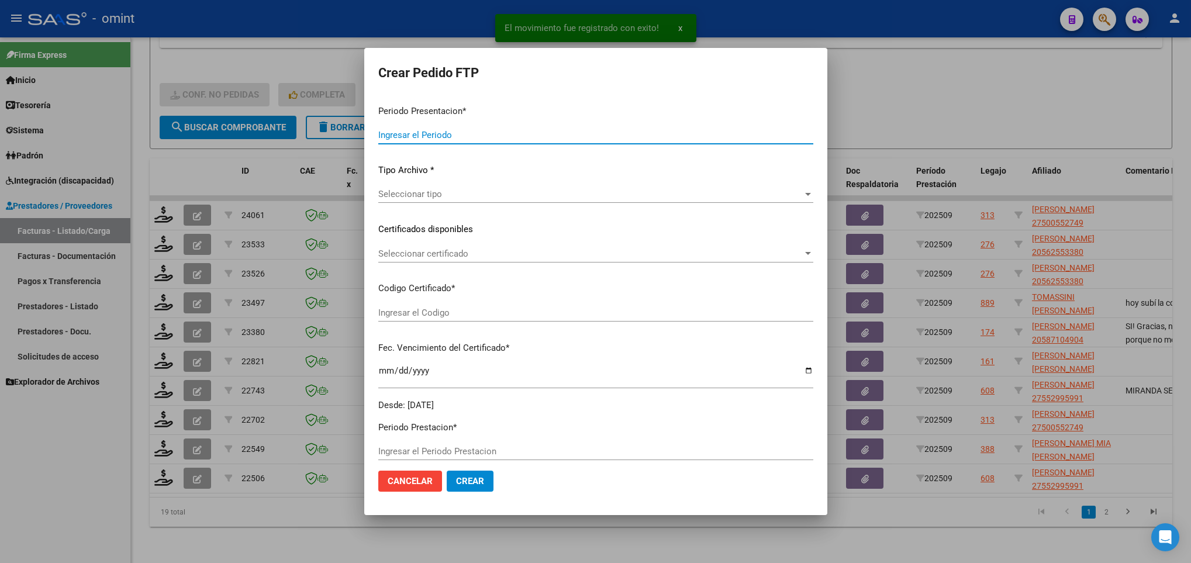
type input "202509"
type input "$ 98.964,88"
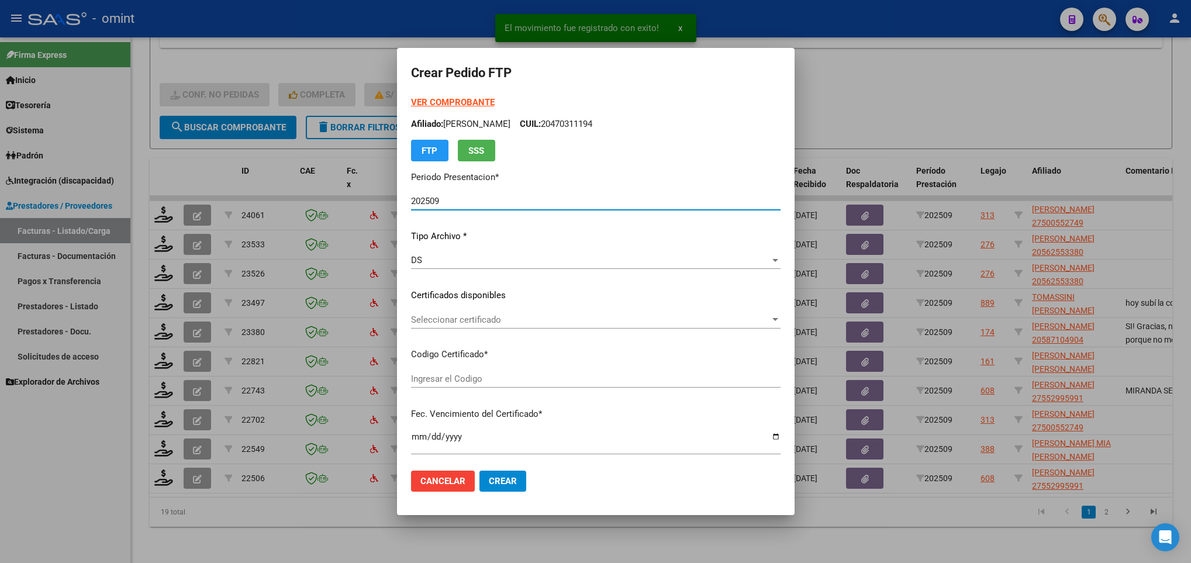
type input "6706553770"
type input "2030-01-20"
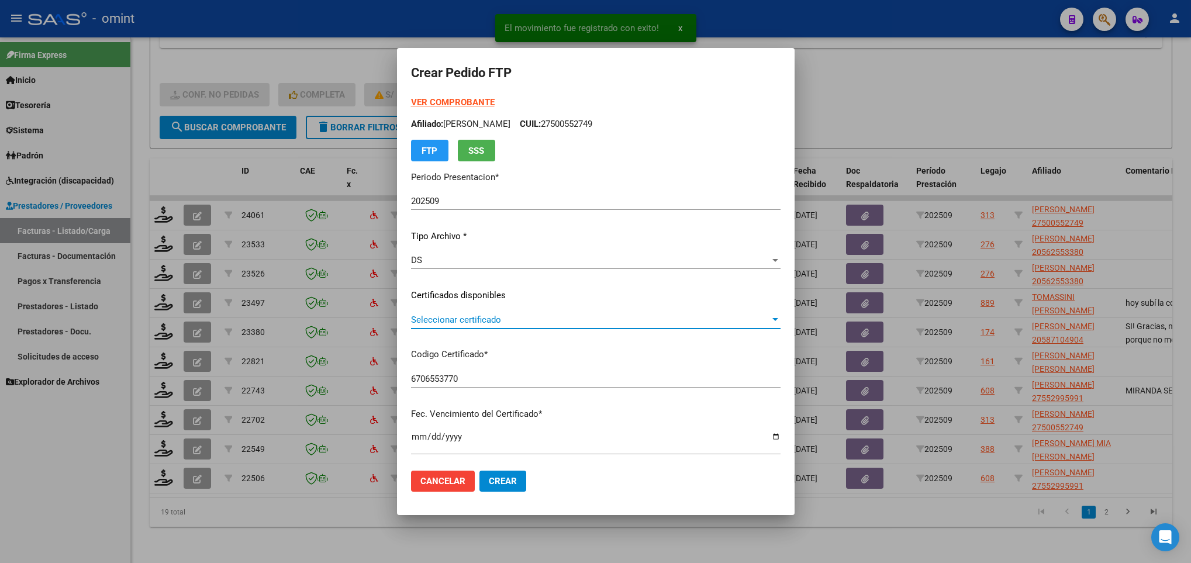
click at [420, 320] on span "Seleccionar certificado" at bounding box center [590, 320] width 359 height 11
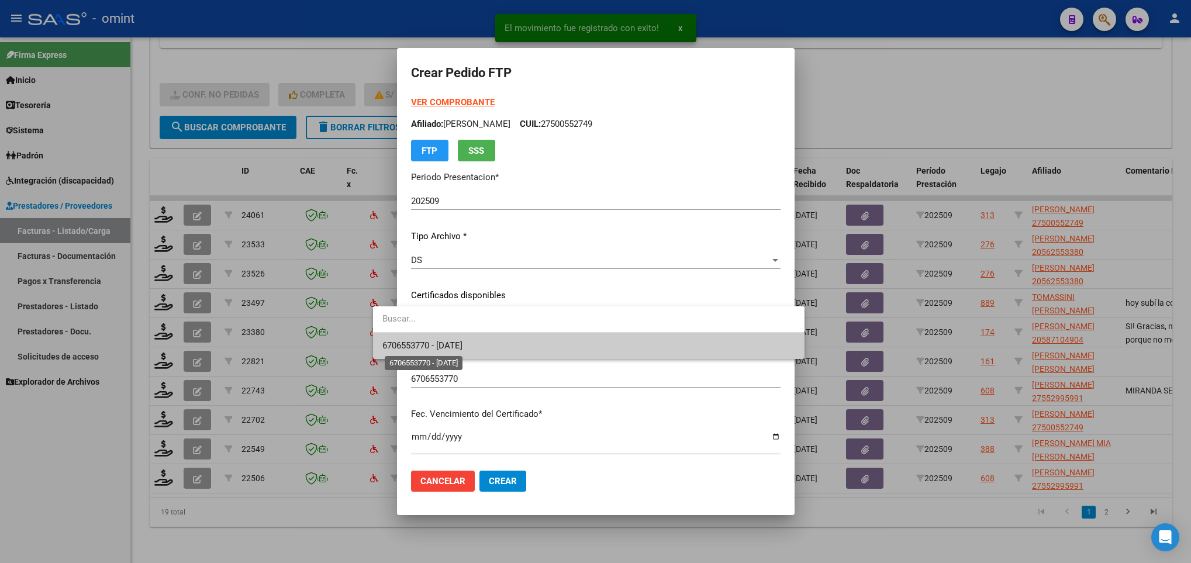
click at [450, 347] on span "6706553770 - 2030-01-20" at bounding box center [422, 345] width 80 height 11
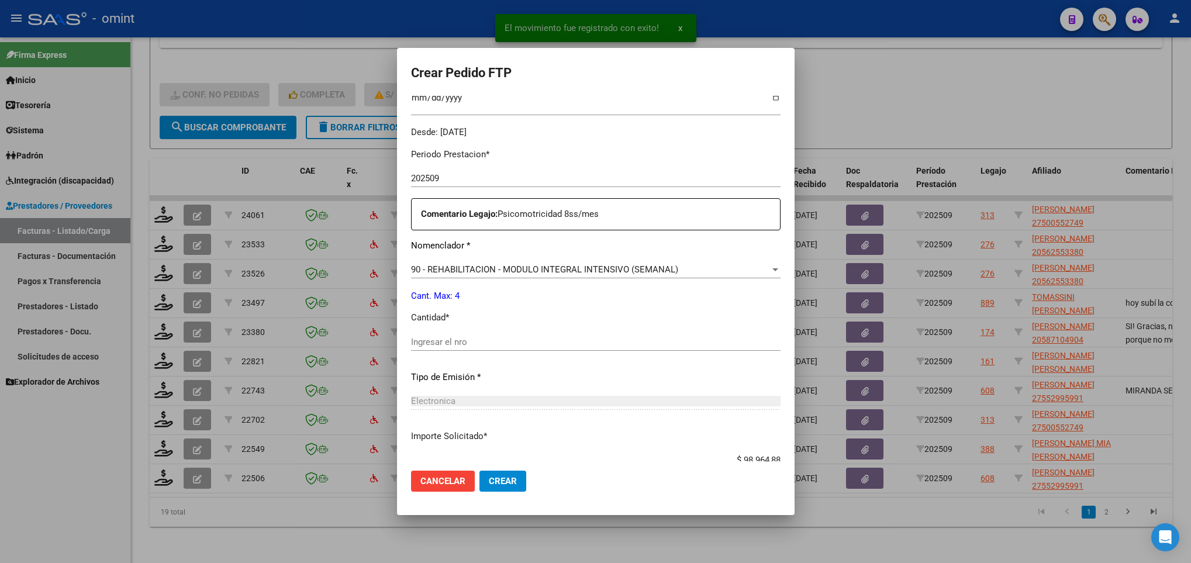
scroll to position [351, 0]
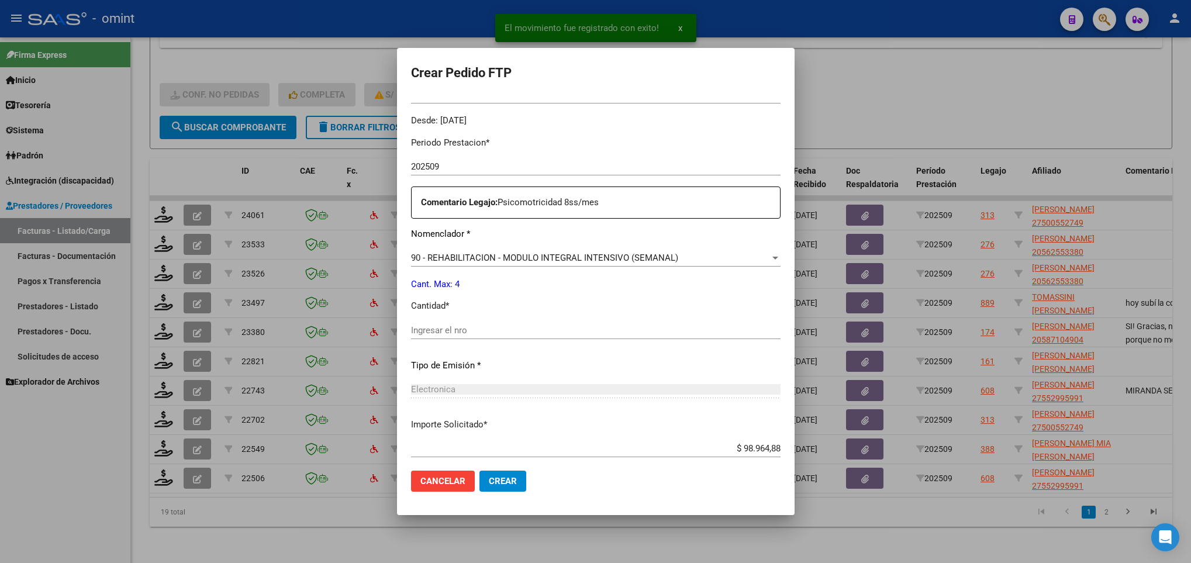
click at [437, 330] on input "Ingresar el nro" at bounding box center [596, 330] width 370 height 11
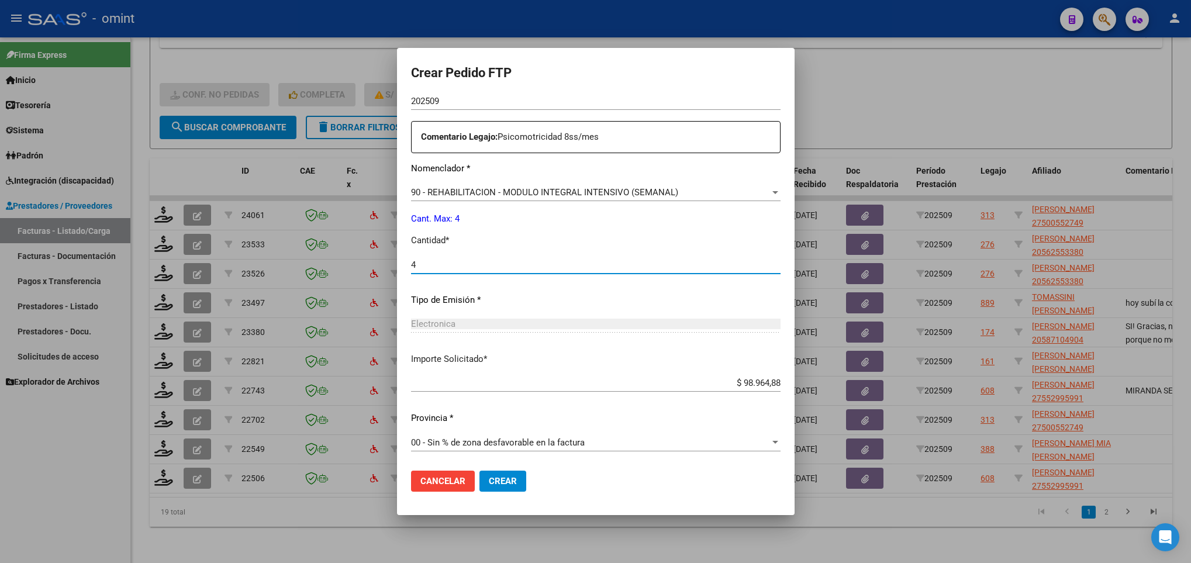
scroll to position [418, 0]
type input "4"
click at [489, 481] on span "Crear" at bounding box center [503, 481] width 28 height 11
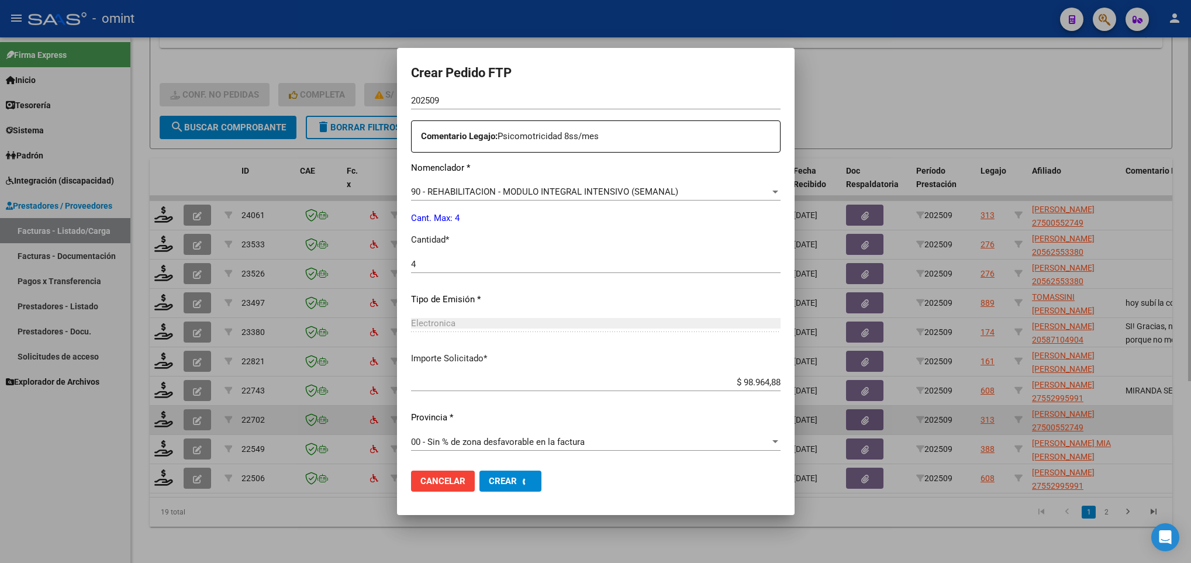
scroll to position [0, 0]
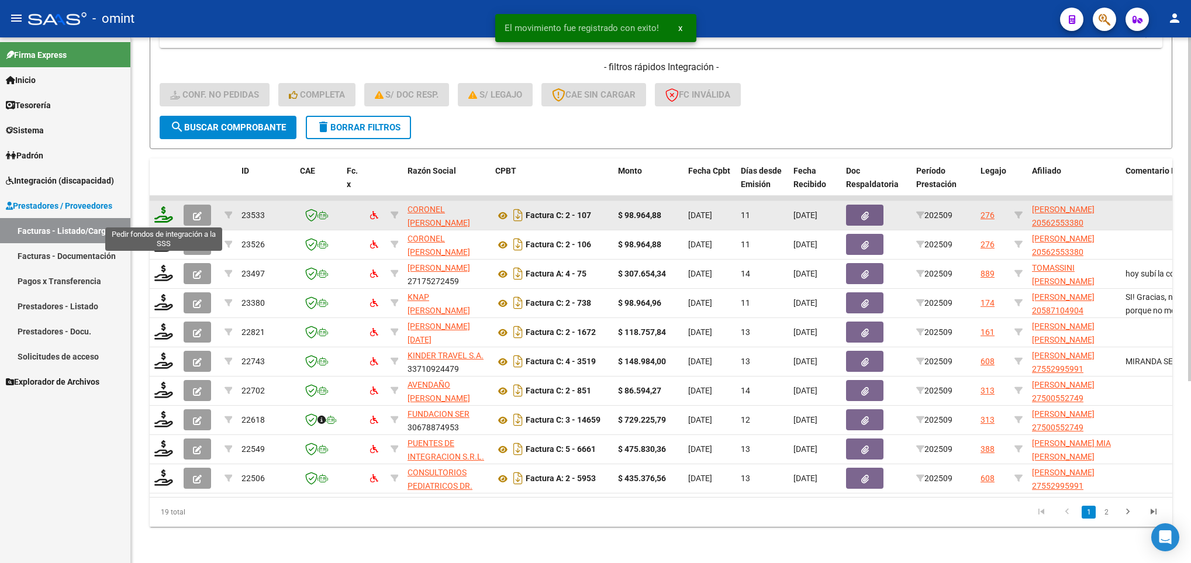
click at [162, 218] on icon at bounding box center [163, 214] width 19 height 16
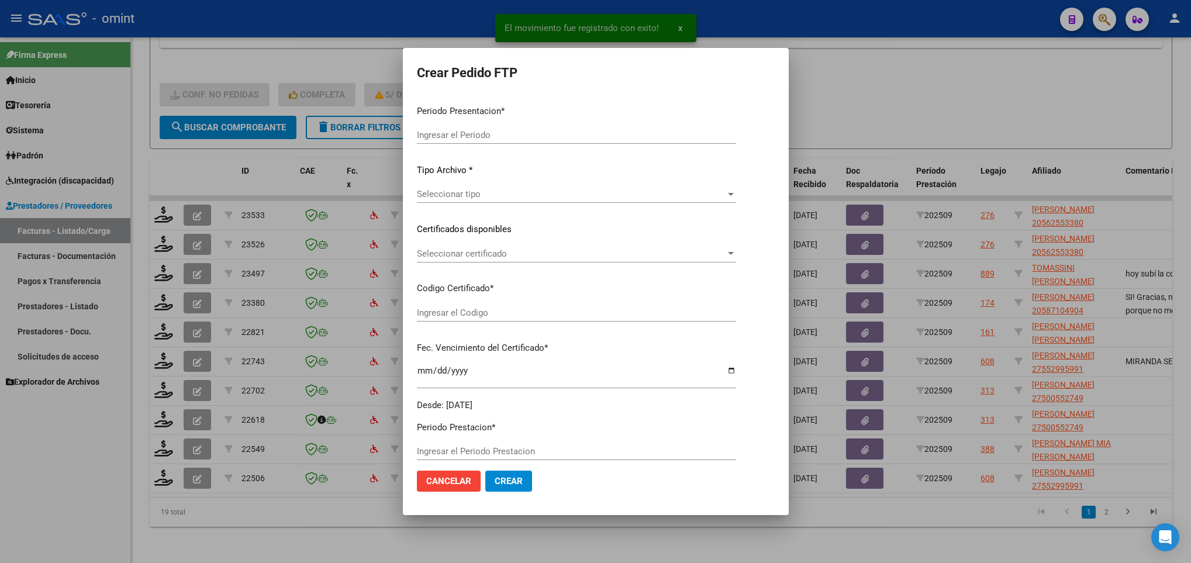
type input "202509"
type input "$ 98.964,88"
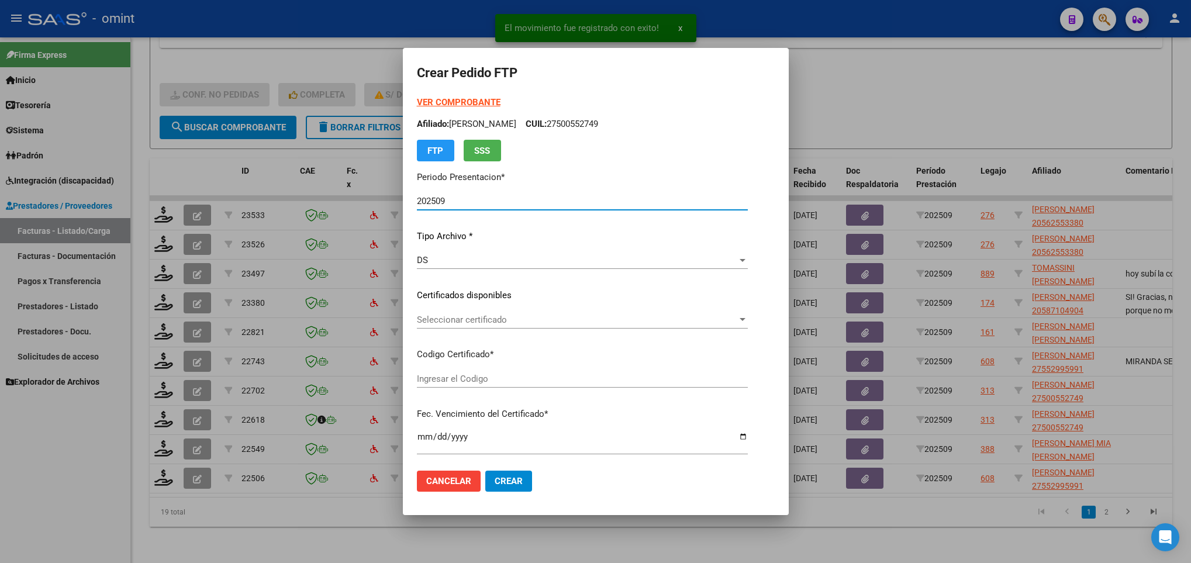
type input "5278044209"
type input "2028-04-03"
click at [477, 318] on span "Seleccionar certificado" at bounding box center [577, 320] width 320 height 11
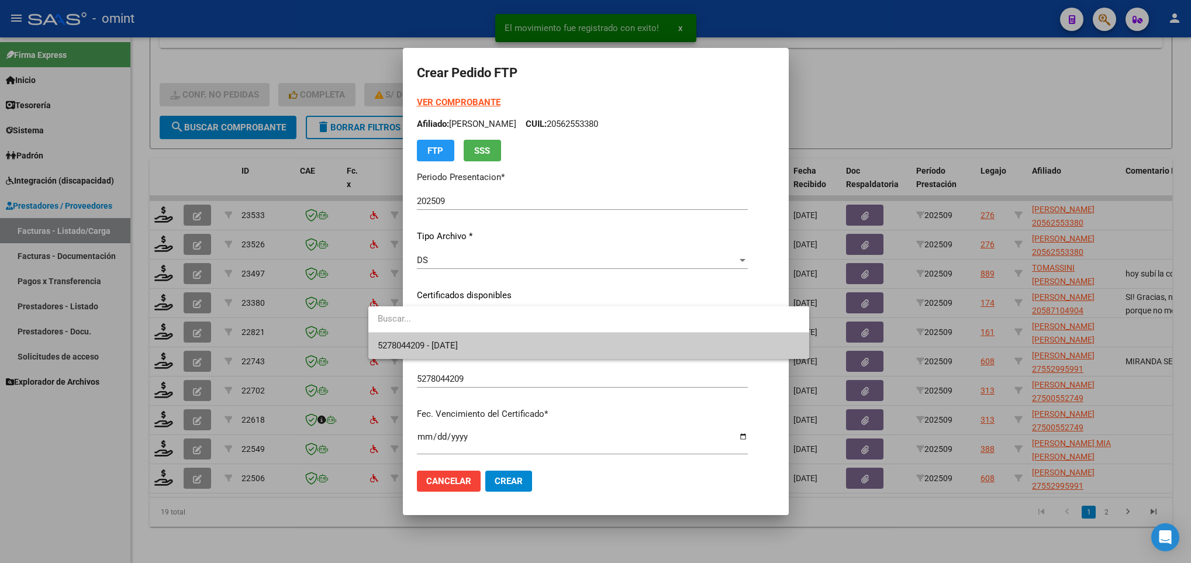
click at [490, 337] on span "5278044209 - 2028-04-03" at bounding box center [589, 346] width 422 height 26
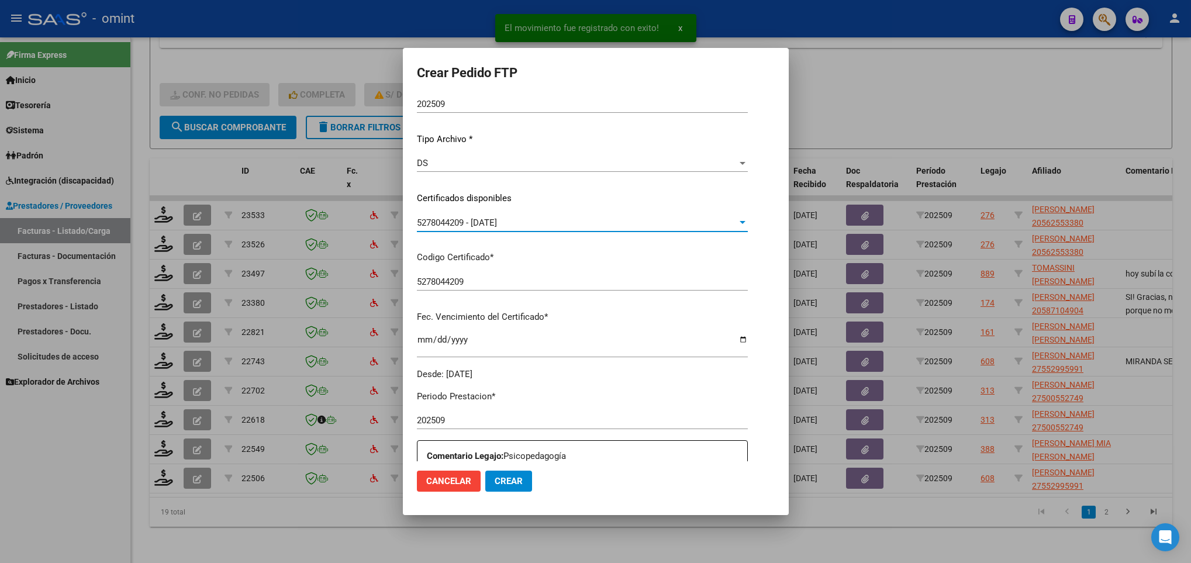
scroll to position [351, 0]
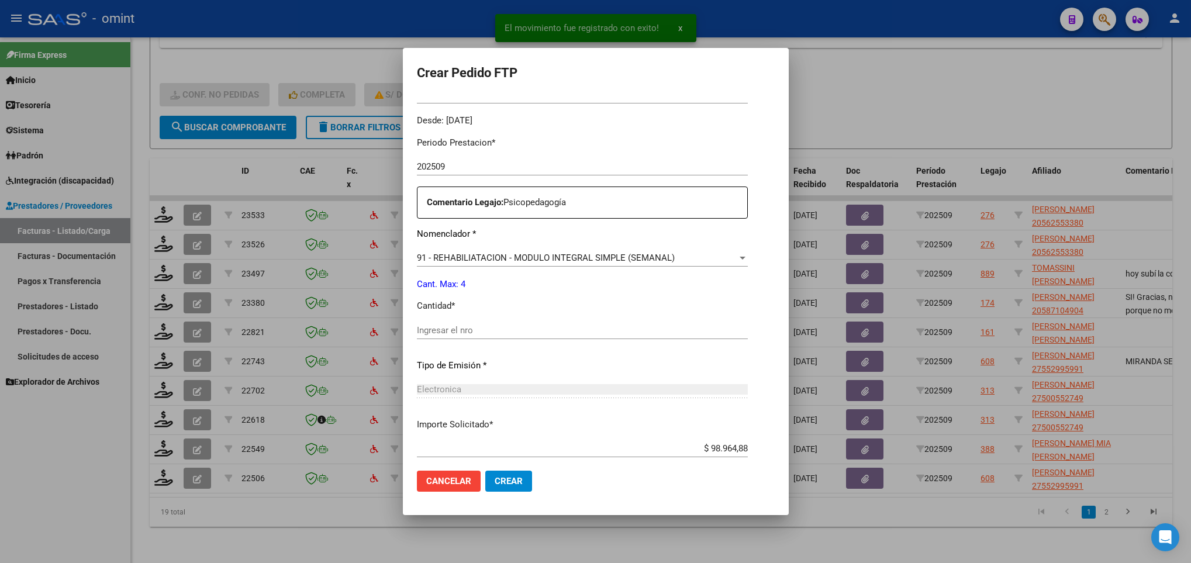
click at [432, 326] on input "Ingresar el nro" at bounding box center [582, 330] width 331 height 11
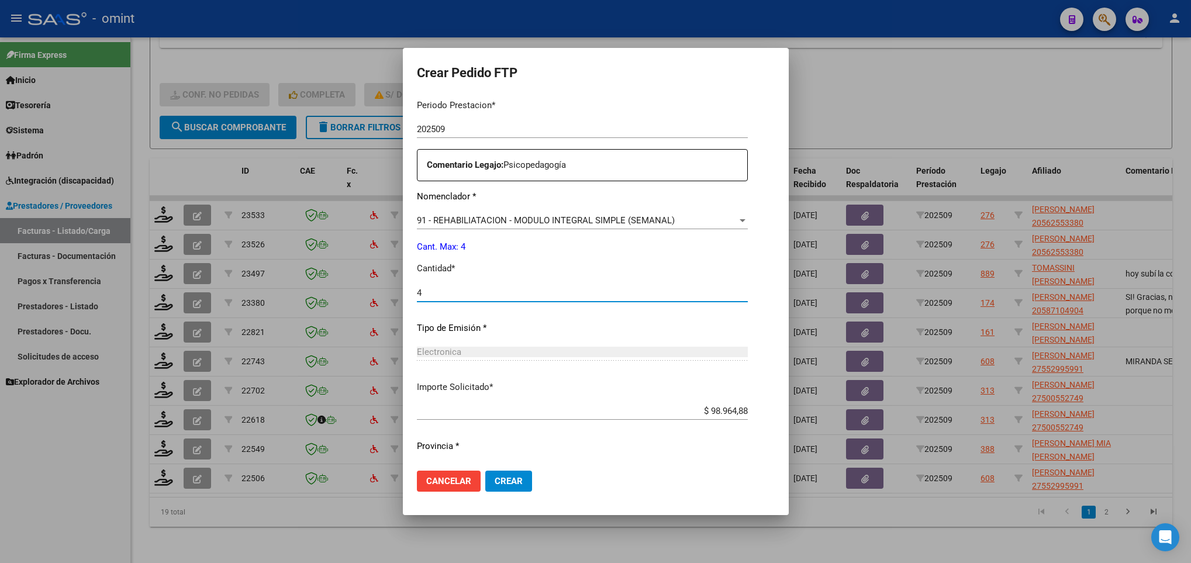
scroll to position [418, 0]
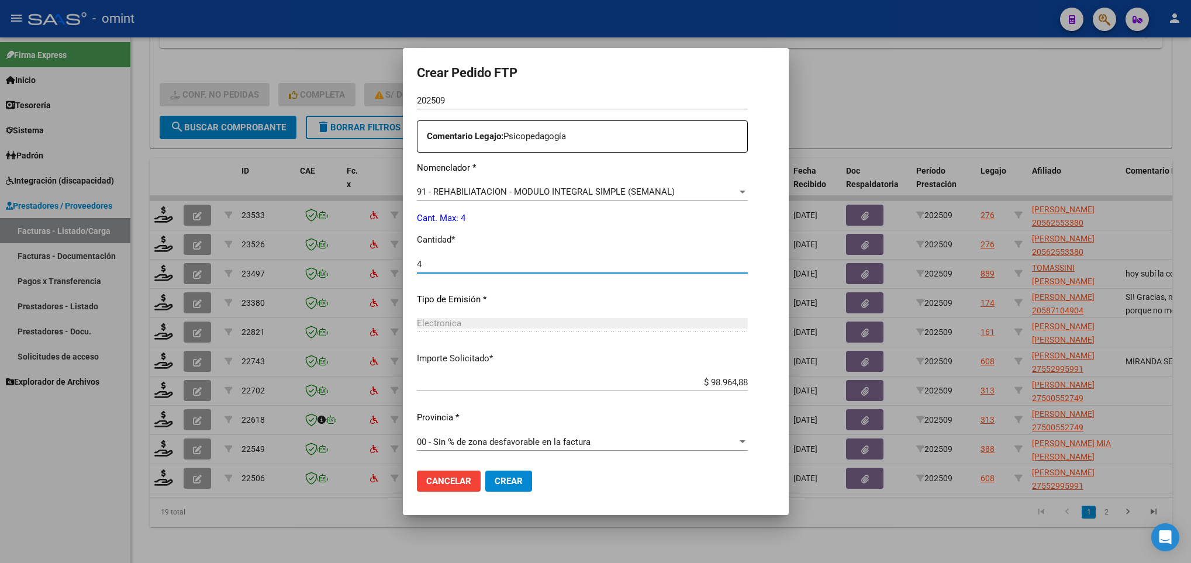
type input "4"
click at [495, 480] on span "Crear" at bounding box center [509, 481] width 28 height 11
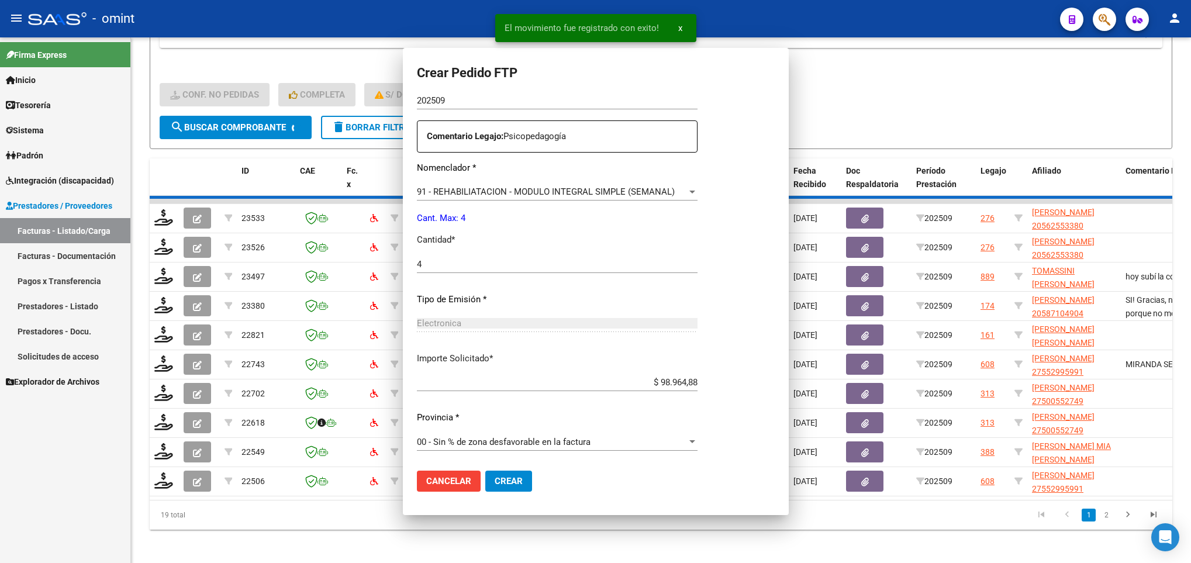
scroll to position [351, 0]
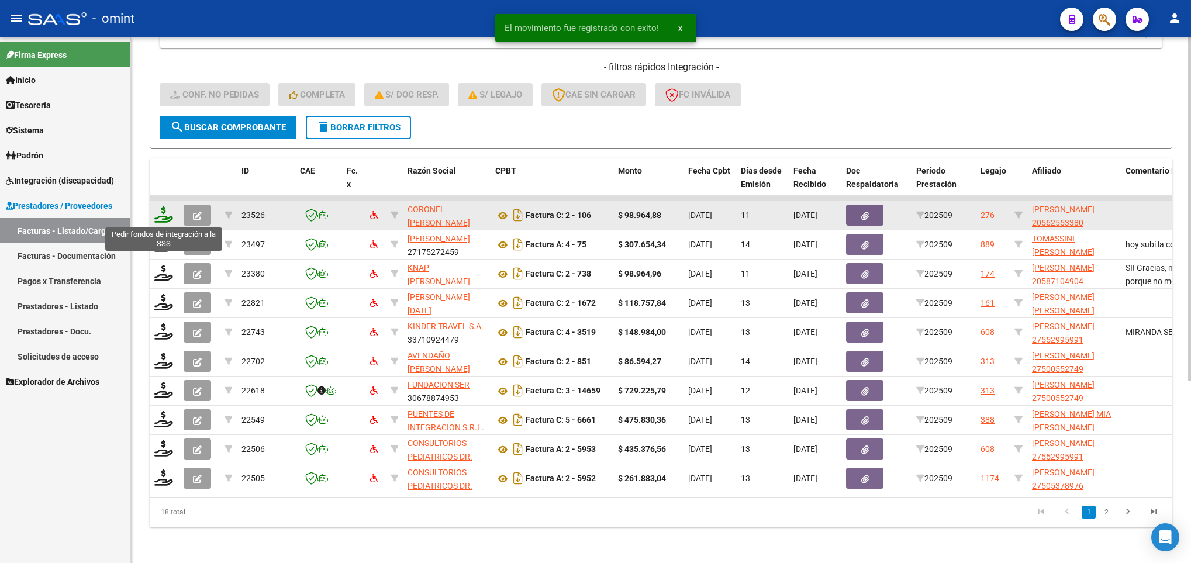
click at [158, 216] on icon at bounding box center [163, 214] width 19 height 16
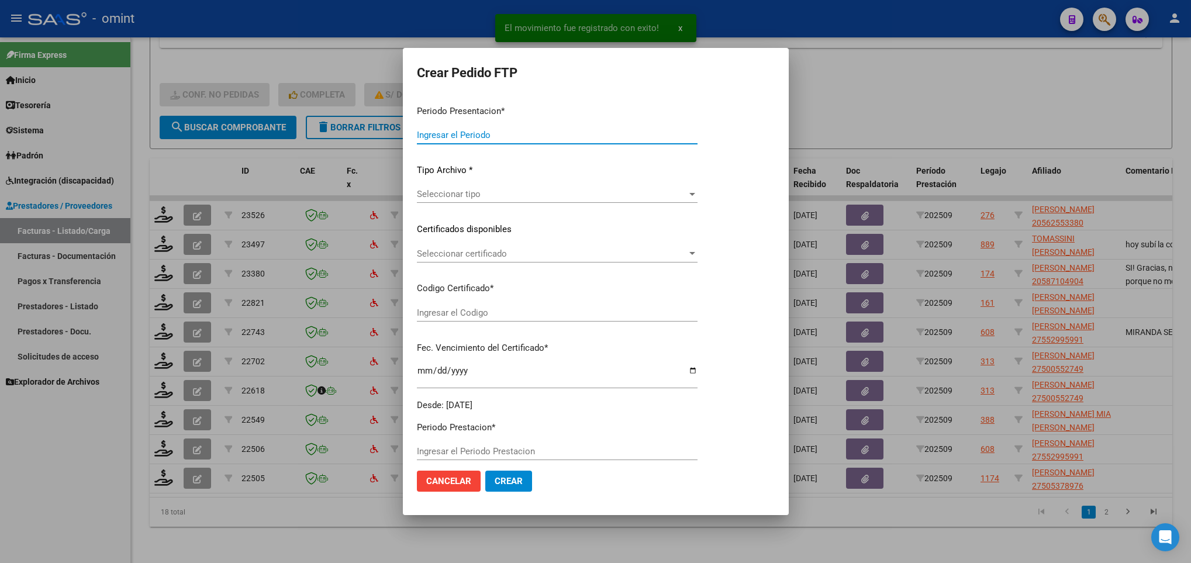
type input "202509"
type input "$ 98.964,88"
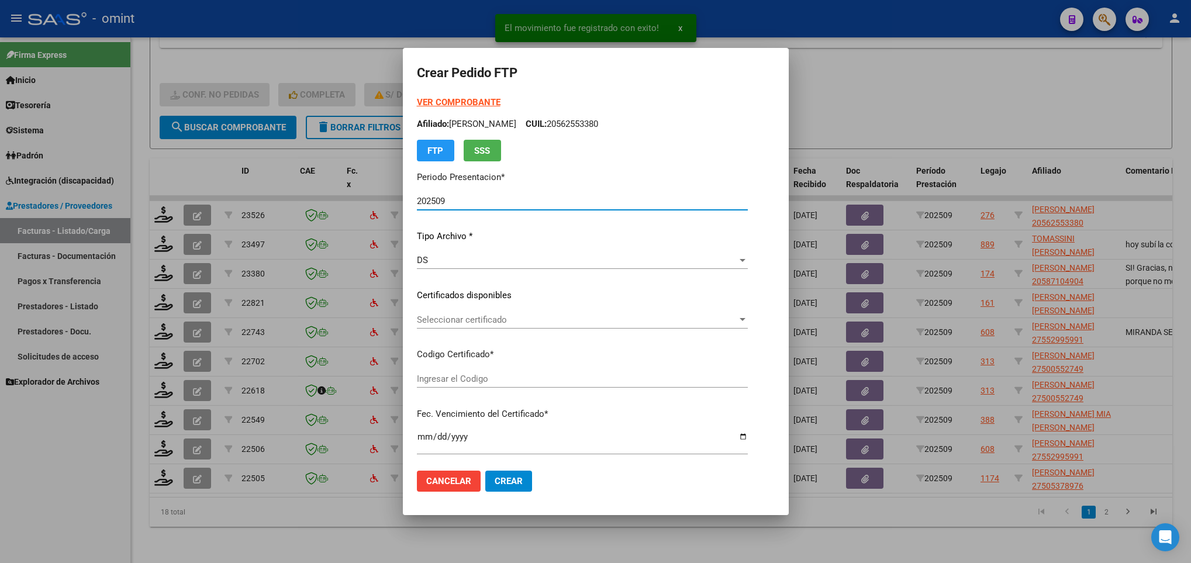
type input "5278044209"
type input "2028-04-03"
click at [434, 320] on span "Seleccionar certificado" at bounding box center [577, 320] width 320 height 11
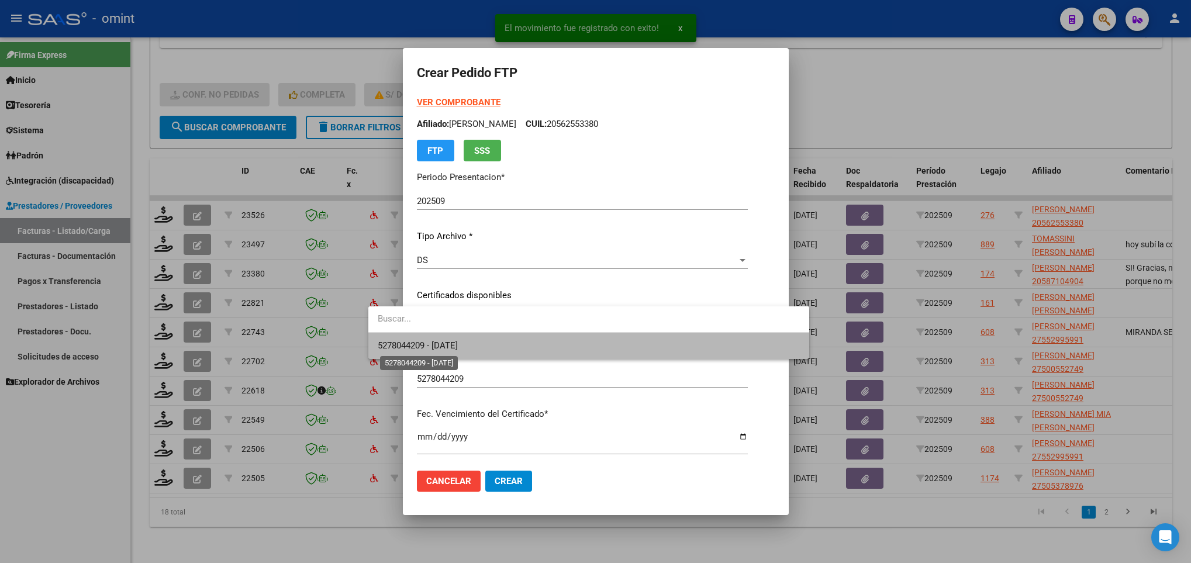
click at [453, 350] on span "5278044209 - 2028-04-03" at bounding box center [418, 345] width 80 height 11
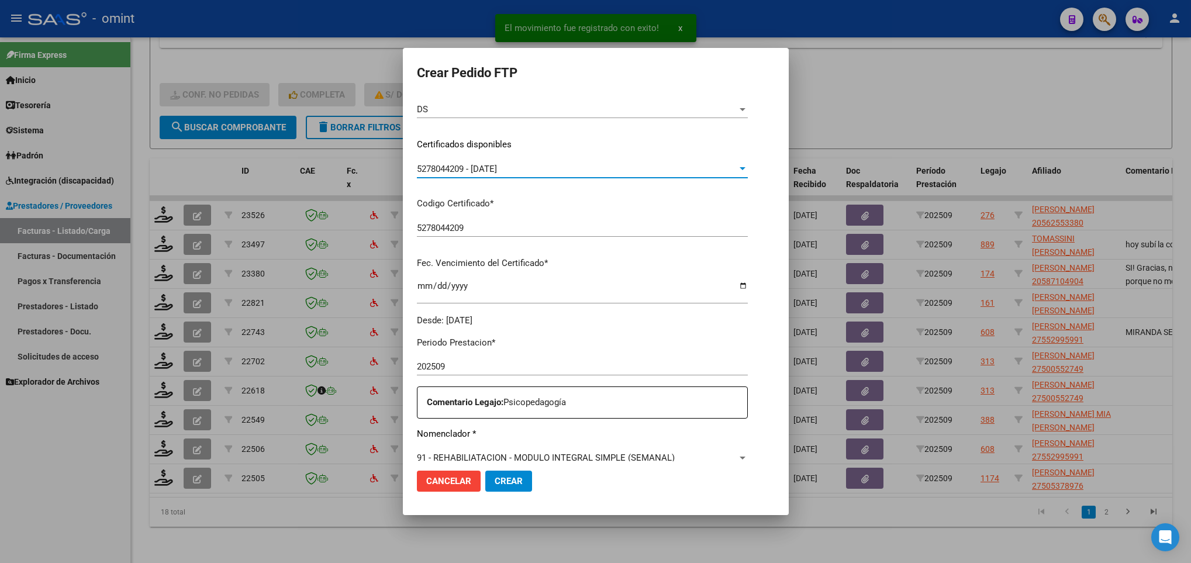
scroll to position [351, 0]
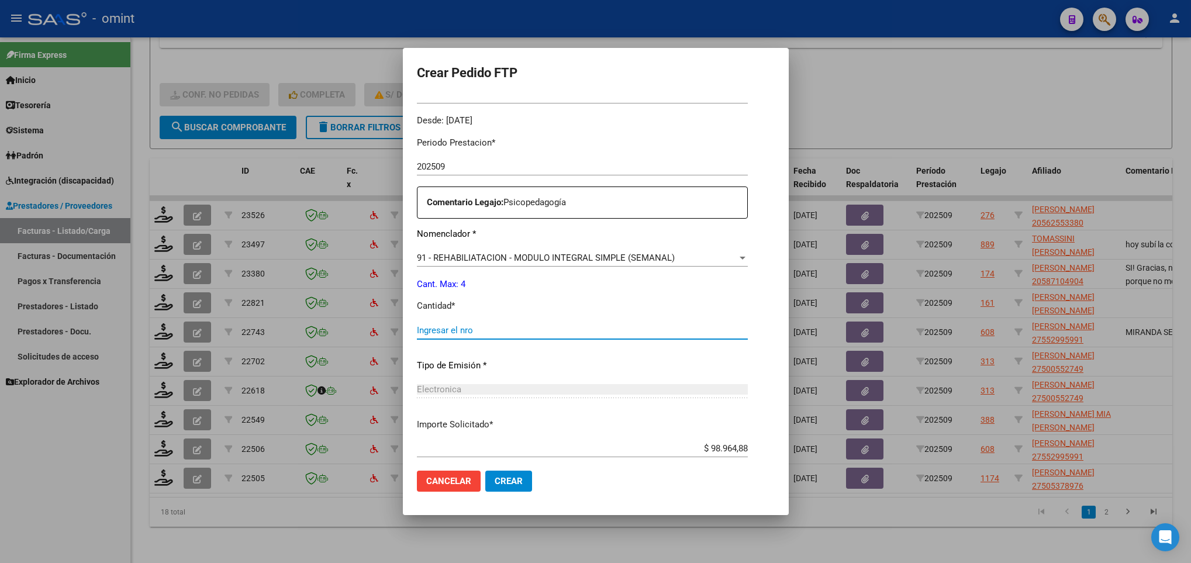
click at [417, 334] on input "Ingresar el nro" at bounding box center [582, 330] width 331 height 11
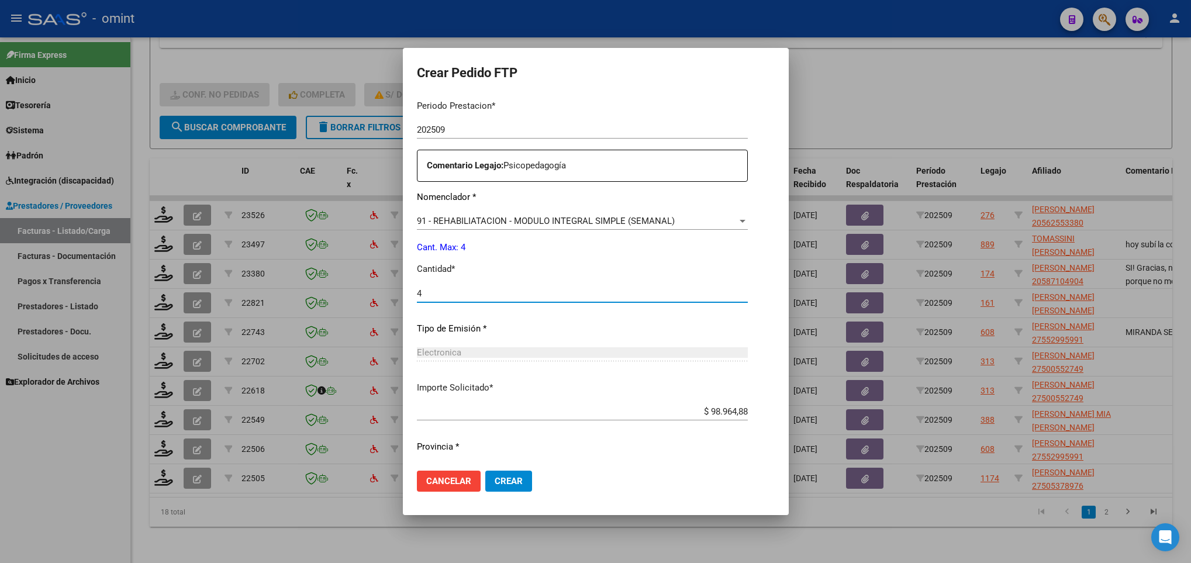
scroll to position [418, 0]
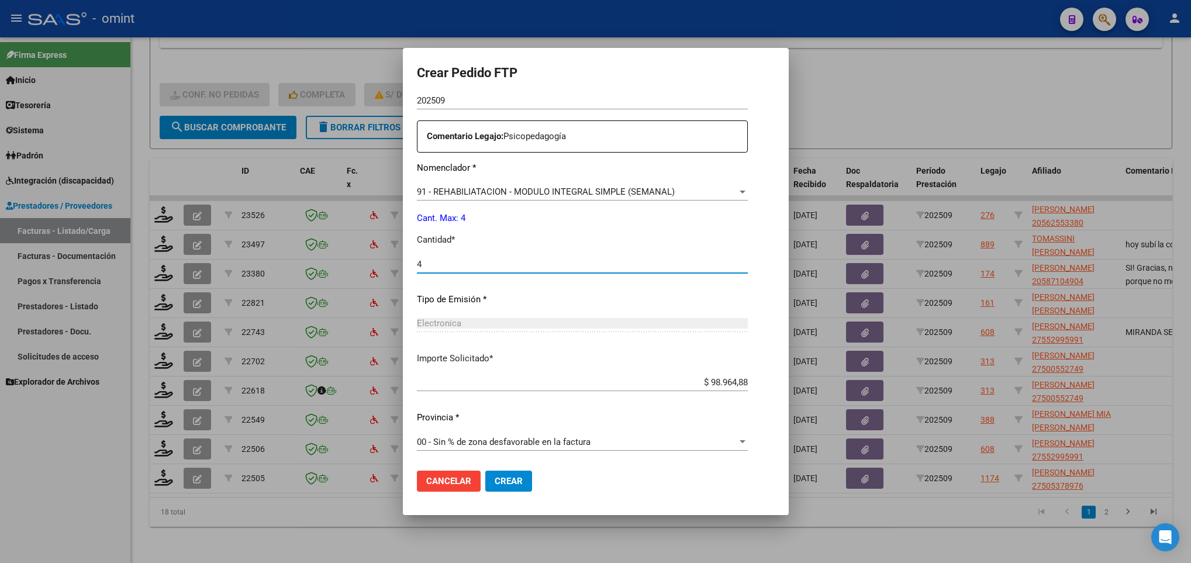
type input "4"
click at [487, 477] on button "Crear" at bounding box center [508, 481] width 47 height 21
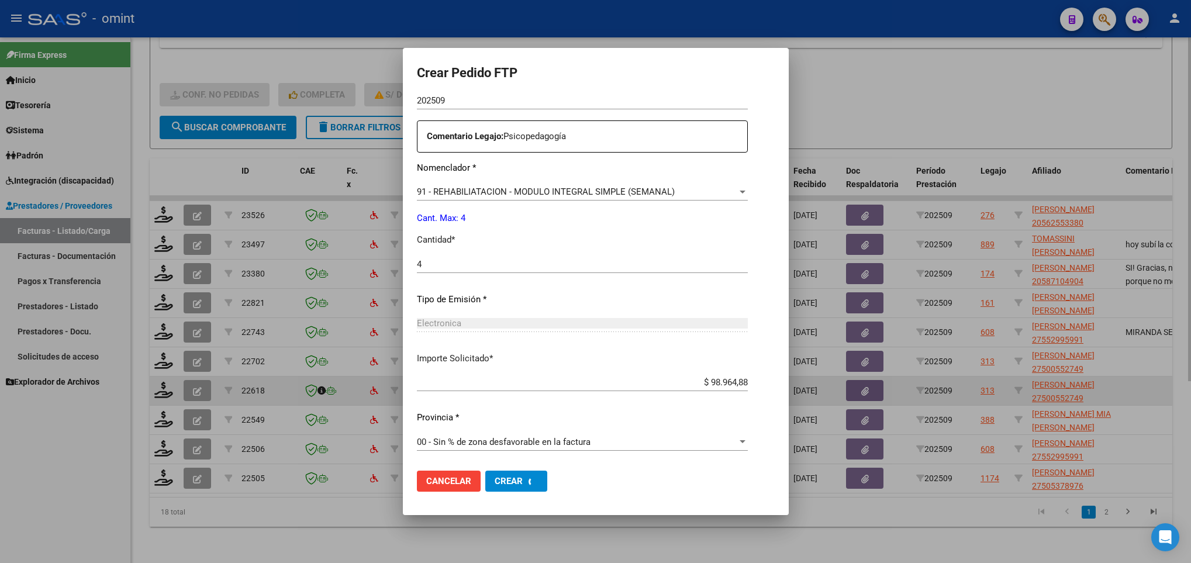
scroll to position [0, 0]
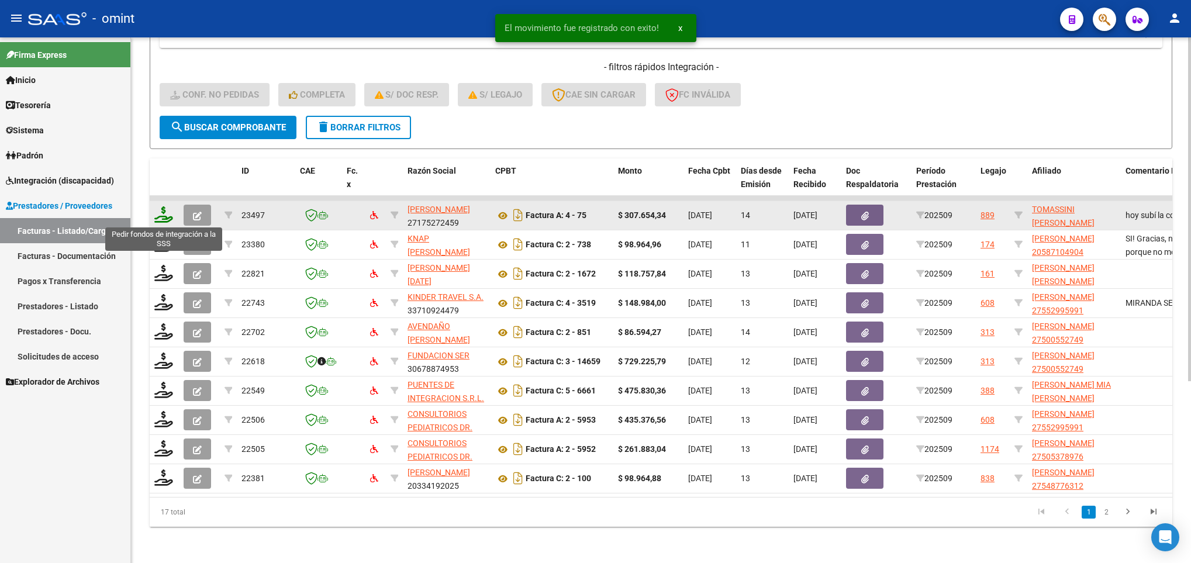
click at [165, 216] on icon at bounding box center [163, 214] width 19 height 16
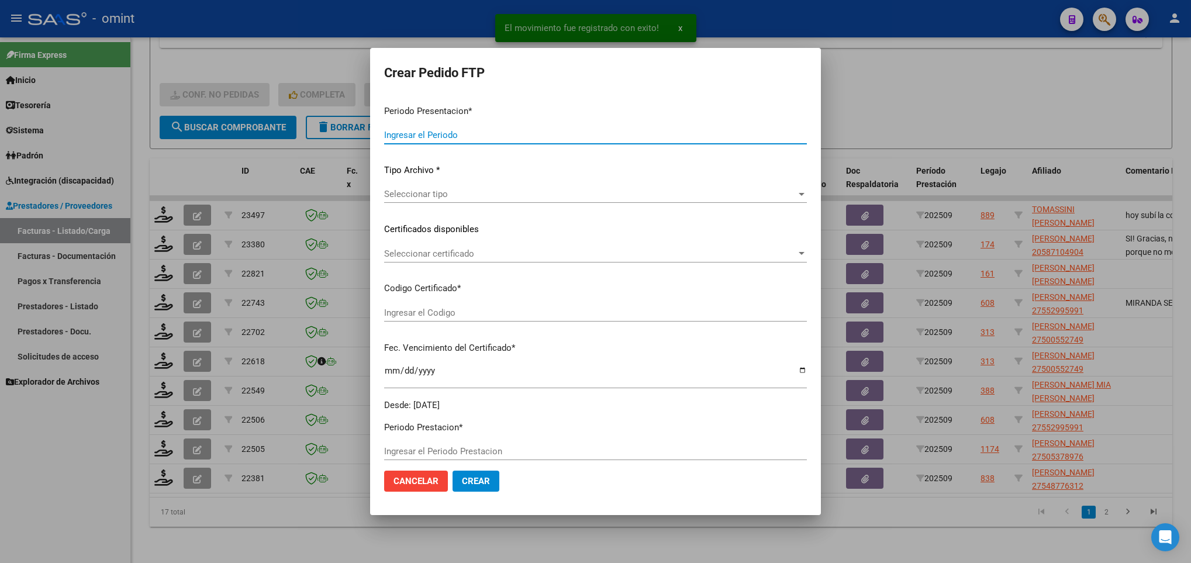
type input "202509"
type input "$ 307.654,34"
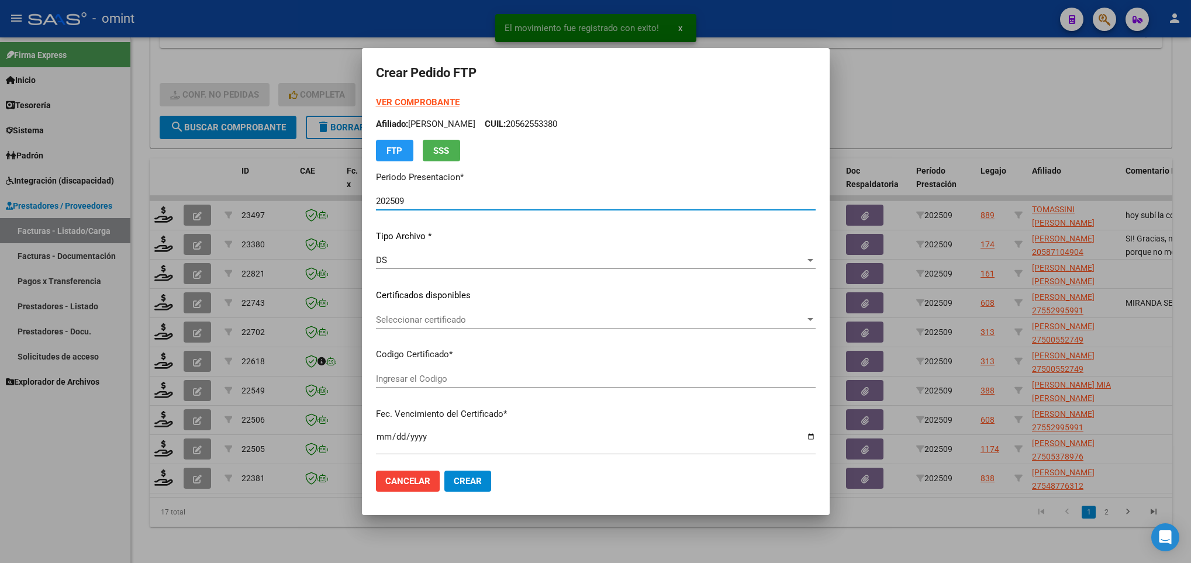
type input "3793597250"
type input "2026-02-28"
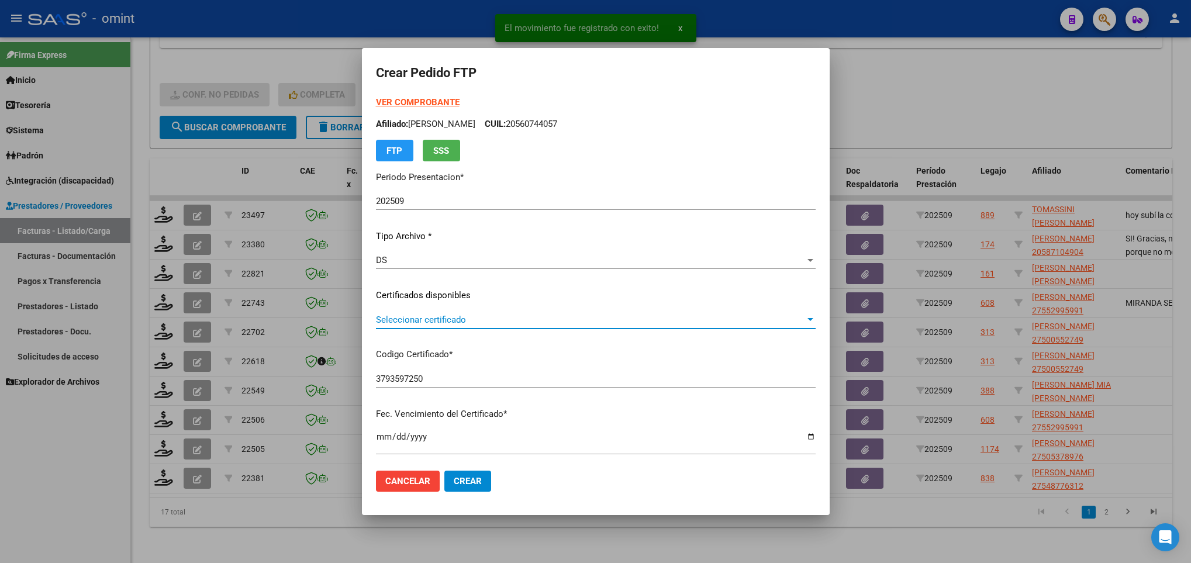
click at [405, 318] on span "Seleccionar certificado" at bounding box center [590, 320] width 429 height 11
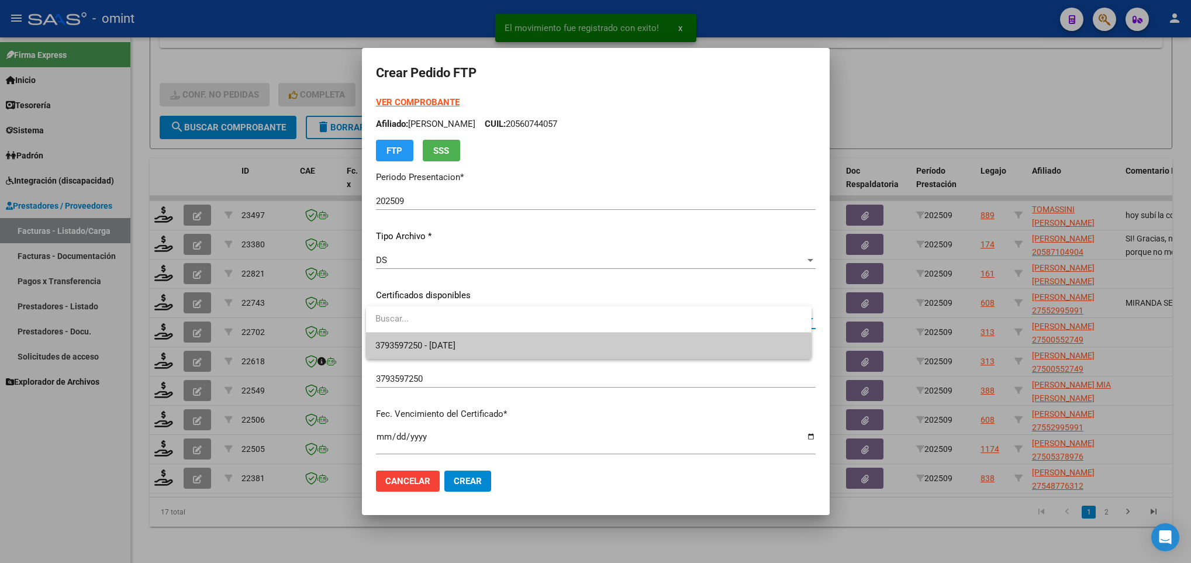
click at [432, 340] on span "3793597250 - 2026-02-28" at bounding box center [415, 345] width 80 height 11
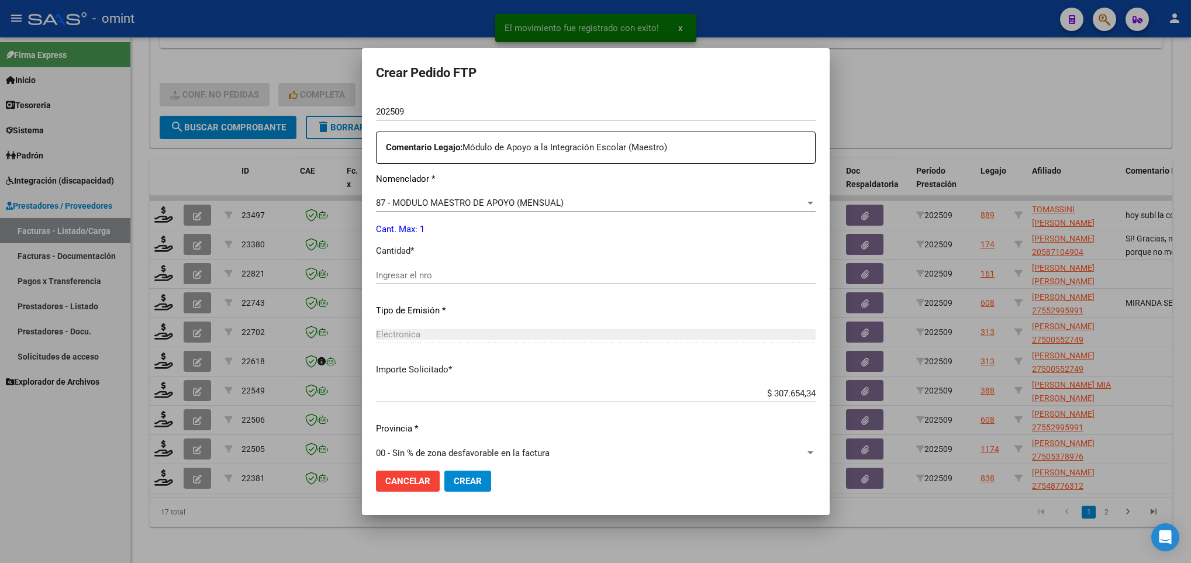
scroll to position [418, 0]
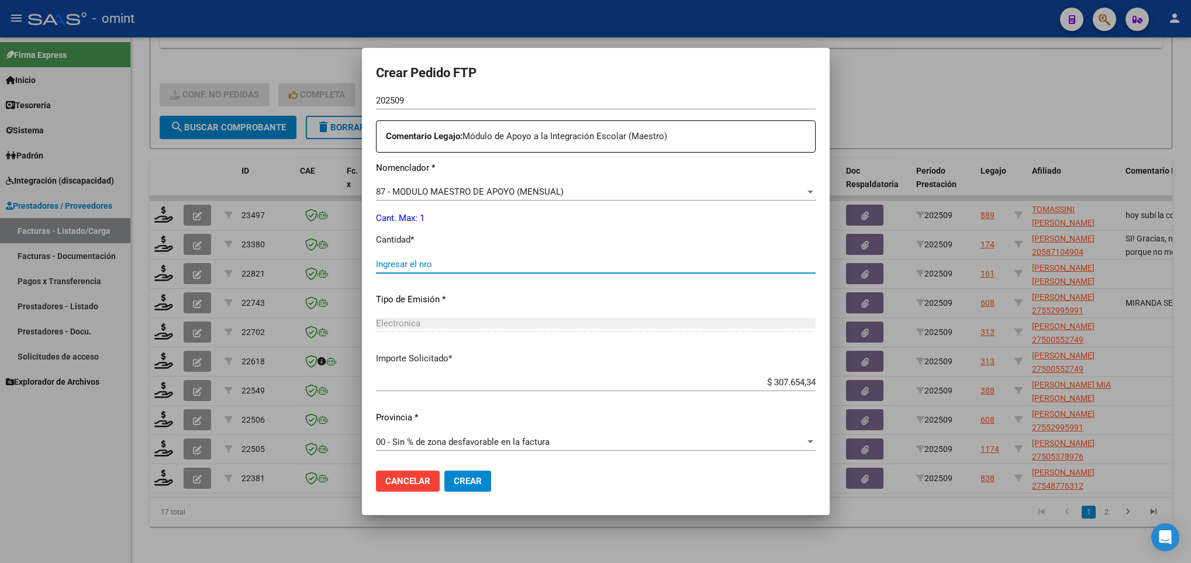
click at [440, 260] on input "Ingresar el nro" at bounding box center [596, 264] width 440 height 11
type input "1"
click at [481, 479] on span "Crear" at bounding box center [468, 481] width 28 height 11
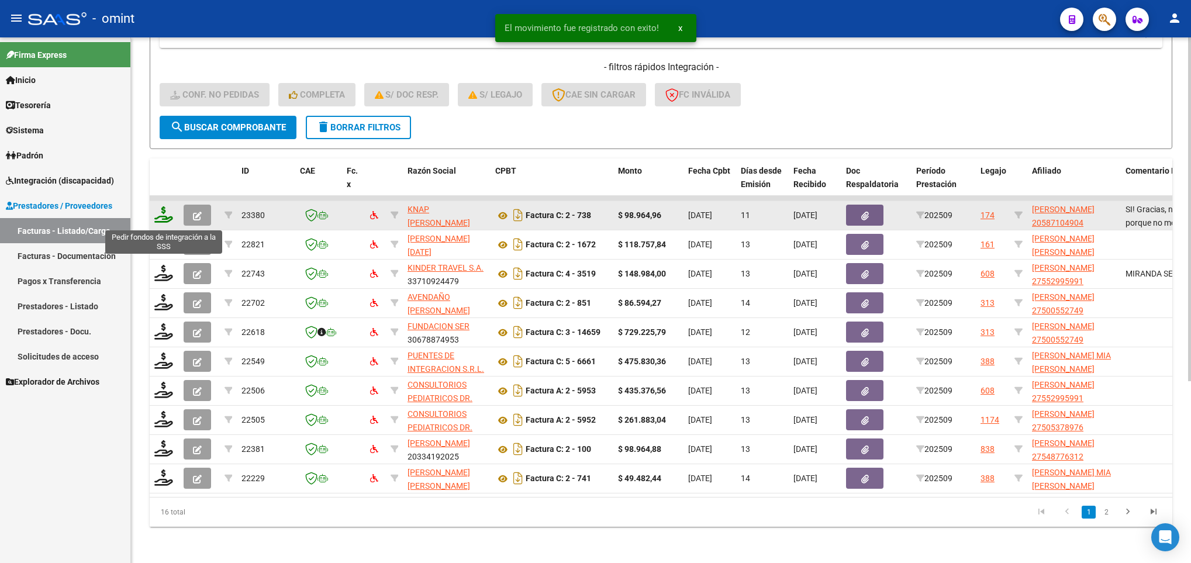
click at [158, 215] on icon at bounding box center [163, 214] width 19 height 16
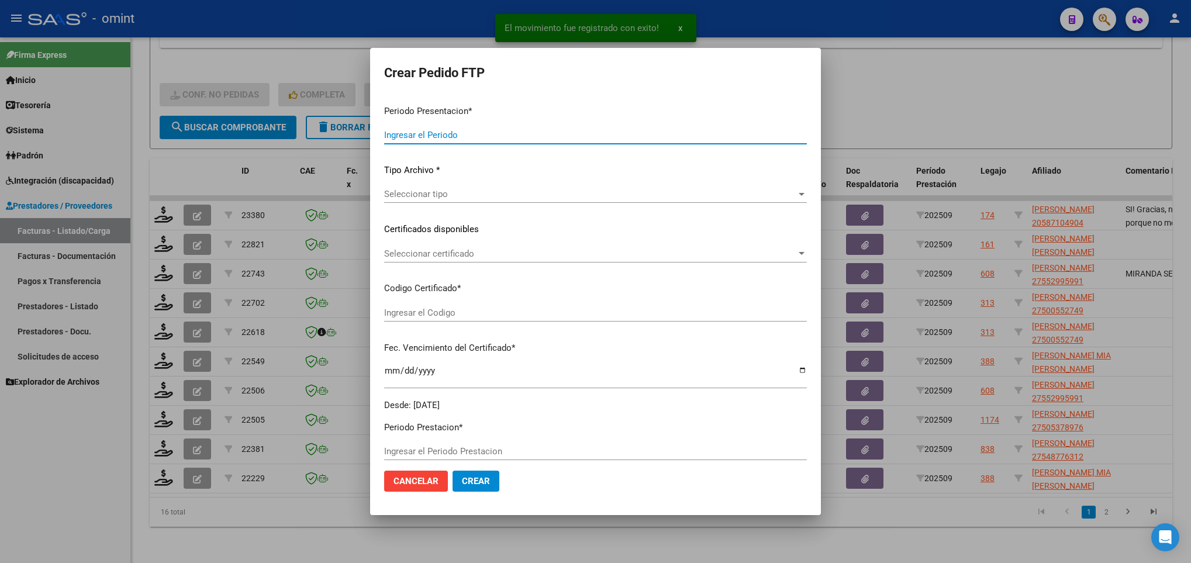
type input "202509"
type input "$ 98.964,96"
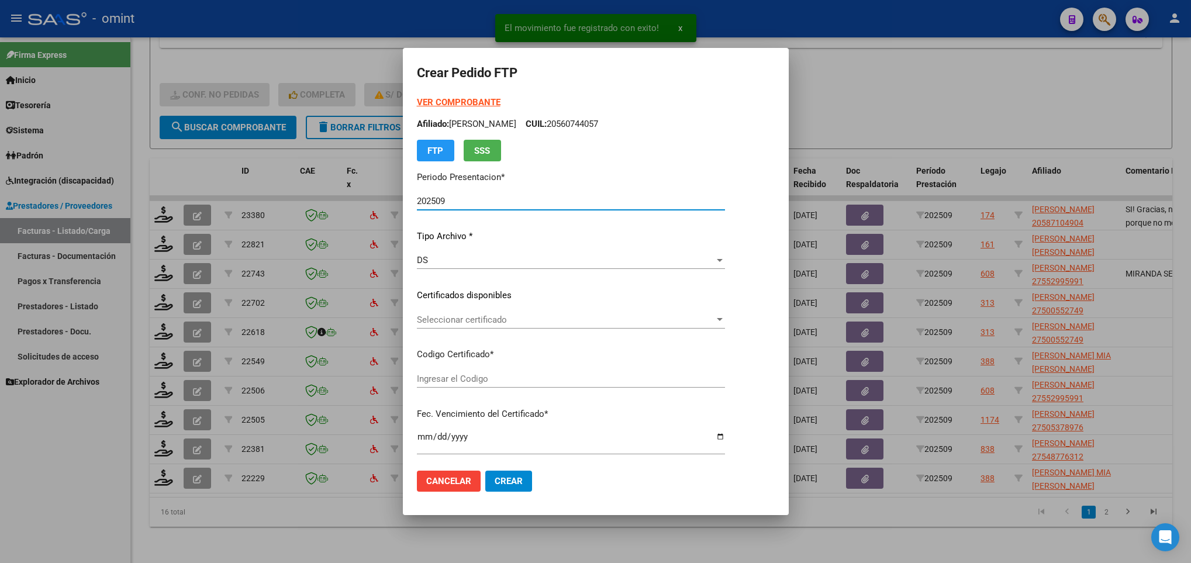
type input "7559361967"
type input "2028-08-30"
click at [449, 318] on span "Seleccionar certificado" at bounding box center [586, 320] width 339 height 11
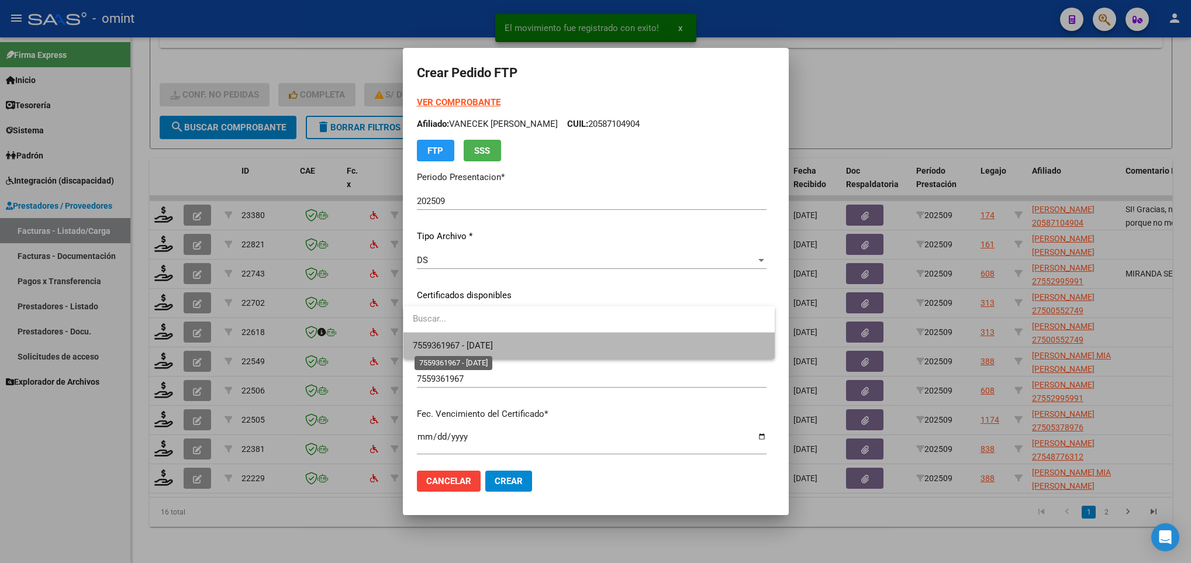
click at [469, 341] on span "7559361967 - 2028-08-30" at bounding box center [453, 345] width 80 height 11
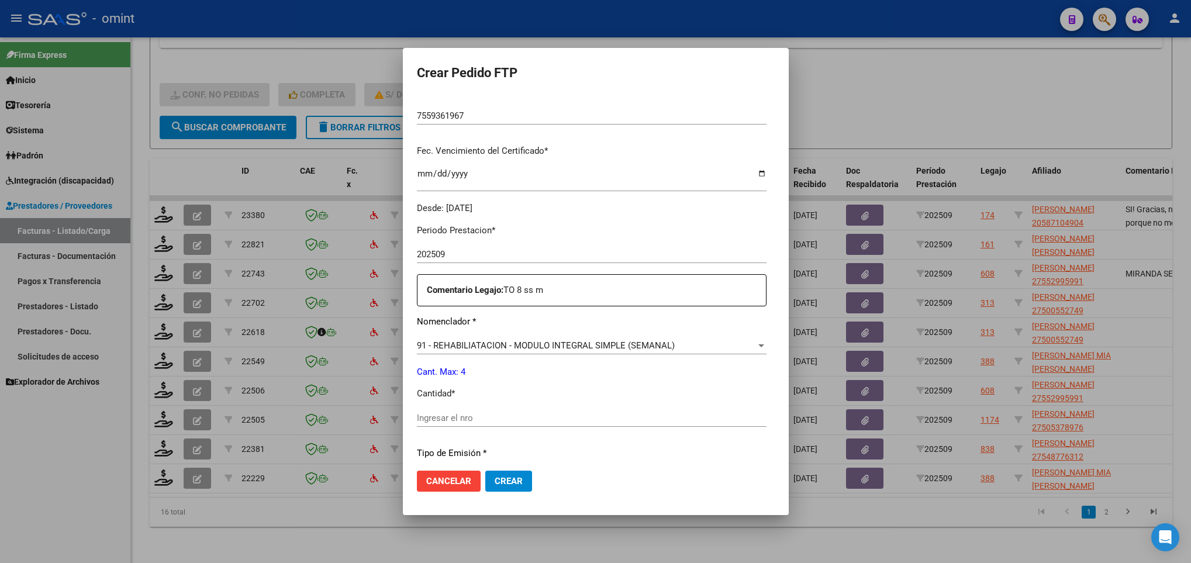
scroll to position [418, 0]
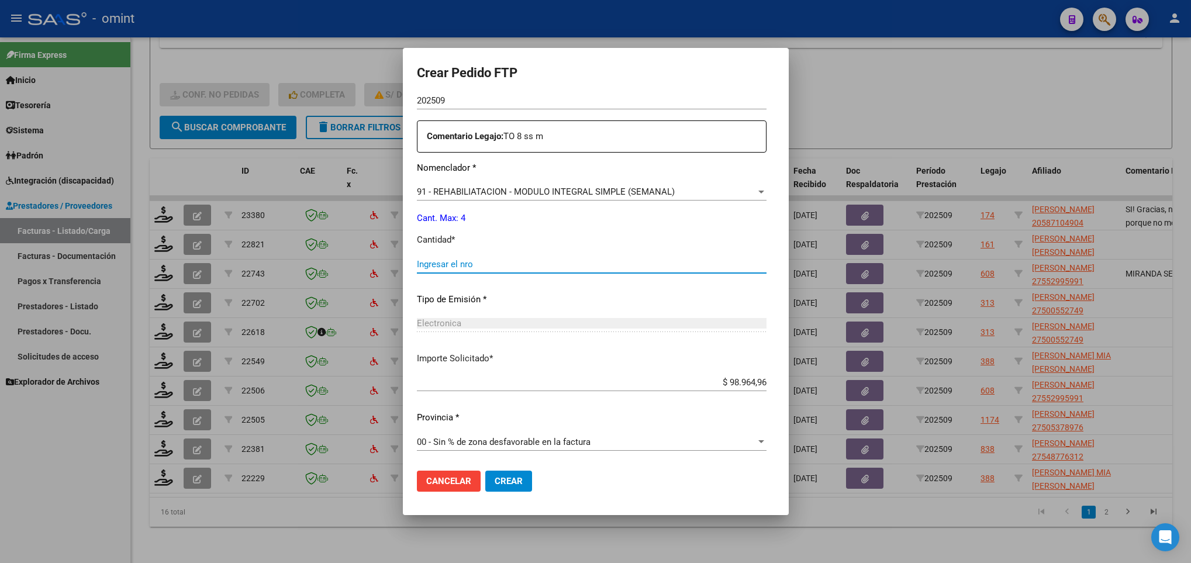
click at [446, 260] on input "Ingresar el nro" at bounding box center [592, 264] width 350 height 11
type input "4"
click at [516, 479] on span "Crear" at bounding box center [509, 481] width 28 height 11
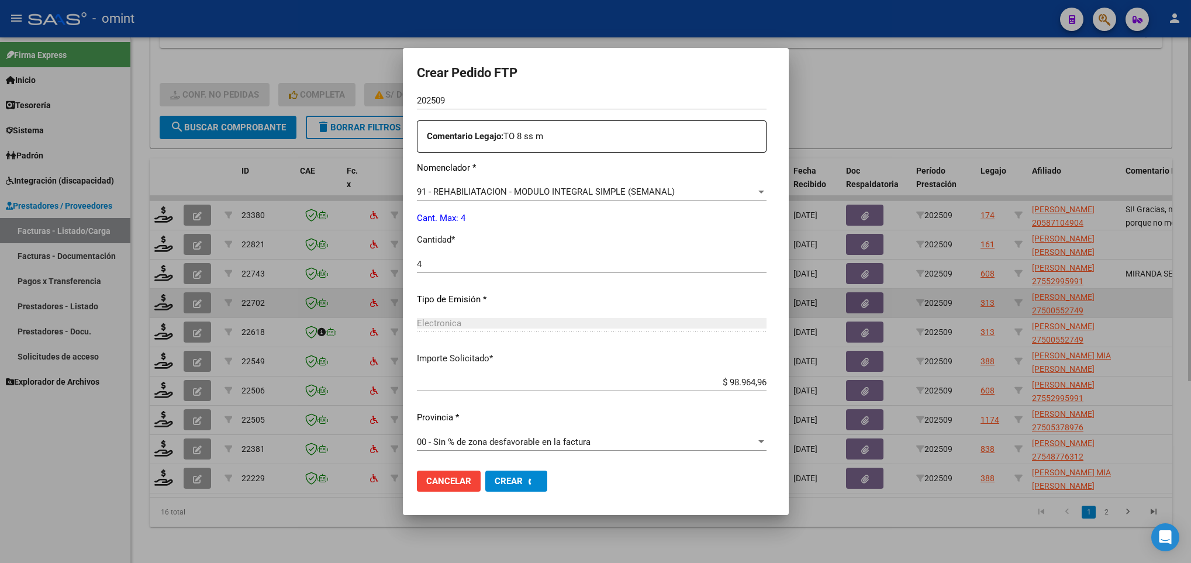
scroll to position [0, 0]
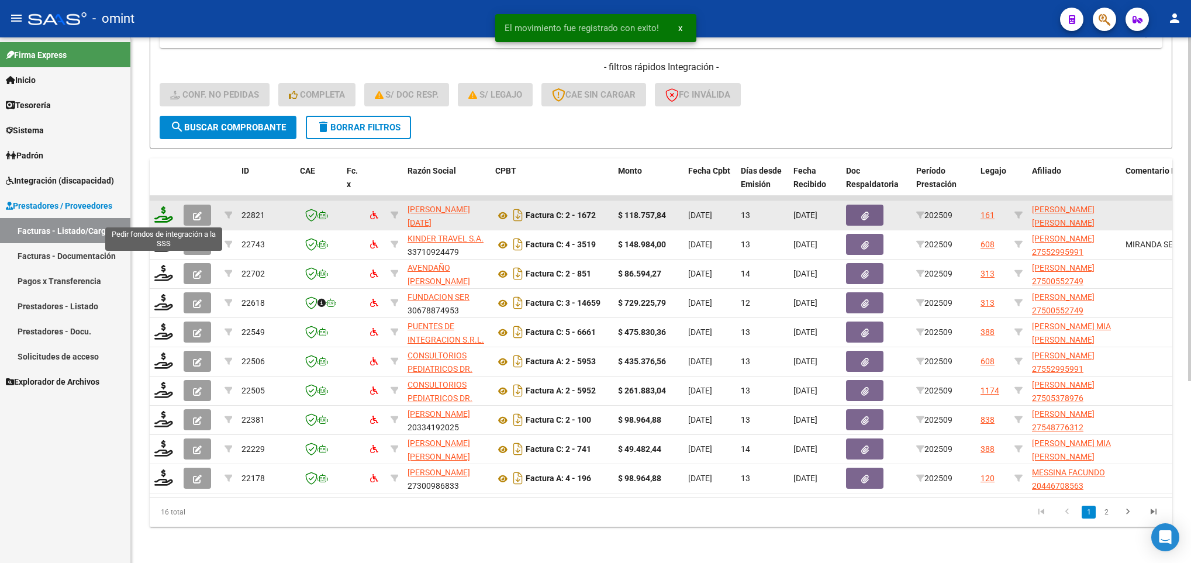
click at [163, 216] on icon at bounding box center [163, 214] width 19 height 16
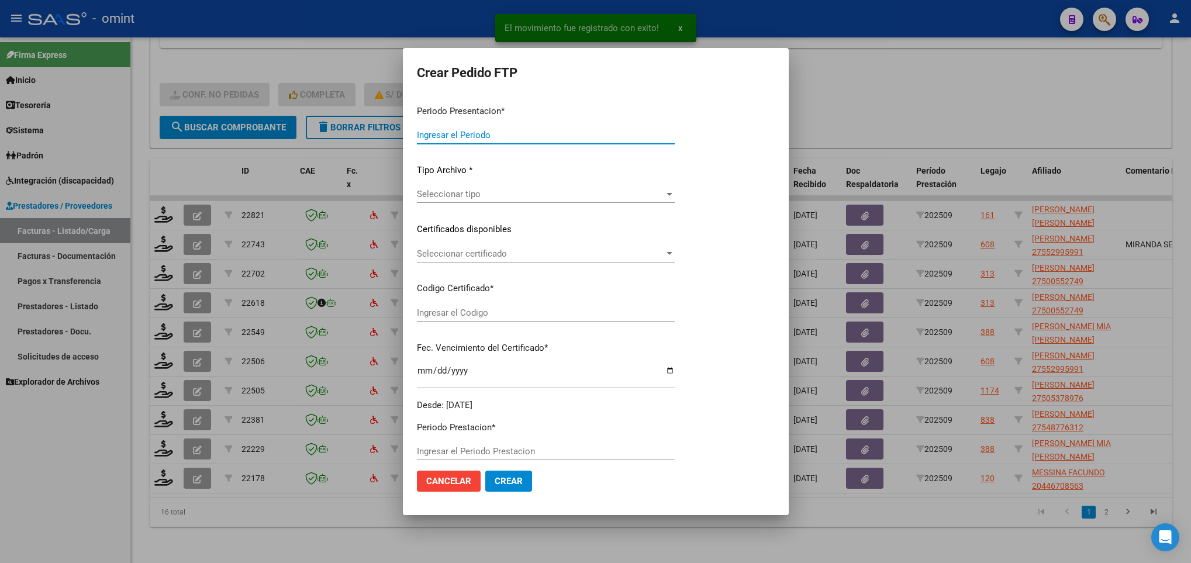
type input "202509"
type input "$ 118.757,84"
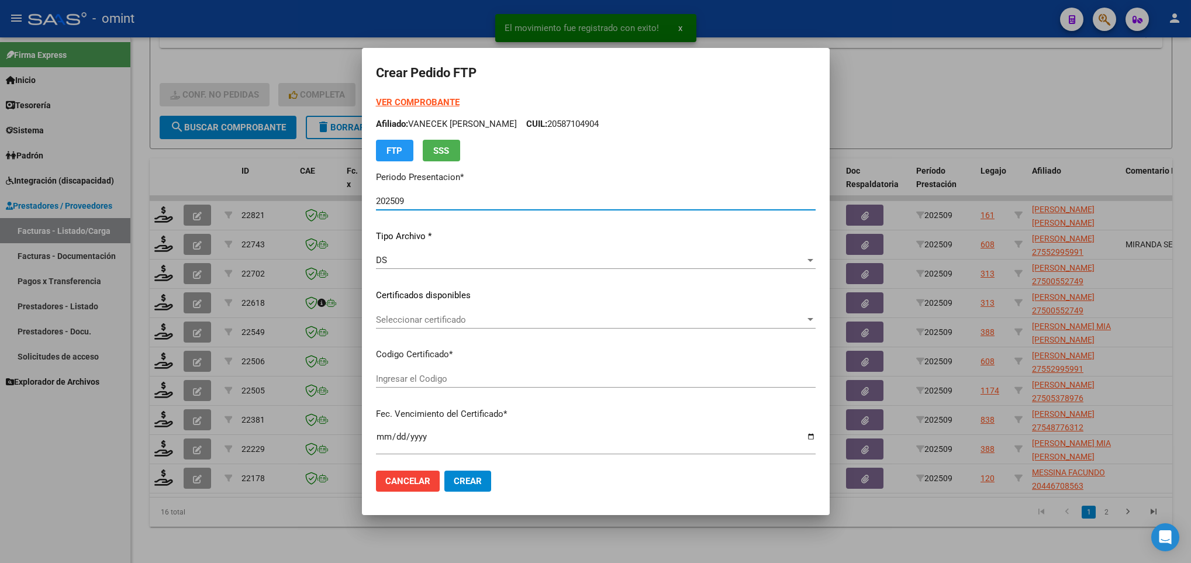
type input "9505846558"
type input "2033-02-08"
click at [512, 318] on span "Seleccionar certificado" at bounding box center [590, 320] width 429 height 11
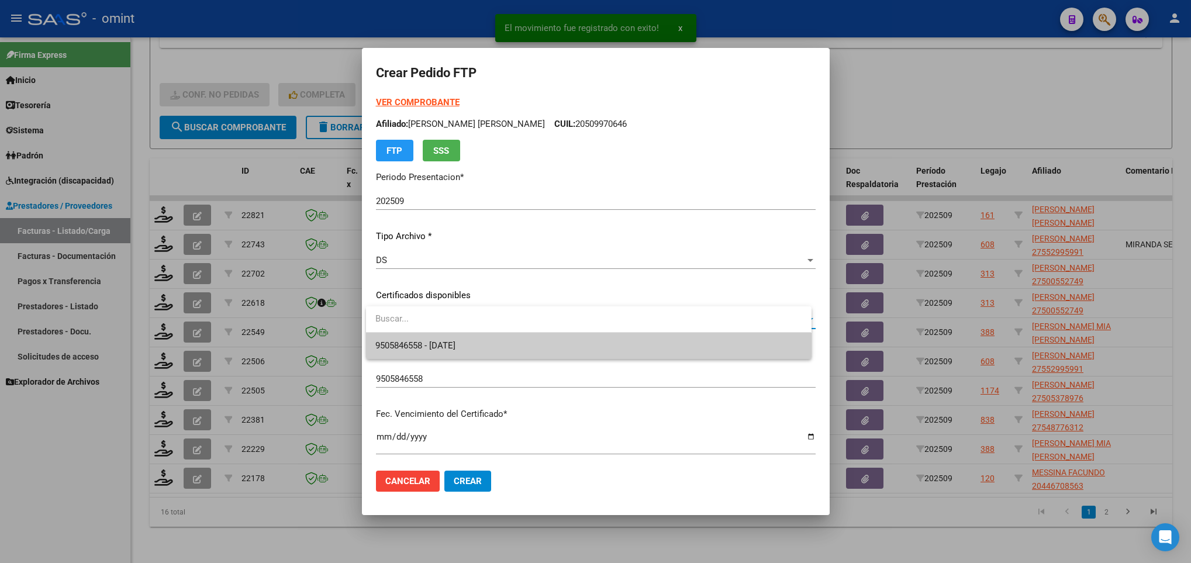
click at [514, 339] on span "9505846558 - 2033-02-08" at bounding box center [588, 346] width 426 height 26
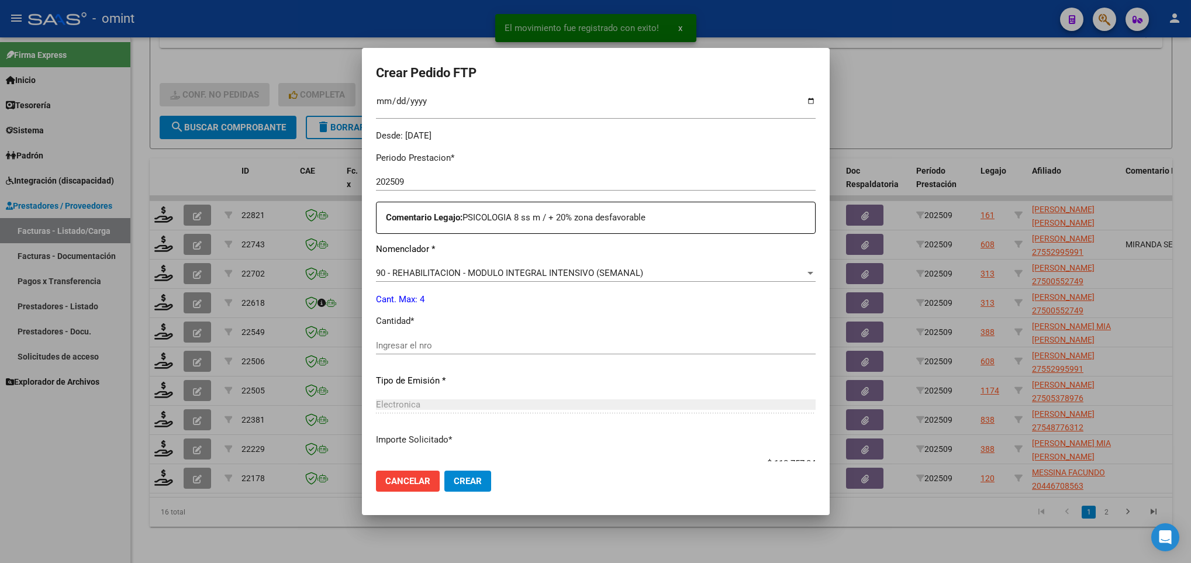
scroll to position [351, 0]
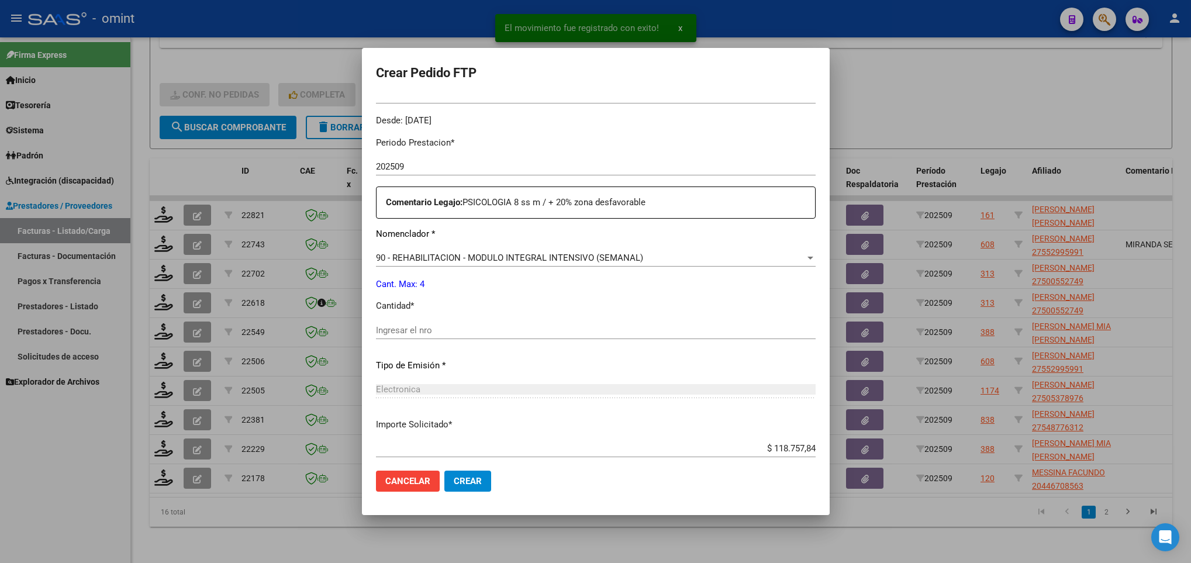
click at [401, 328] on input "Ingresar el nro" at bounding box center [596, 330] width 440 height 11
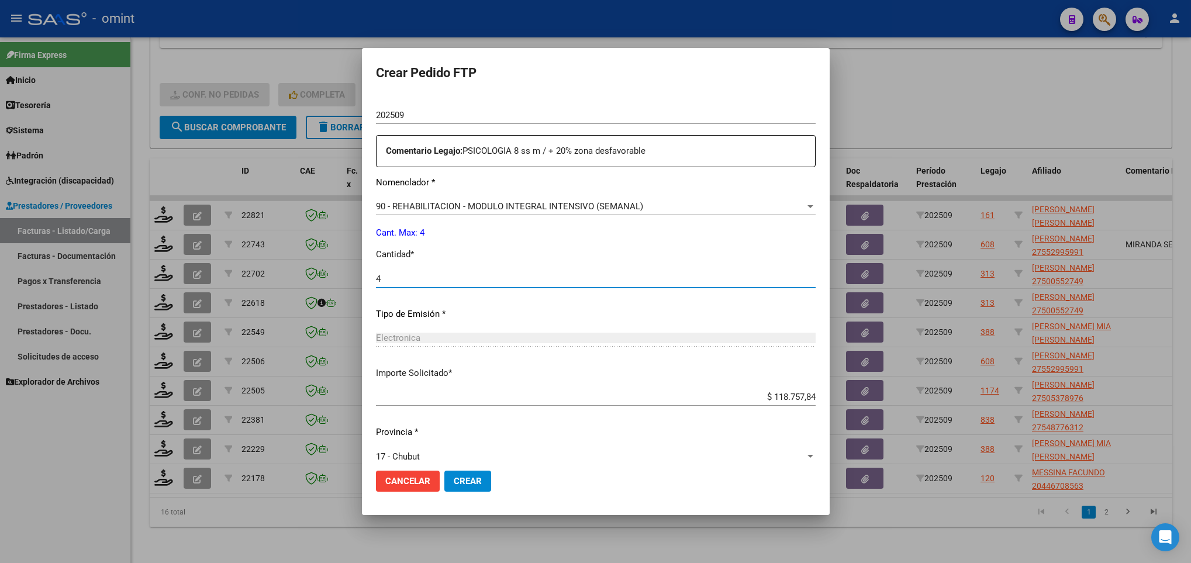
scroll to position [418, 0]
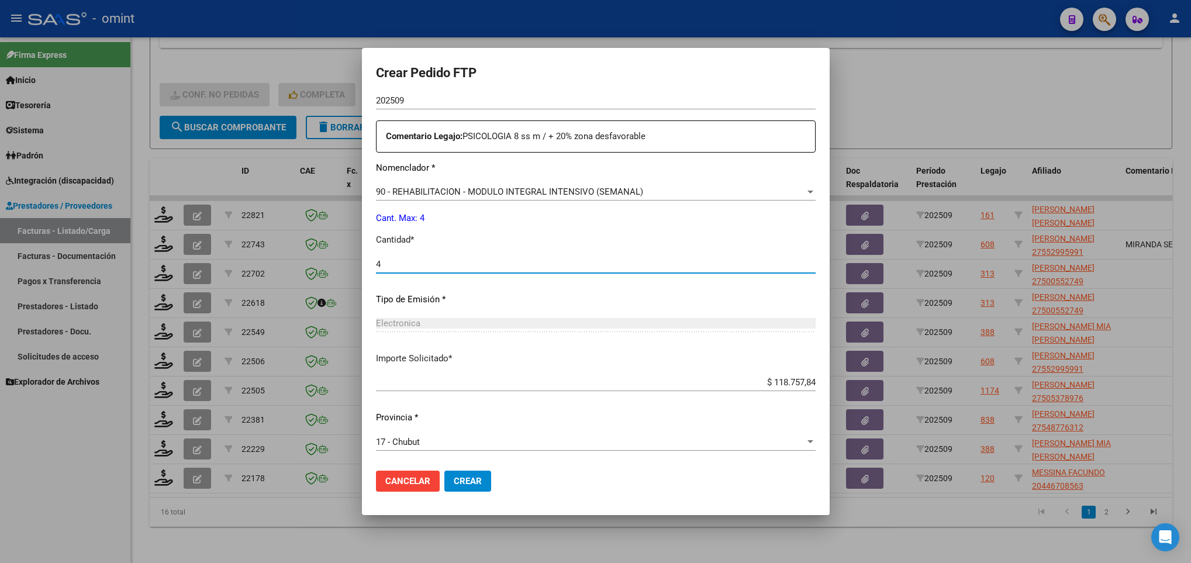
type input "4"
click at [481, 473] on button "Crear" at bounding box center [467, 481] width 47 height 21
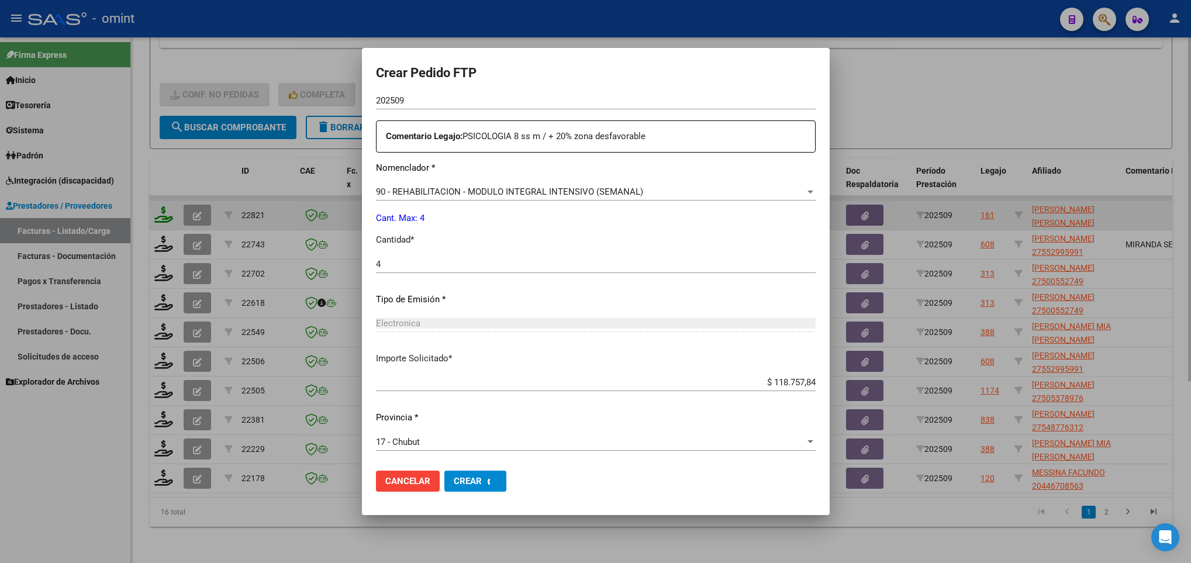
scroll to position [0, 0]
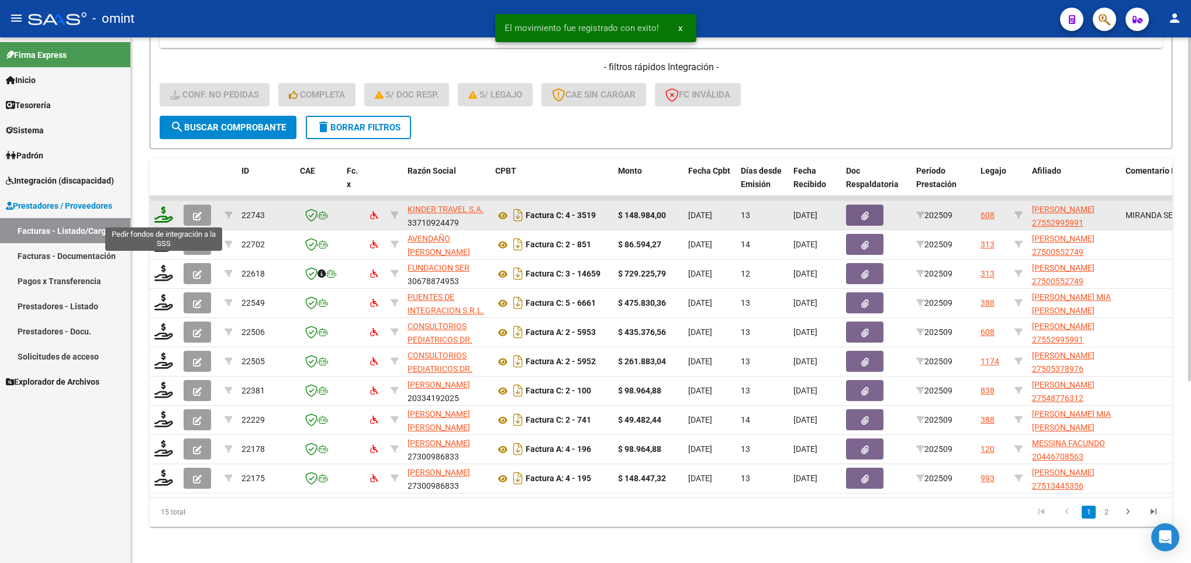
click at [161, 212] on icon at bounding box center [163, 214] width 19 height 16
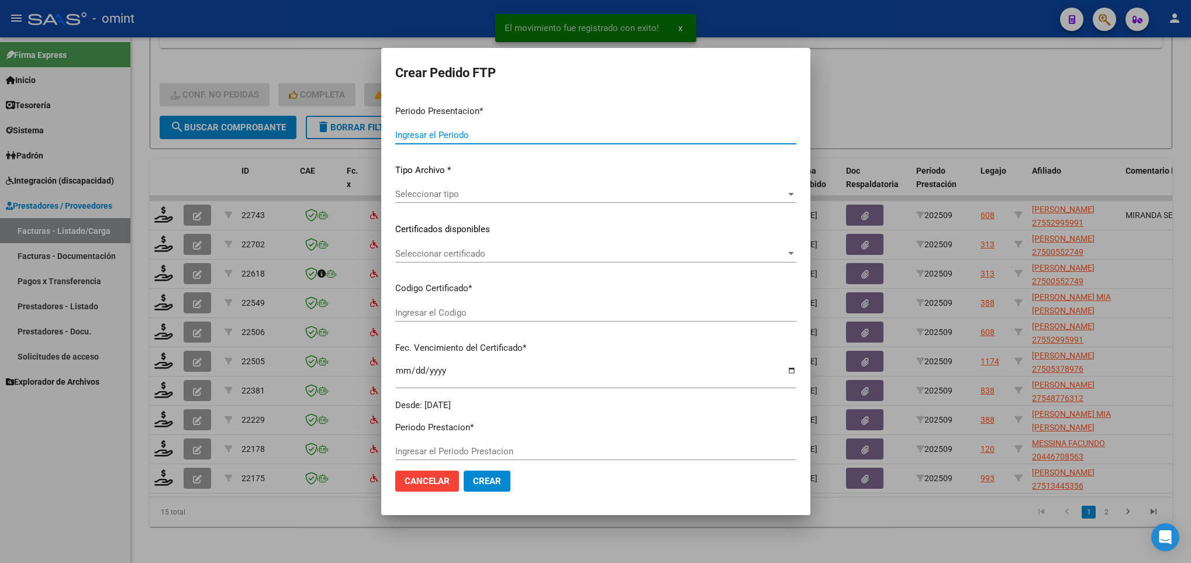
type input "202509"
type input "$ 148.984,00"
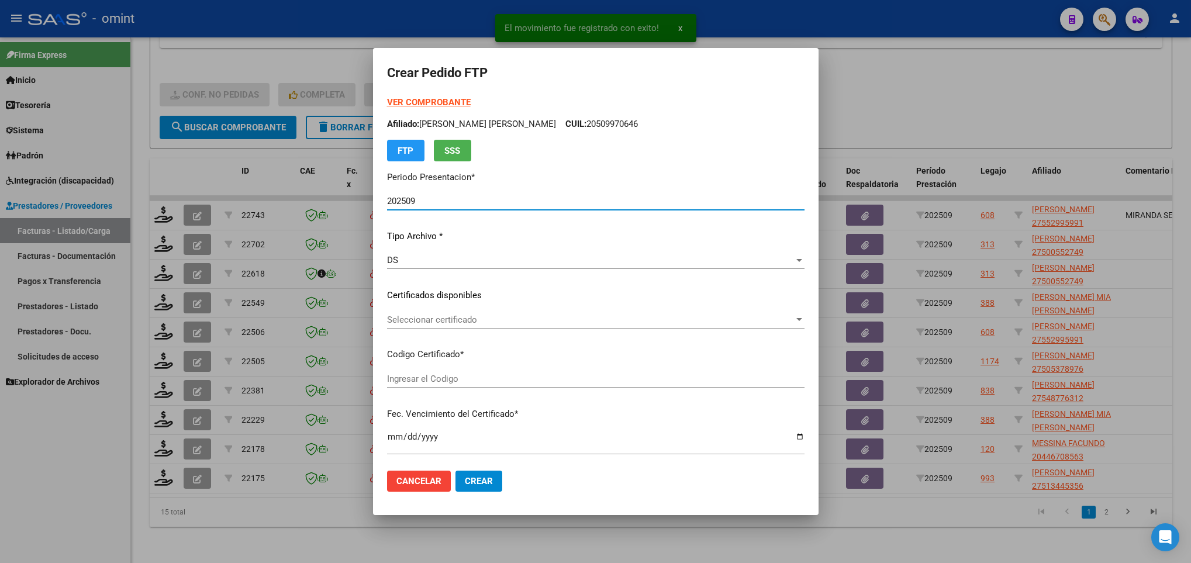
type input "534708000"
type input "2035-01-31"
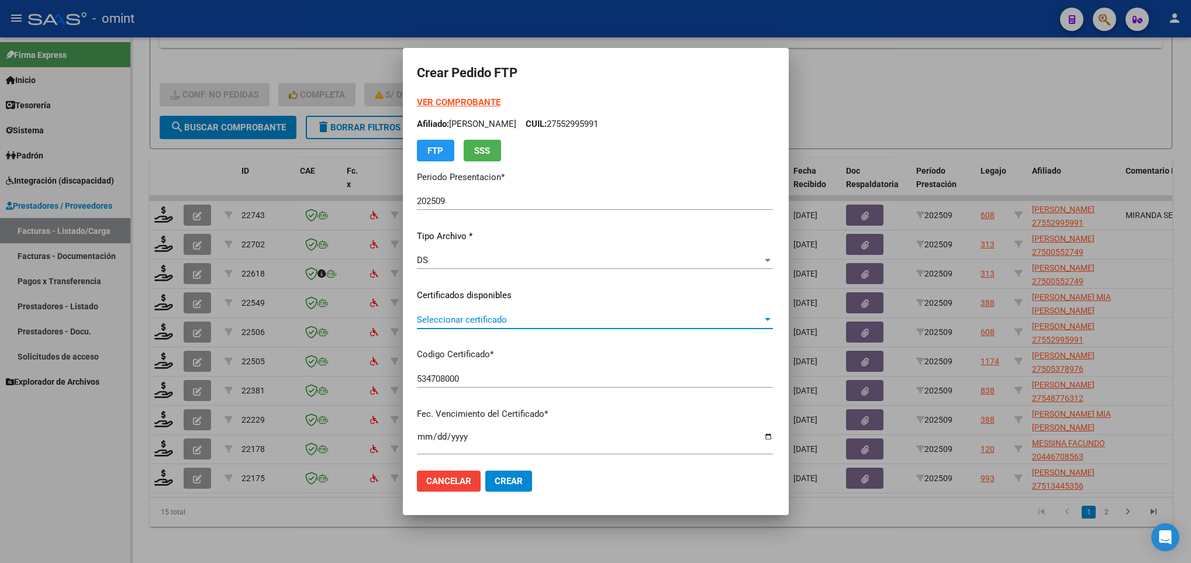
click at [593, 318] on span "Seleccionar certificado" at bounding box center [590, 320] width 346 height 11
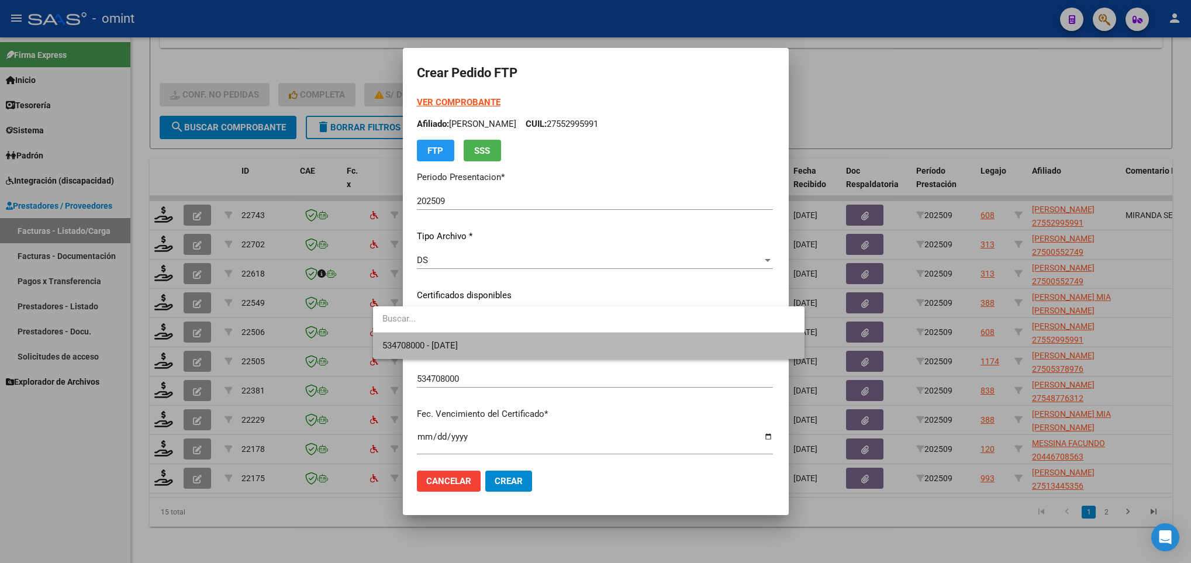
click at [595, 344] on span "534708000 - 2035-01-31" at bounding box center [588, 346] width 413 height 26
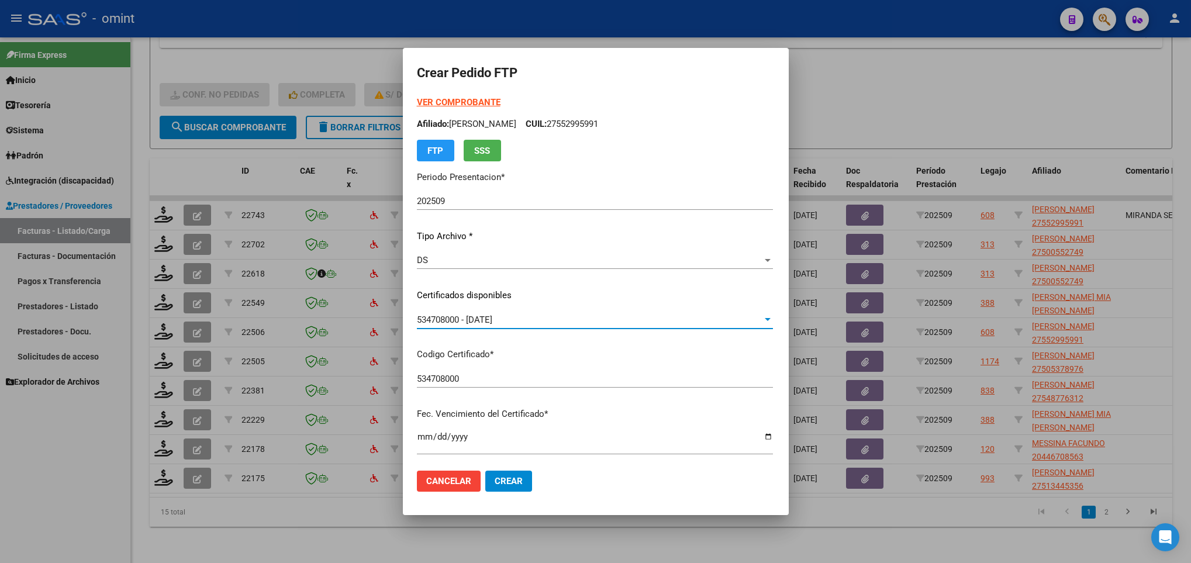
click at [436, 102] on strong "VER COMPROBANTE" at bounding box center [459, 102] width 84 height 11
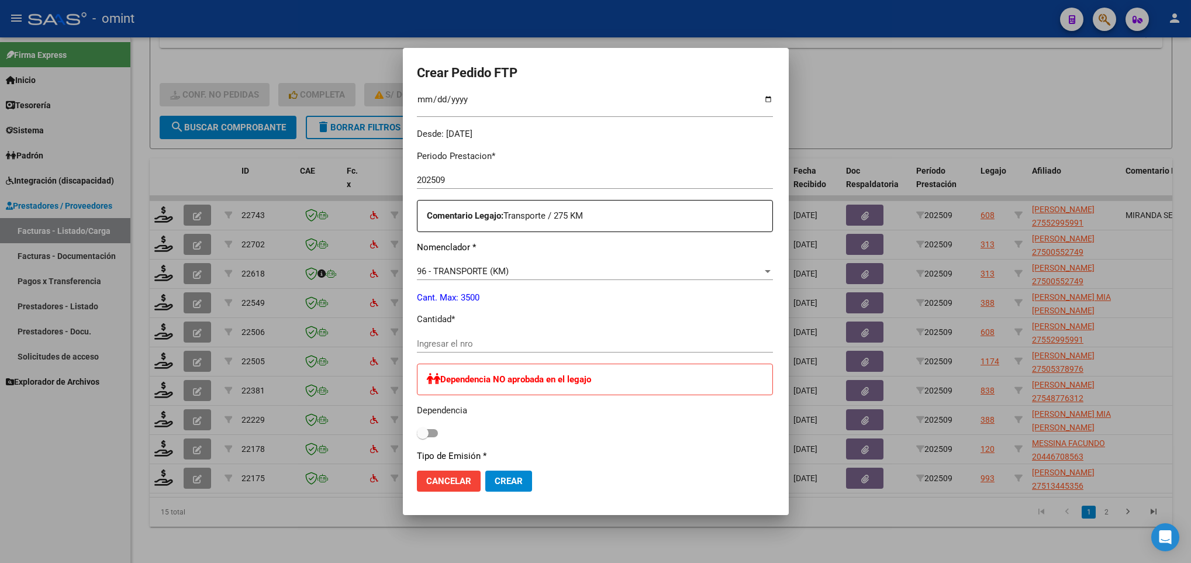
scroll to position [439, 0]
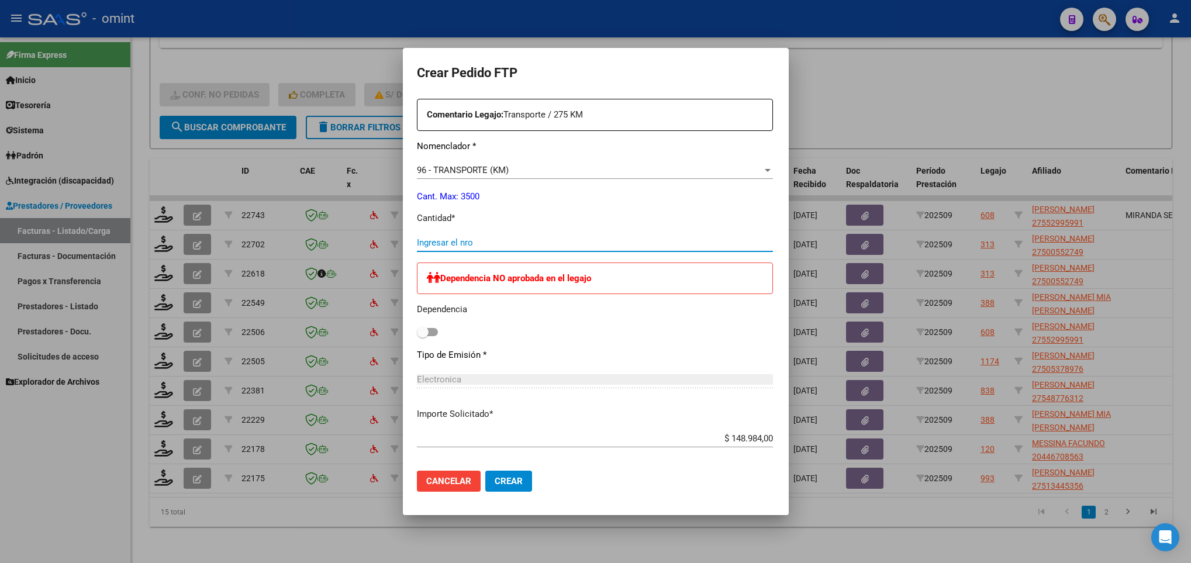
click at [425, 243] on input "Ingresar el nro" at bounding box center [595, 242] width 356 height 11
type input "275"
click at [495, 478] on span "Crear" at bounding box center [509, 481] width 28 height 11
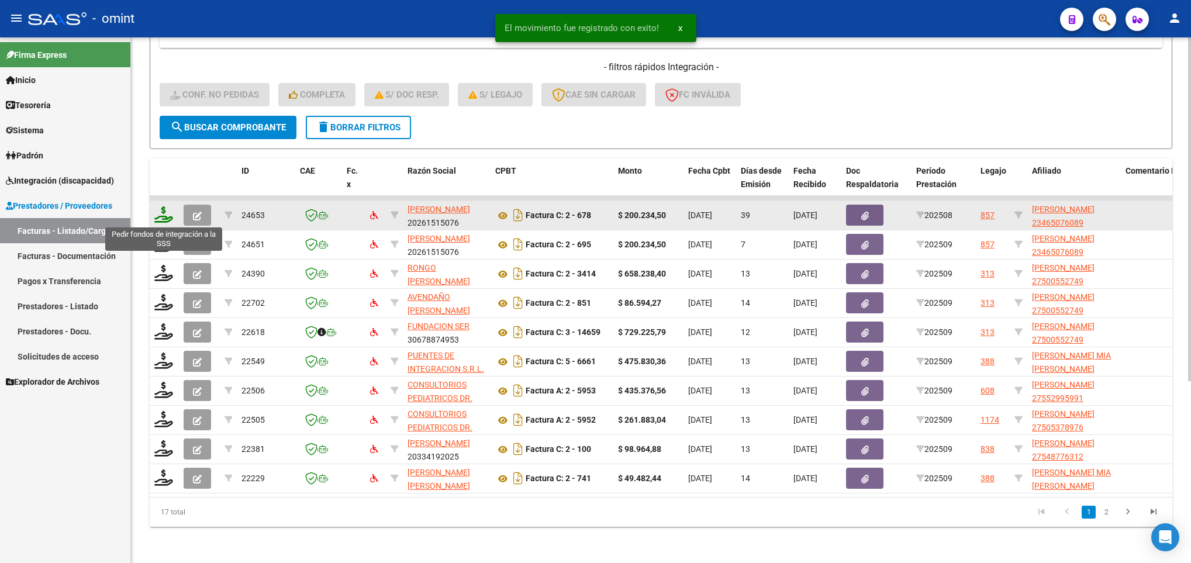
click at [164, 219] on icon at bounding box center [163, 214] width 19 height 16
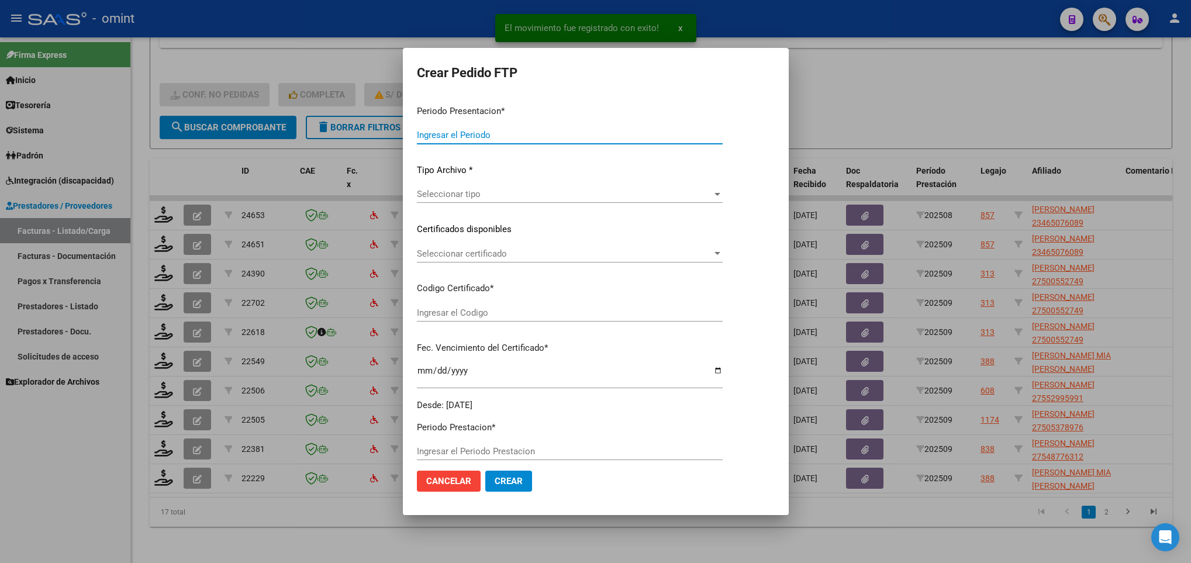
type input "202509"
type input "202508"
type input "$ 200.234,50"
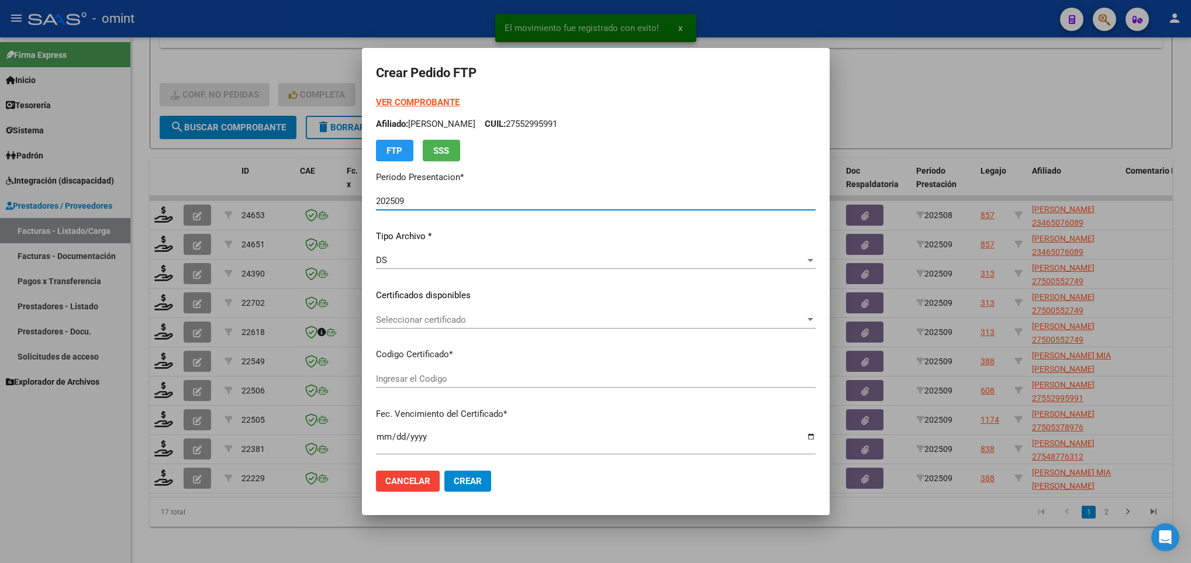
type input "8997688418"
type input "2032-08-26"
click at [467, 316] on span "Seleccionar certificado" at bounding box center [590, 320] width 429 height 11
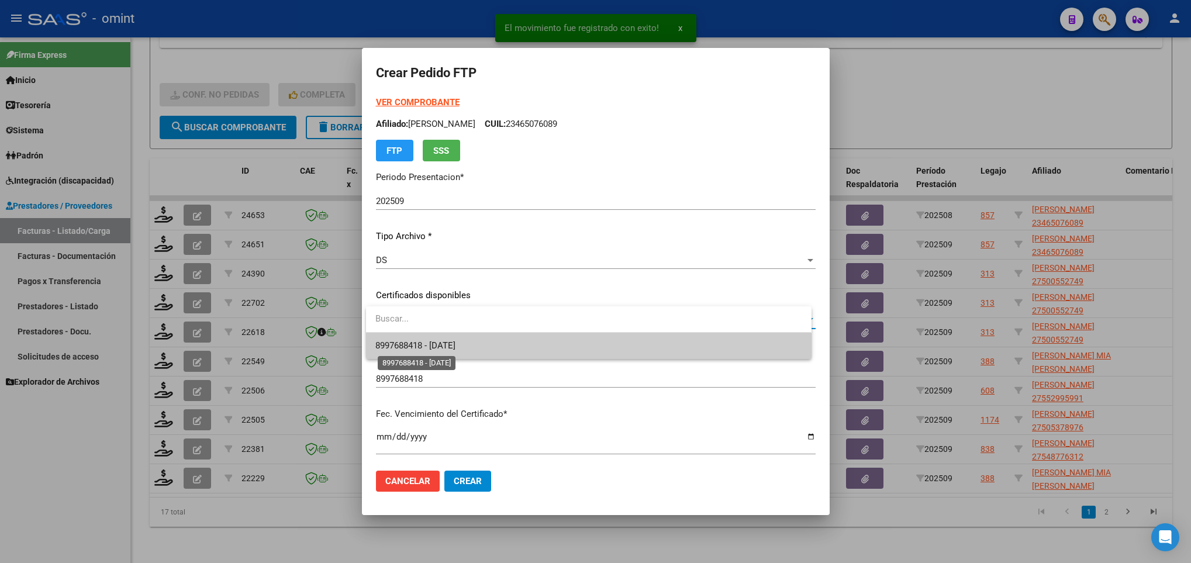
click at [456, 342] on span "8997688418 - 2032-08-26" at bounding box center [415, 345] width 80 height 11
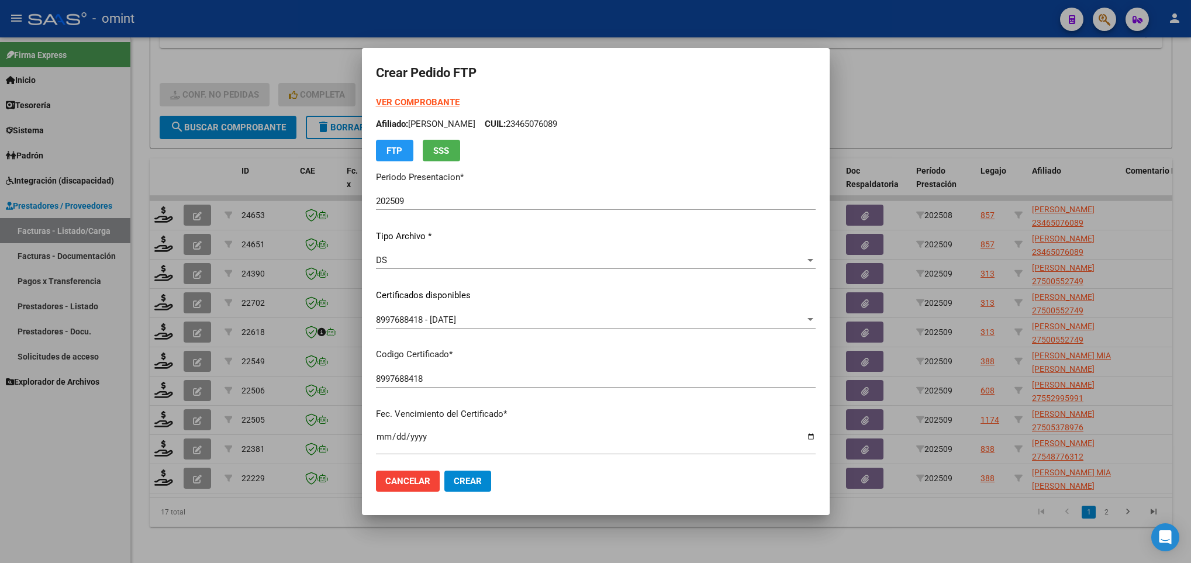
click at [432, 97] on strong "VER COMPROBANTE" at bounding box center [418, 102] width 84 height 11
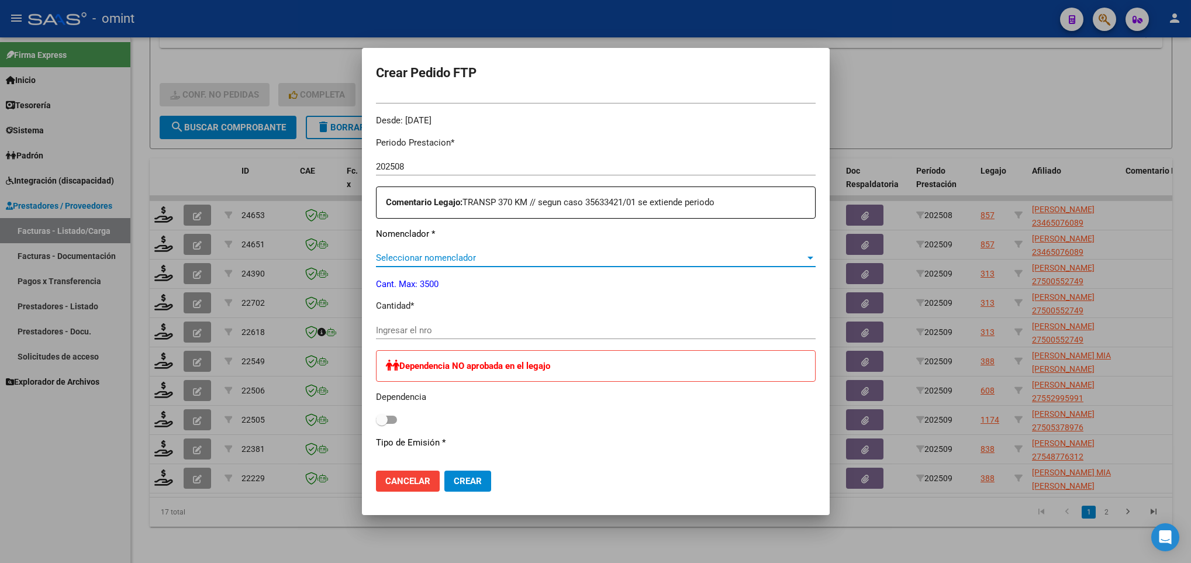
click at [469, 255] on span "Seleccionar nomenclador" at bounding box center [590, 258] width 429 height 11
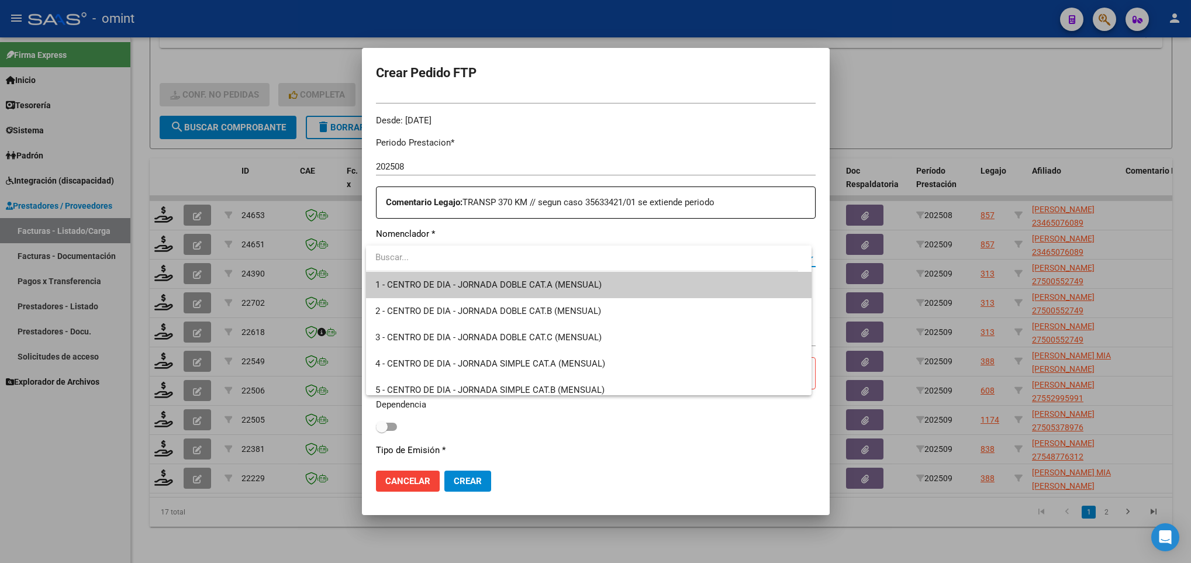
type input "8"
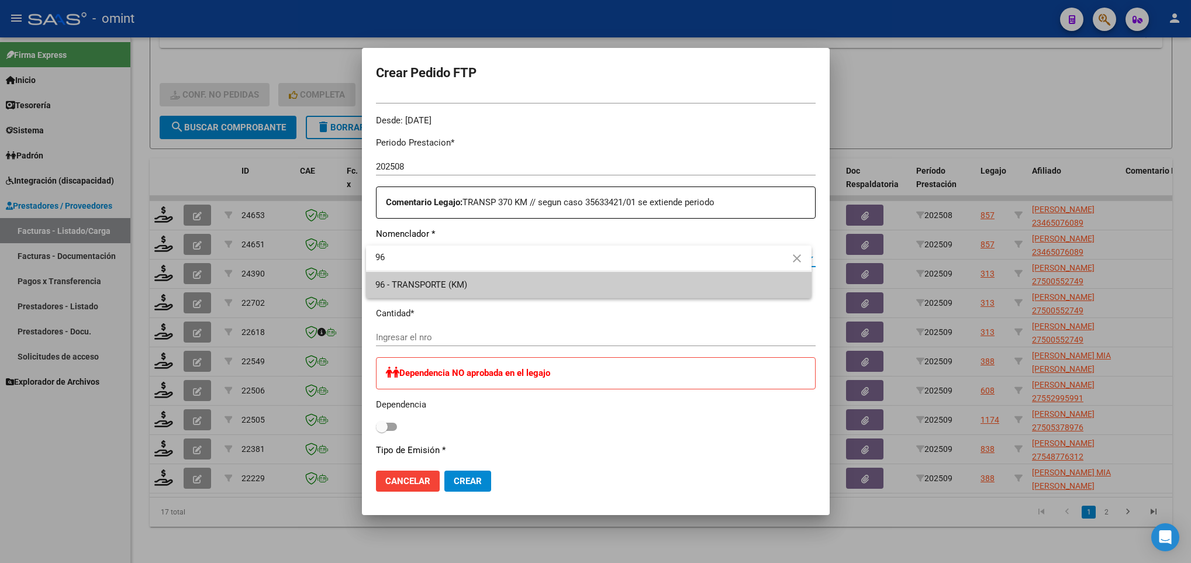
type input "96"
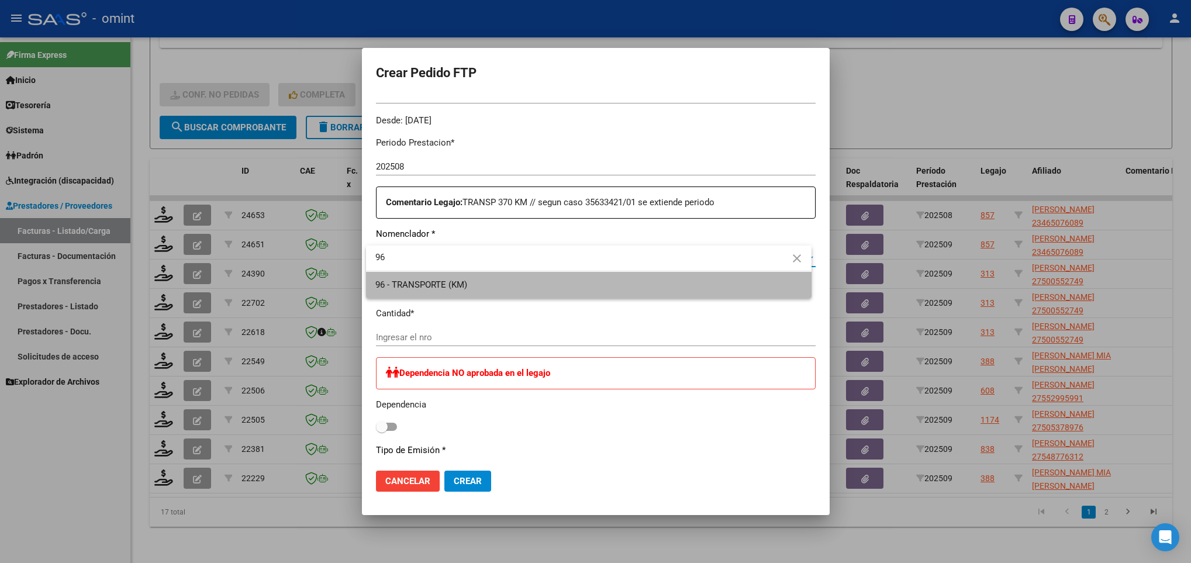
click at [567, 281] on span "96 - TRANSPORTE (KM)" at bounding box center [588, 285] width 426 height 26
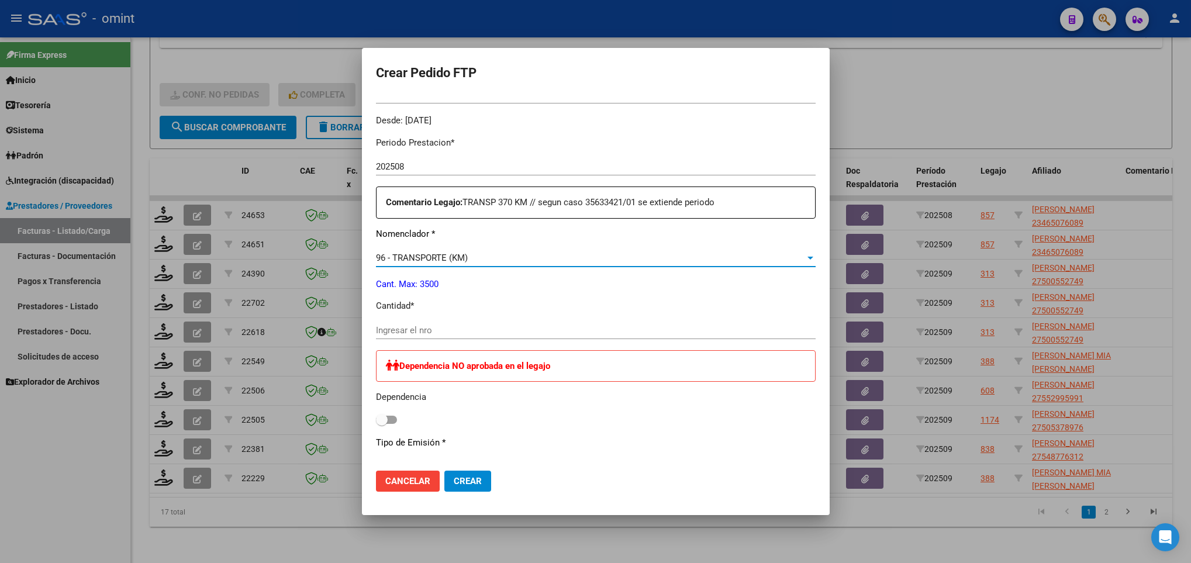
click at [446, 330] on input "Ingresar el nro" at bounding box center [596, 330] width 440 height 11
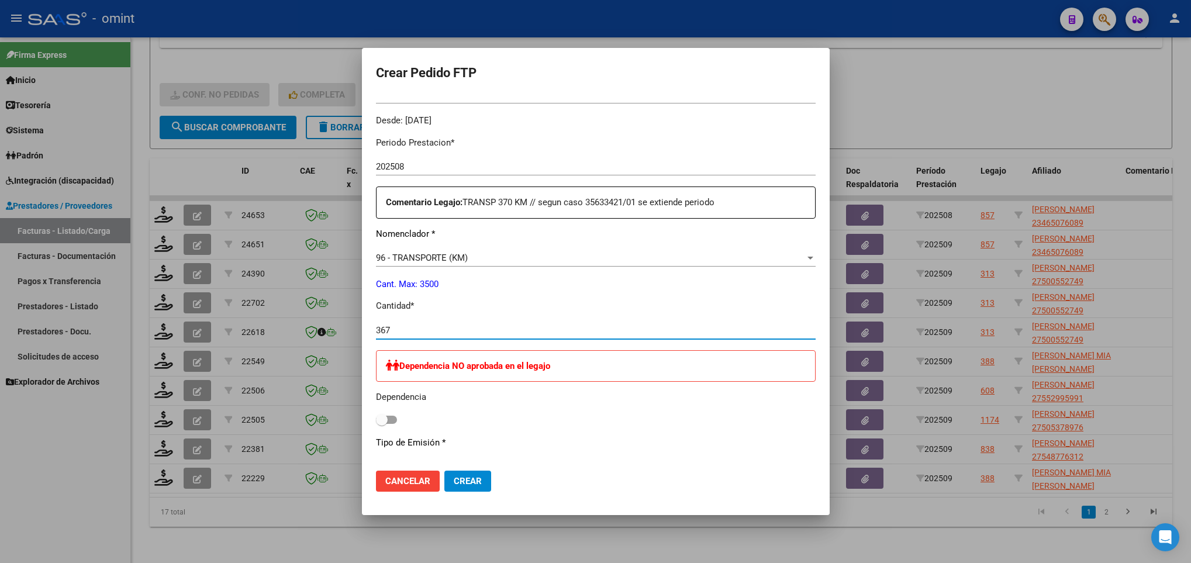
type input "367"
click at [481, 487] on button "Crear" at bounding box center [467, 481] width 47 height 21
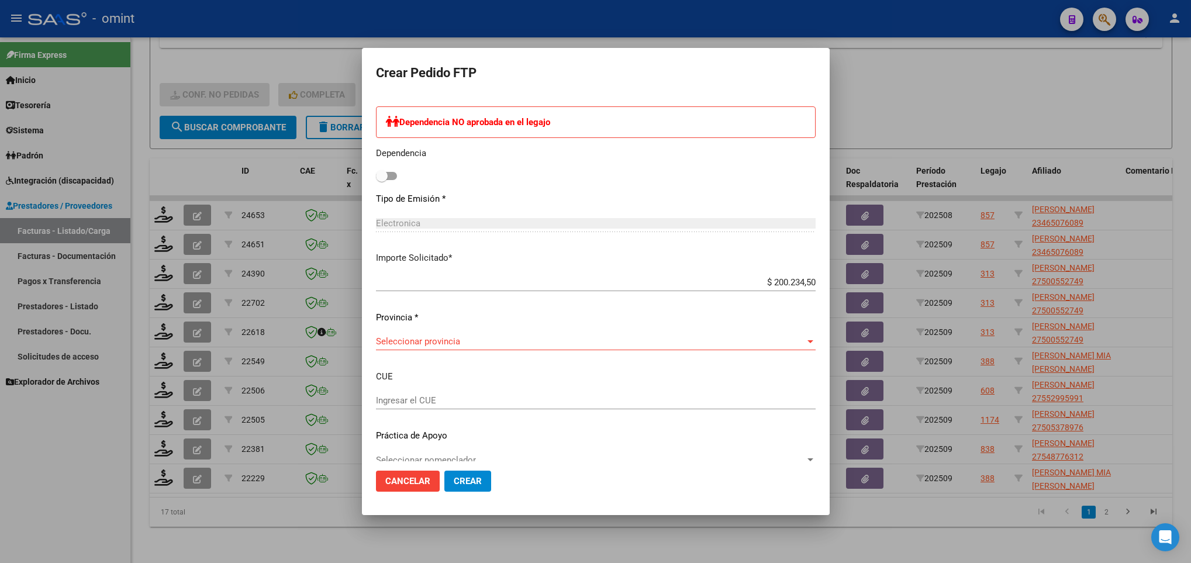
scroll to position [613, 0]
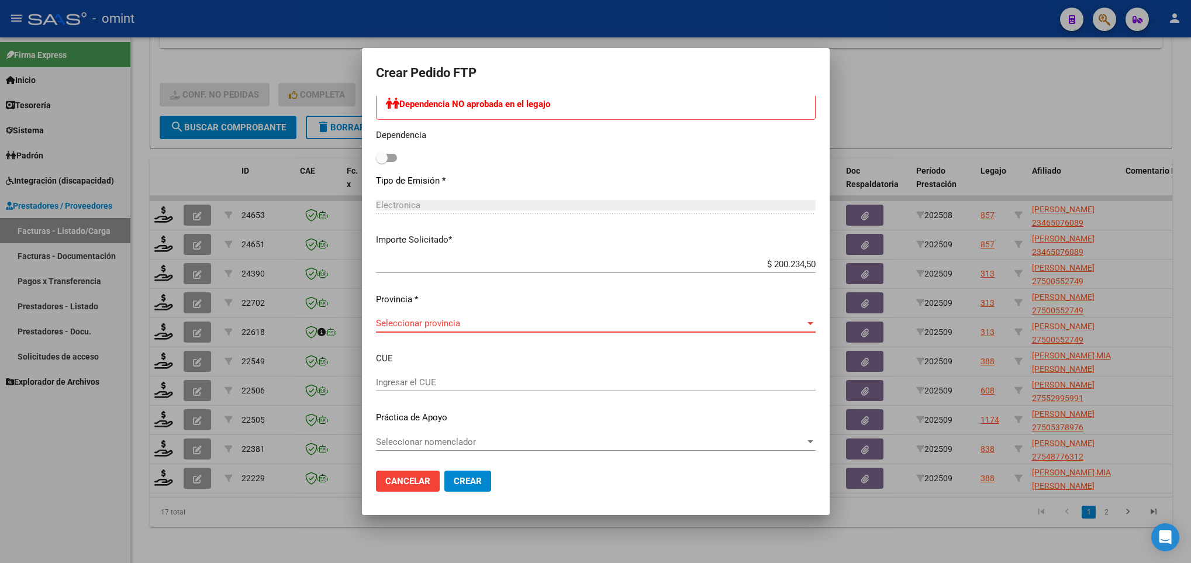
click at [453, 323] on span "Seleccionar provincia" at bounding box center [590, 323] width 429 height 11
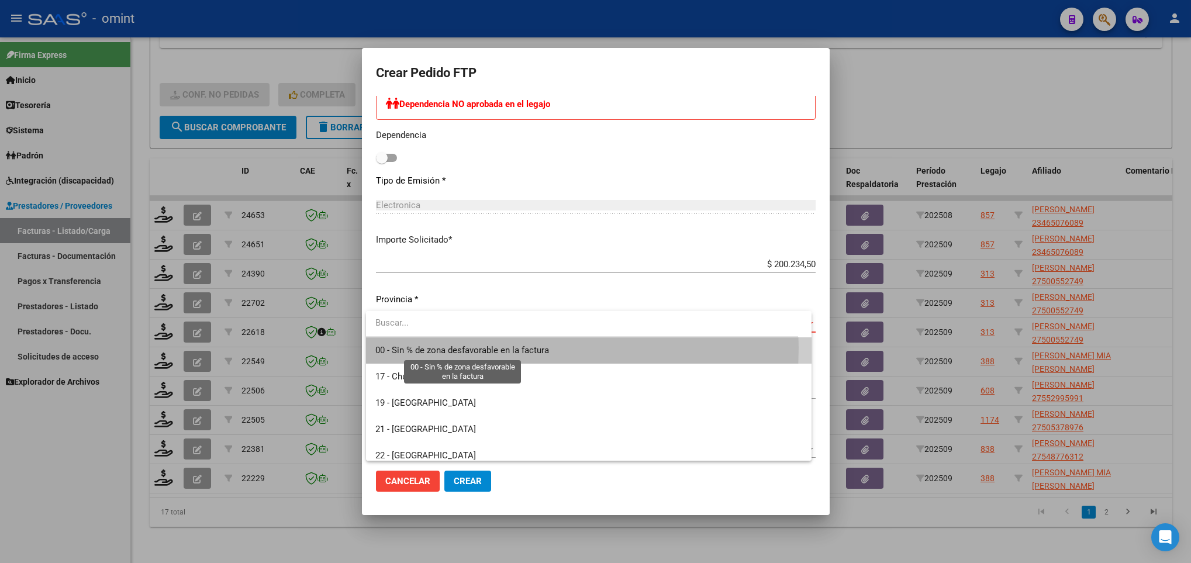
click at [467, 348] on span "00 - Sin % de zona desfavorable en la factura" at bounding box center [462, 350] width 174 height 11
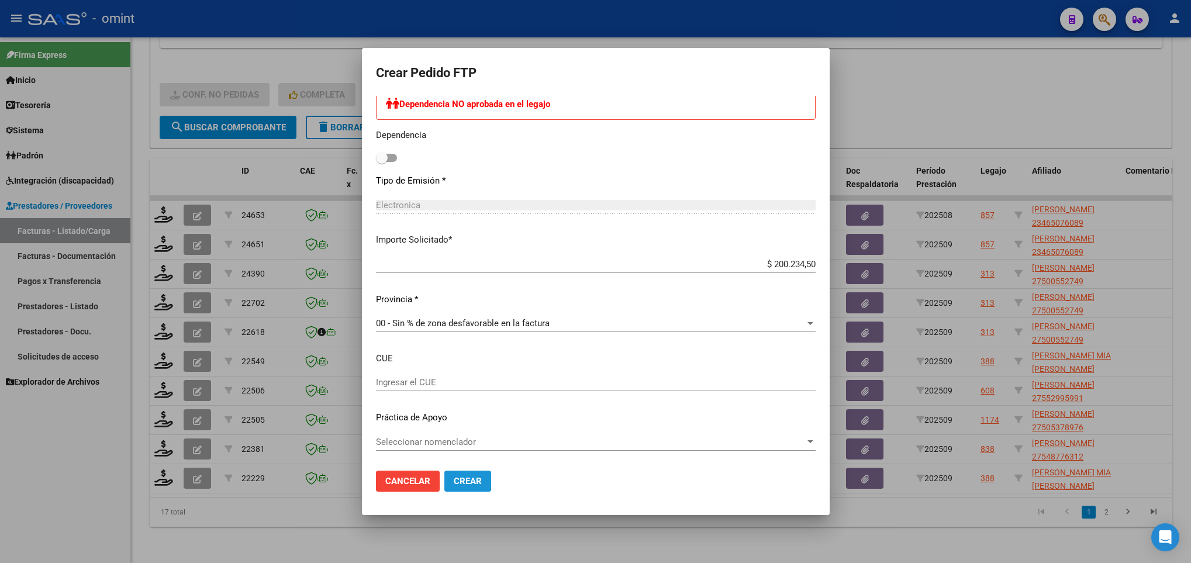
click at [467, 478] on span "Crear" at bounding box center [468, 481] width 28 height 11
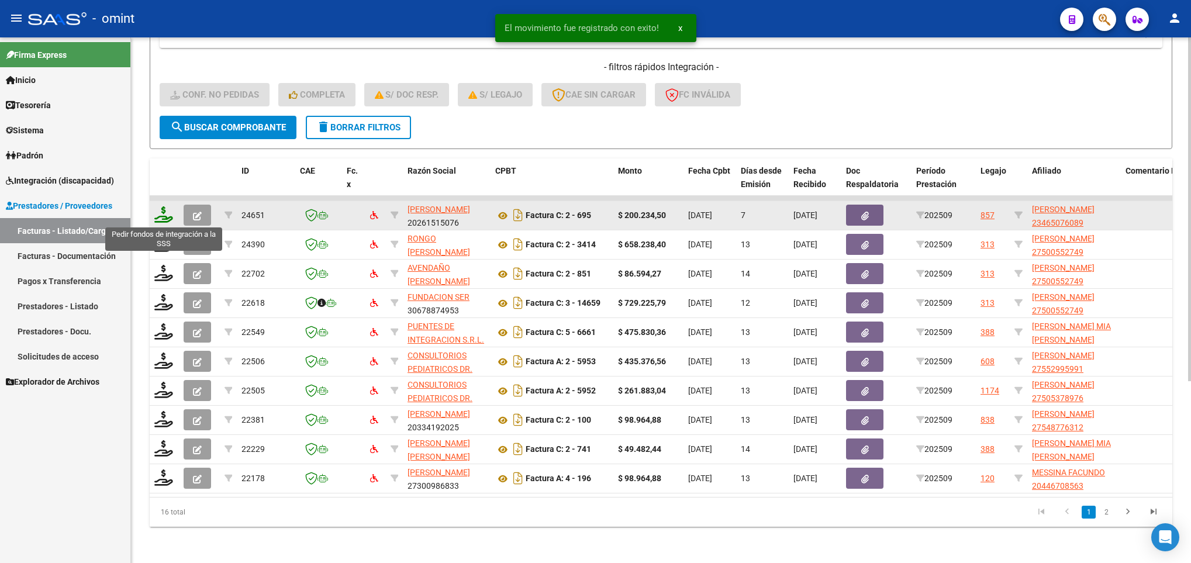
click at [162, 218] on icon at bounding box center [163, 214] width 19 height 16
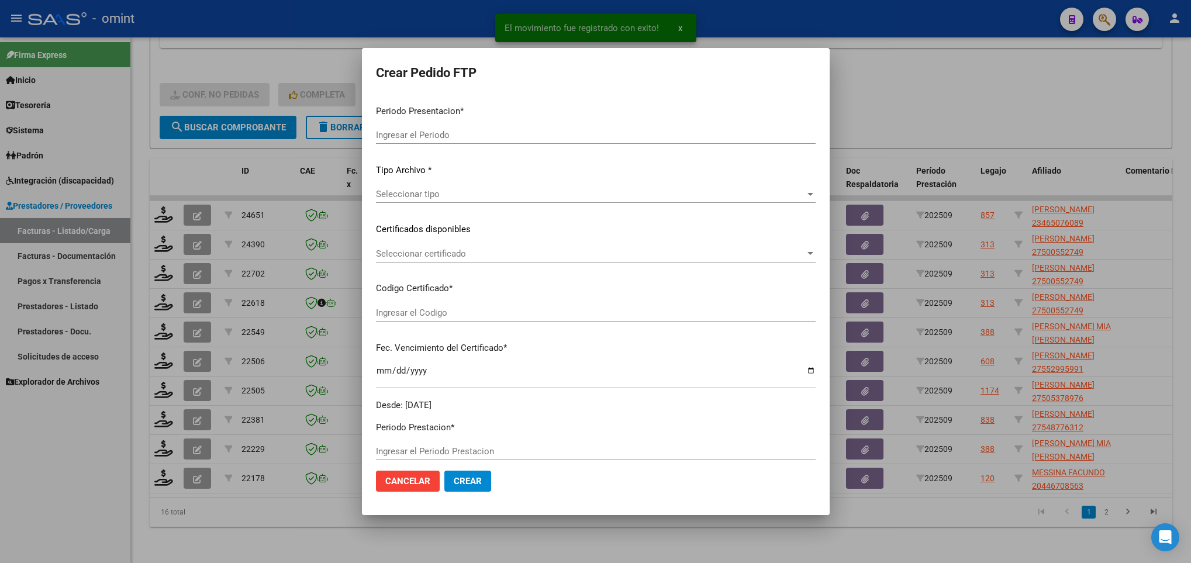
type input "202509"
type input "$ 200.234,50"
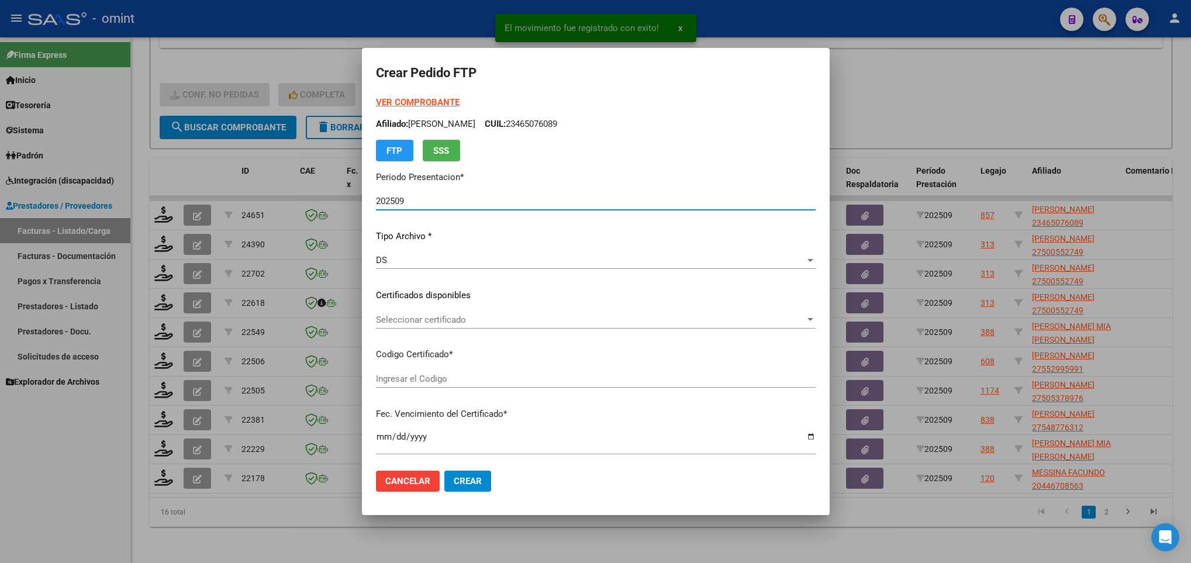
type input "8997688418"
type input "2032-08-26"
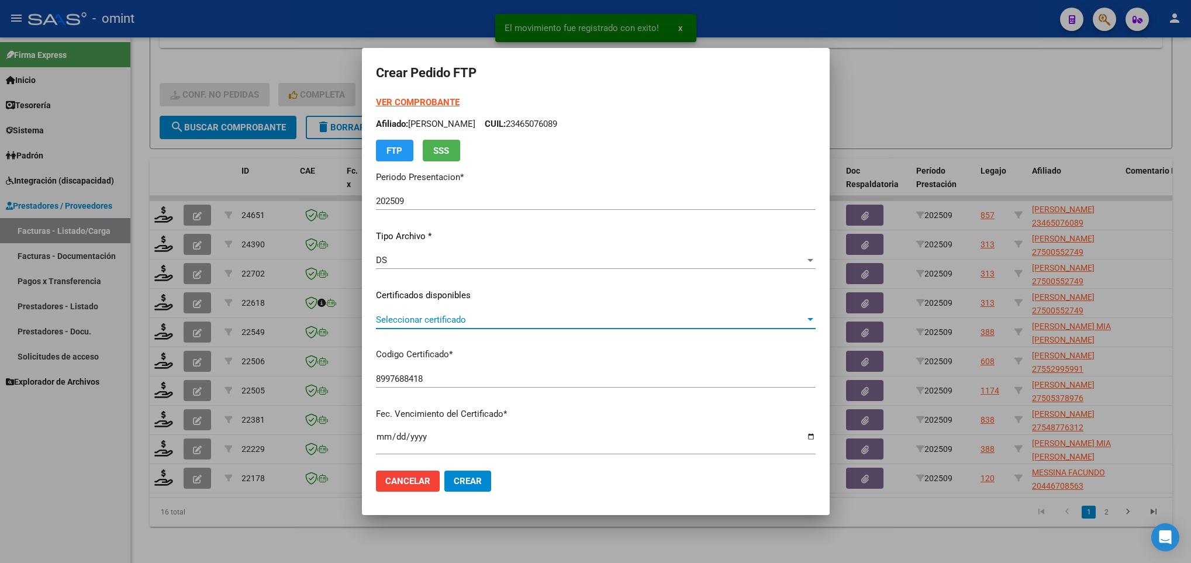
click at [481, 320] on span "Seleccionar certificado" at bounding box center [590, 320] width 429 height 11
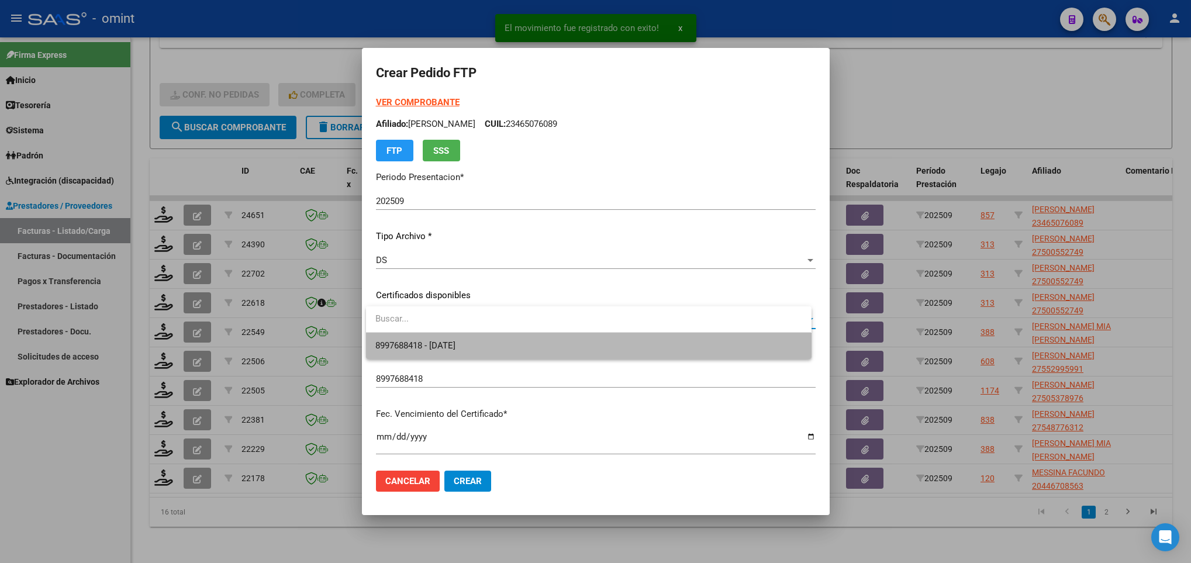
click at [495, 347] on span "8997688418 - 2032-08-26" at bounding box center [588, 346] width 426 height 26
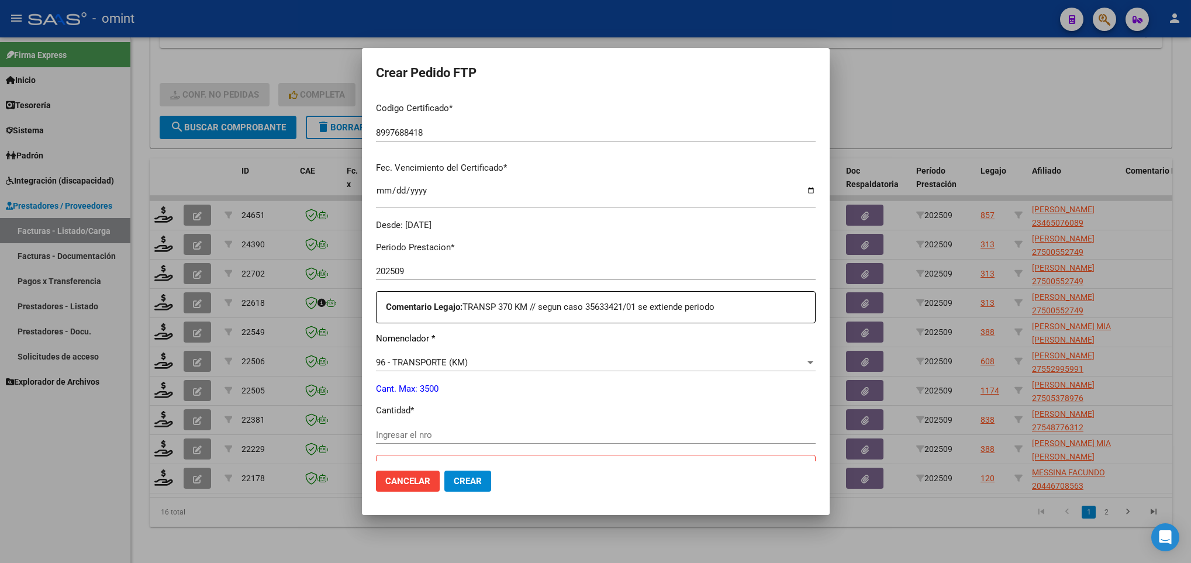
scroll to position [0, 0]
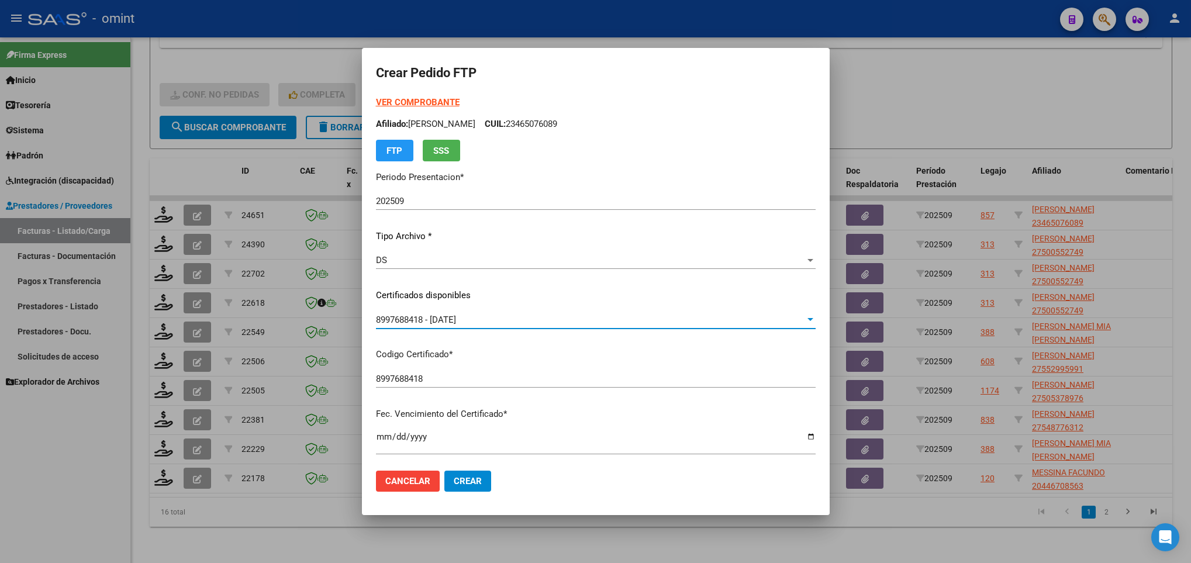
click at [437, 102] on strong "VER COMPROBANTE" at bounding box center [418, 102] width 84 height 11
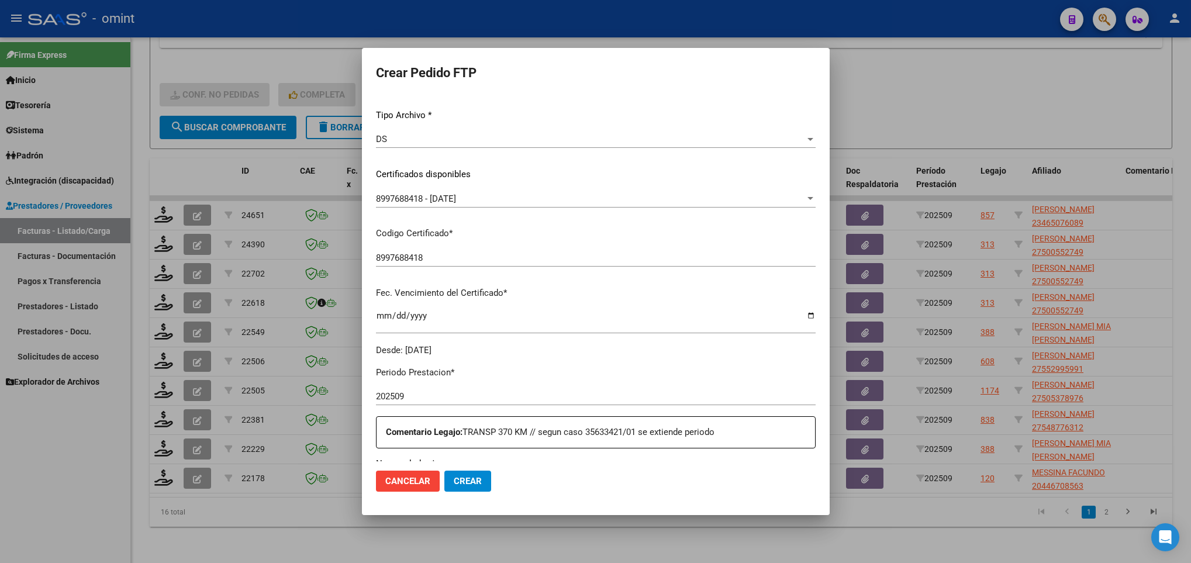
scroll to position [351, 0]
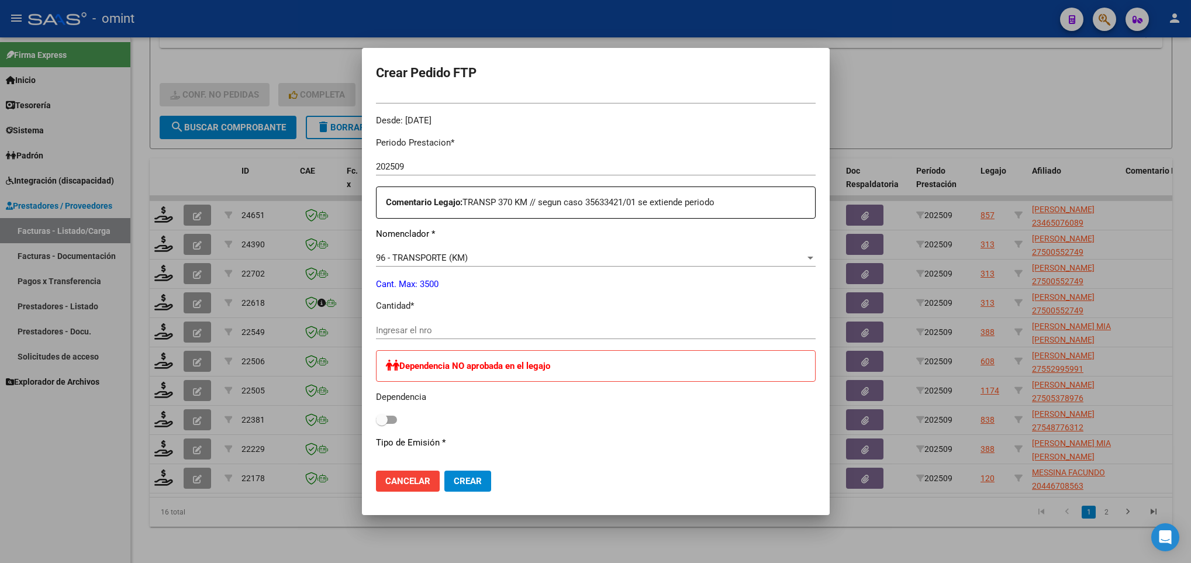
click at [427, 329] on input "Ingresar el nro" at bounding box center [596, 330] width 440 height 11
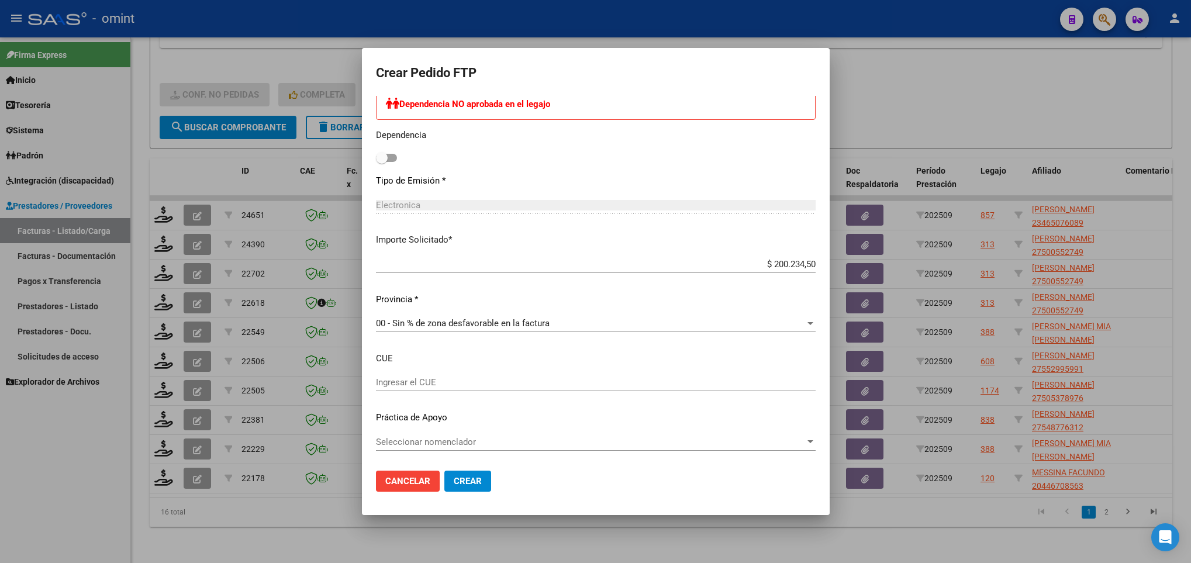
type input "370"
click at [463, 479] on span "Crear" at bounding box center [468, 481] width 28 height 11
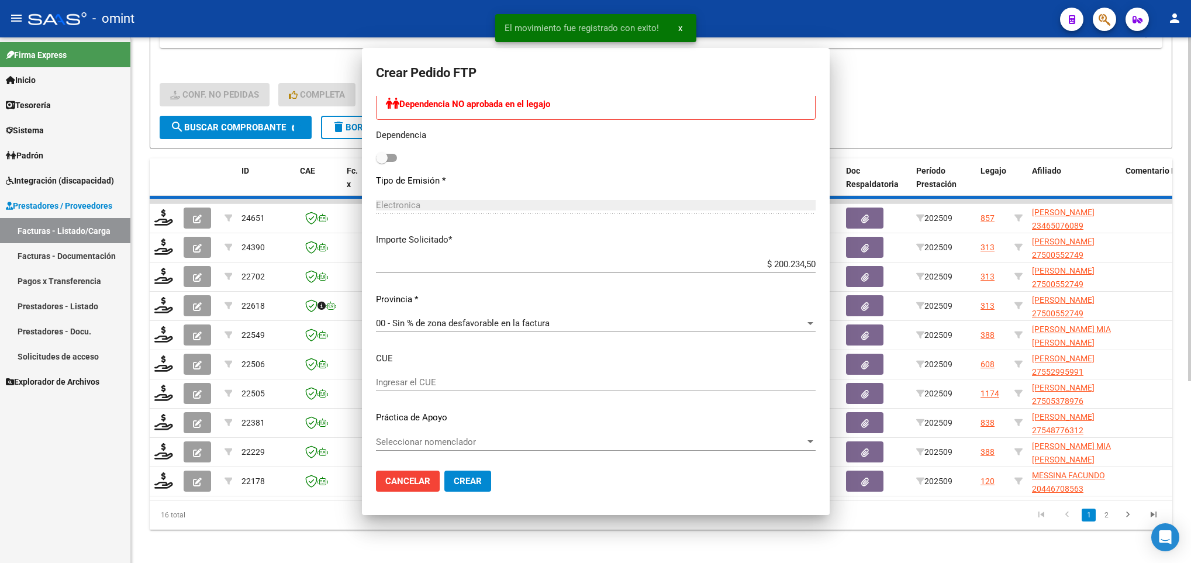
scroll to position [547, 0]
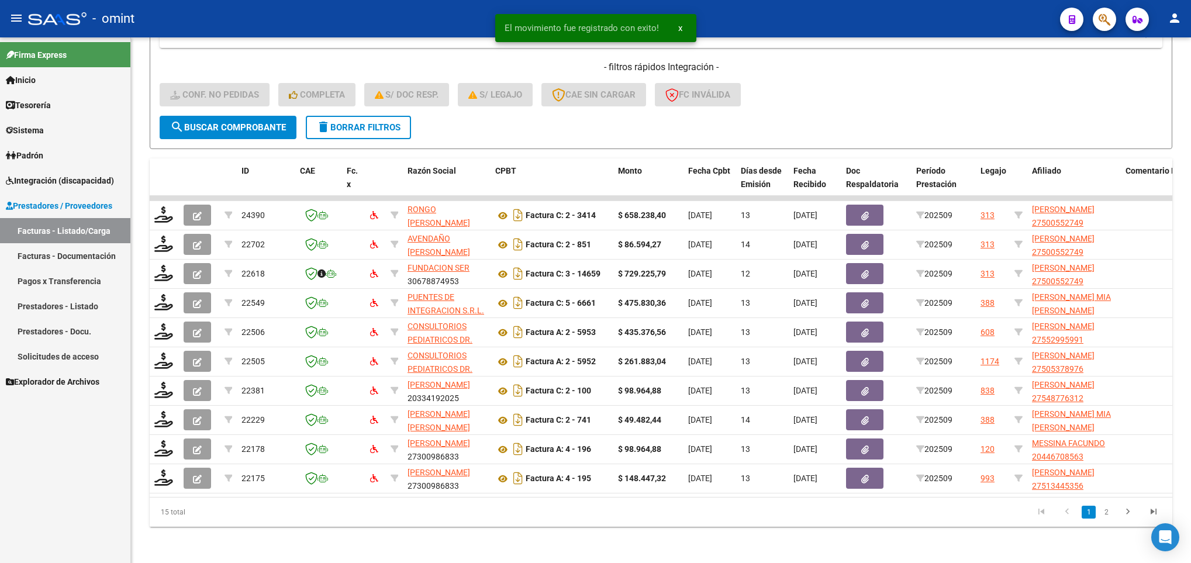
click at [46, 179] on span "Integración (discapacidad)" at bounding box center [60, 180] width 108 height 13
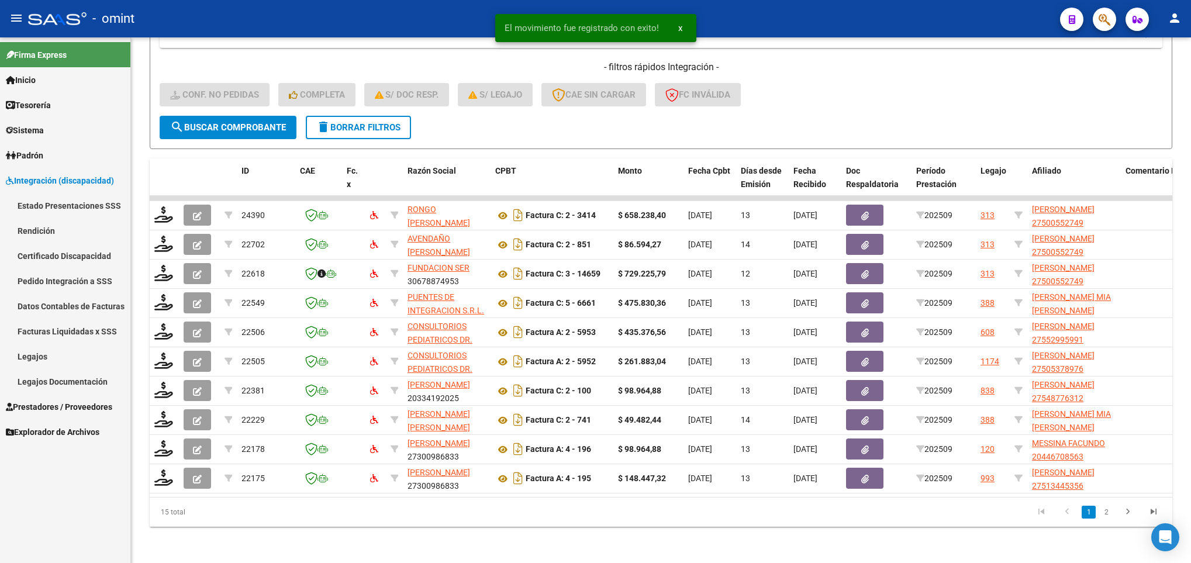
click at [70, 278] on link "Pedido Integración a SSS" at bounding box center [65, 280] width 130 height 25
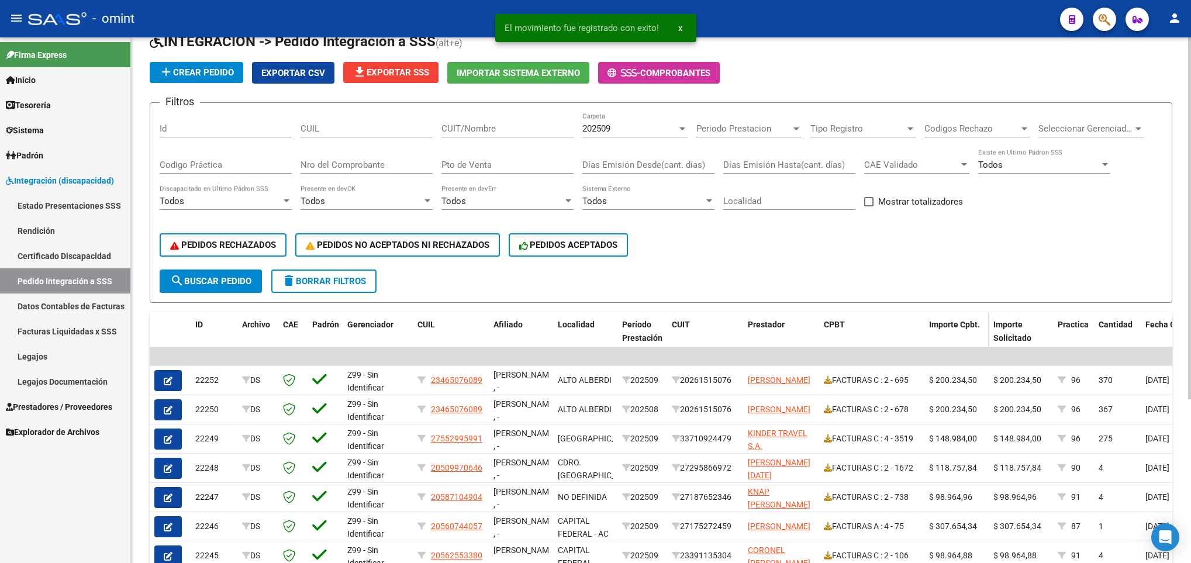
scroll to position [88, 0]
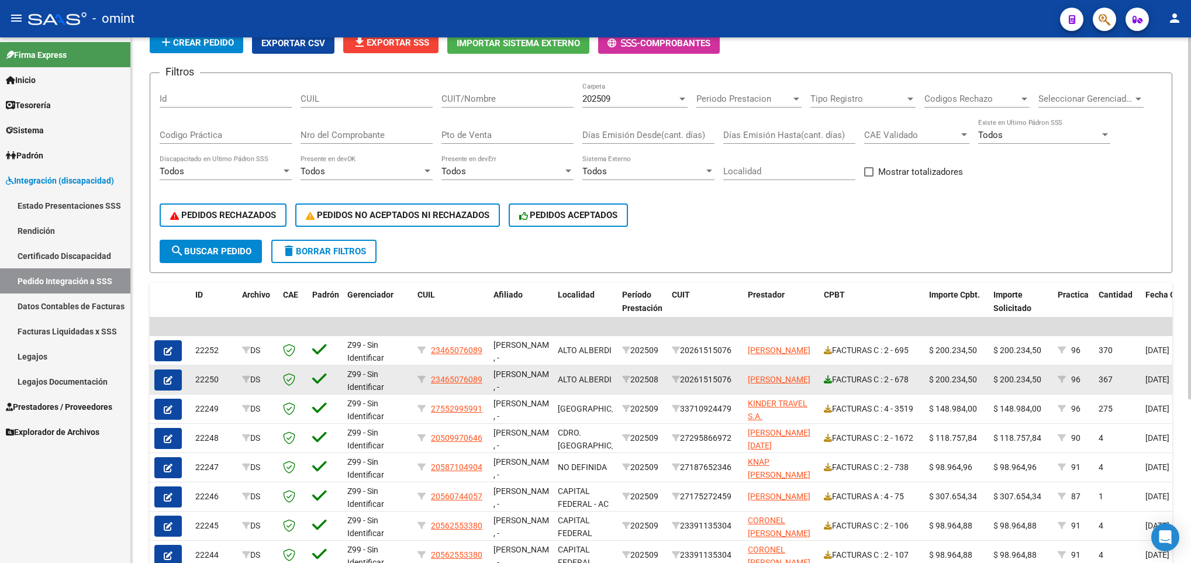
click at [825, 381] on icon at bounding box center [828, 379] width 8 height 8
click at [171, 377] on icon "button" at bounding box center [168, 380] width 9 height 9
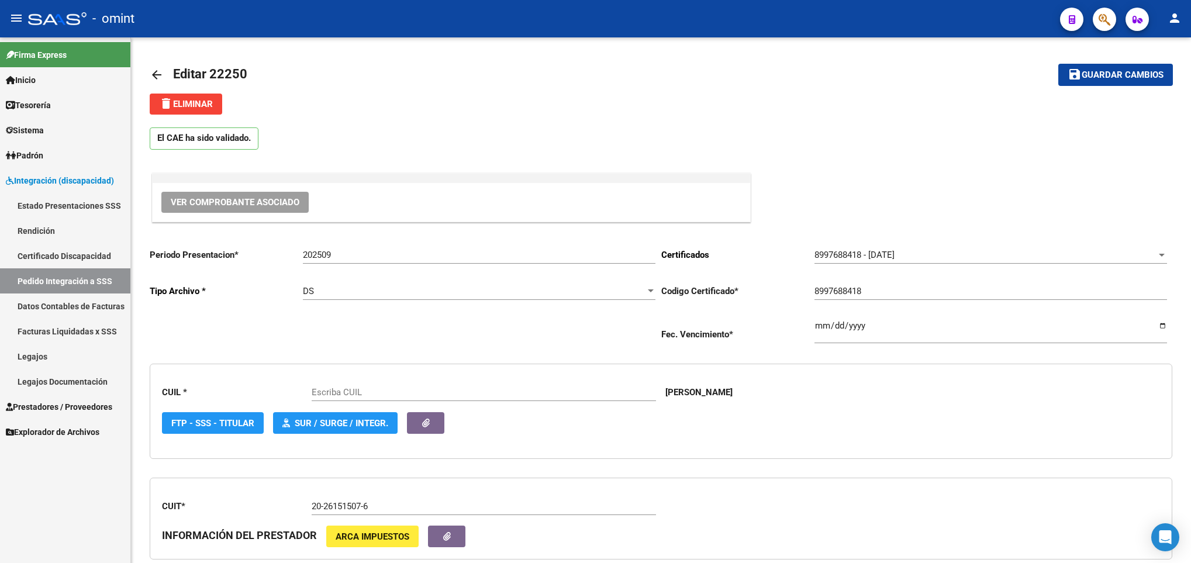
type input "23465076089"
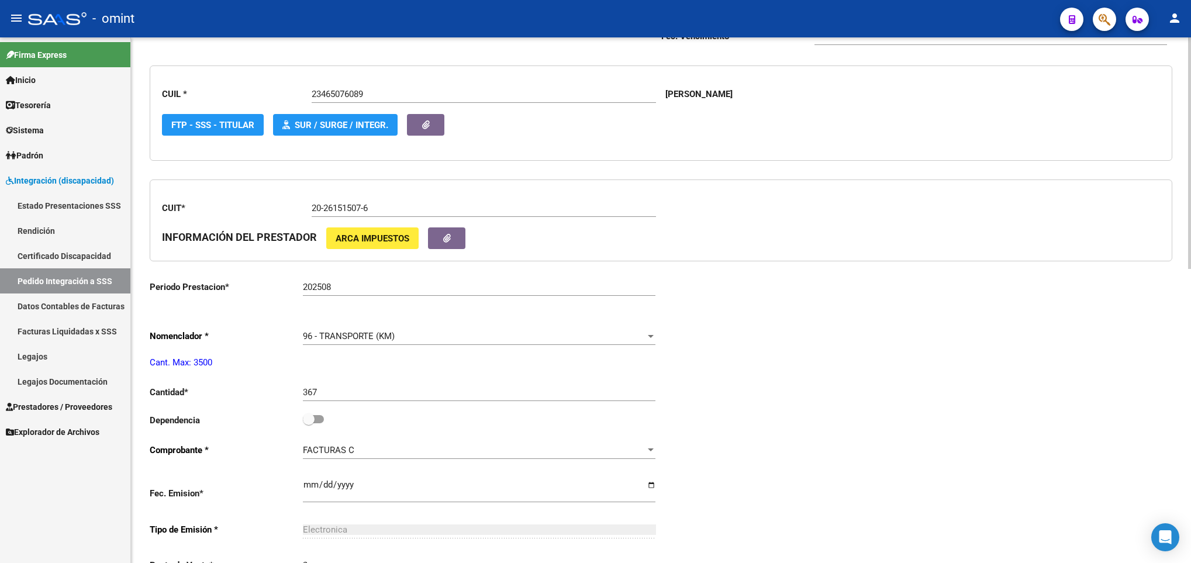
scroll to position [351, 0]
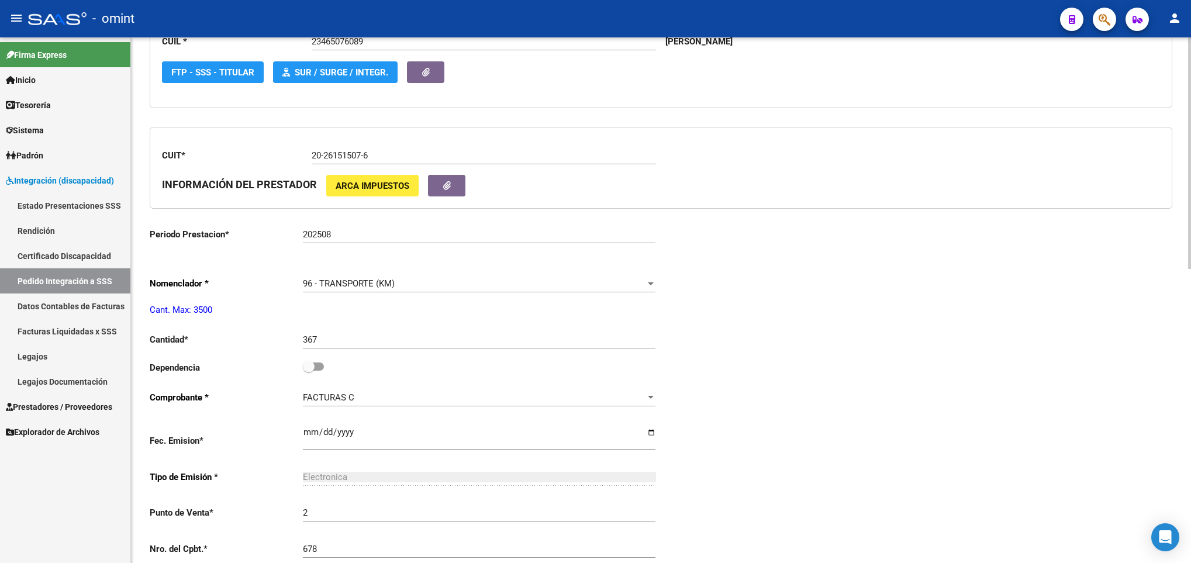
click at [349, 349] on div "367 Ingresar el nro" at bounding box center [479, 335] width 353 height 25
type input "370"
drag, startPoint x: 779, startPoint y: 344, endPoint x: 967, endPoint y: 344, distance: 188.3
click at [781, 344] on div "Periodo Presentacion * 202509 Ingresar el Periodo Tipo Archivo * DS Seleccionar…" at bounding box center [661, 367] width 1023 height 958
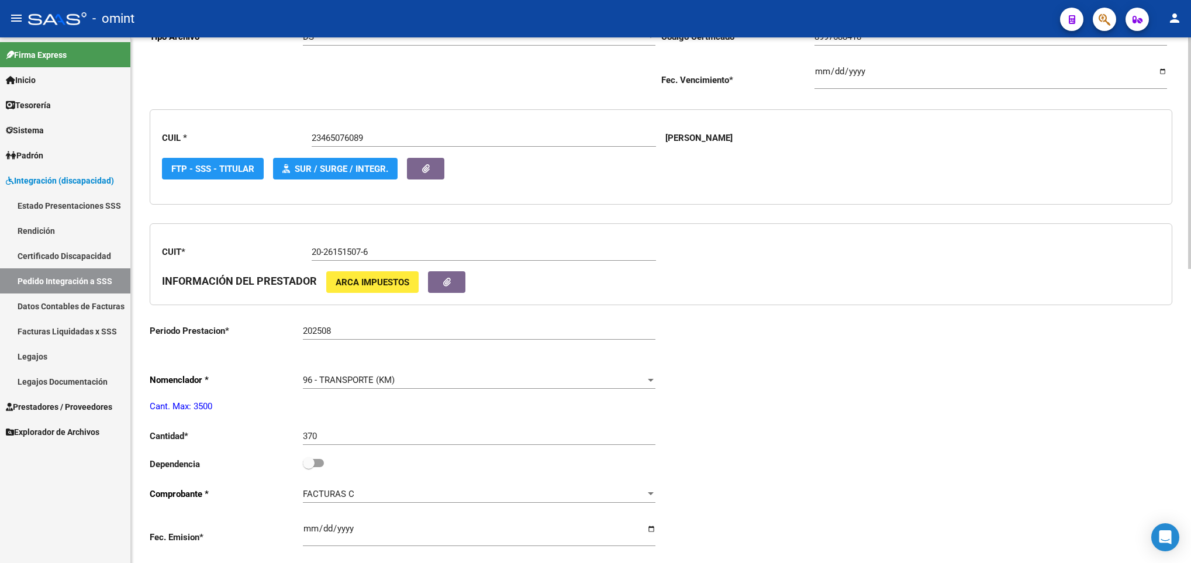
scroll to position [0, 0]
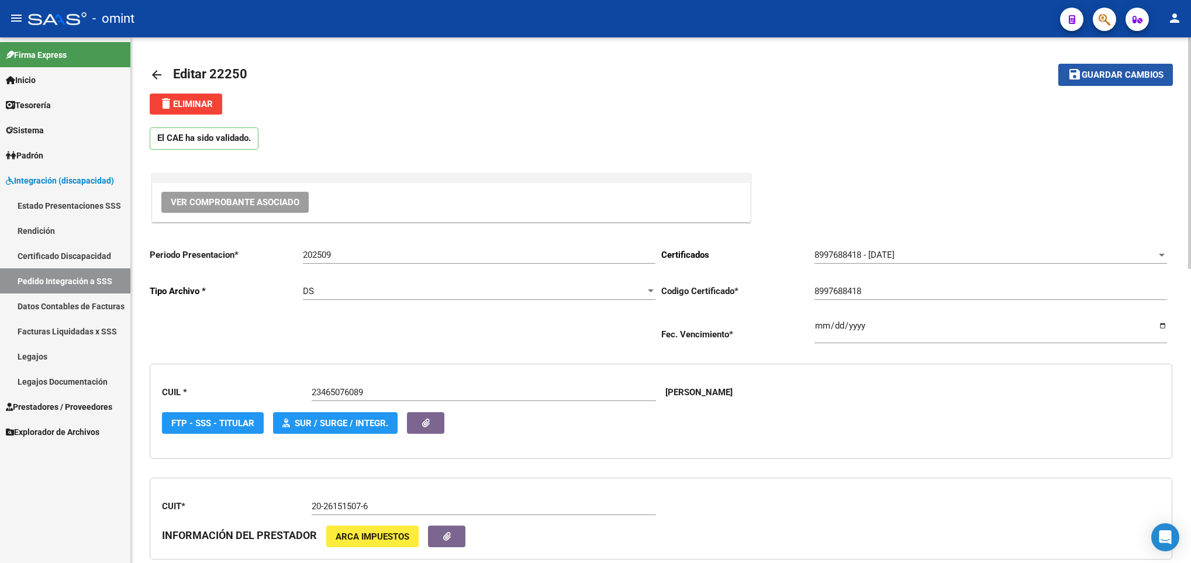
click at [1146, 74] on span "Guardar cambios" at bounding box center [1123, 75] width 82 height 11
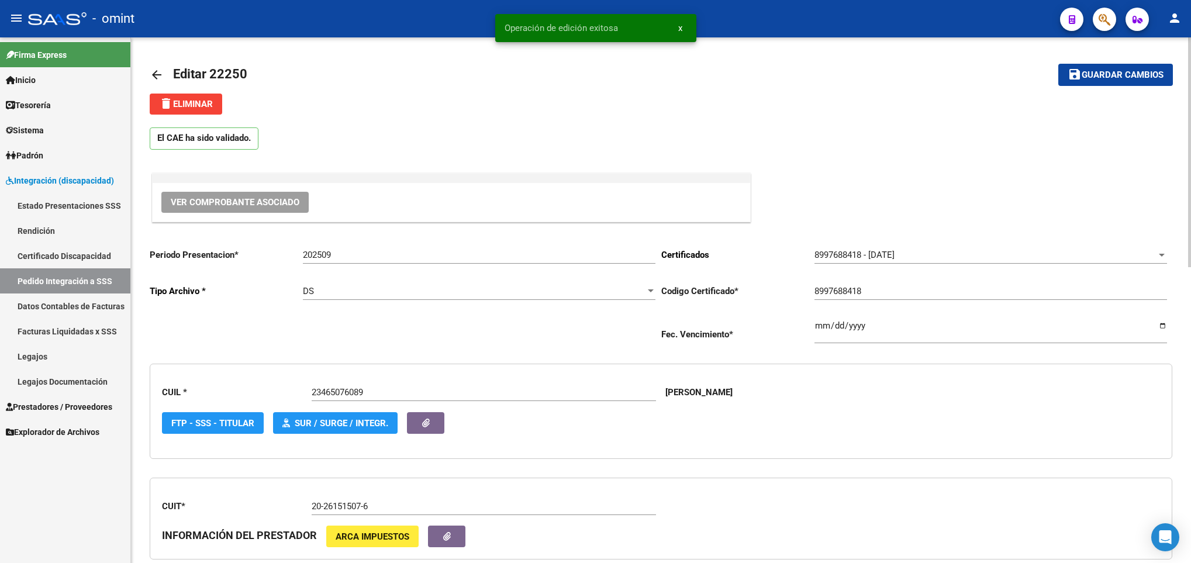
click at [153, 66] on link "arrow_back" at bounding box center [161, 74] width 23 height 27
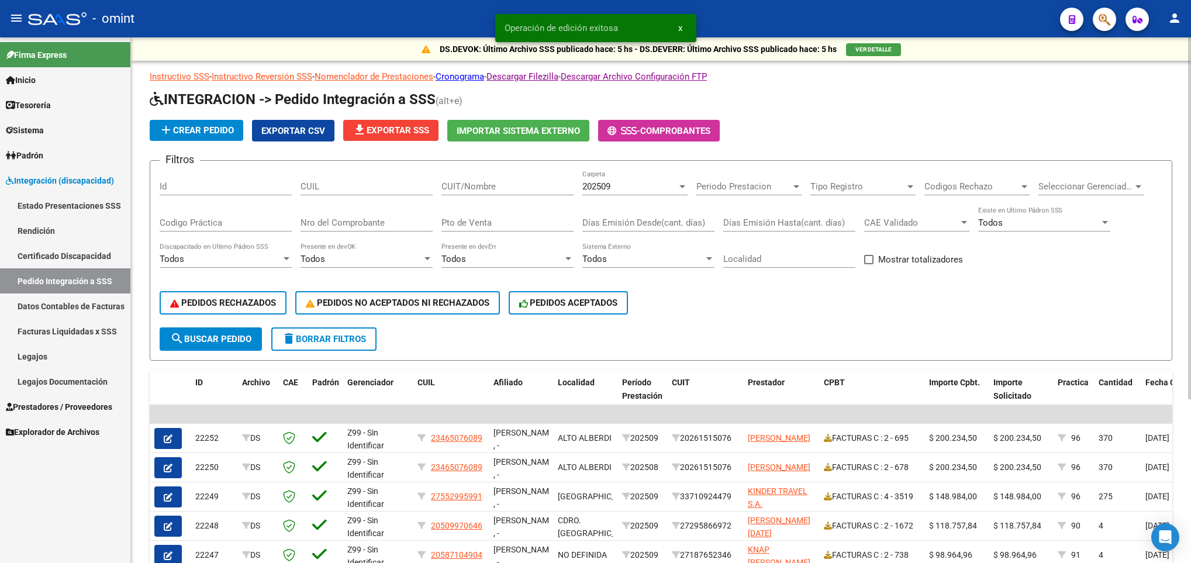
click at [76, 404] on span "Prestadores / Proveedores" at bounding box center [59, 407] width 106 height 13
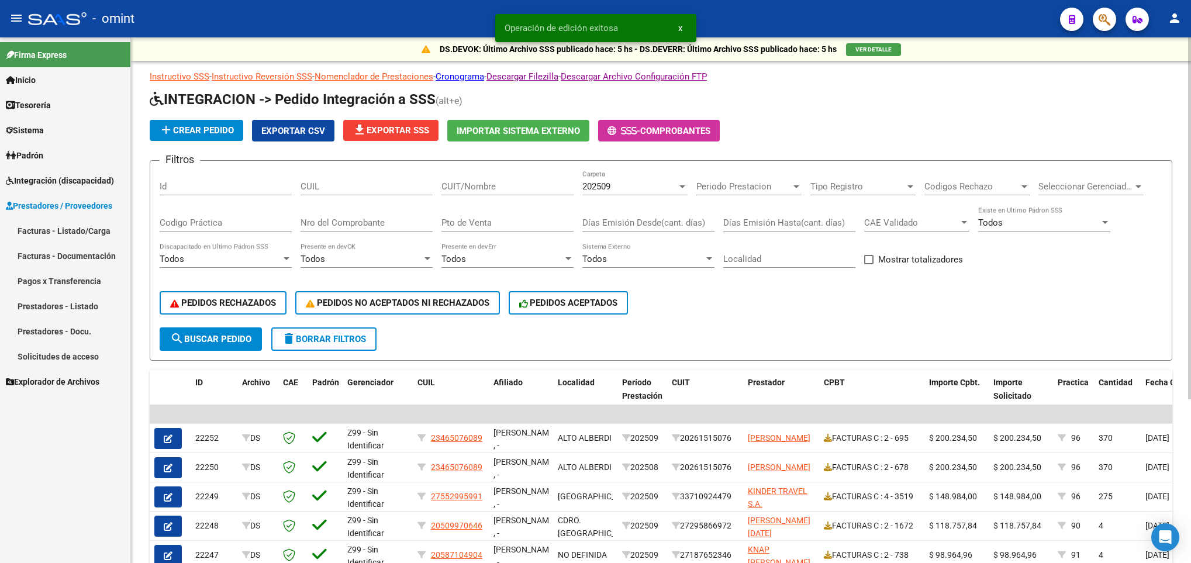
click at [104, 236] on link "Facturas - Listado/Carga" at bounding box center [65, 230] width 130 height 25
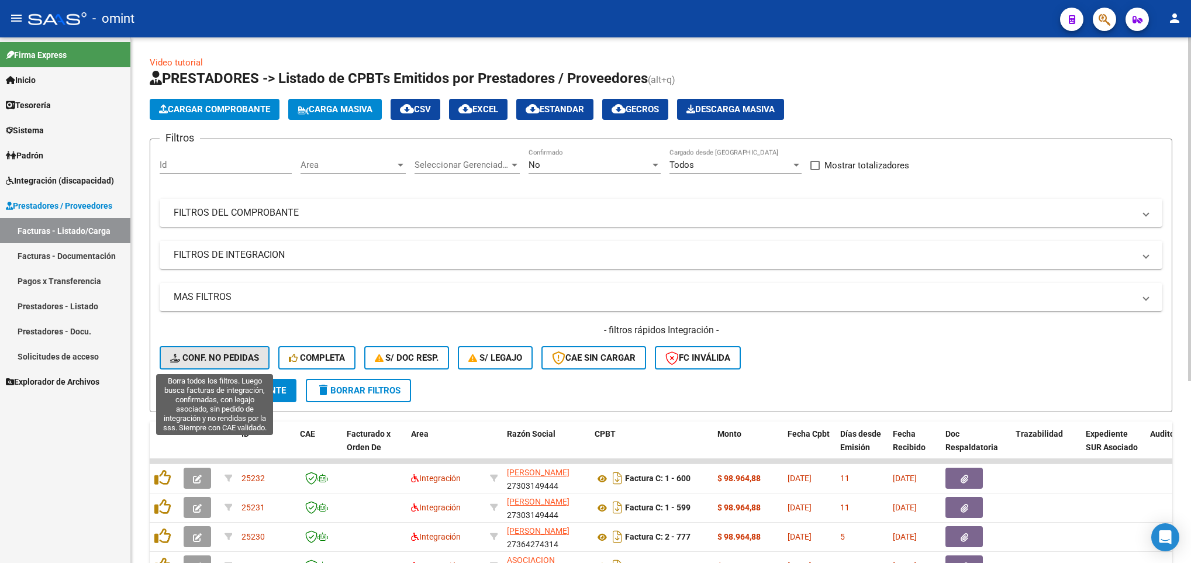
click at [219, 360] on span "Conf. no pedidas" at bounding box center [214, 358] width 89 height 11
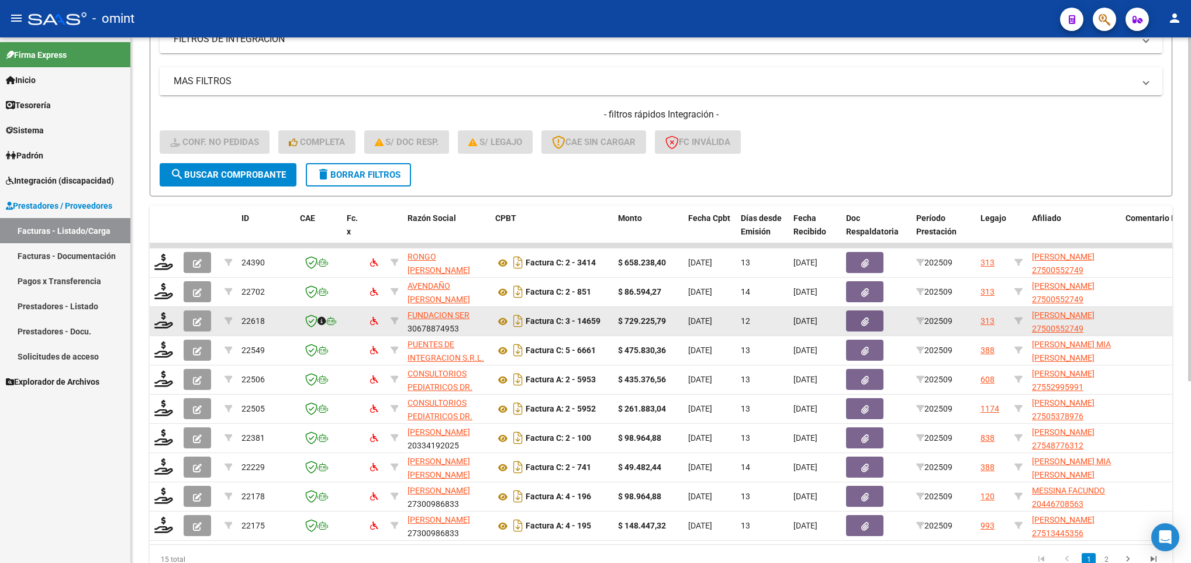
scroll to position [278, 0]
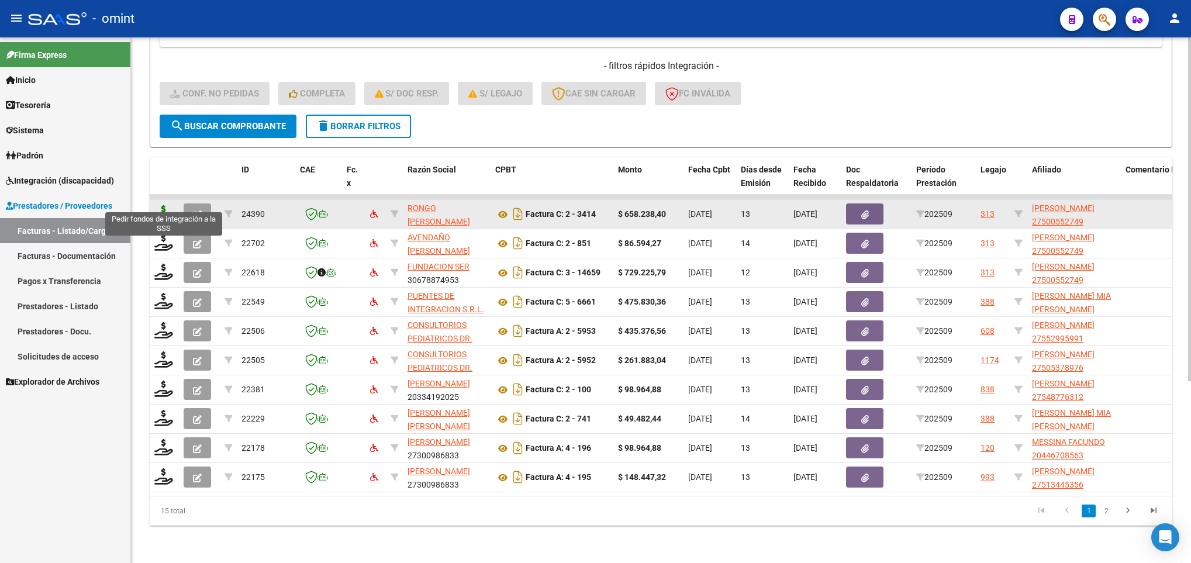
click at [164, 208] on icon at bounding box center [163, 213] width 19 height 16
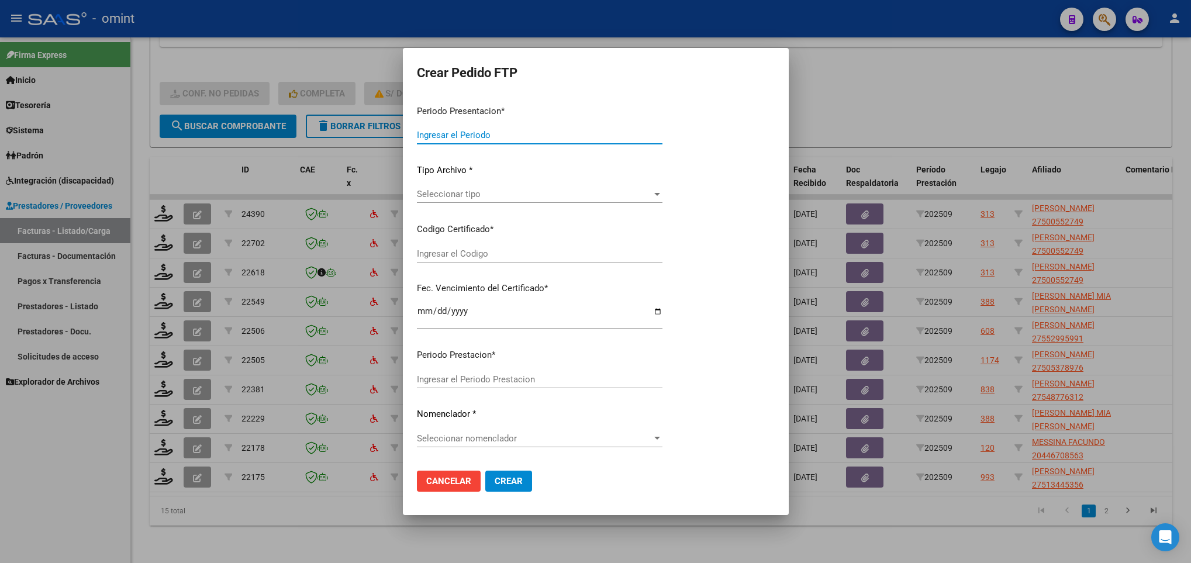
type input "202509"
type input "$ 658.238,40"
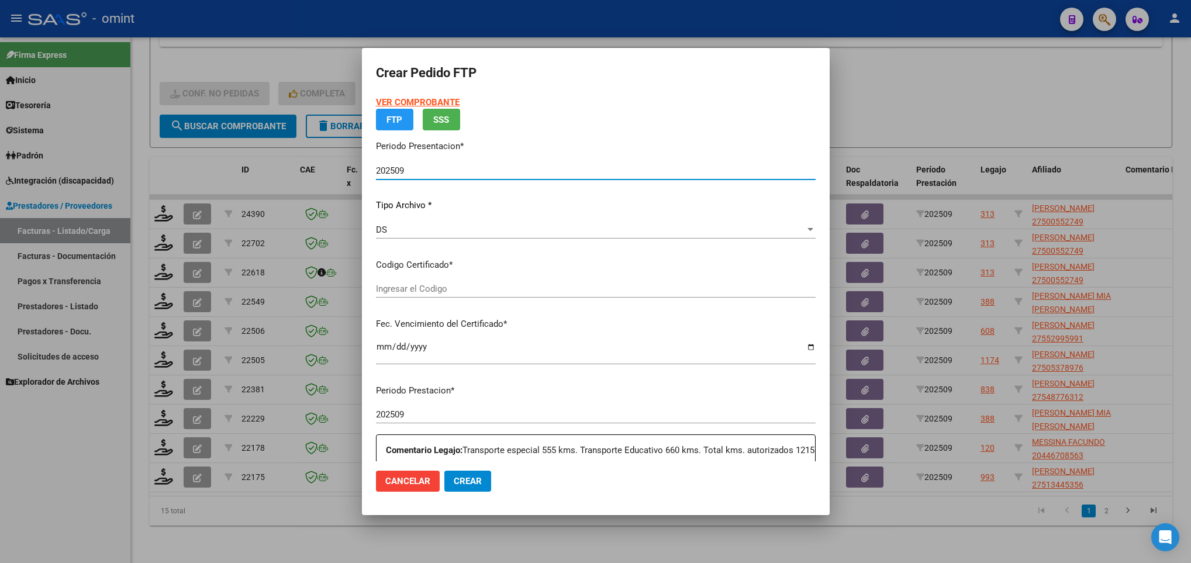
type input "6706553770"
type input "2030-01-20"
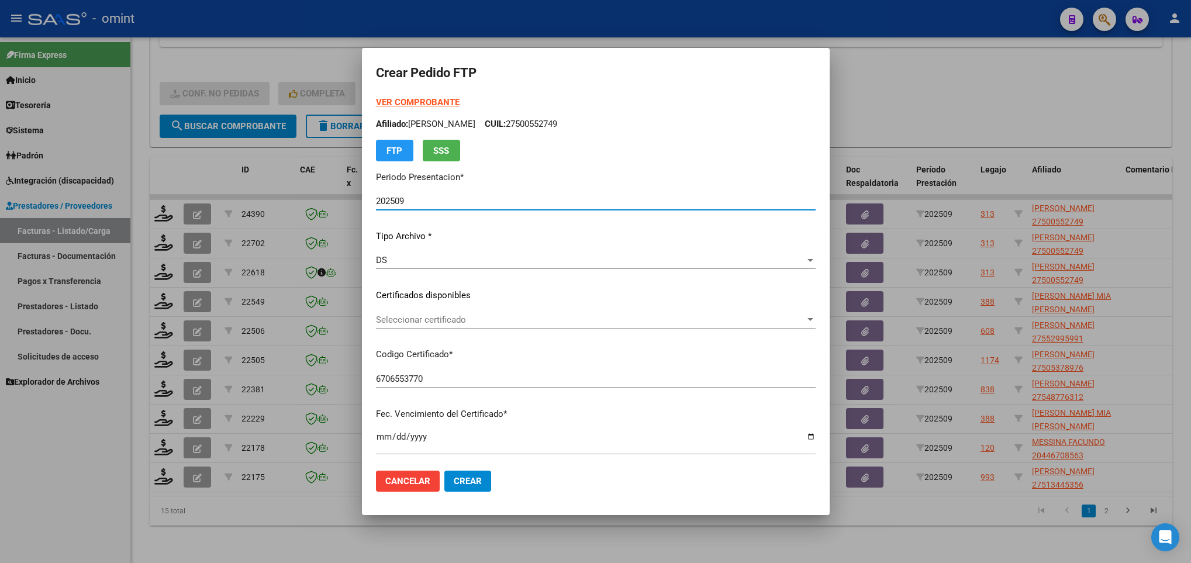
click at [433, 105] on strong "VER COMPROBANTE" at bounding box center [418, 102] width 84 height 11
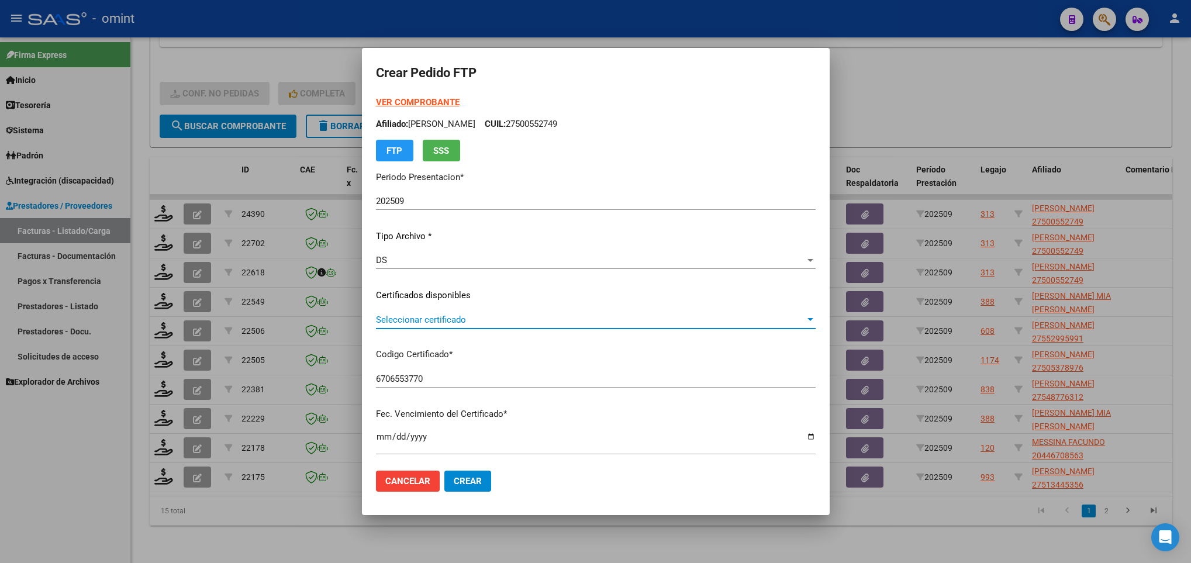
click at [525, 318] on span "Seleccionar certificado" at bounding box center [590, 320] width 429 height 11
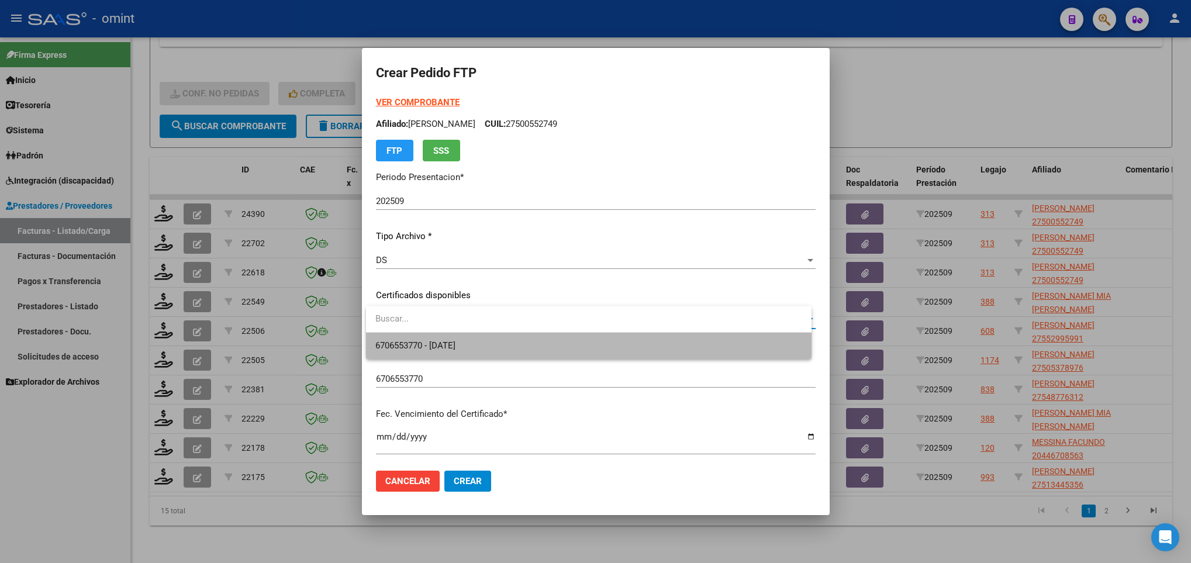
click at [521, 337] on span "6706553770 - 2030-01-20" at bounding box center [588, 346] width 426 height 26
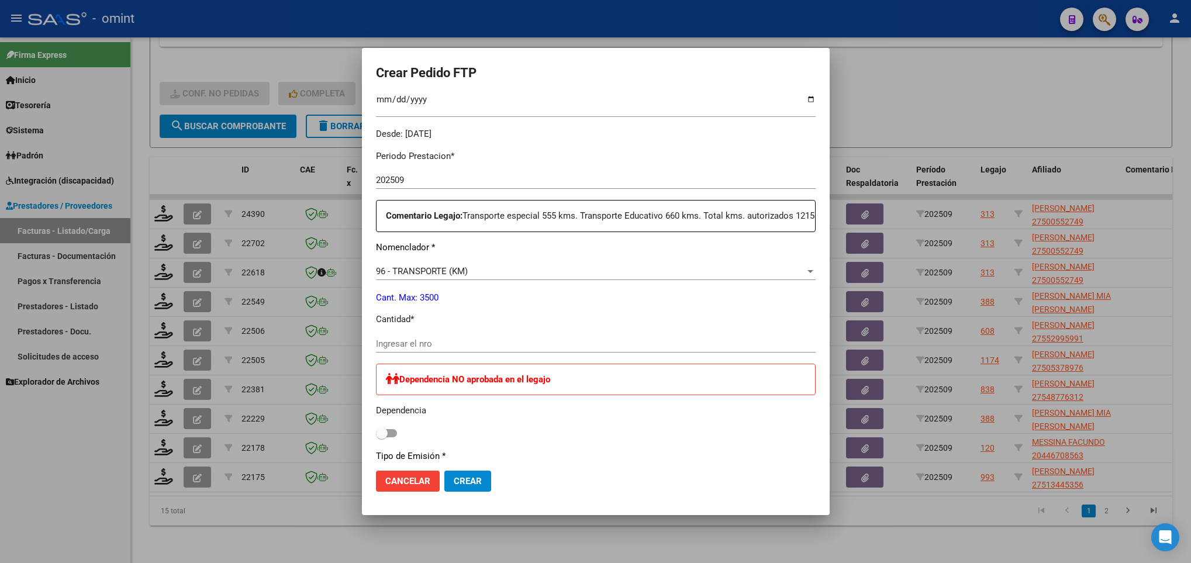
scroll to position [351, 0]
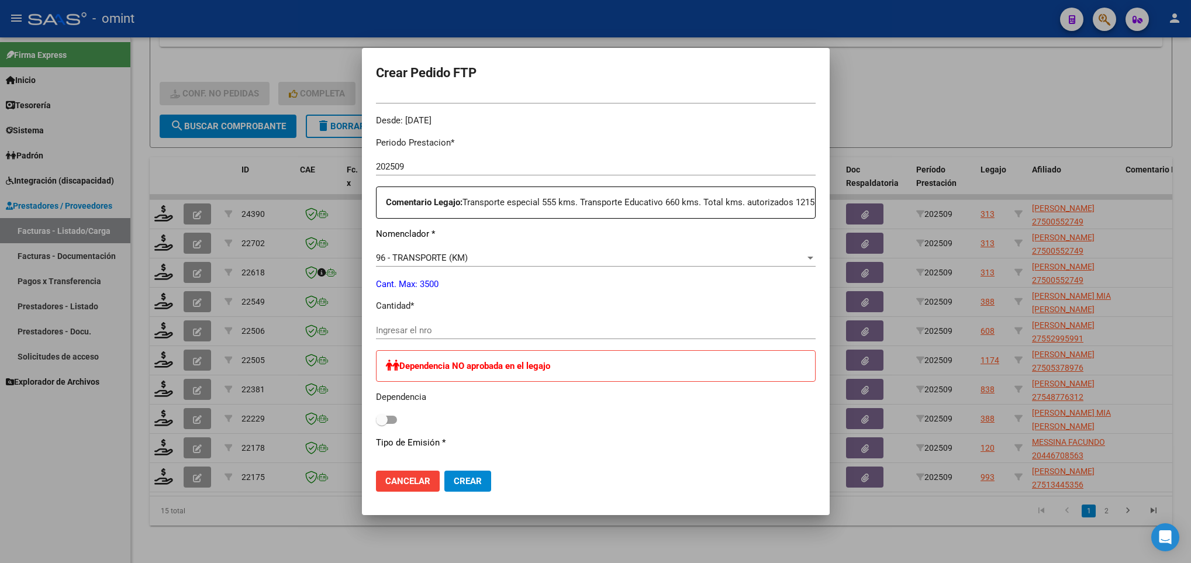
click at [440, 339] on div "Ingresar el nro" at bounding box center [596, 331] width 440 height 18
type input "1215"
click at [464, 480] on span "Crear" at bounding box center [468, 481] width 28 height 11
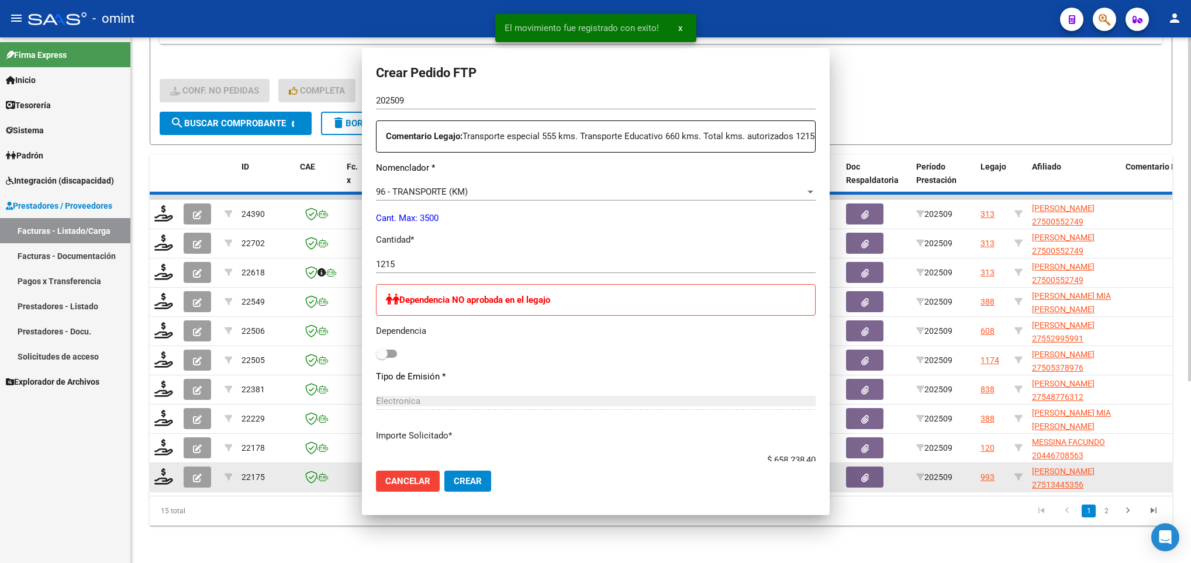
scroll to position [285, 0]
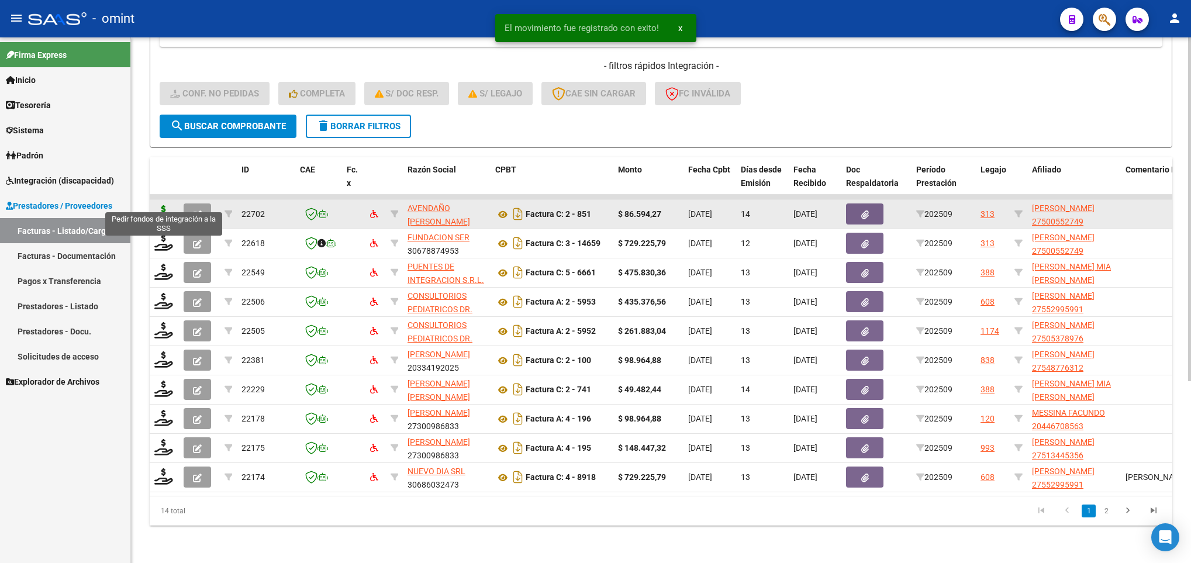
click at [163, 205] on icon at bounding box center [163, 213] width 19 height 16
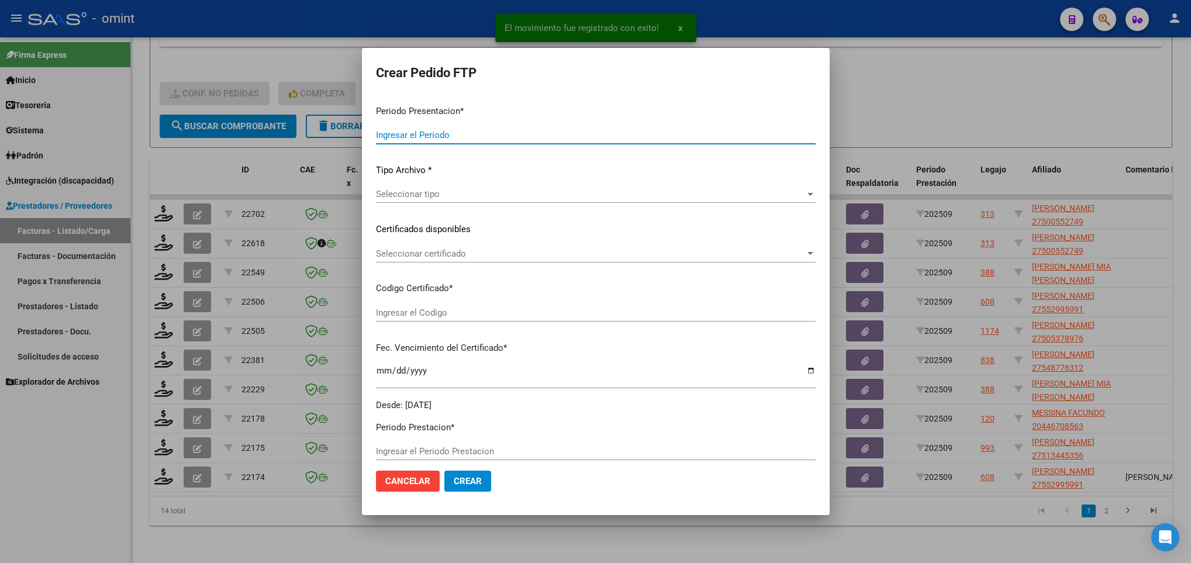
type input "202509"
type input "$ 86.594,27"
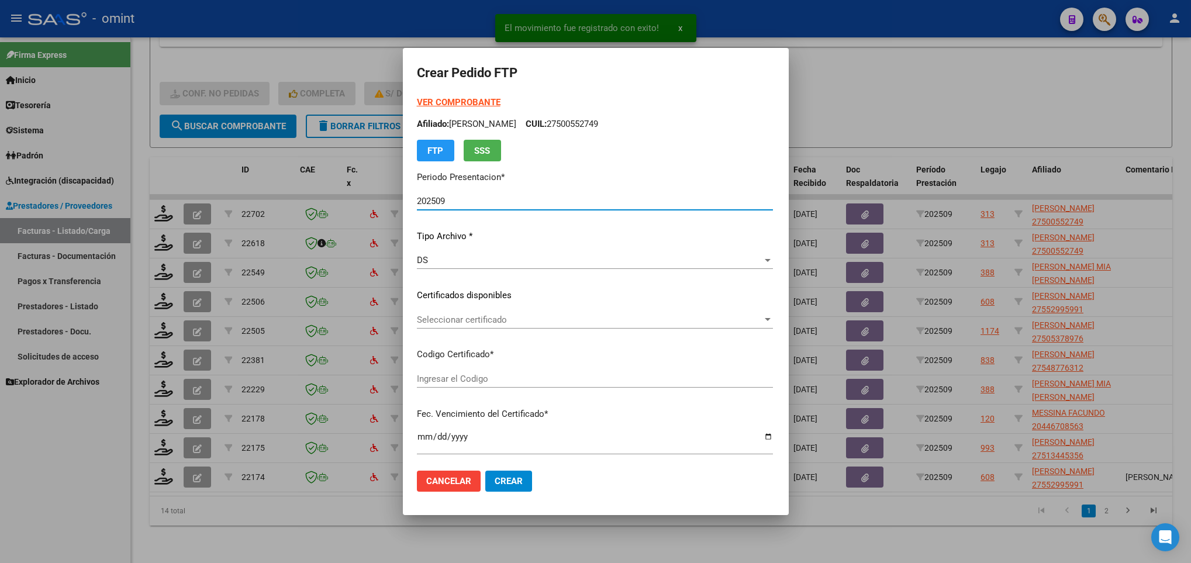
type input "6706553770"
type input "2030-01-20"
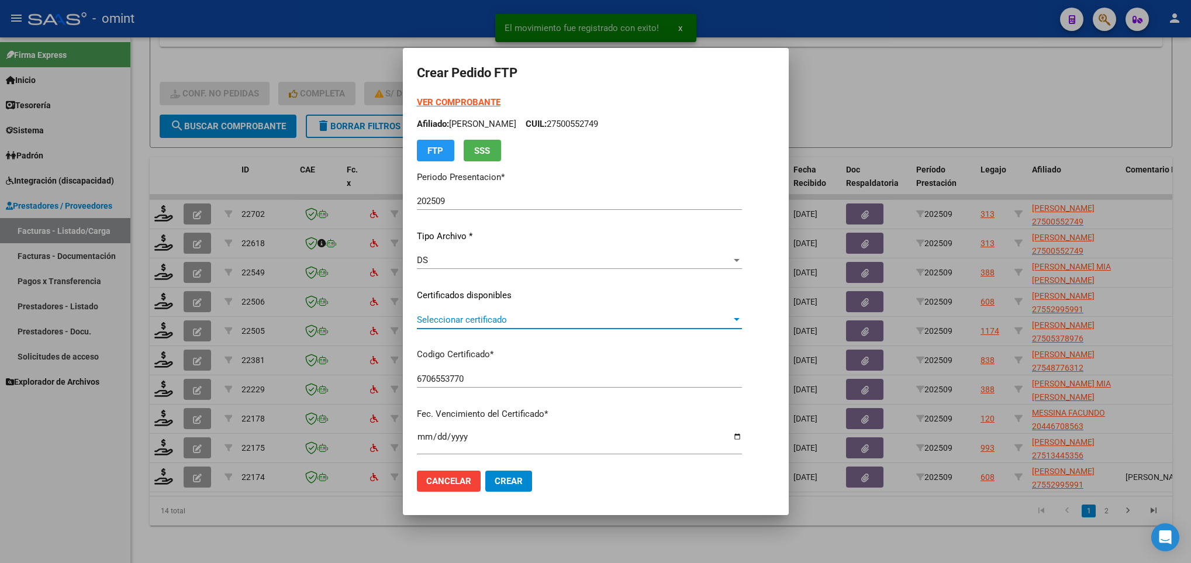
click at [479, 325] on span "Seleccionar certificado" at bounding box center [574, 320] width 315 height 11
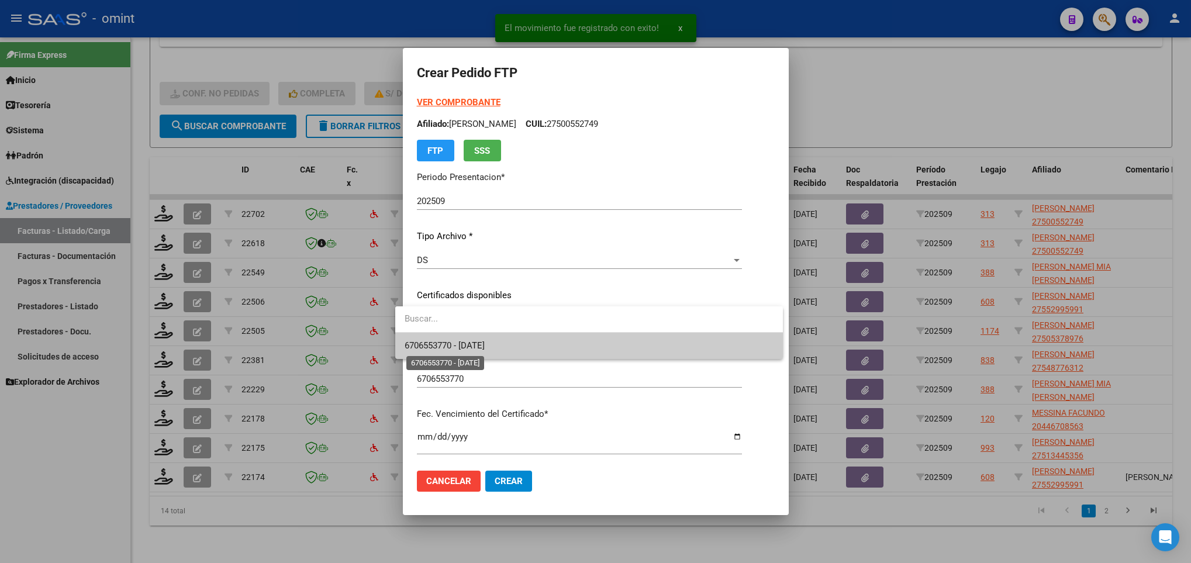
click at [485, 344] on span "6706553770 - 2030-01-20" at bounding box center [445, 345] width 80 height 11
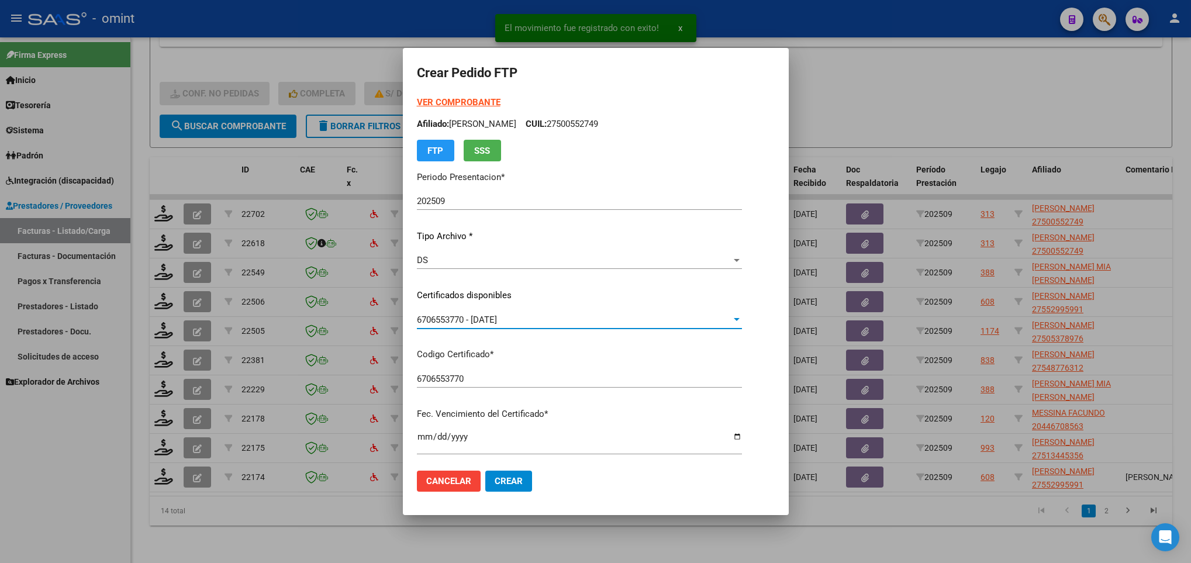
scroll to position [351, 0]
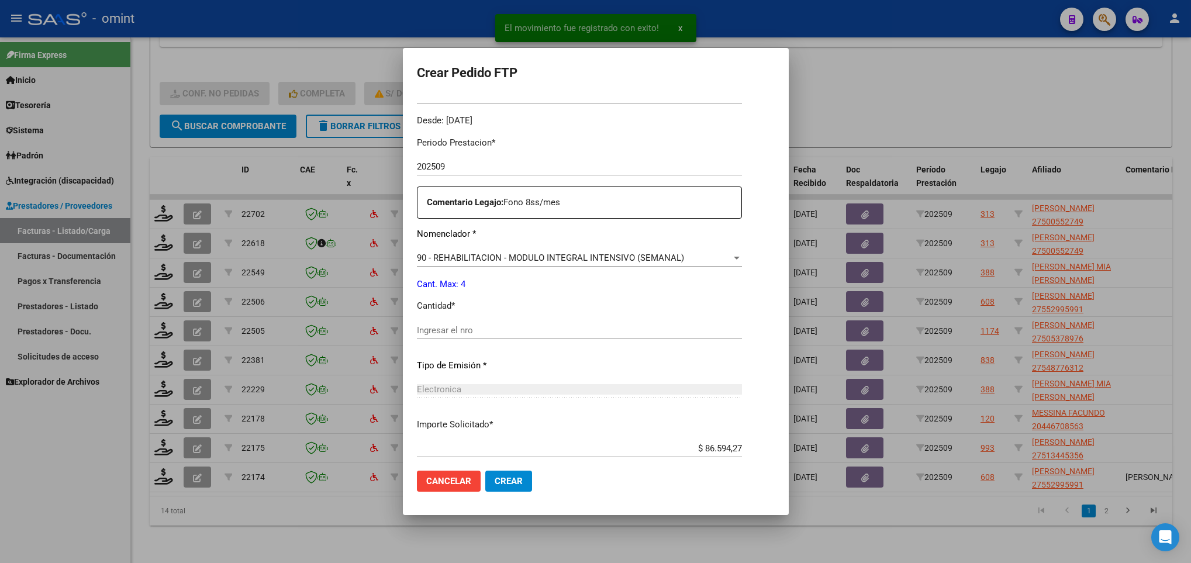
click at [475, 334] on input "Ingresar el nro" at bounding box center [579, 330] width 325 height 11
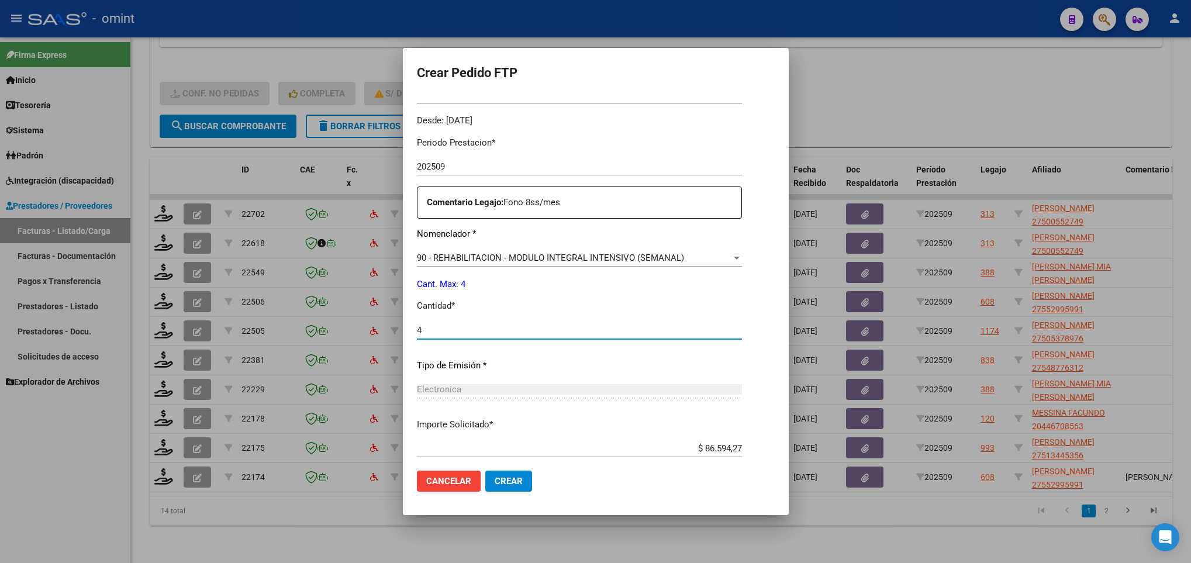
type input "4"
click at [495, 481] on span "Crear" at bounding box center [509, 481] width 28 height 11
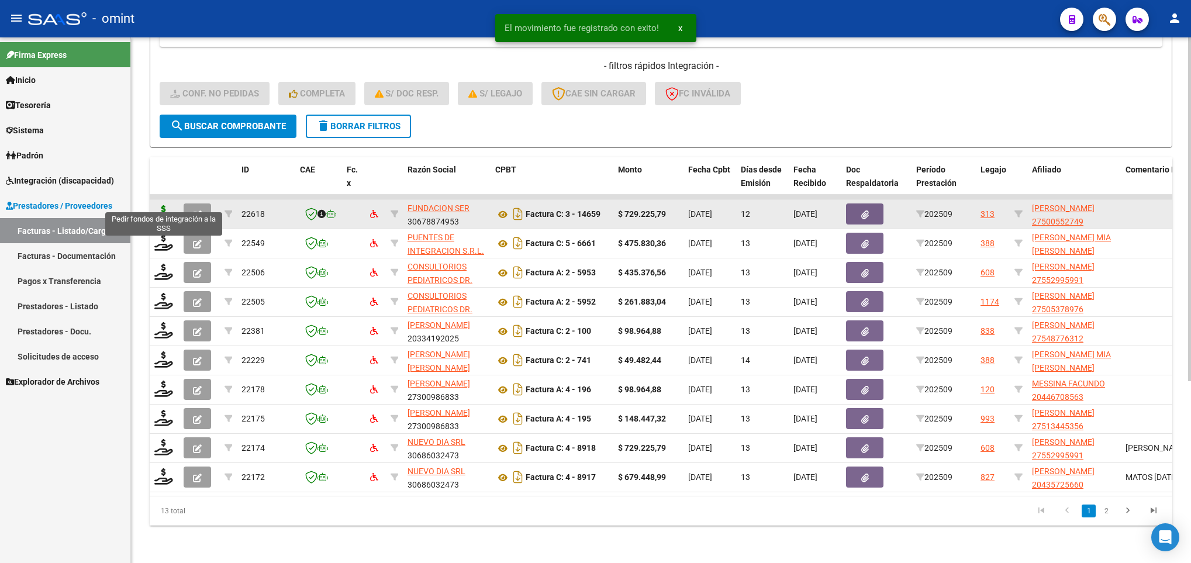
click at [167, 205] on icon at bounding box center [163, 213] width 19 height 16
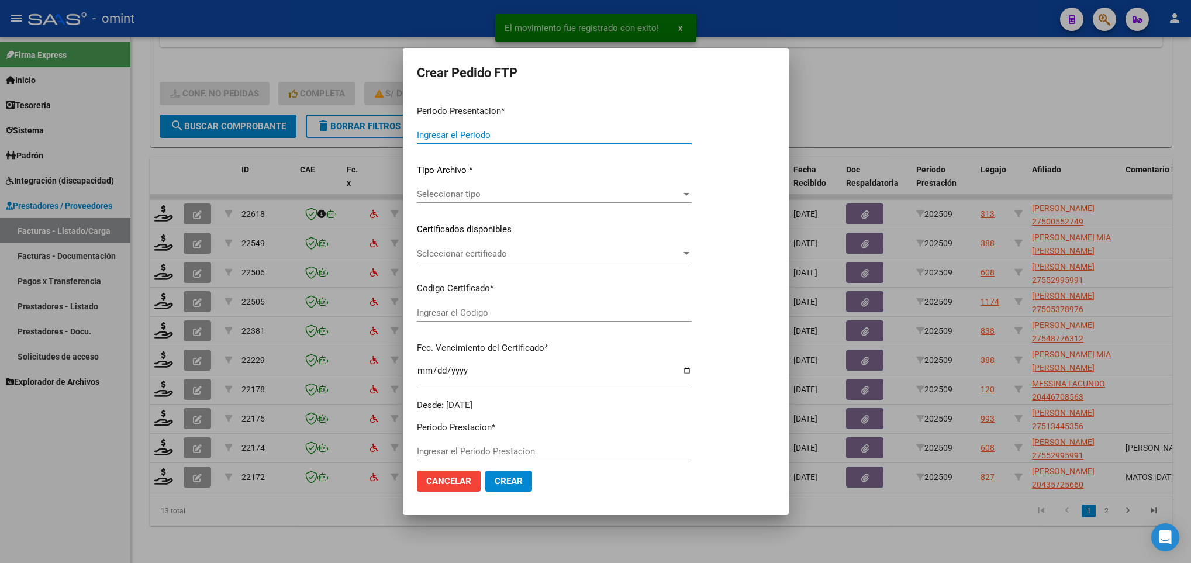
type input "202509"
type input "$ 729.225,79"
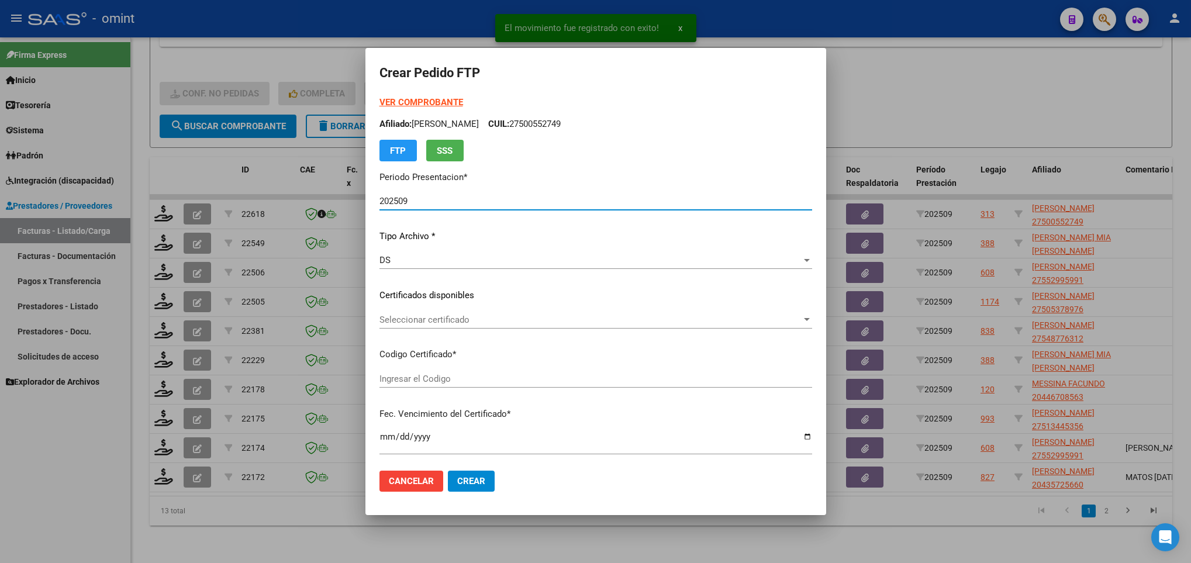
type input "6706553770"
type input "2030-01-20"
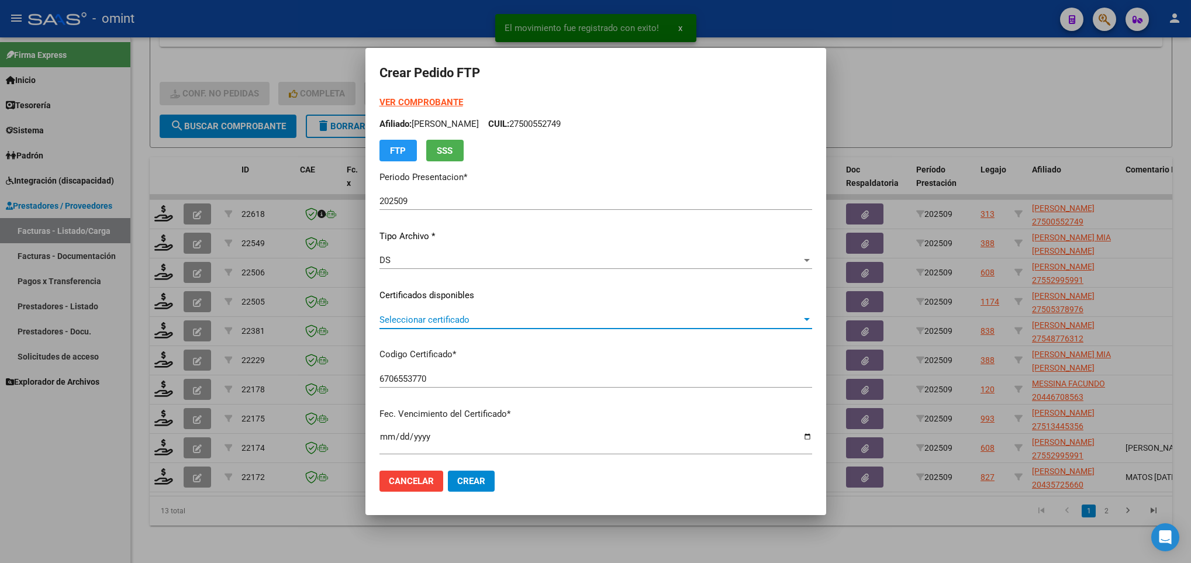
click at [482, 316] on span "Seleccionar certificado" at bounding box center [591, 320] width 422 height 11
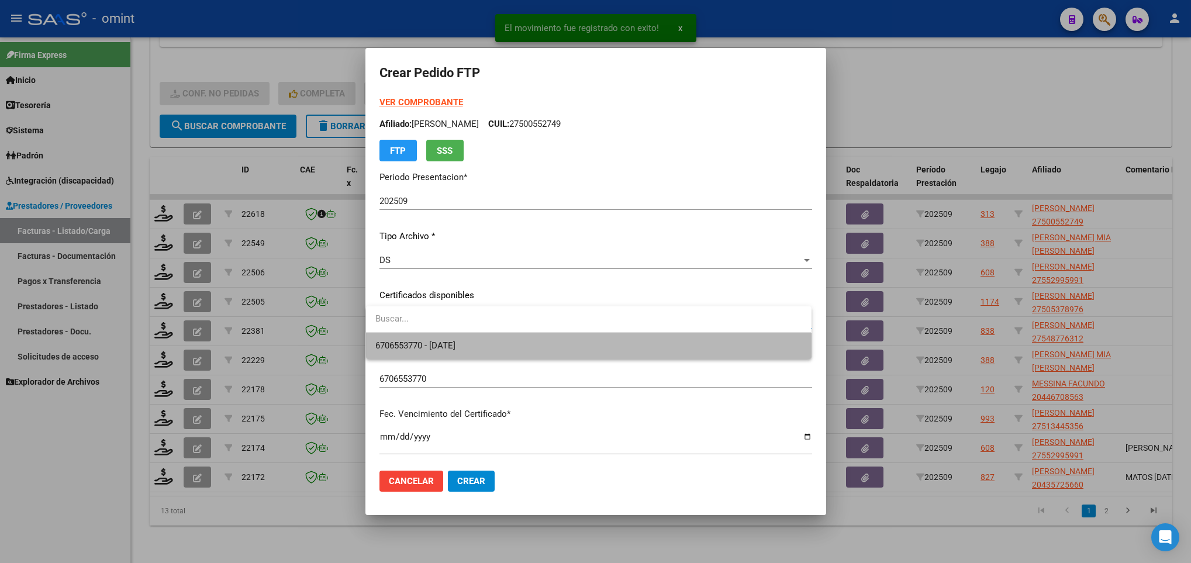
click at [490, 342] on span "6706553770 - 2030-01-20" at bounding box center [588, 346] width 426 height 26
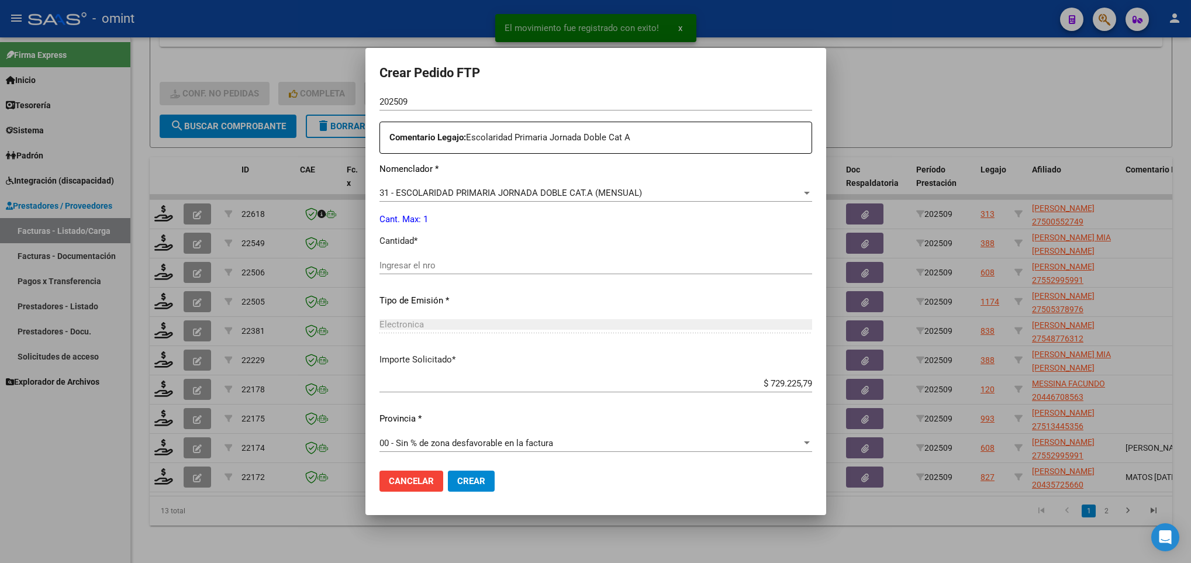
scroll to position [418, 0]
click at [448, 267] on input "Ingresar el nro" at bounding box center [596, 264] width 433 height 11
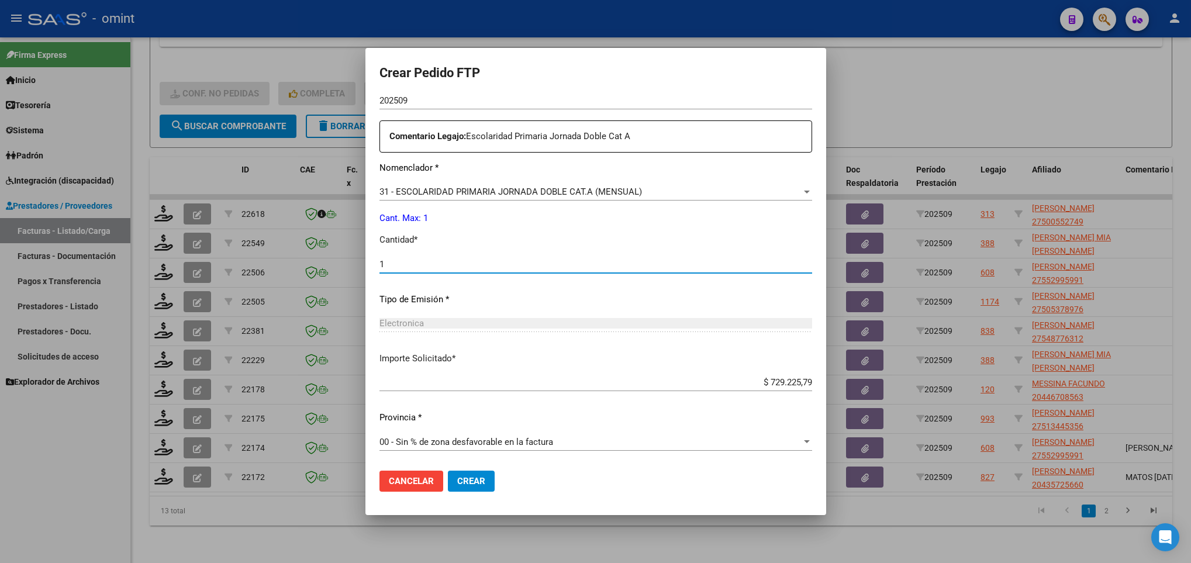
type input "1"
click at [479, 482] on span "Crear" at bounding box center [471, 481] width 28 height 11
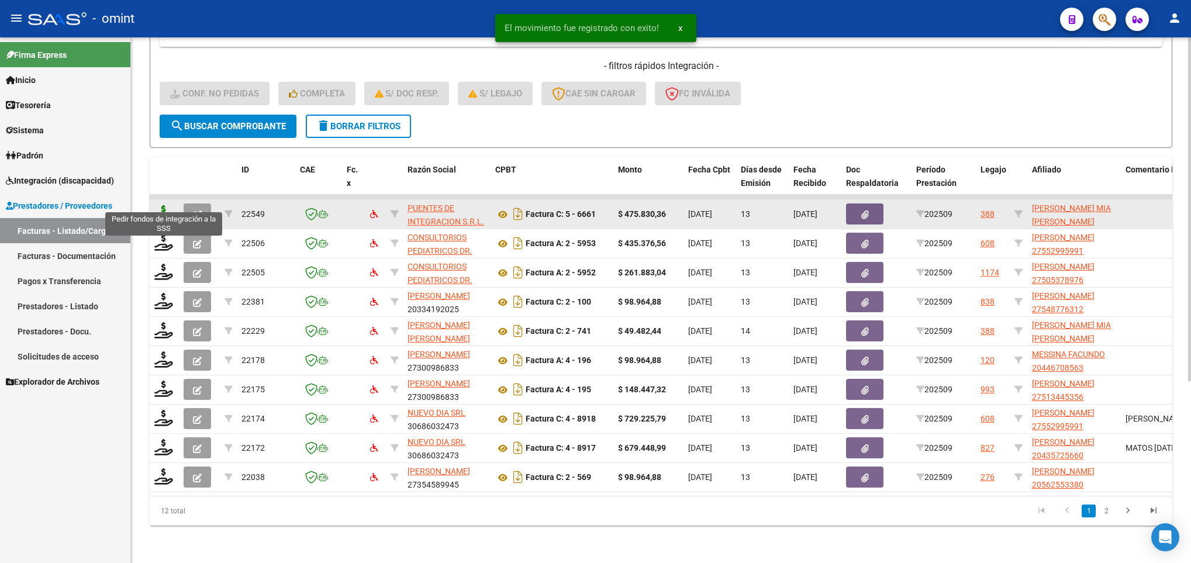
click at [163, 205] on icon at bounding box center [163, 213] width 19 height 16
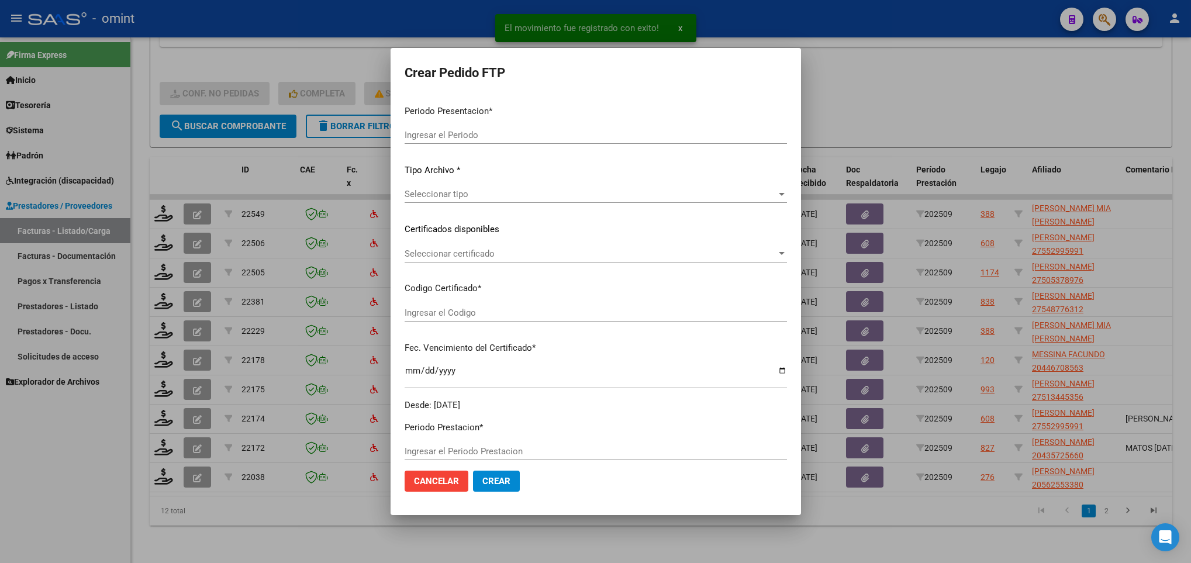
type input "202509"
type input "$ 475.830,36"
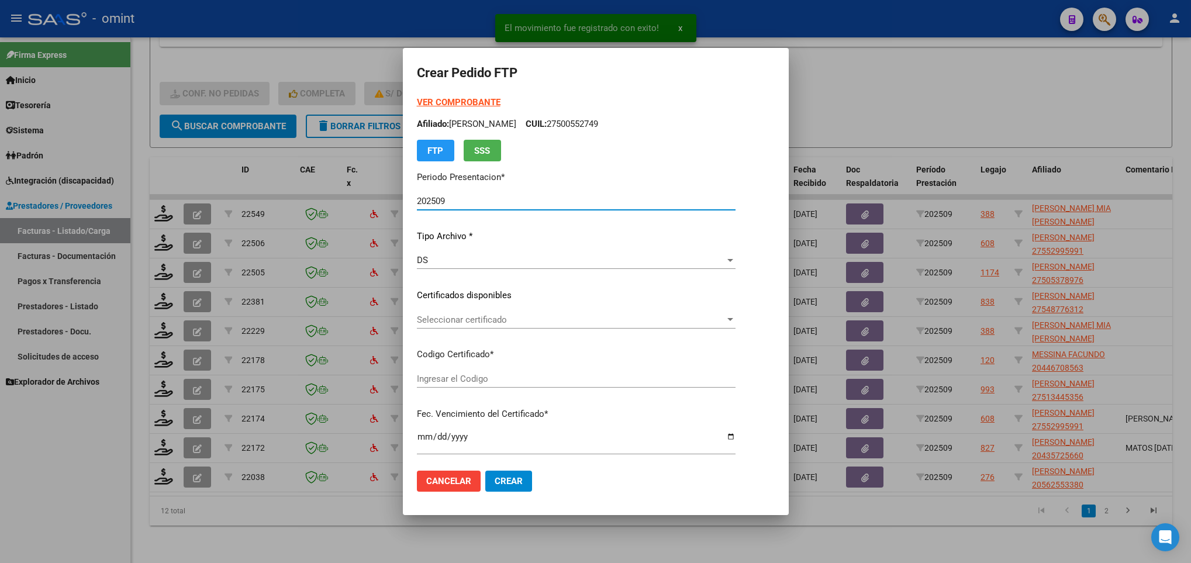
type input "6748658416"
type input "2026-03-13"
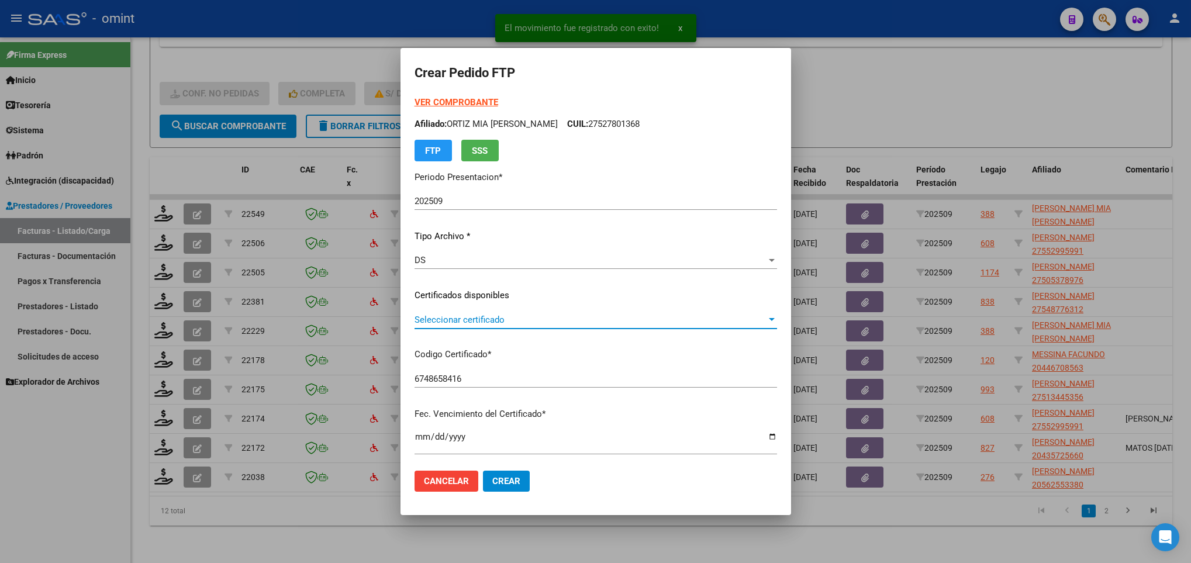
click at [523, 323] on span "Seleccionar certificado" at bounding box center [591, 320] width 352 height 11
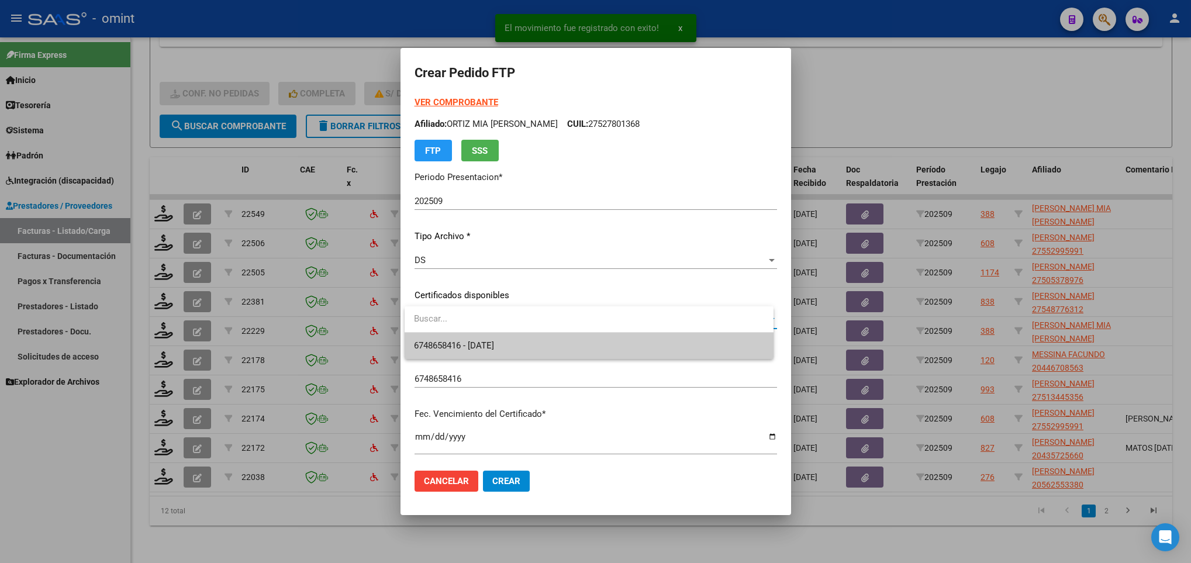
click at [533, 344] on span "6748658416 - 2026-03-13" at bounding box center [589, 346] width 350 height 26
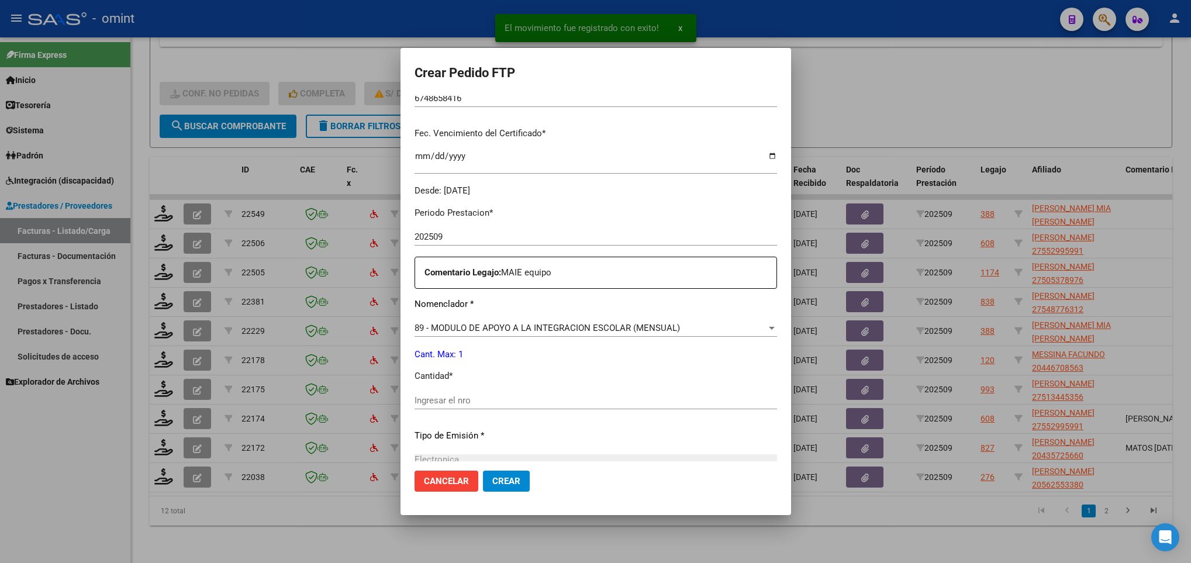
scroll to position [351, 0]
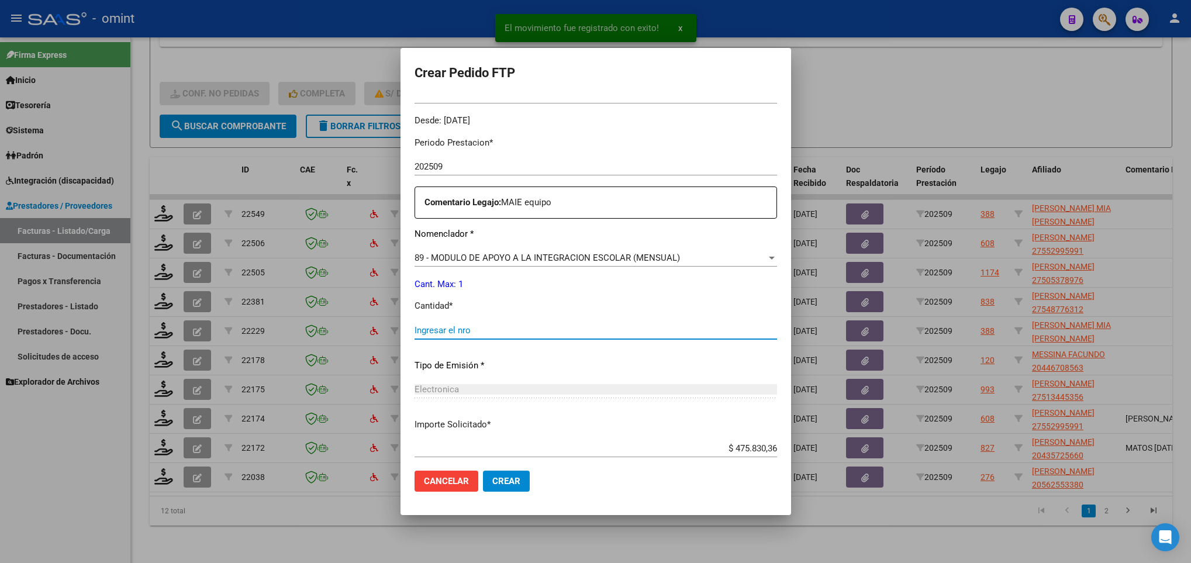
click at [502, 328] on input "Ingresar el nro" at bounding box center [596, 330] width 363 height 11
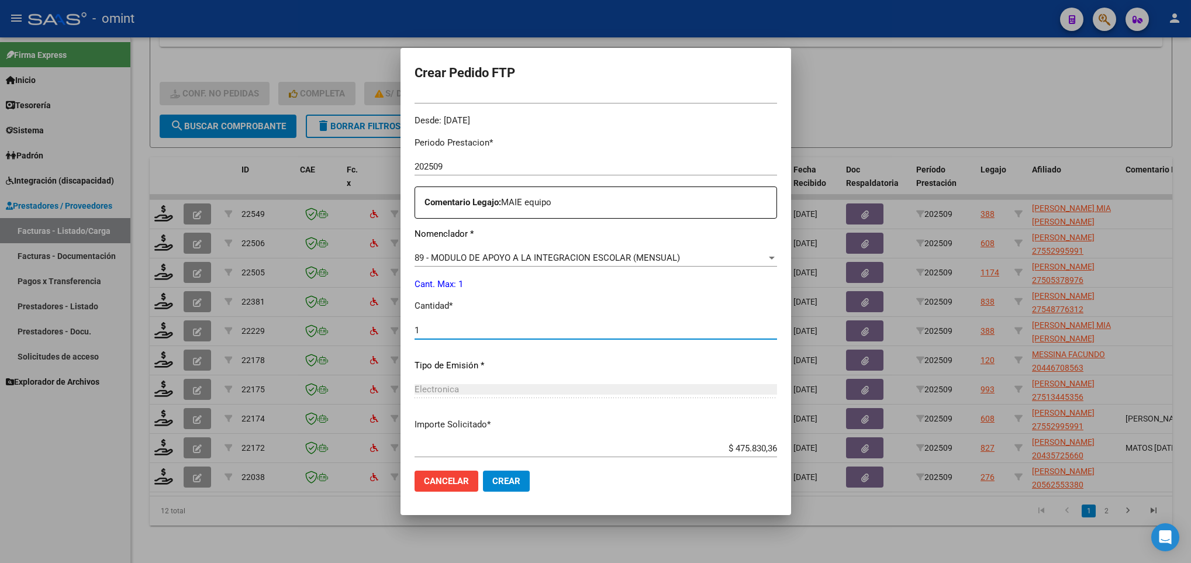
type input "1"
click at [509, 485] on span "Crear" at bounding box center [506, 481] width 28 height 11
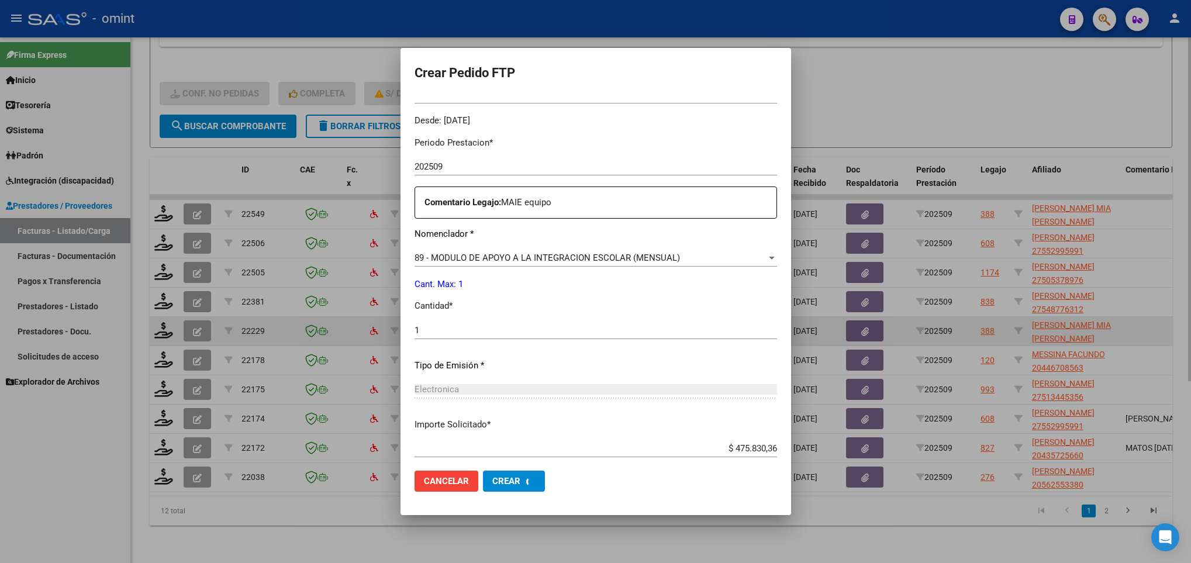
scroll to position [0, 0]
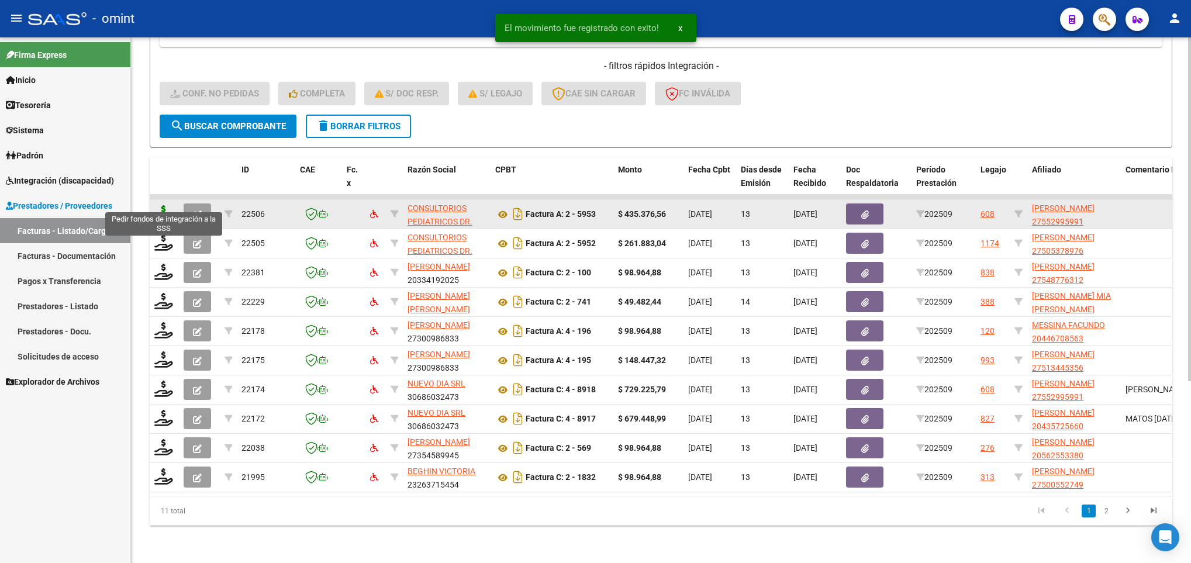
click at [160, 205] on icon at bounding box center [163, 213] width 19 height 16
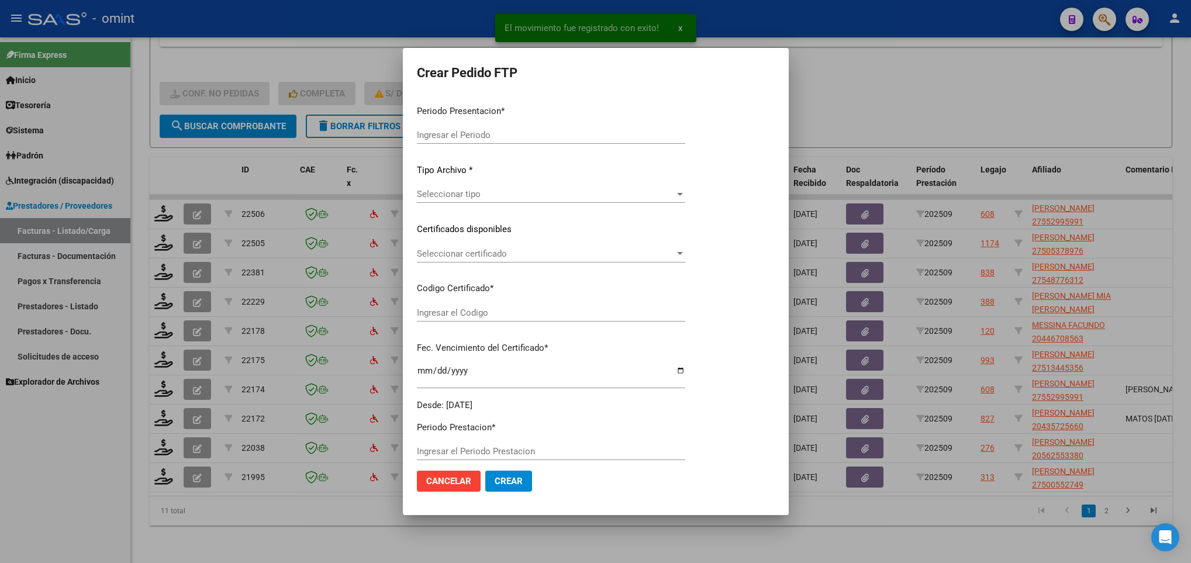
type input "202509"
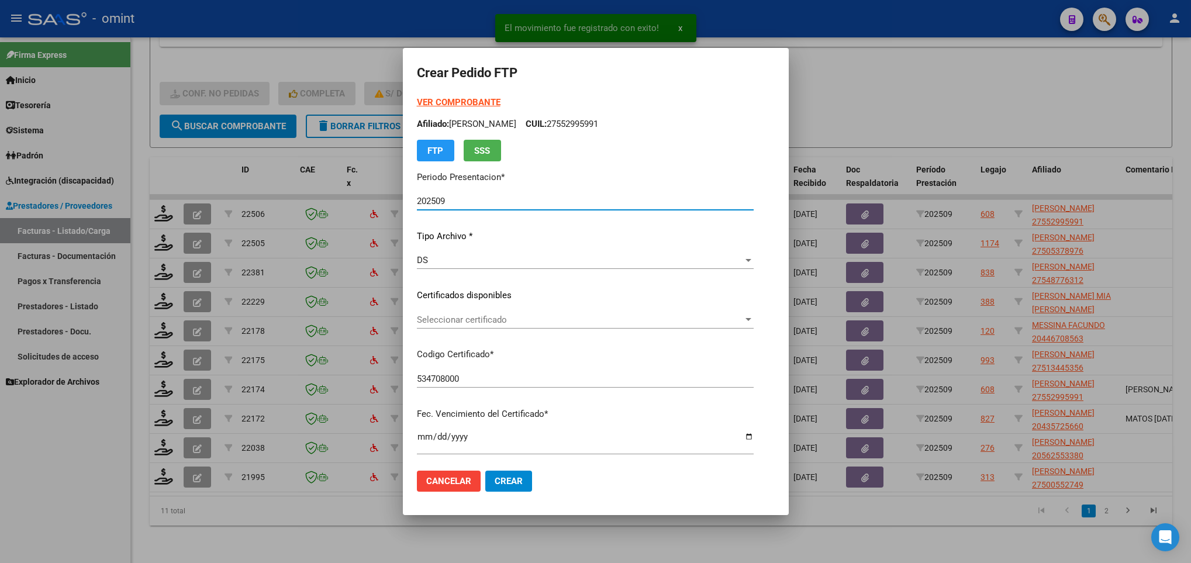
click at [574, 315] on span "Seleccionar certificado" at bounding box center [580, 320] width 326 height 11
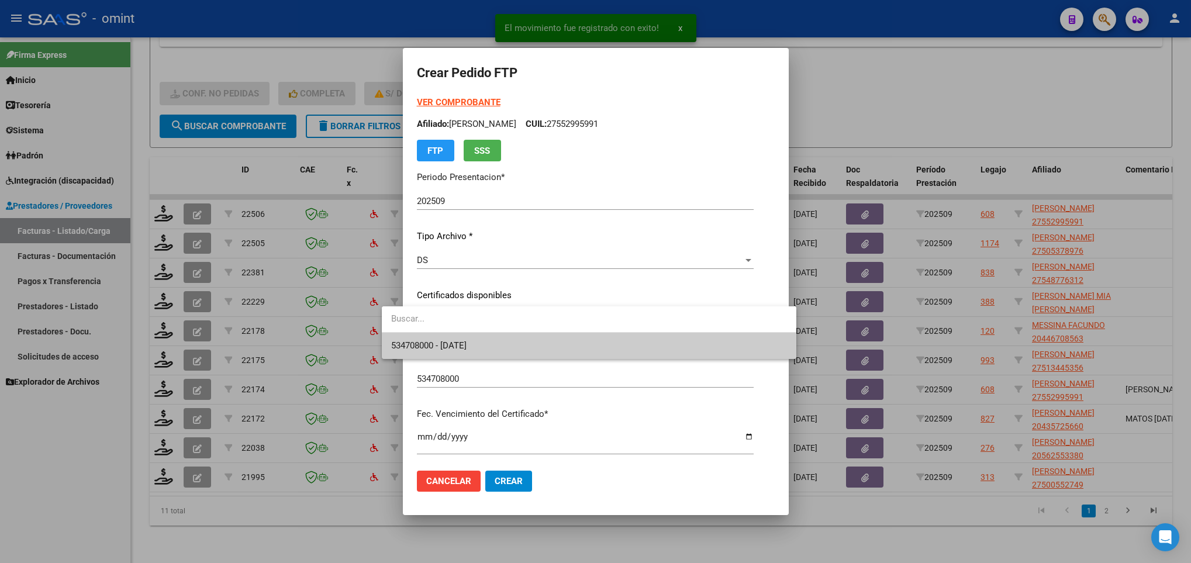
click at [571, 334] on span "534708000 - 2035-01-31" at bounding box center [589, 346] width 396 height 26
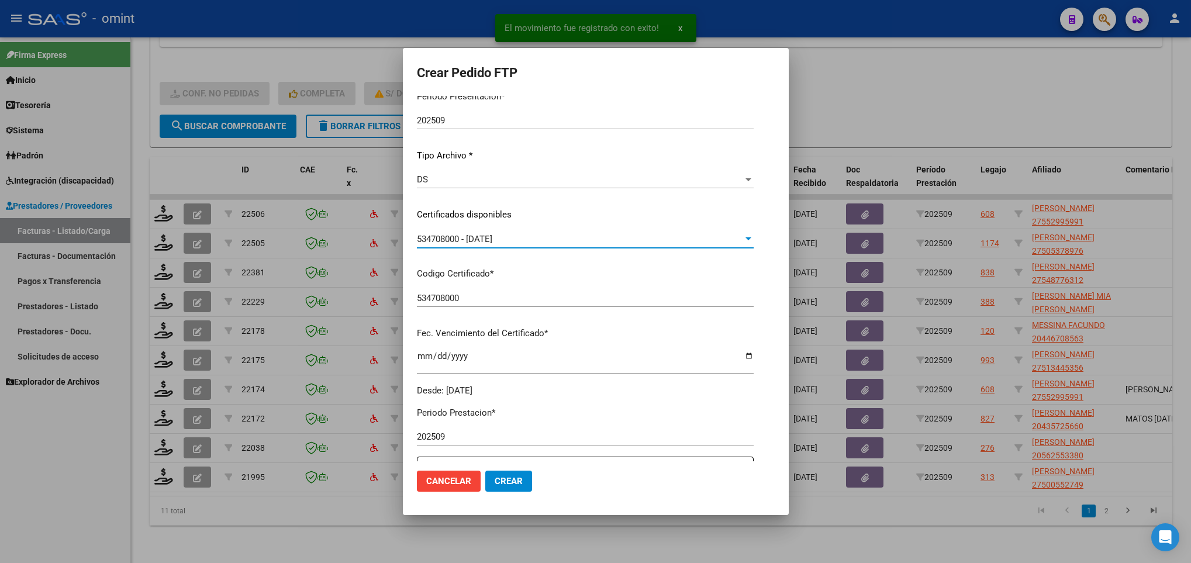
scroll to position [351, 0]
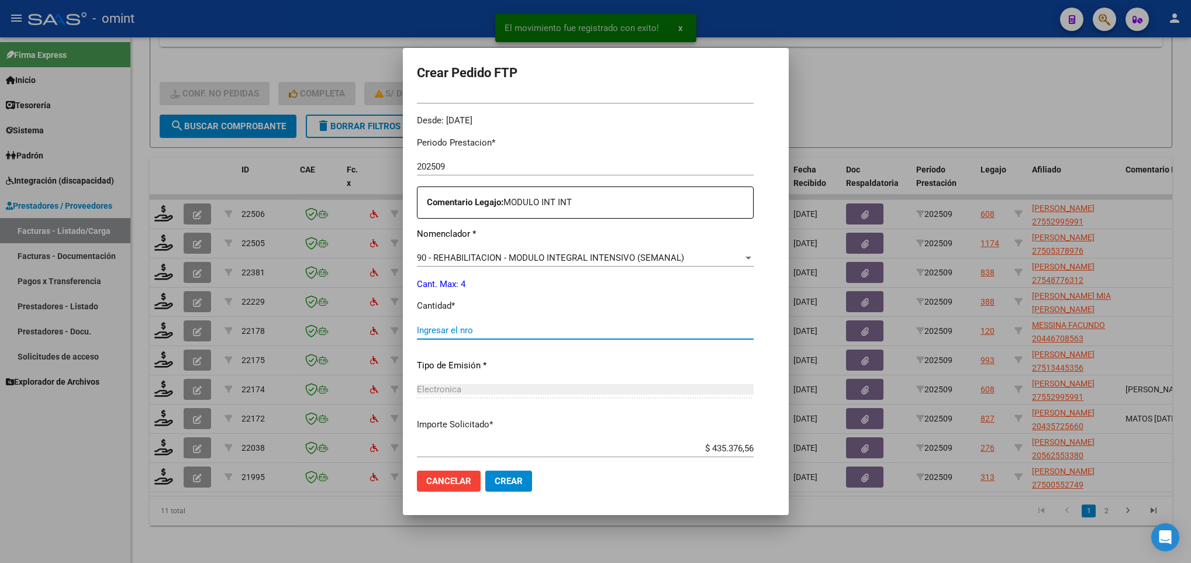
click at [430, 332] on input "Ingresar el nro" at bounding box center [585, 330] width 337 height 11
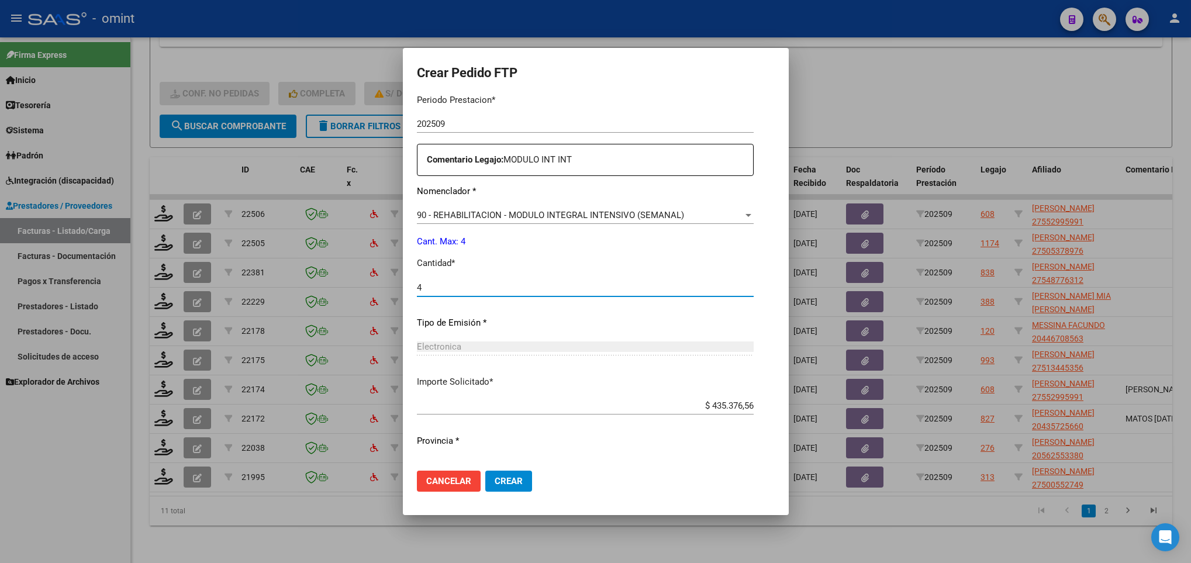
scroll to position [418, 0]
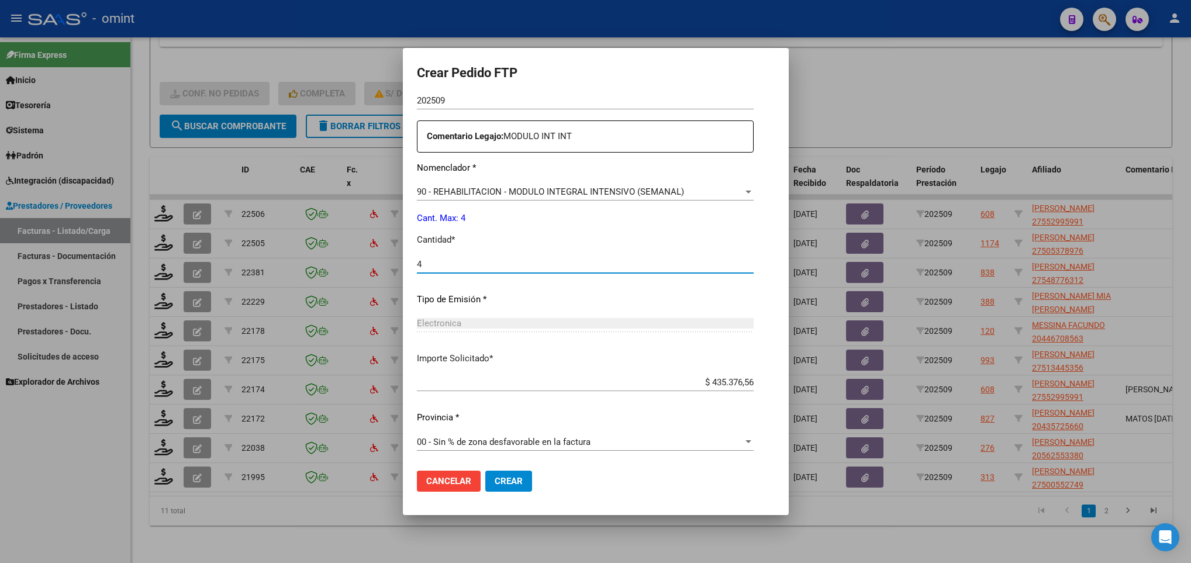
click at [495, 483] on span "Crear" at bounding box center [509, 481] width 28 height 11
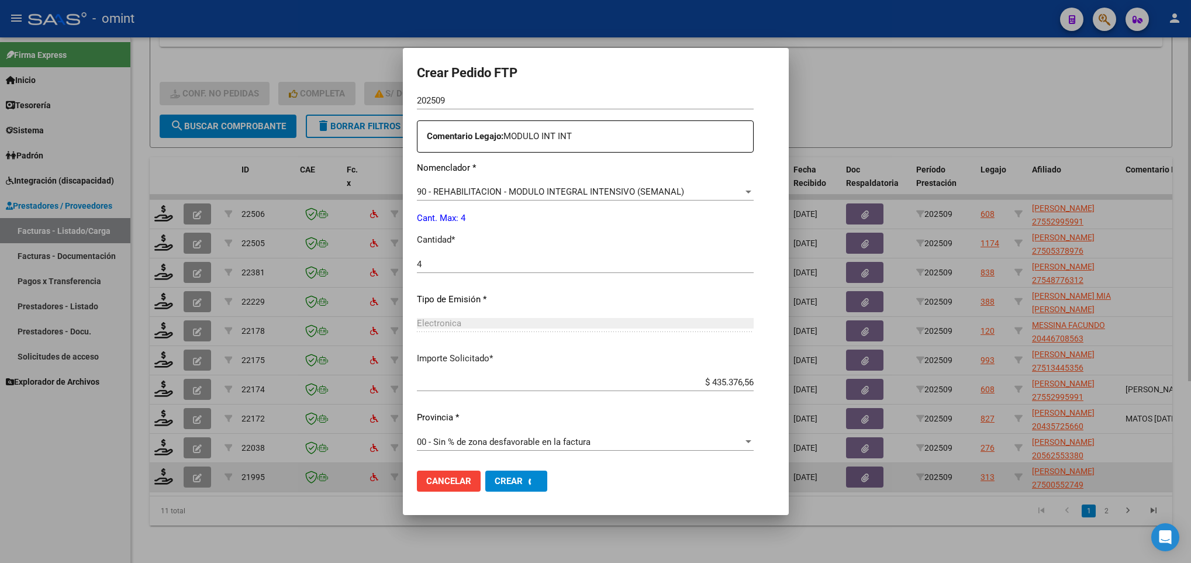
scroll to position [0, 0]
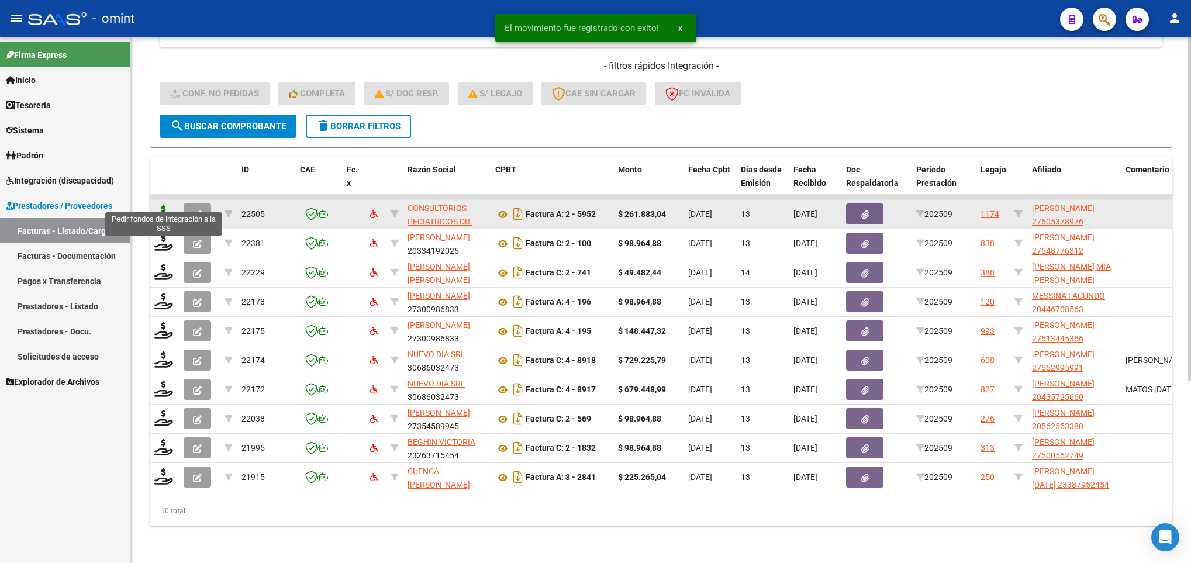
click at [160, 205] on icon at bounding box center [163, 213] width 19 height 16
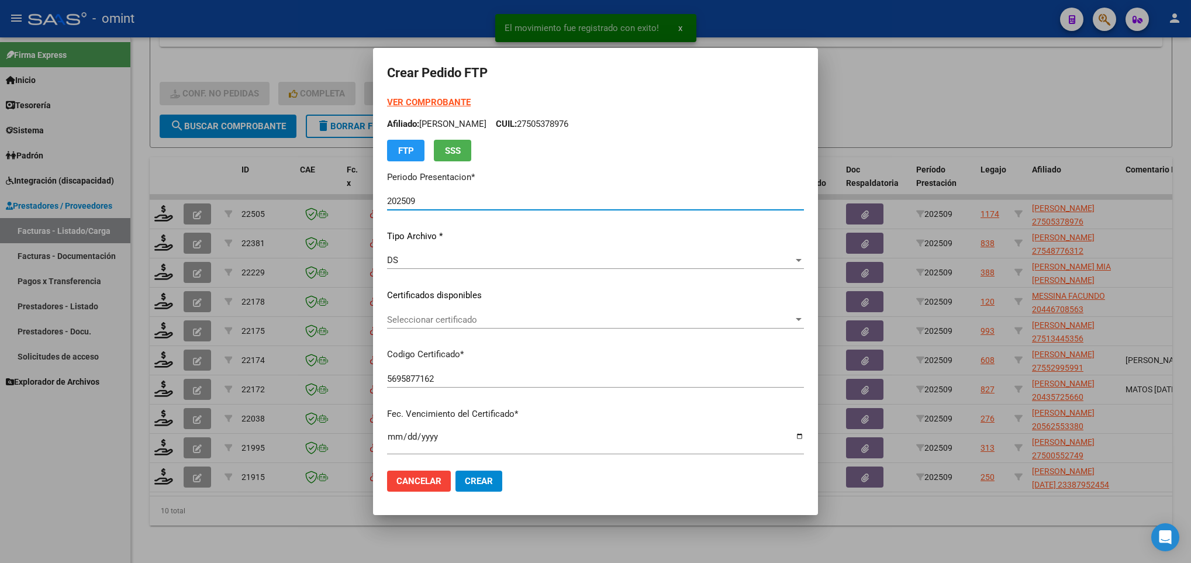
click at [414, 318] on span "Seleccionar certificado" at bounding box center [590, 320] width 406 height 11
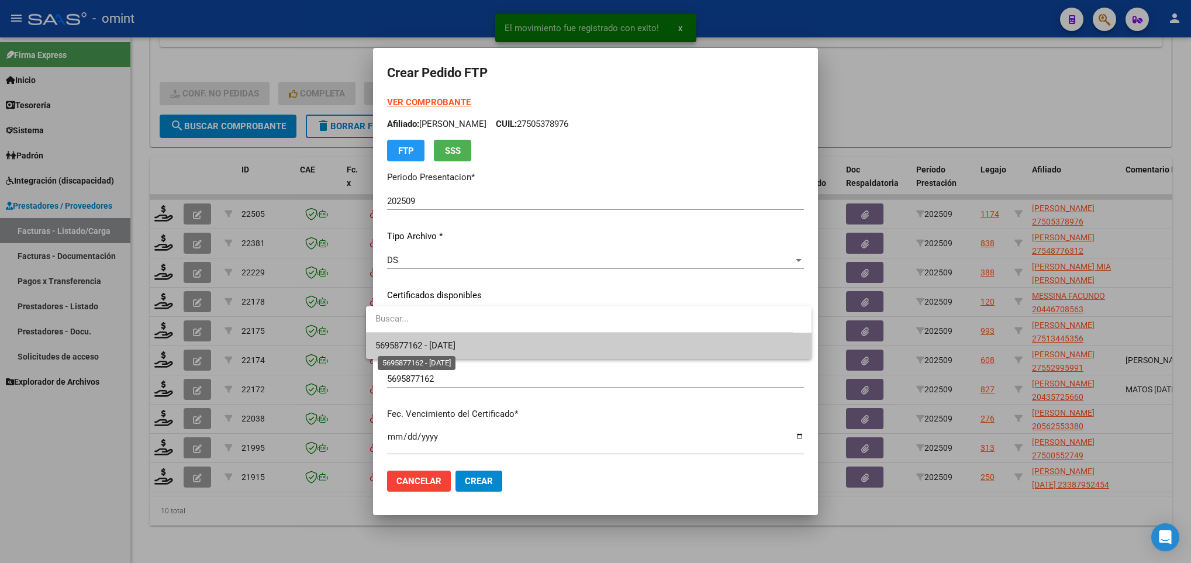
click at [430, 346] on span "5695877162 - 2027-06-22" at bounding box center [415, 345] width 80 height 11
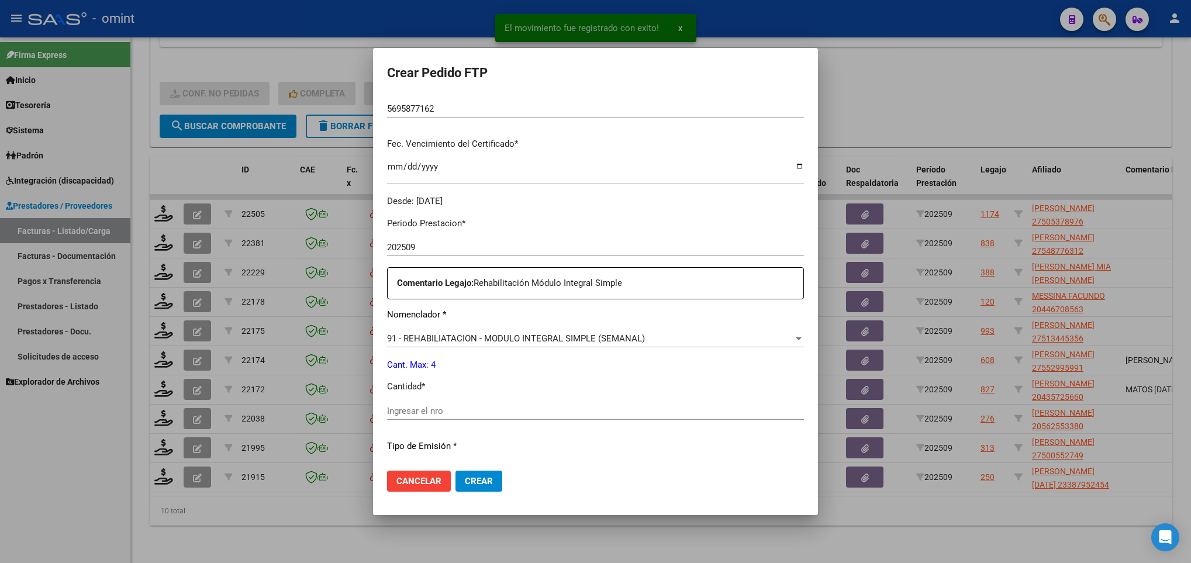
scroll to position [351, 0]
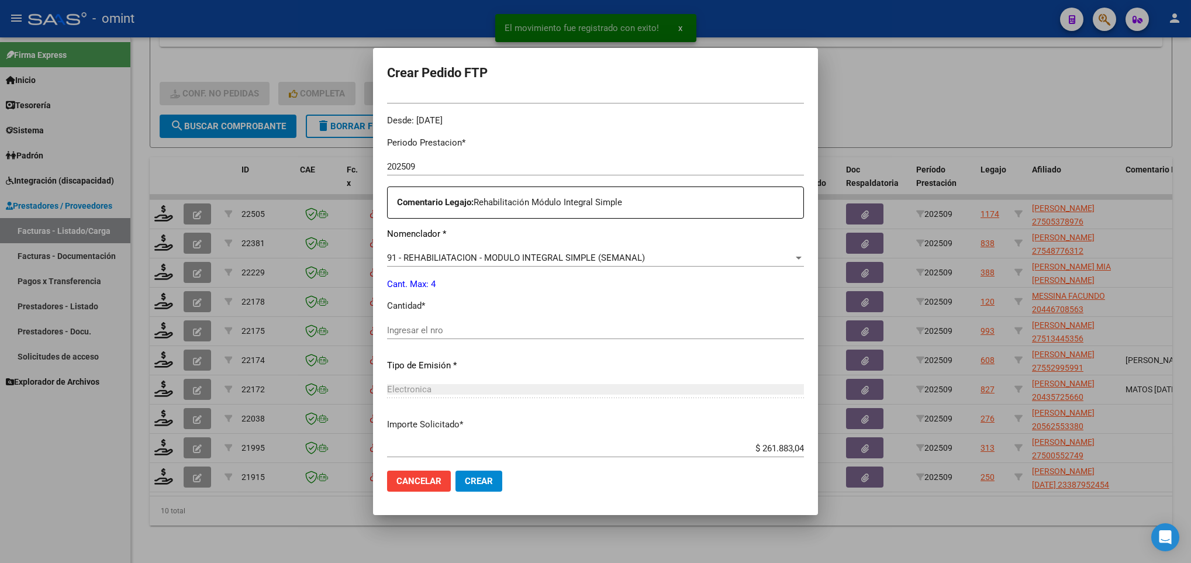
click at [414, 333] on input "Ingresar el nro" at bounding box center [595, 330] width 417 height 11
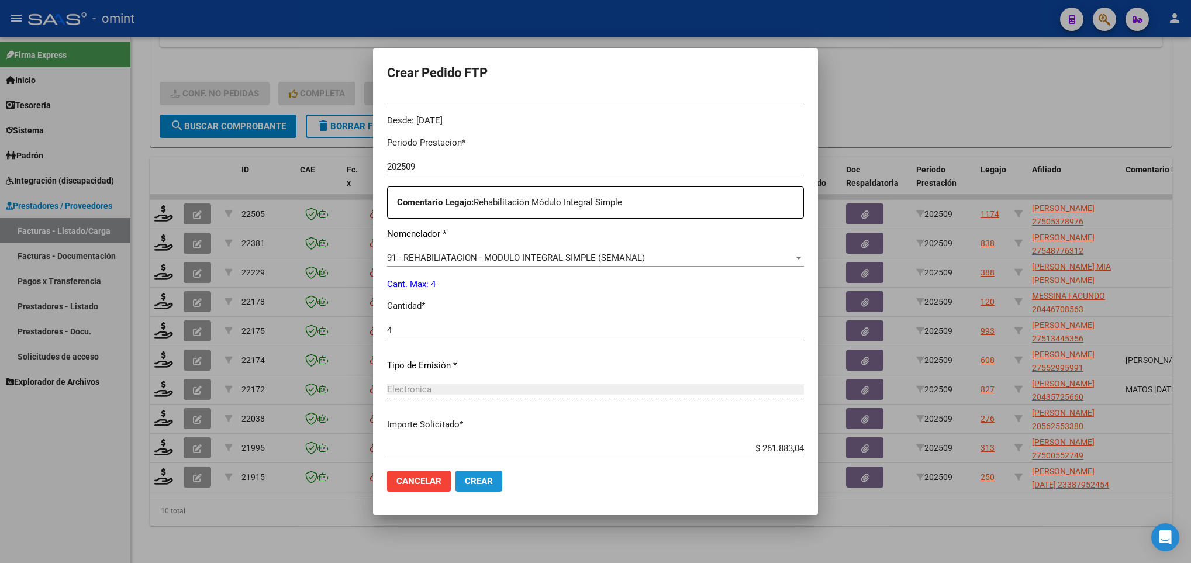
click at [469, 484] on span "Crear" at bounding box center [479, 481] width 28 height 11
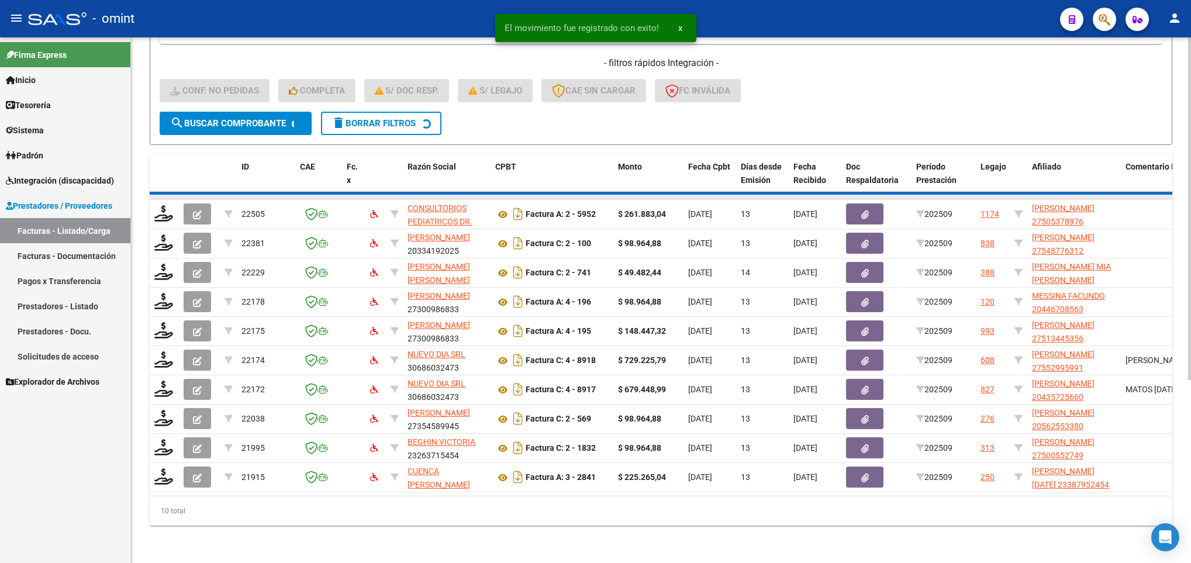
scroll to position [249, 0]
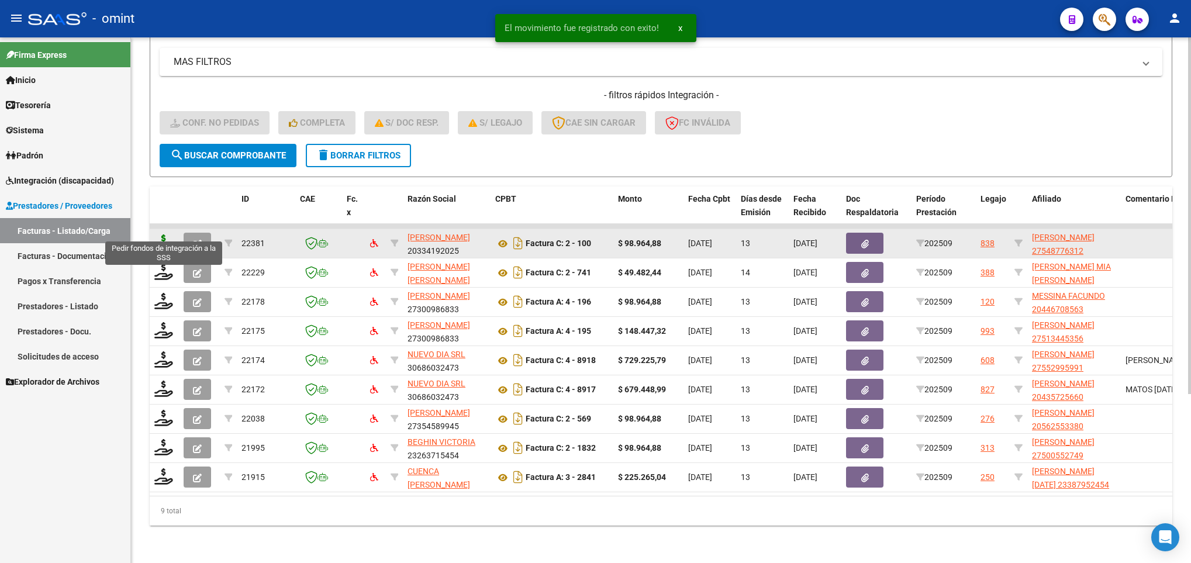
click at [163, 235] on icon at bounding box center [163, 243] width 19 height 16
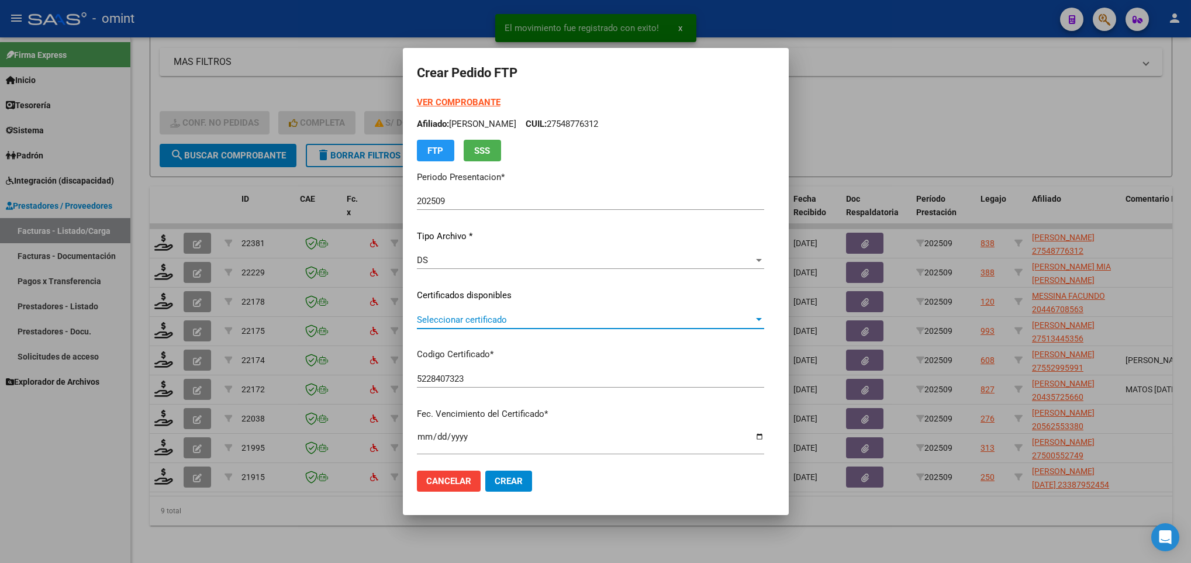
click at [488, 320] on span "Seleccionar certificado" at bounding box center [585, 320] width 337 height 11
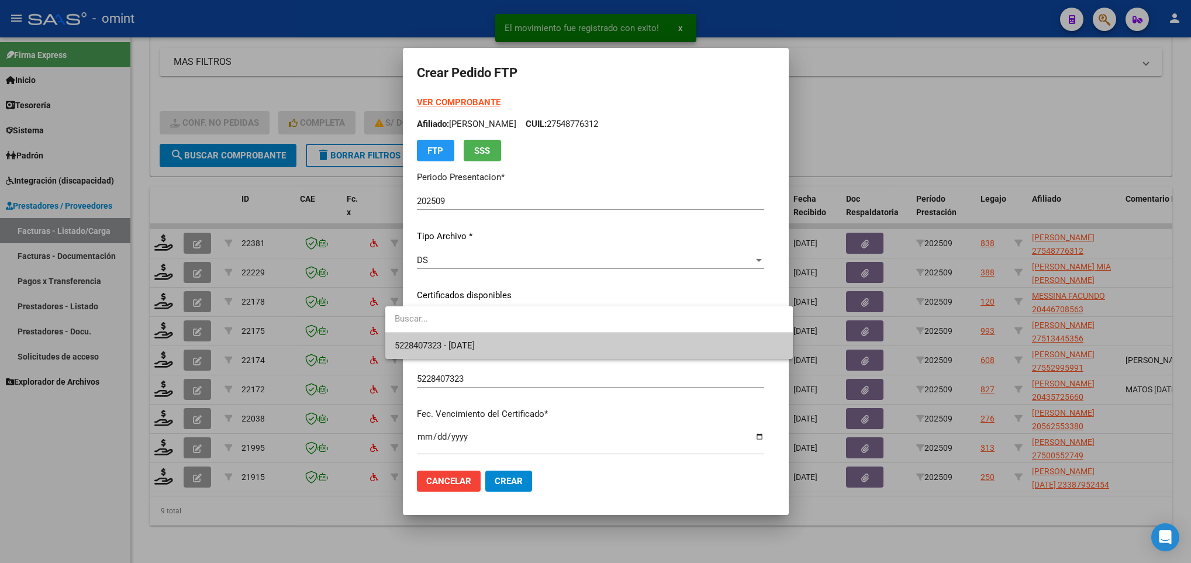
click at [500, 353] on span "5228407323 - 2027-10-30" at bounding box center [589, 346] width 389 height 26
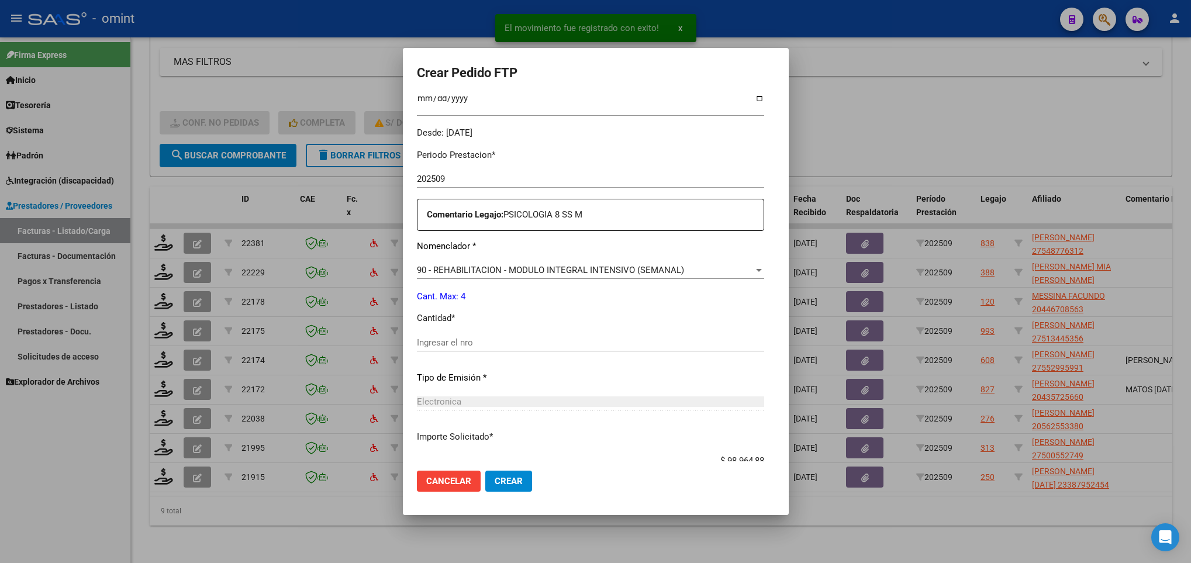
scroll to position [351, 0]
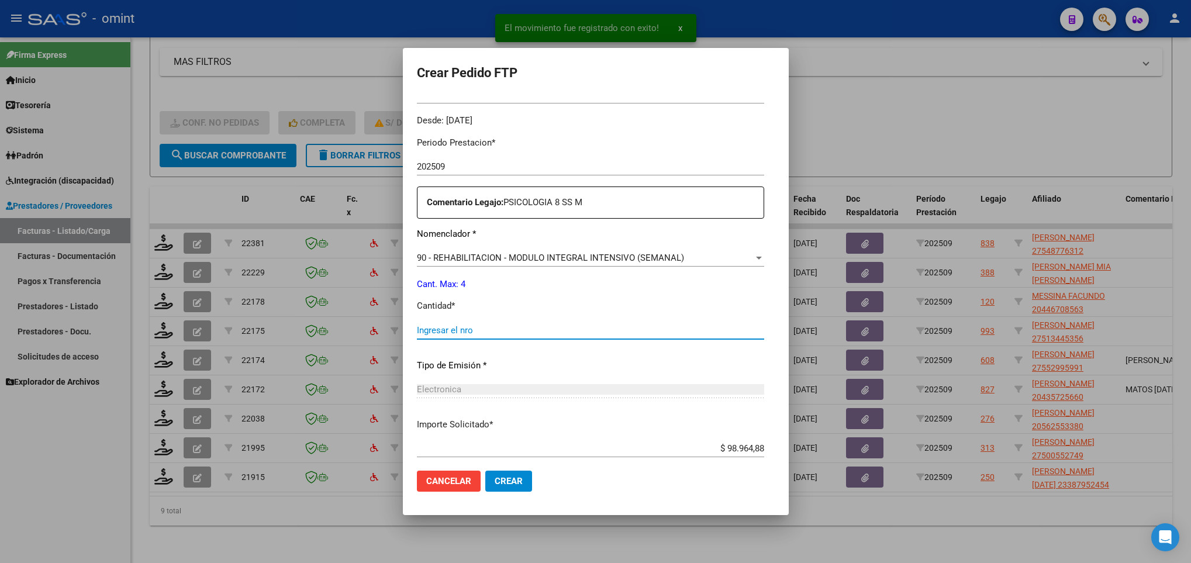
click at [487, 332] on input "Ingresar el nro" at bounding box center [590, 330] width 347 height 11
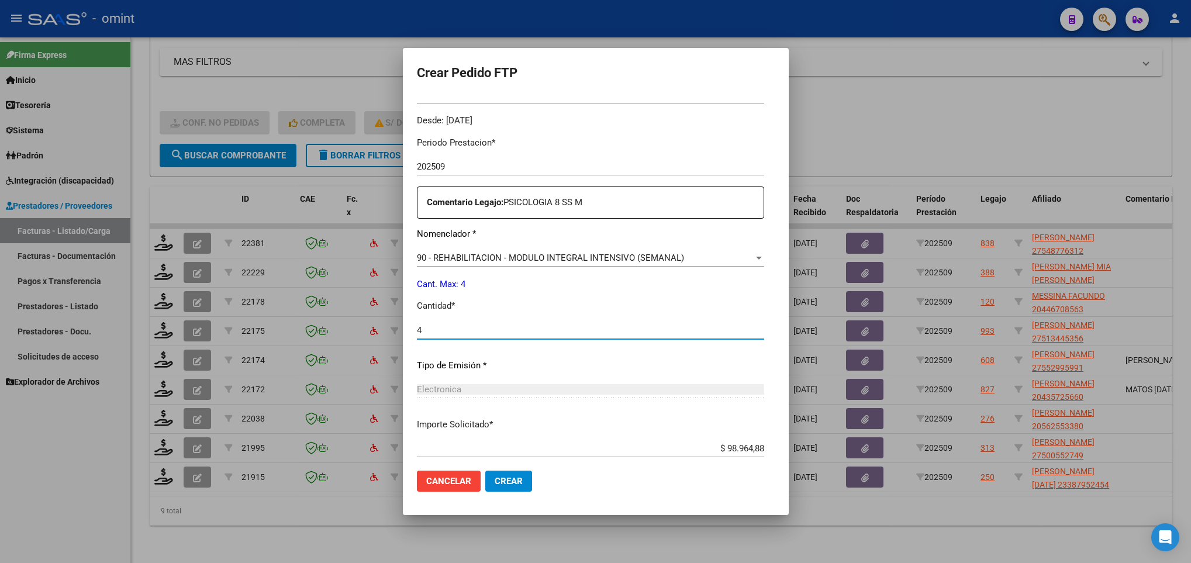
click at [495, 476] on span "Crear" at bounding box center [509, 481] width 28 height 11
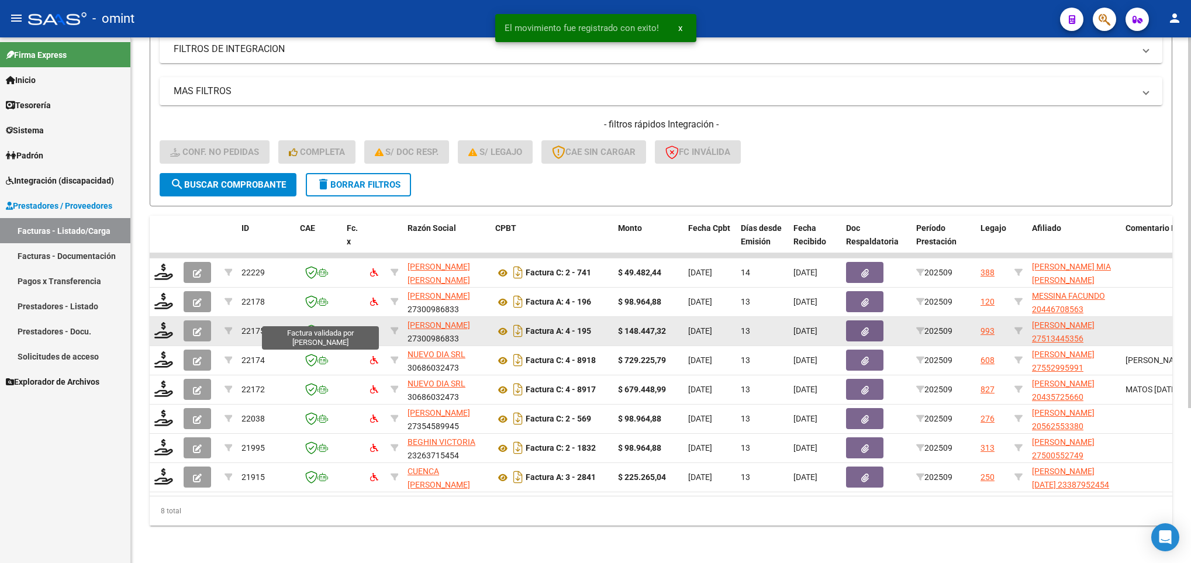
scroll to position [220, 0]
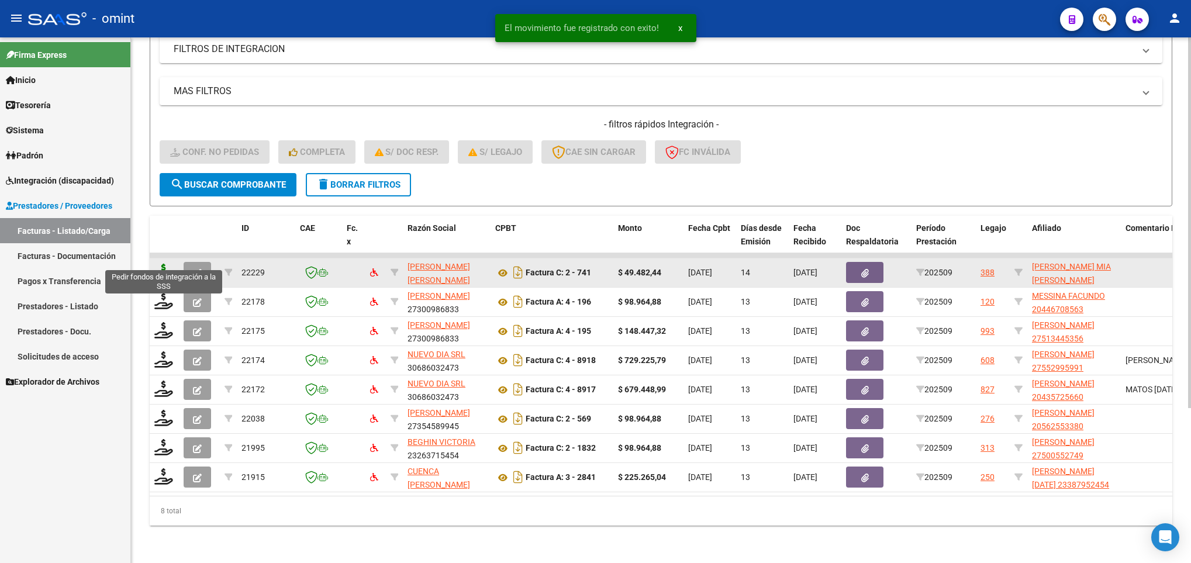
click at [158, 264] on icon at bounding box center [163, 272] width 19 height 16
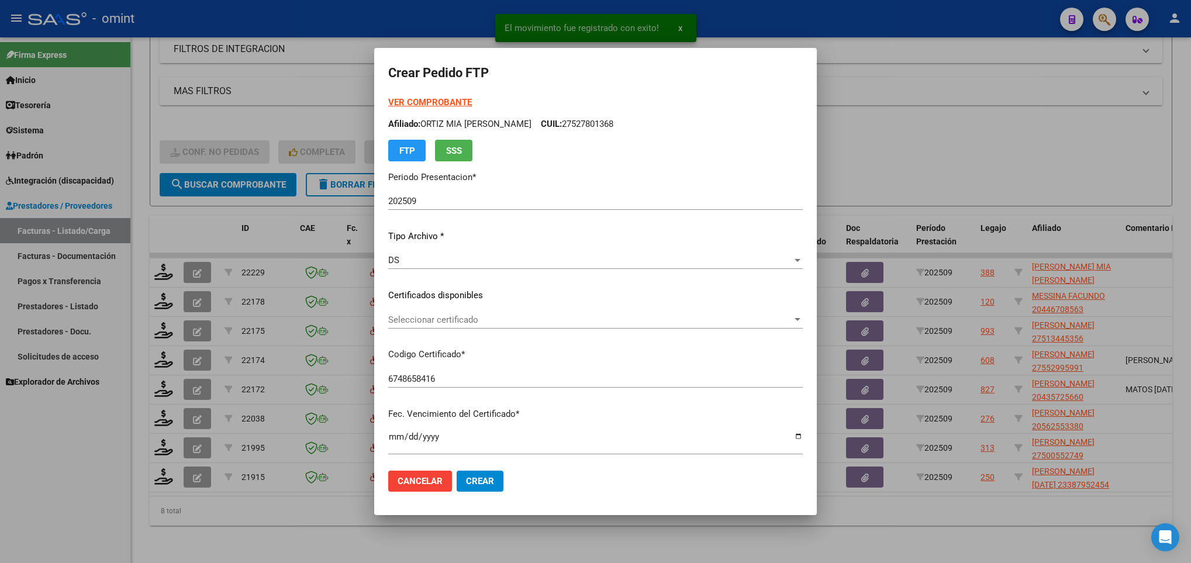
click at [478, 313] on div "Seleccionar certificado Seleccionar certificado" at bounding box center [595, 320] width 415 height 18
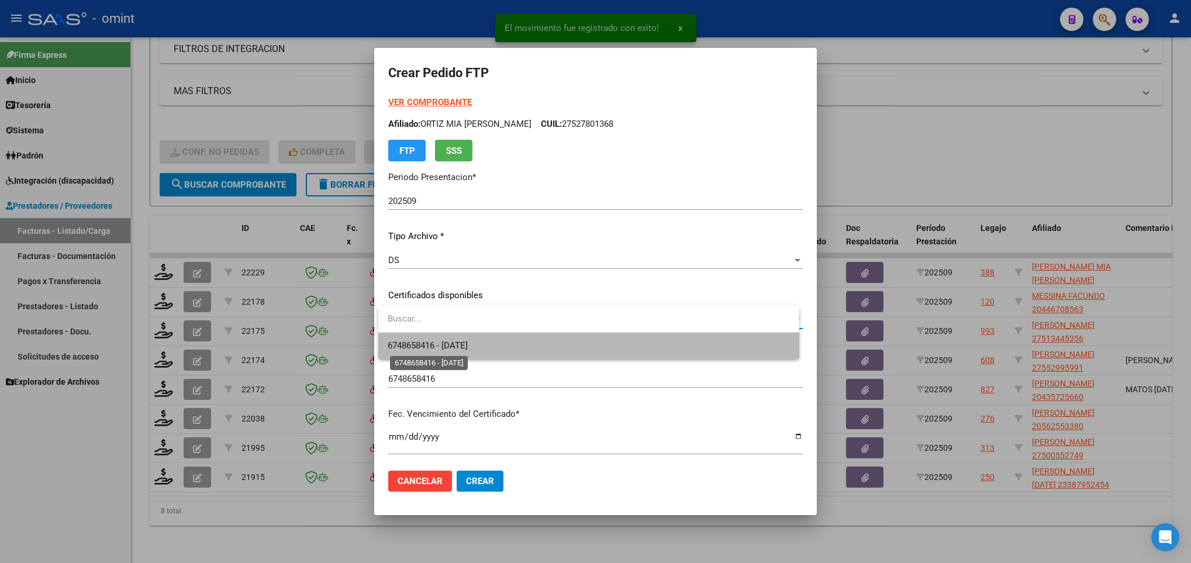
click at [468, 344] on span "6748658416 - 2026-03-13" at bounding box center [428, 345] width 80 height 11
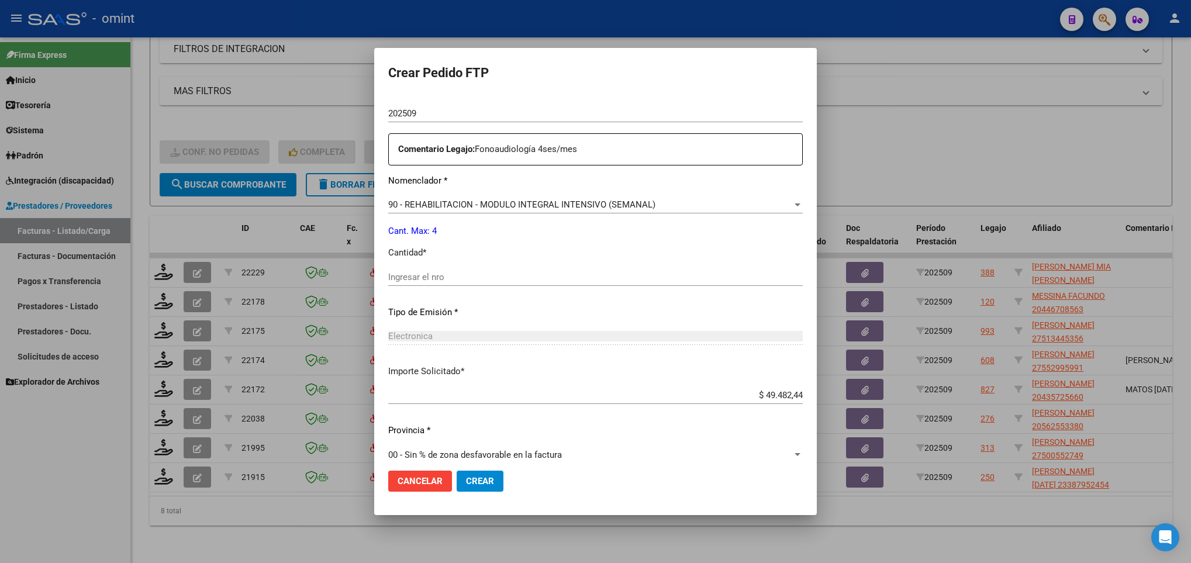
scroll to position [418, 0]
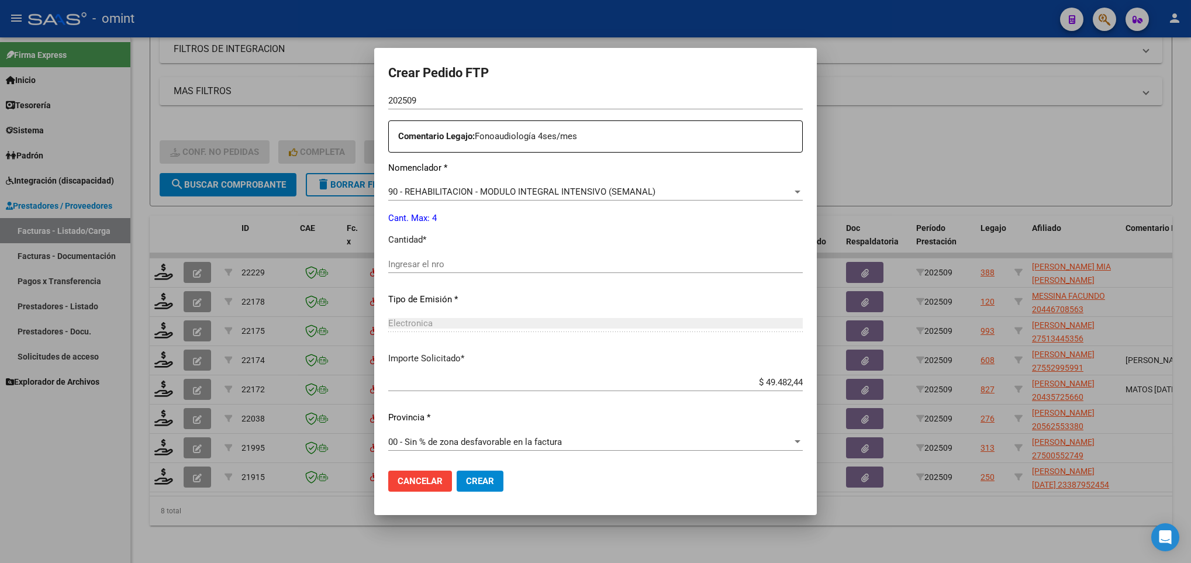
click at [423, 269] on div "Ingresar el nro" at bounding box center [595, 265] width 415 height 18
click at [499, 477] on button "Crear" at bounding box center [480, 481] width 47 height 21
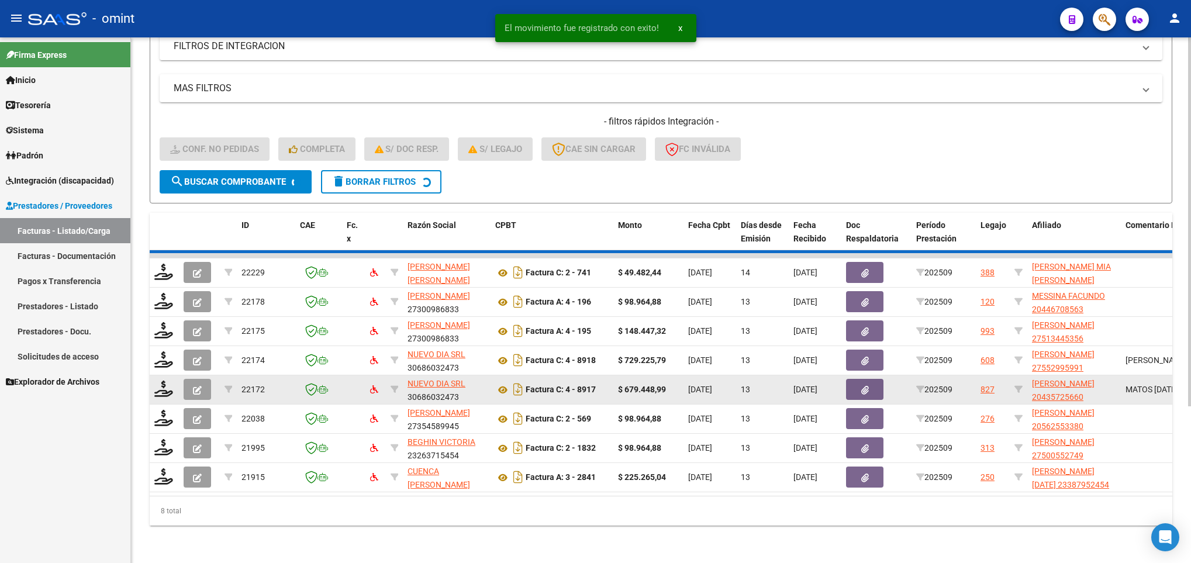
scroll to position [190, 0]
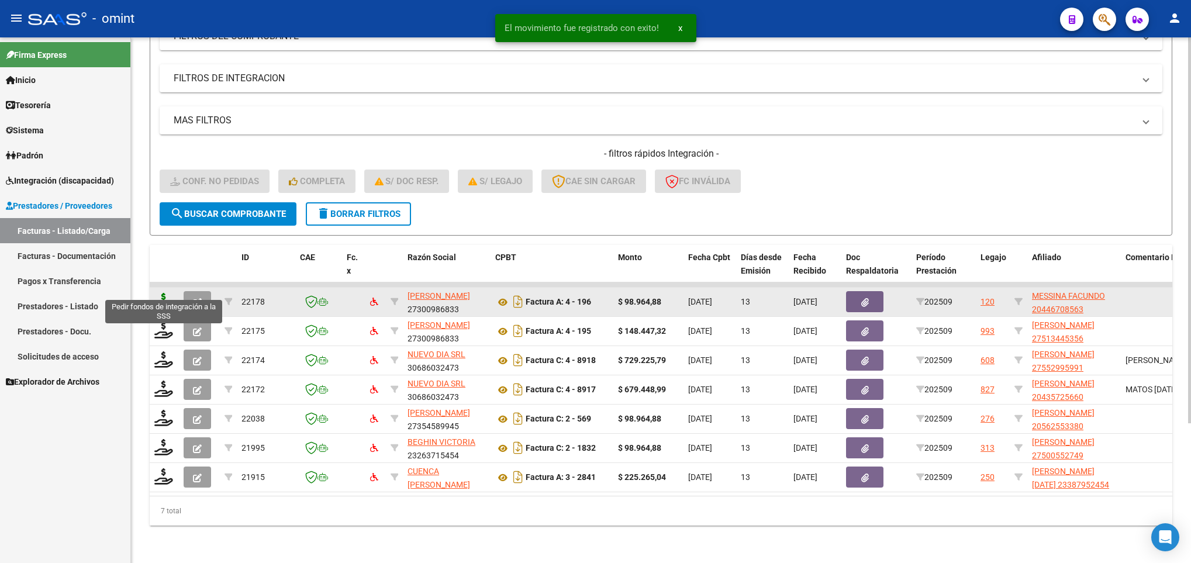
click at [161, 293] on icon at bounding box center [163, 301] width 19 height 16
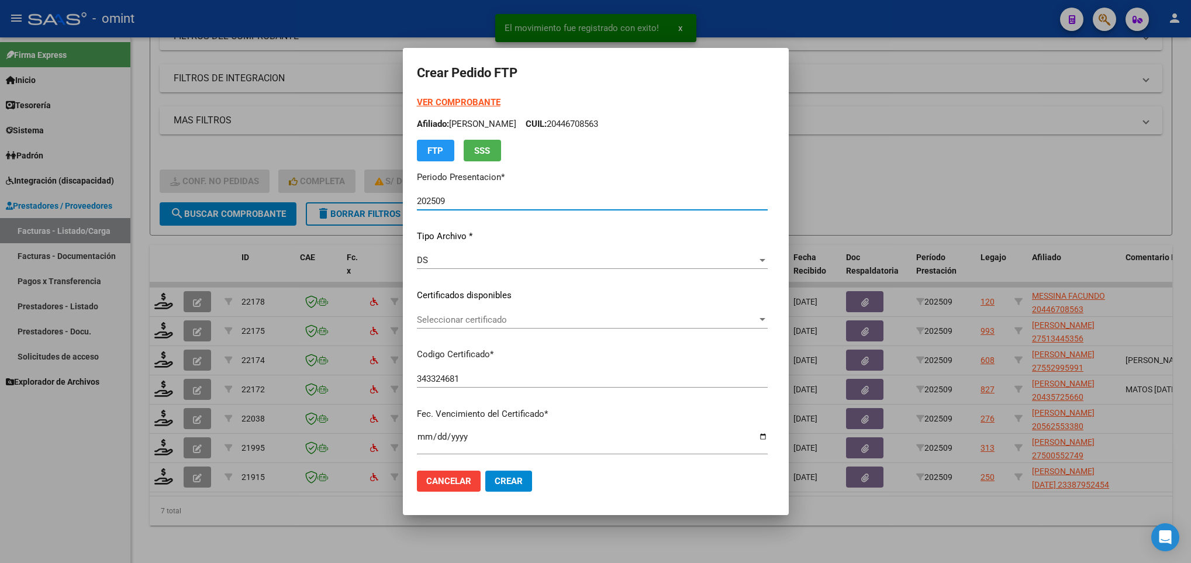
click at [533, 320] on span "Seleccionar certificado" at bounding box center [587, 320] width 340 height 11
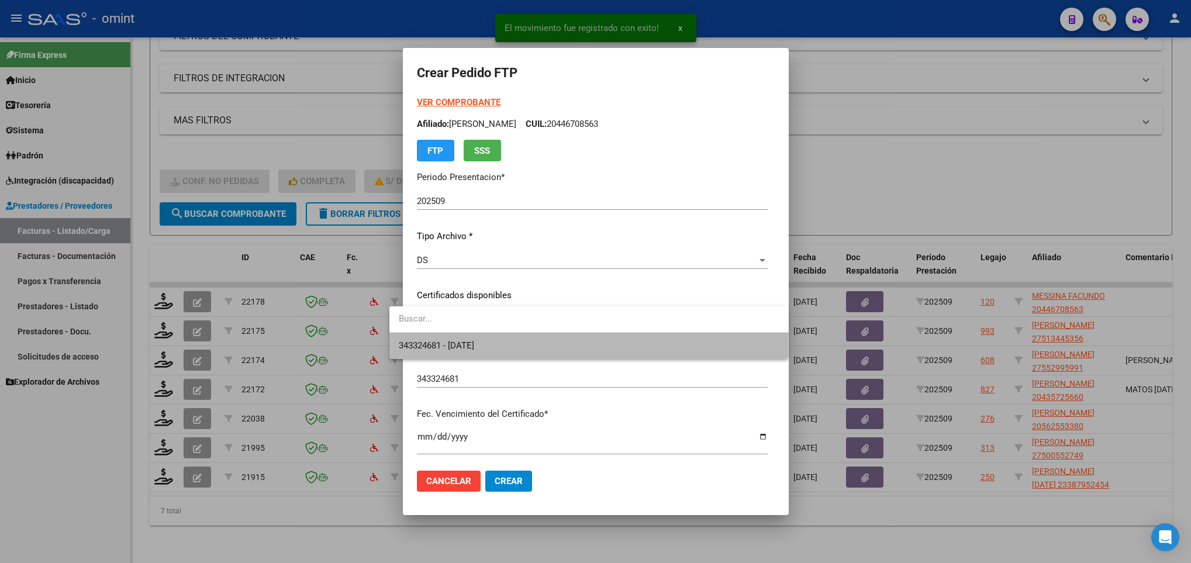
click at [534, 340] on span "343324681 - 2032-07-21" at bounding box center [589, 346] width 381 height 26
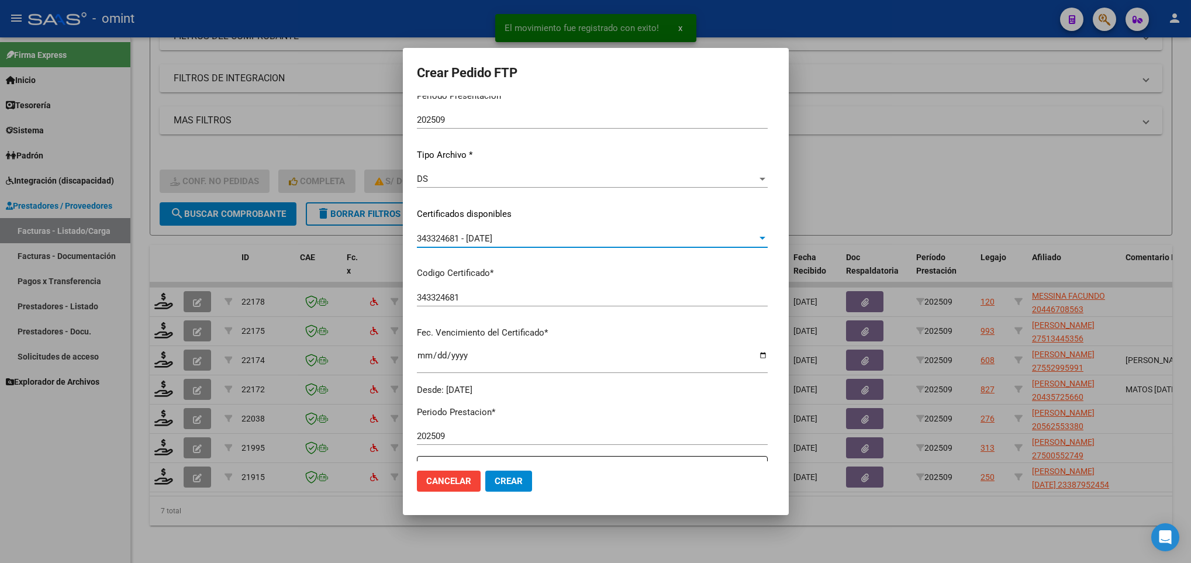
scroll to position [263, 0]
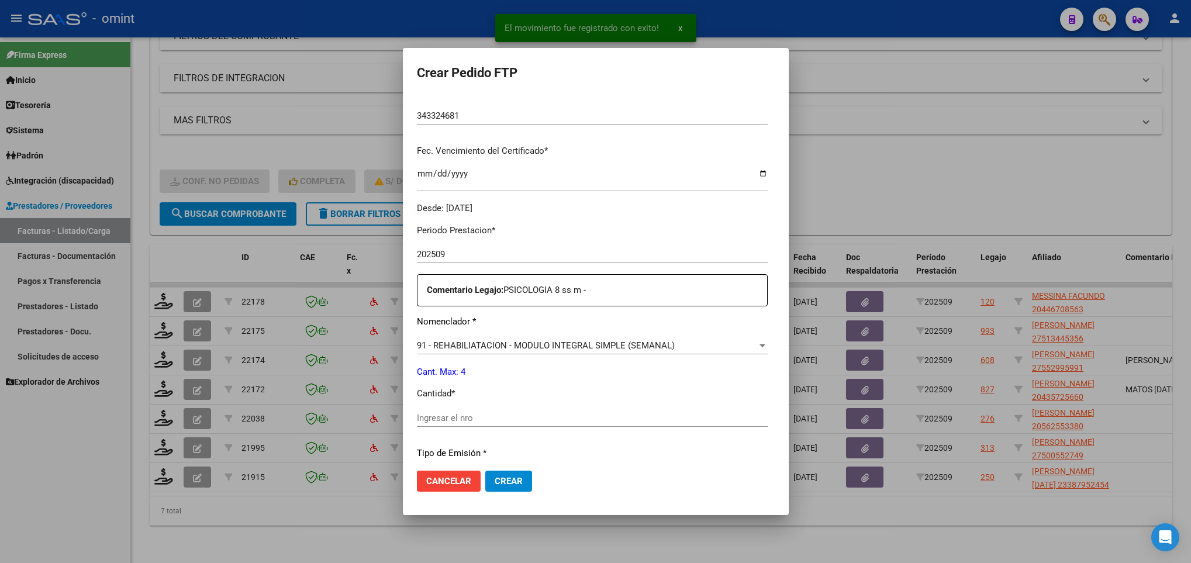
click at [455, 408] on div "Periodo Prestacion * 202509 Ingresar el Periodo Prestacion Comentario Legajo: P…" at bounding box center [592, 415] width 351 height 401
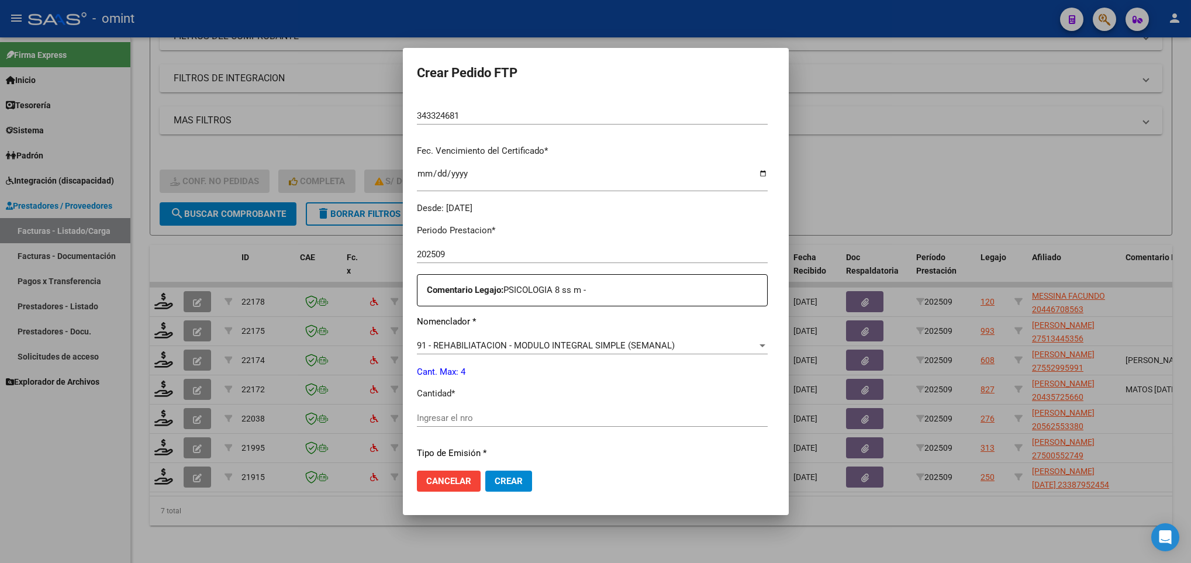
click at [454, 418] on input "Ingresar el nro" at bounding box center [592, 418] width 351 height 11
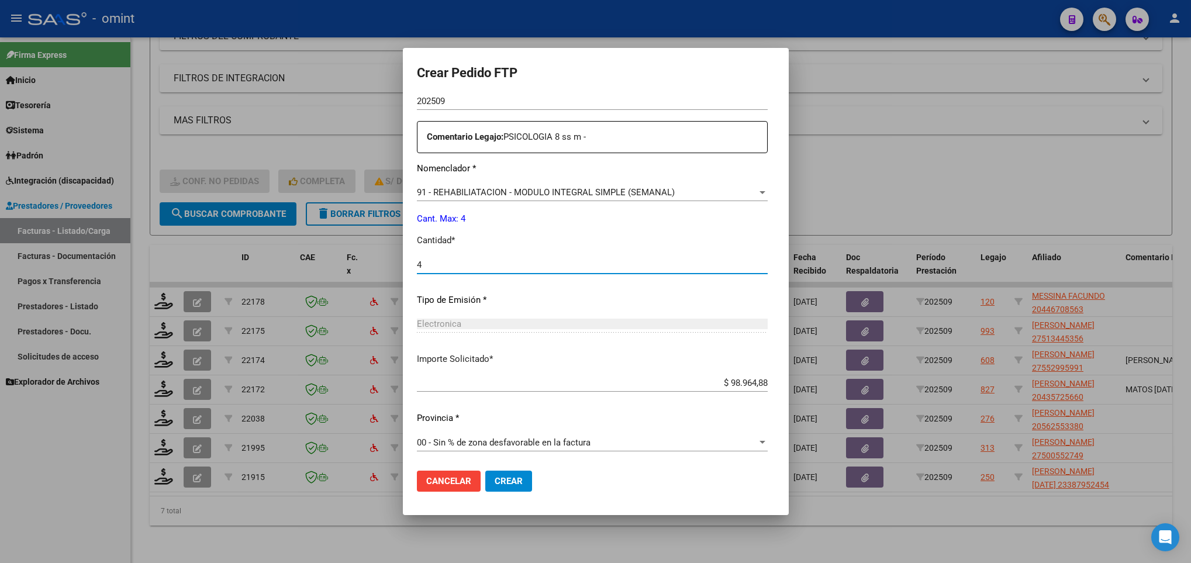
scroll to position [418, 0]
click at [500, 480] on span "Crear" at bounding box center [509, 481] width 28 height 11
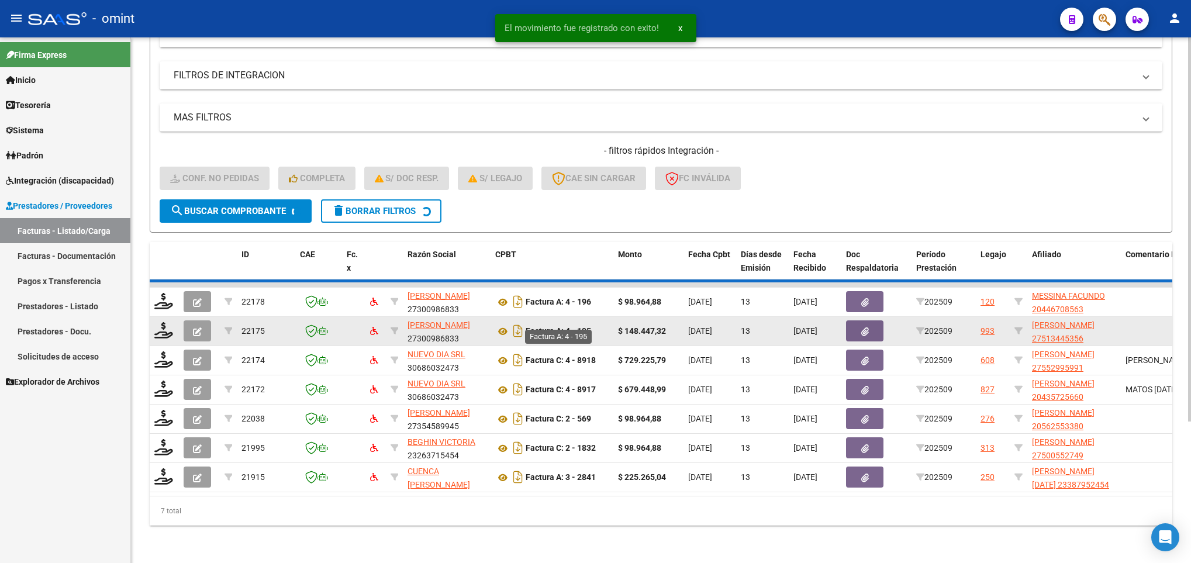
scroll to position [161, 0]
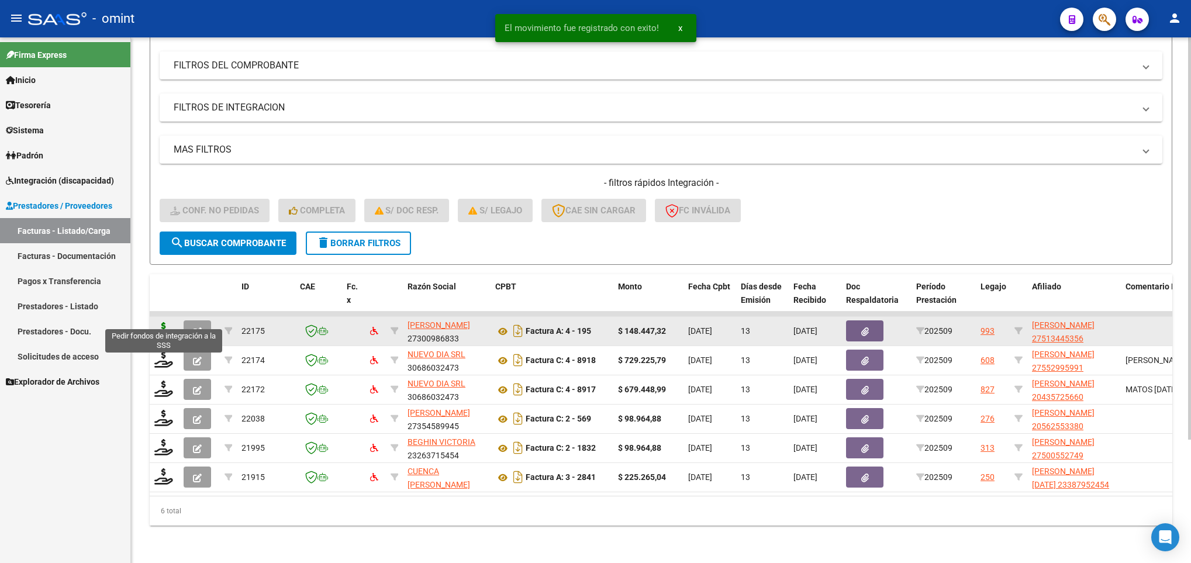
click at [164, 322] on icon at bounding box center [163, 330] width 19 height 16
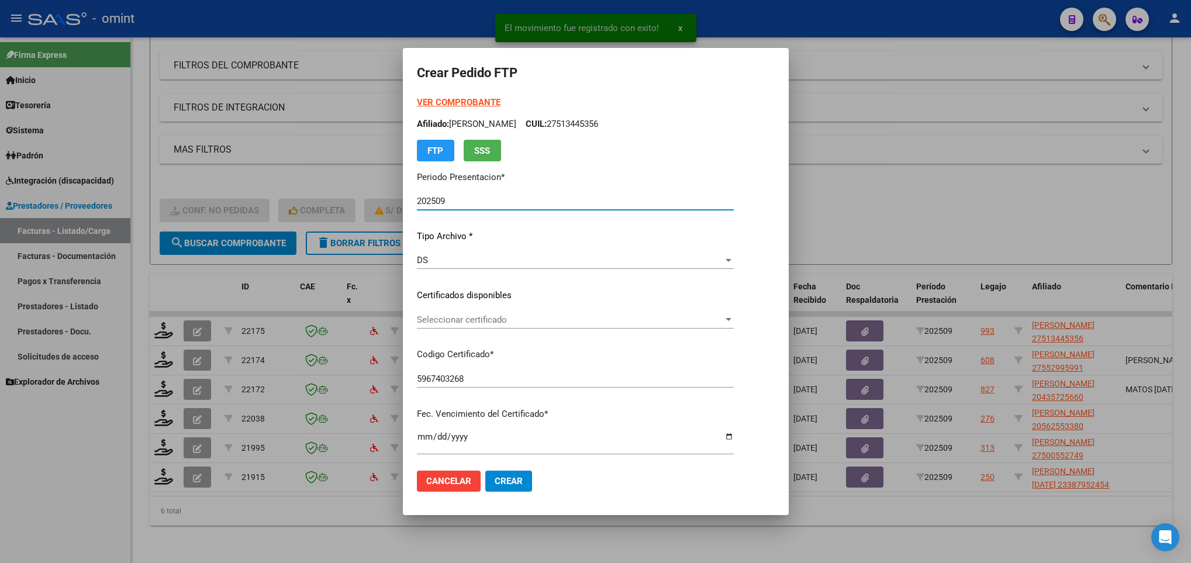
click at [501, 330] on div "Seleccionar certificado Seleccionar certificado" at bounding box center [575, 325] width 317 height 29
click at [502, 323] on span "Seleccionar certificado" at bounding box center [570, 320] width 306 height 11
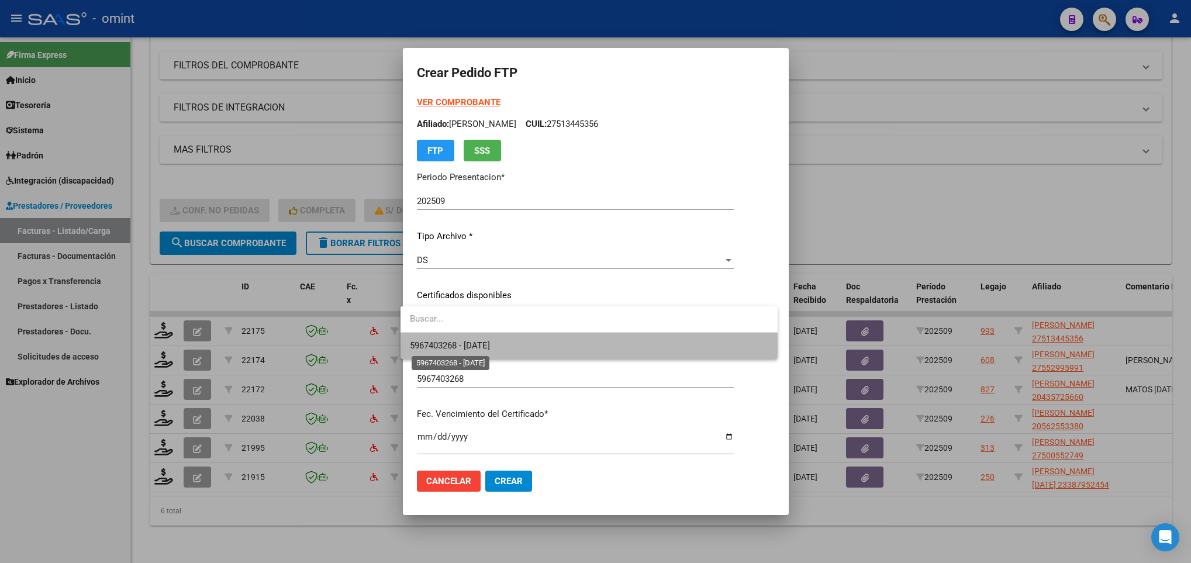
click at [490, 344] on span "5967403268 - 2025-01-27" at bounding box center [450, 345] width 80 height 11
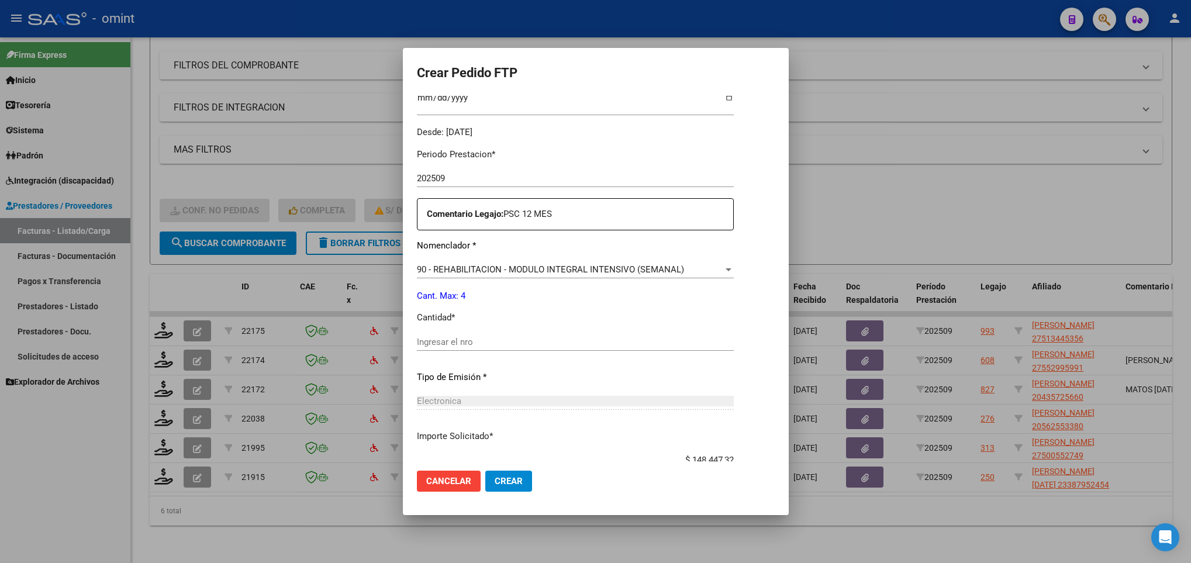
scroll to position [351, 0]
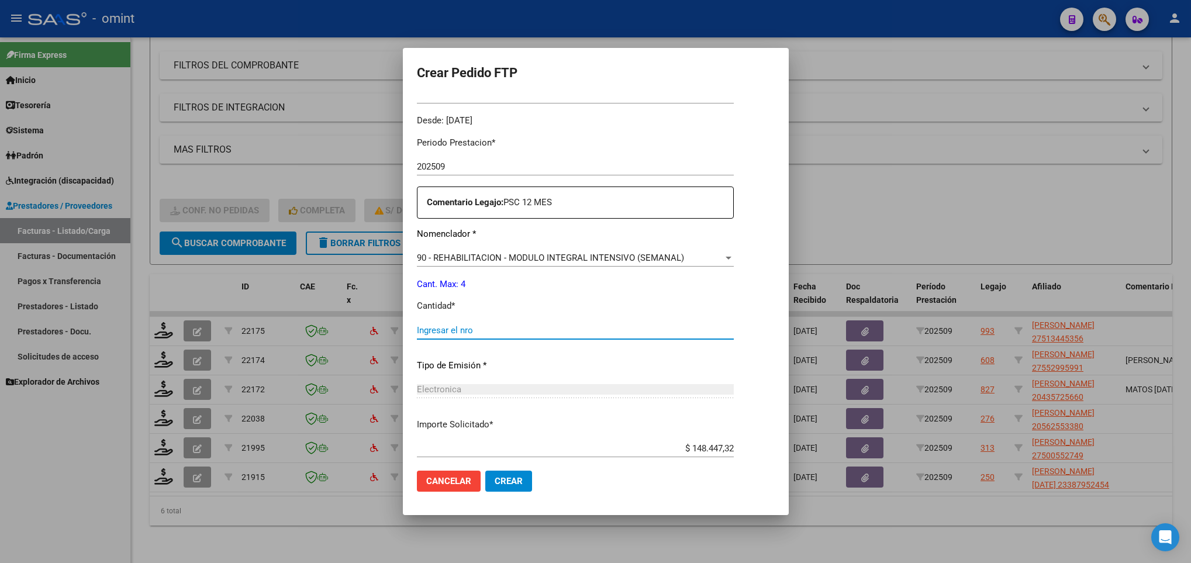
click at [498, 333] on input "Ingresar el nro" at bounding box center [575, 330] width 317 height 11
click at [513, 482] on span "Crear" at bounding box center [509, 481] width 28 height 11
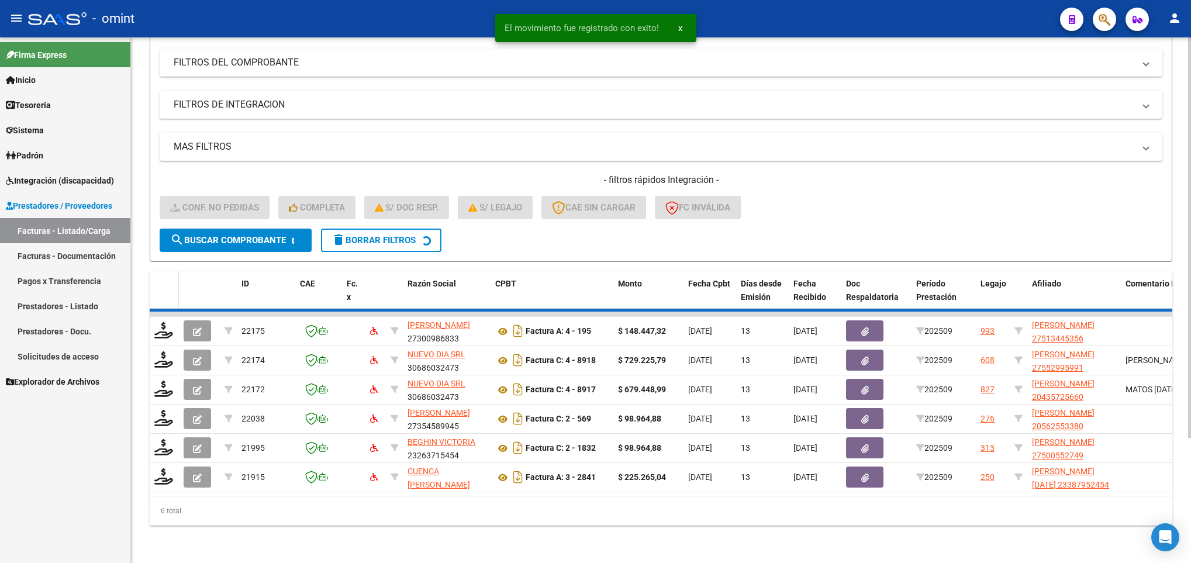
scroll to position [132, 0]
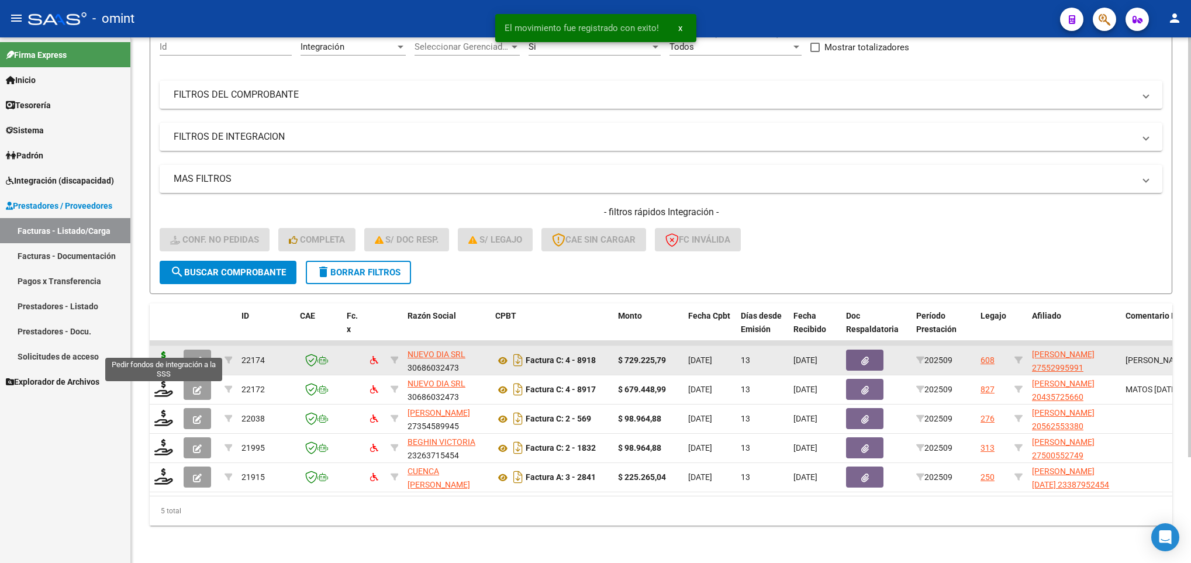
click at [161, 351] on icon at bounding box center [163, 359] width 19 height 16
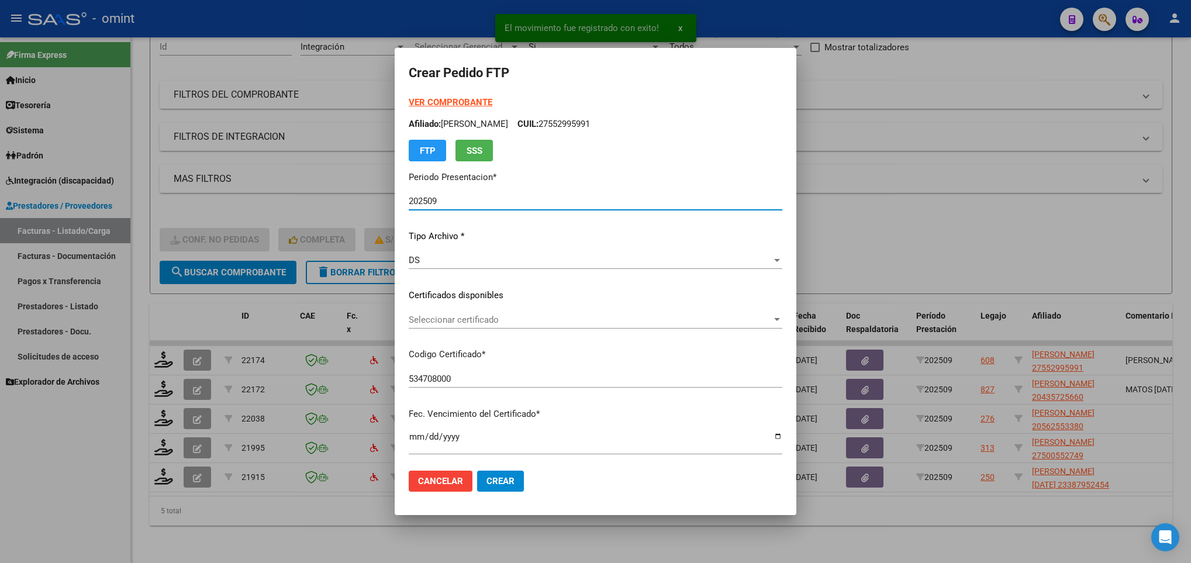
click at [409, 322] on span "Seleccionar certificado" at bounding box center [590, 320] width 363 height 11
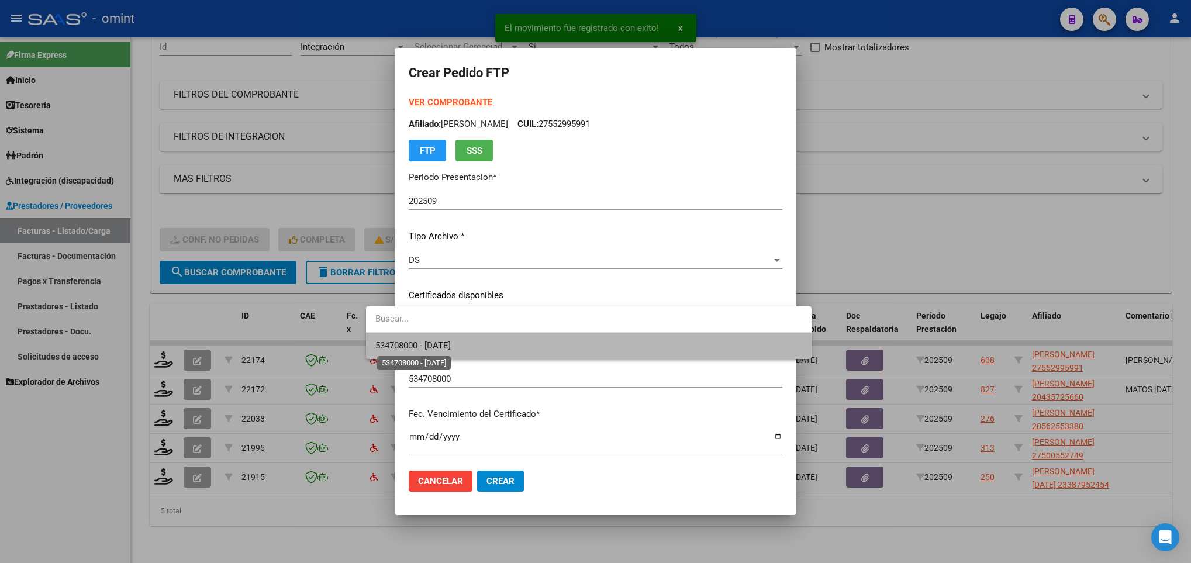
click at [420, 344] on span "534708000 - 2035-01-31" at bounding box center [412, 345] width 75 height 11
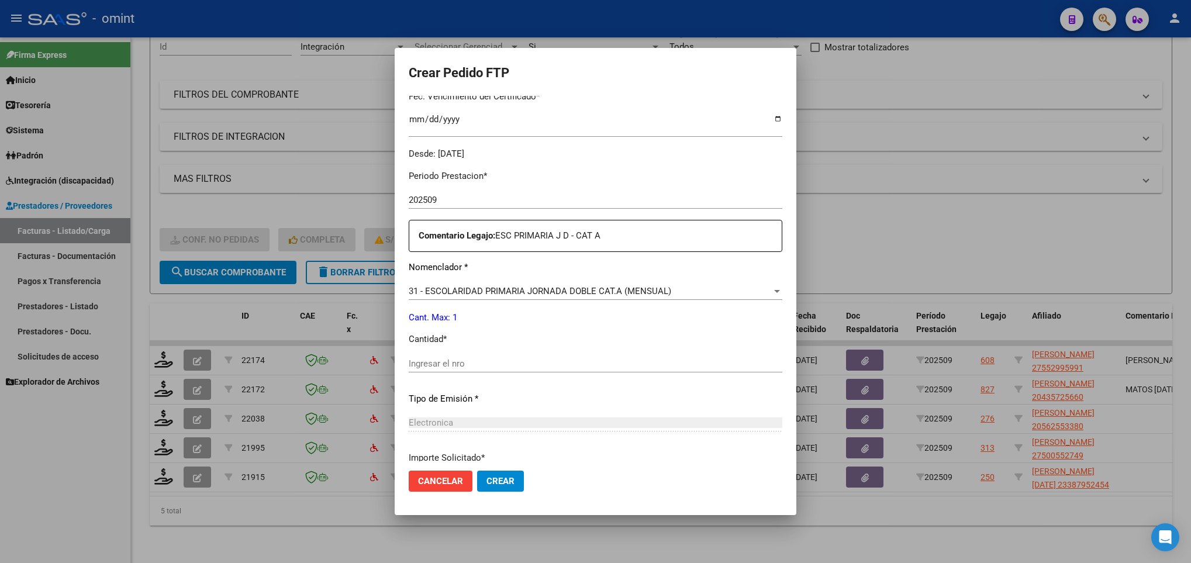
scroll to position [418, 0]
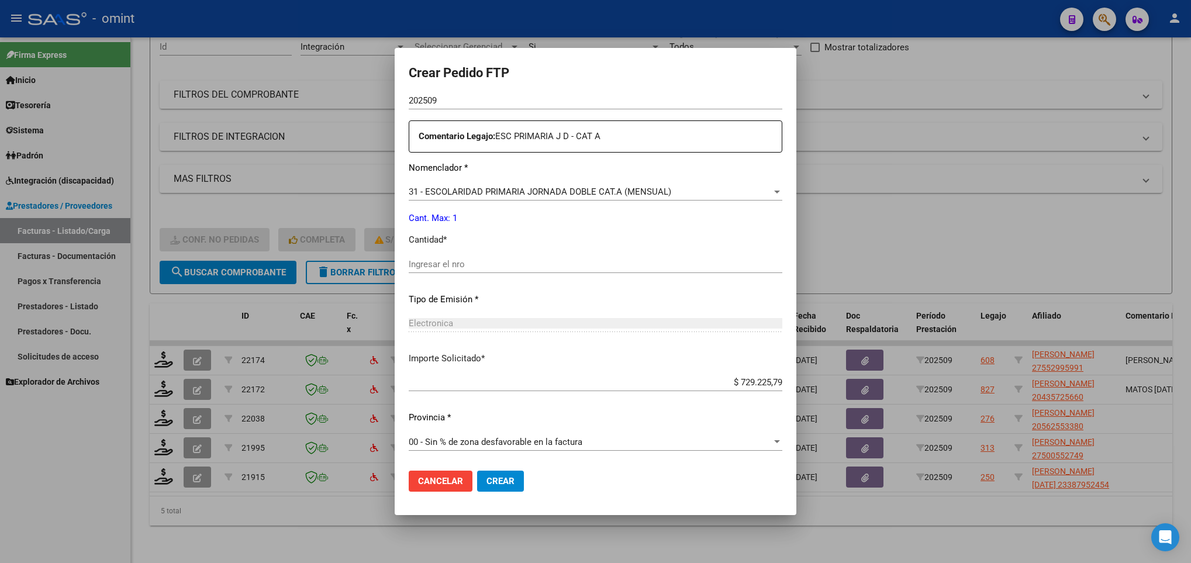
click at [478, 264] on input "Ingresar el nro" at bounding box center [596, 264] width 374 height 11
click at [487, 479] on span "Crear" at bounding box center [501, 481] width 28 height 11
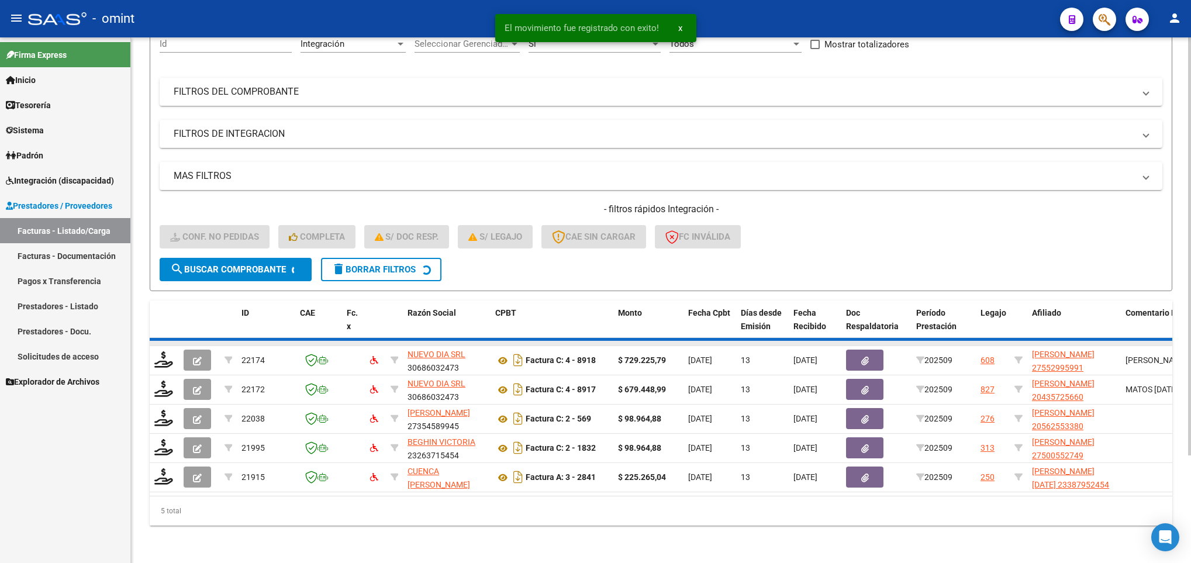
scroll to position [102, 0]
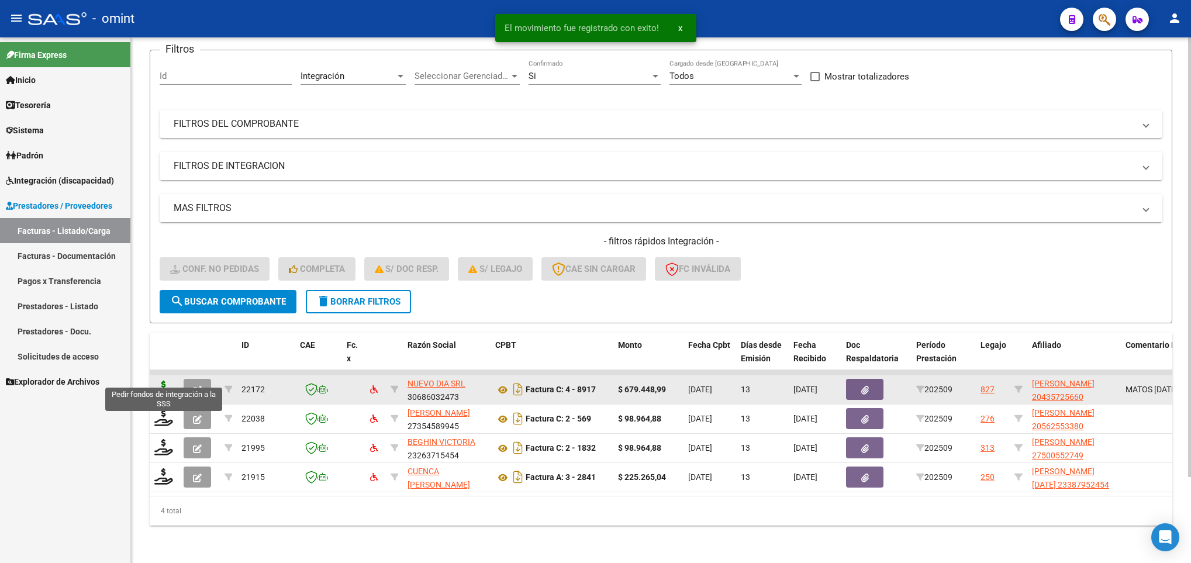
click at [167, 381] on icon at bounding box center [163, 389] width 19 height 16
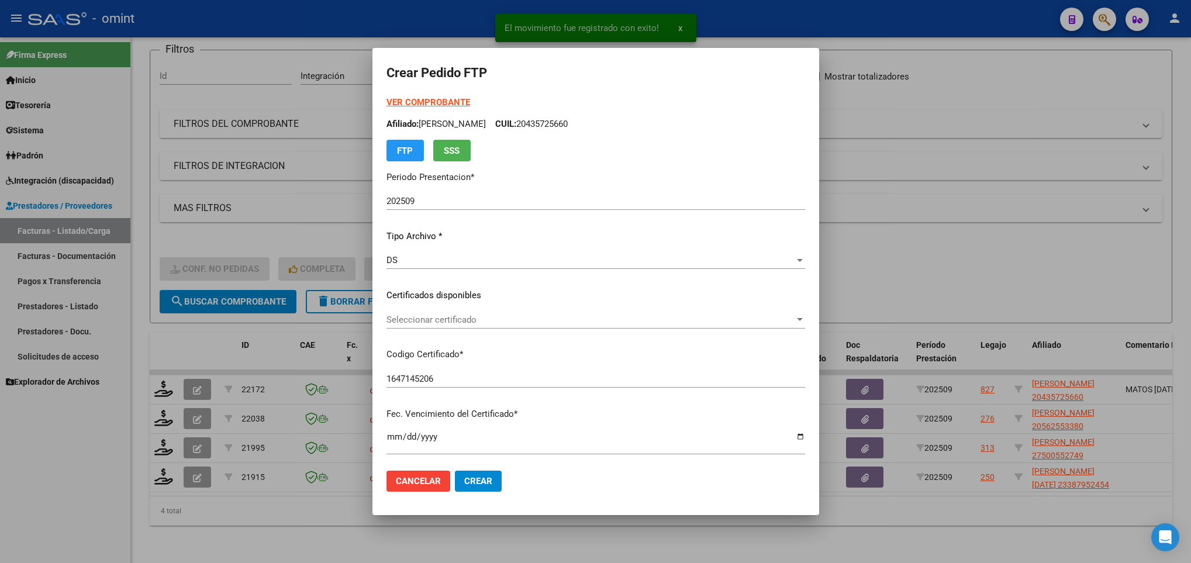
click at [427, 325] on div "Seleccionar certificado Seleccionar certificado" at bounding box center [596, 320] width 419 height 18
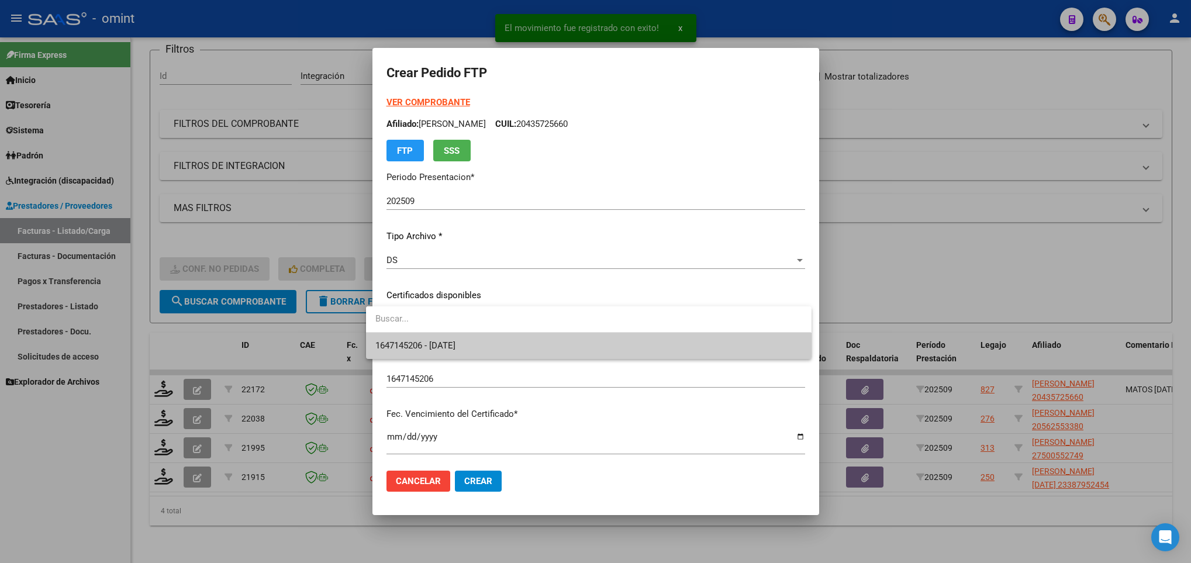
click at [446, 355] on span "1647145206 - 2027-10-12" at bounding box center [588, 346] width 426 height 26
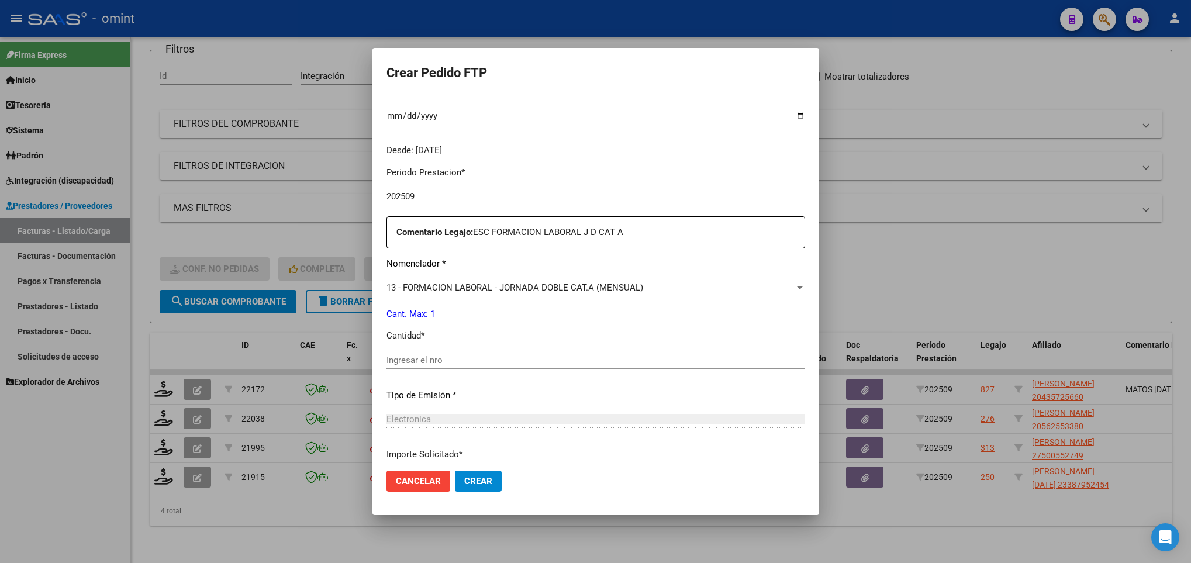
scroll to position [351, 0]
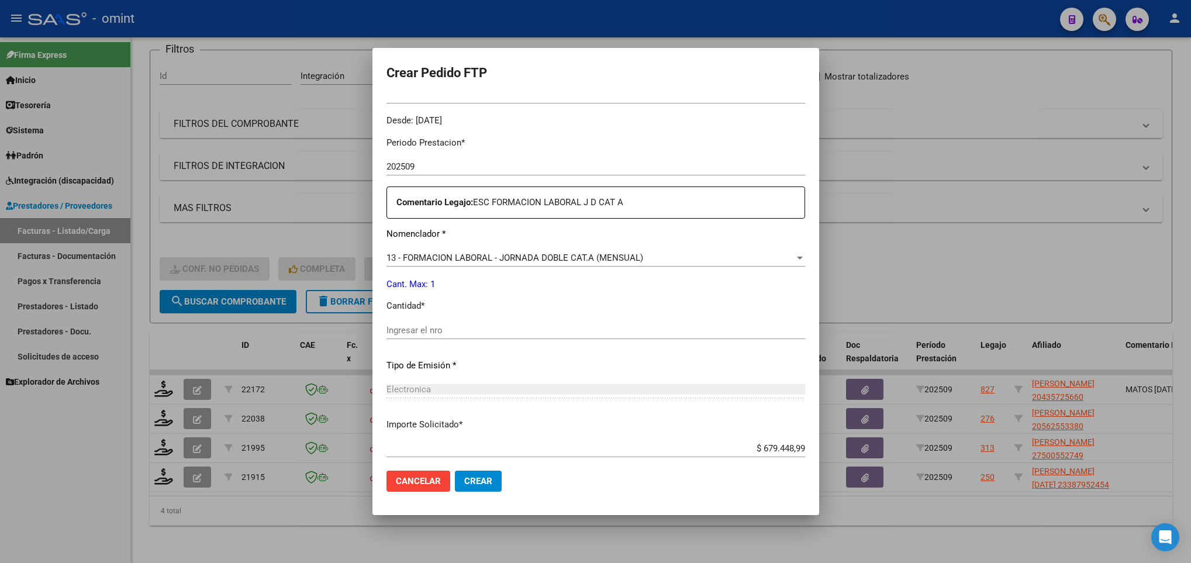
click at [430, 322] on div "Ingresar el nro" at bounding box center [596, 331] width 419 height 18
click at [473, 477] on span "Crear" at bounding box center [478, 481] width 28 height 11
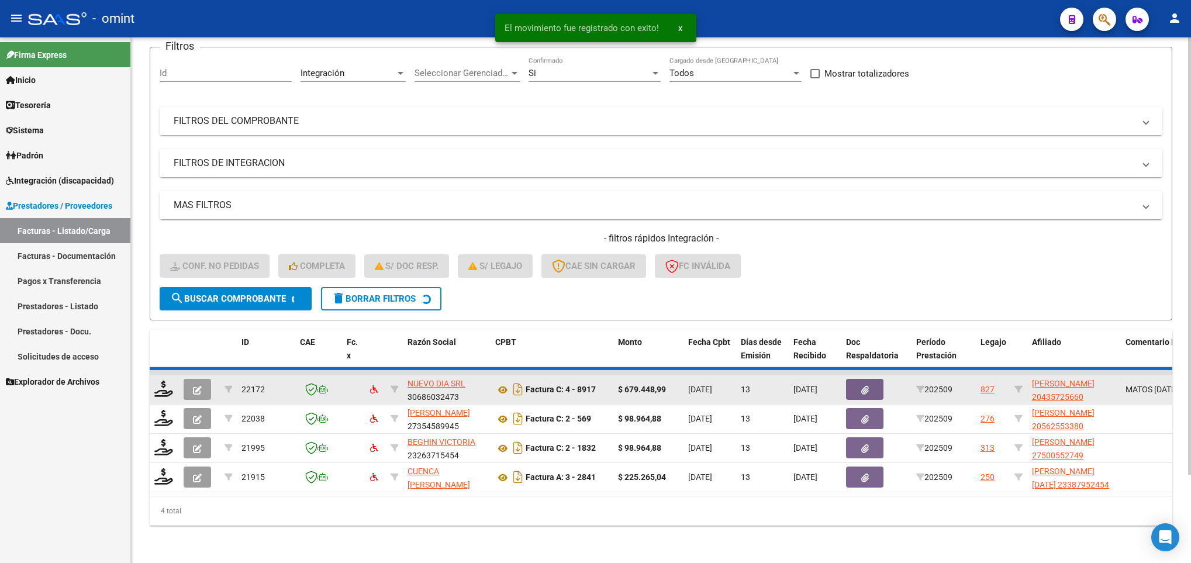
scroll to position [74, 0]
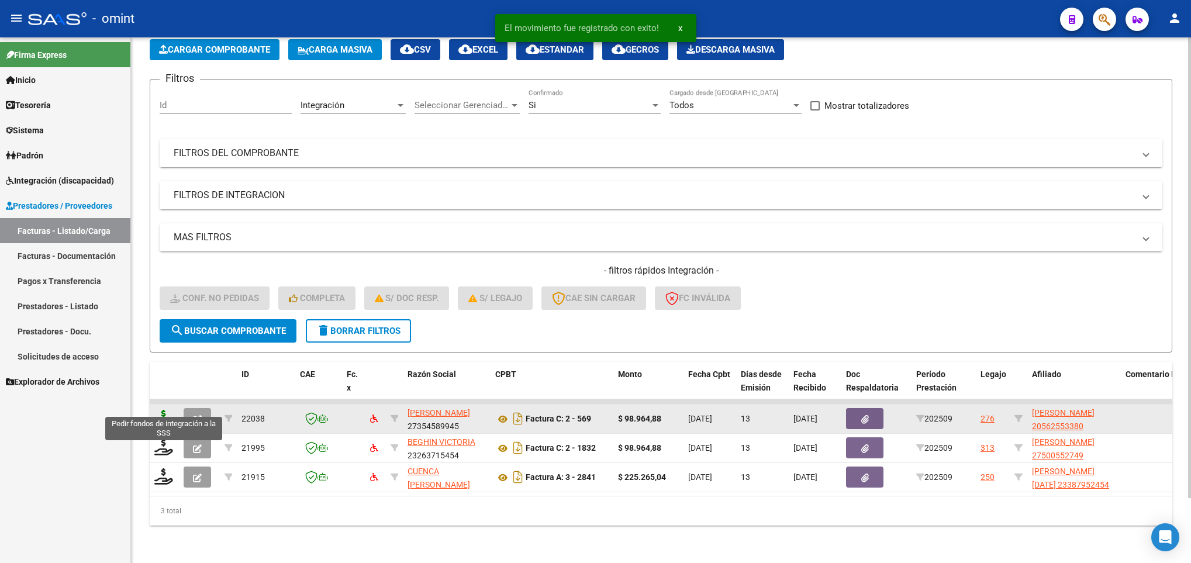
click at [165, 410] on icon at bounding box center [163, 418] width 19 height 16
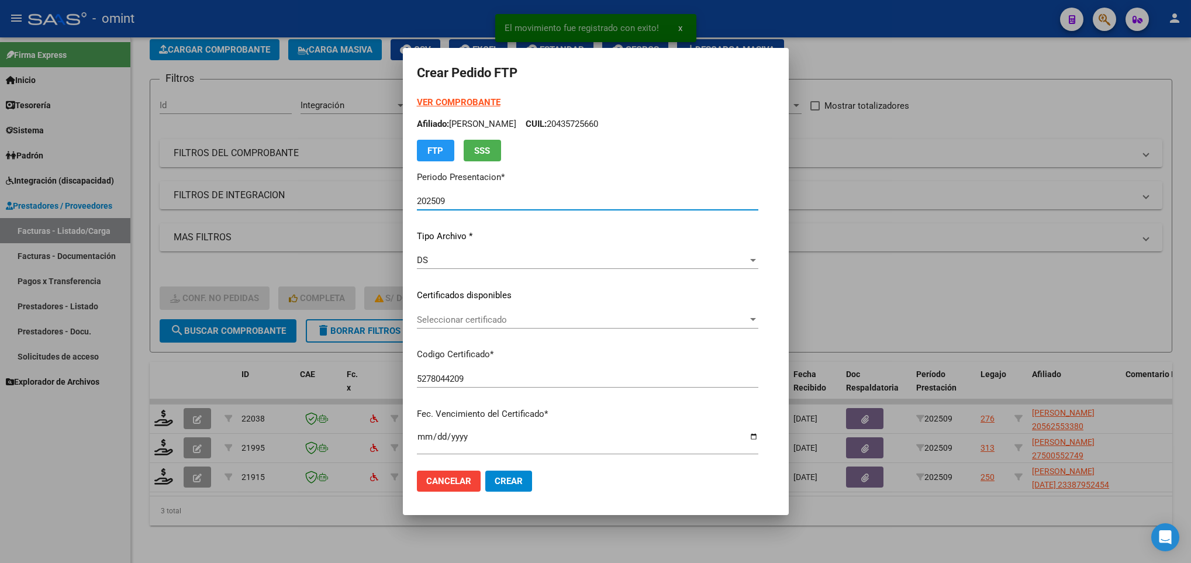
click at [457, 311] on div "Seleccionar certificado Seleccionar certificado" at bounding box center [588, 320] width 342 height 18
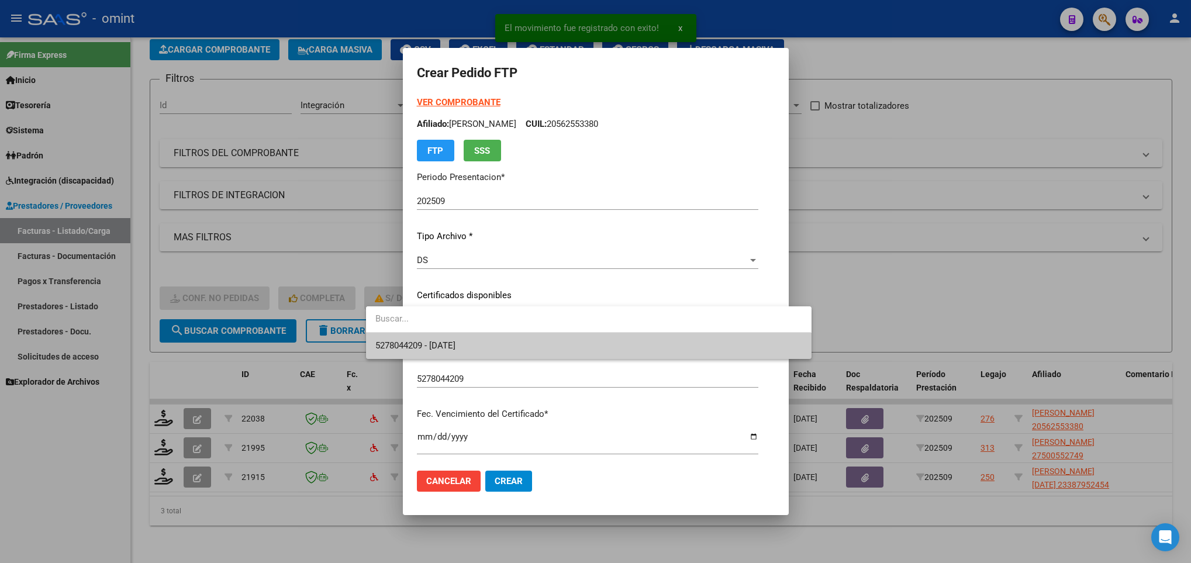
click at [468, 334] on div "5278044209 - 2028-04-03" at bounding box center [588, 332] width 445 height 53
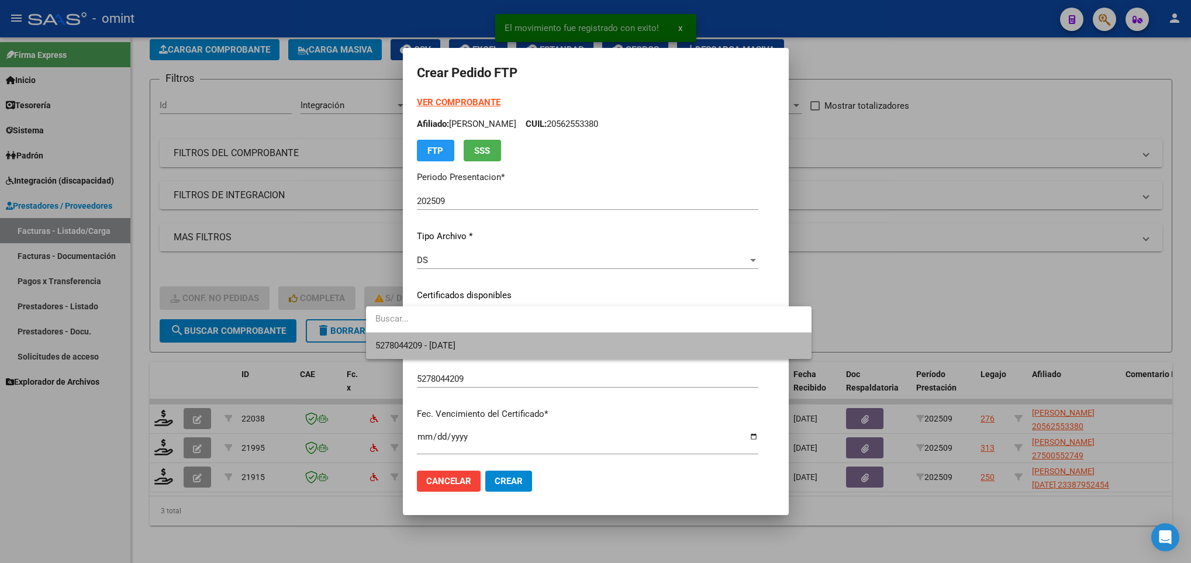
click at [469, 336] on span "5278044209 - 2028-04-03" at bounding box center [588, 346] width 426 height 26
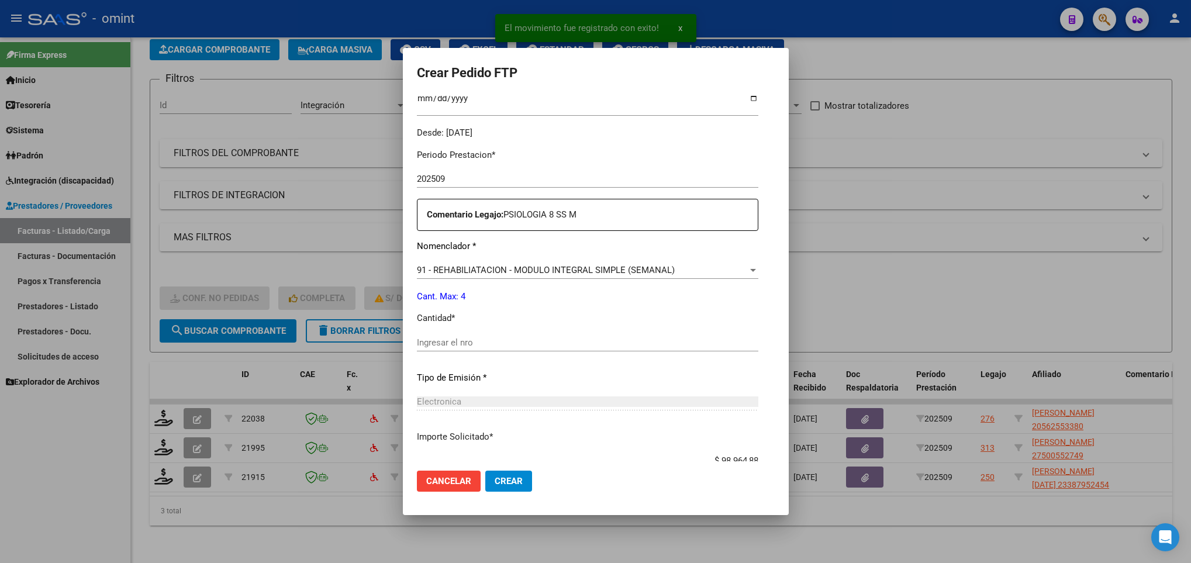
scroll to position [351, 0]
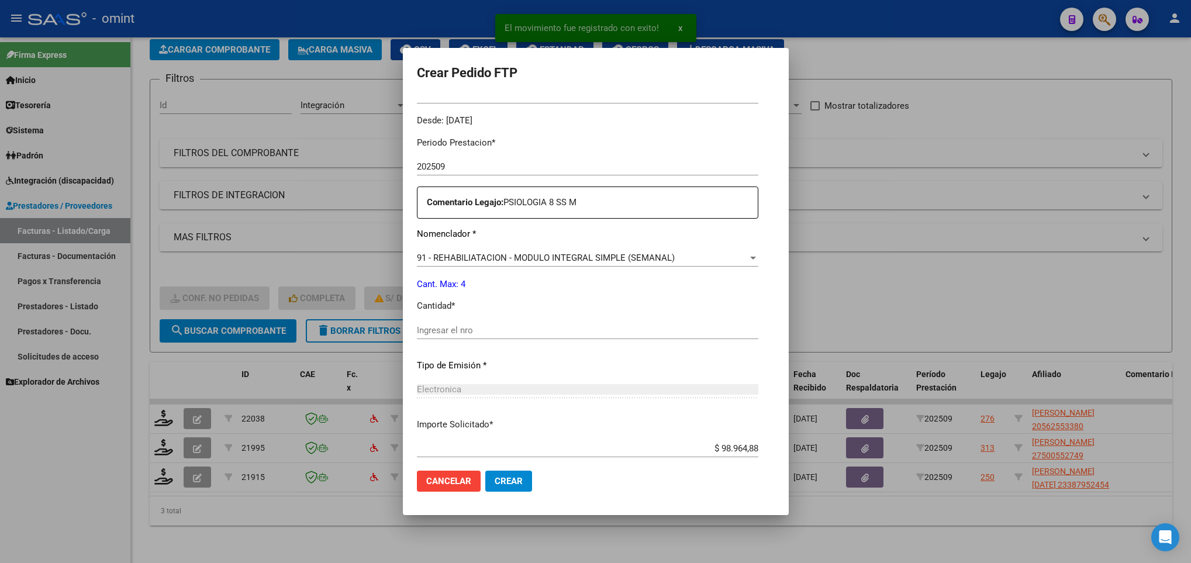
click at [427, 323] on div "Ingresar el nro" at bounding box center [588, 331] width 342 height 18
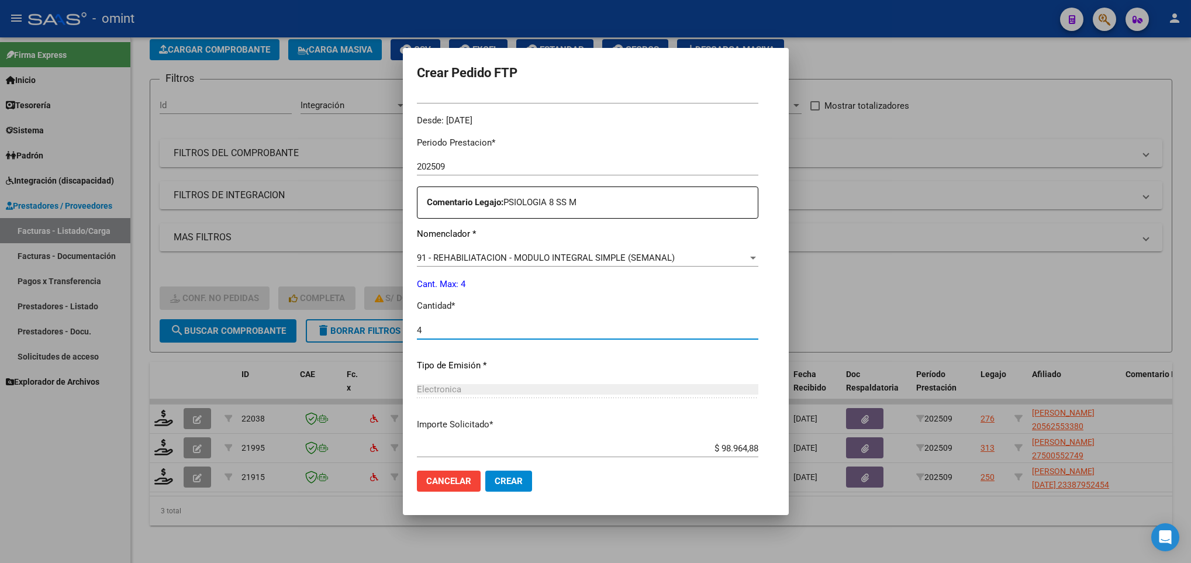
click at [478, 468] on mat-dialog-actions "Cancelar Crear" at bounding box center [596, 481] width 358 height 40
click at [495, 483] on span "Crear" at bounding box center [509, 481] width 28 height 11
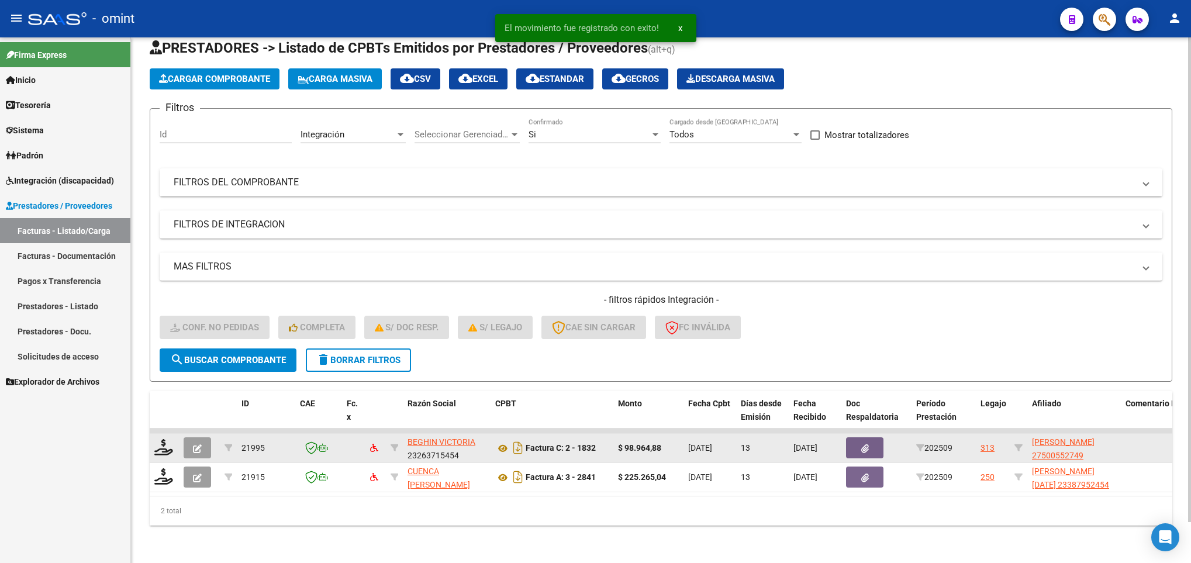
scroll to position [44, 0]
click at [166, 439] on icon at bounding box center [163, 447] width 19 height 16
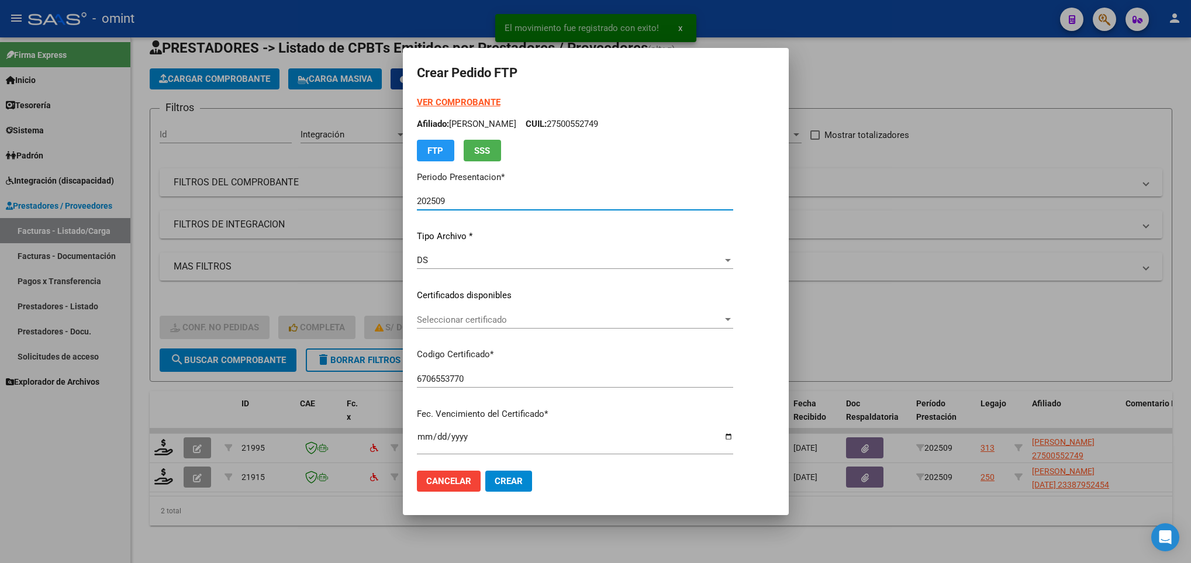
click at [457, 319] on span "Seleccionar certificado" at bounding box center [570, 320] width 306 height 11
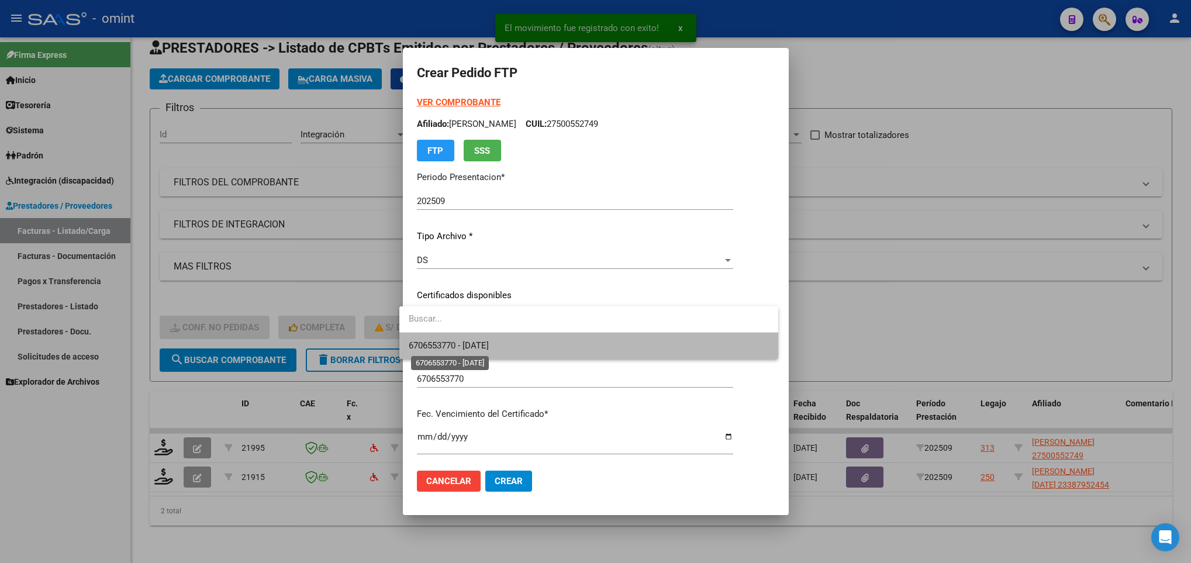
click at [467, 349] on span "6706553770 - 2030-01-20" at bounding box center [449, 345] width 80 height 11
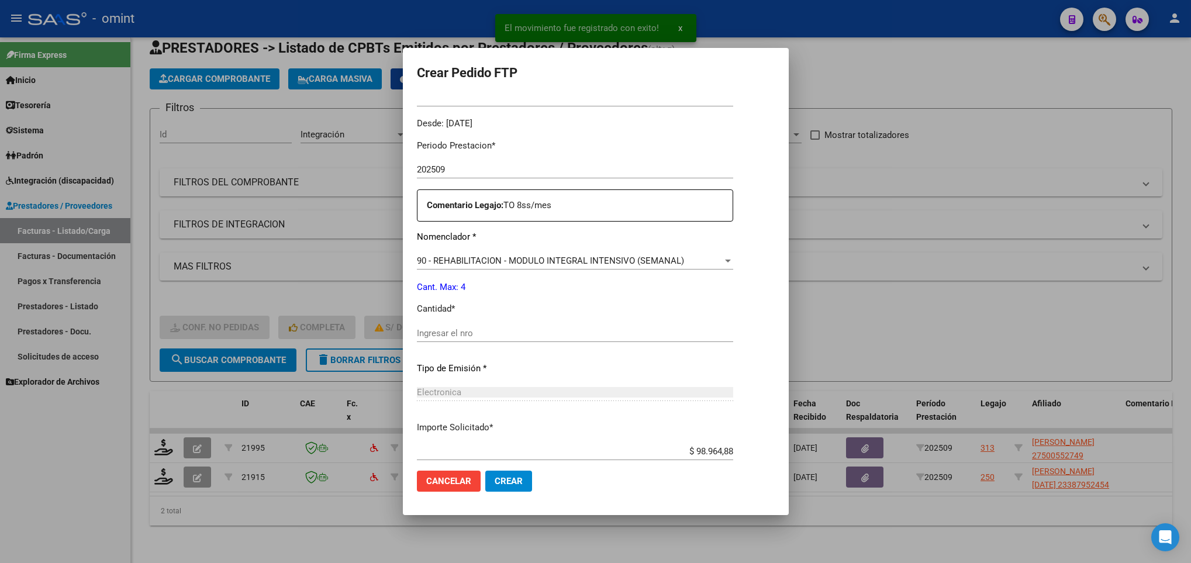
scroll to position [351, 0]
click at [454, 334] on input "Ingresar el nro" at bounding box center [575, 330] width 316 height 11
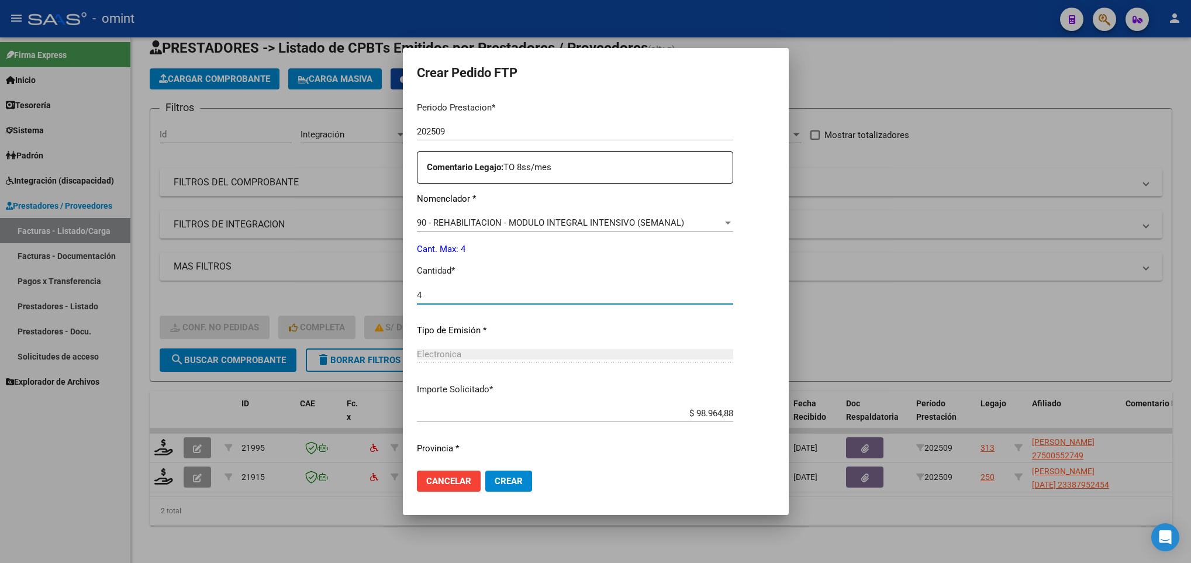
scroll to position [418, 0]
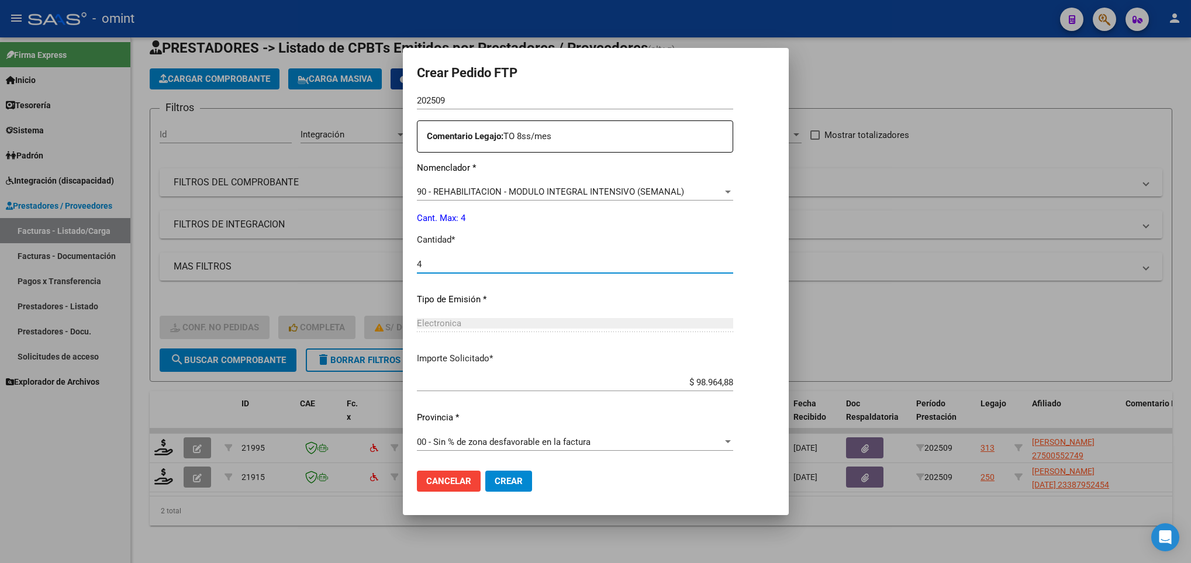
click at [518, 481] on button "Crear" at bounding box center [508, 481] width 47 height 21
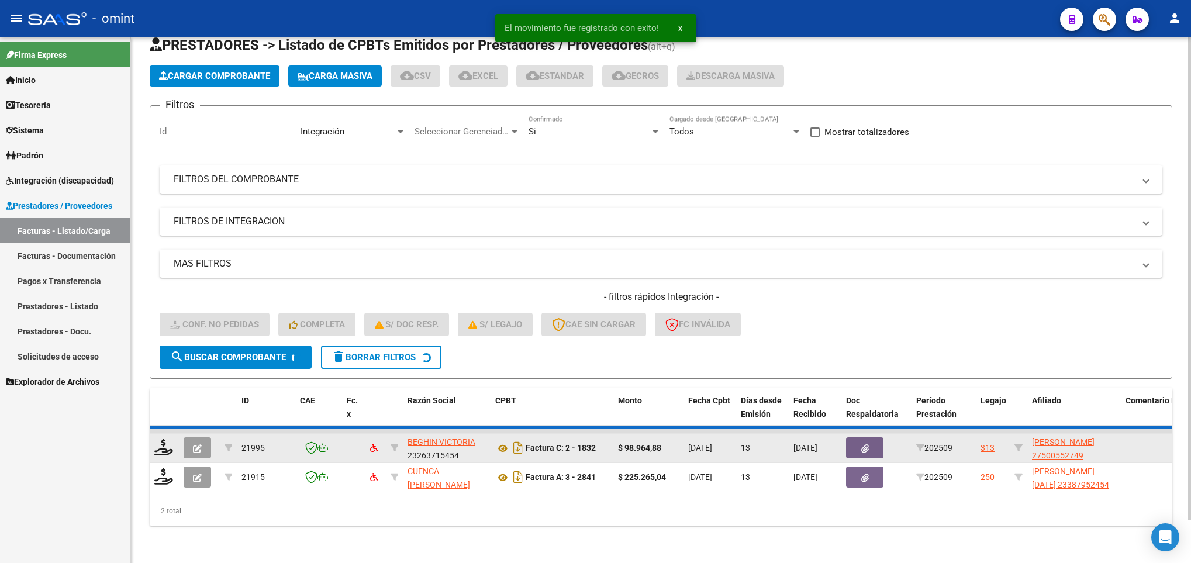
scroll to position [15, 0]
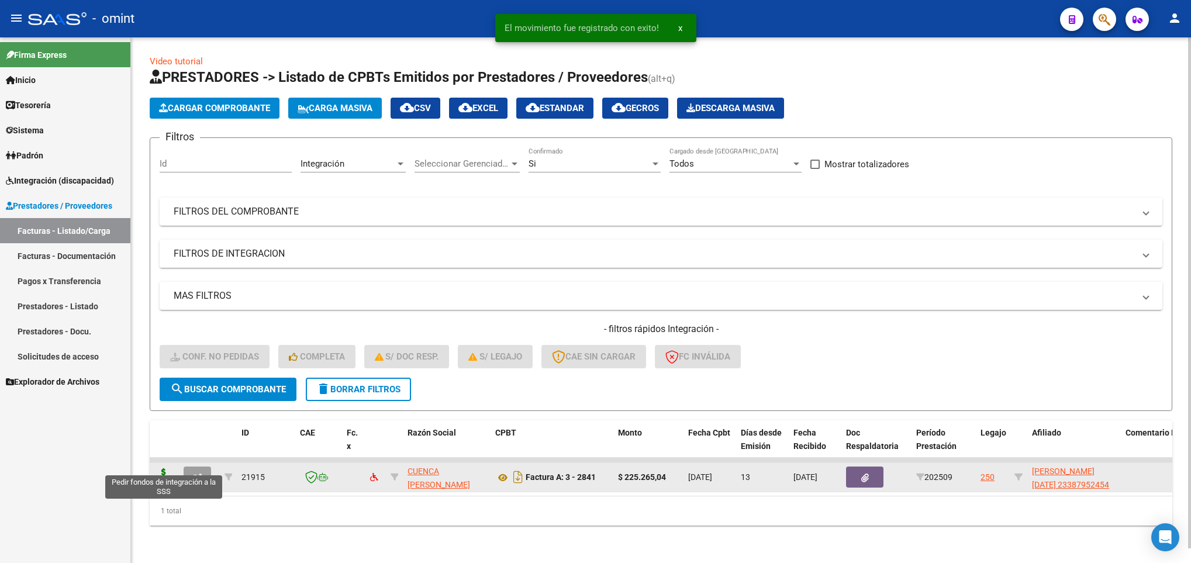
click at [169, 468] on icon at bounding box center [163, 476] width 19 height 16
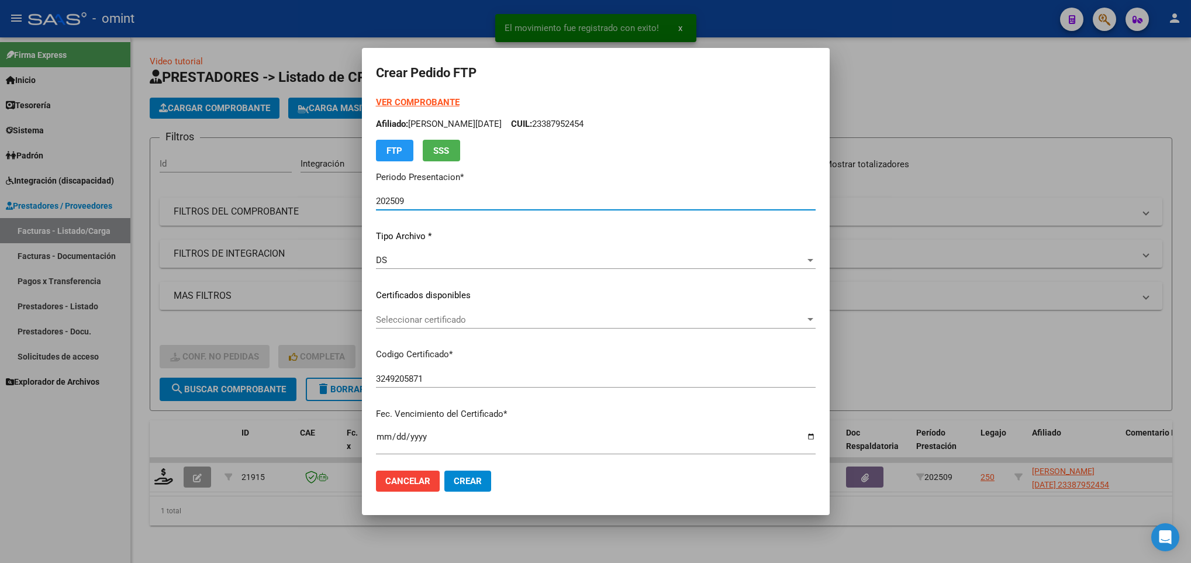
click at [511, 316] on span "Seleccionar certificado" at bounding box center [590, 320] width 429 height 11
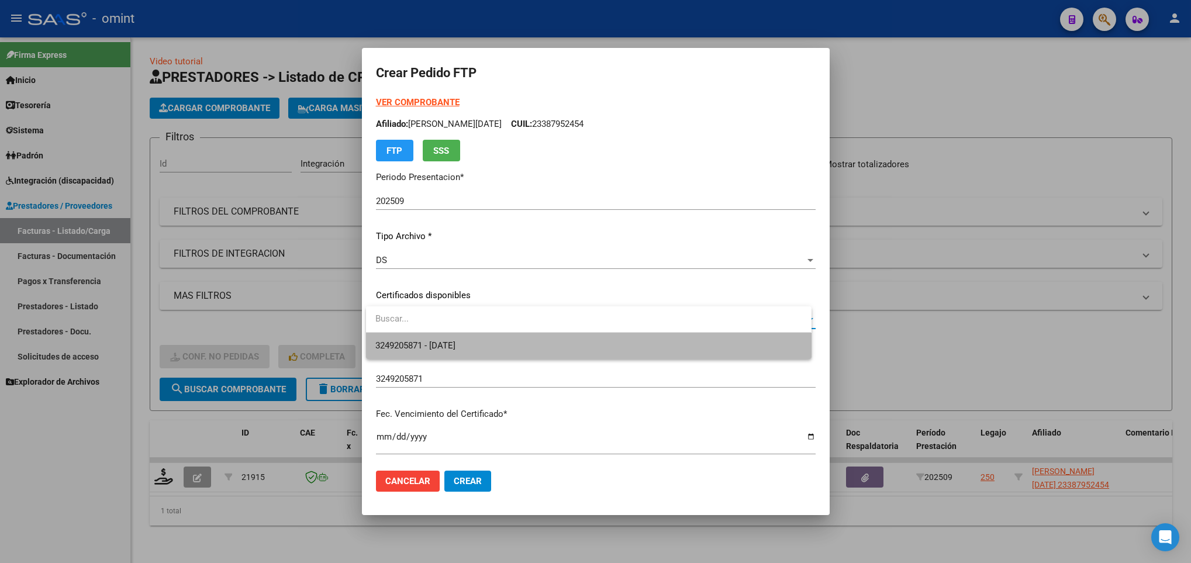
click at [513, 342] on span "3249205871 - 2032-09-15" at bounding box center [588, 346] width 426 height 26
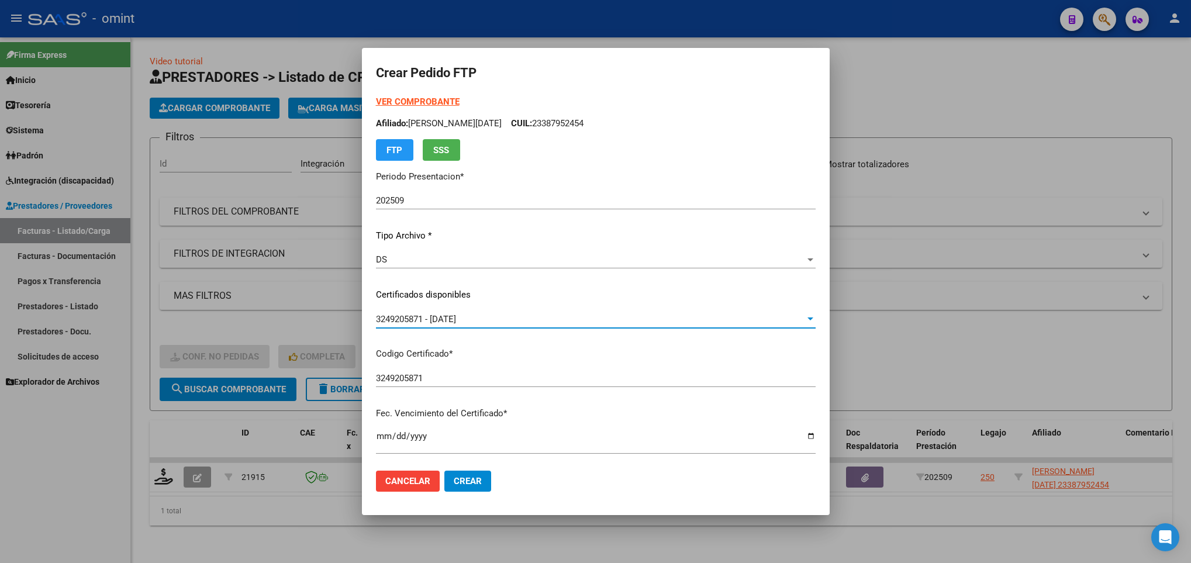
scroll to position [0, 0]
click at [426, 97] on strong "VER COMPROBANTE" at bounding box center [418, 102] width 84 height 11
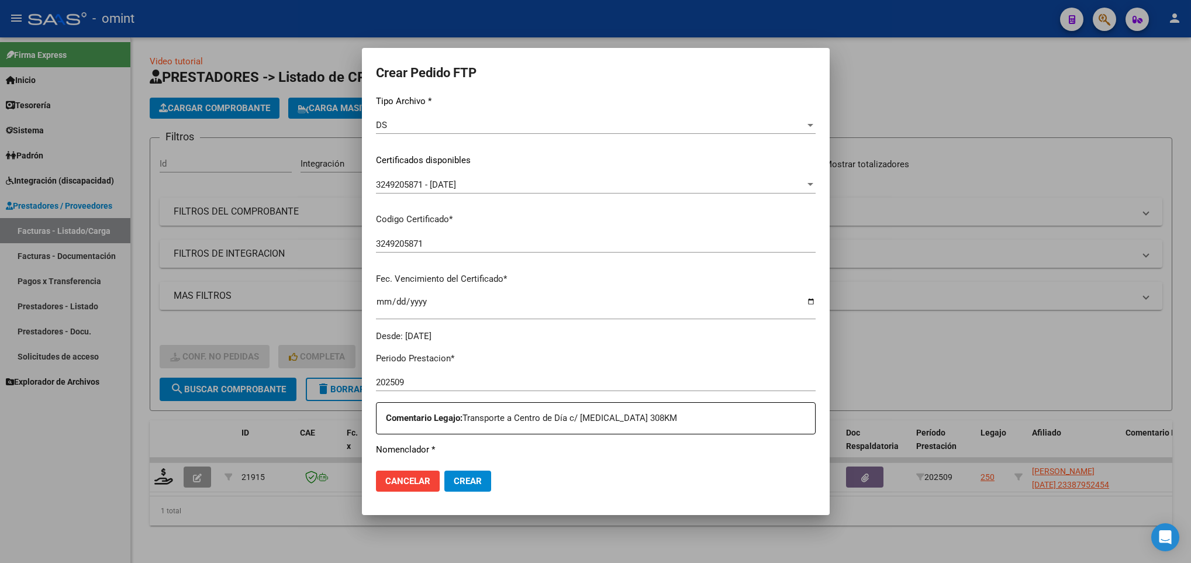
scroll to position [351, 0]
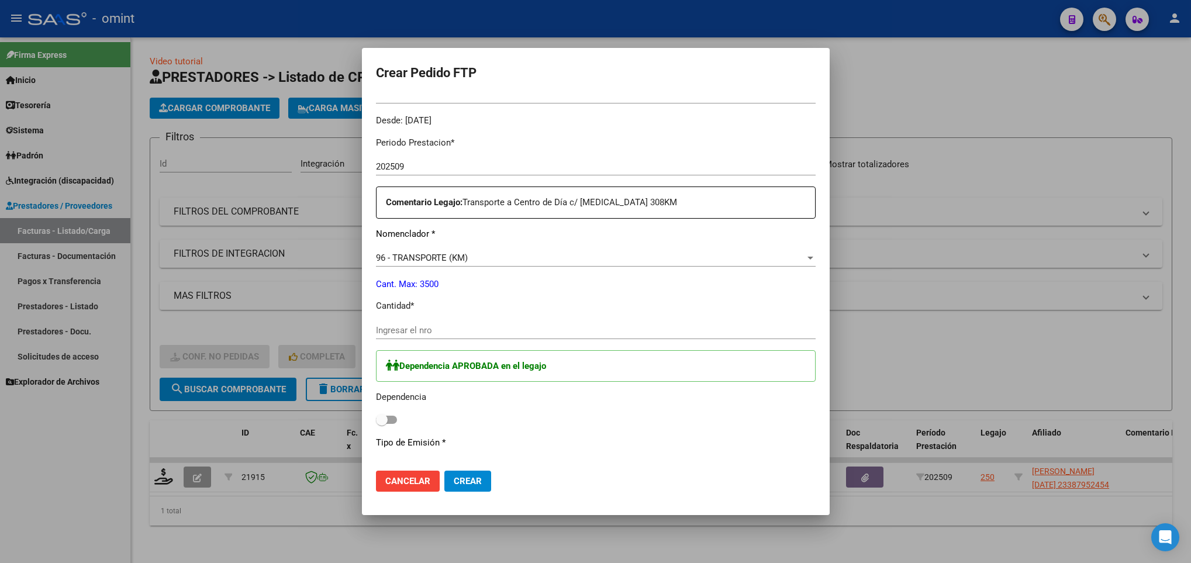
click at [460, 318] on div "Periodo Prestacion * 202509 Ingresar el Periodo Prestacion Comentario Legajo: T…" at bounding box center [596, 425] width 440 height 597
click at [442, 325] on input "Ingresar el nro" at bounding box center [596, 330] width 440 height 11
click at [388, 418] on span at bounding box center [386, 420] width 21 height 8
click at [382, 424] on input "checkbox" at bounding box center [381, 424] width 1 height 1
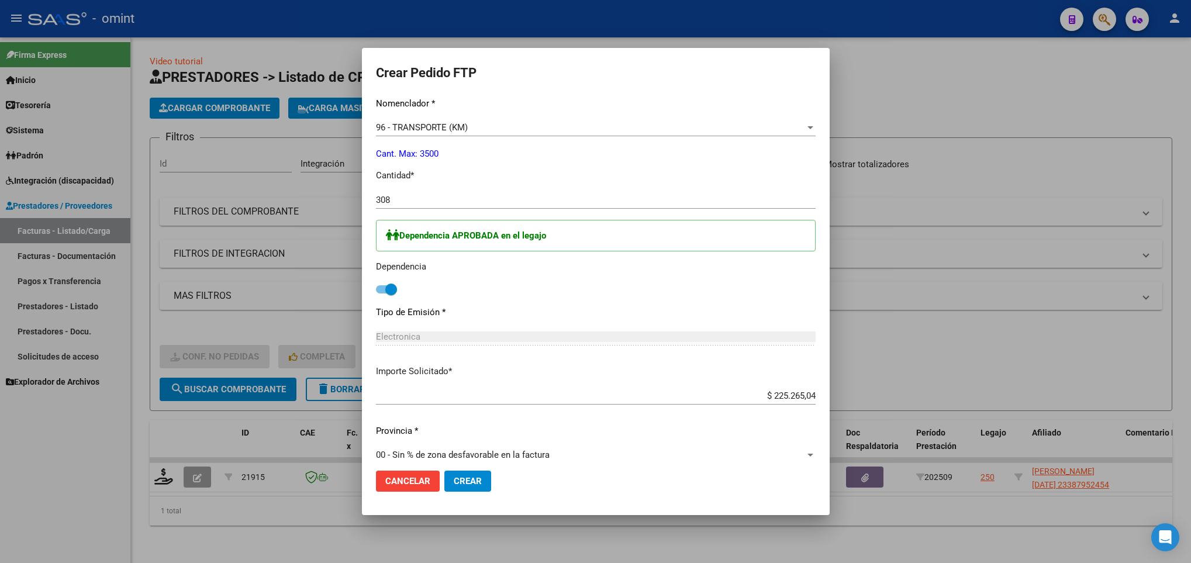
scroll to position [613, 0]
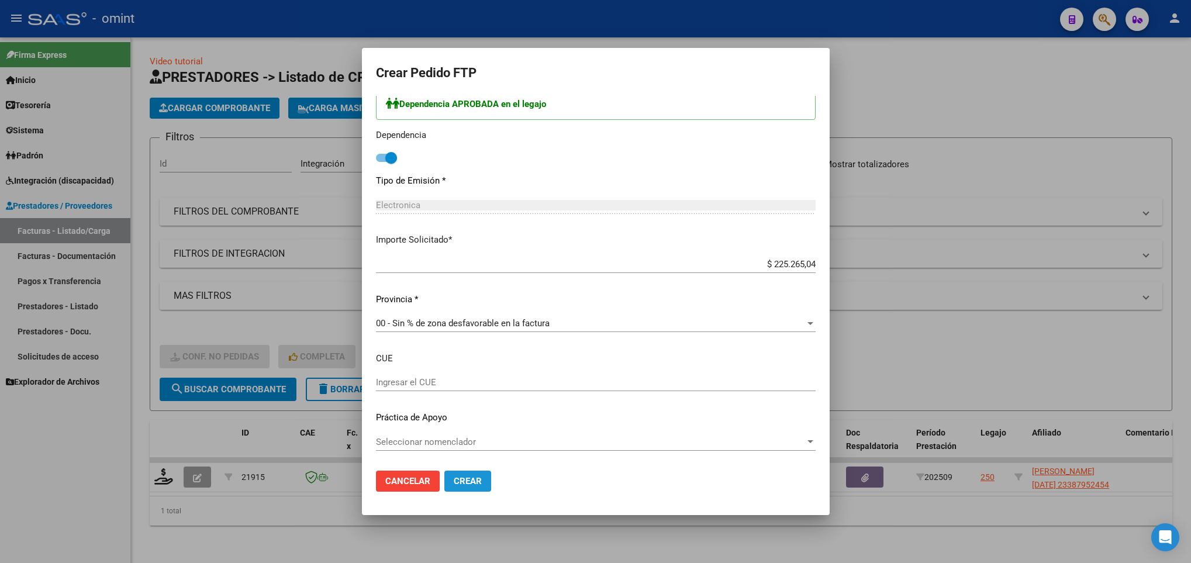
click at [467, 484] on span "Crear" at bounding box center [468, 481] width 28 height 11
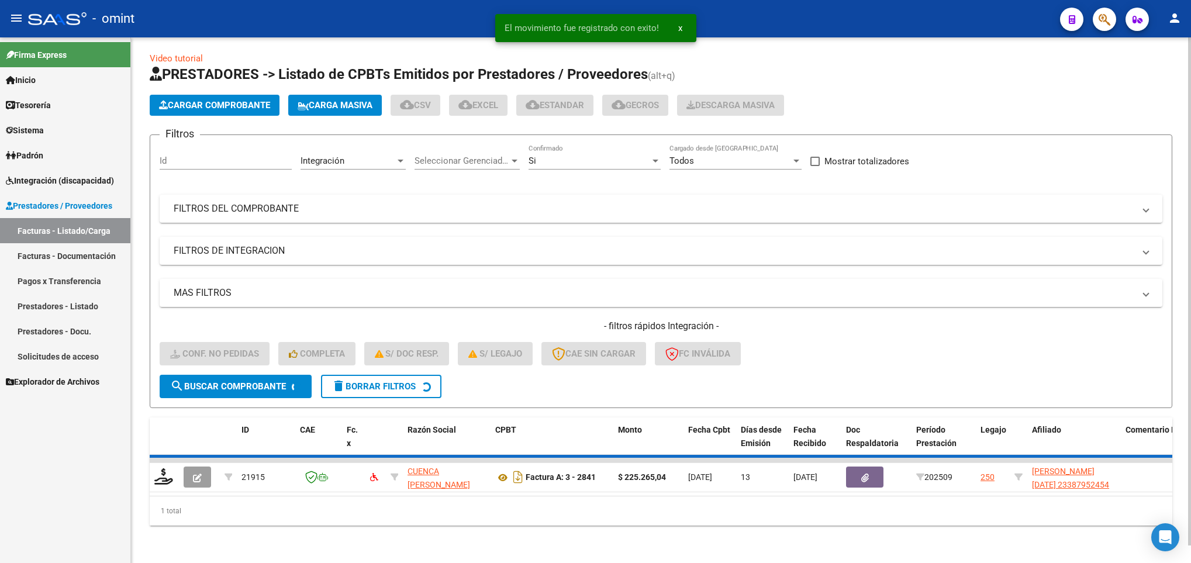
scroll to position [0, 0]
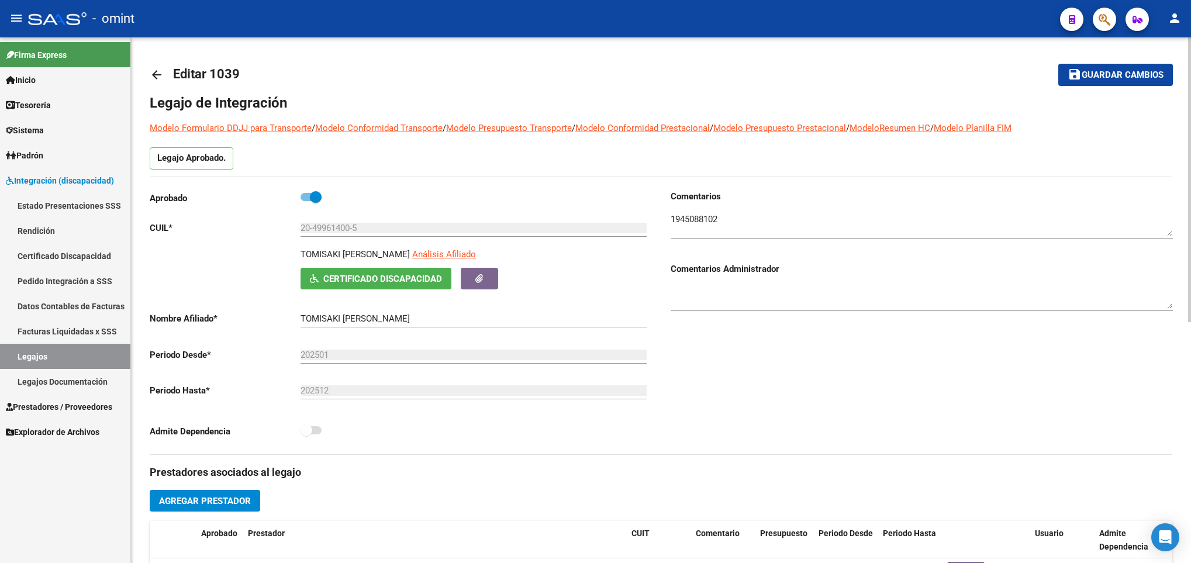
click at [158, 78] on mat-icon "arrow_back" at bounding box center [157, 75] width 14 height 14
